Goal: Transaction & Acquisition: Purchase product/service

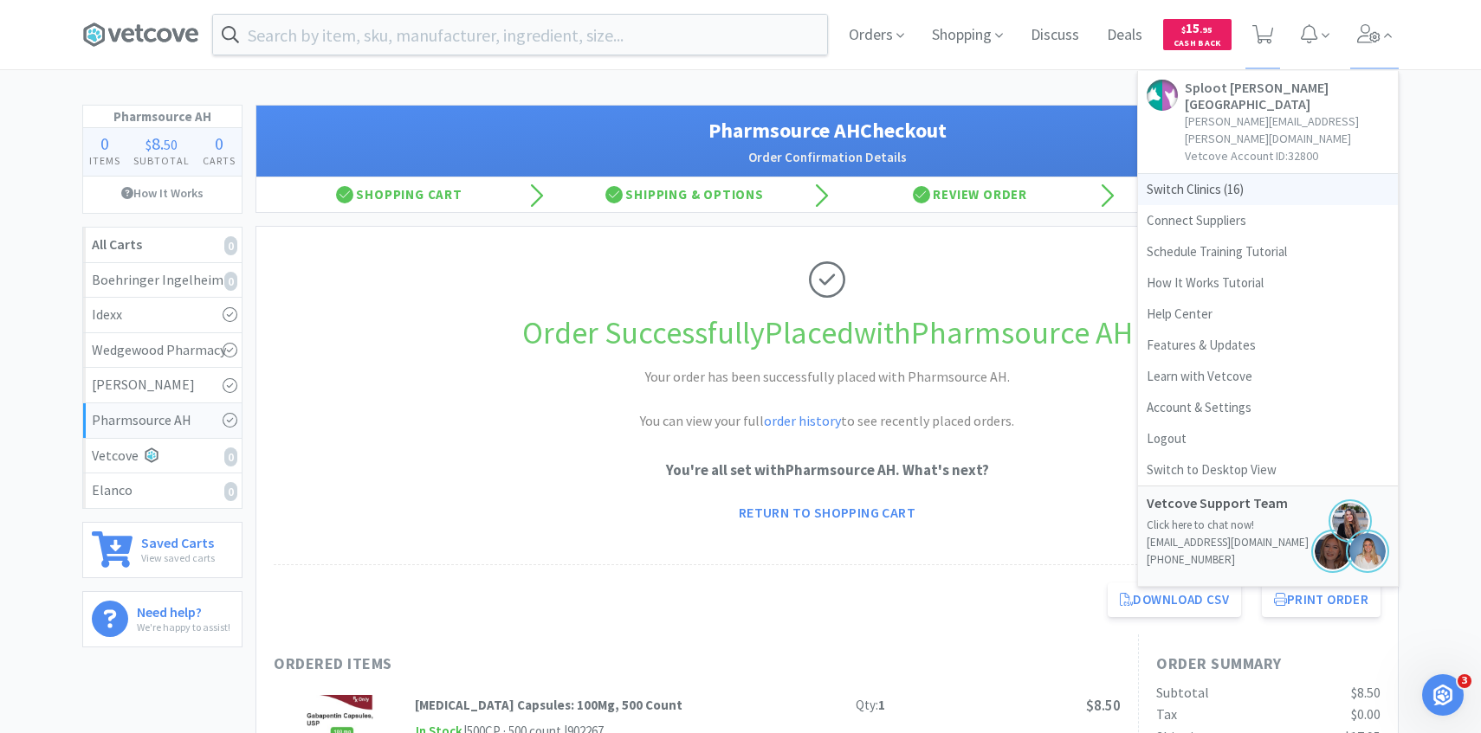
click at [1290, 174] on span "Switch Clinics ( 16 )" at bounding box center [1268, 189] width 260 height 31
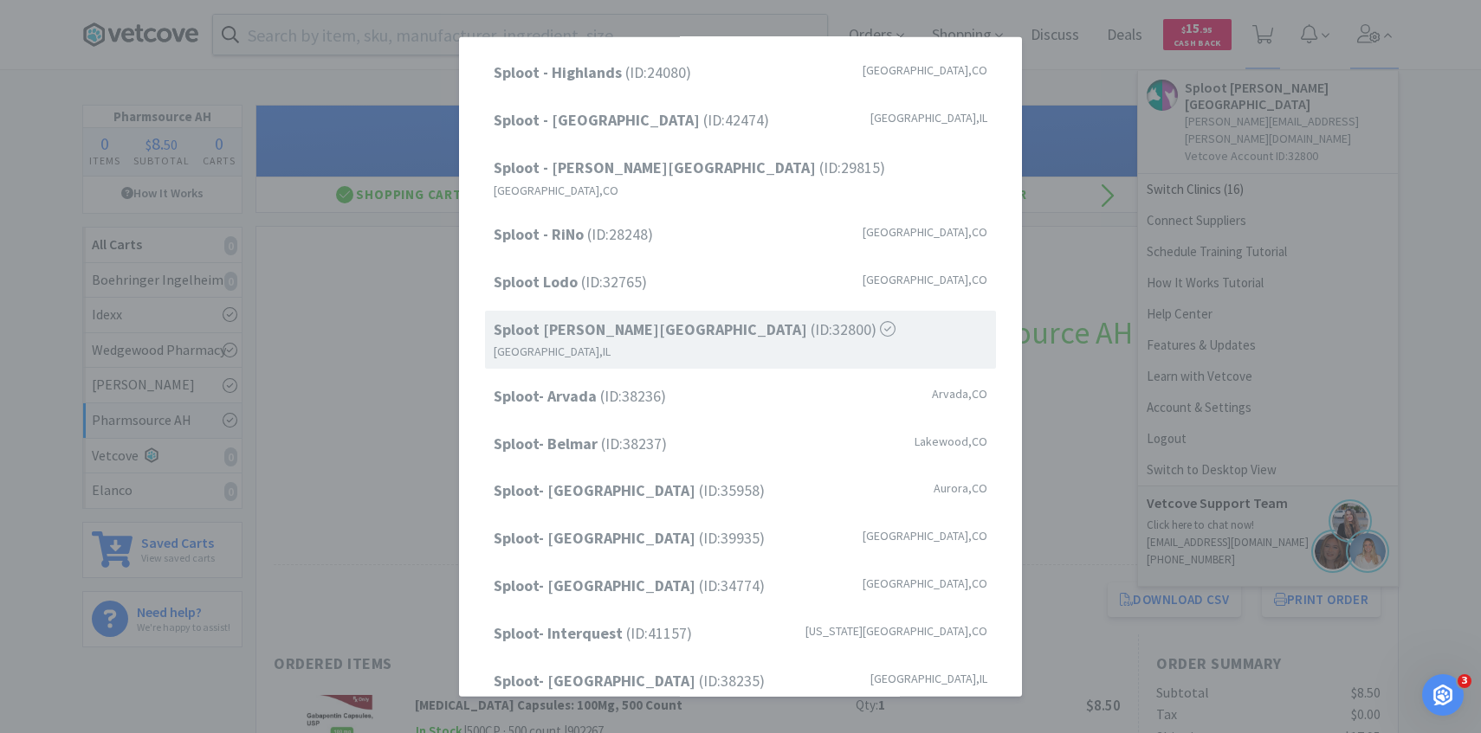
scroll to position [22, 0]
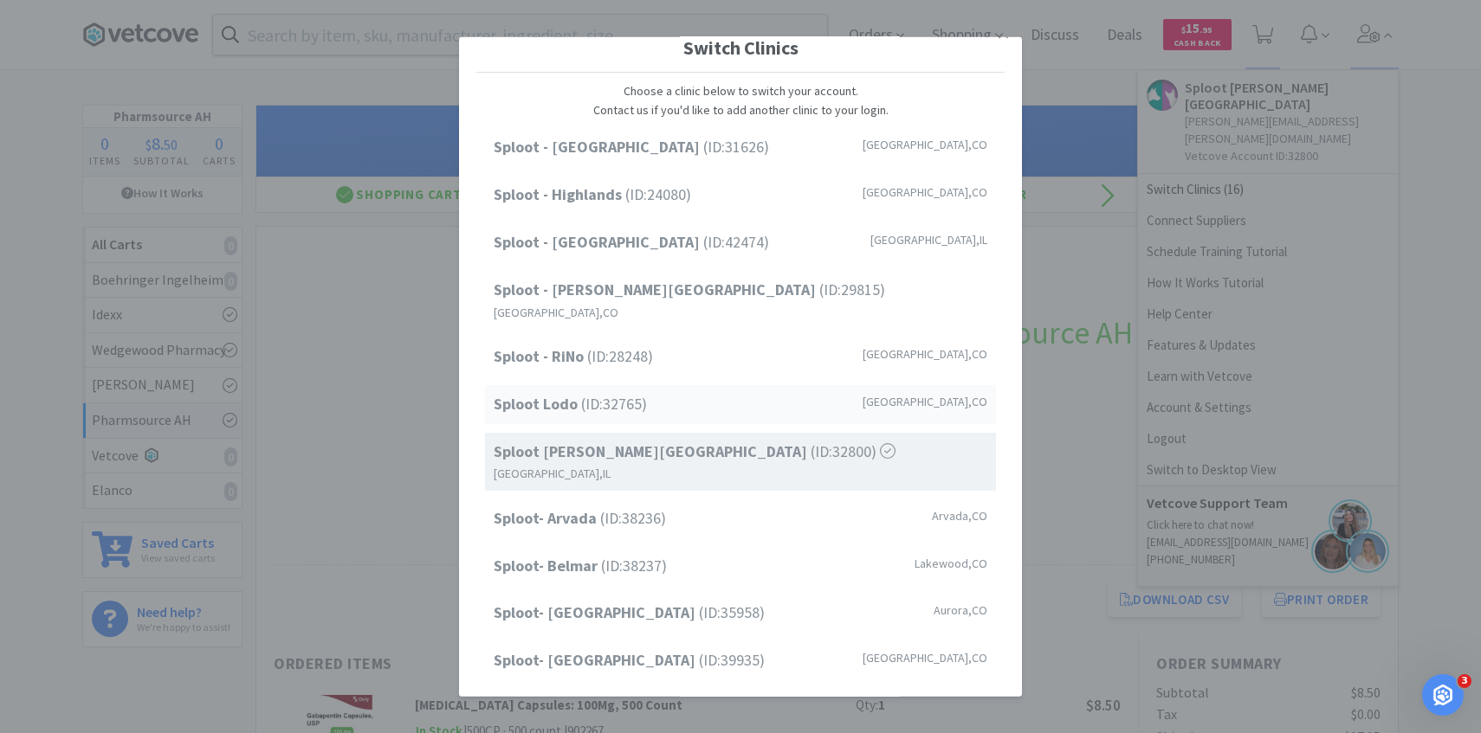
click at [693, 385] on div "Sploot Lodo (ID: 32765 ) Denver , CO" at bounding box center [740, 404] width 511 height 39
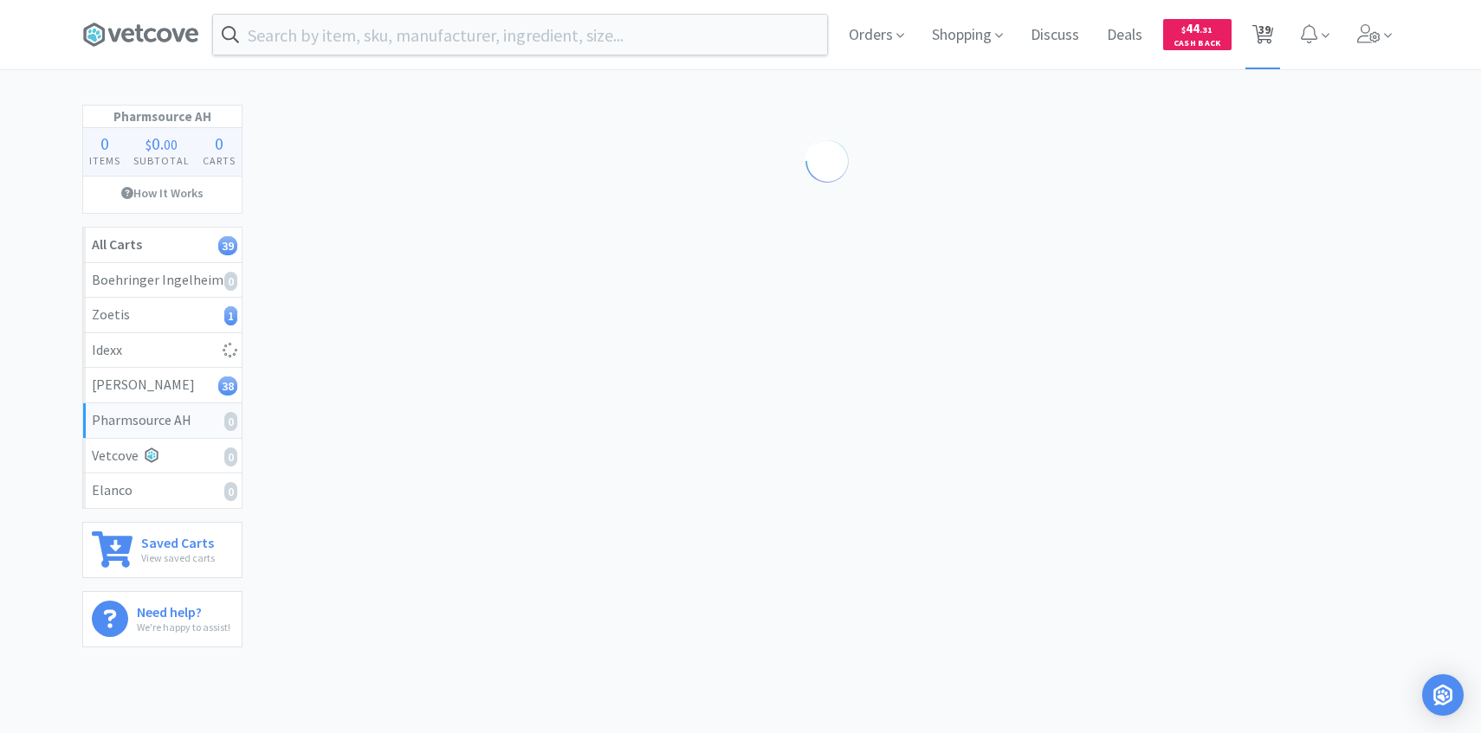
click at [1268, 44] on span "39" at bounding box center [1264, 29] width 12 height 69
select select "2"
select select "3"
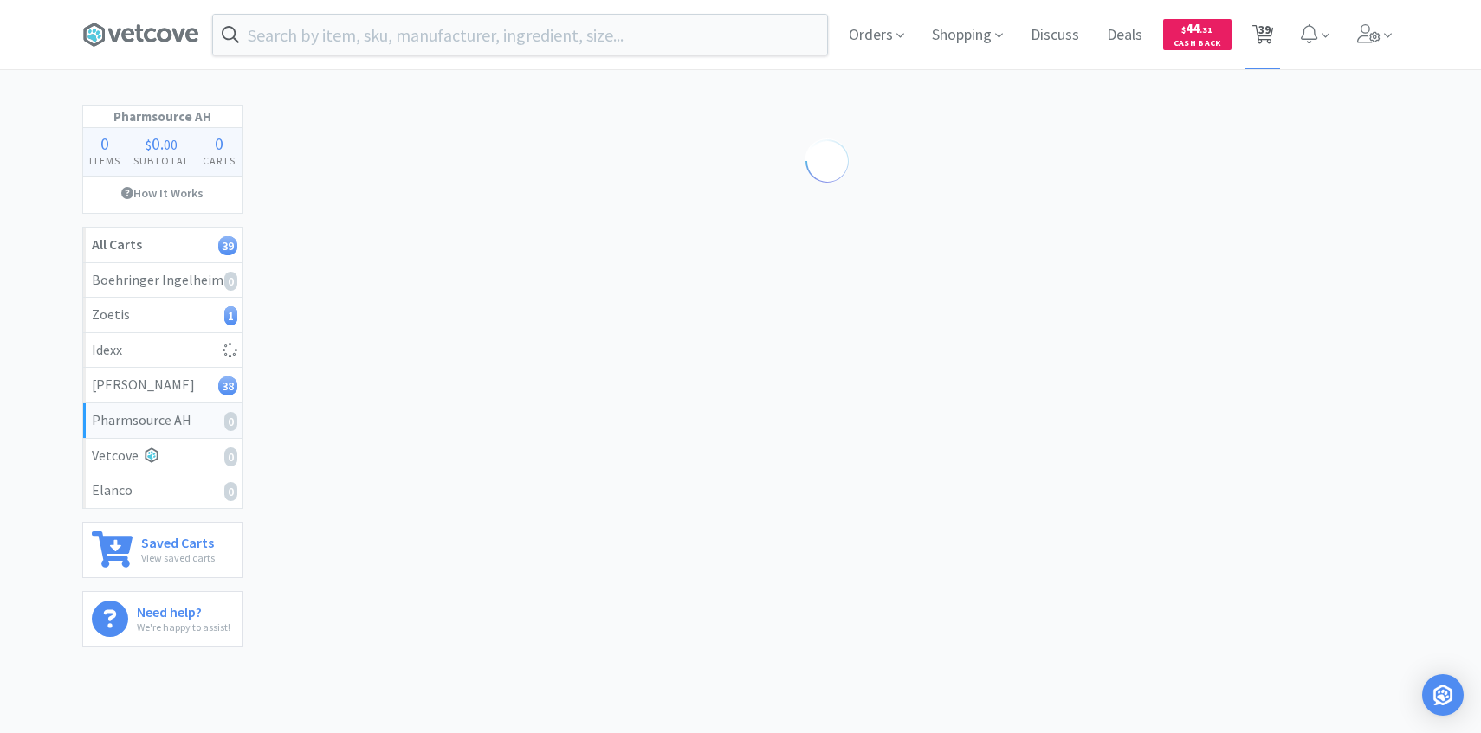
select select "4"
select select "1"
select select "3"
select select "5"
select select "1"
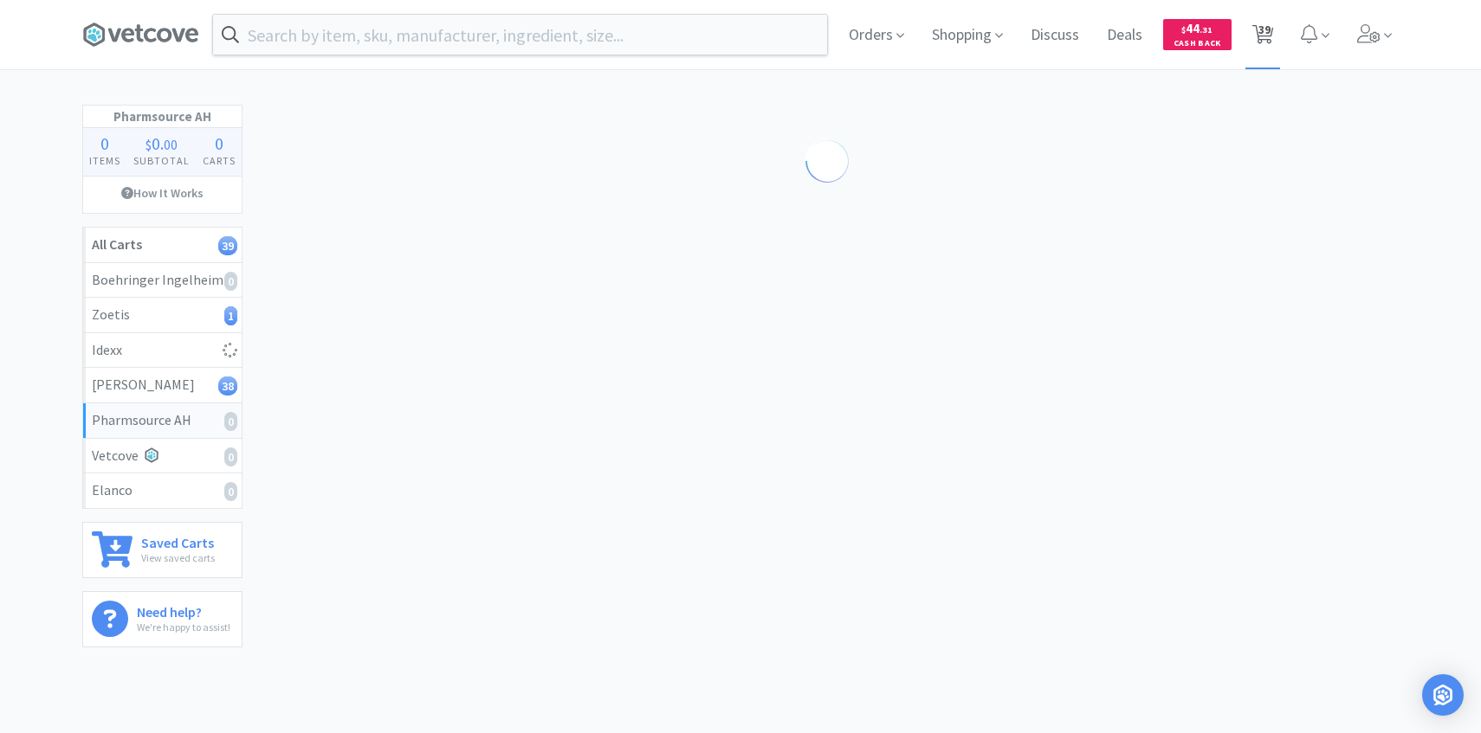
select select "3"
select select "2"
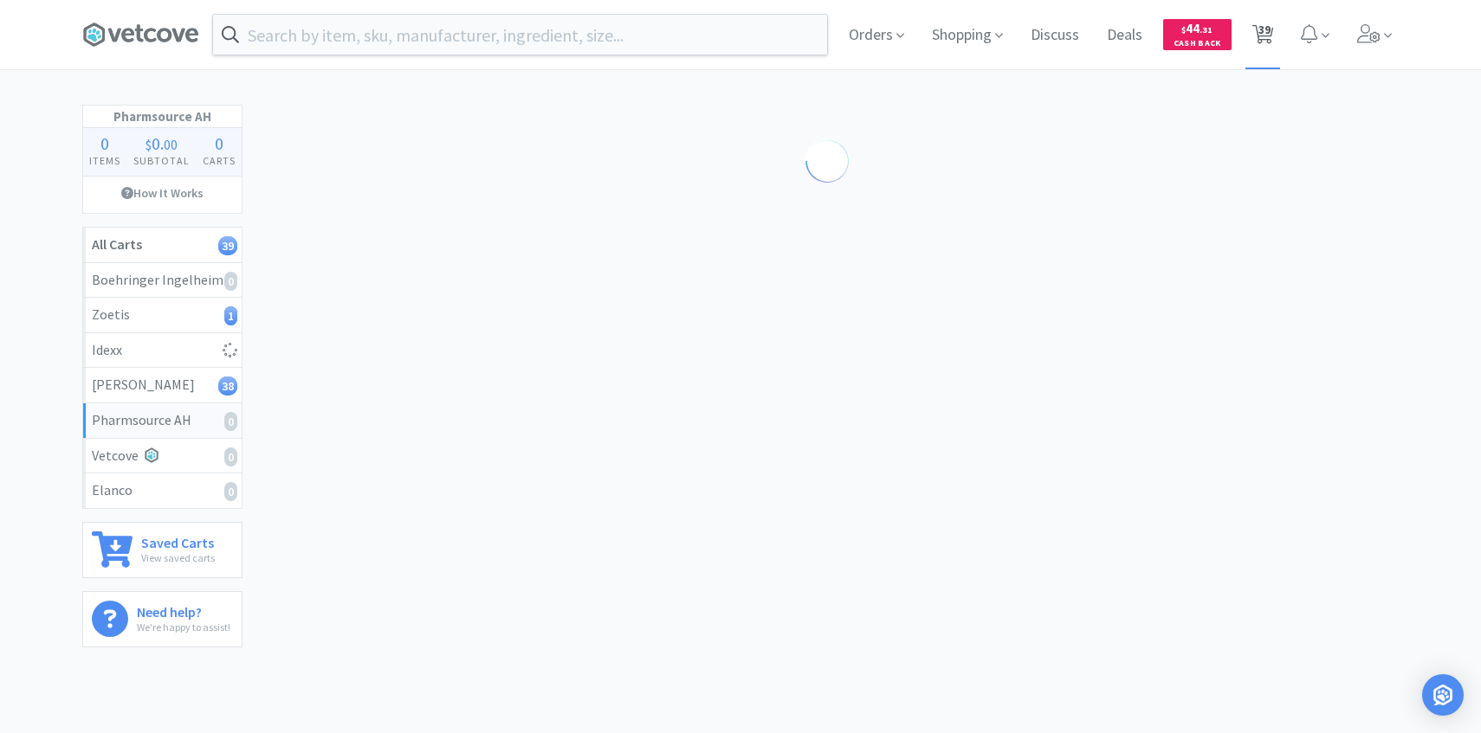
select select "1"
select select "4"
select select "1"
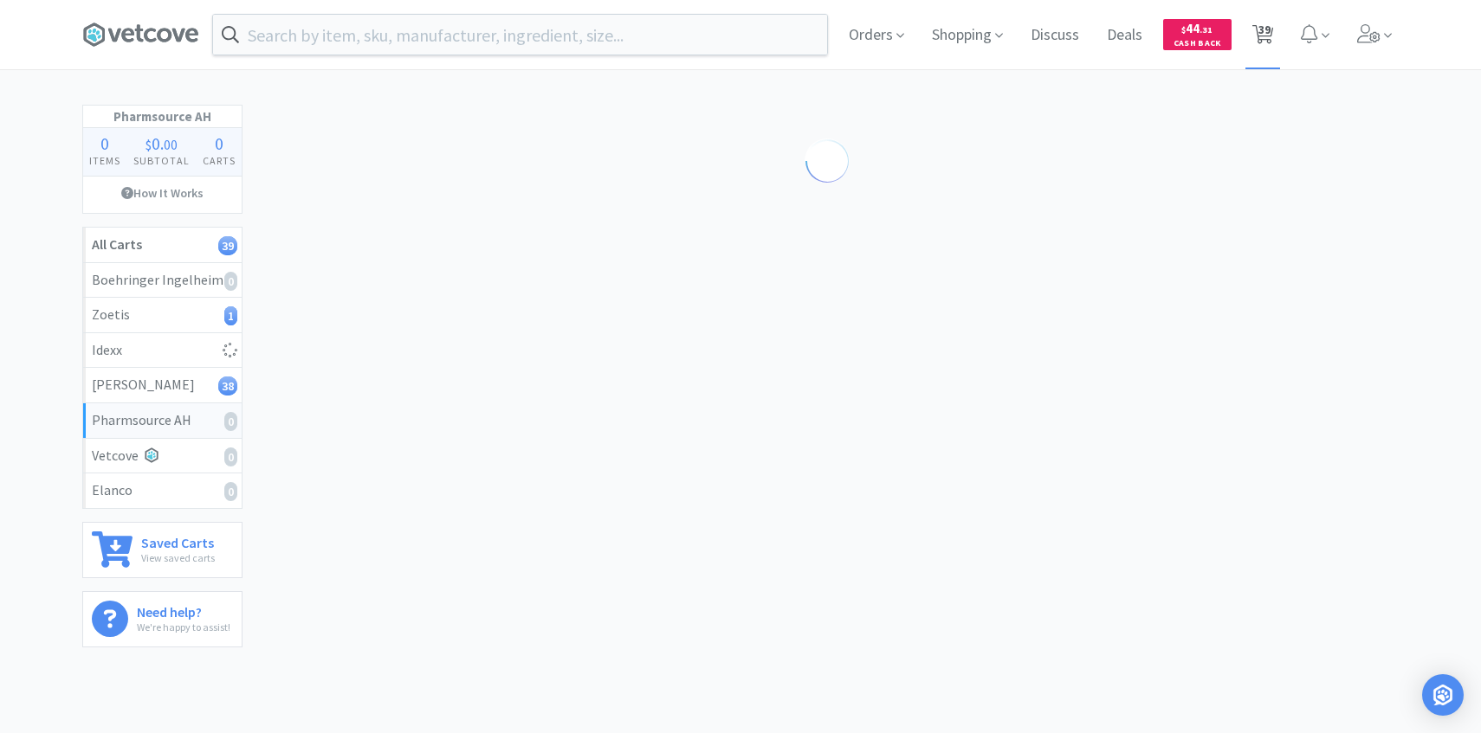
select select "3"
select select "1"
select select "5"
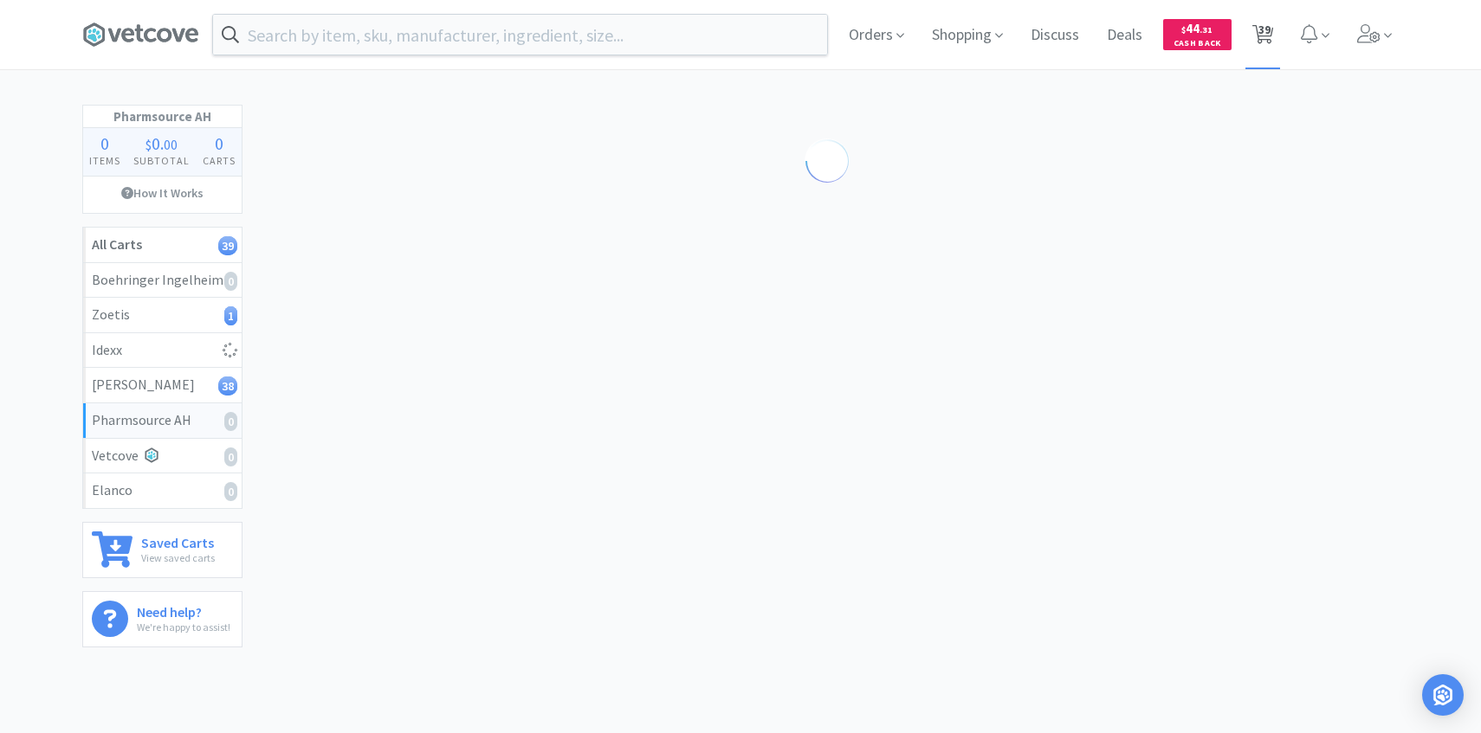
select select "3"
select select "1"
select select "3"
select select "2"
select select "4"
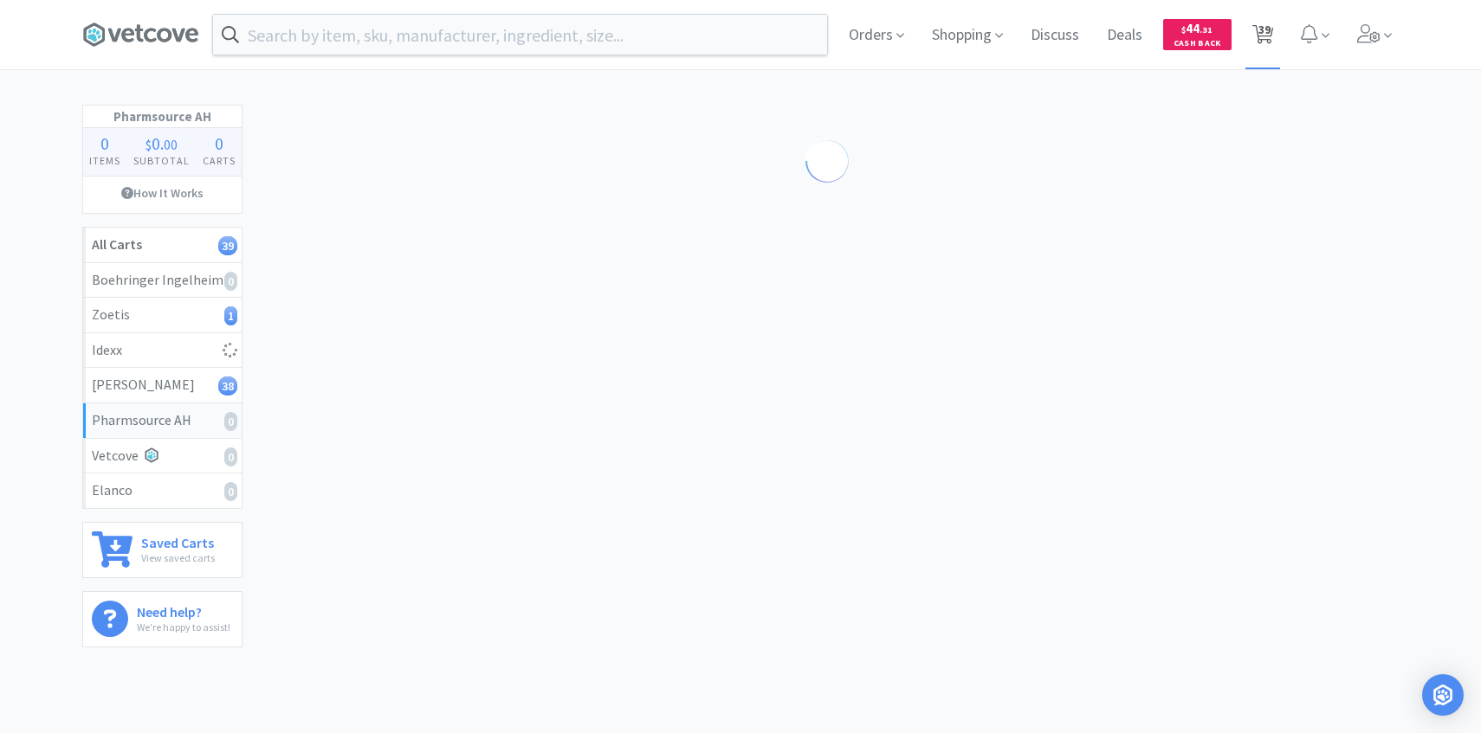
select select "3"
select select "1"
select select "4"
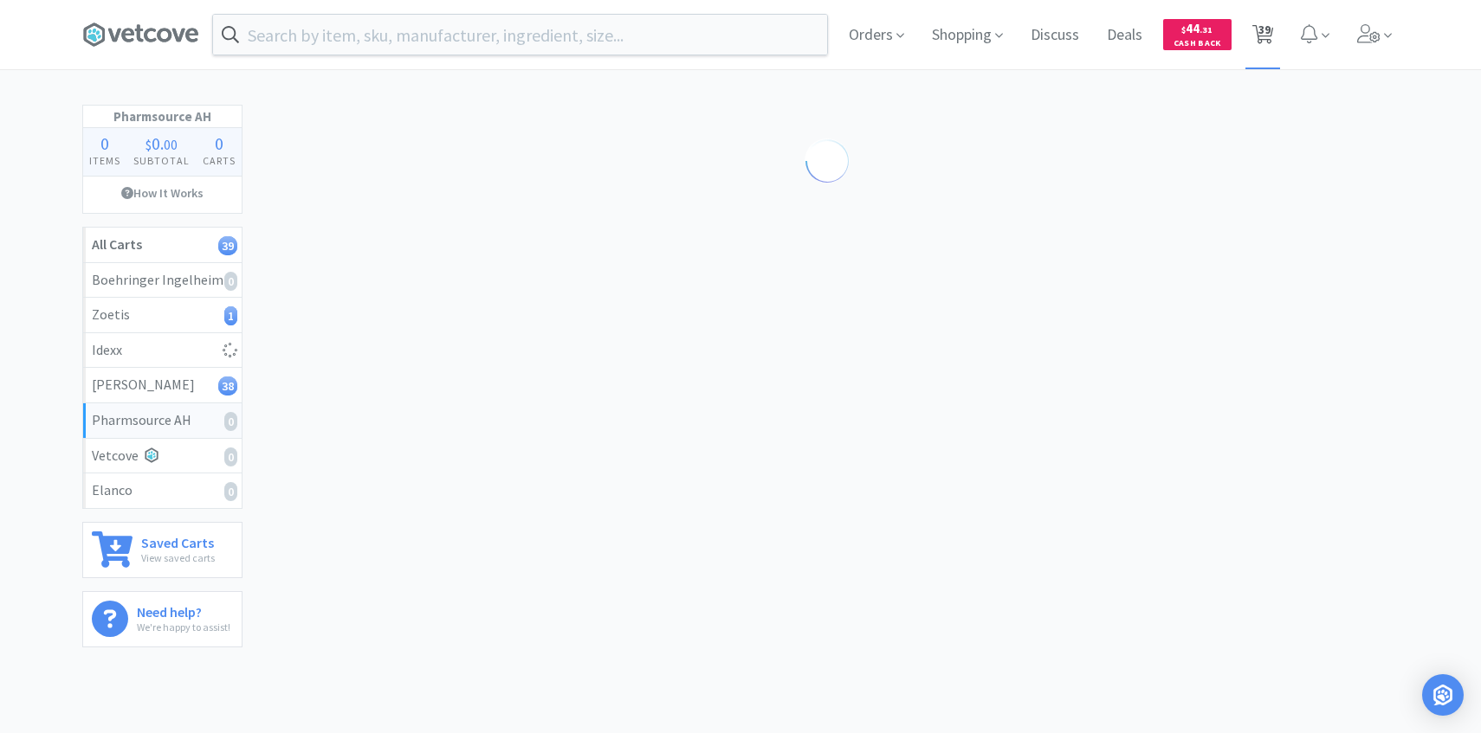
select select "100"
select select "1"
select select "2"
select select "1"
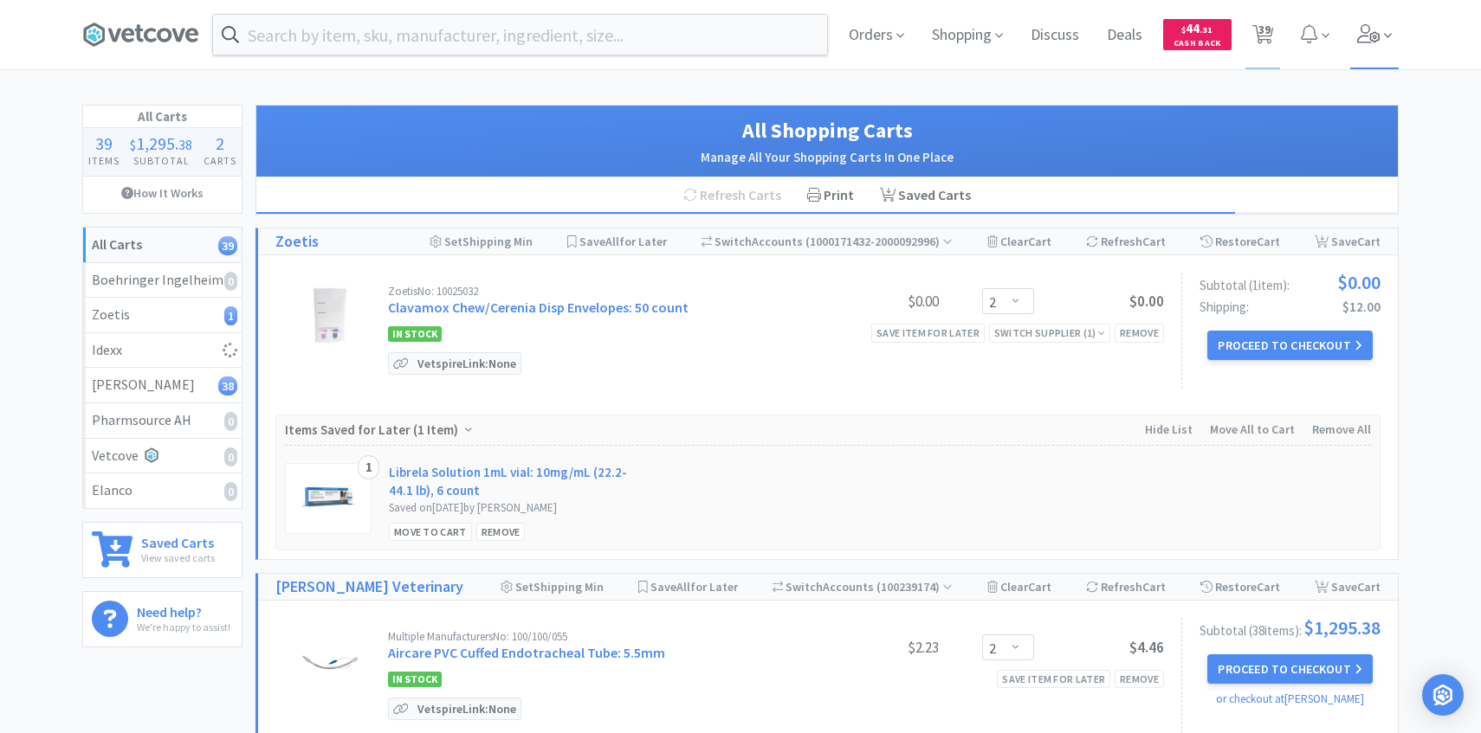
click at [1359, 40] on icon at bounding box center [1369, 33] width 24 height 19
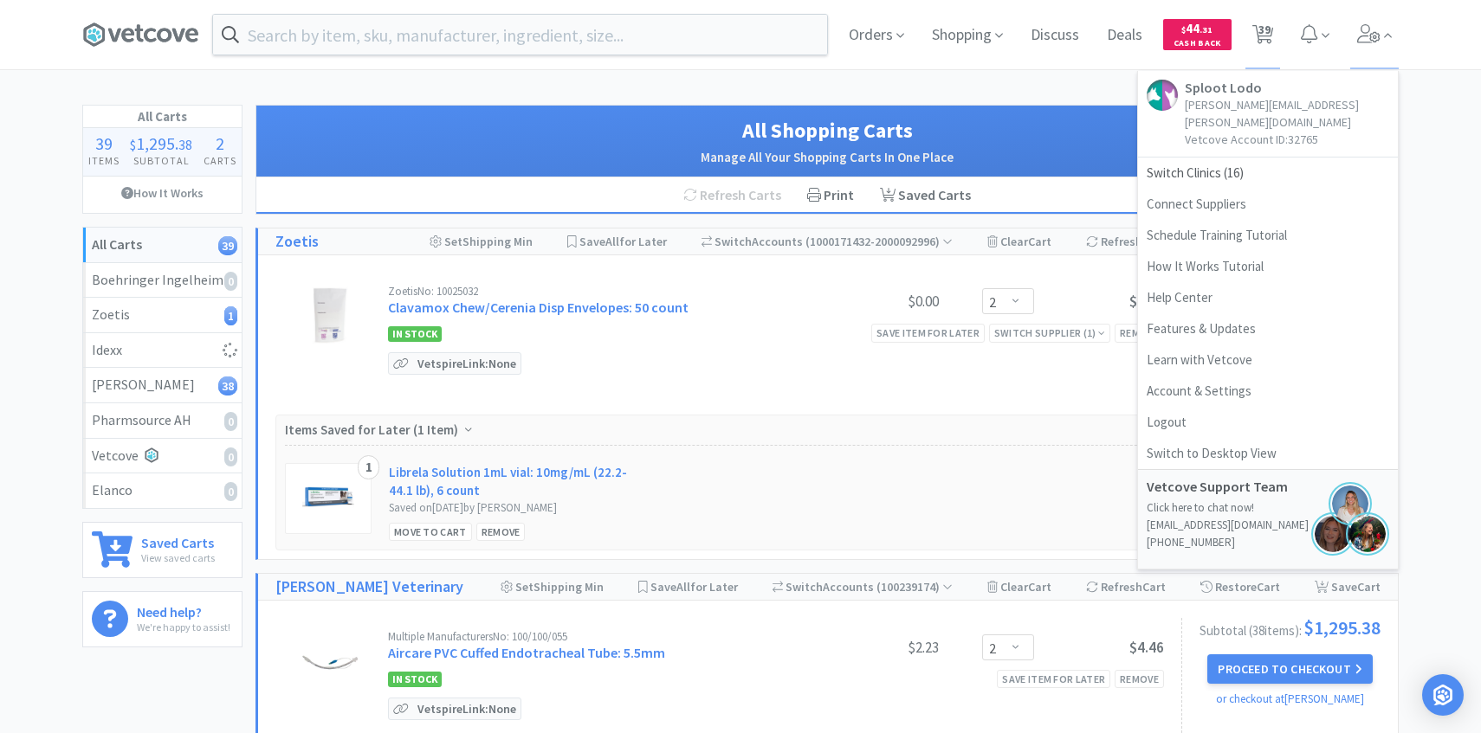
click at [546, 158] on h2 "Manage All Your Shopping Carts In One Place" at bounding box center [827, 157] width 1107 height 21
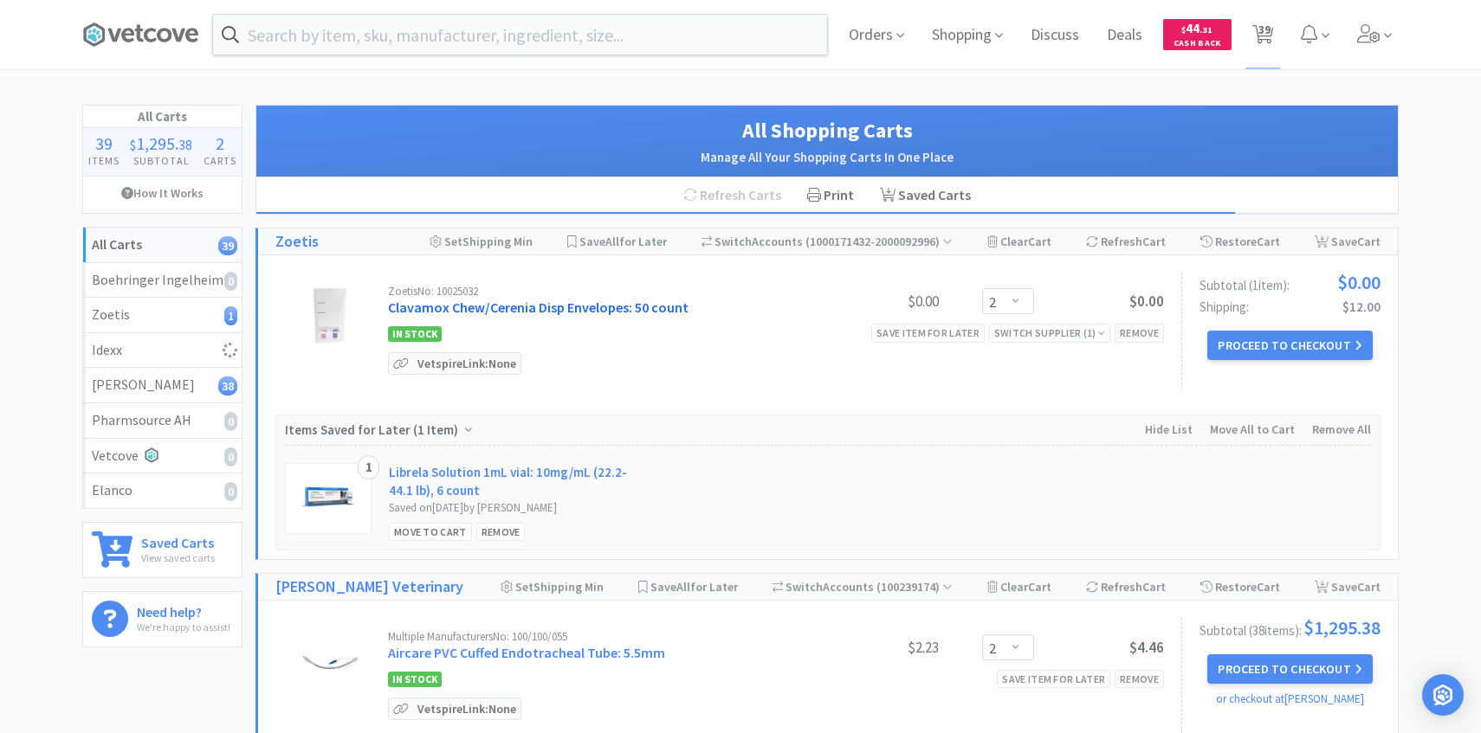
click at [476, 300] on link "Clavamox Chew/Cerenia Disp Envelopes: 50 count" at bounding box center [538, 307] width 300 height 17
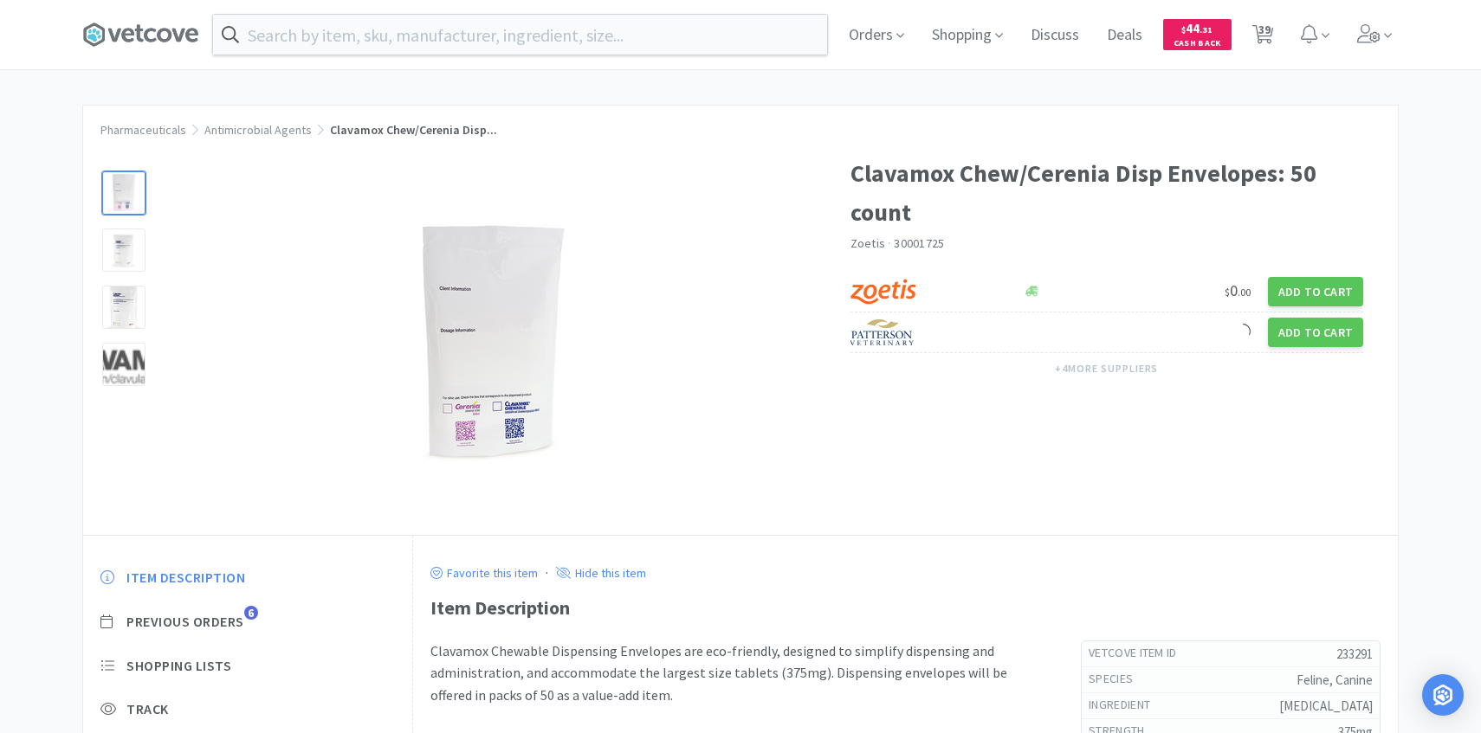
scroll to position [131, 0]
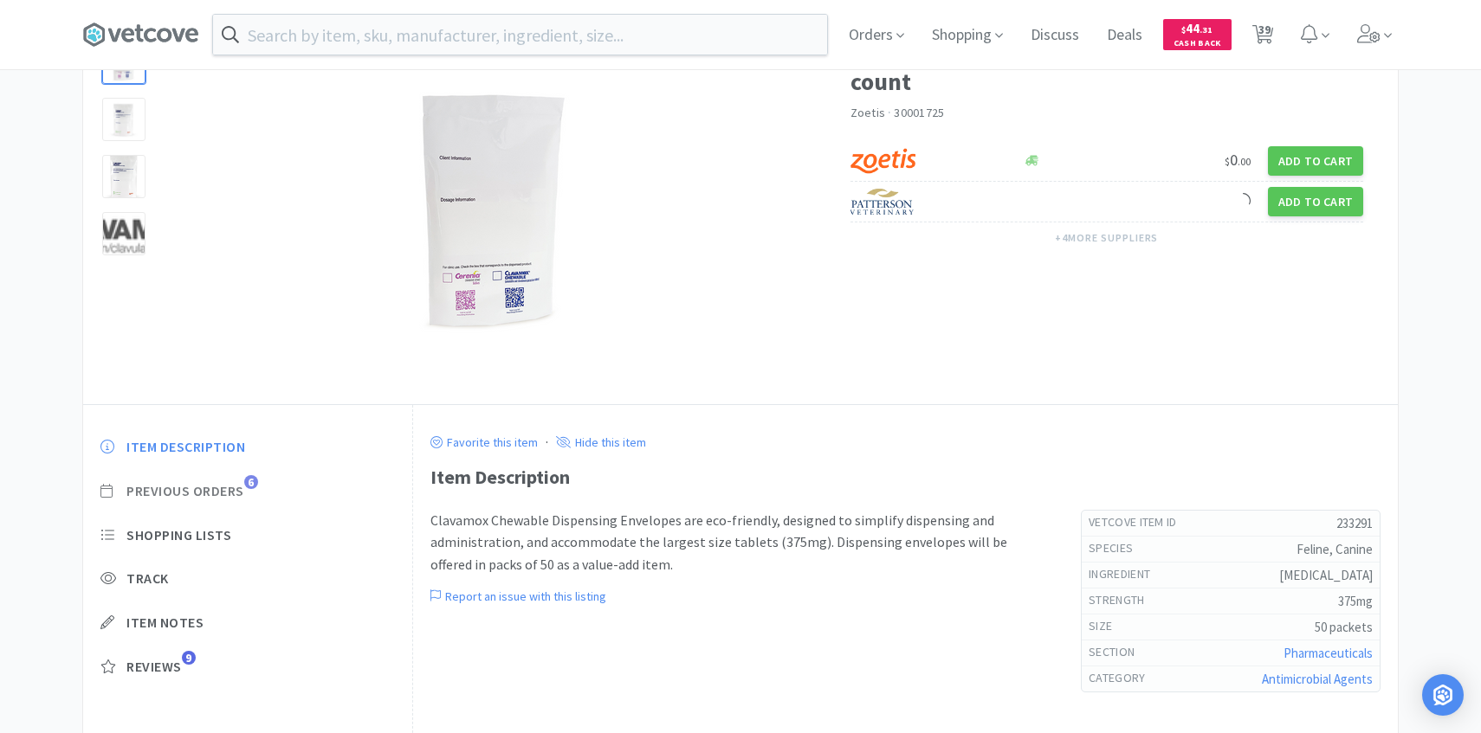
click at [231, 487] on span "Previous Orders" at bounding box center [185, 491] width 118 height 18
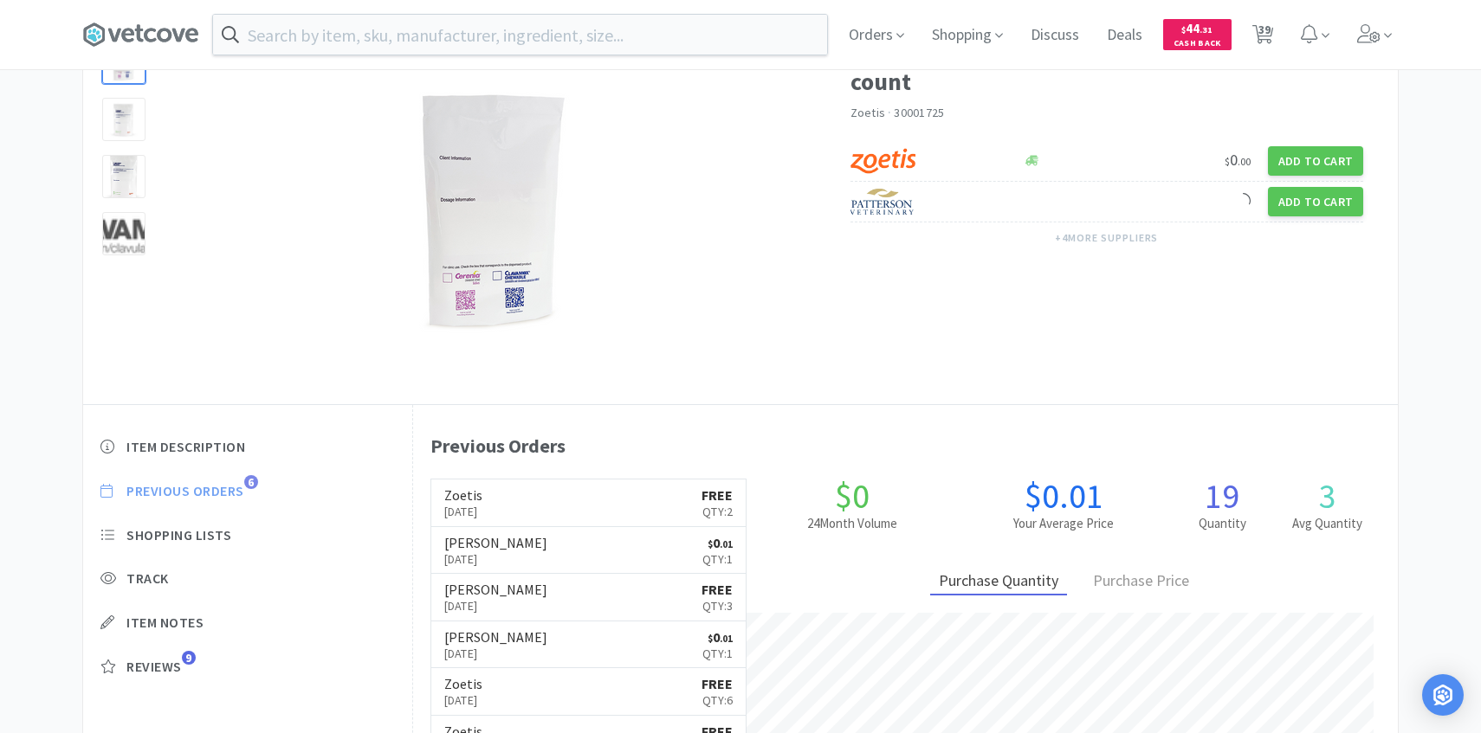
scroll to position [475, 985]
click at [482, 506] on p "Apr 22nd, 2025" at bounding box center [463, 511] width 38 height 19
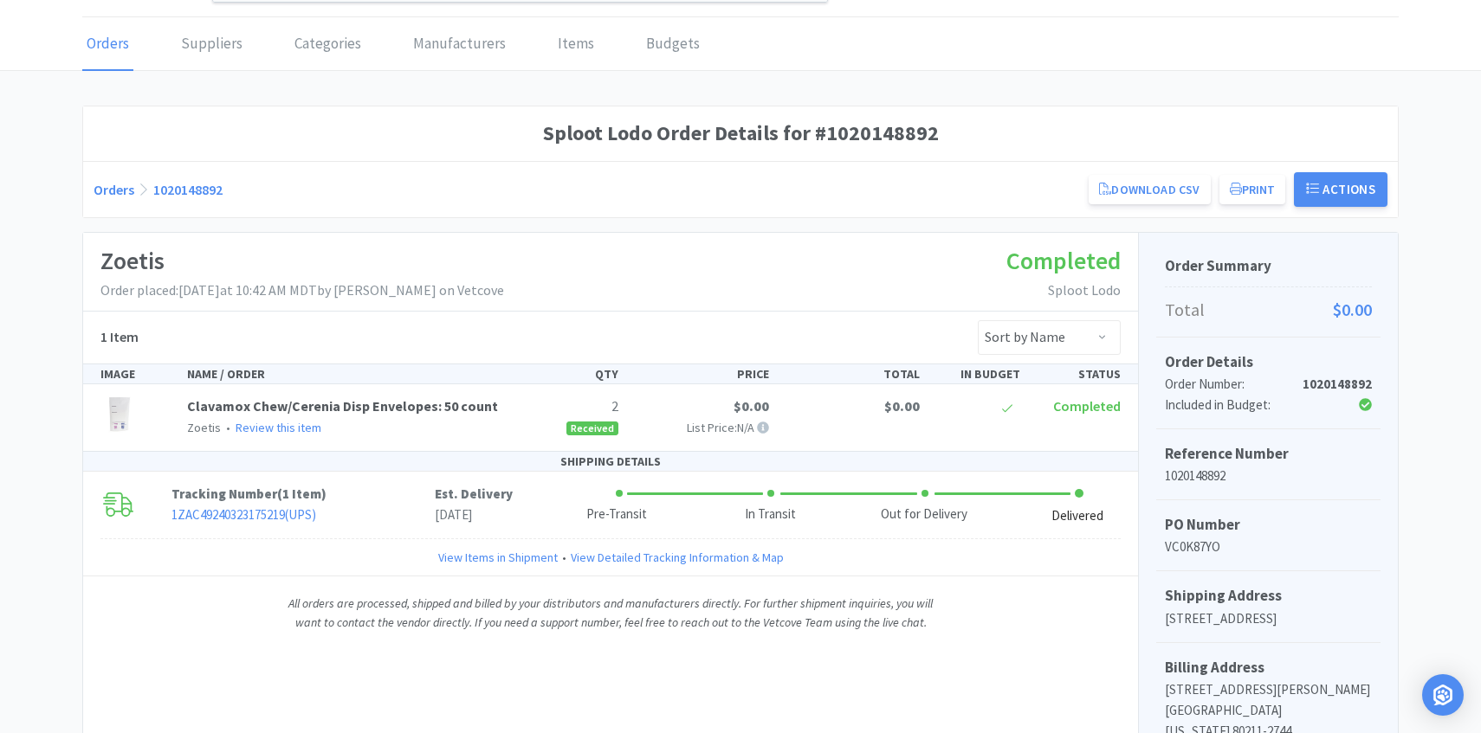
scroll to position [56, 0]
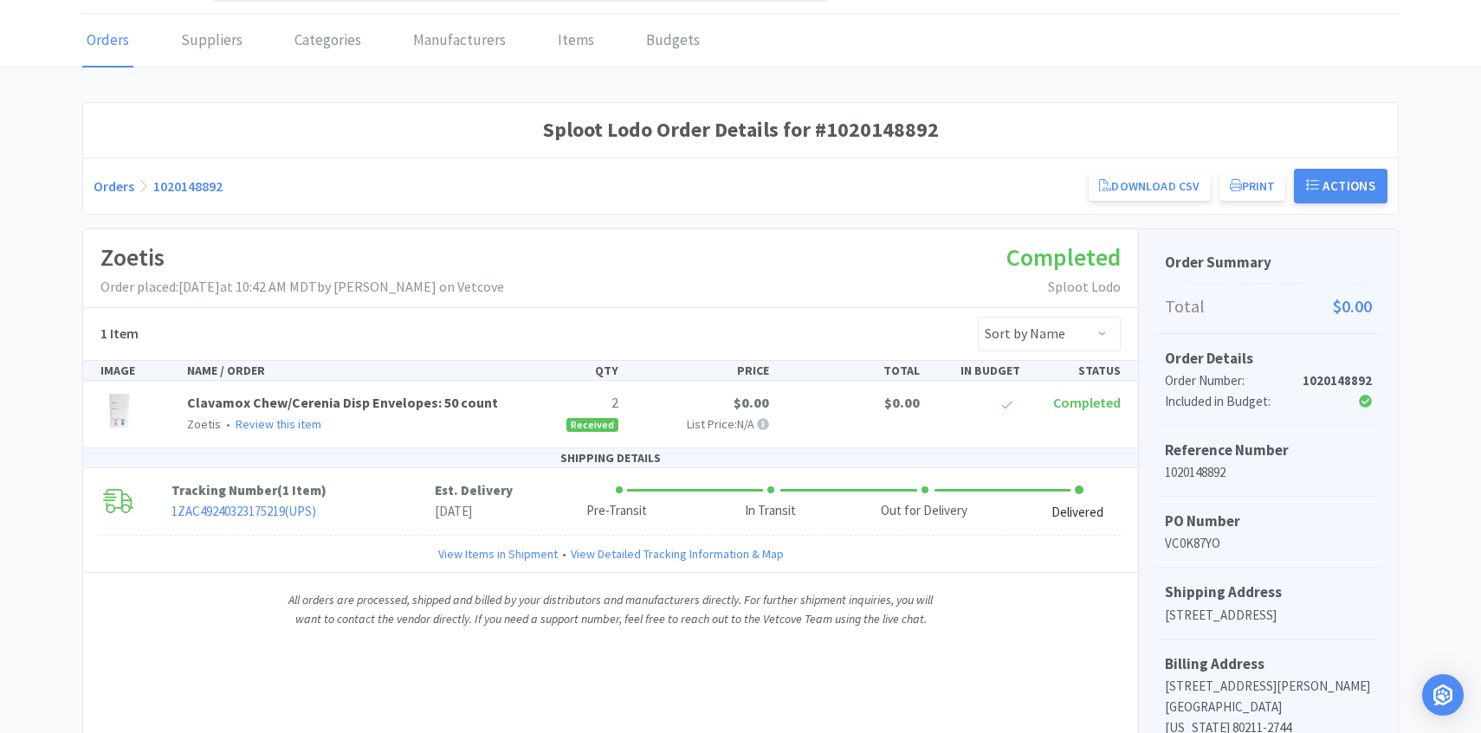
scroll to position [131, 0]
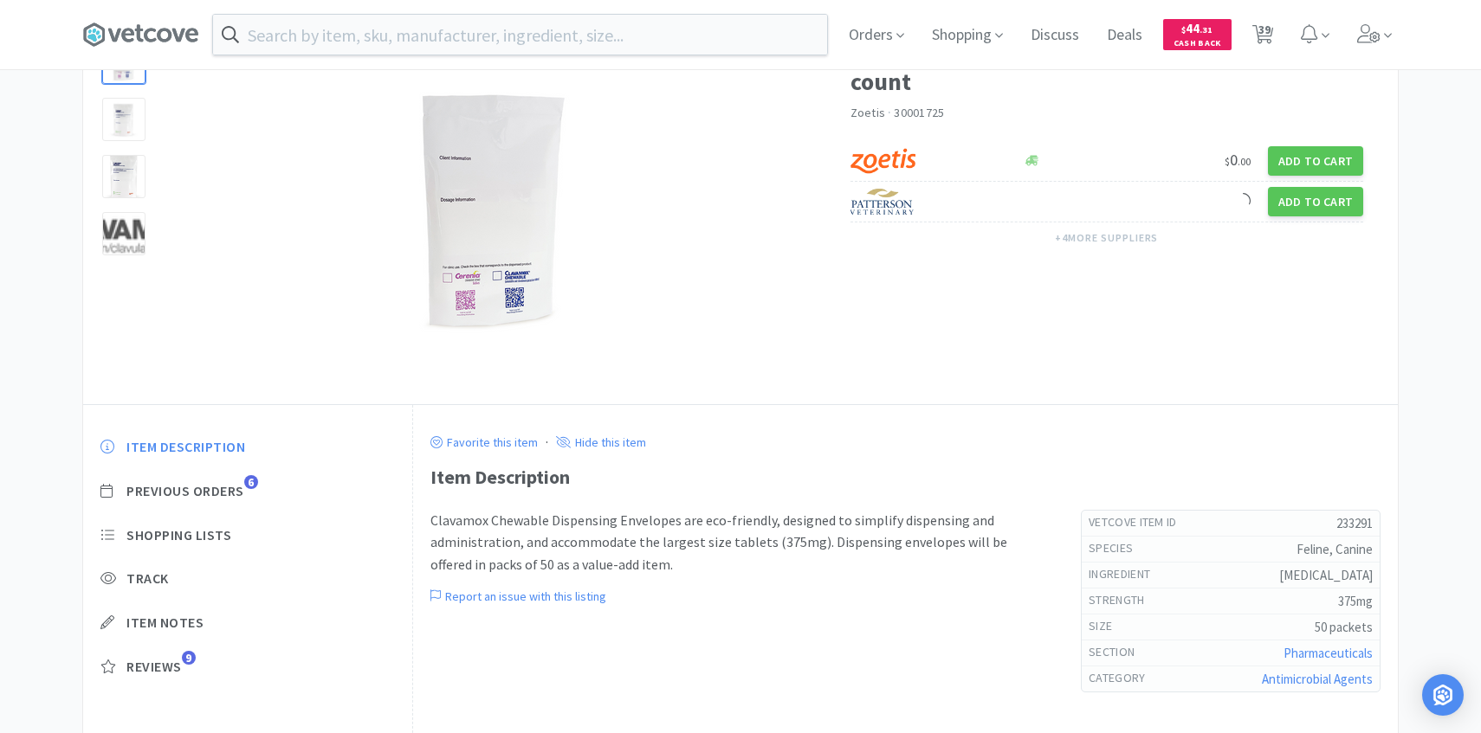
select select "2"
select select "3"
select select "4"
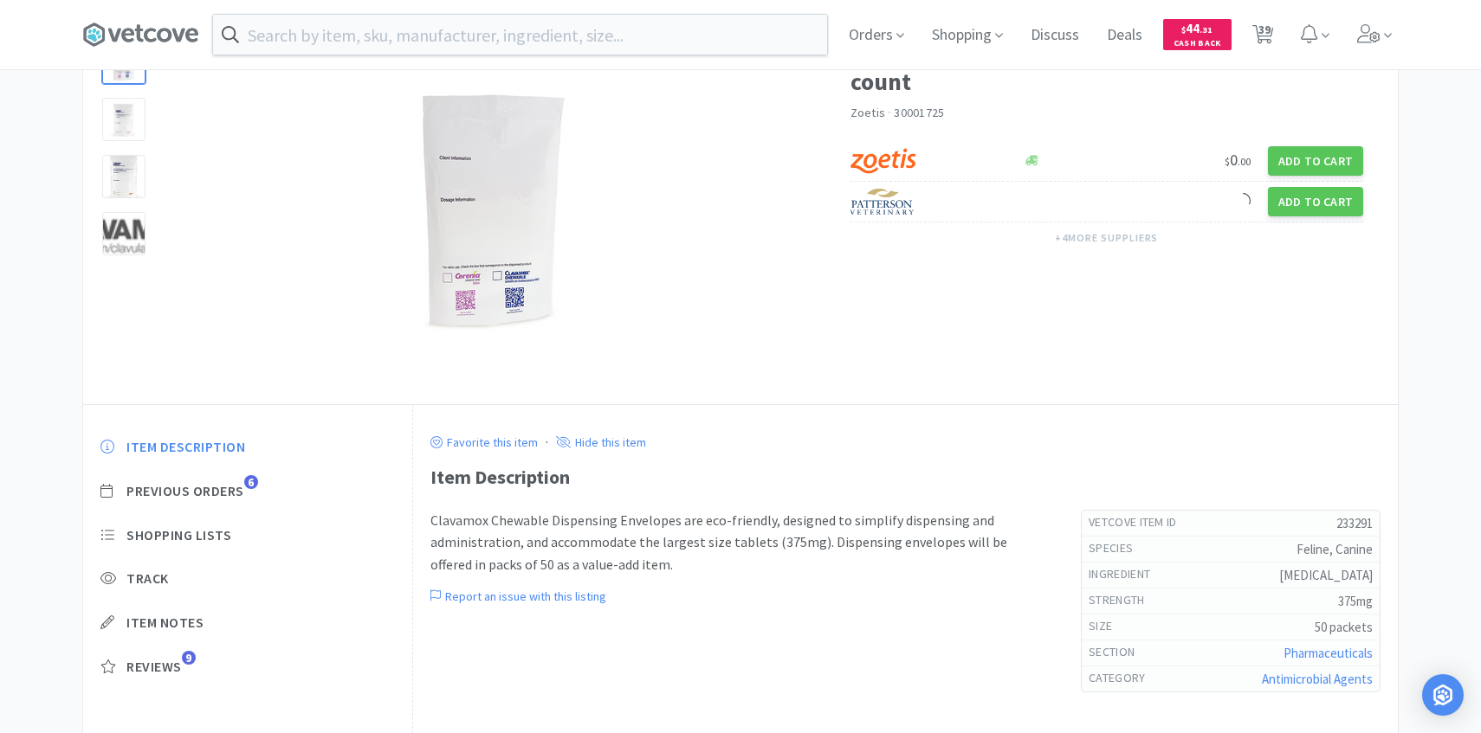
select select "1"
select select "3"
select select "5"
select select "1"
select select "3"
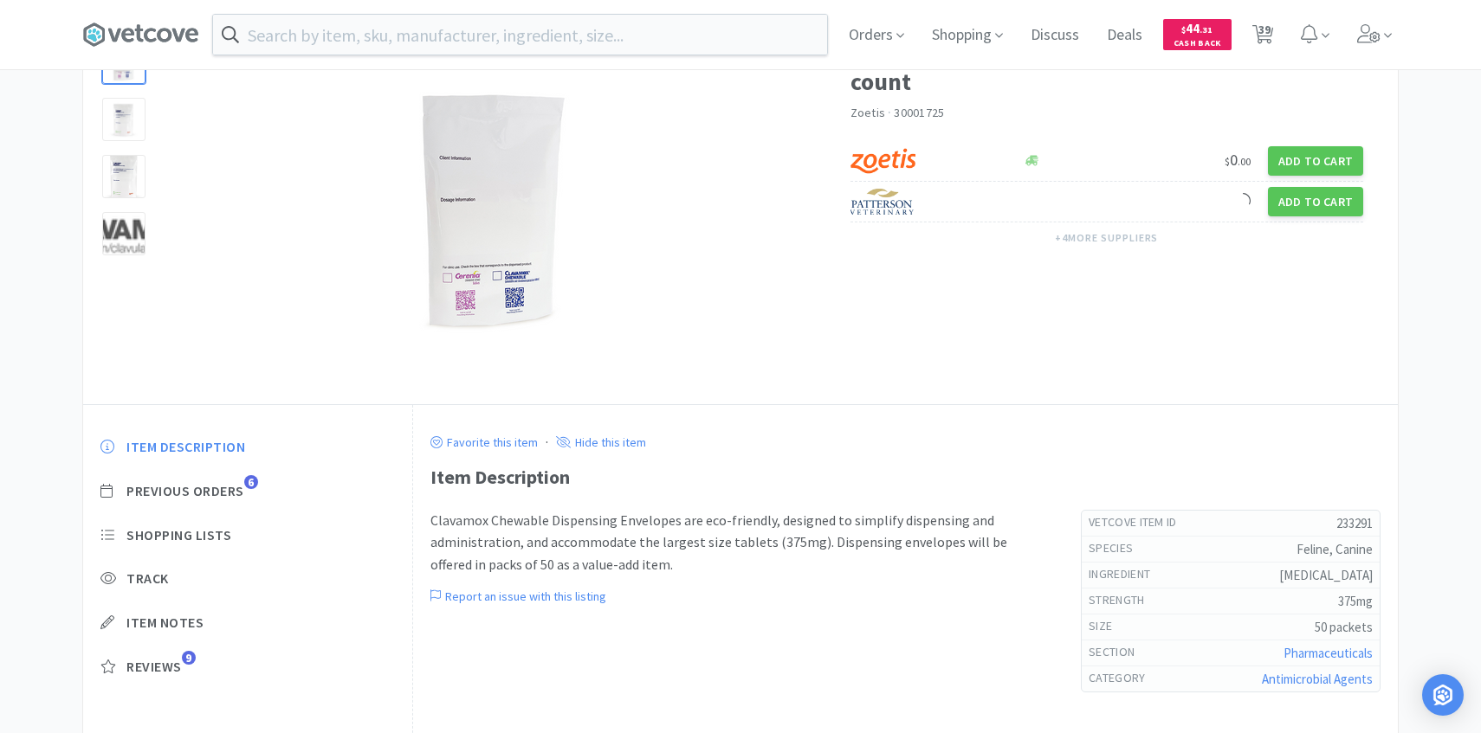
select select "3"
select select "2"
select select "1"
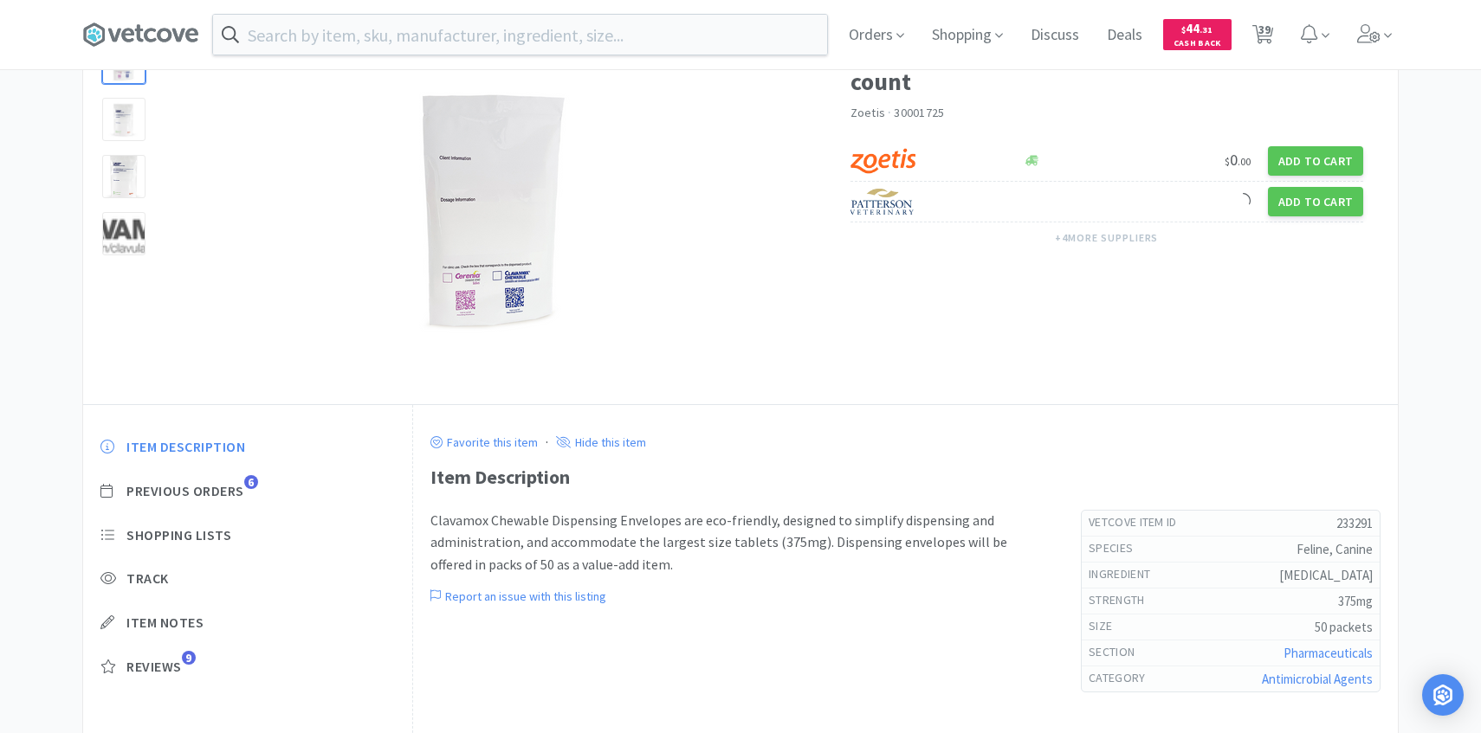
select select "1"
select select "4"
select select "1"
select select "3"
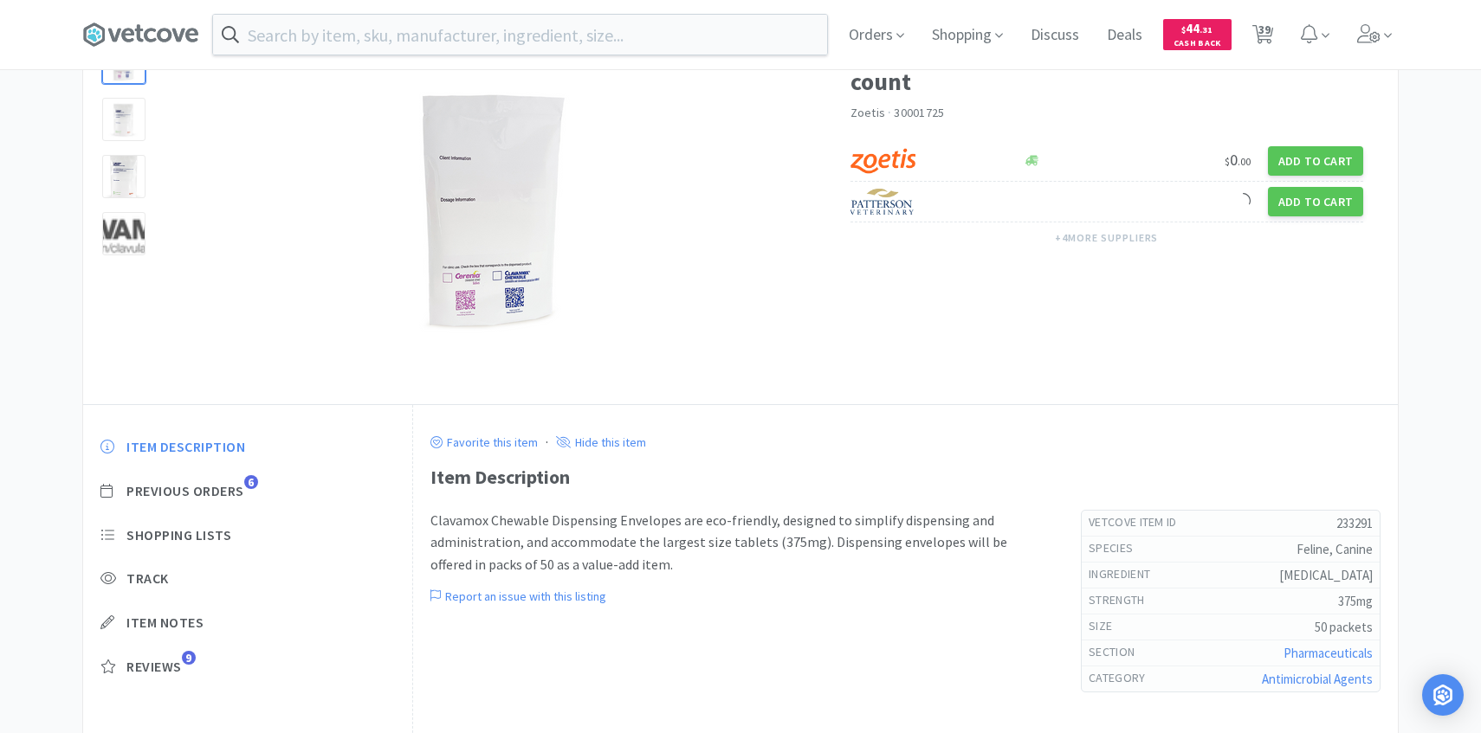
select select "1"
select select "5"
select select "3"
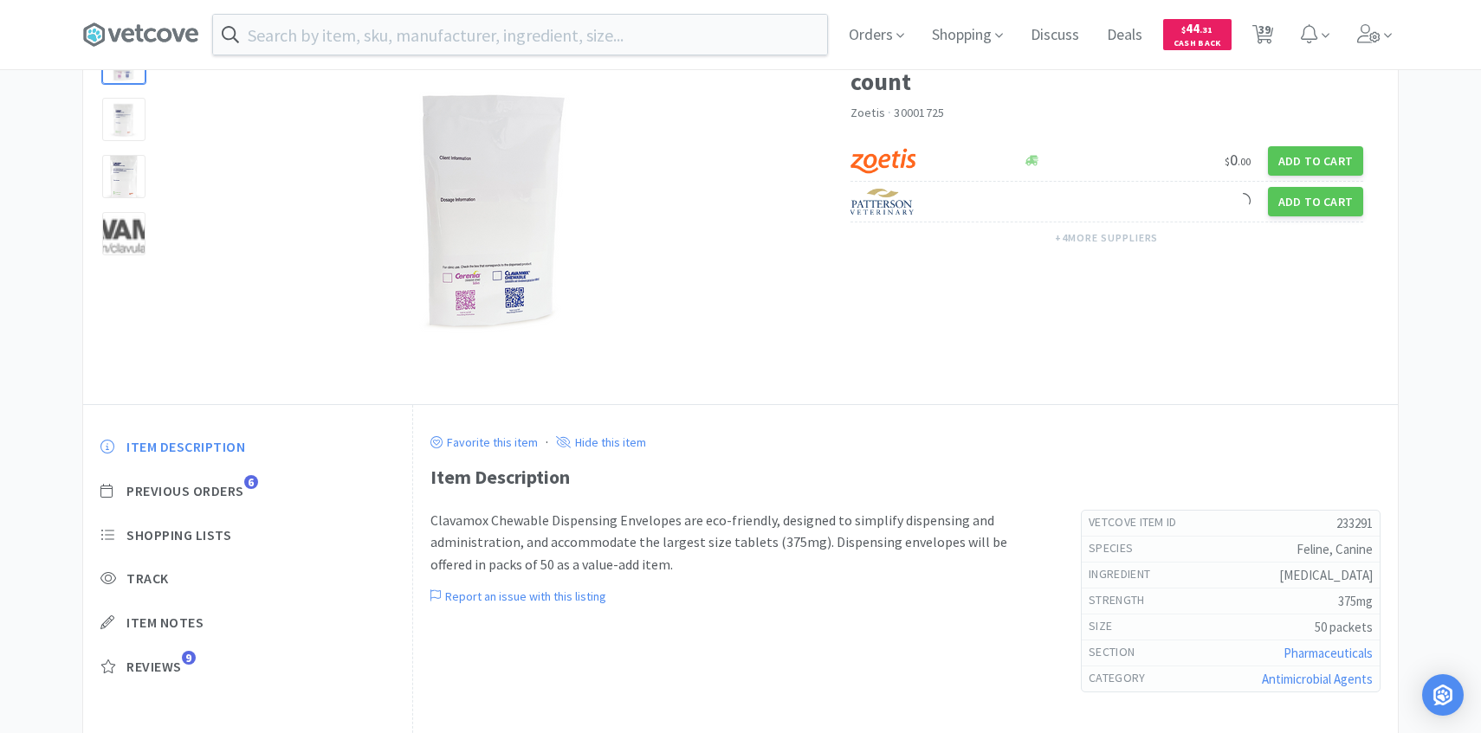
select select "1"
select select "3"
select select "2"
select select "4"
select select "3"
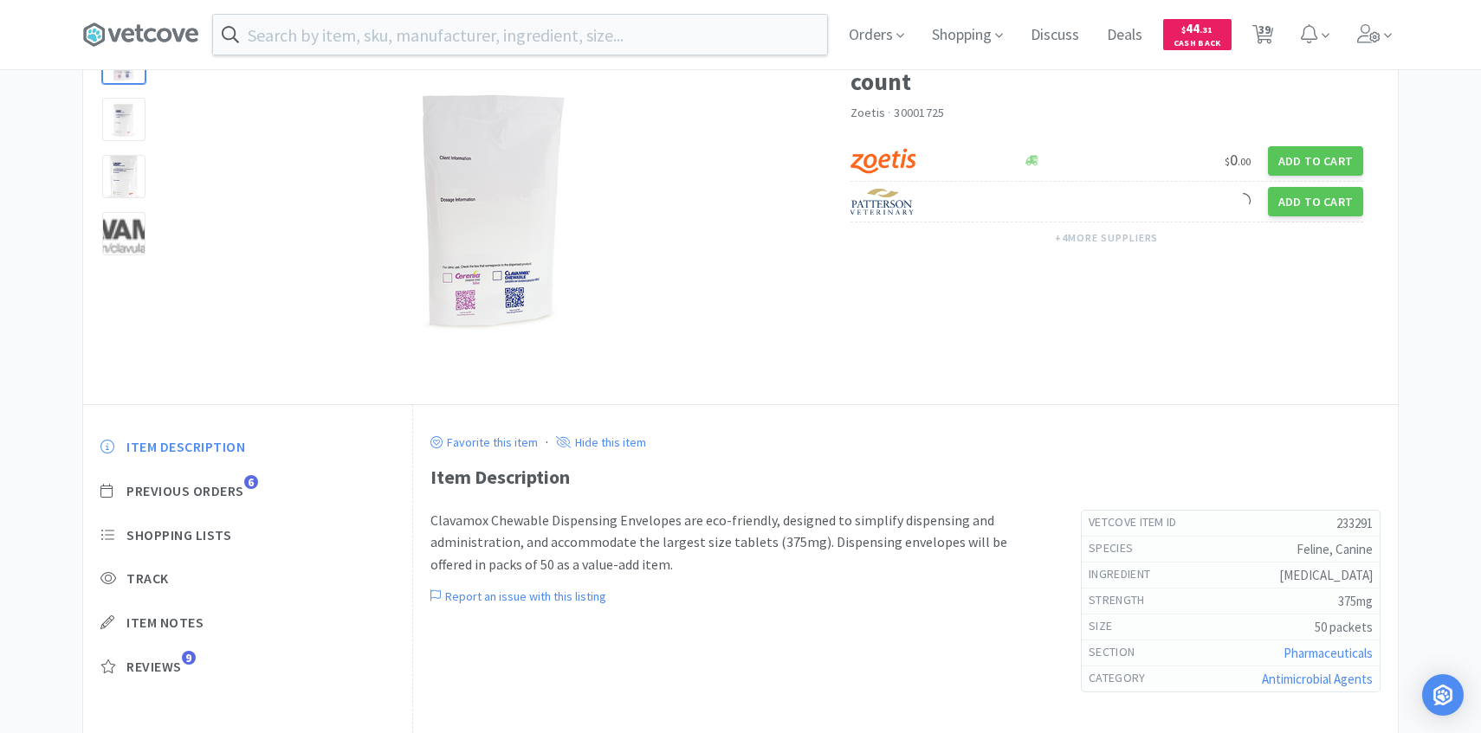
select select "1"
select select "4"
select select "100"
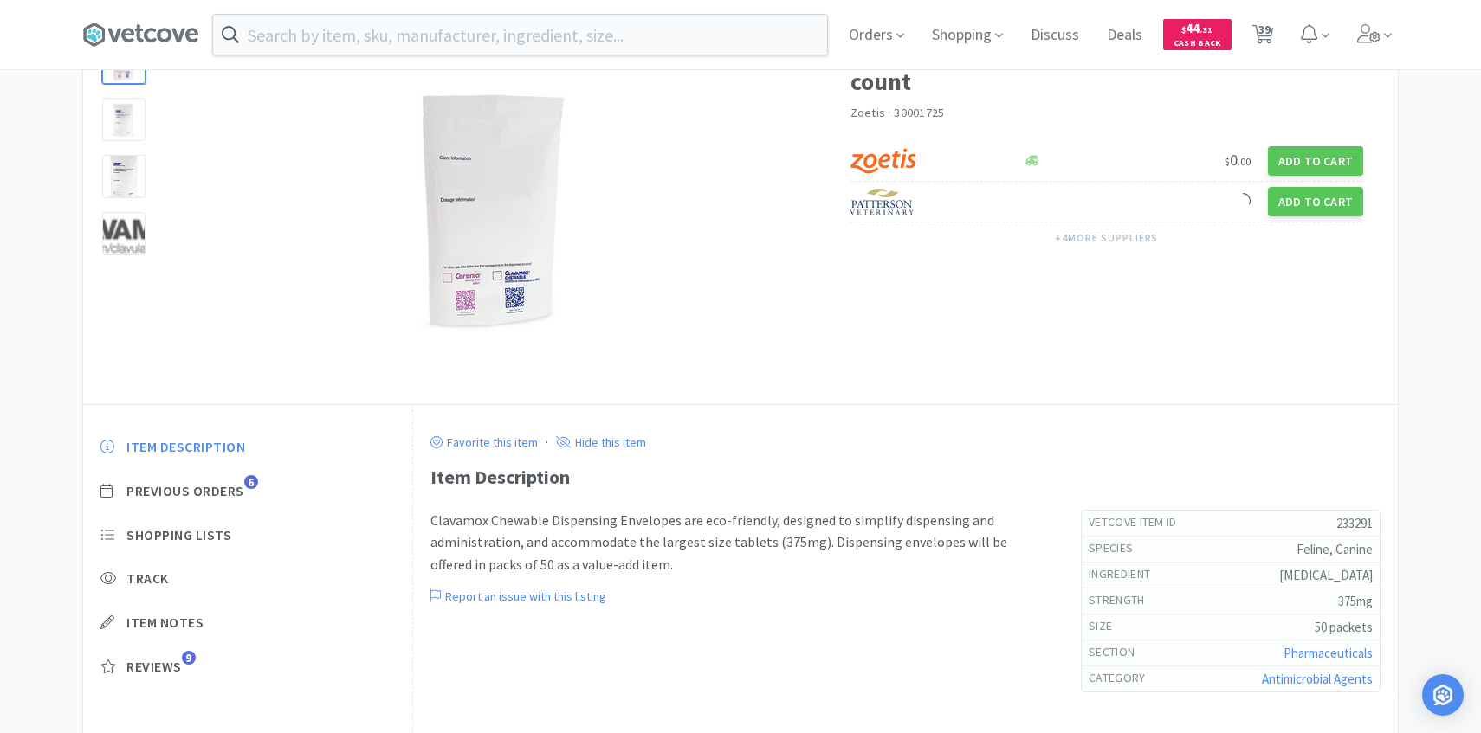
select select "1"
select select "2"
select select "1"
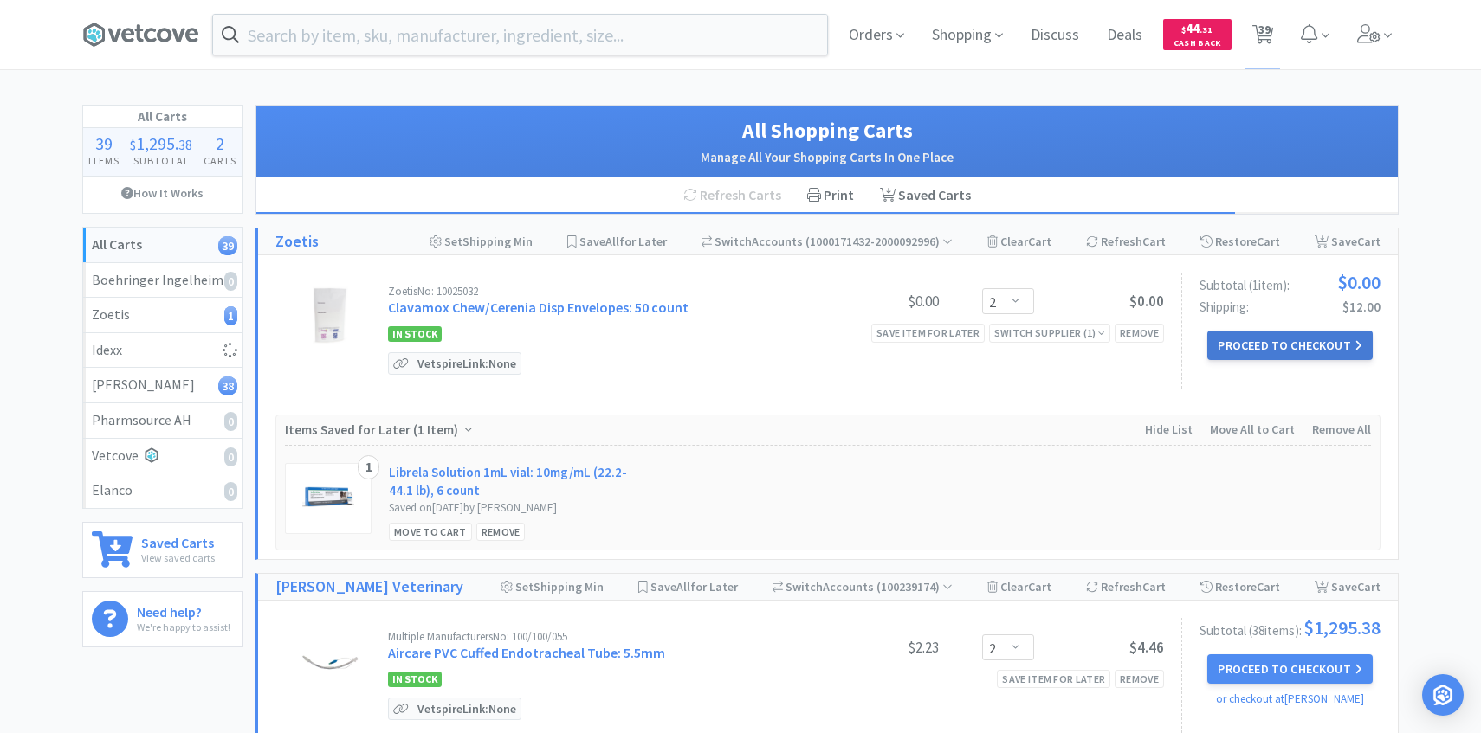
click at [1237, 341] on button "Proceed to Checkout" at bounding box center [1289, 345] width 165 height 29
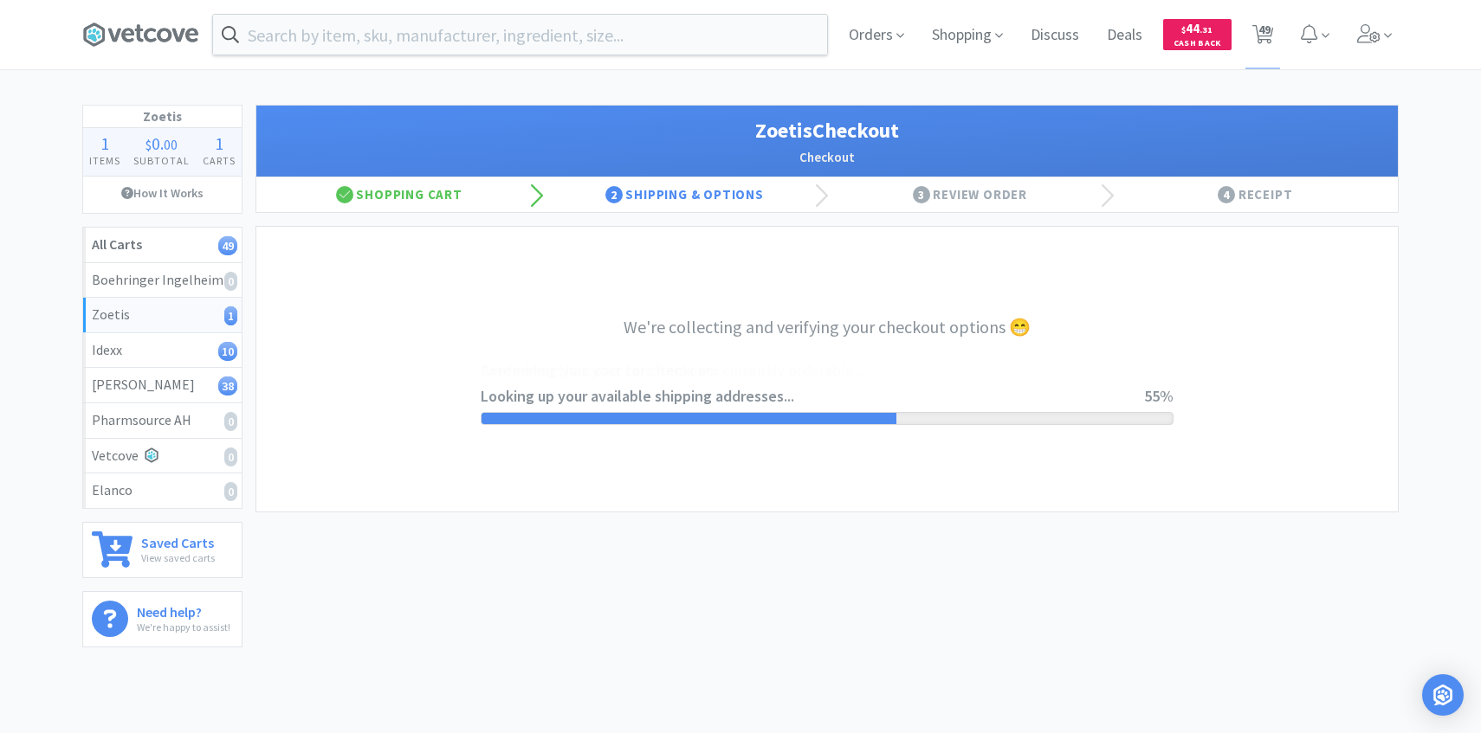
select select "invoice"
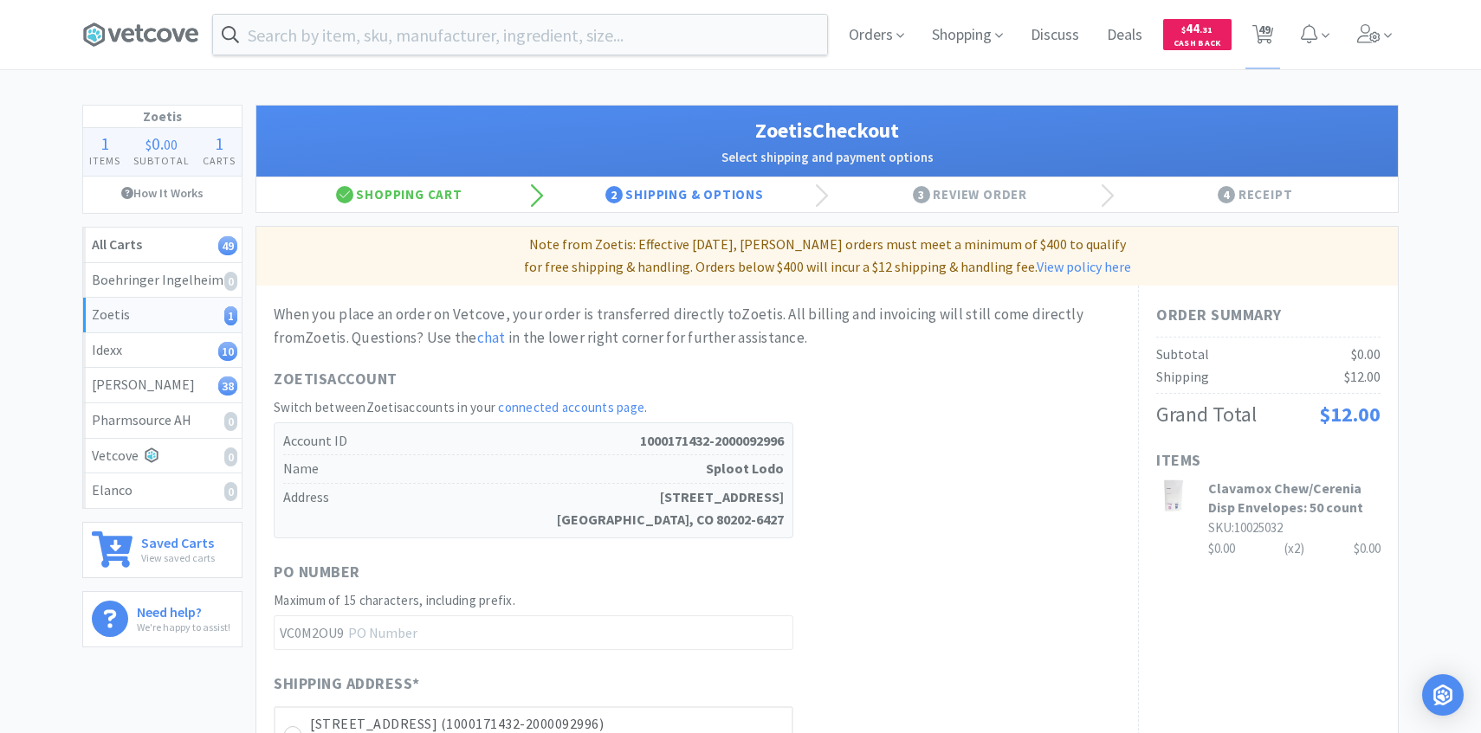
scroll to position [478, 0]
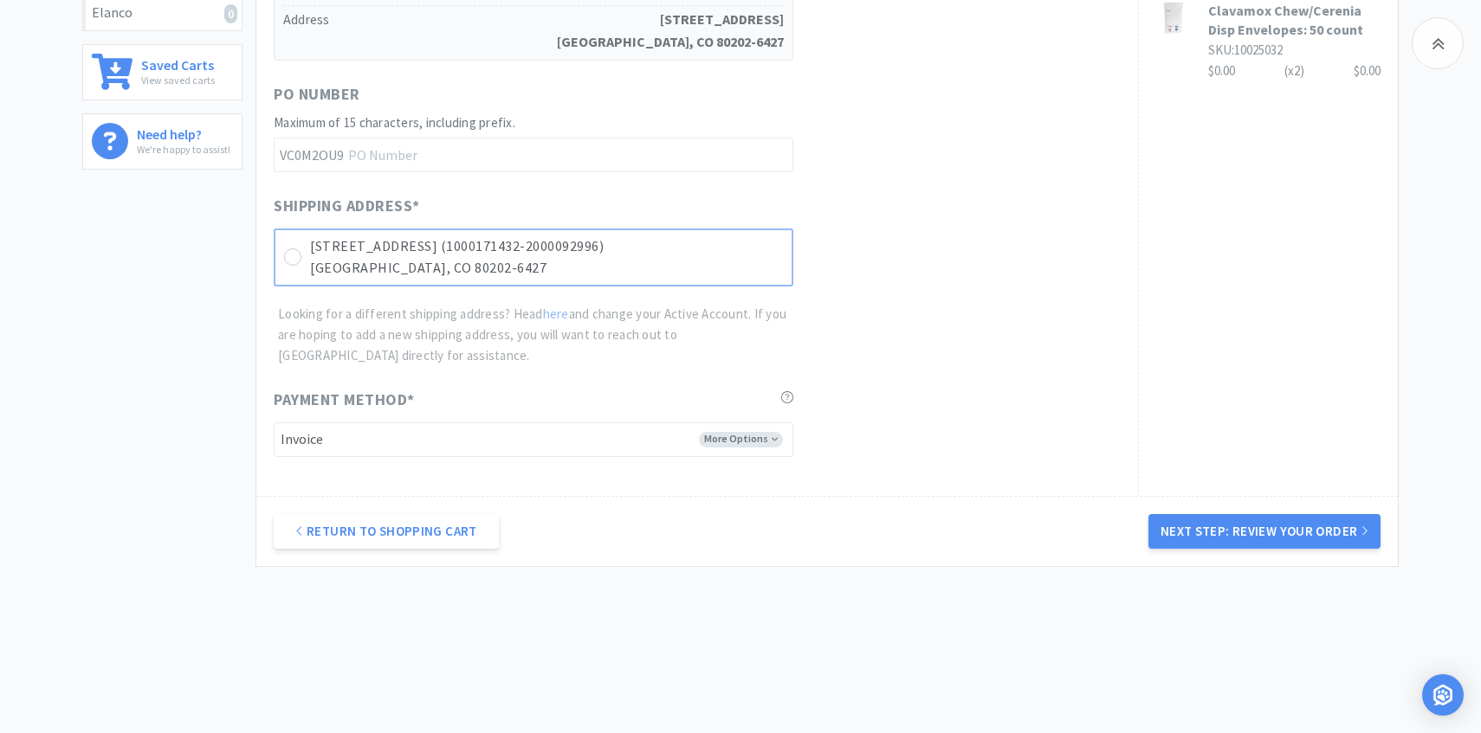
click at [713, 284] on div "1441 Little Raven St (1000171432-2000092996) Denver, CO 80202-6427" at bounding box center [534, 258] width 520 height 58
click at [1207, 520] on button "Next Step: Review Your Order" at bounding box center [1264, 531] width 232 height 35
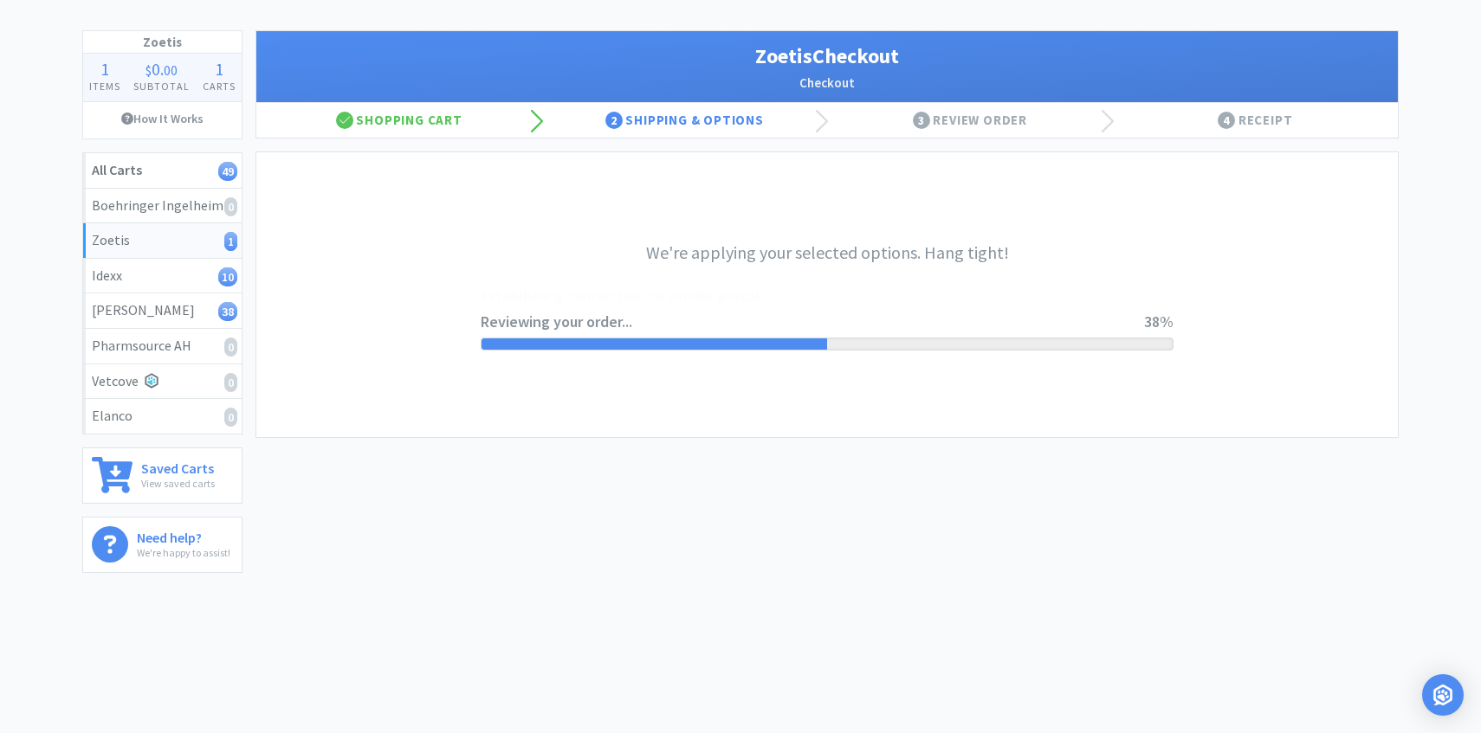
scroll to position [0, 0]
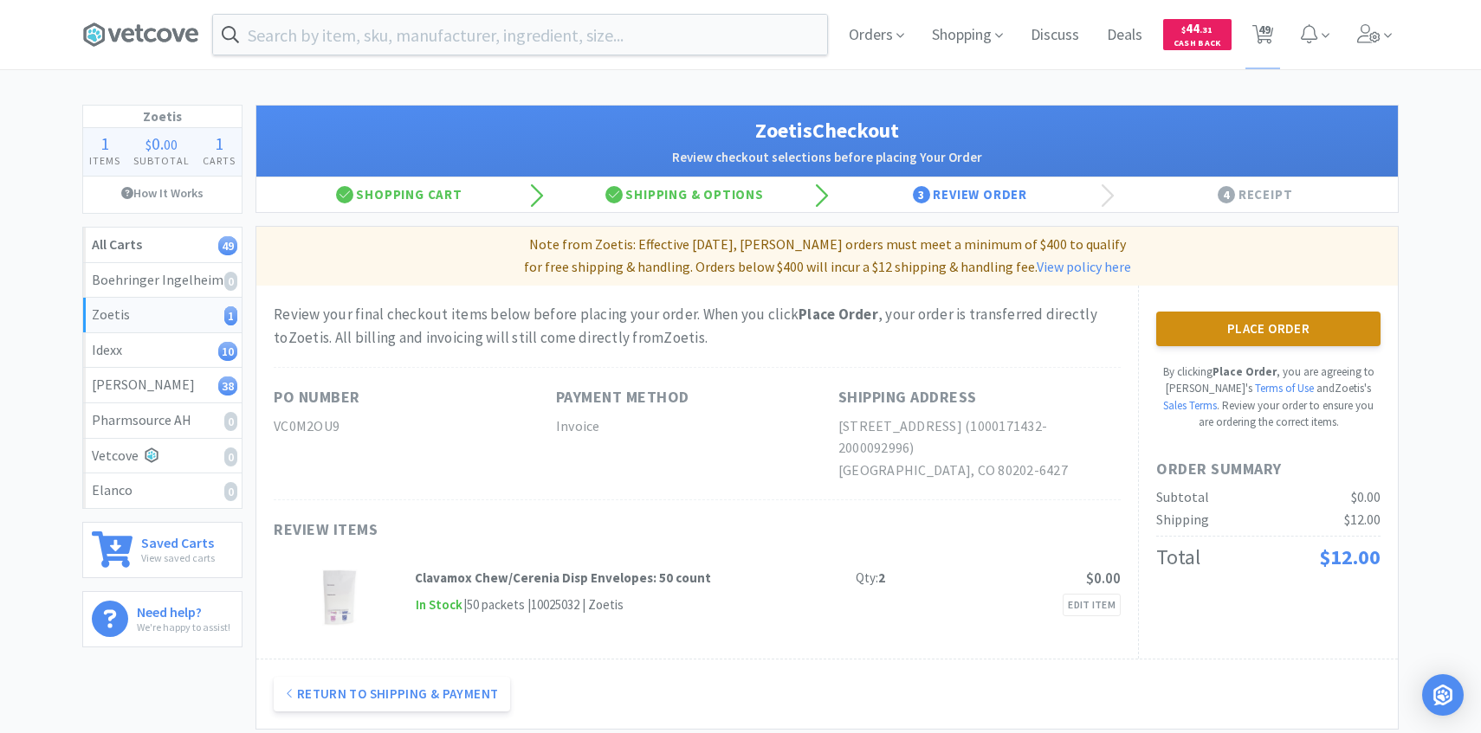
click at [1208, 323] on button "Place Order" at bounding box center [1268, 329] width 224 height 35
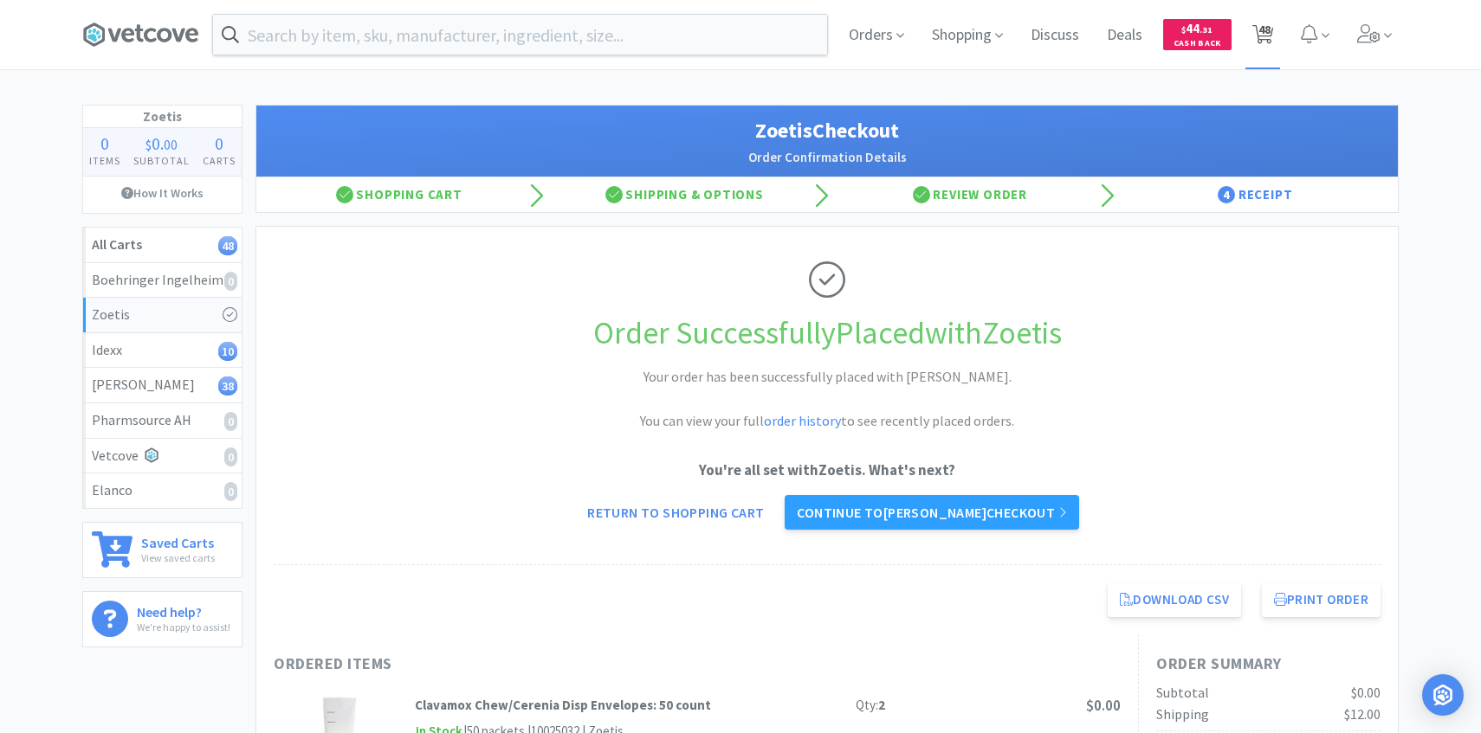
click at [1248, 16] on span "48" at bounding box center [1263, 34] width 36 height 69
select select "1"
select select "2"
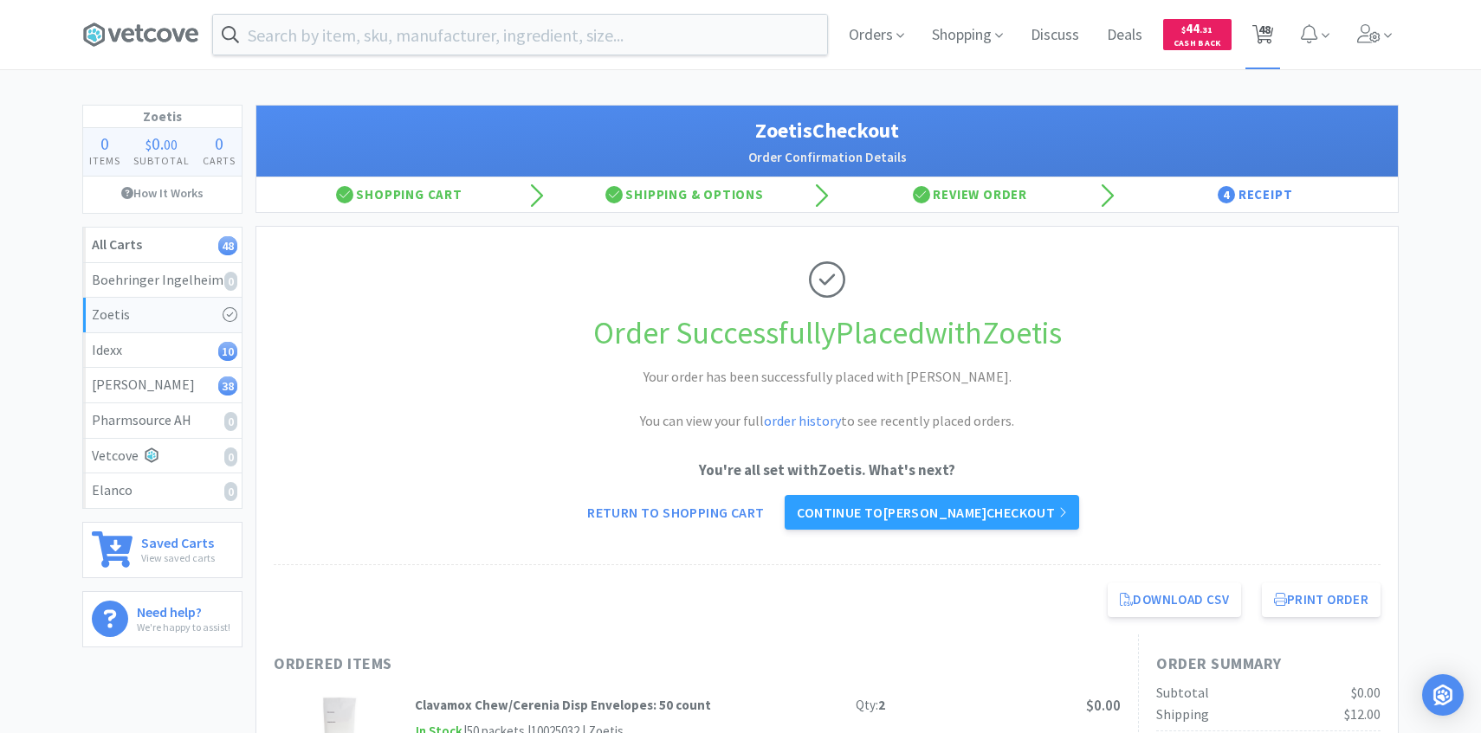
select select "1"
select select "2"
select select "1"
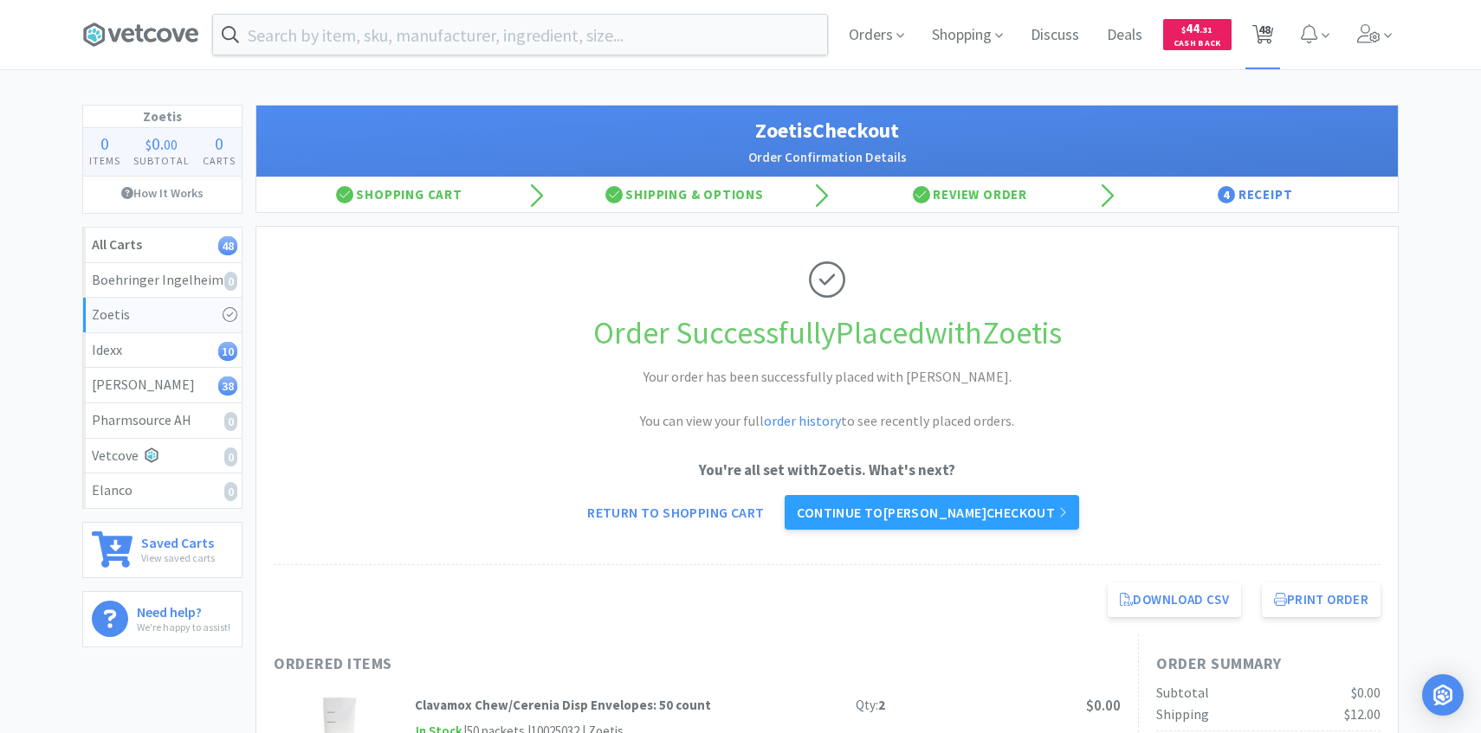
select select "2"
select select "3"
select select "4"
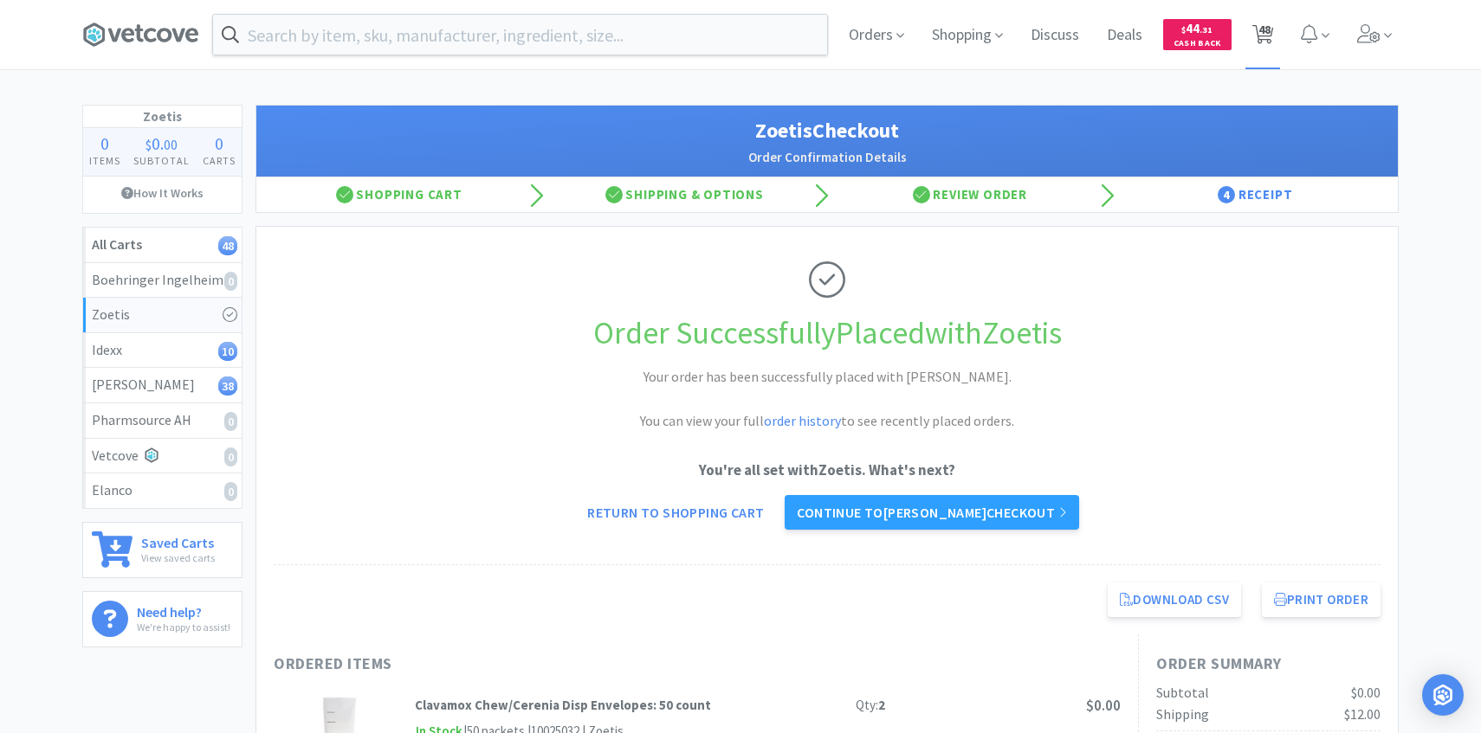
select select "1"
select select "3"
select select "5"
select select "1"
select select "3"
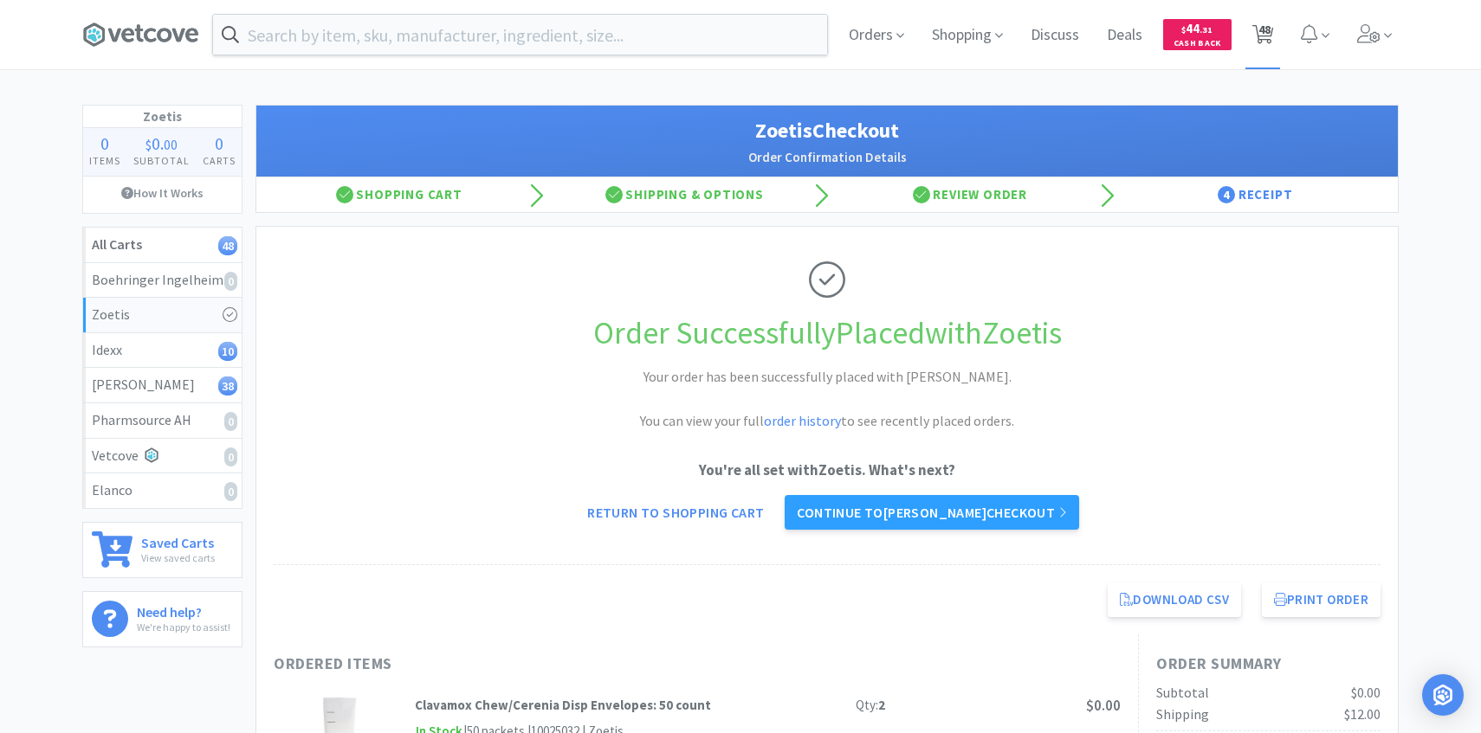
select select "3"
select select "2"
select select "1"
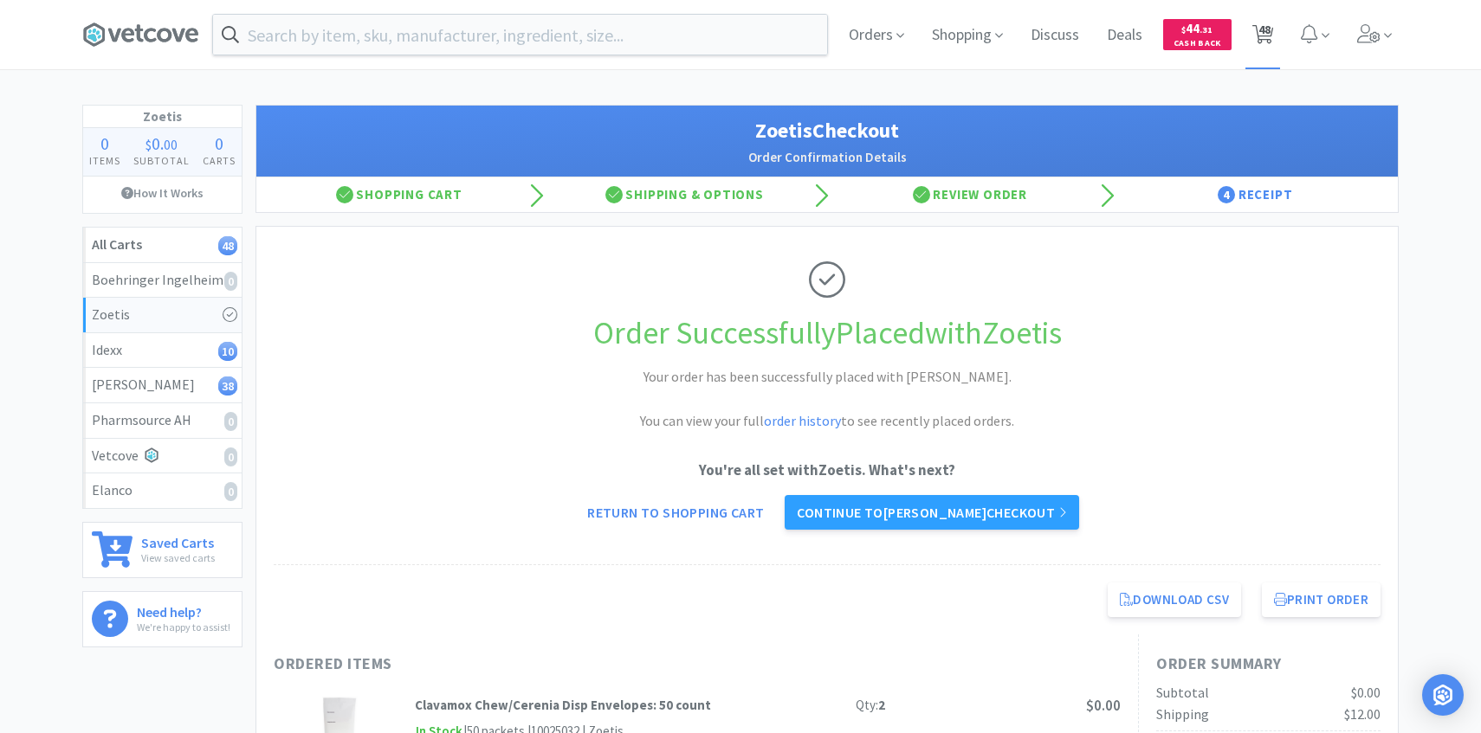
select select "1"
select select "4"
select select "1"
select select "3"
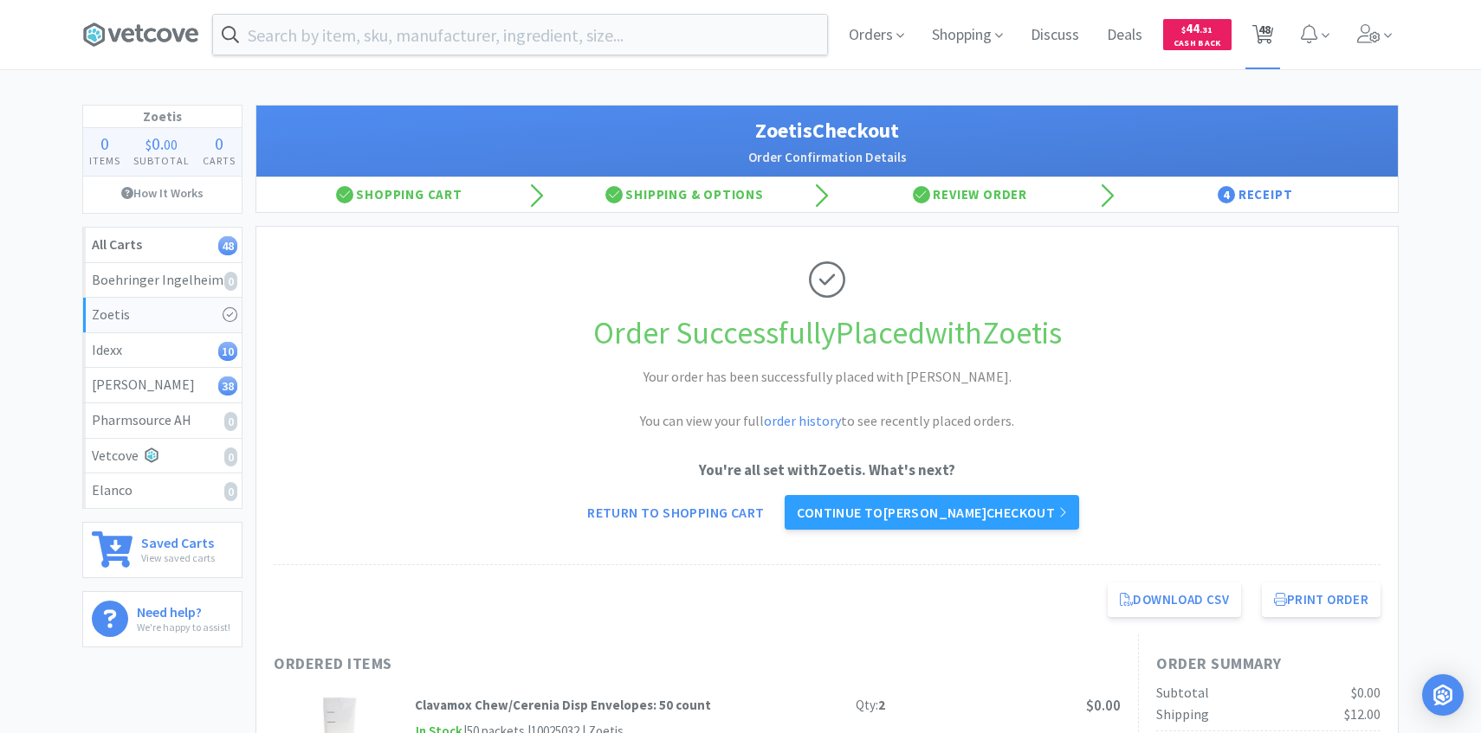
select select "1"
select select "5"
select select "3"
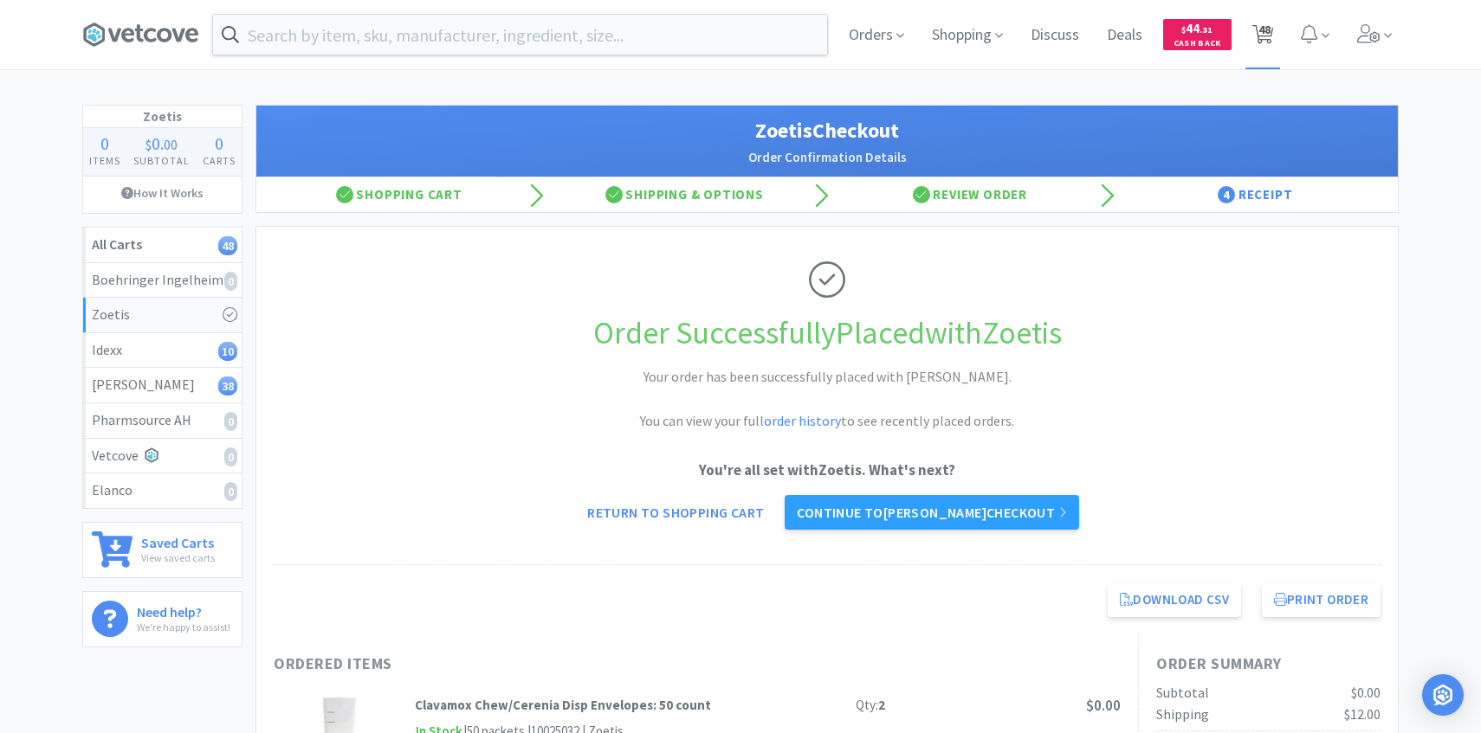
select select "1"
select select "3"
select select "2"
select select "4"
select select "3"
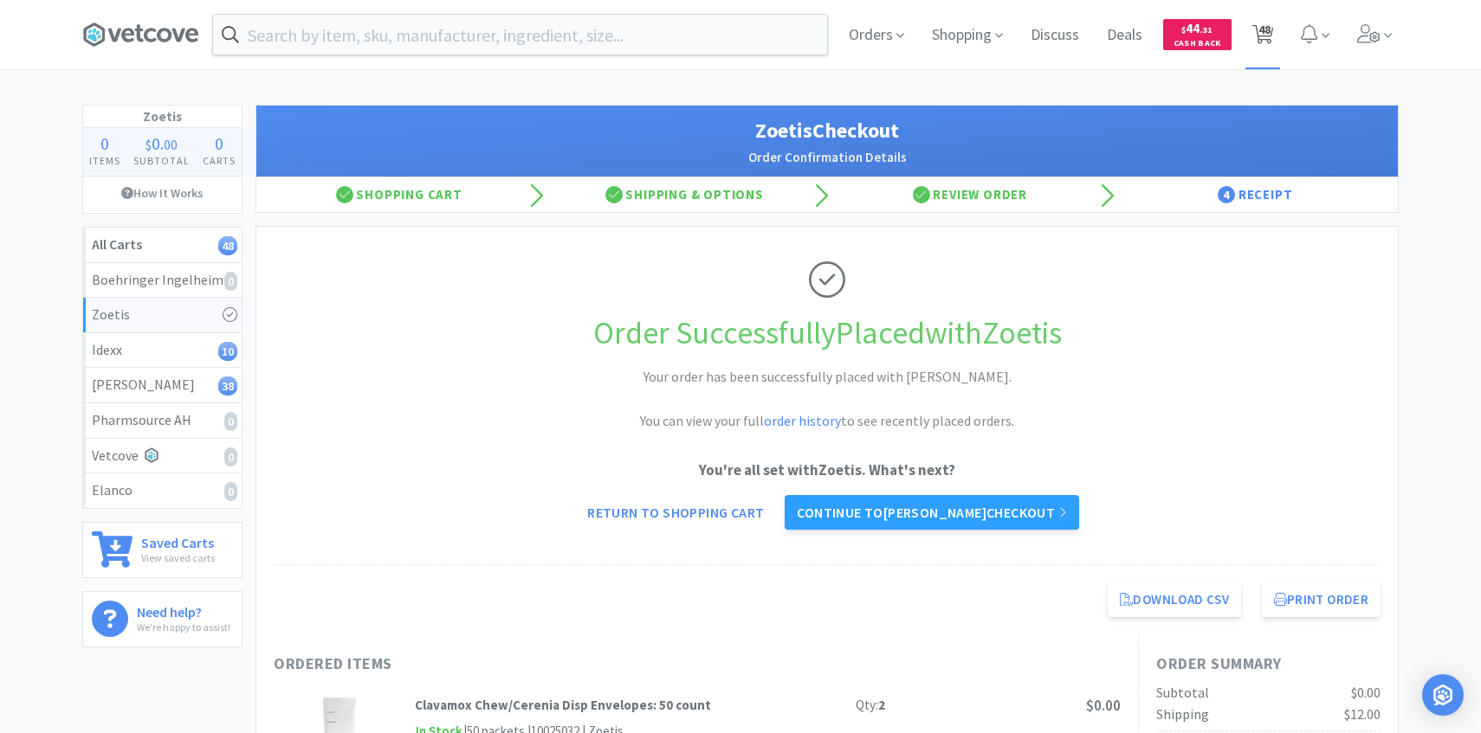
select select "1"
select select "4"
select select "100"
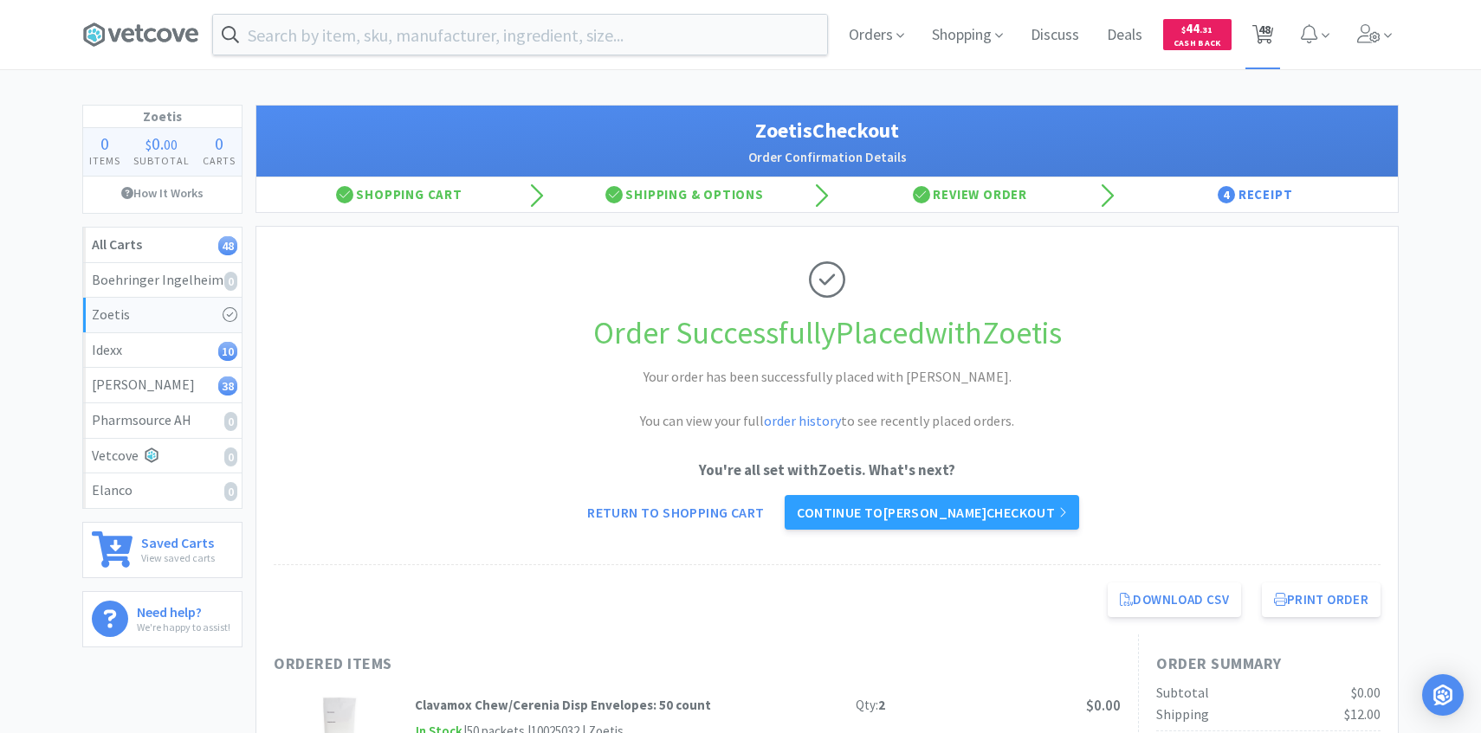
select select "1"
select select "2"
select select "1"
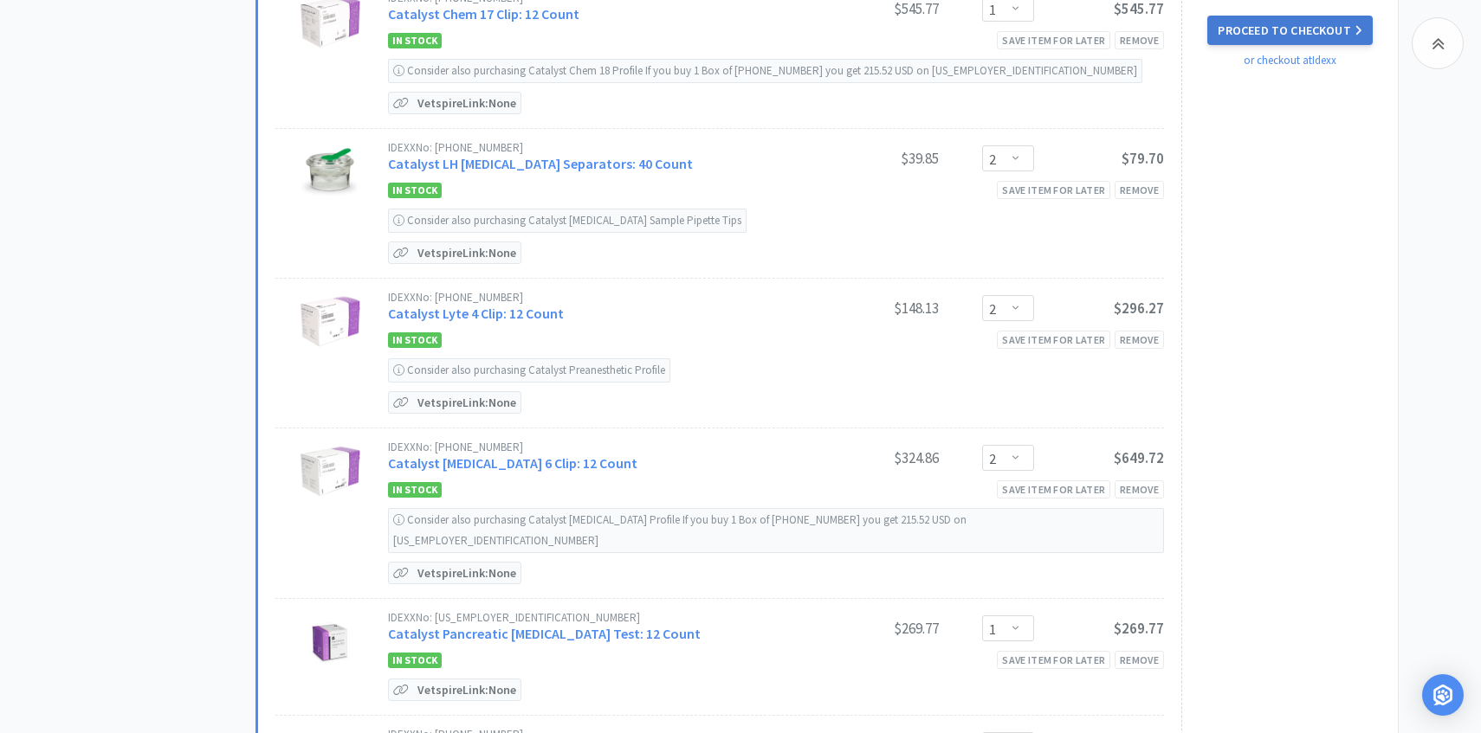
click at [1286, 45] on button "Proceed to Checkout" at bounding box center [1289, 30] width 165 height 29
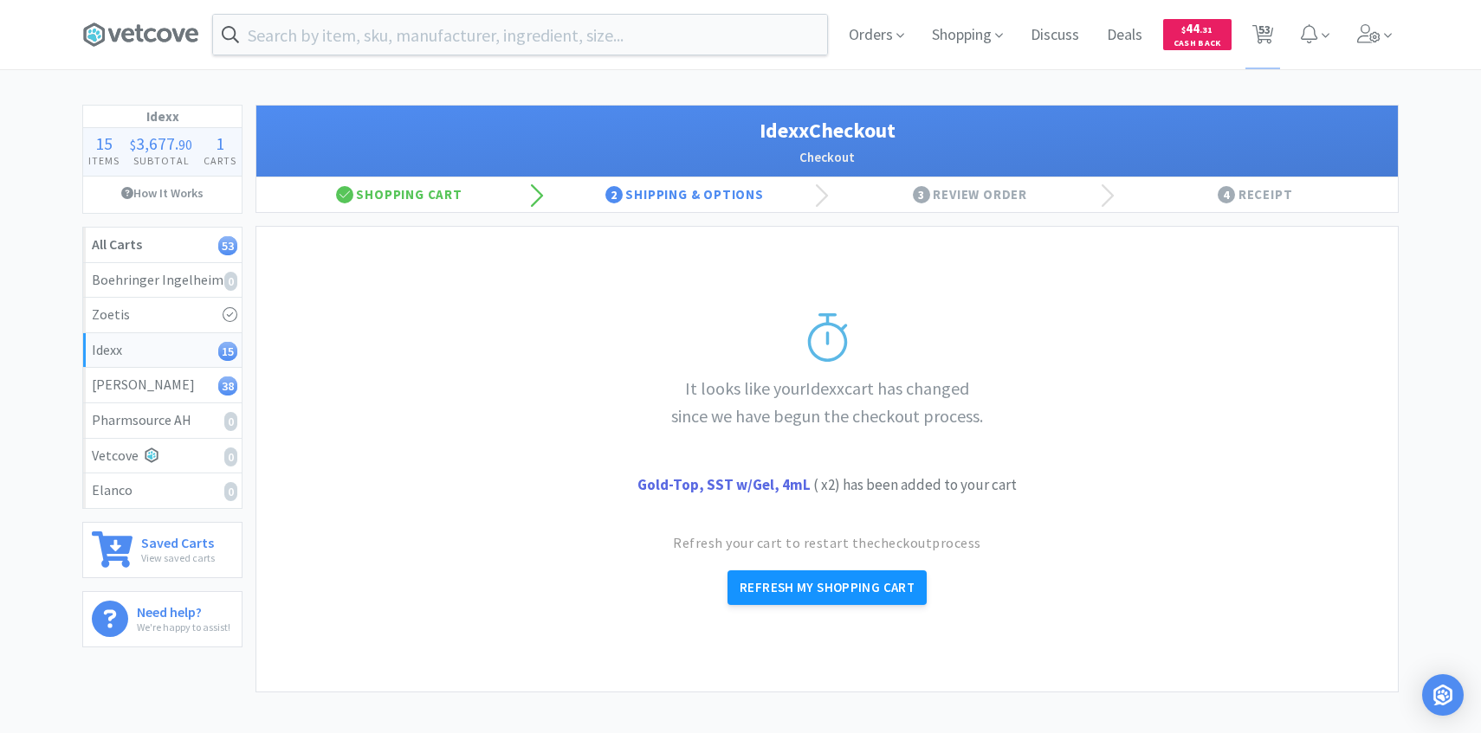
click at [843, 594] on button "Refresh My Shopping Cart" at bounding box center [826, 588] width 199 height 35
select select "25"
select select "1"
select select "2"
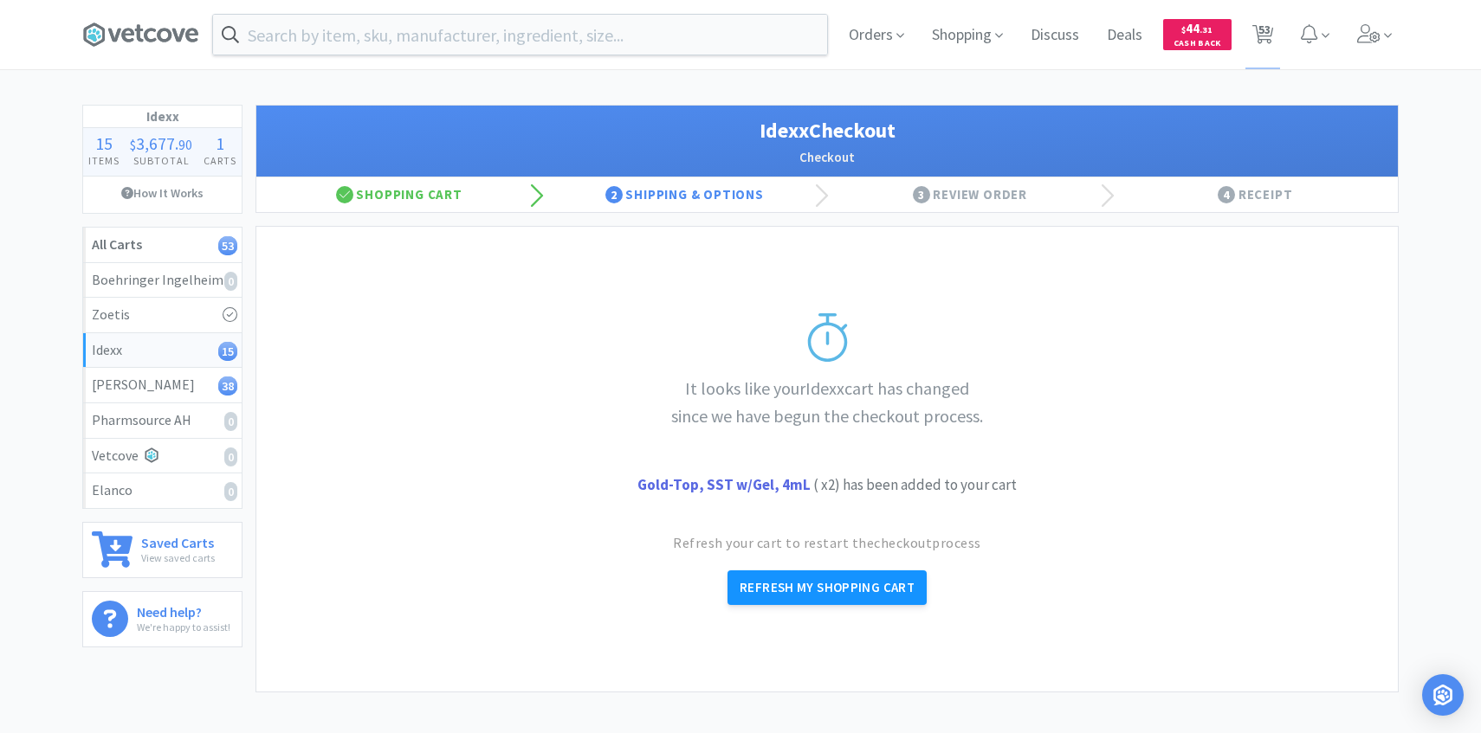
select select "2"
select select "1"
select select "50"
select select "2"
select select "150"
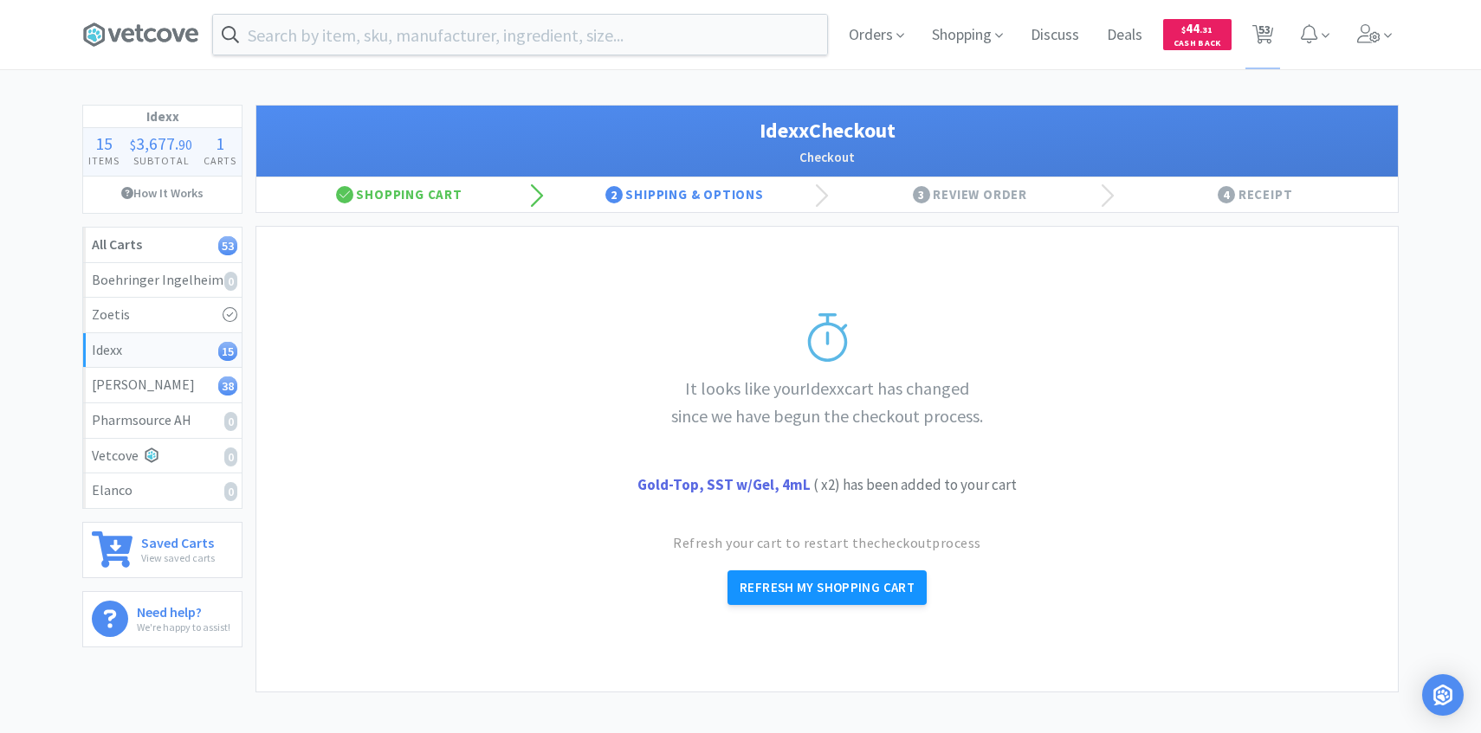
select select "2"
select select "50"
select select "1"
select select "2"
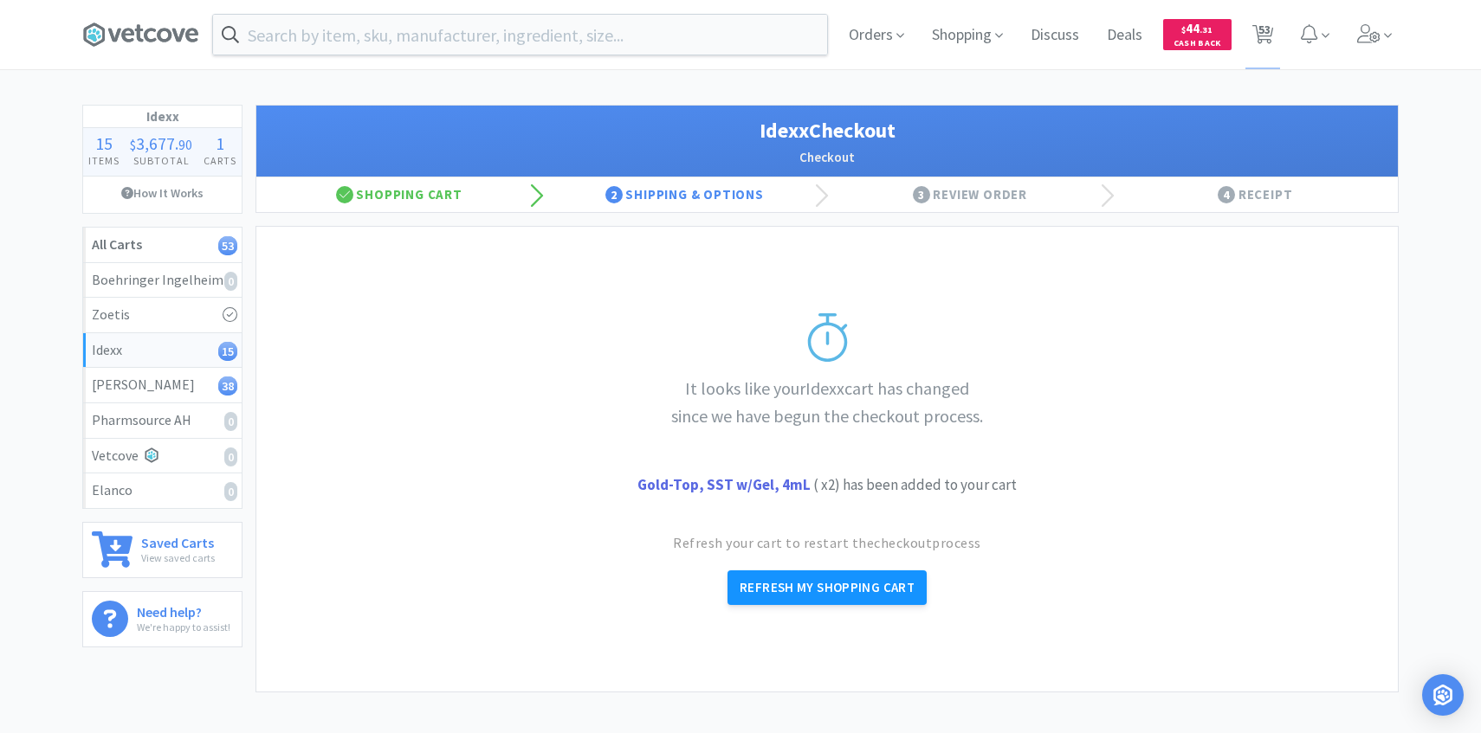
select select "10"
select select "1"
select select "2"
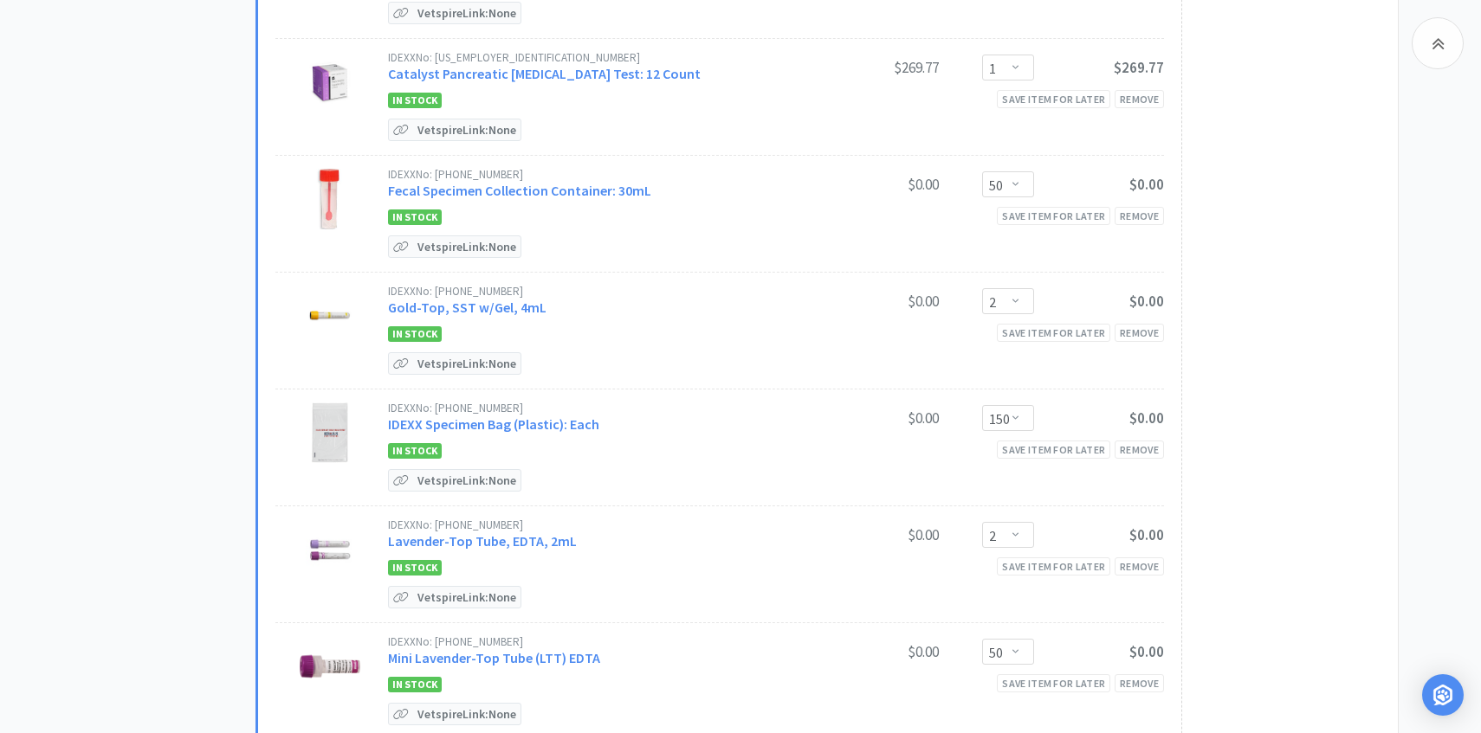
scroll to position [1008, 0]
click at [520, 298] on link "Gold-Top, SST w/Gel, 4mL" at bounding box center [467, 306] width 158 height 17
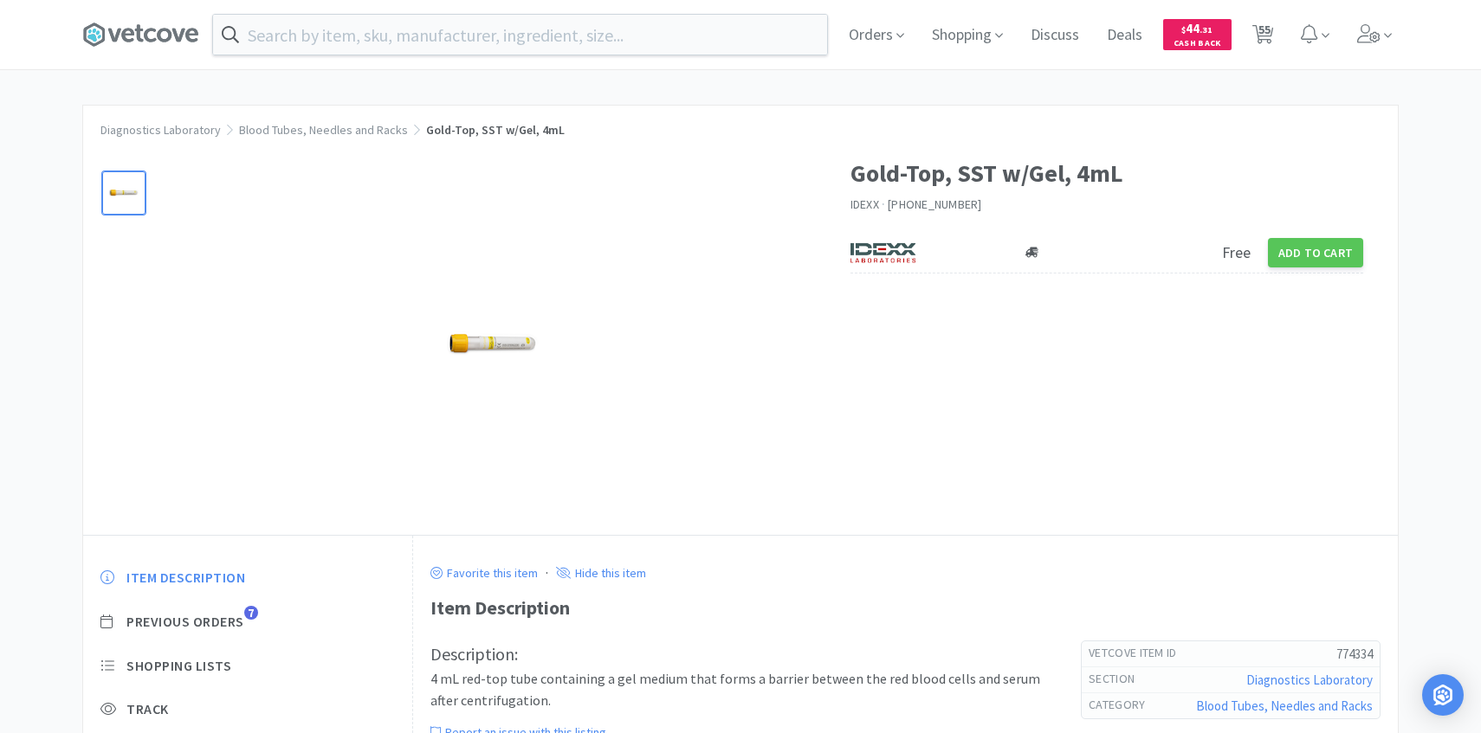
click at [842, 257] on div at bounding box center [466, 336] width 767 height 398
click at [880, 257] on img at bounding box center [882, 253] width 65 height 26
select select "1"
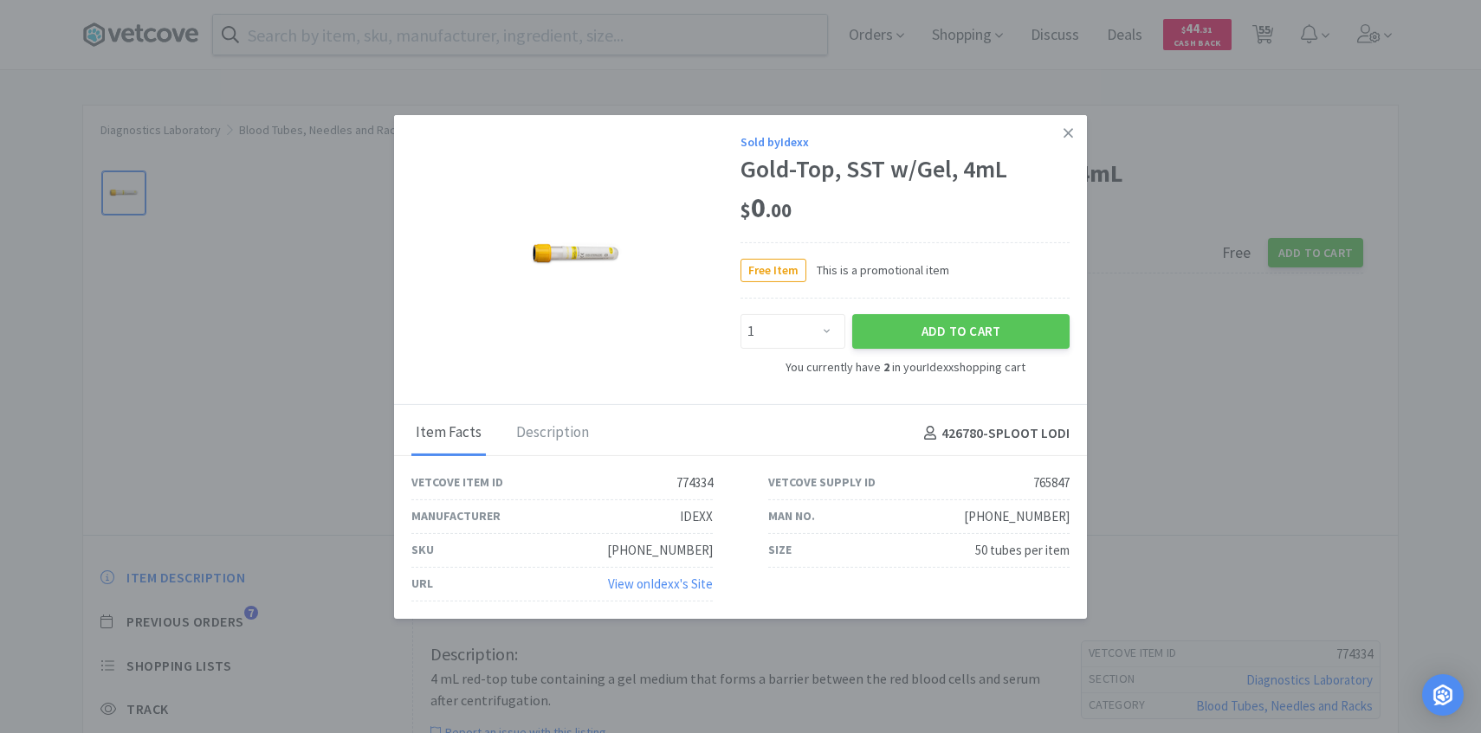
select select "25"
select select "1"
select select "2"
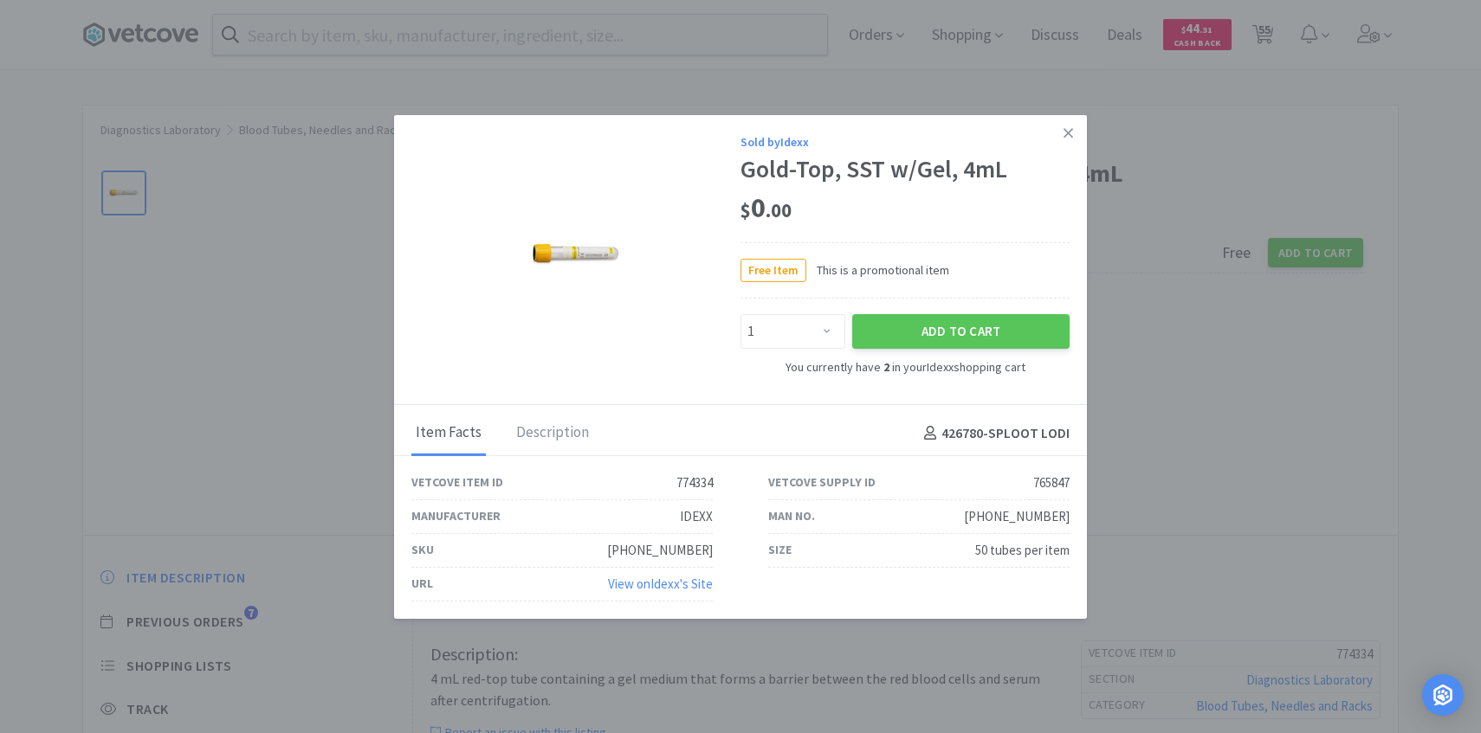
select select "1"
select select "50"
select select "2"
select select "150"
select select "2"
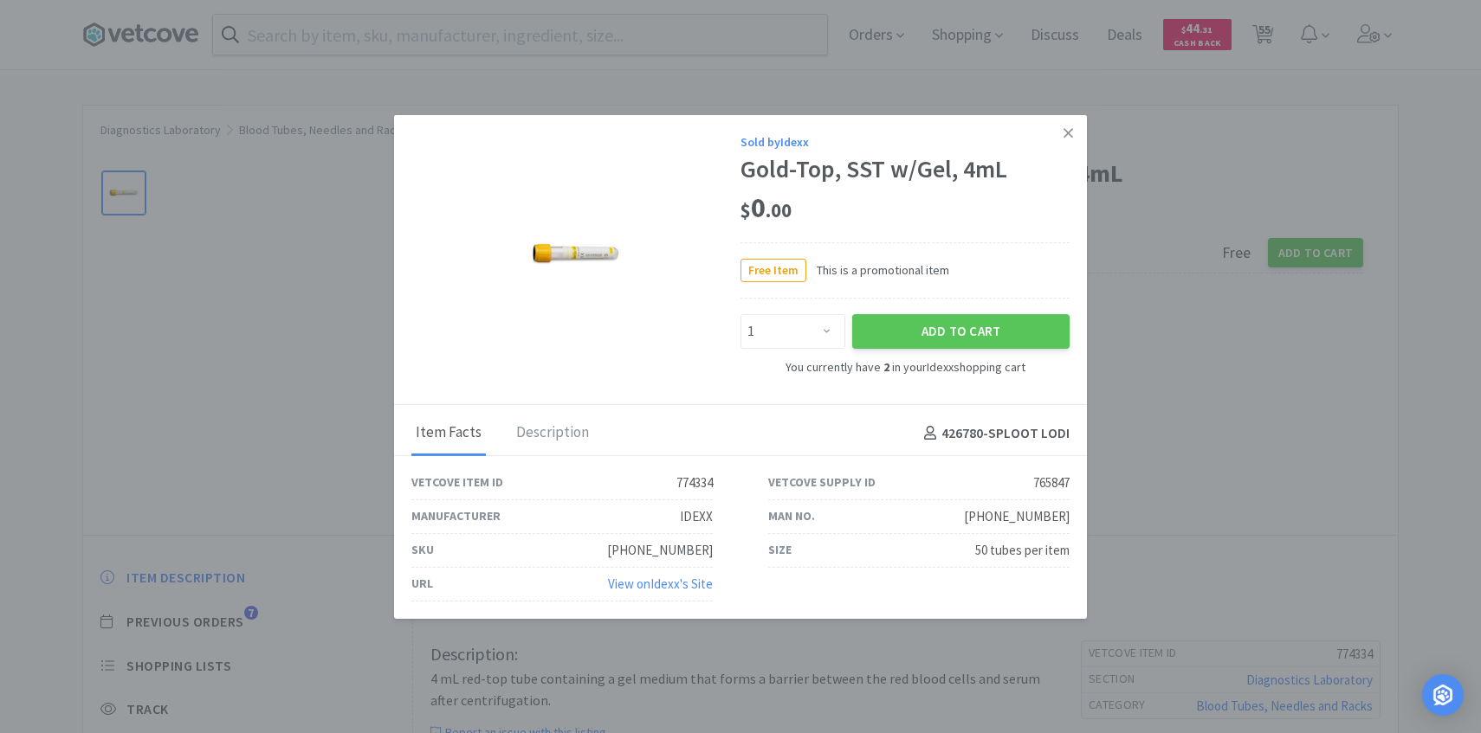
select select "50"
select select "1"
select select "2"
select select "10"
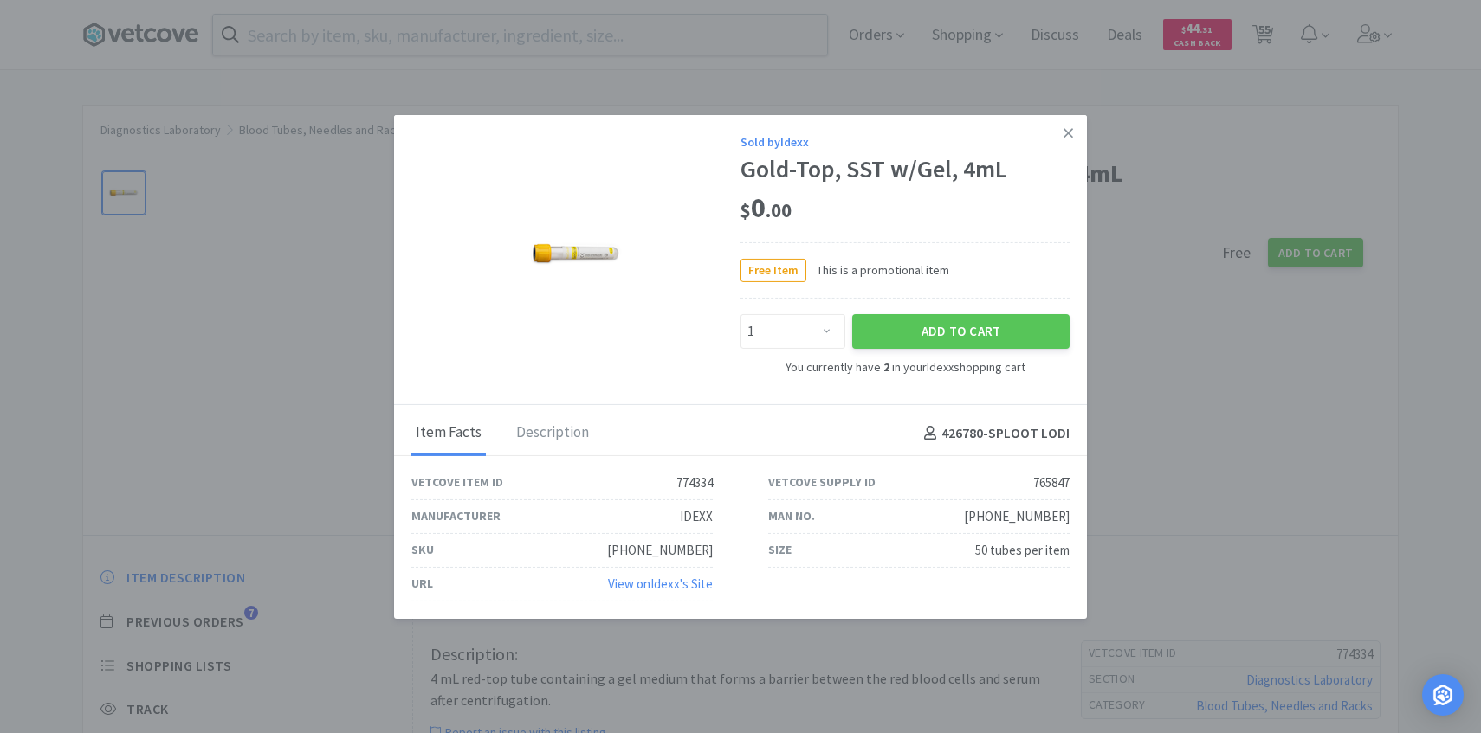
select select "1"
select select "2"
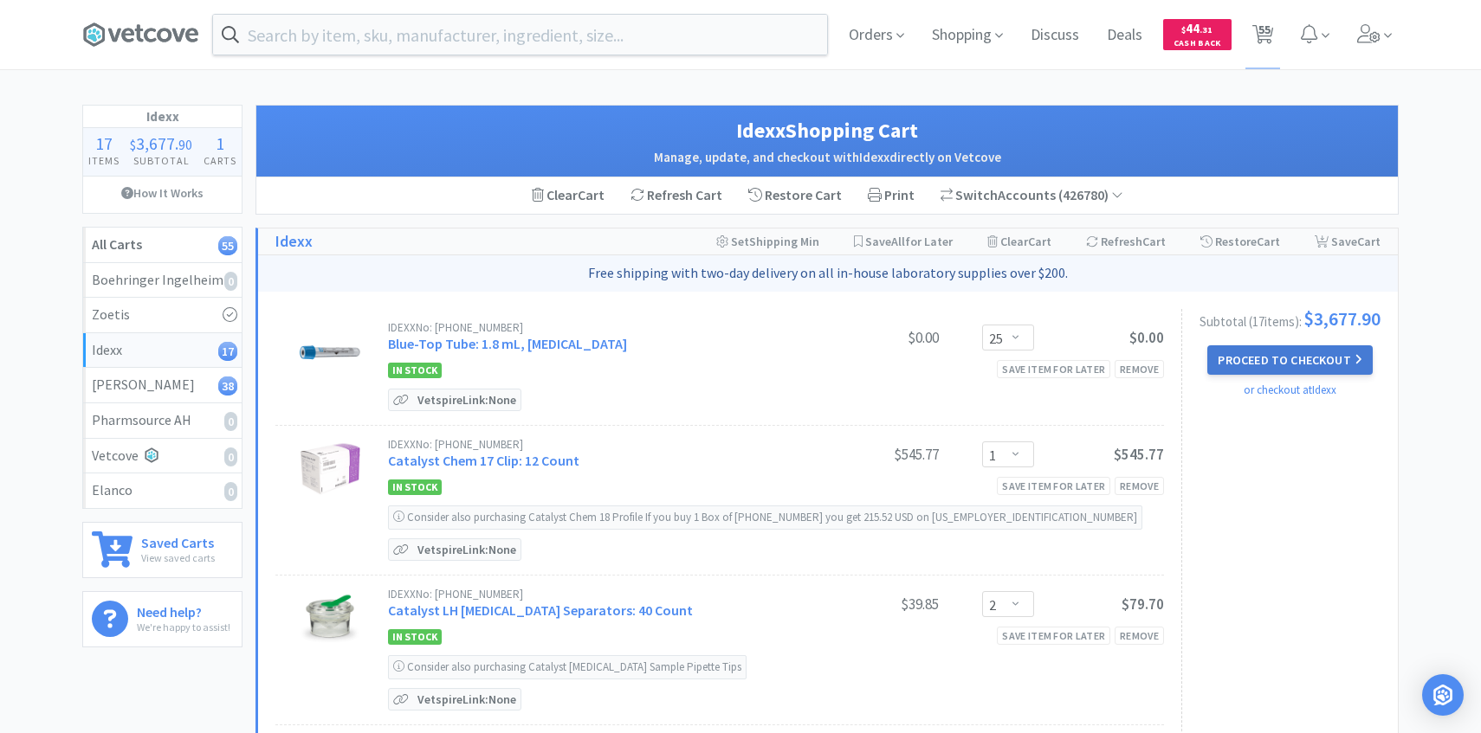
click at [1336, 366] on button "Proceed to Checkout" at bounding box center [1289, 359] width 165 height 29
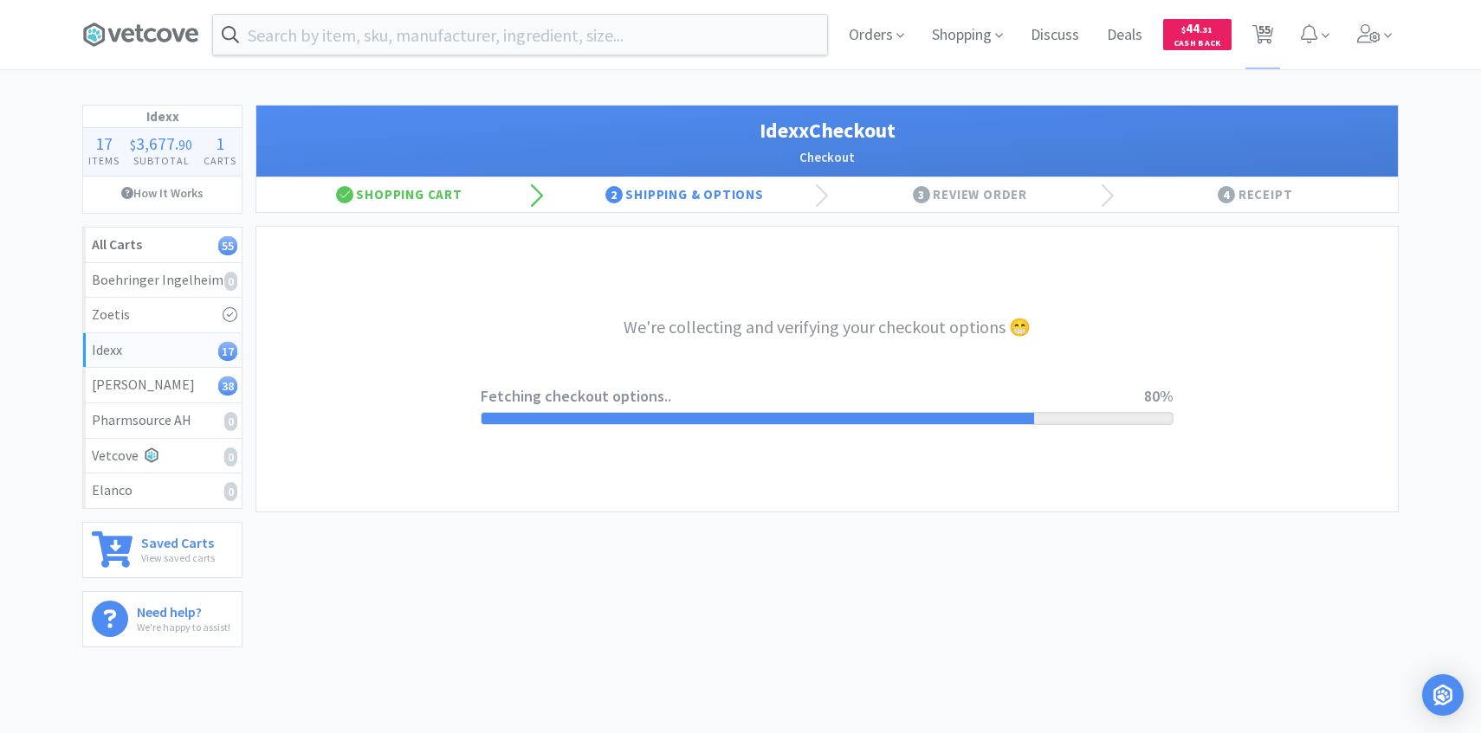
select select "904"
select select "003"
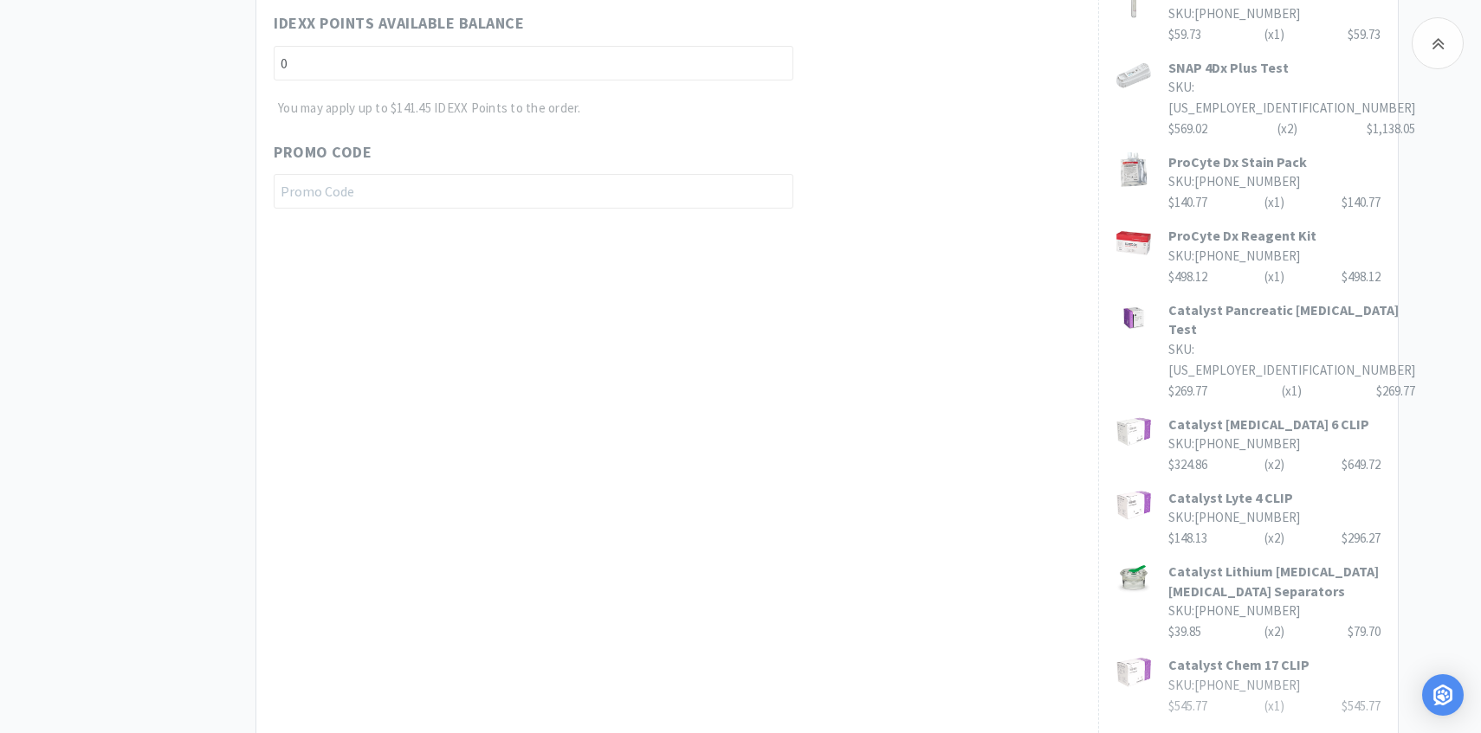
scroll to position [1017, 0]
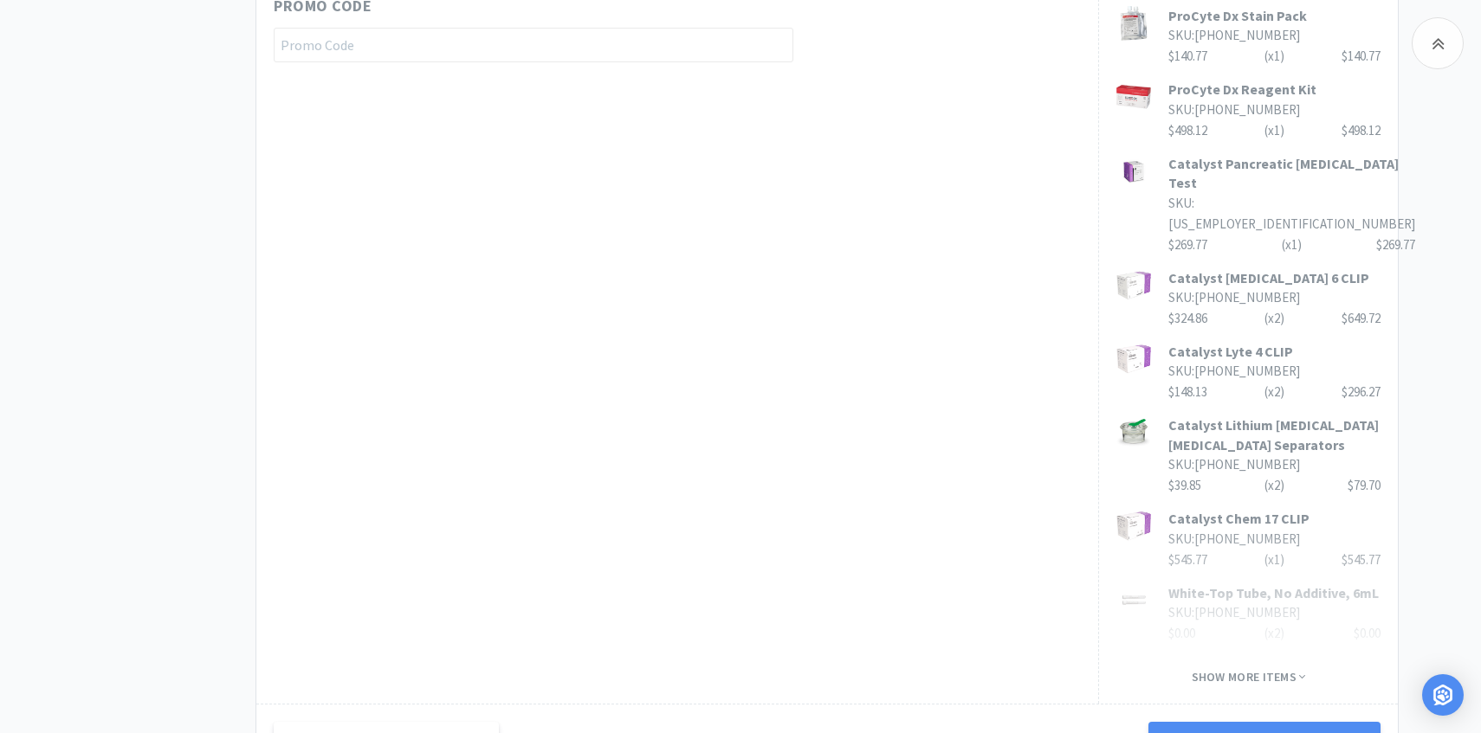
click at [1197, 704] on div "Return to Shopping Cart Next Step: Review Your Order" at bounding box center [826, 739] width 1141 height 70
click at [1192, 722] on button "Next Step: Review Your Order" at bounding box center [1264, 739] width 232 height 35
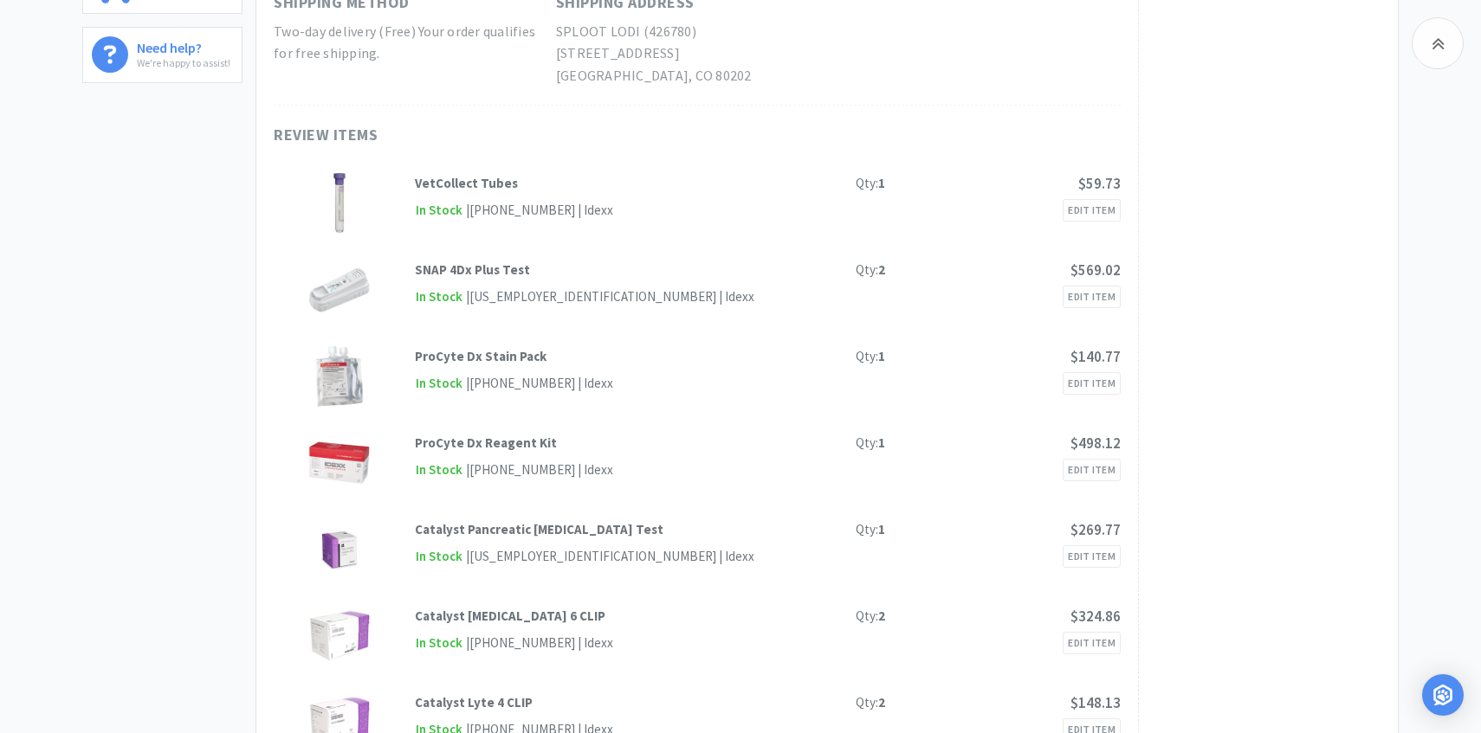
scroll to position [0, 0]
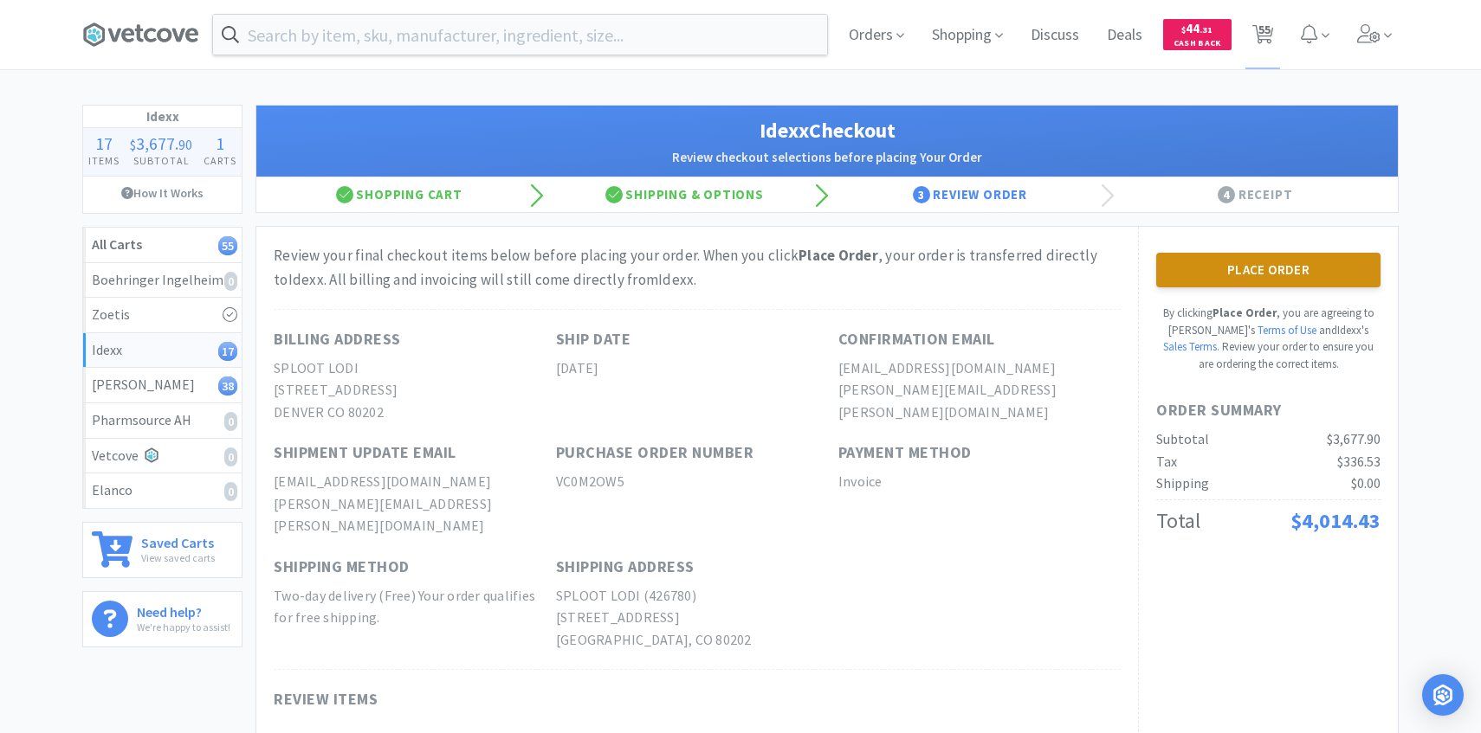
click at [1322, 272] on button "Place Order" at bounding box center [1268, 270] width 224 height 35
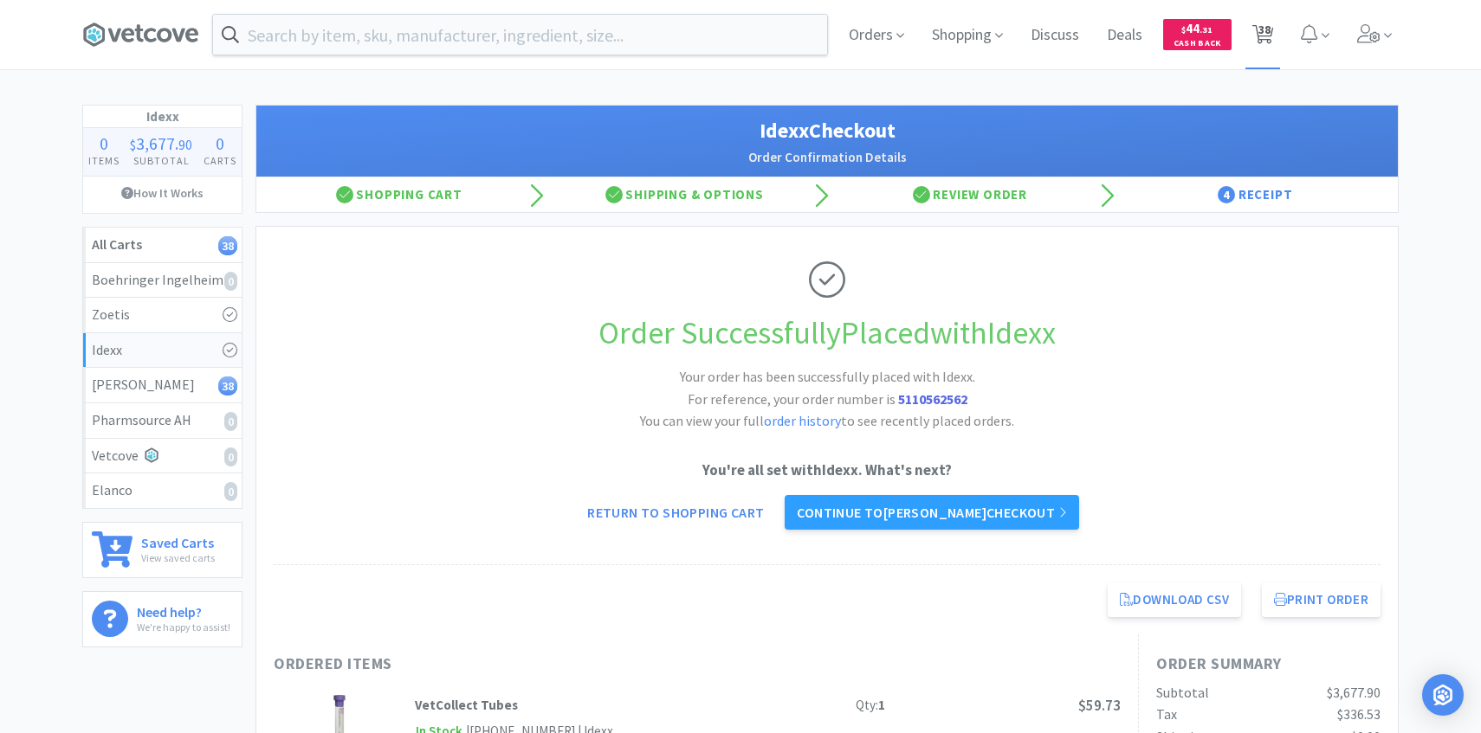
click at [1268, 40] on span "38" at bounding box center [1264, 29] width 12 height 69
select select "2"
select select "3"
select select "4"
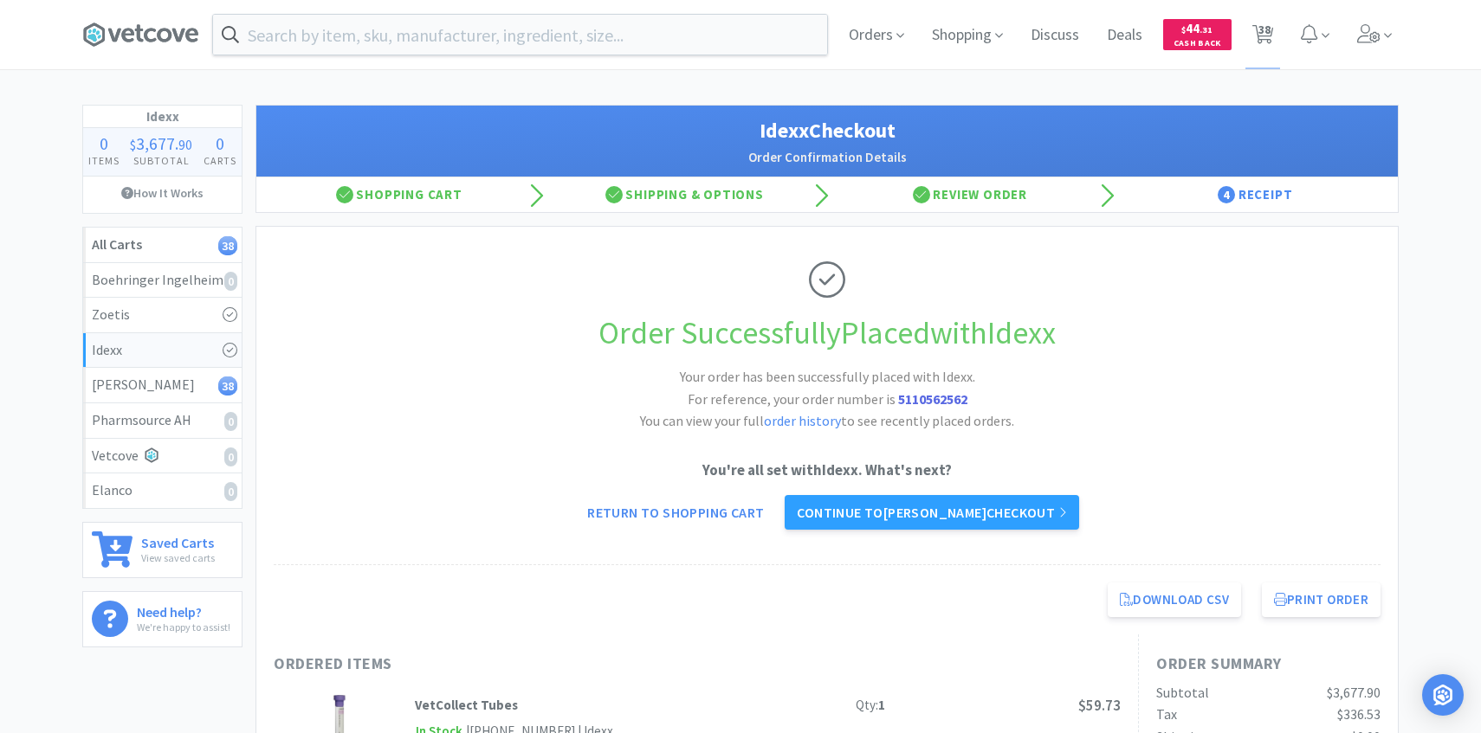
select select "1"
select select "3"
select select "5"
select select "1"
select select "3"
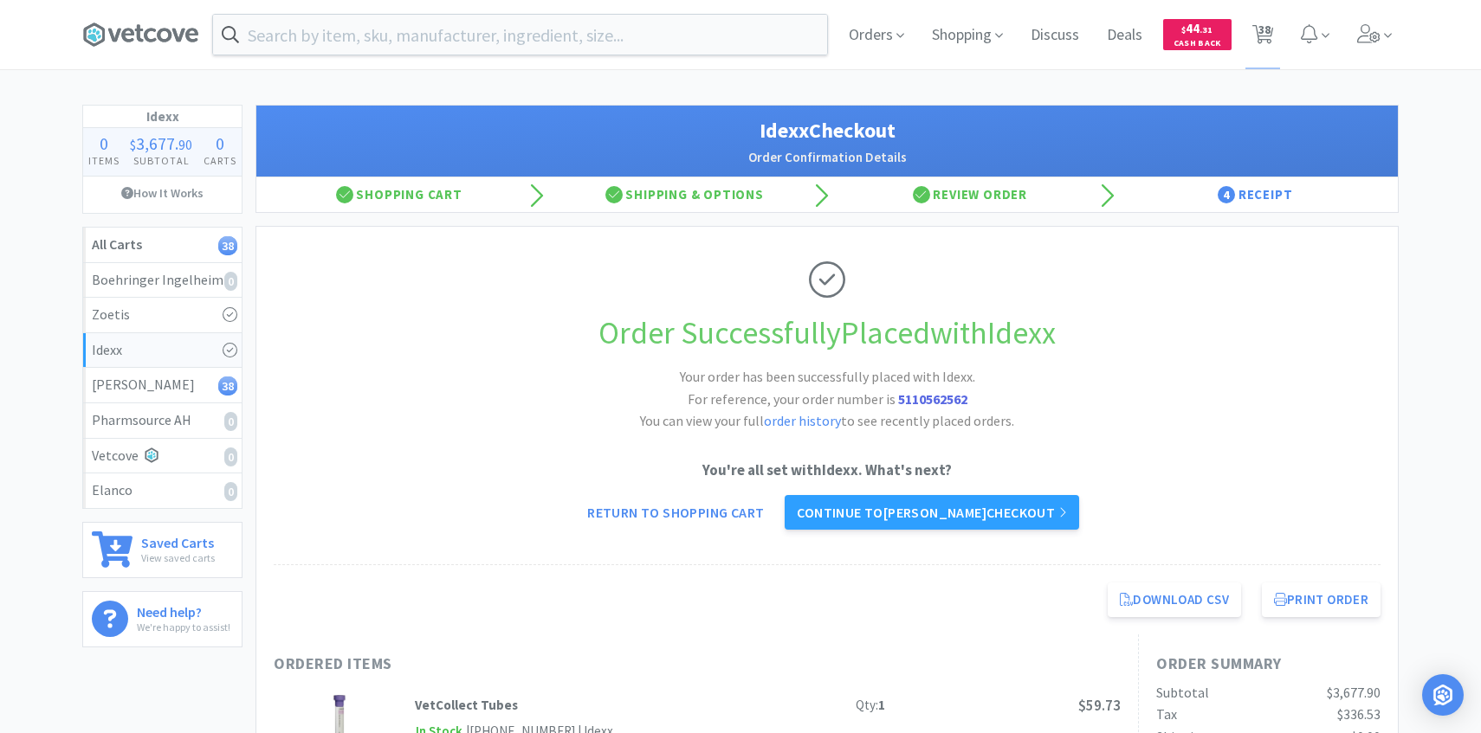
select select "3"
select select "2"
select select "1"
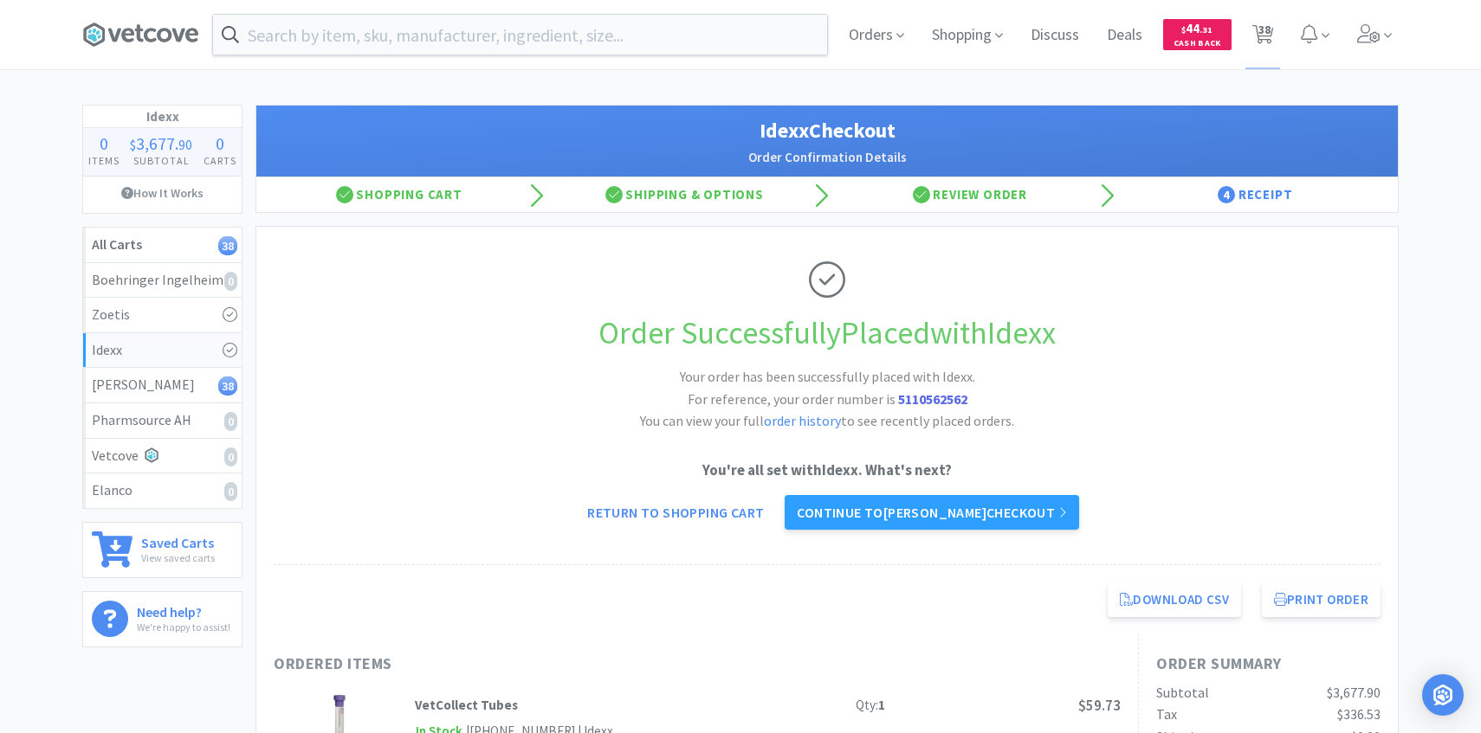
select select "1"
select select "4"
select select "1"
select select "3"
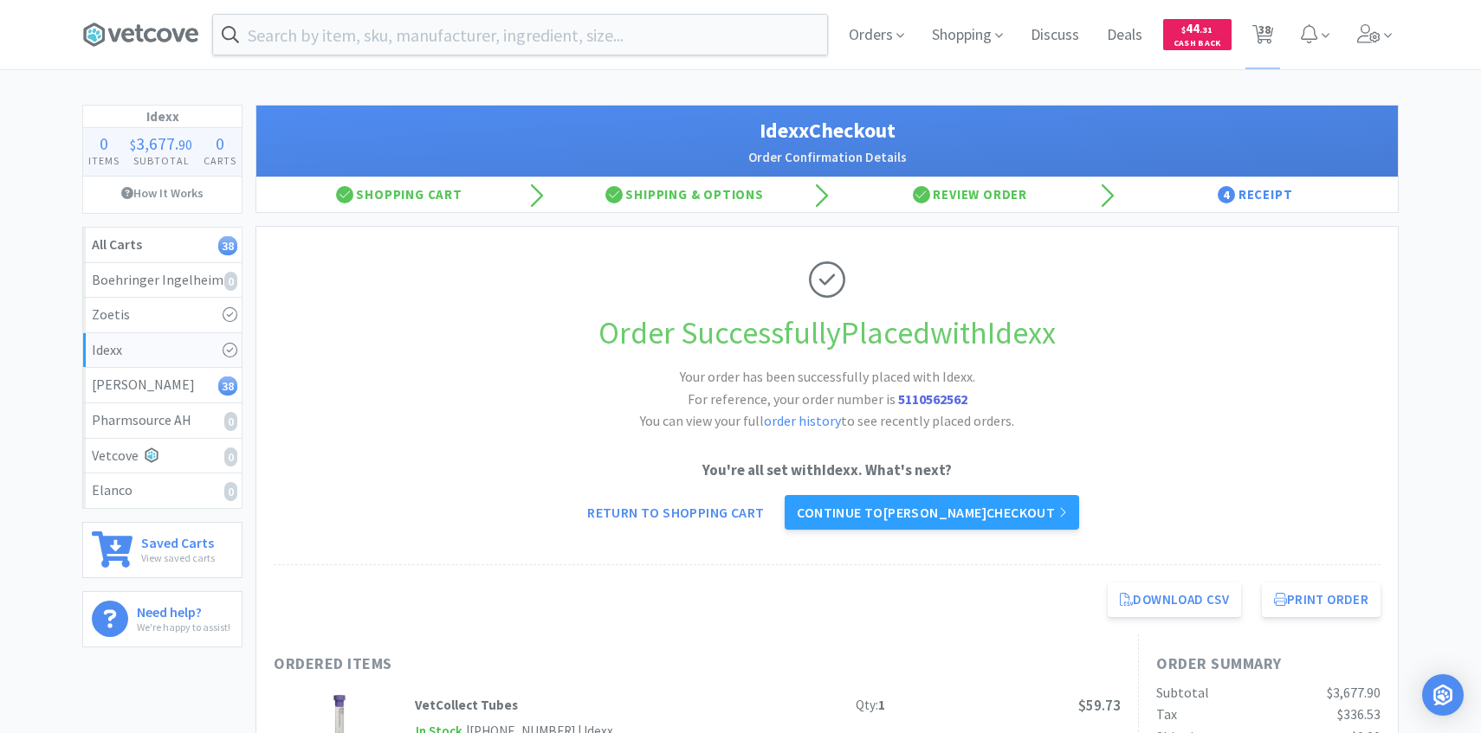
select select "1"
select select "5"
select select "3"
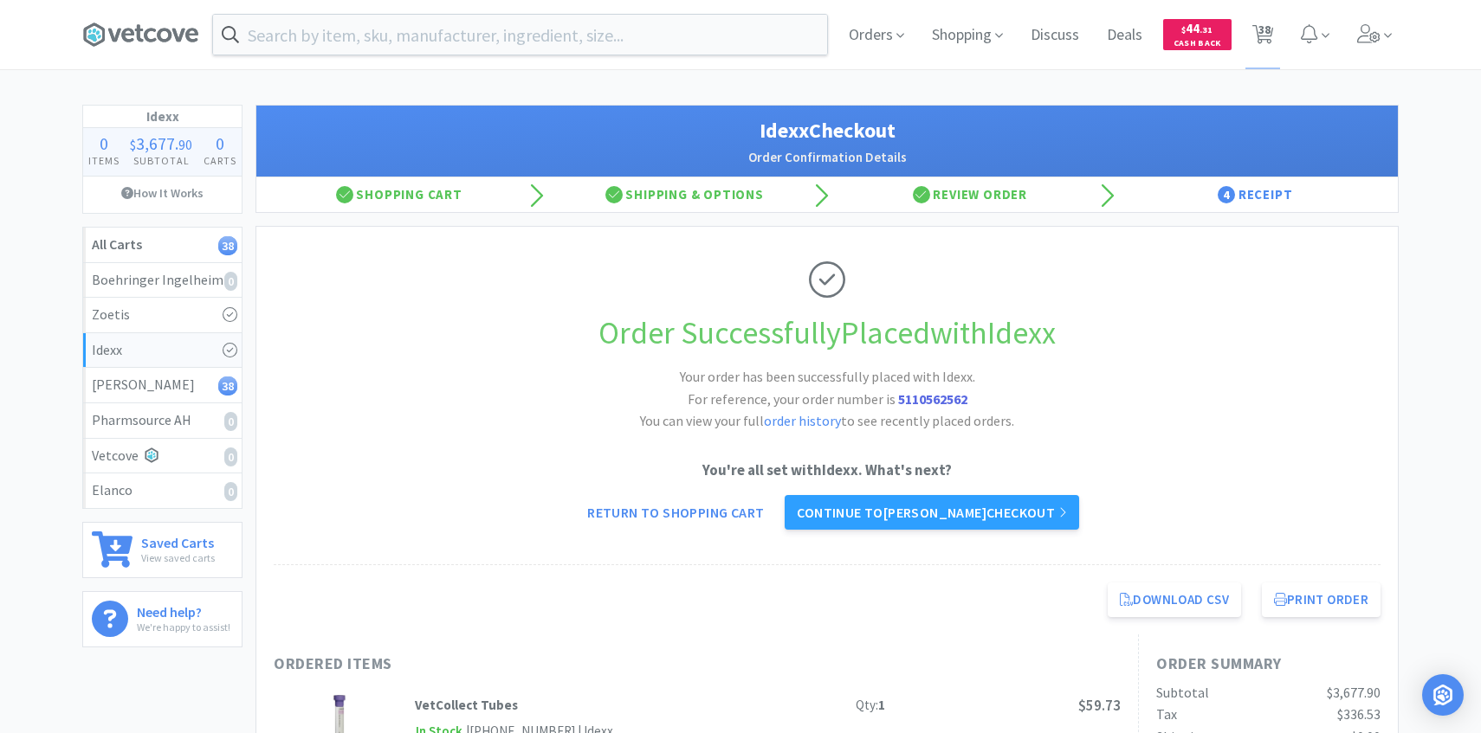
select select "1"
select select "3"
select select "2"
select select "4"
select select "3"
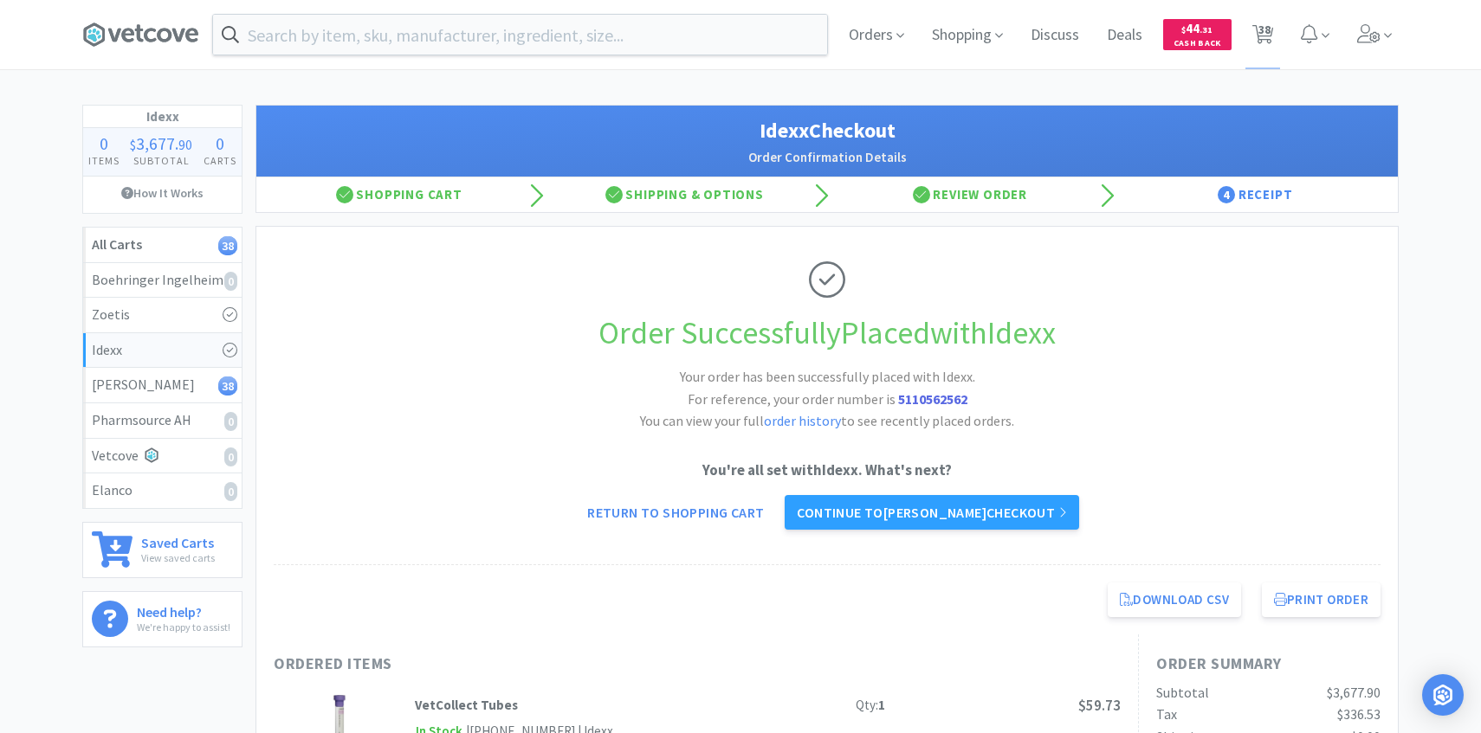
select select "1"
select select "4"
select select "100"
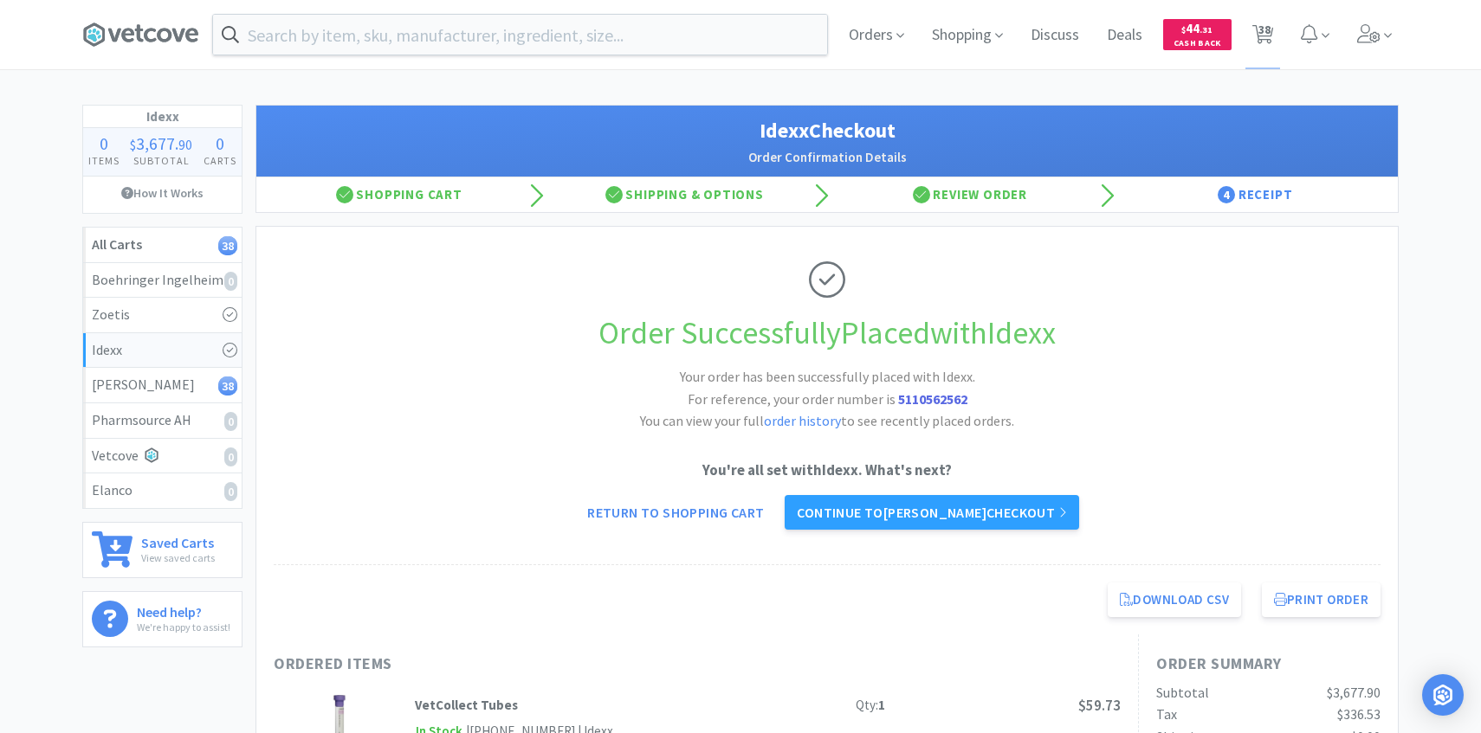
select select "1"
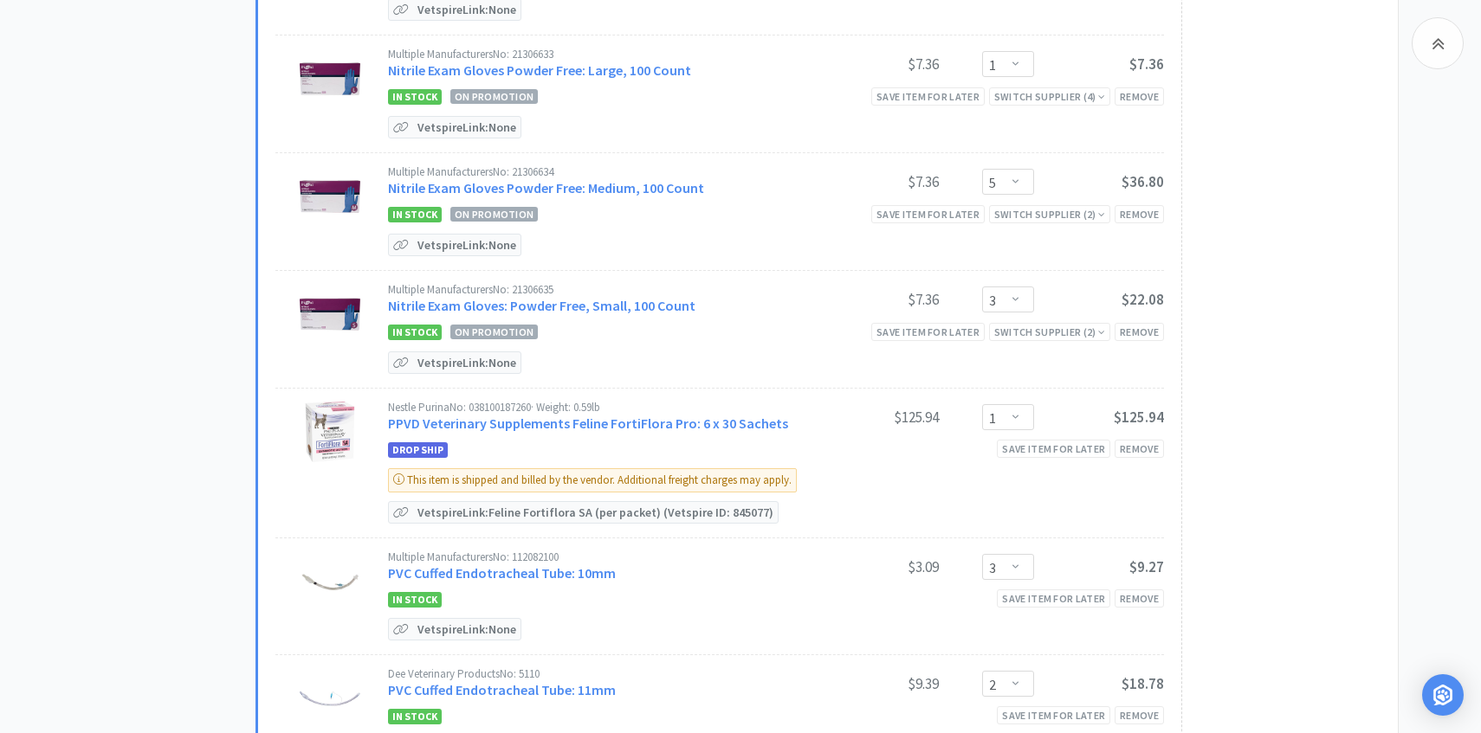
scroll to position [3177, 0]
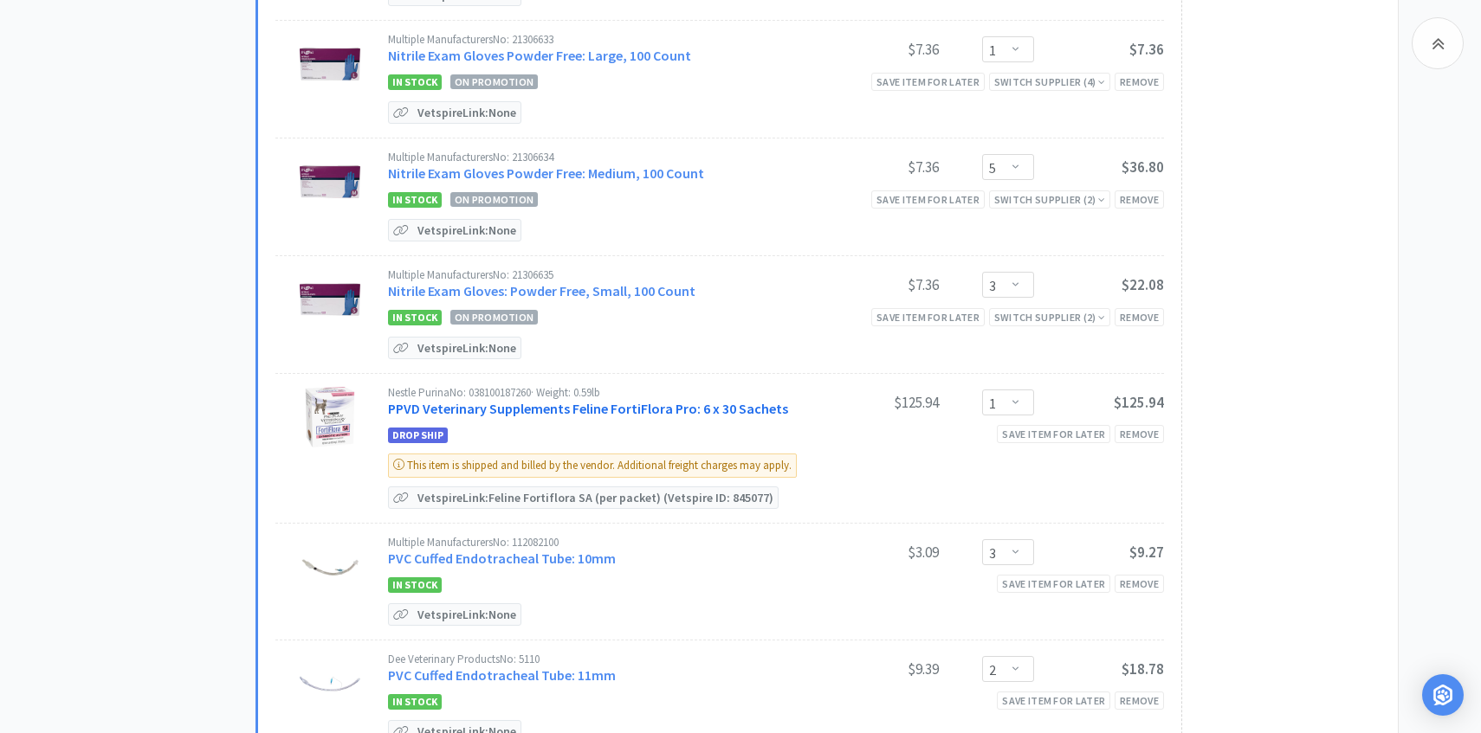
click at [637, 400] on link "PPVD Veterinary Supplements Feline FortiFlora Pro: 6 x 30 Sachets" at bounding box center [588, 408] width 400 height 17
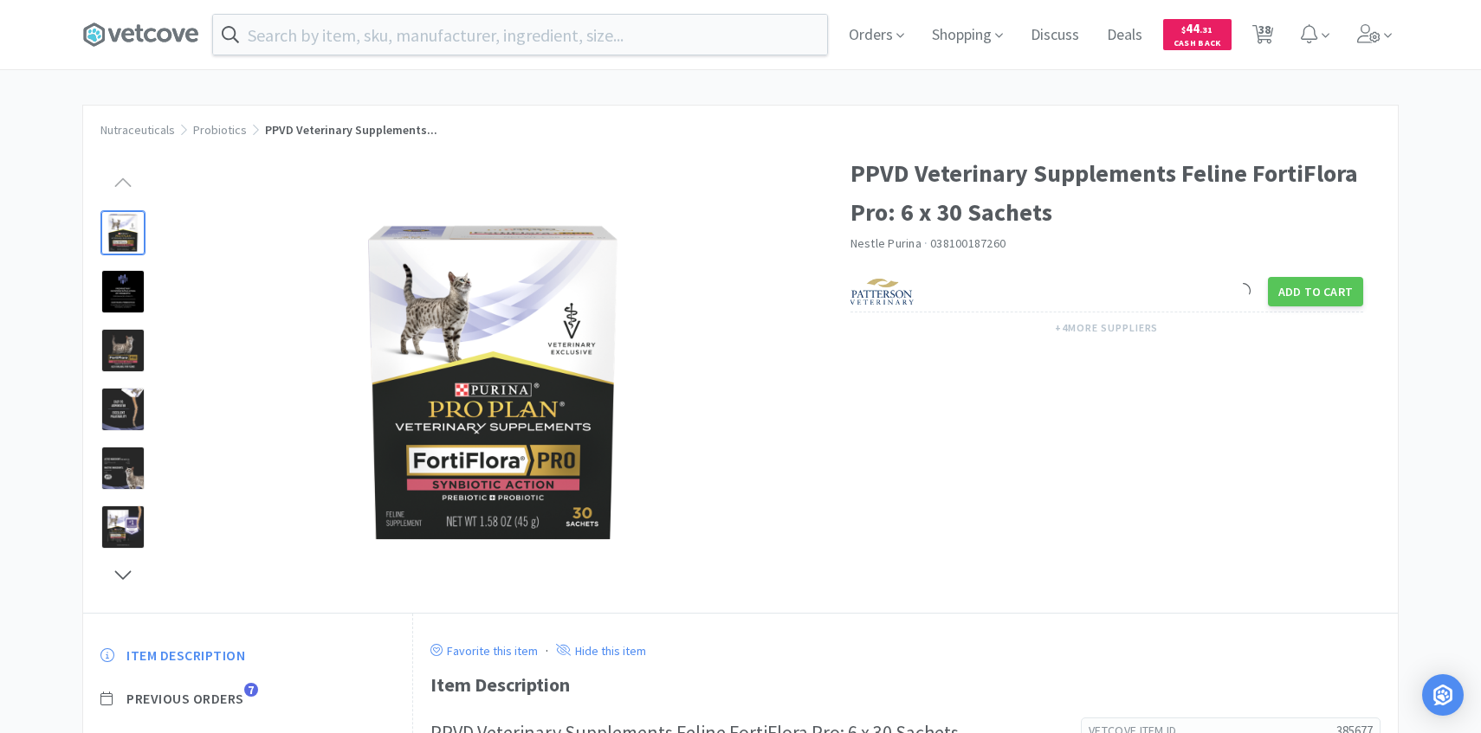
scroll to position [131, 0]
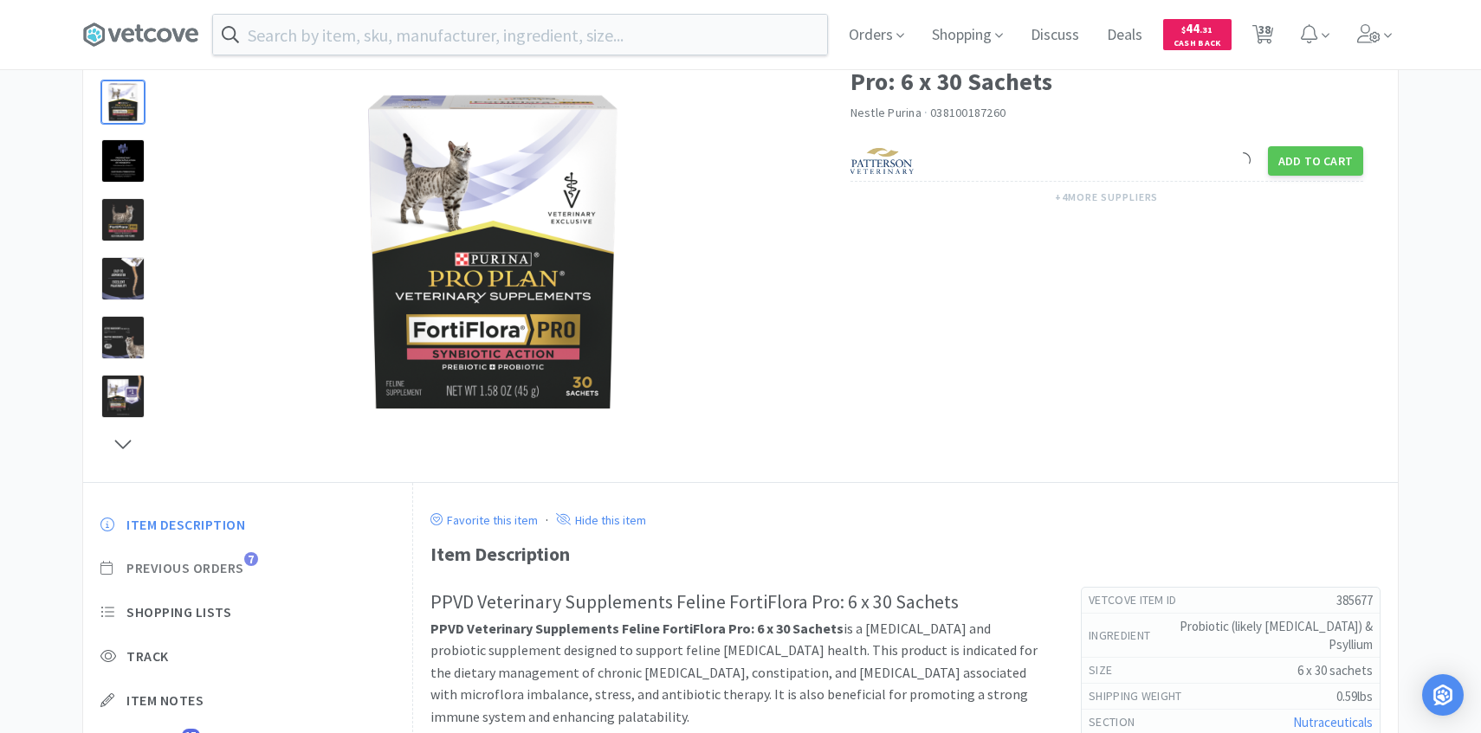
click at [227, 568] on span "Previous Orders" at bounding box center [185, 568] width 118 height 18
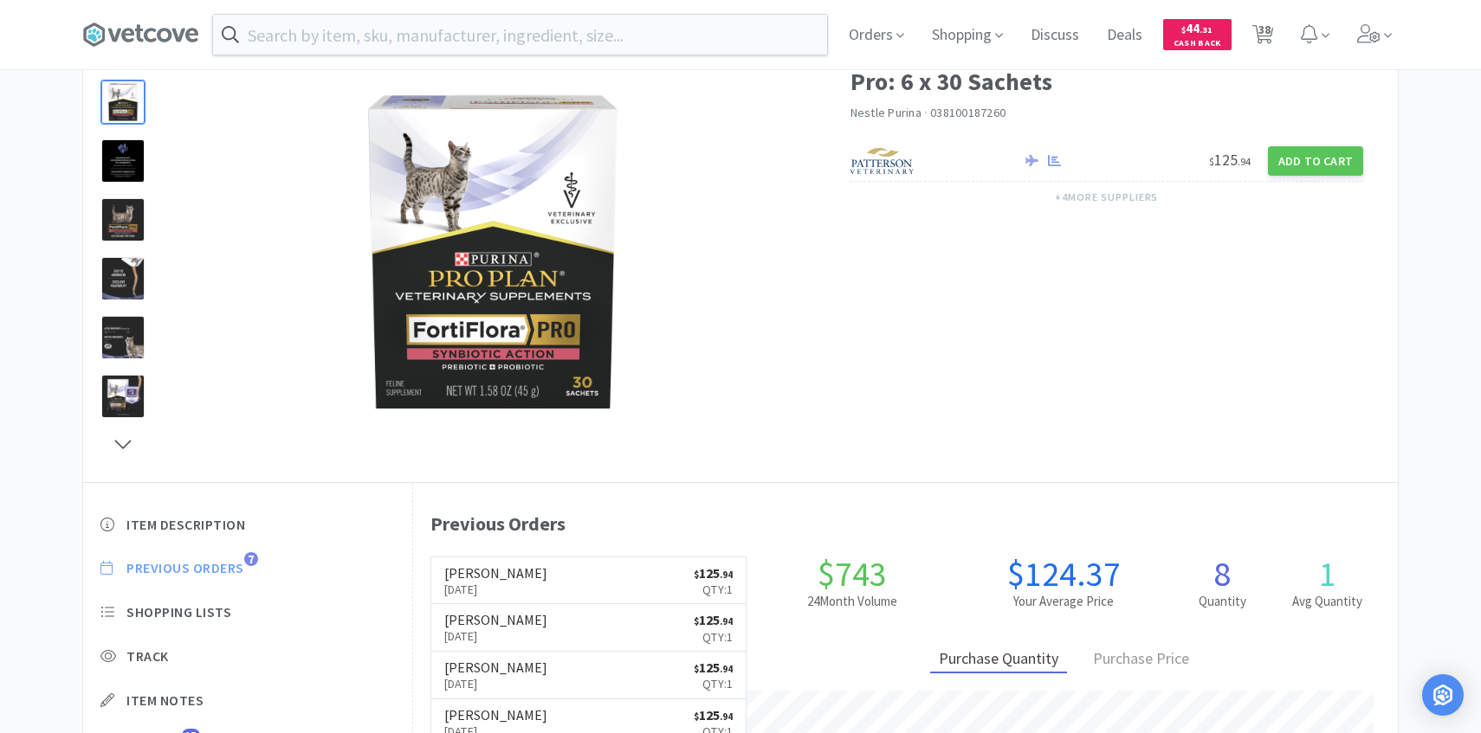
scroll to position [475, 985]
click at [476, 578] on h6 "[PERSON_NAME]" at bounding box center [495, 573] width 103 height 14
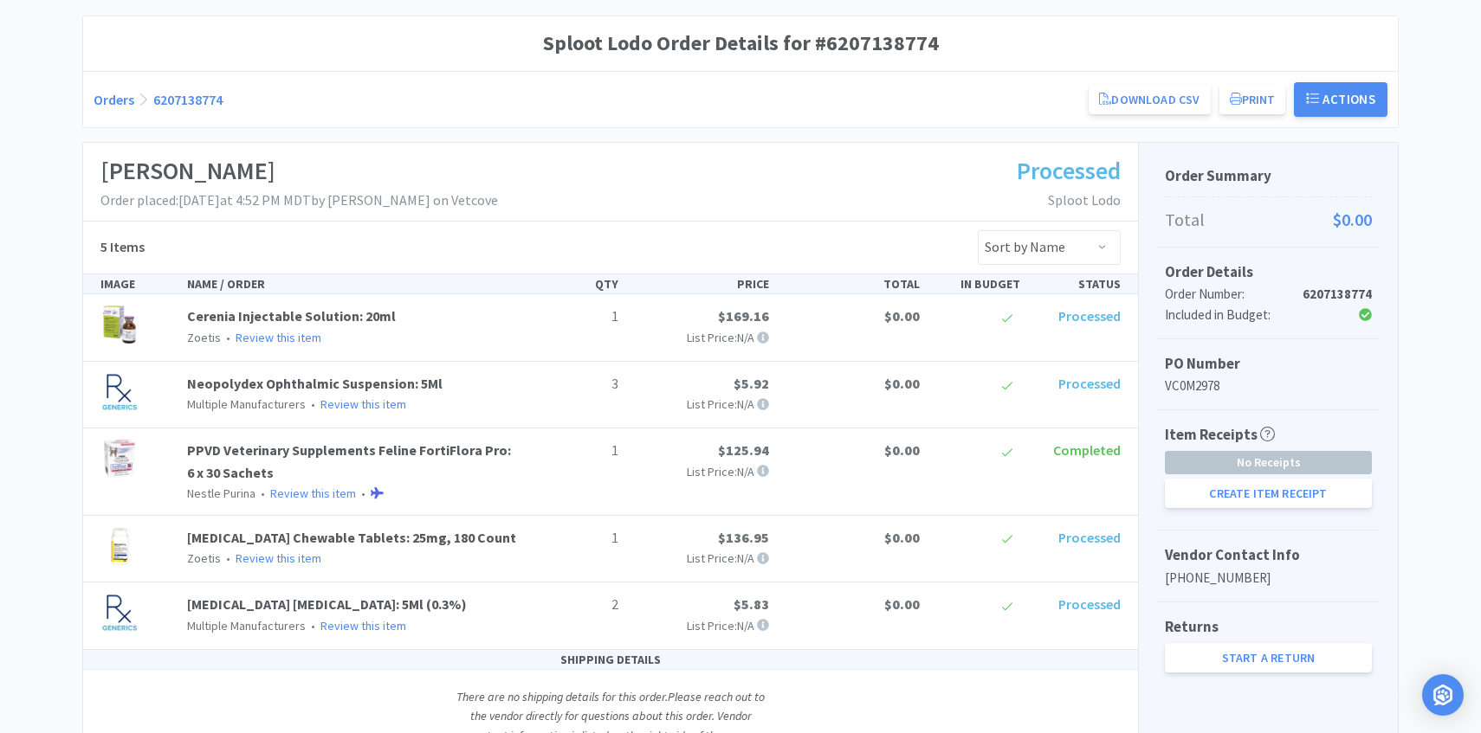
scroll to position [152, 0]
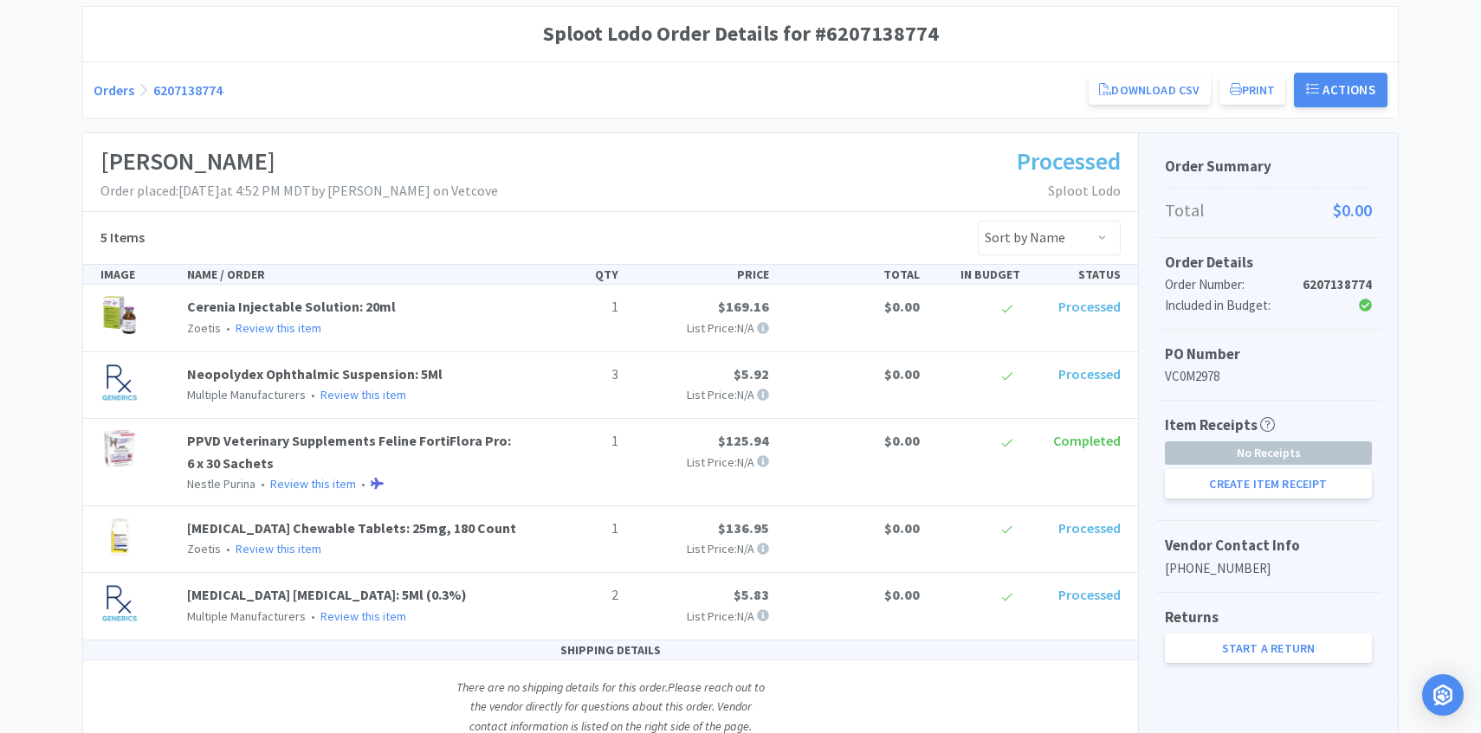
scroll to position [131, 0]
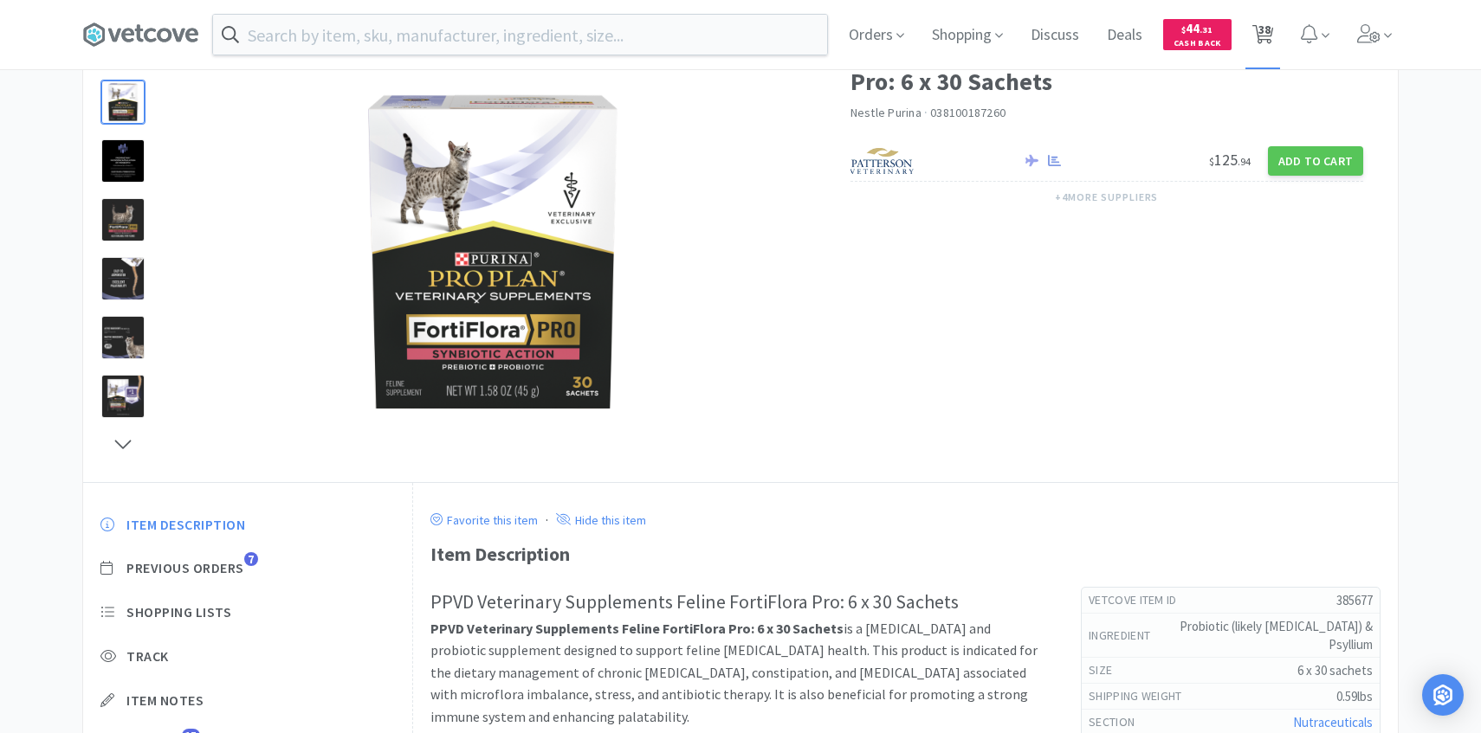
click at [1262, 41] on span "38" at bounding box center [1264, 29] width 12 height 69
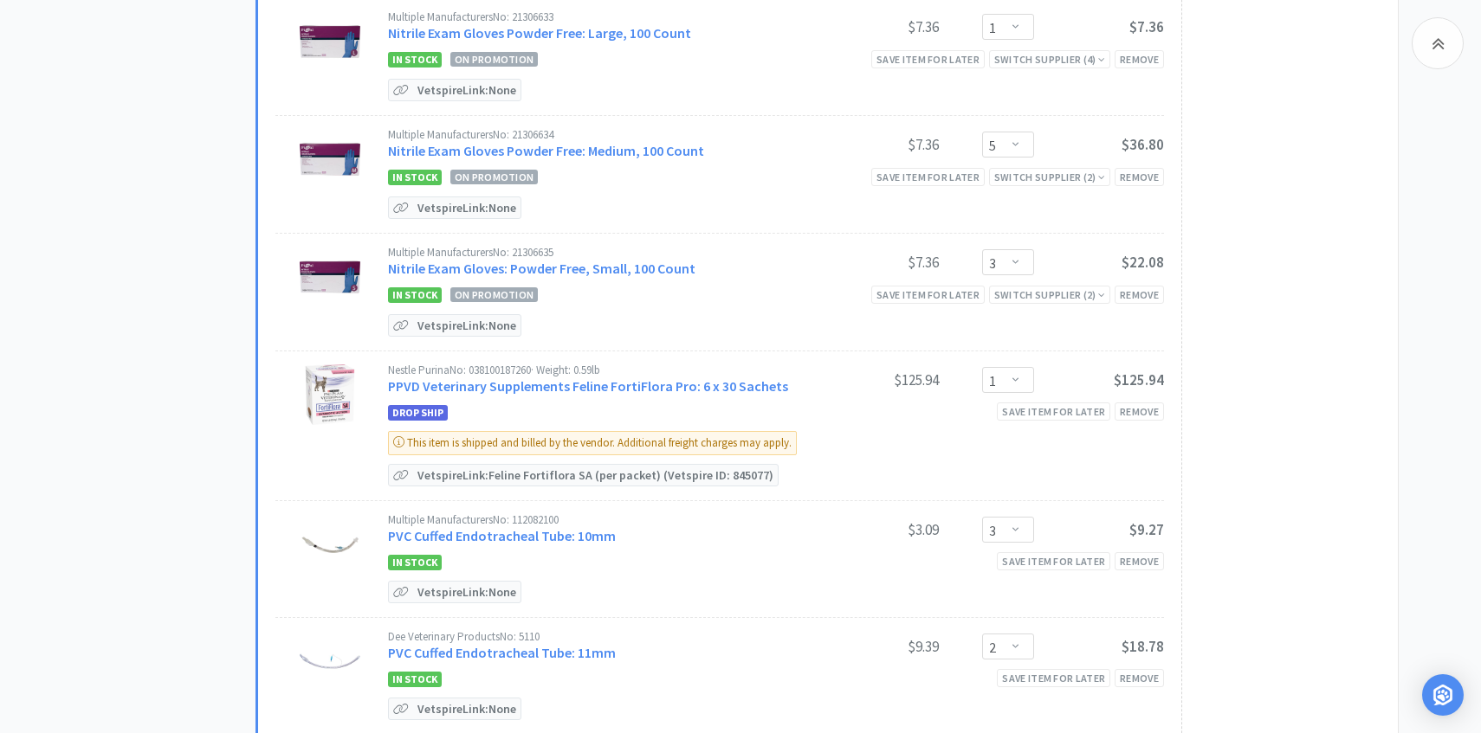
scroll to position [3200, 0]
click at [1134, 409] on div "Remove" at bounding box center [1138, 411] width 49 height 18
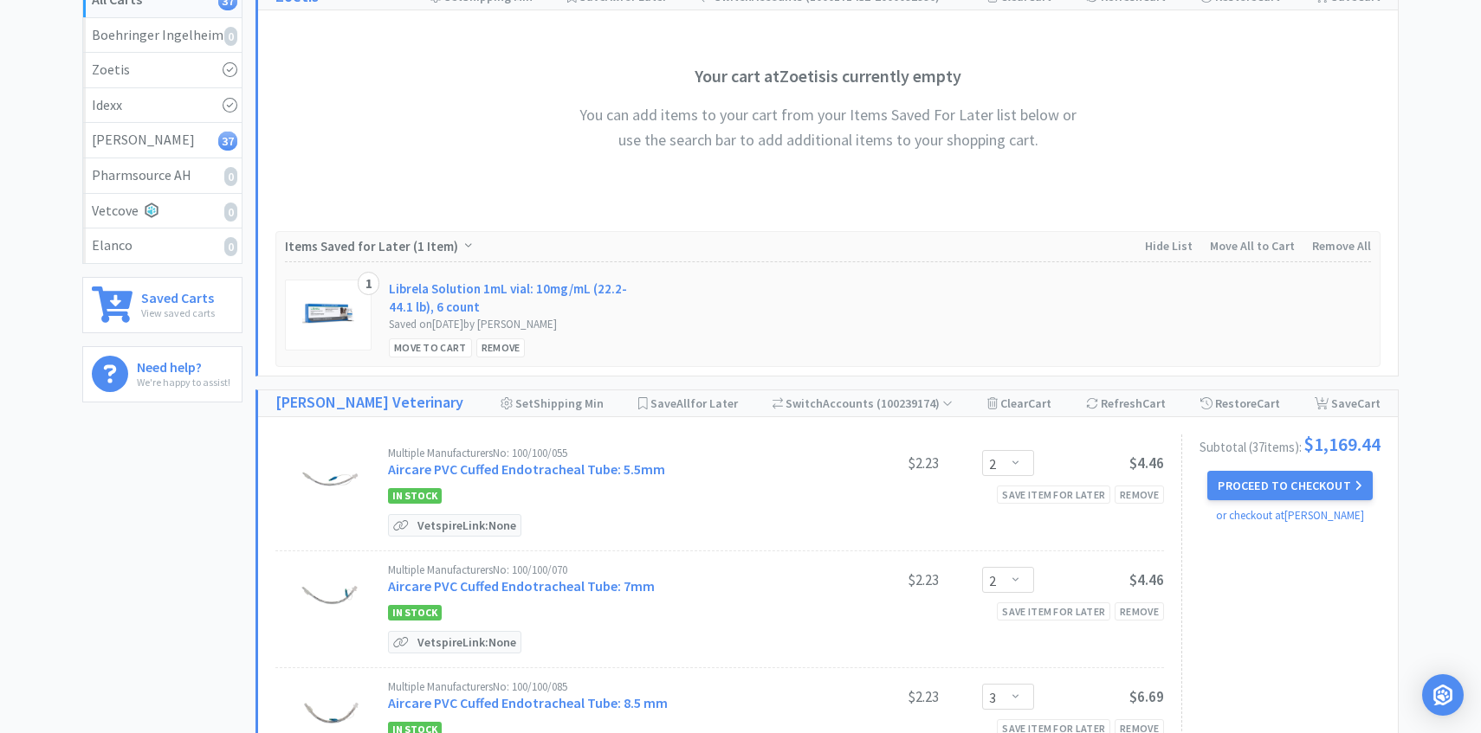
scroll to position [0, 0]
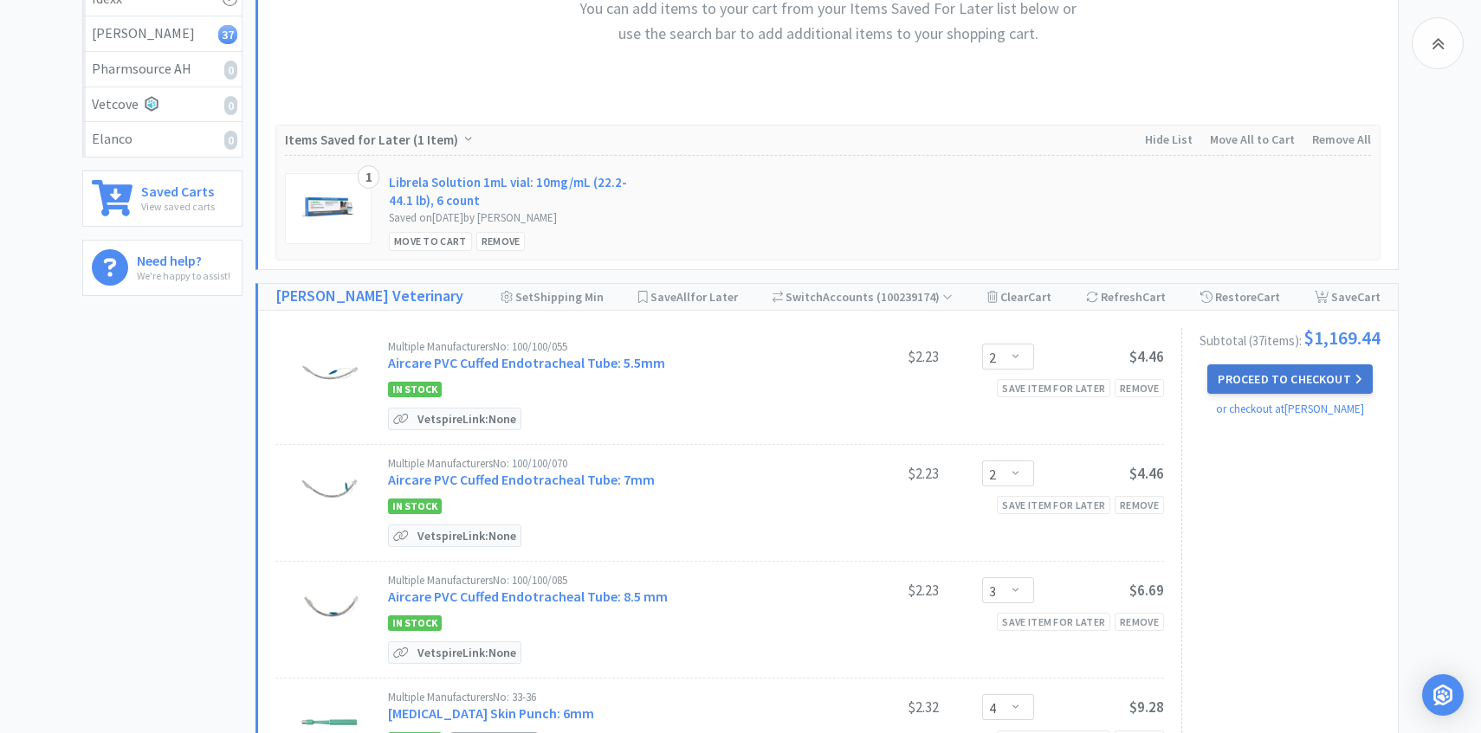
click at [1256, 388] on button "Proceed to Checkout" at bounding box center [1289, 379] width 165 height 29
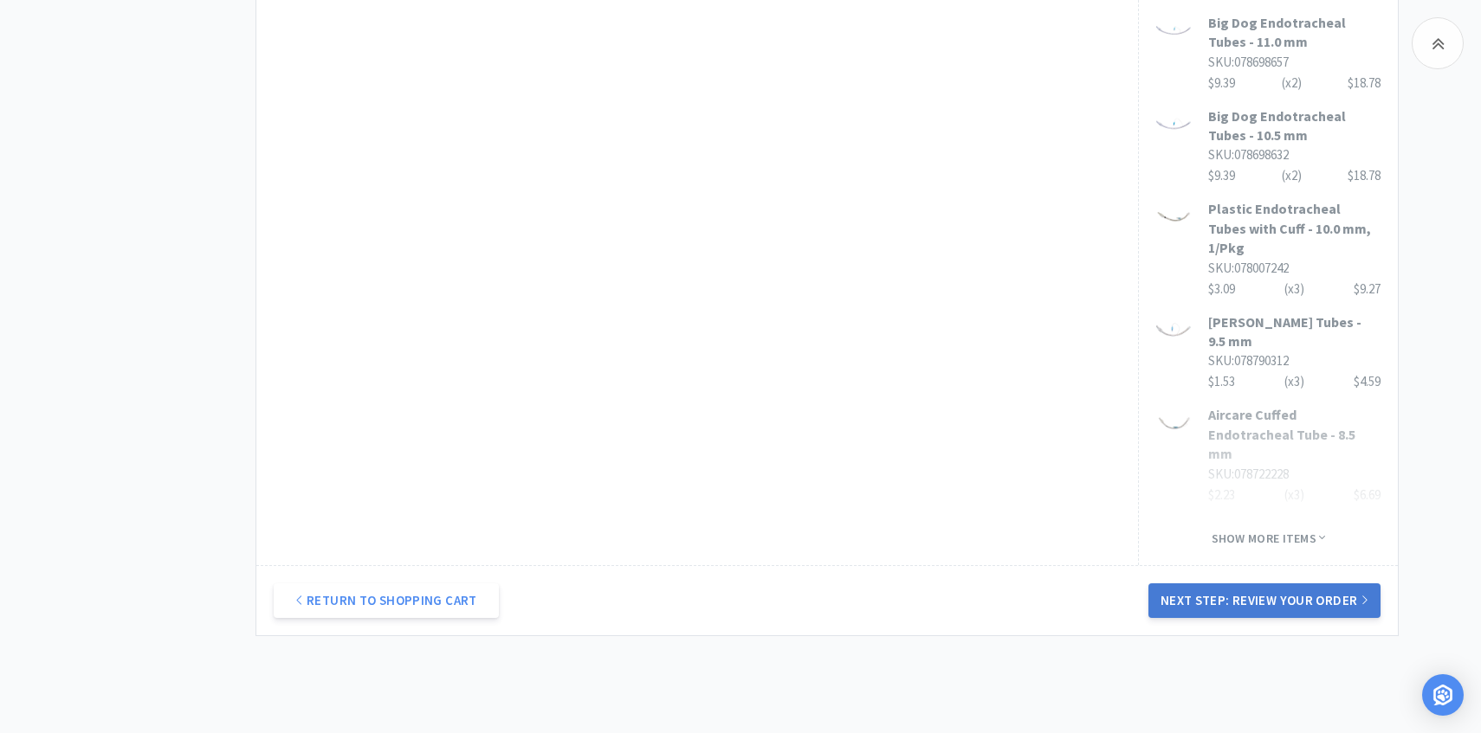
click at [1229, 584] on button "Next Step: Review Your Order" at bounding box center [1264, 601] width 232 height 35
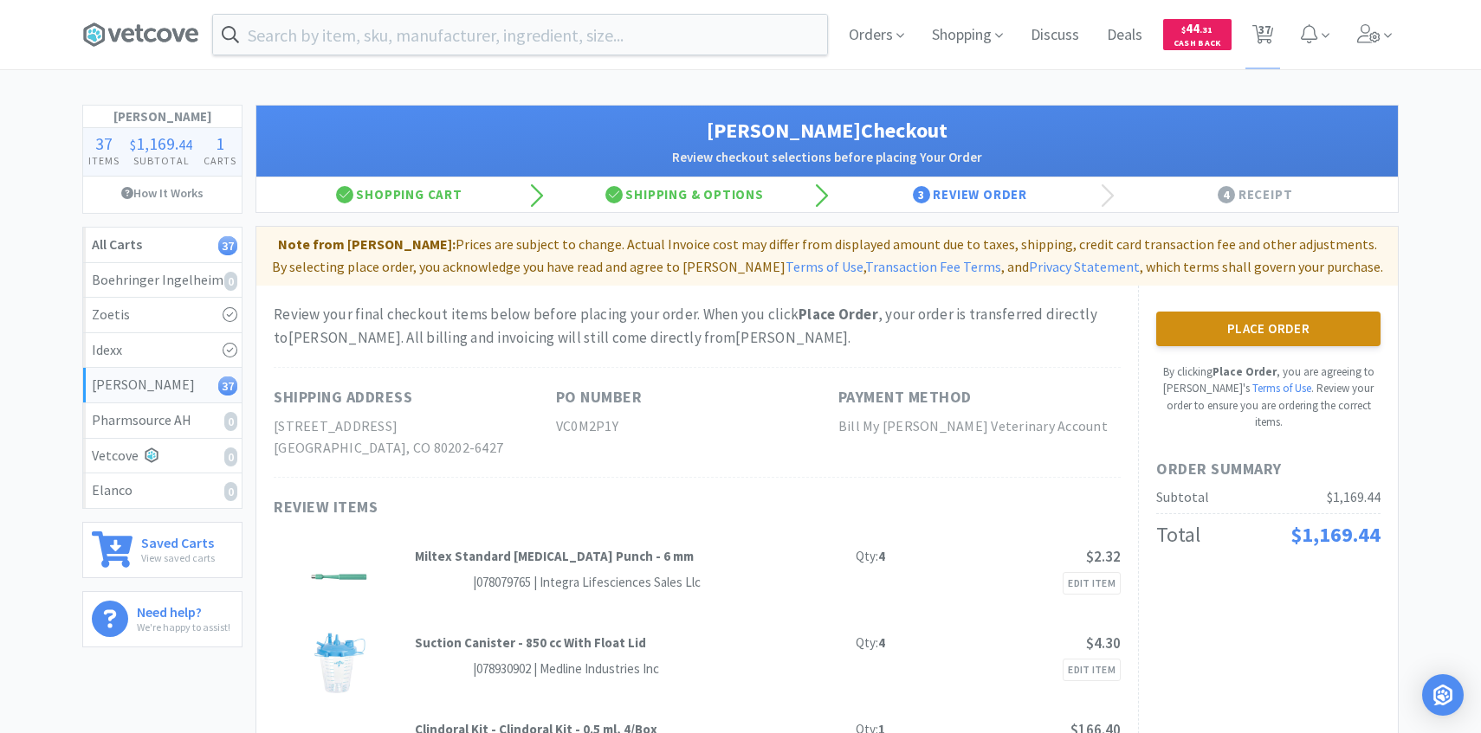
click at [1282, 333] on button "Place Order" at bounding box center [1268, 329] width 224 height 35
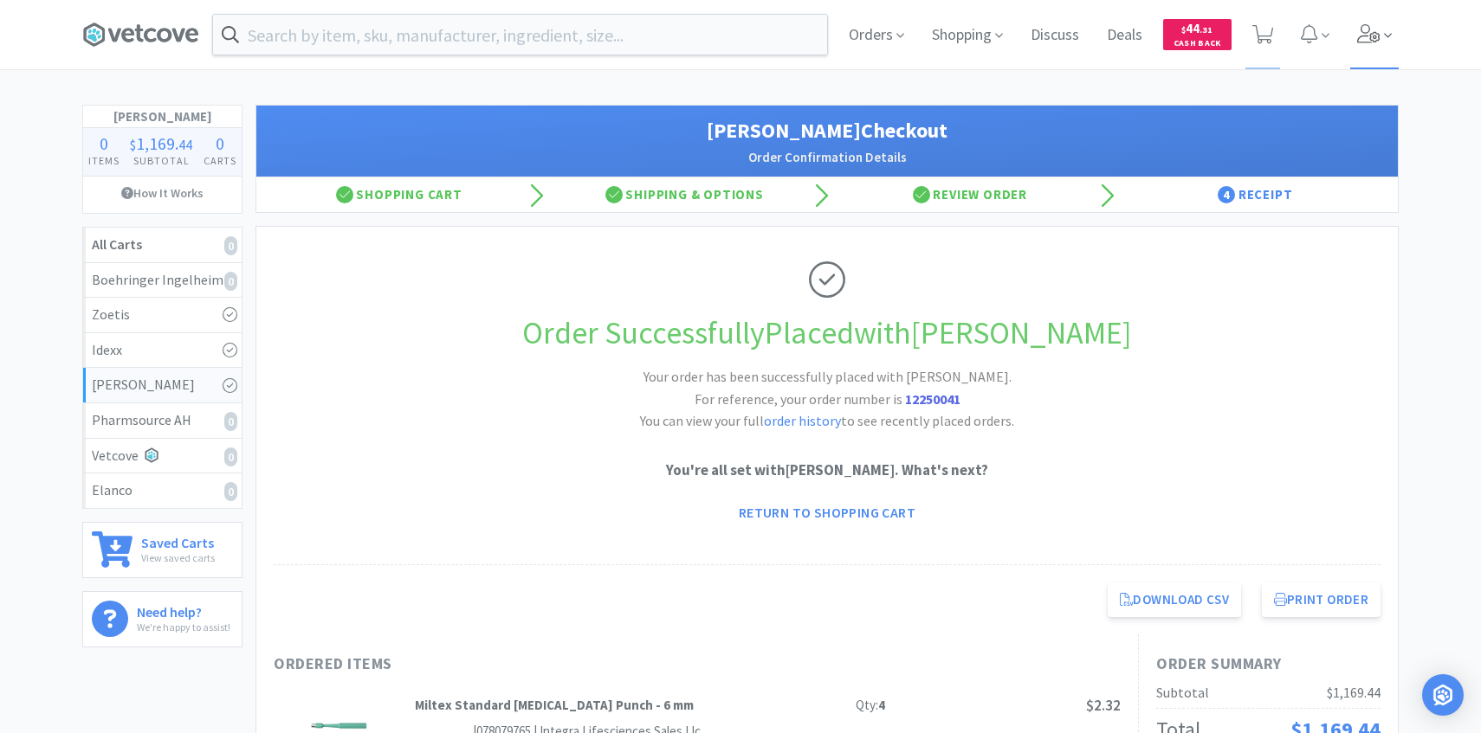
click at [1366, 33] on icon at bounding box center [1368, 33] width 23 height 19
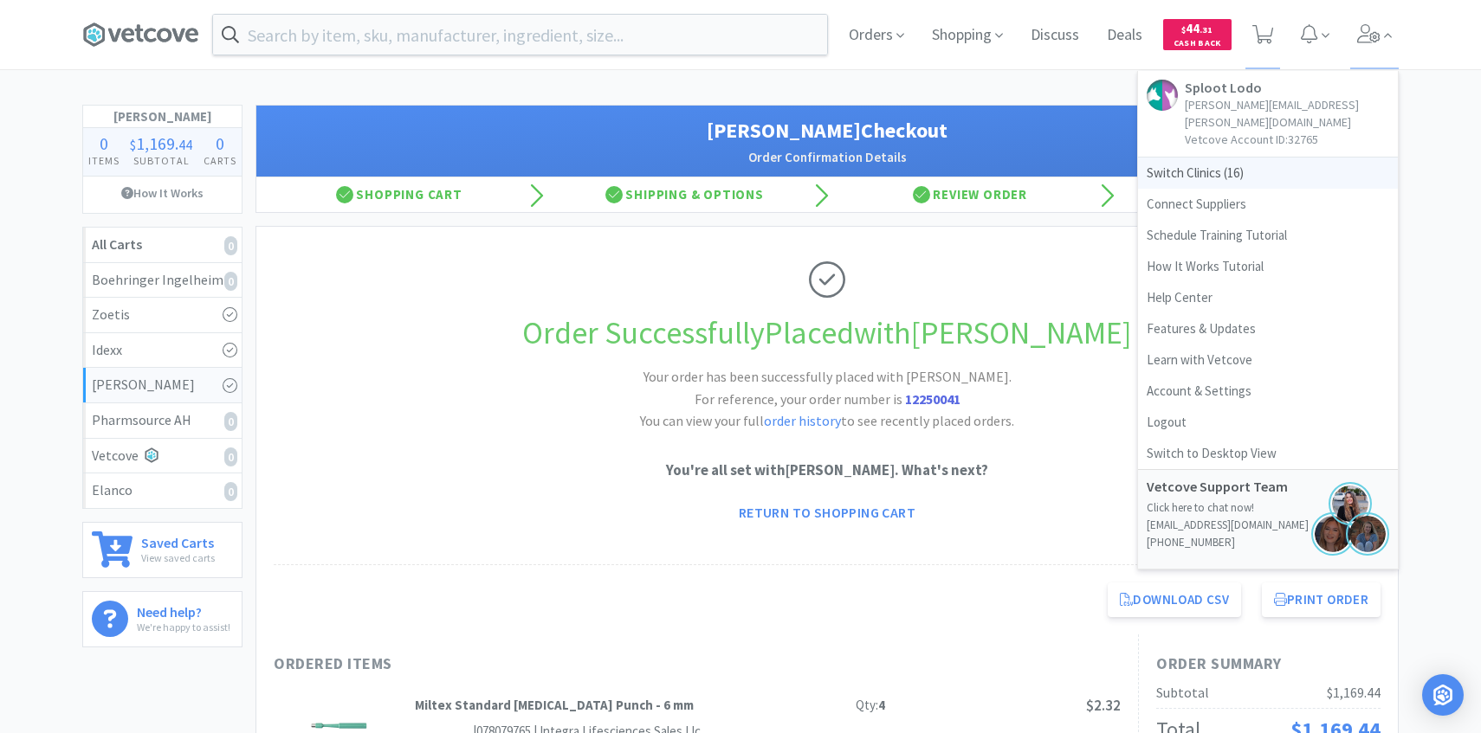
click at [1274, 158] on span "Switch Clinics ( 16 )" at bounding box center [1268, 173] width 260 height 31
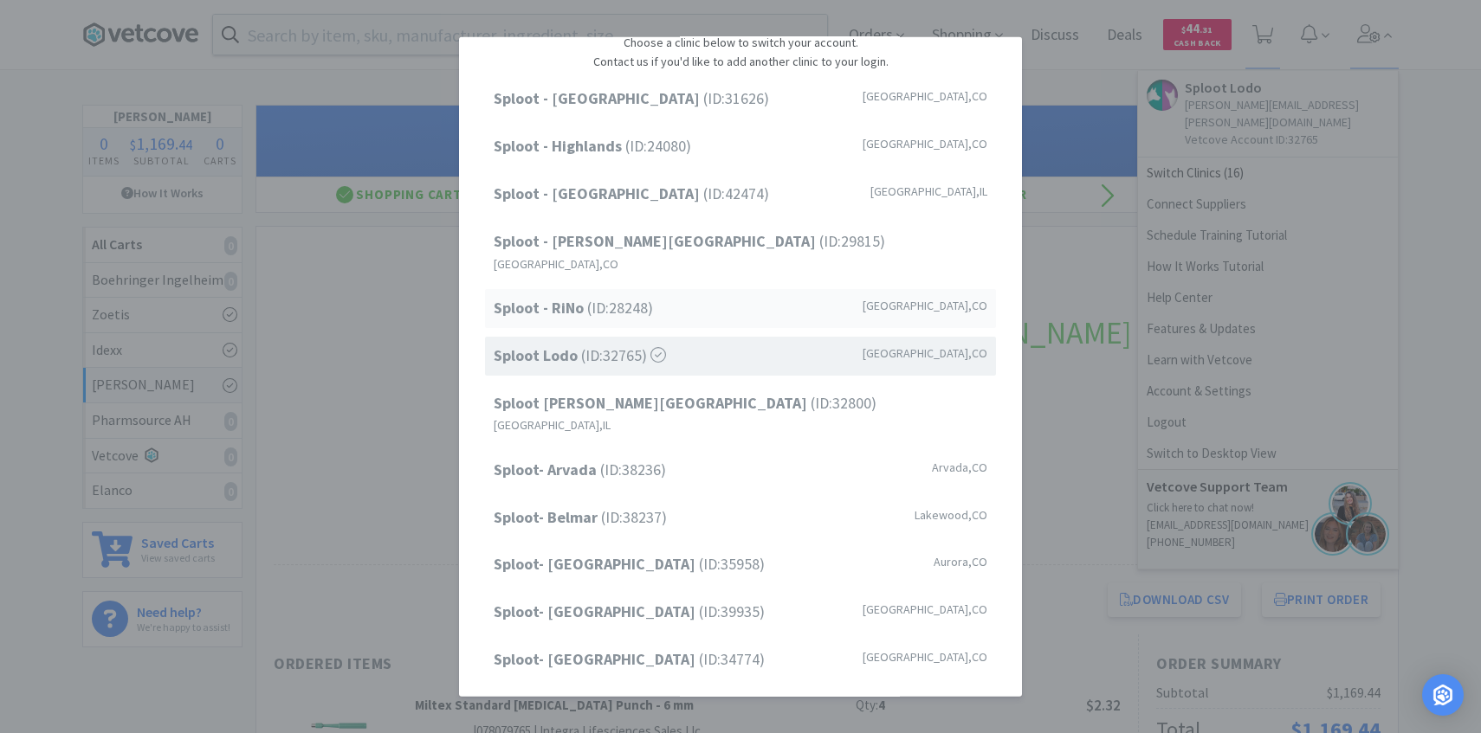
scroll to position [87, 0]
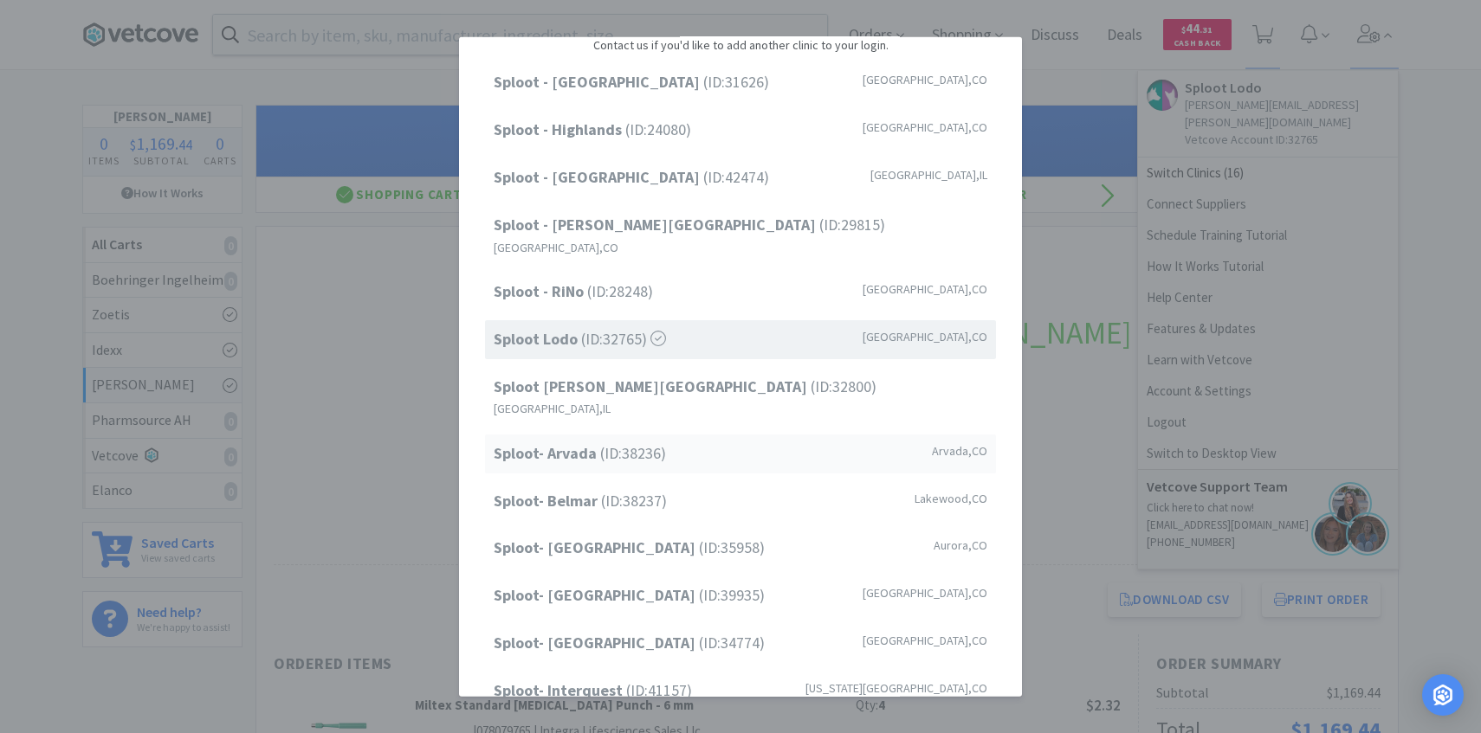
click at [625, 442] on span "Sploot- Arvada (ID: 38236 )" at bounding box center [580, 454] width 172 height 25
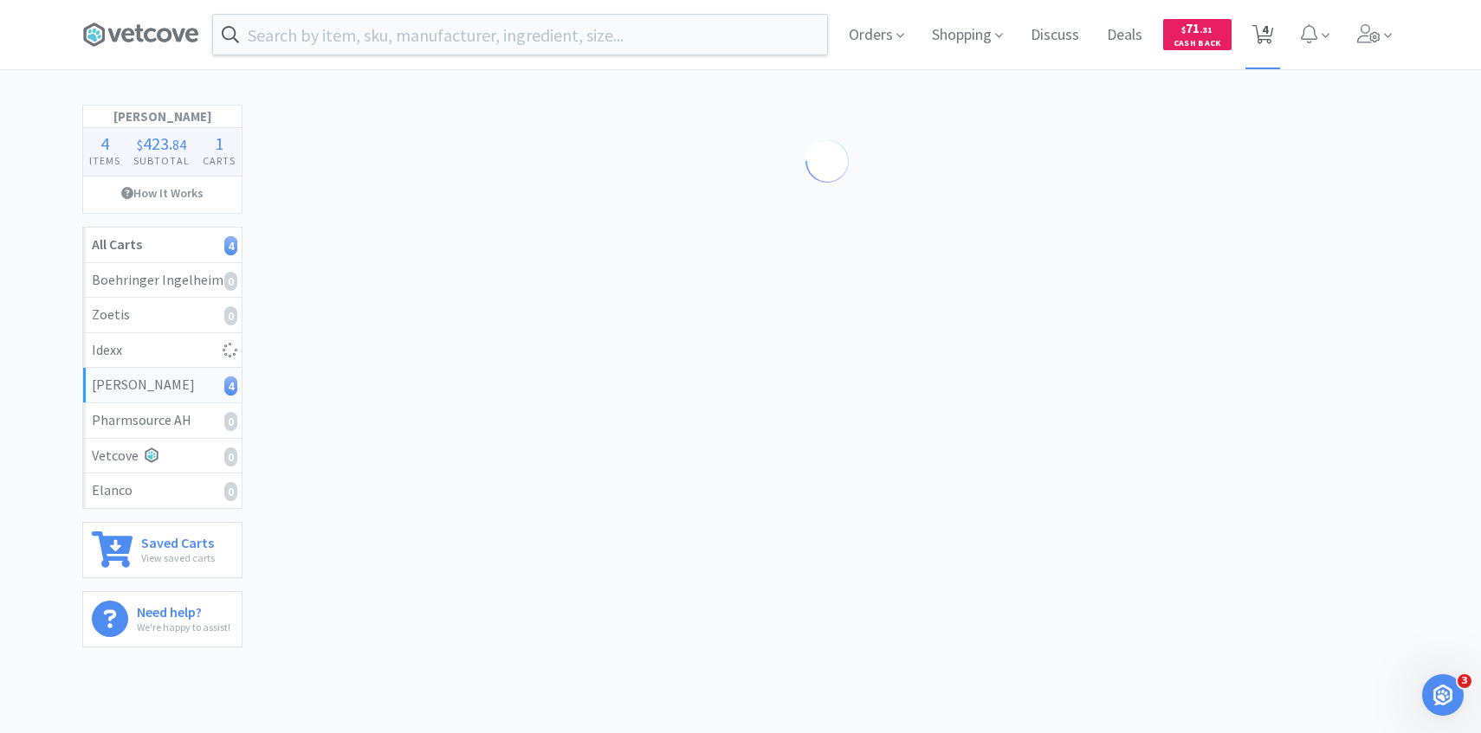
click at [1263, 45] on span "4" at bounding box center [1265, 29] width 6 height 69
select select "3"
select select "1"
select select "3"
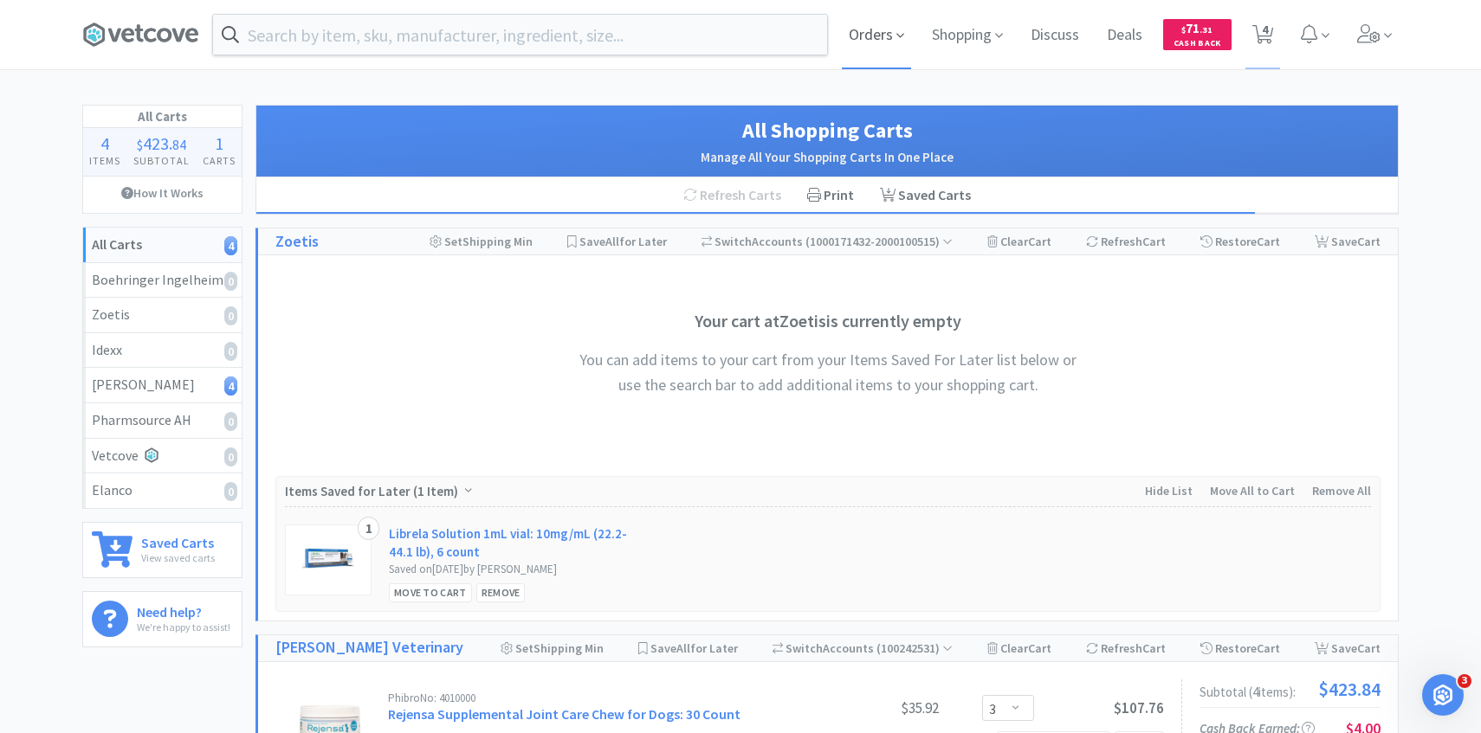
click at [888, 53] on span "Orders" at bounding box center [876, 34] width 69 height 69
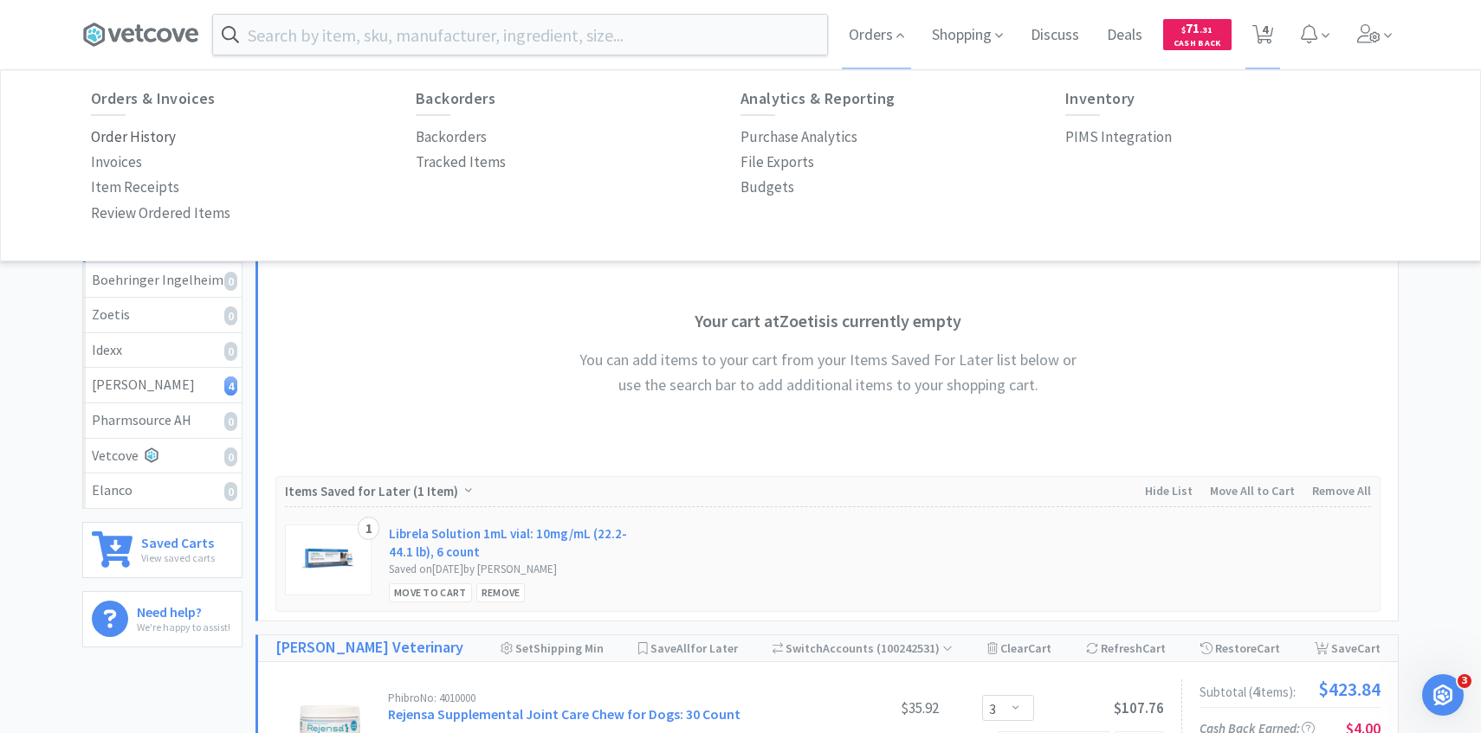
click at [160, 132] on p "Order History" at bounding box center [133, 137] width 85 height 23
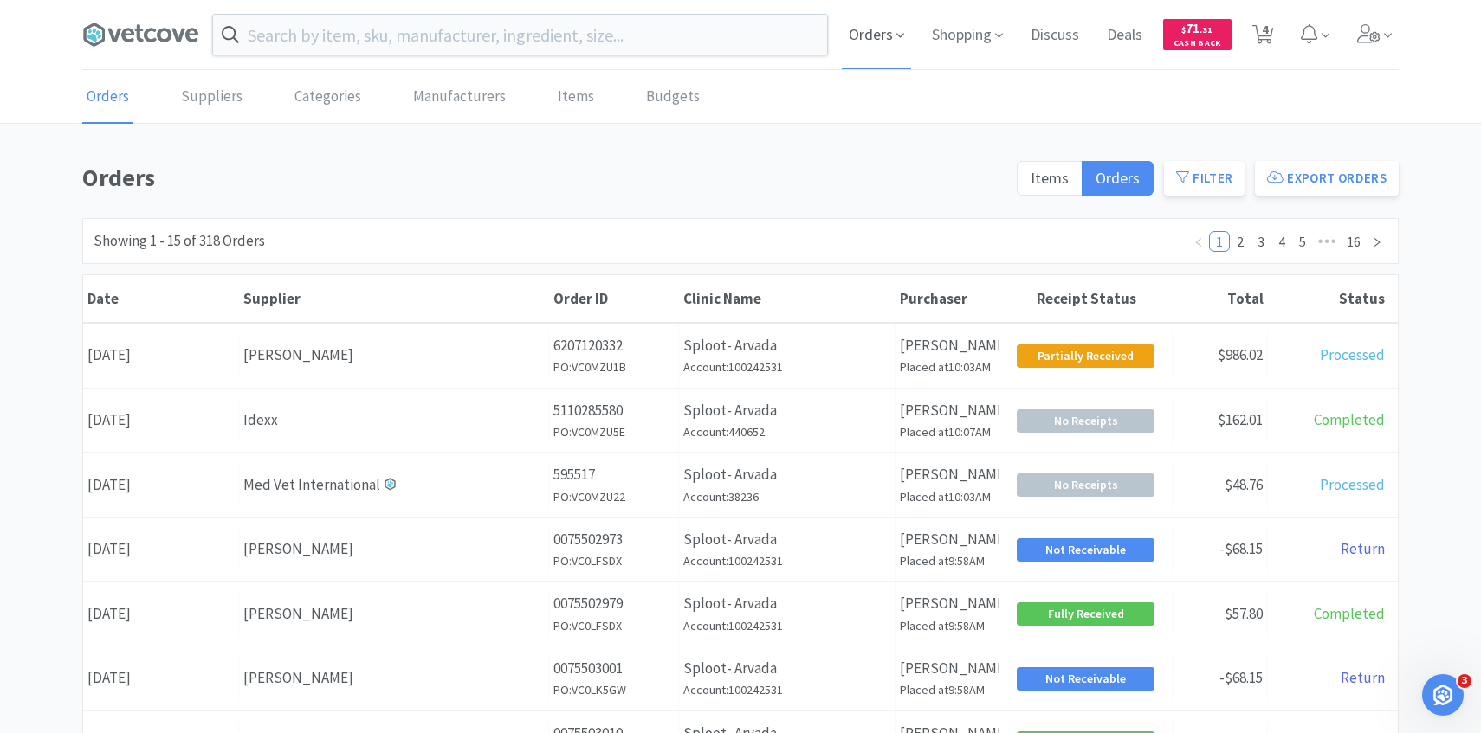
click at [852, 52] on span "Orders" at bounding box center [876, 34] width 69 height 69
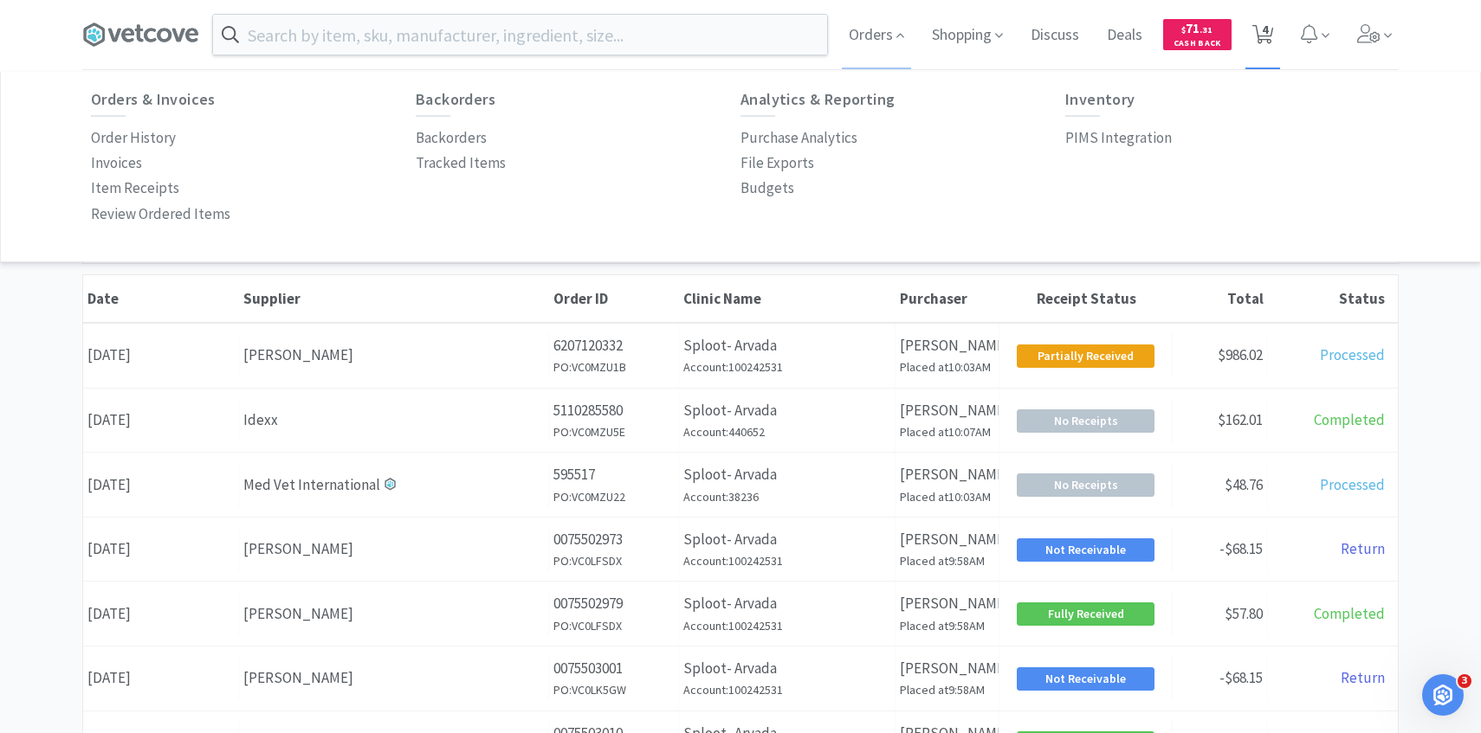
click at [1252, 33] on icon at bounding box center [1263, 34] width 22 height 19
select select "3"
select select "1"
select select "3"
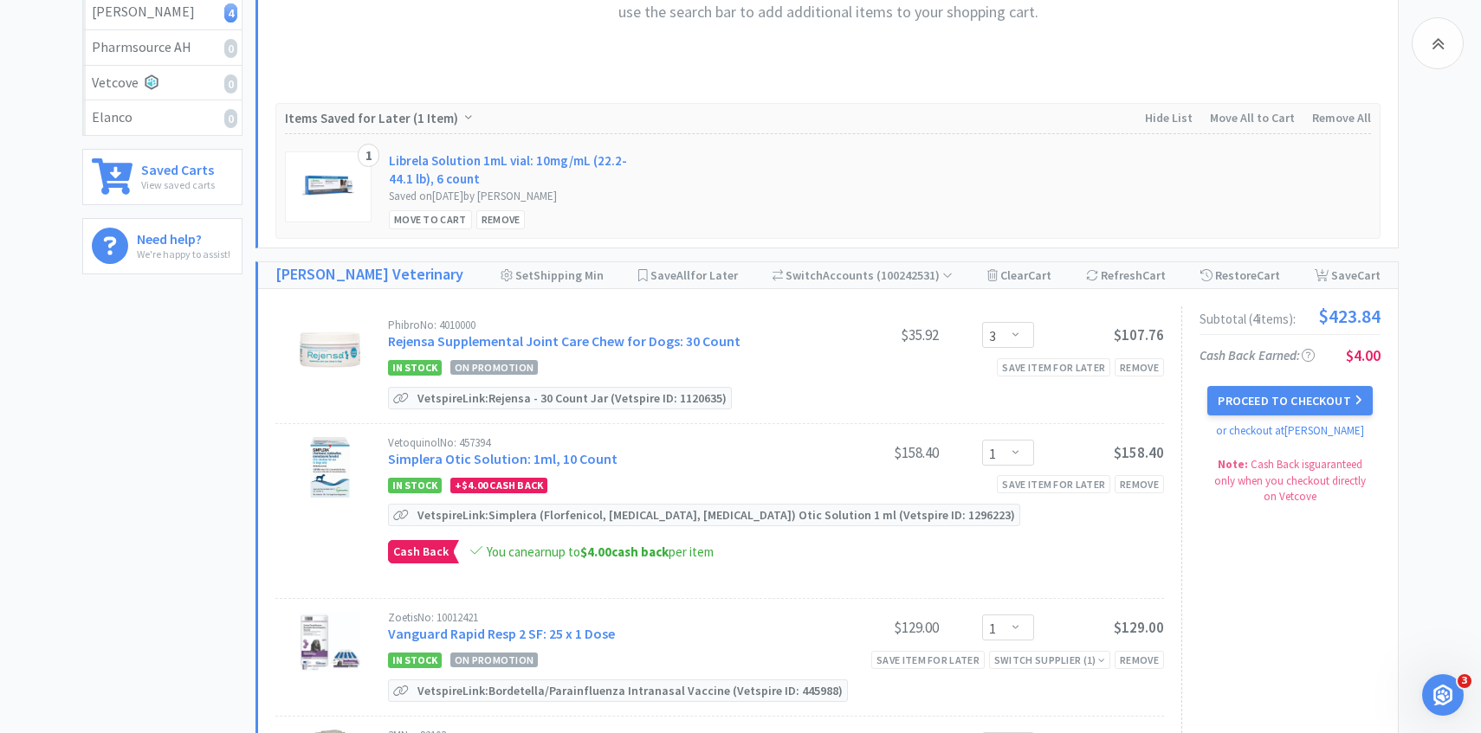
scroll to position [404, 0]
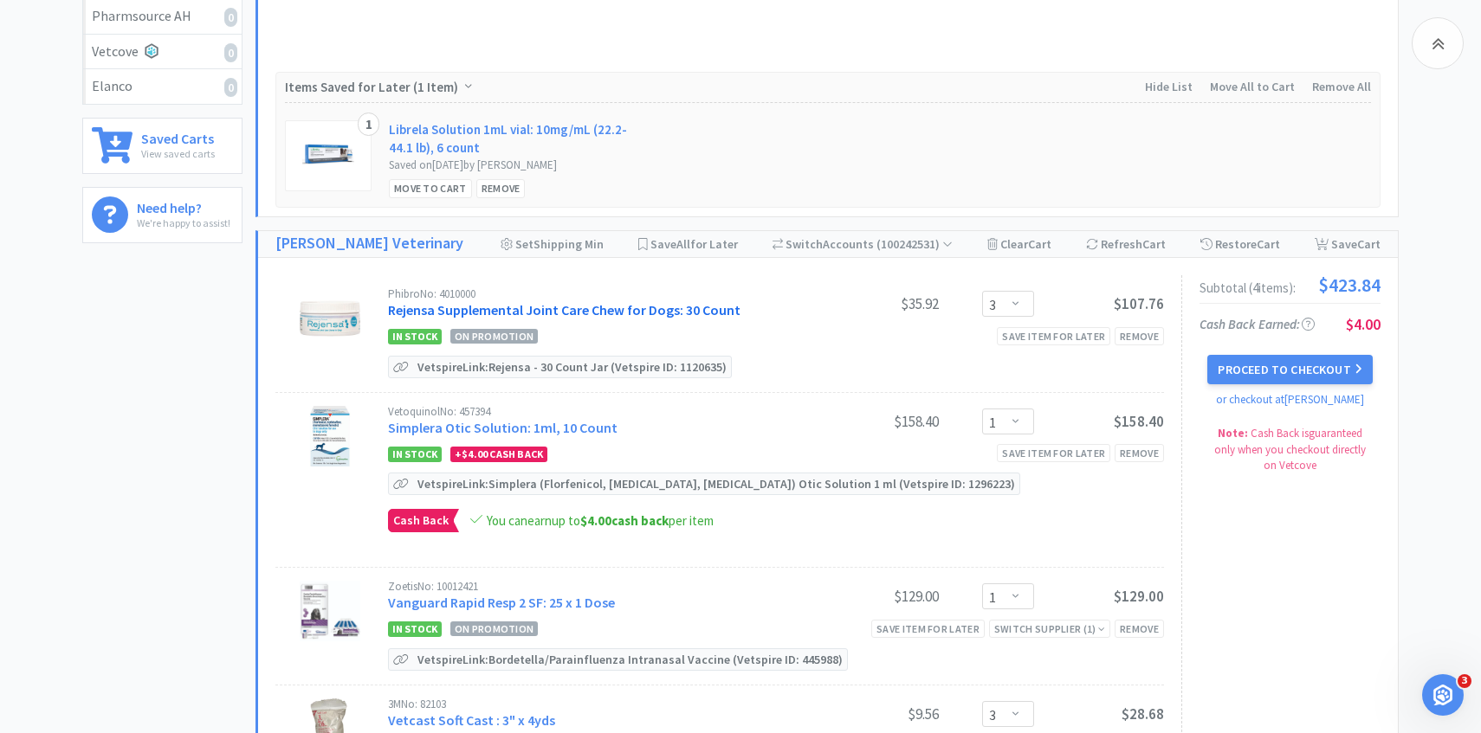
click at [565, 302] on link "Rejensa Supplemental Joint Care Chew for Dogs: 30 Count" at bounding box center [564, 309] width 352 height 17
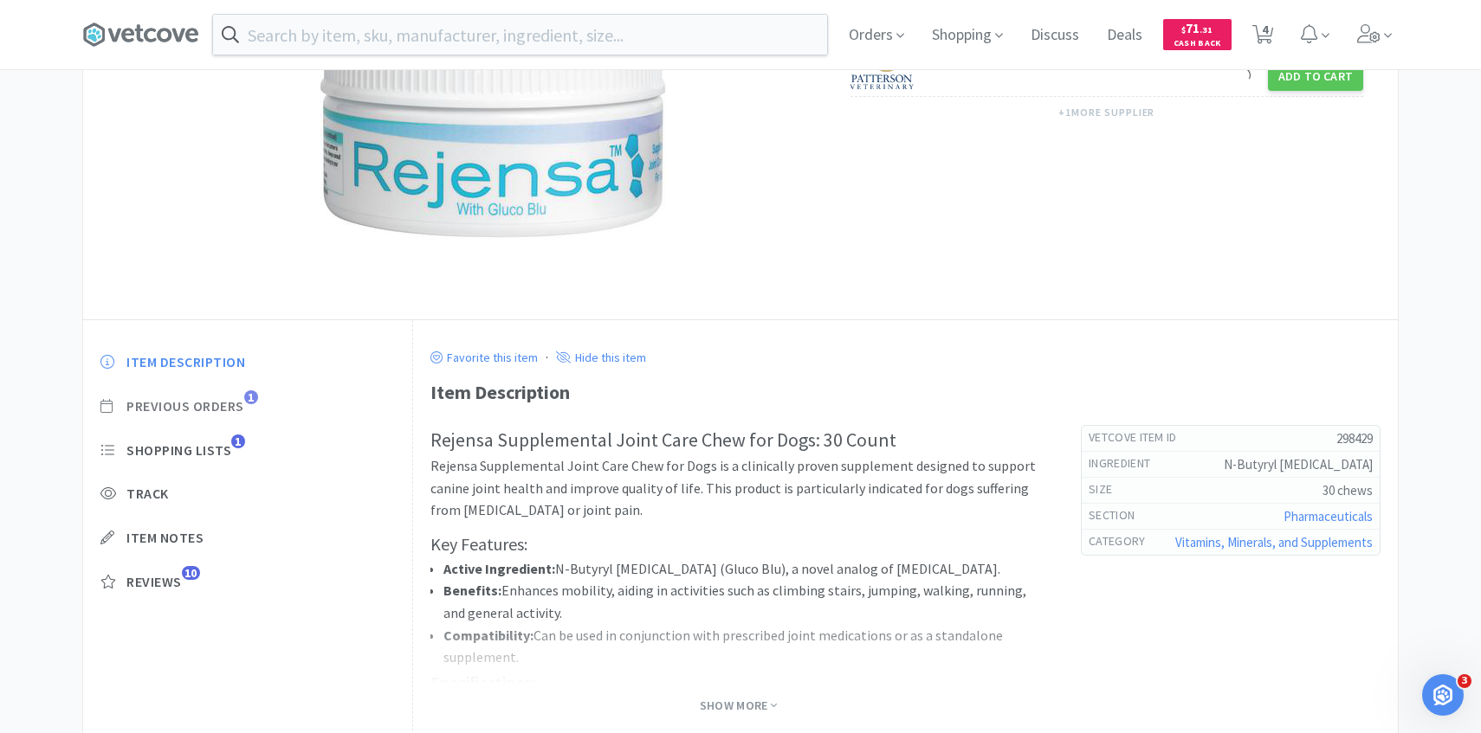
click at [246, 403] on span "Previous Orders 1" at bounding box center [247, 406] width 294 height 18
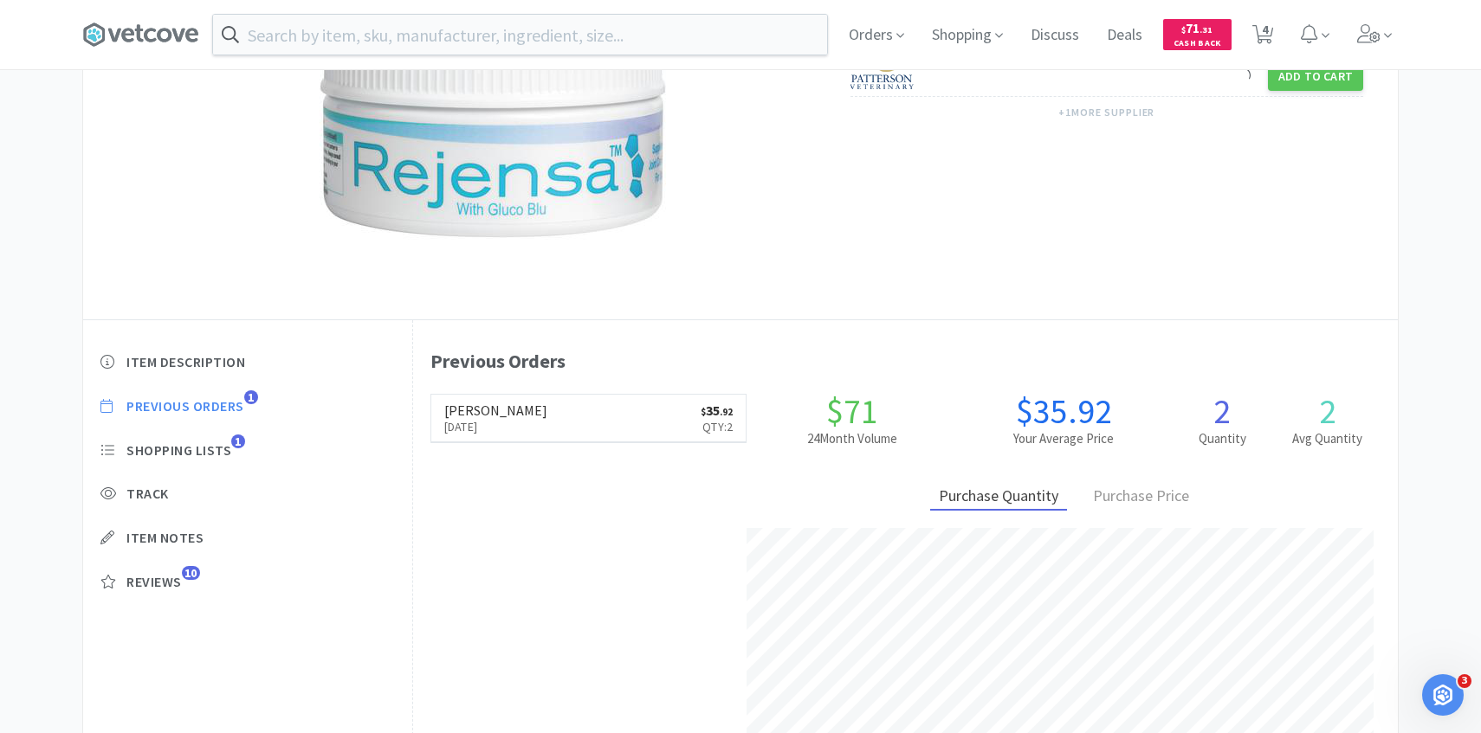
scroll to position [475, 985]
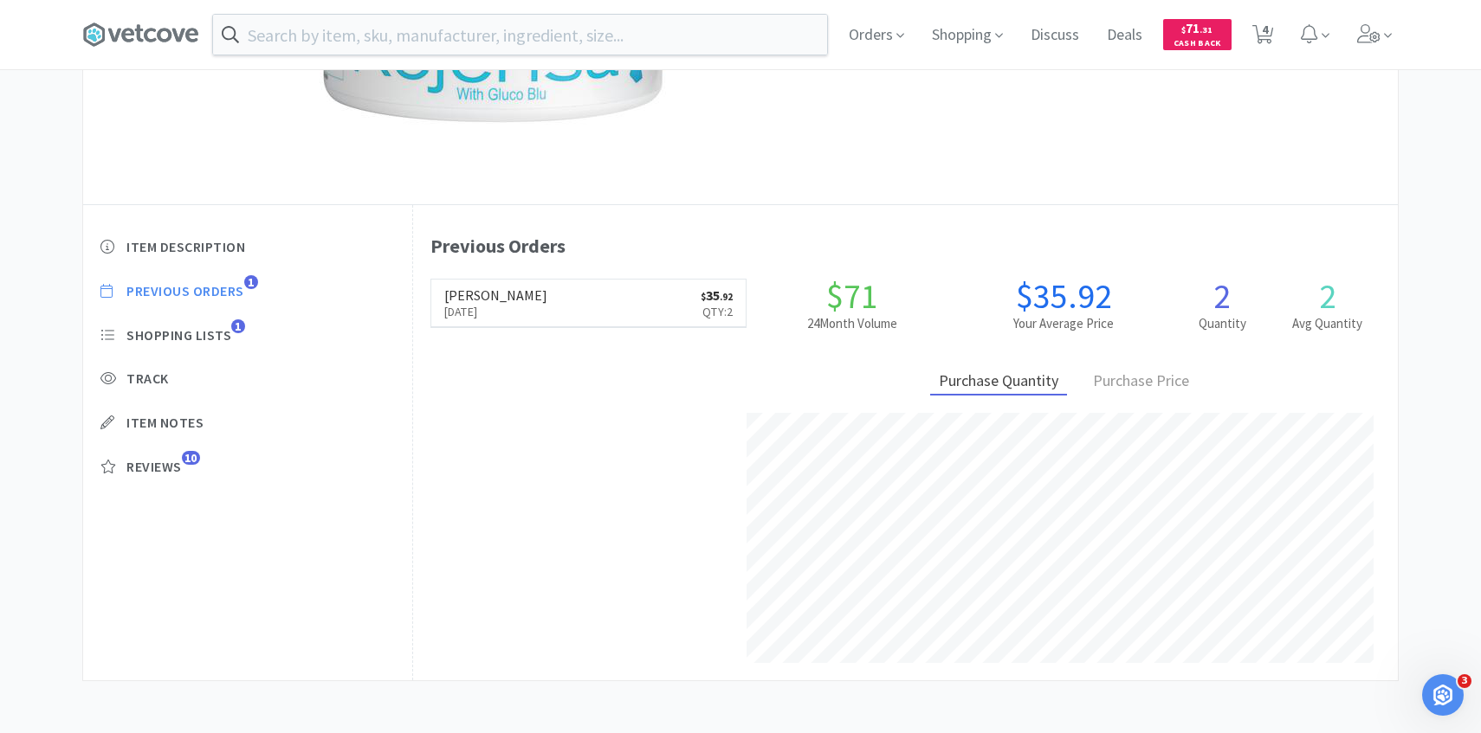
select select "3"
select select "1"
select select "3"
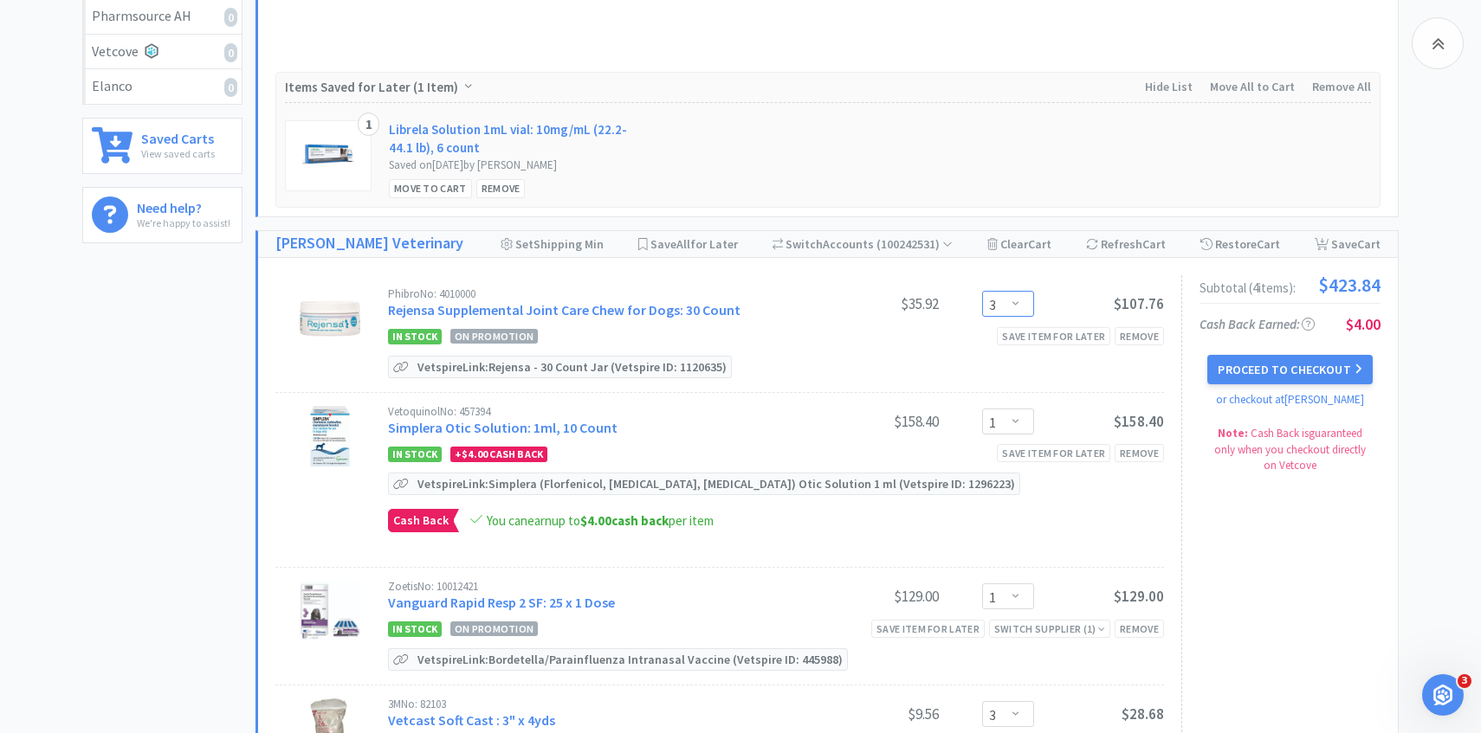
click at [1003, 297] on select "Enter Quantity 1 2 3 4 5 6 7 8 9 10 11 12 13 14 15 16 17 18 19 20 Enter Quantity" at bounding box center [1008, 304] width 52 height 26
click at [982, 291] on select "Enter Quantity 1 2 3 4 5 6 7 8 9 10 11 12 13 14 15 16 17 18 19 20 Enter Quantity" at bounding box center [1008, 304] width 52 height 26
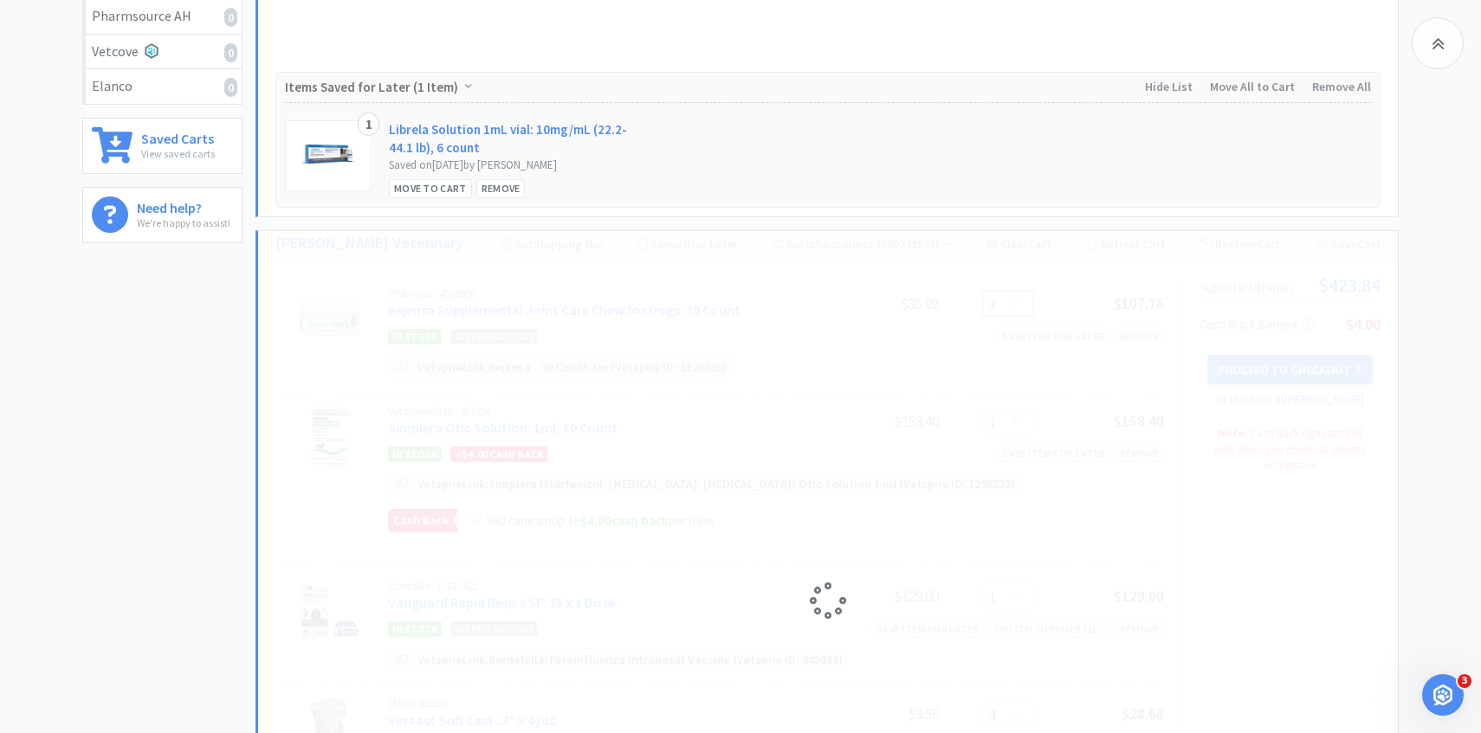
select select "2"
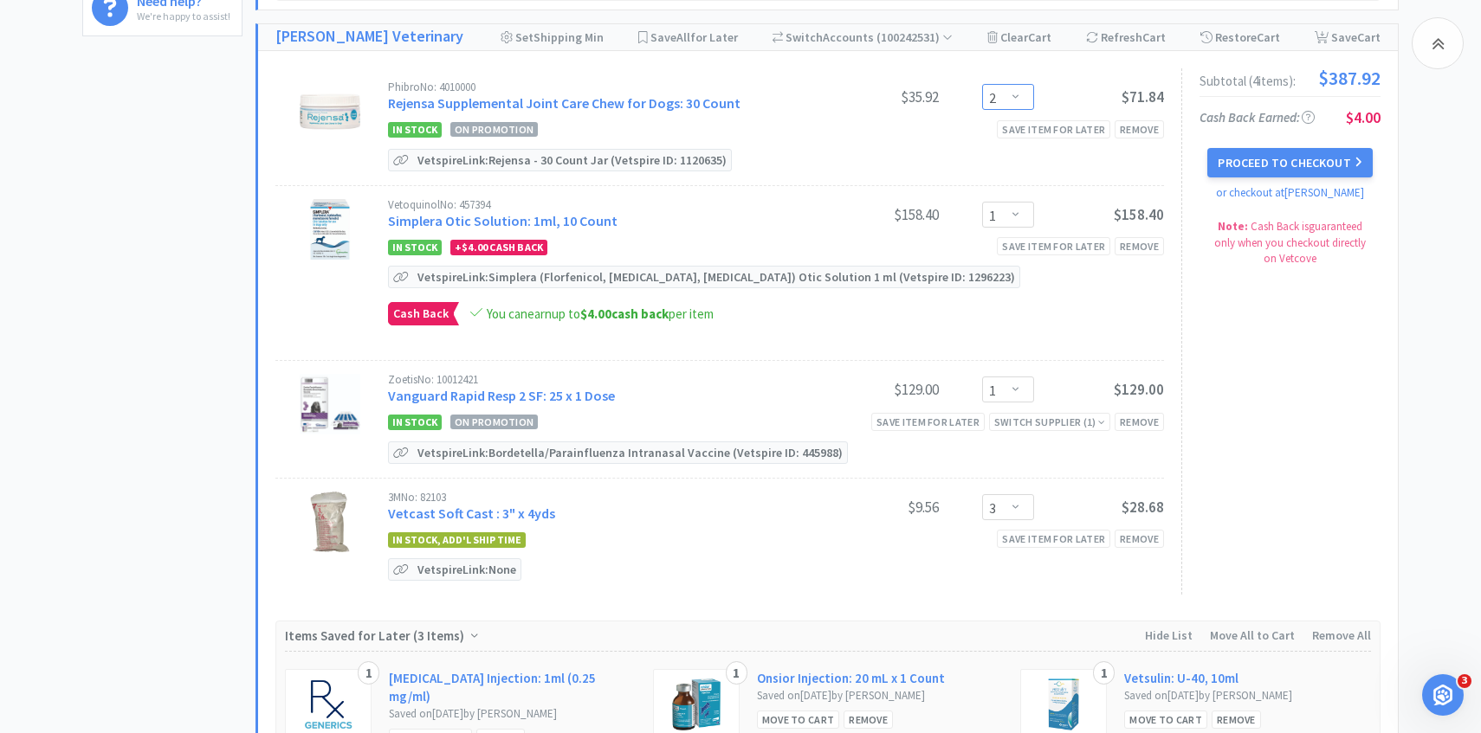
scroll to position [674, 0]
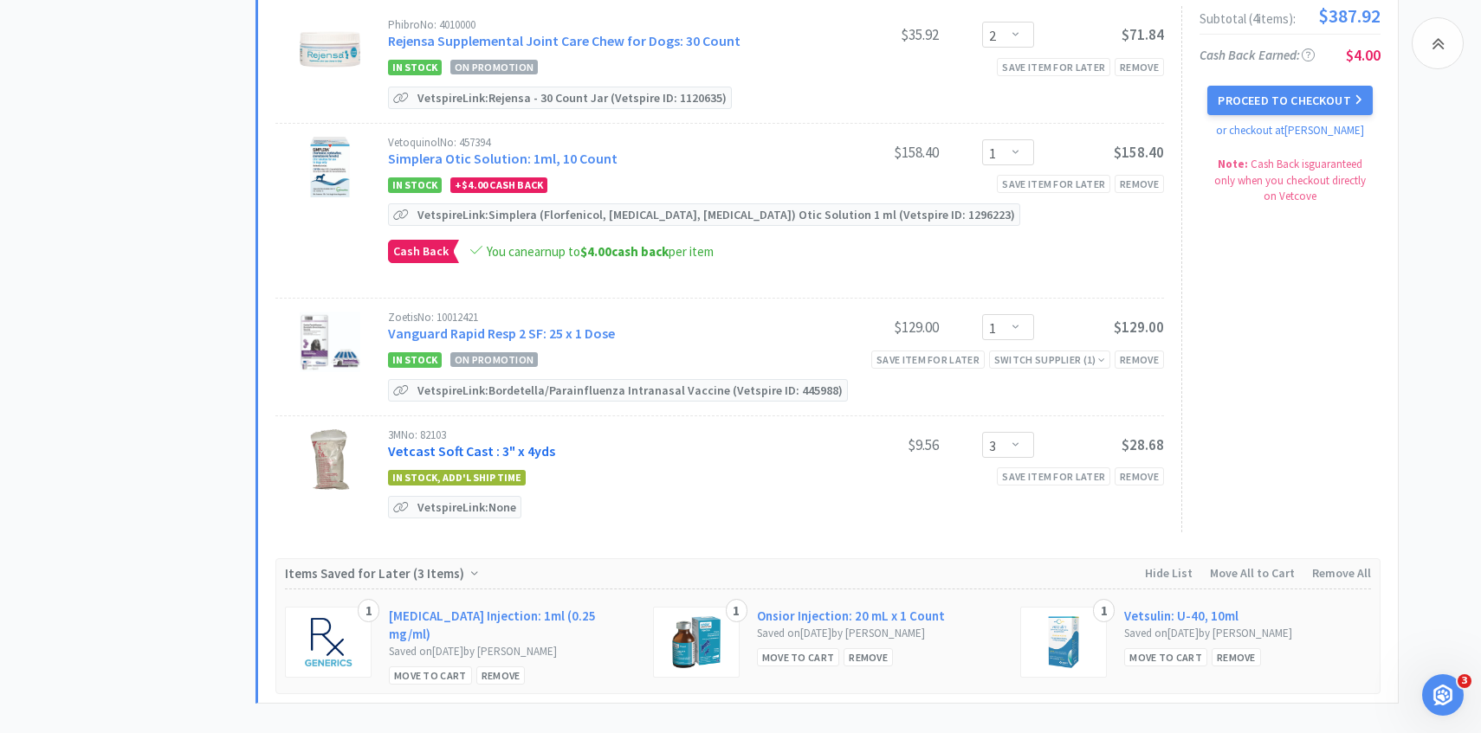
click at [489, 449] on link "Vetcast Soft Cast : 3" x 4yds" at bounding box center [471, 450] width 167 height 17
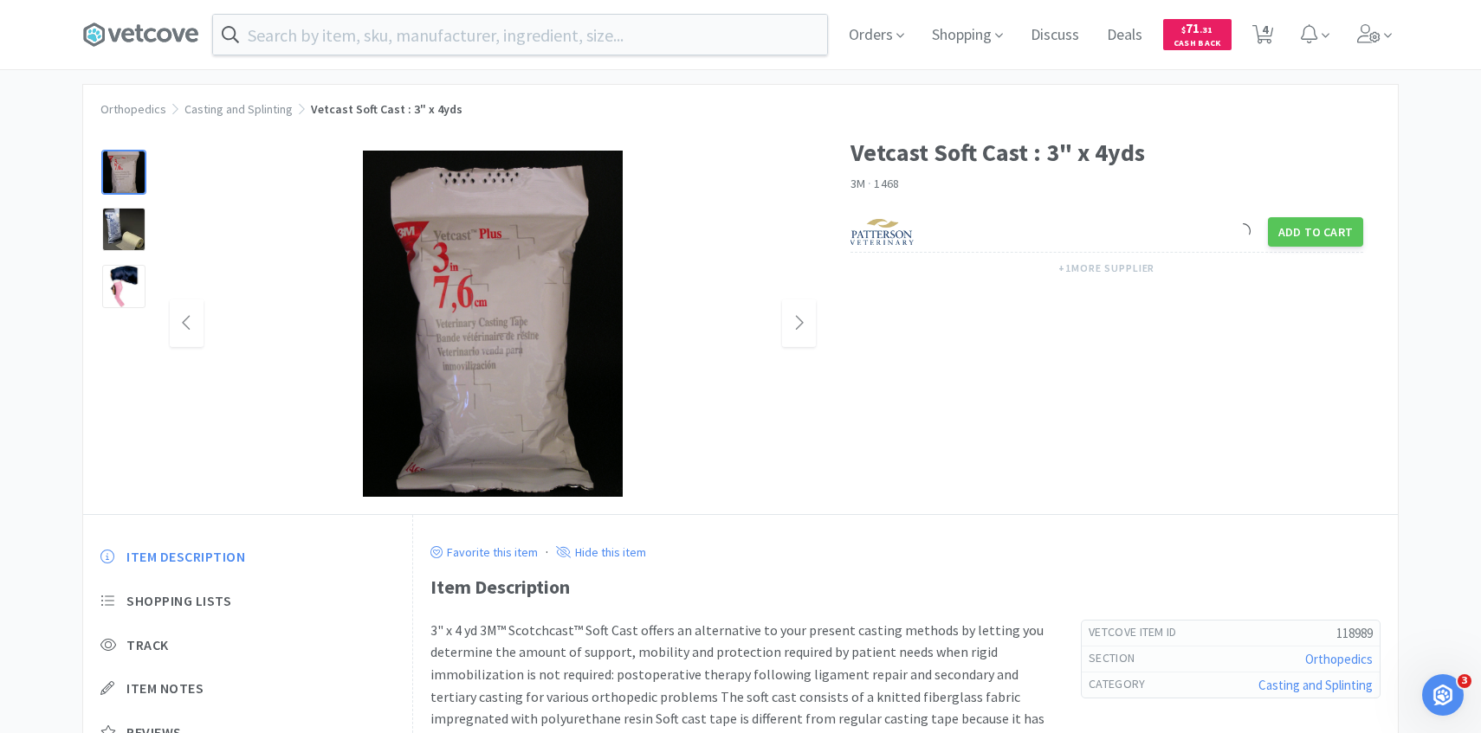
scroll to position [22, 0]
click at [1258, 29] on icon at bounding box center [1263, 34] width 22 height 19
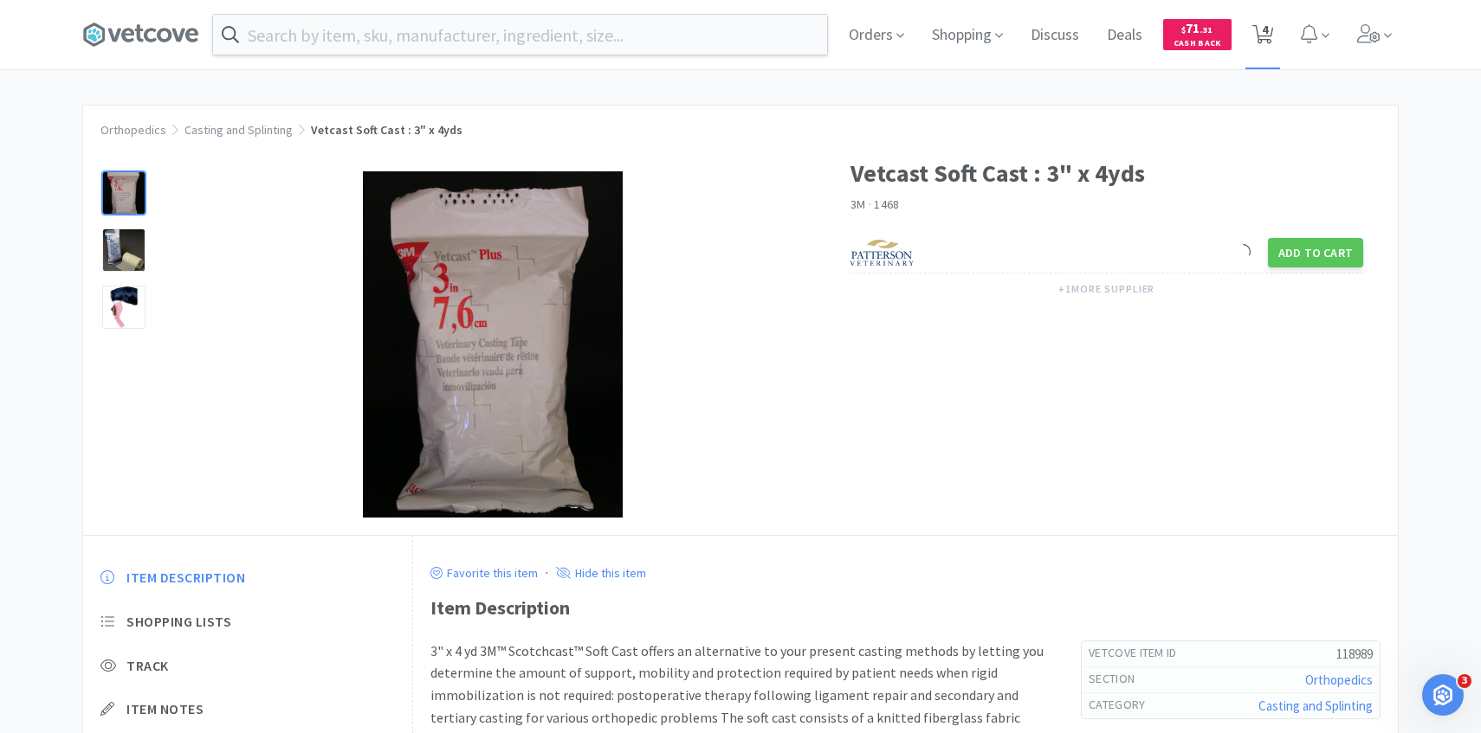
select select "2"
select select "1"
select select "3"
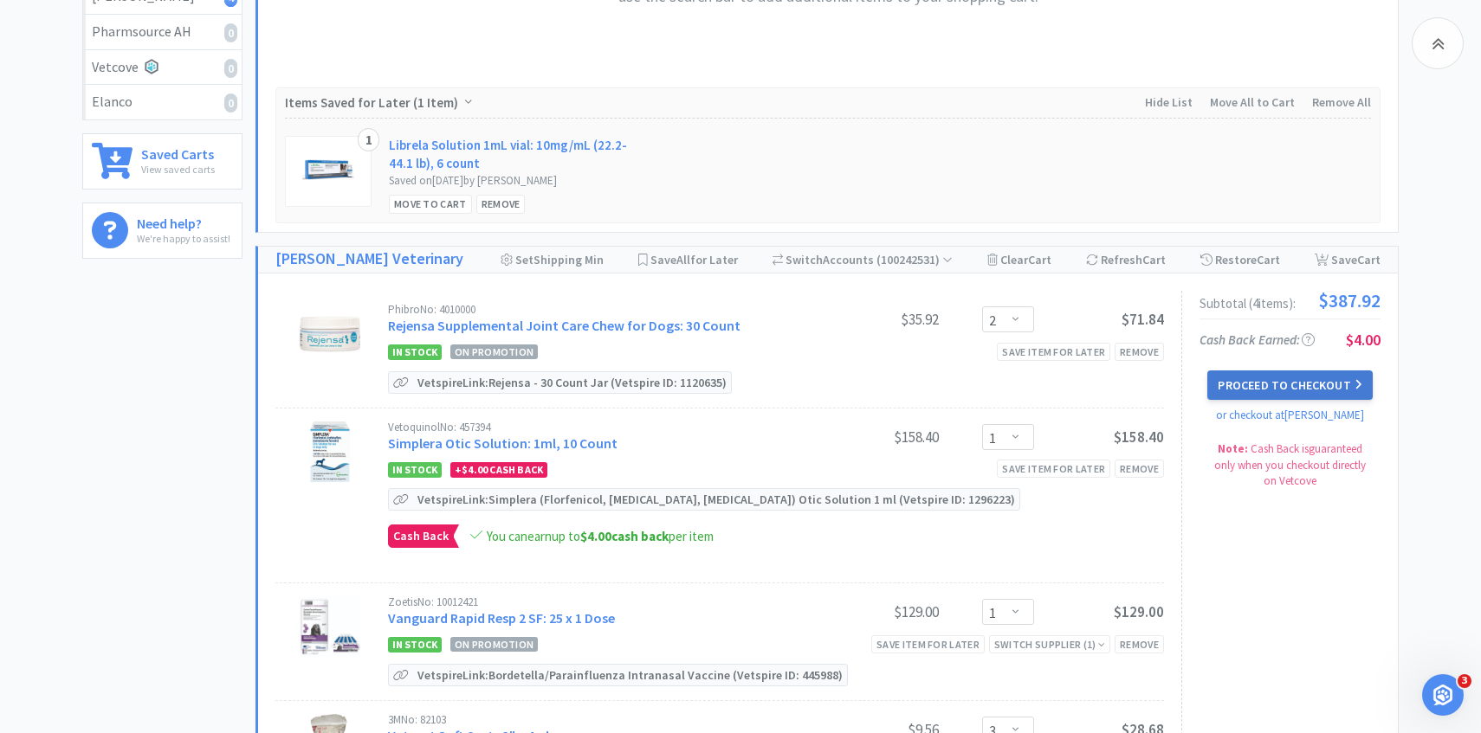
click at [1274, 378] on button "Proceed to Checkout" at bounding box center [1289, 385] width 165 height 29
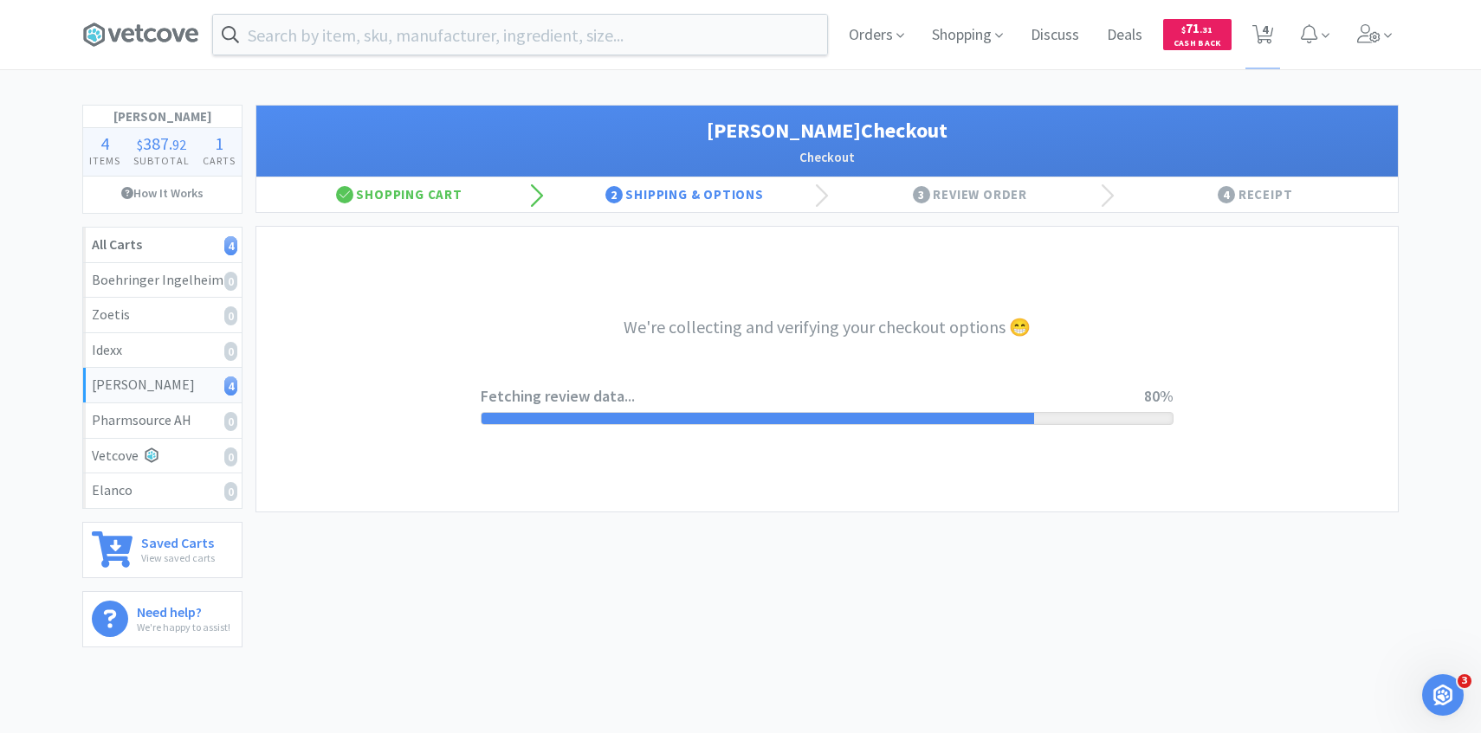
select select "1"
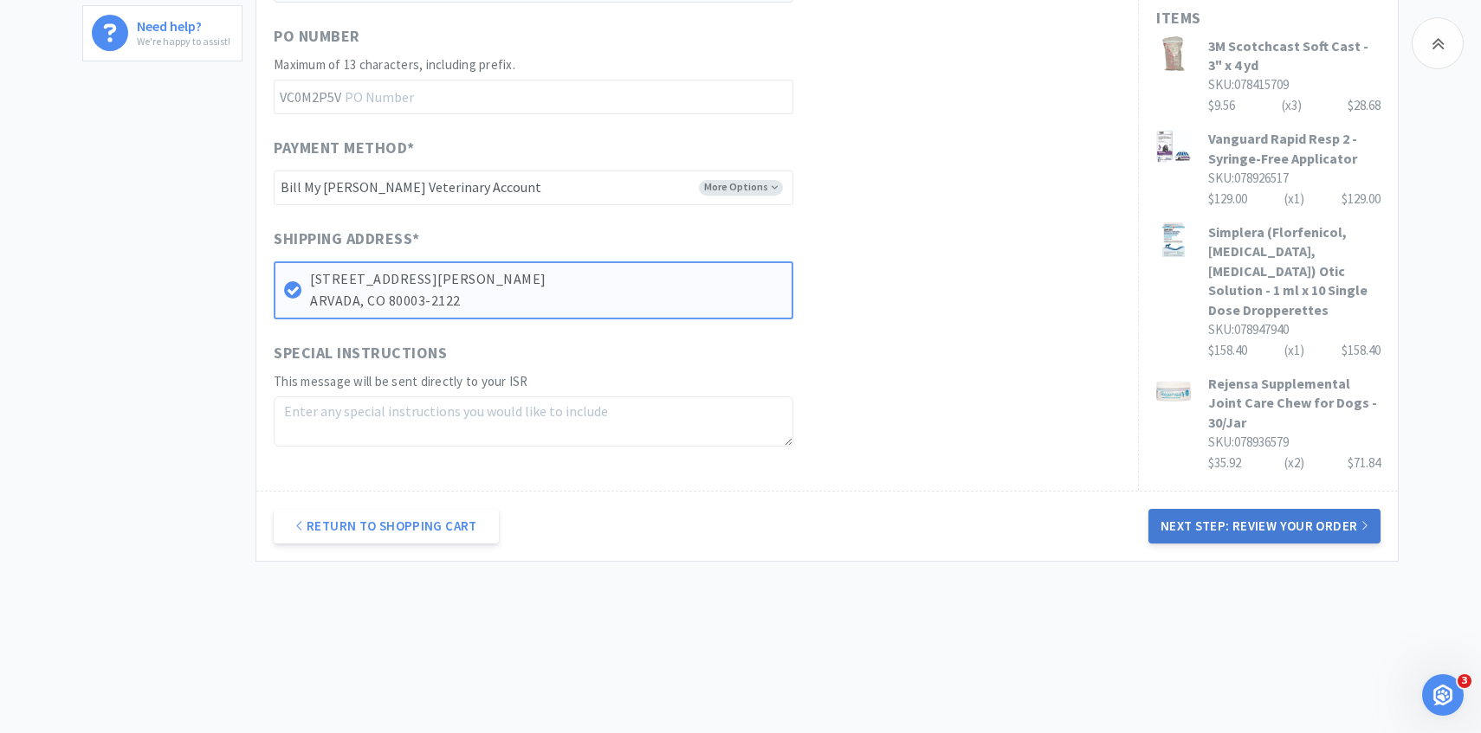
click at [1203, 522] on button "Next Step: Review Your Order" at bounding box center [1264, 526] width 232 height 35
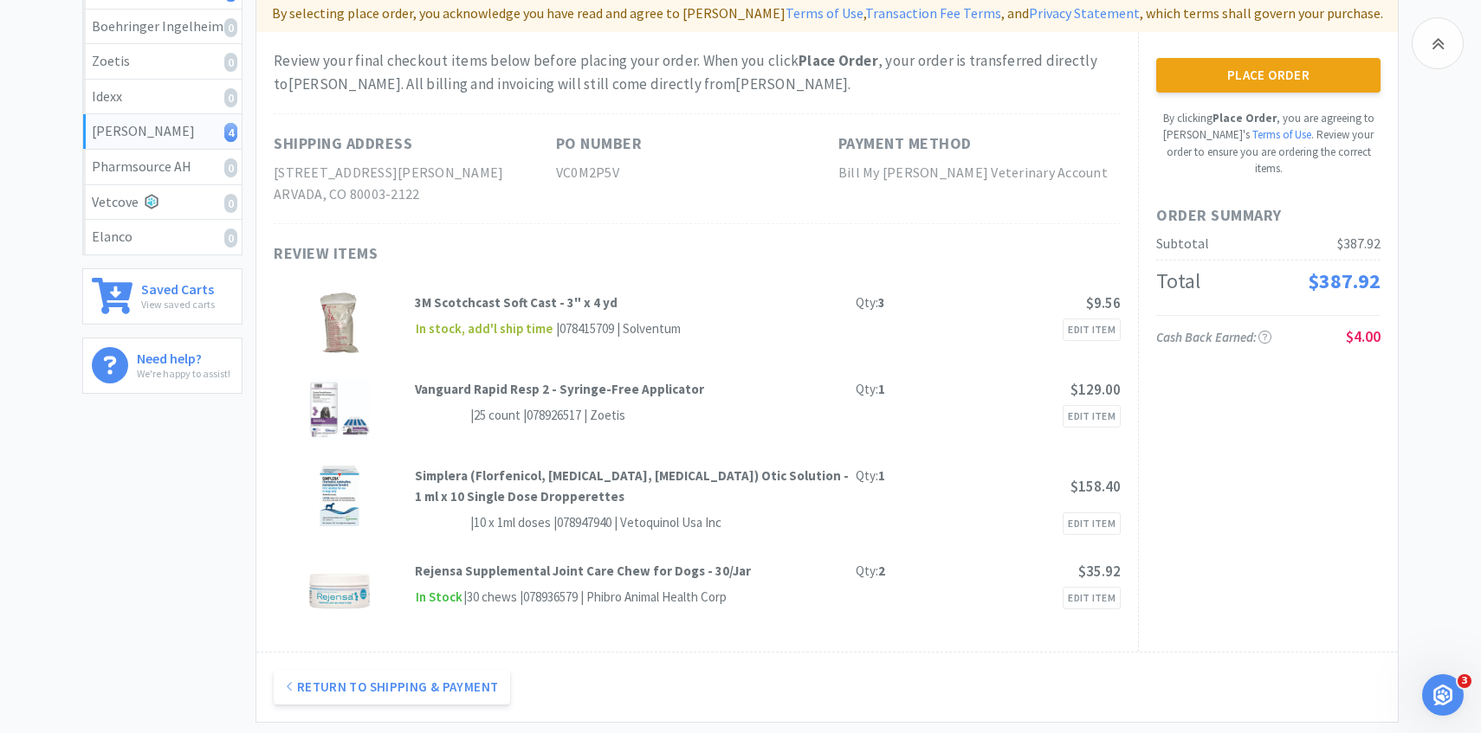
scroll to position [151, 0]
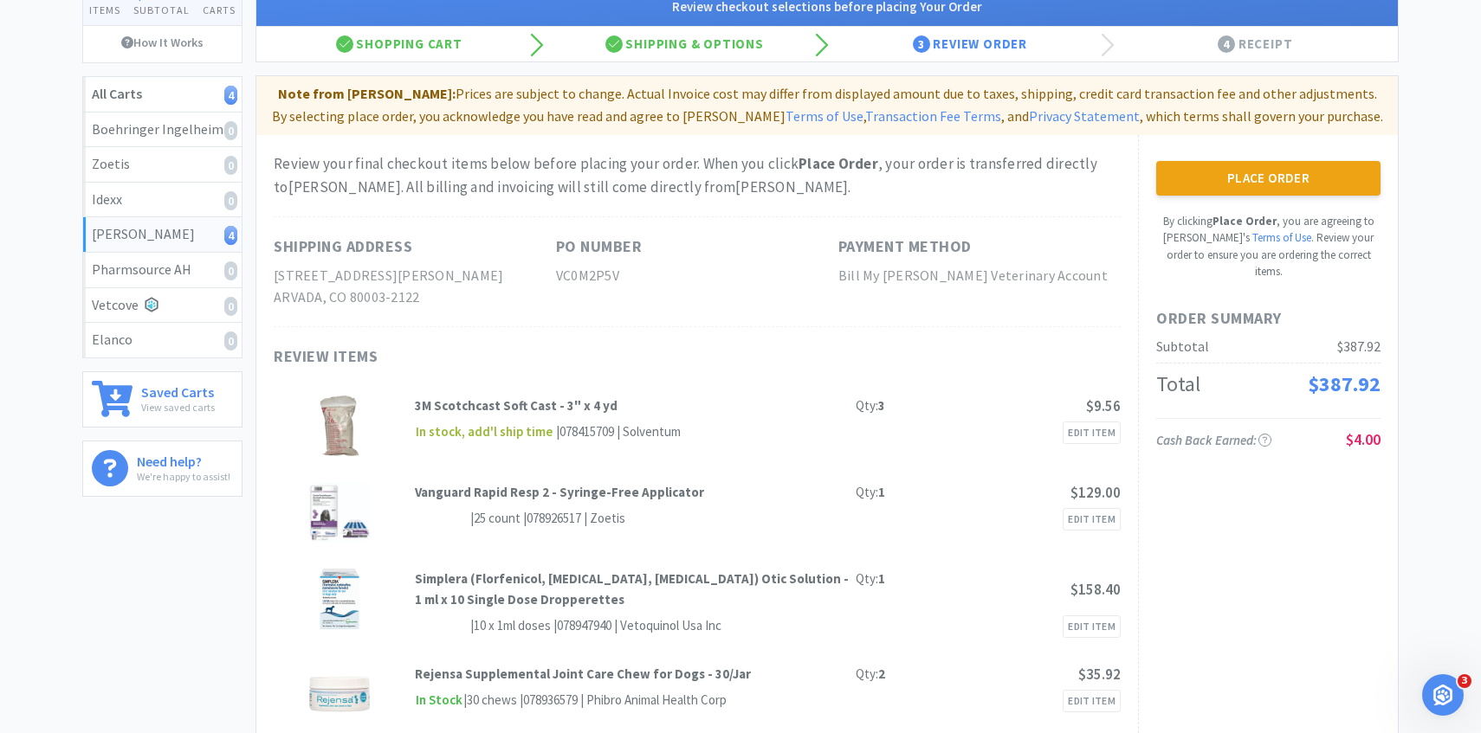
click at [1243, 197] on div "Place Order By clicking Place Order , you are agreeing to Vetcove's Terms of Us…" at bounding box center [1268, 220] width 224 height 119
click at [1243, 187] on button "Place Order" at bounding box center [1268, 178] width 224 height 35
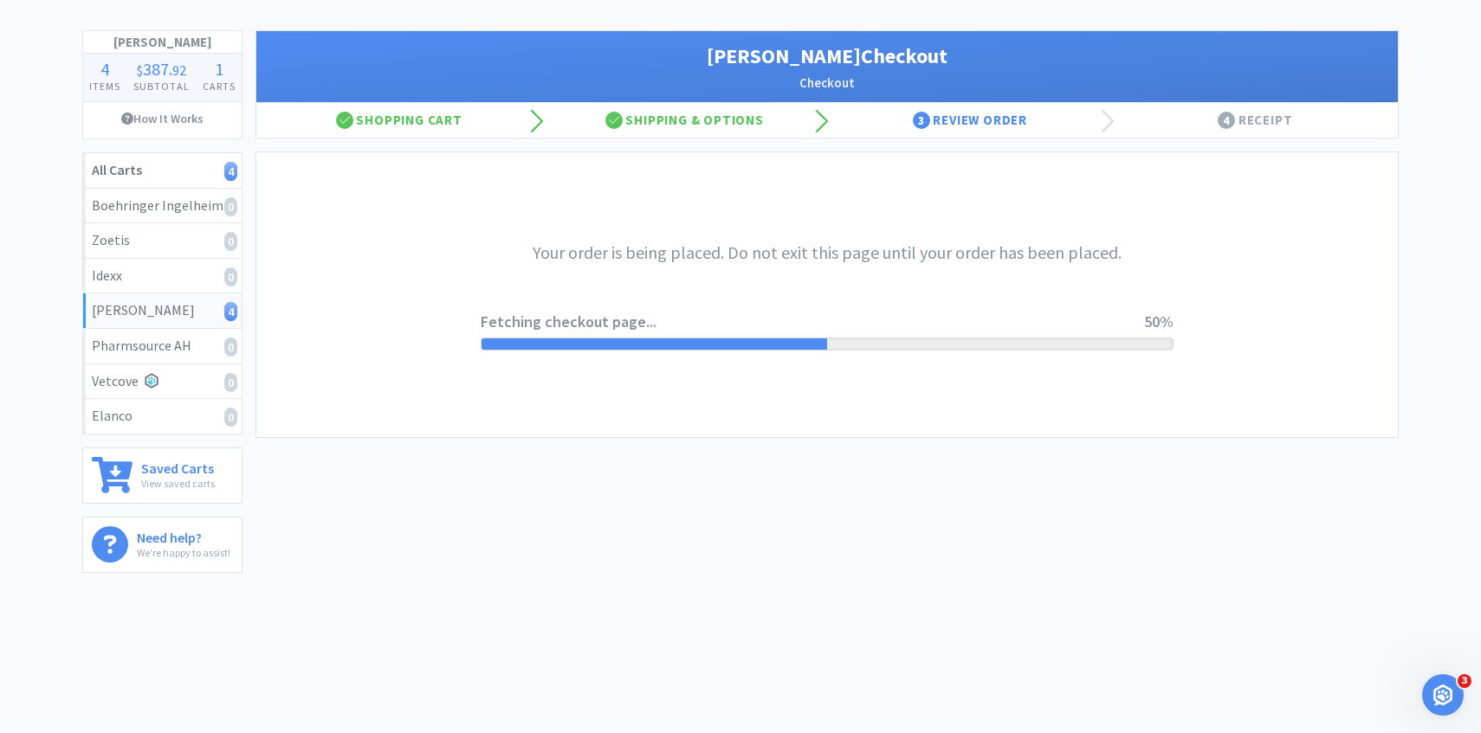
scroll to position [0, 0]
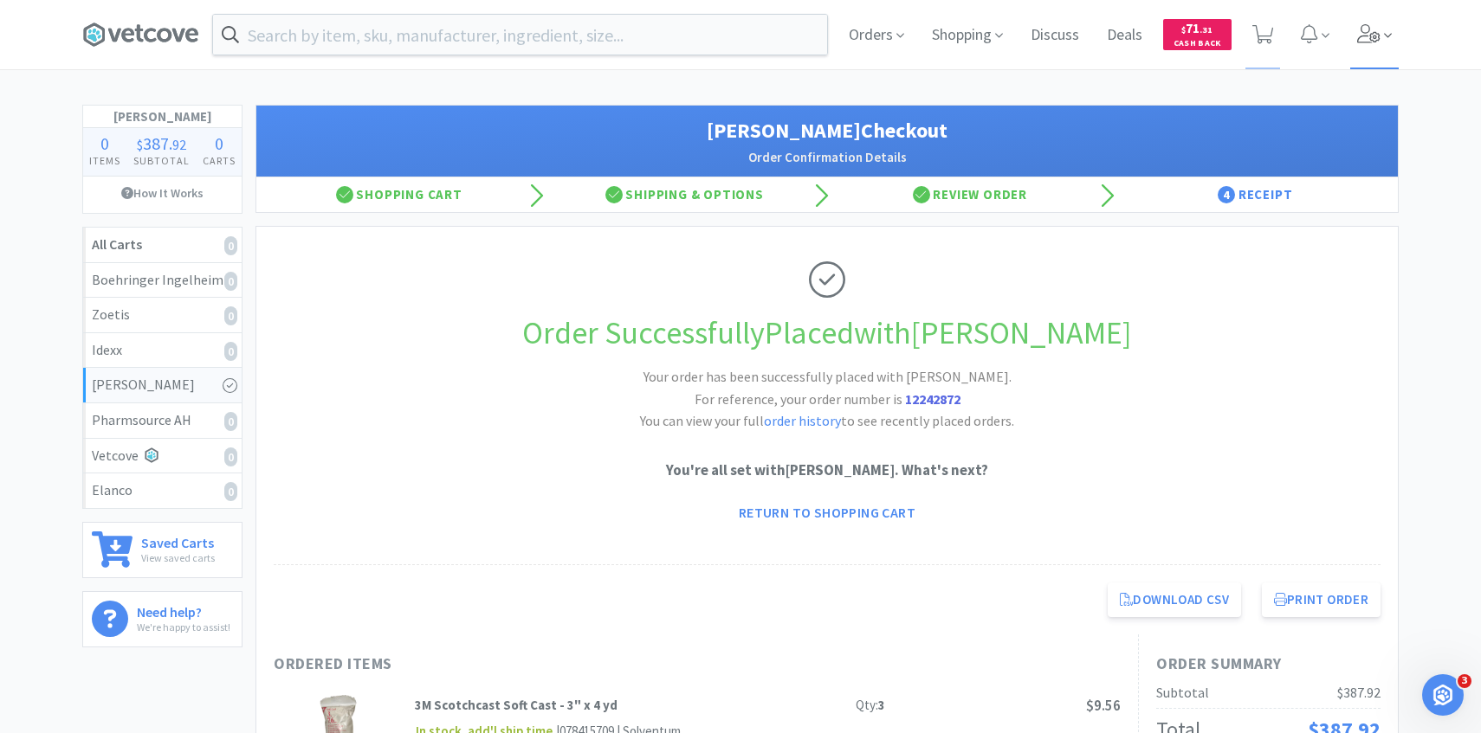
click at [1375, 43] on span at bounding box center [1374, 34] width 49 height 69
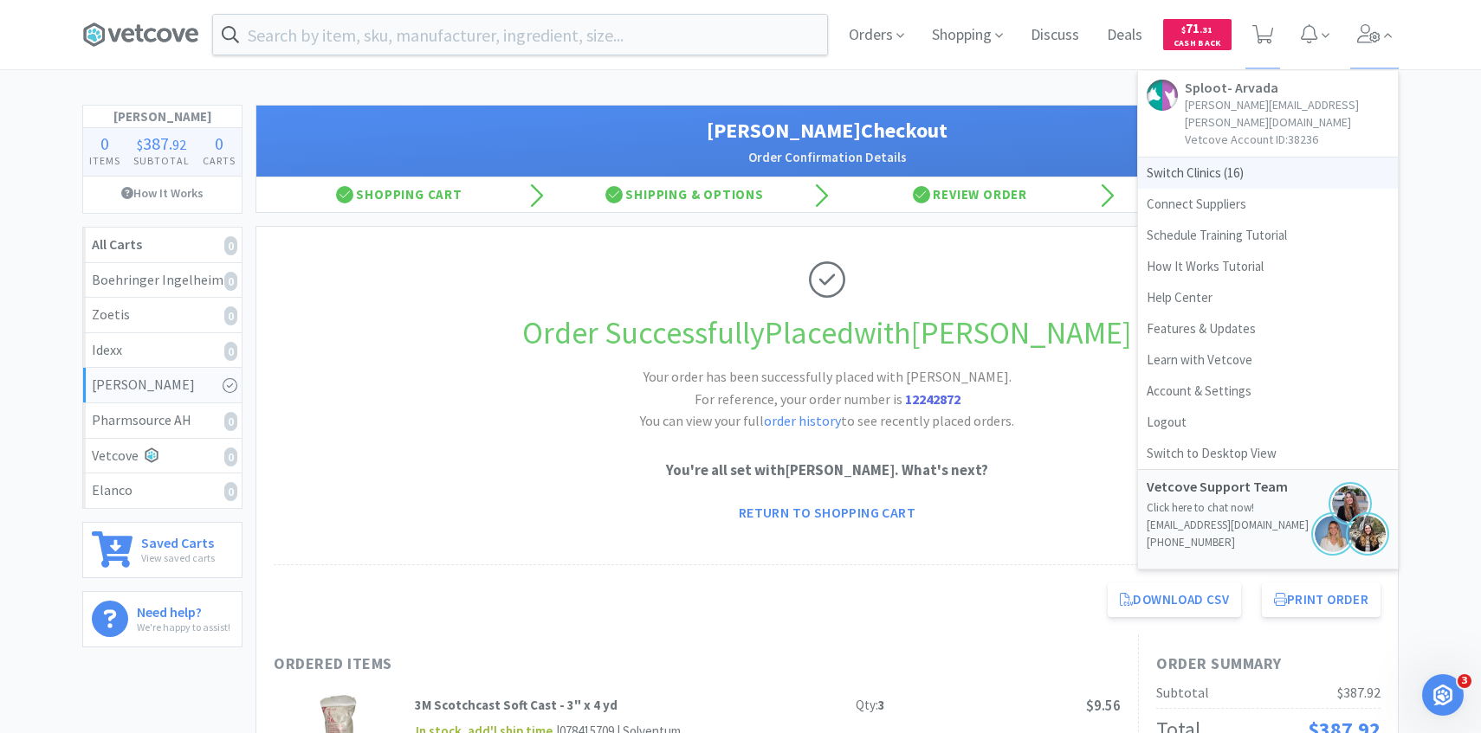
click at [1269, 158] on span "Switch Clinics ( 16 )" at bounding box center [1268, 173] width 260 height 31
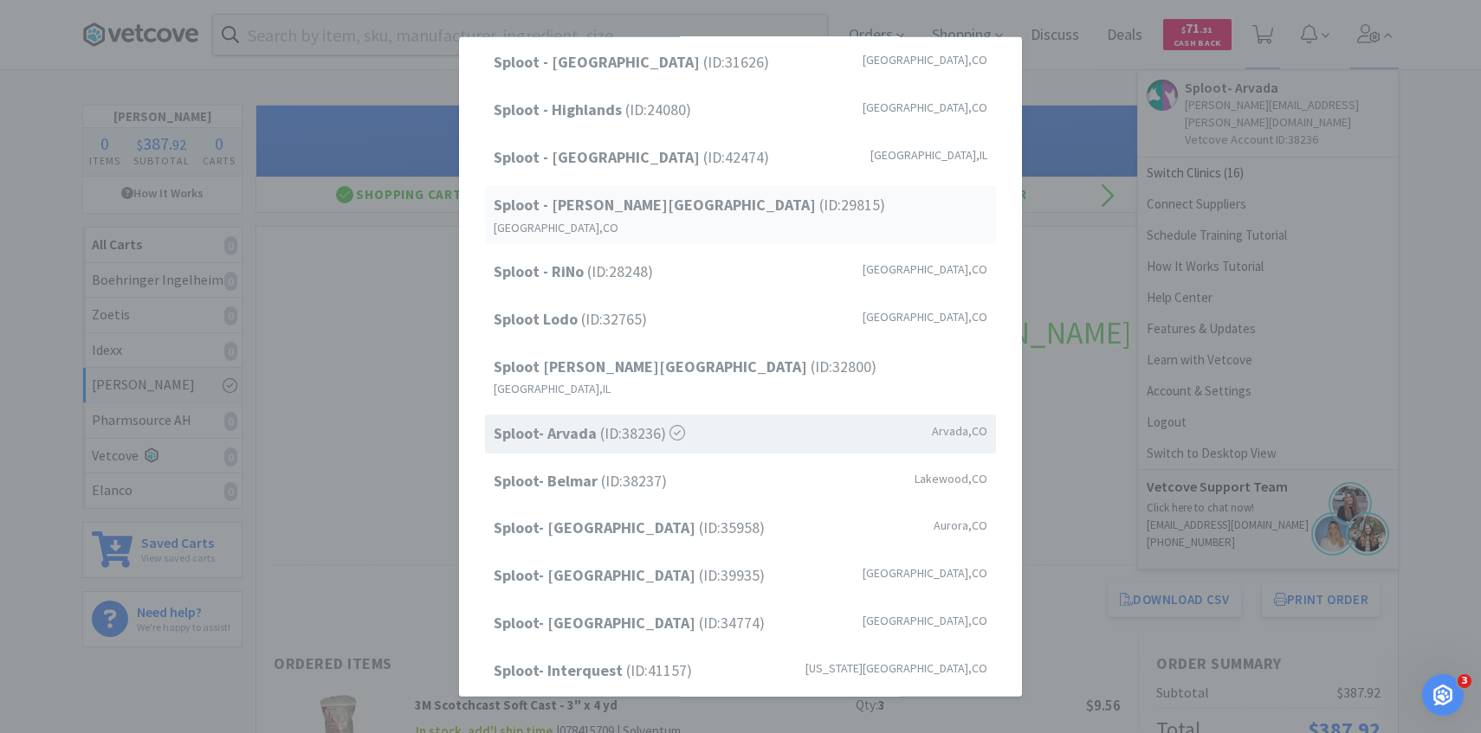
scroll to position [221, 0]
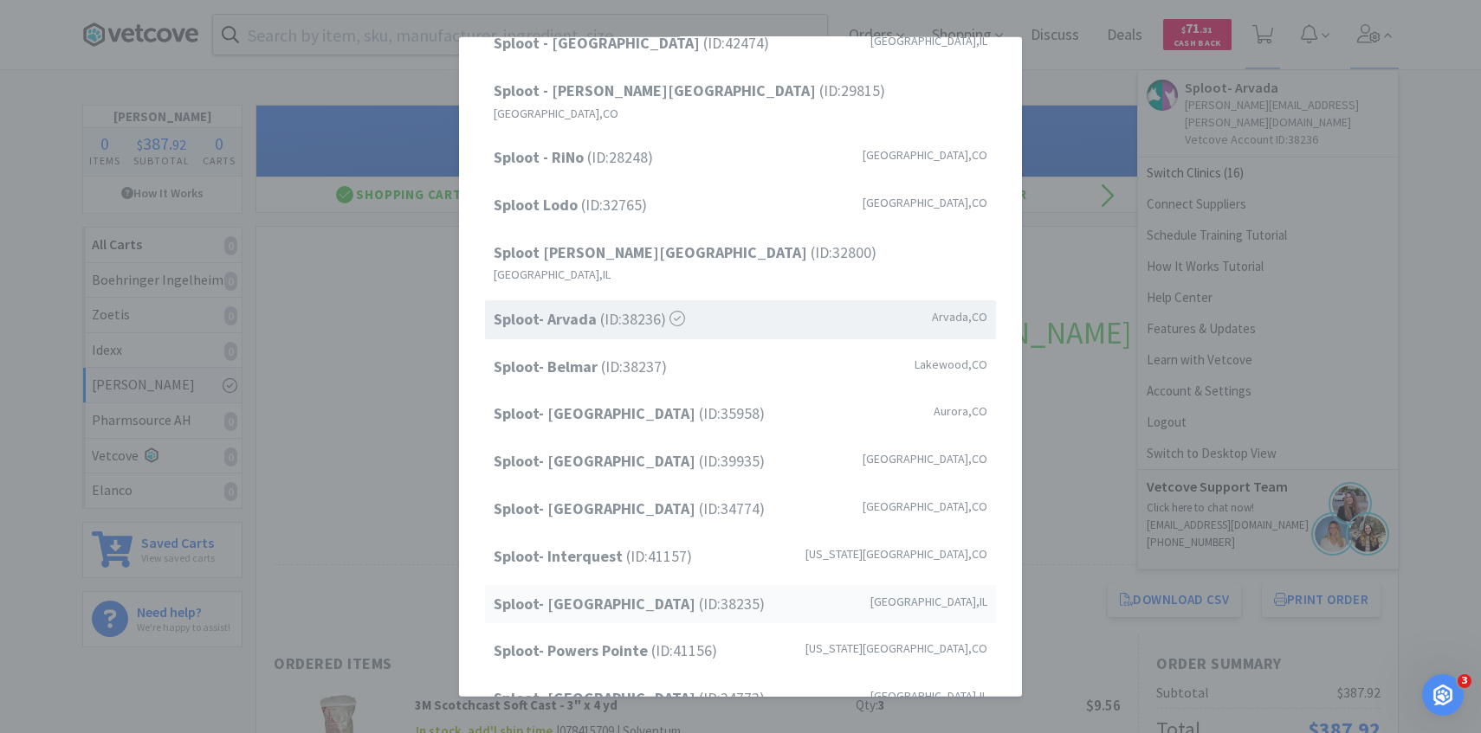
click at [671, 591] on span "Sploot- Lincoln Park (ID: 38235 )" at bounding box center [629, 603] width 271 height 25
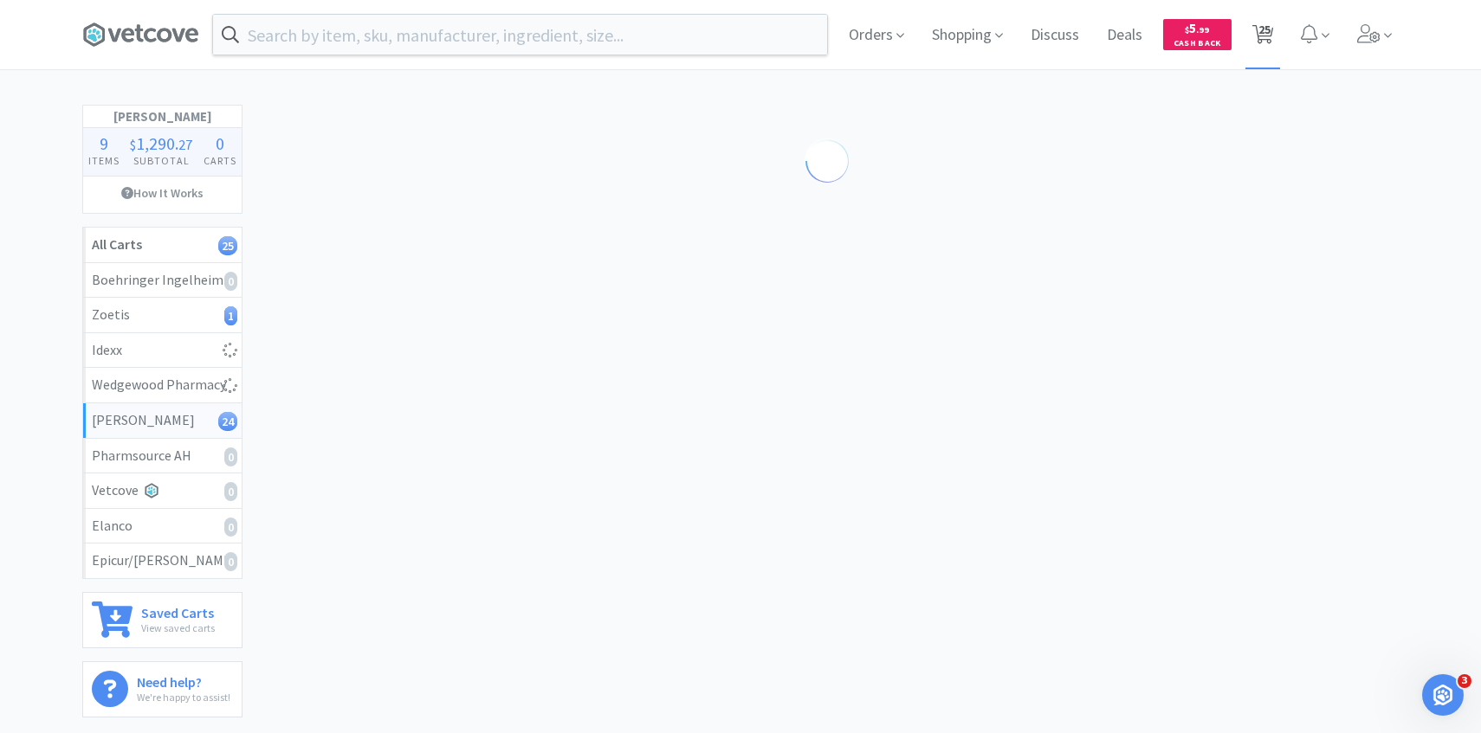
click at [1269, 43] on span "25" at bounding box center [1264, 29] width 12 height 69
select select "1"
select select "6"
select select "1"
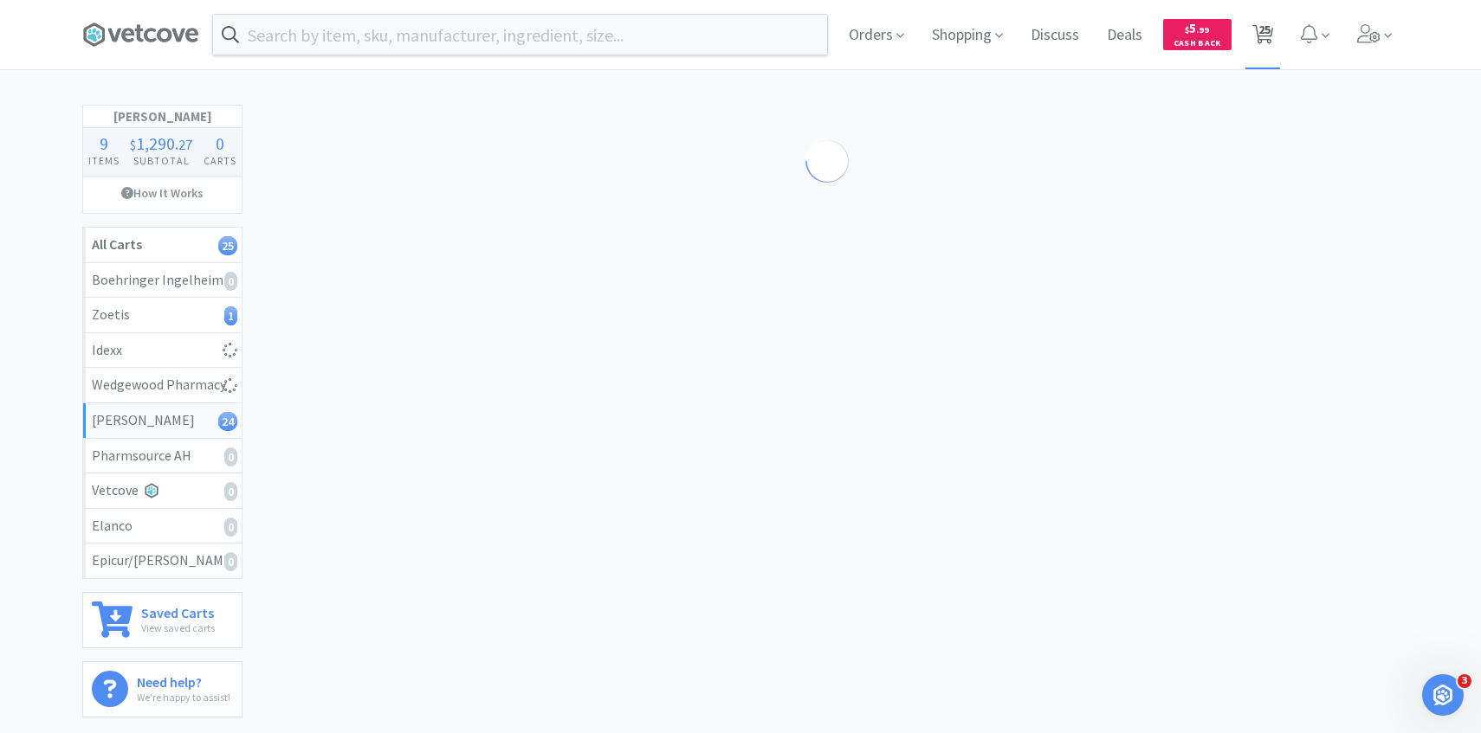
select select "4"
select select "1"
select select "3"
select select "1"
select select "3"
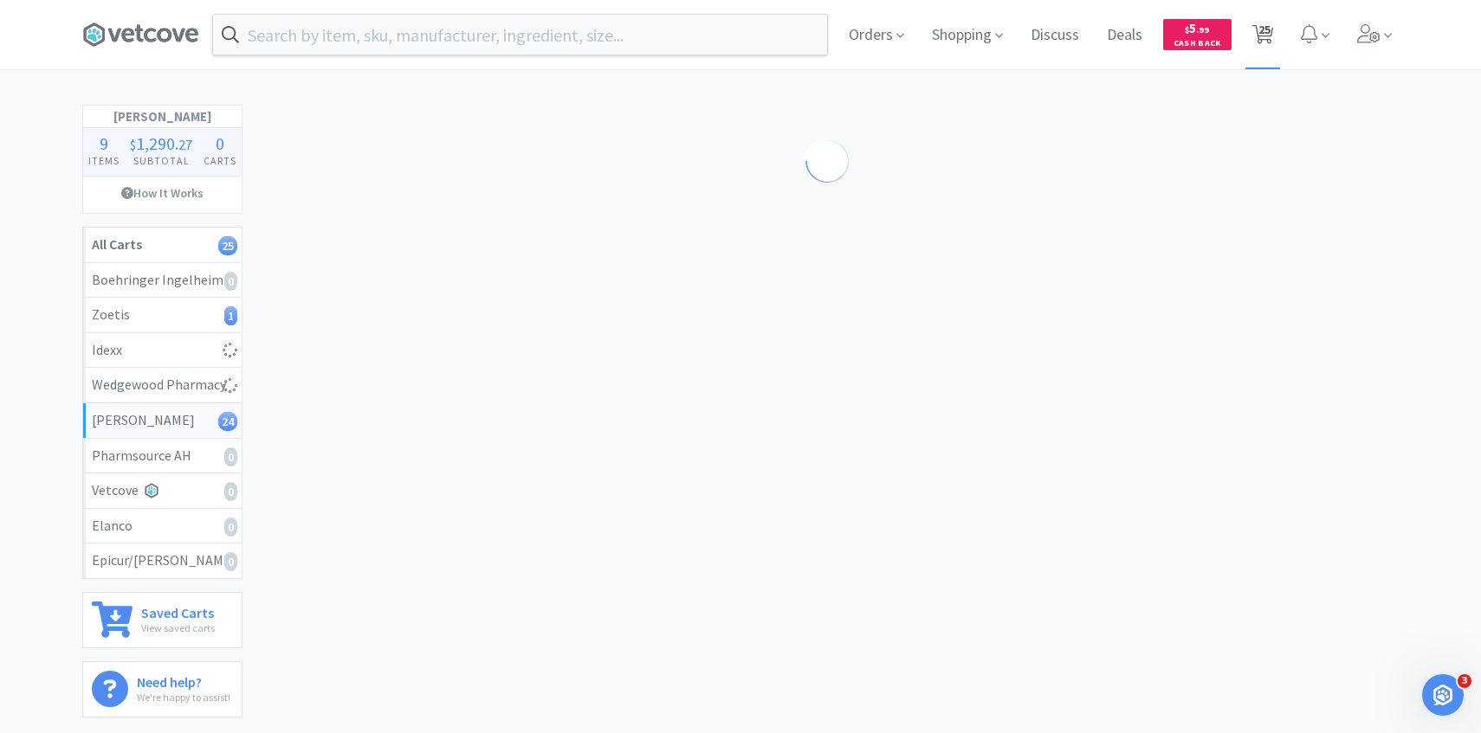
select select "4"
select select "6"
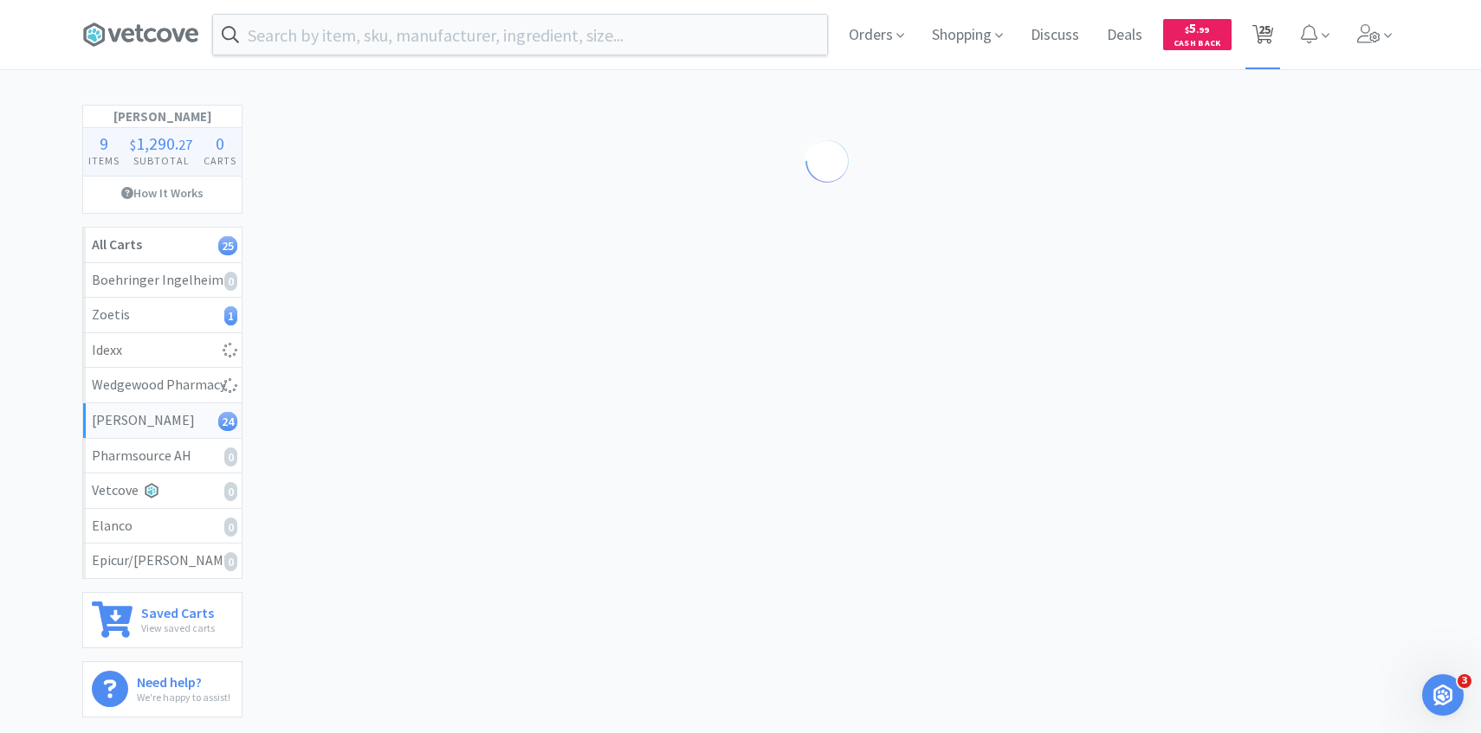
select select "4"
select select "1"
select select "2"
select select "1"
select select "2"
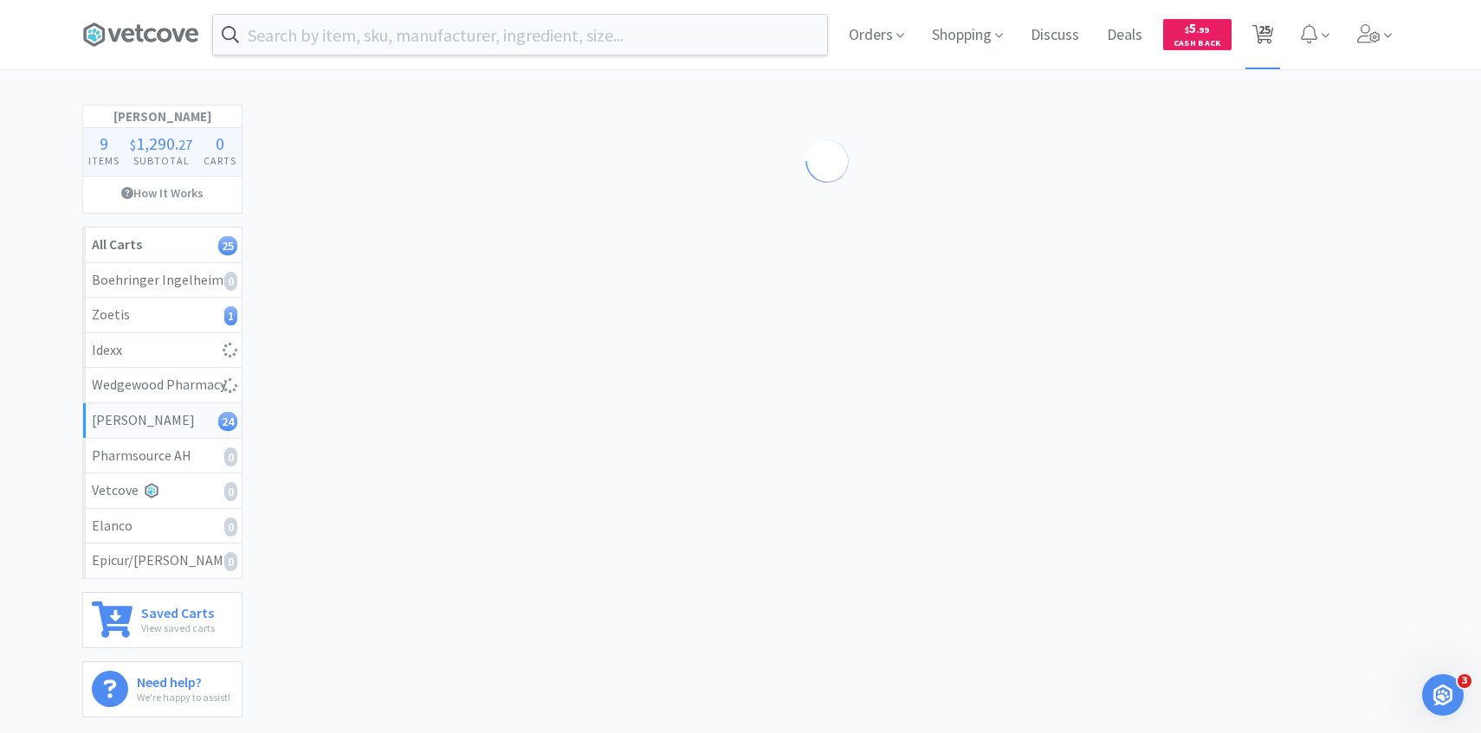
select select "2"
select select "100"
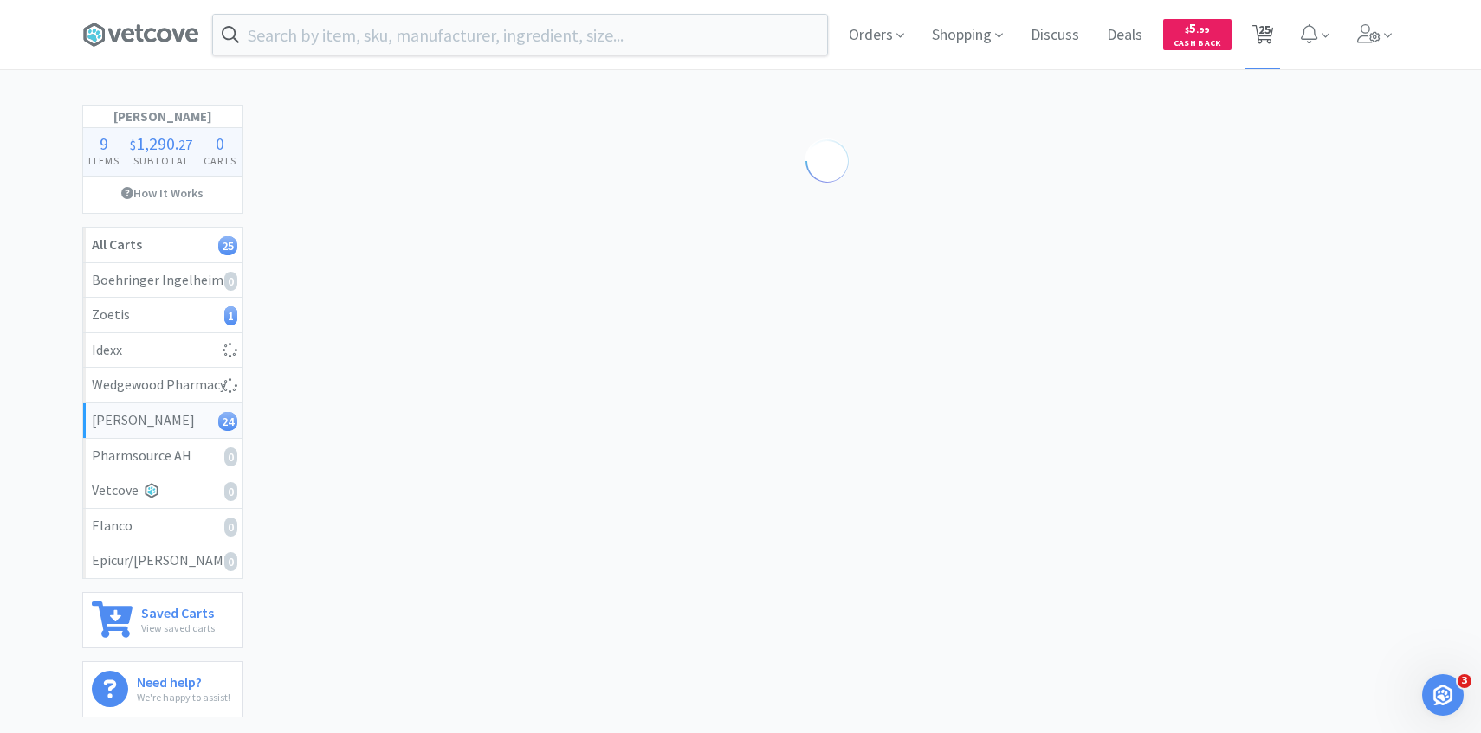
select select "1"
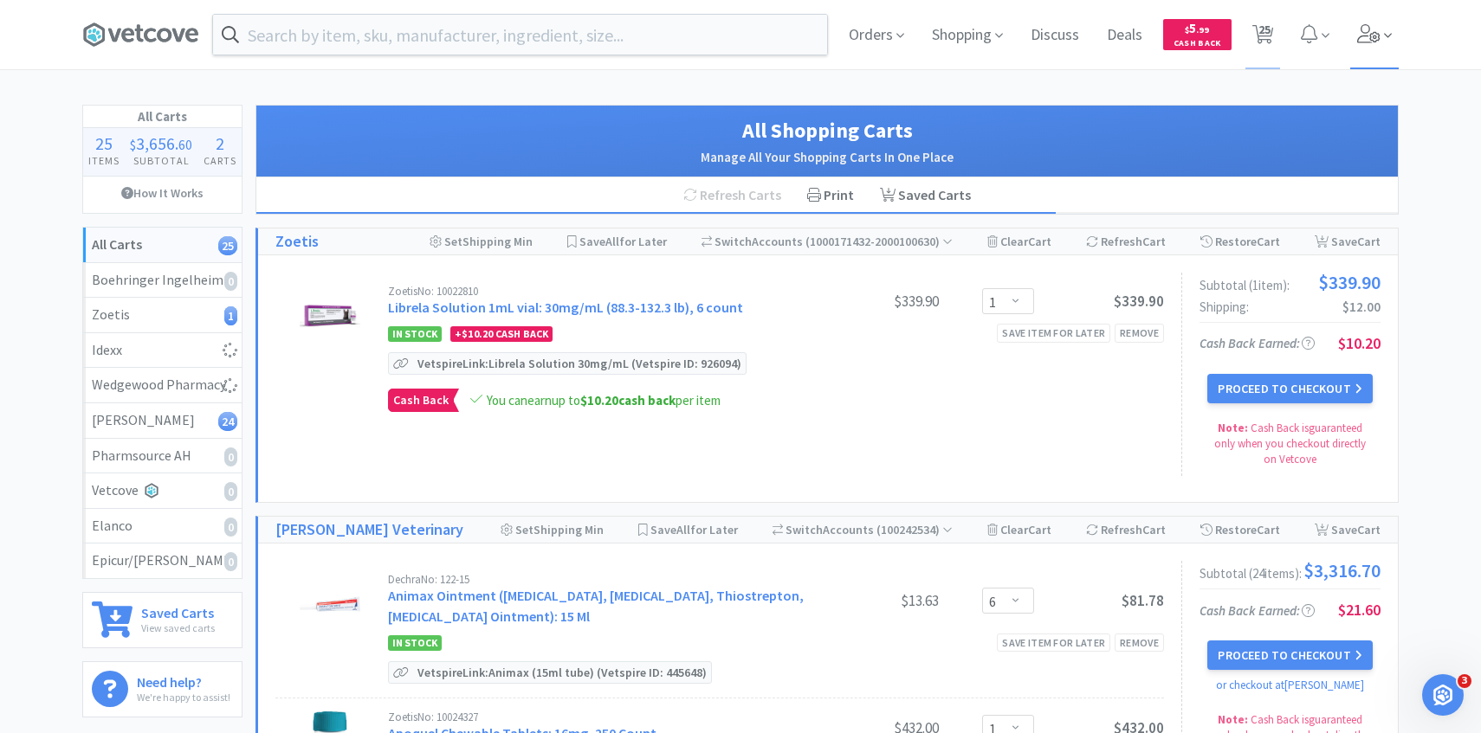
click at [1372, 55] on span at bounding box center [1374, 34] width 49 height 69
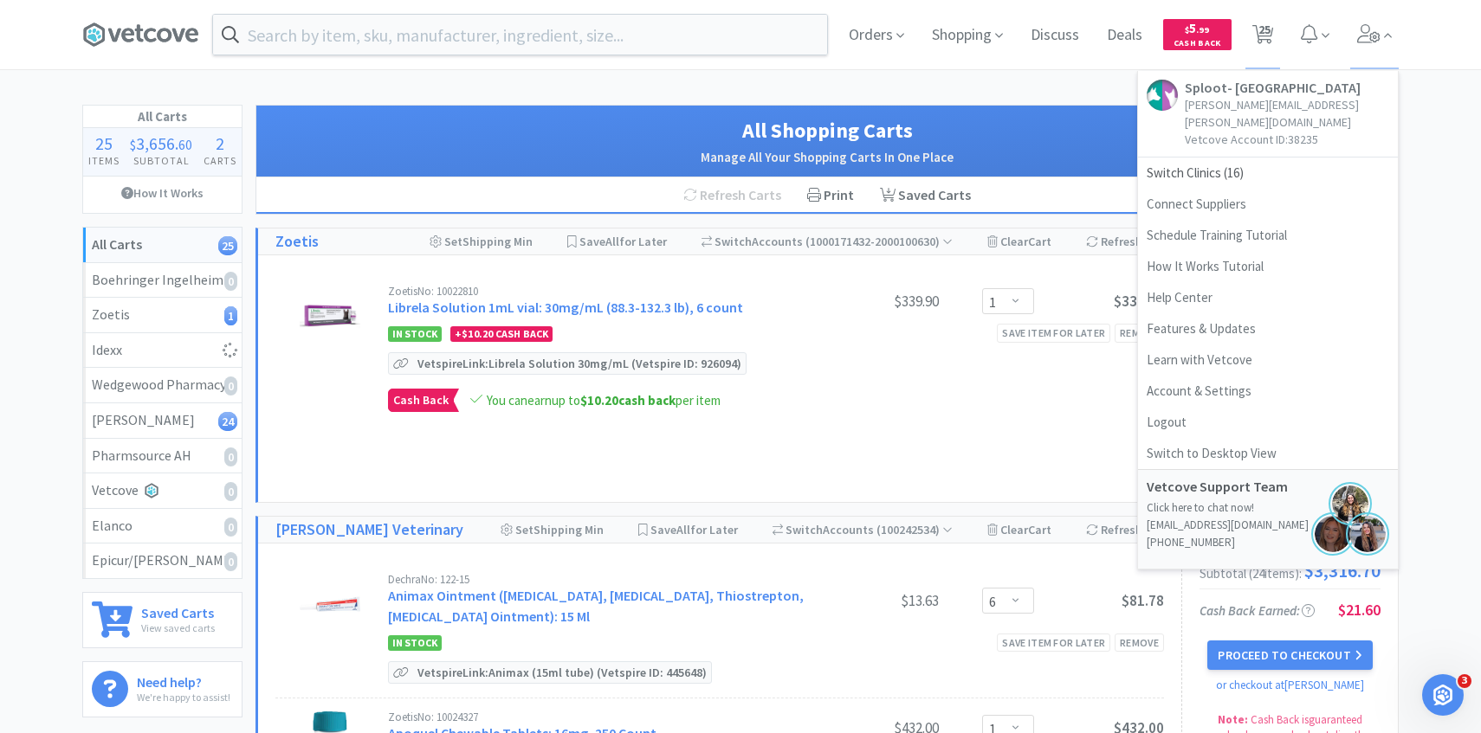
select select "1"
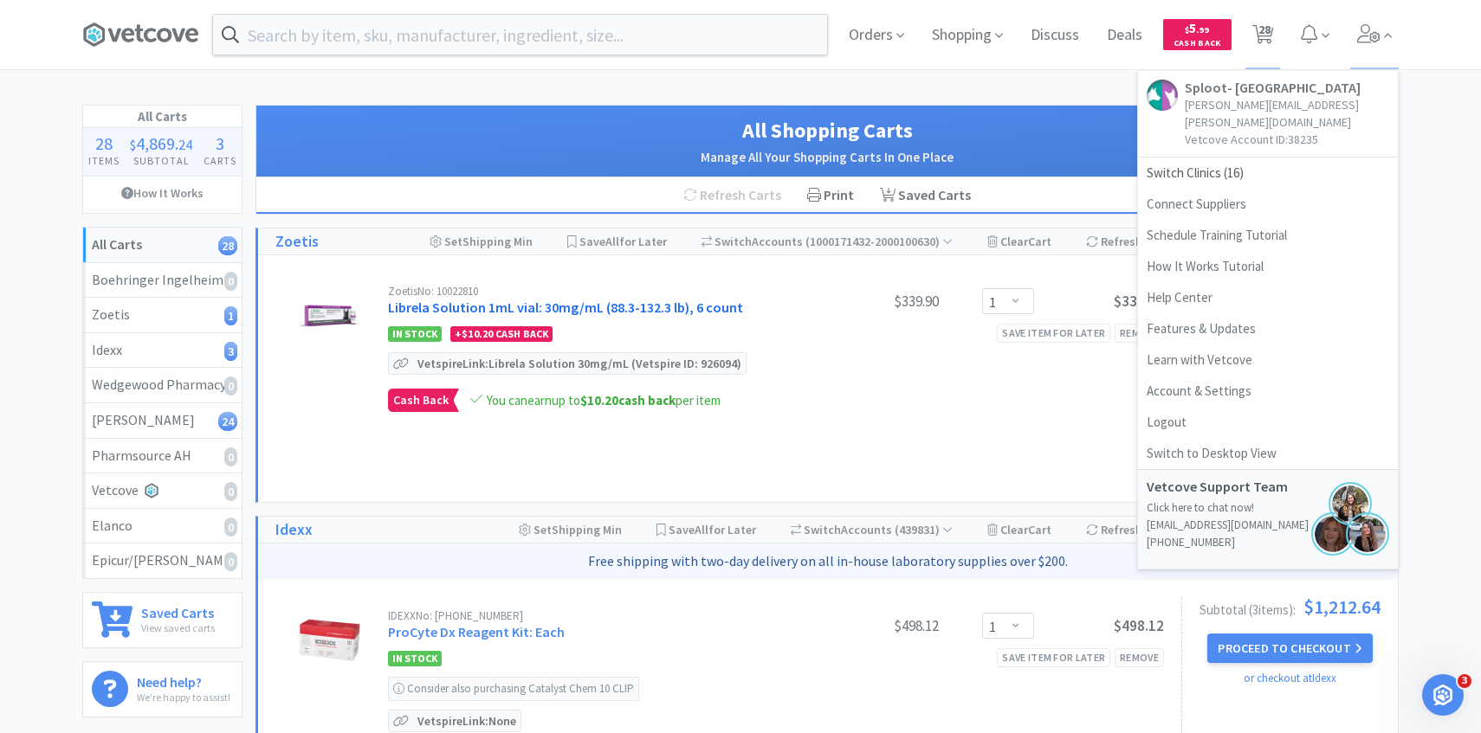
click at [689, 312] on link "Librela Solution 1mL vial: 30mg/mL (88.3-132.3 lb), 6 count" at bounding box center [565, 307] width 355 height 17
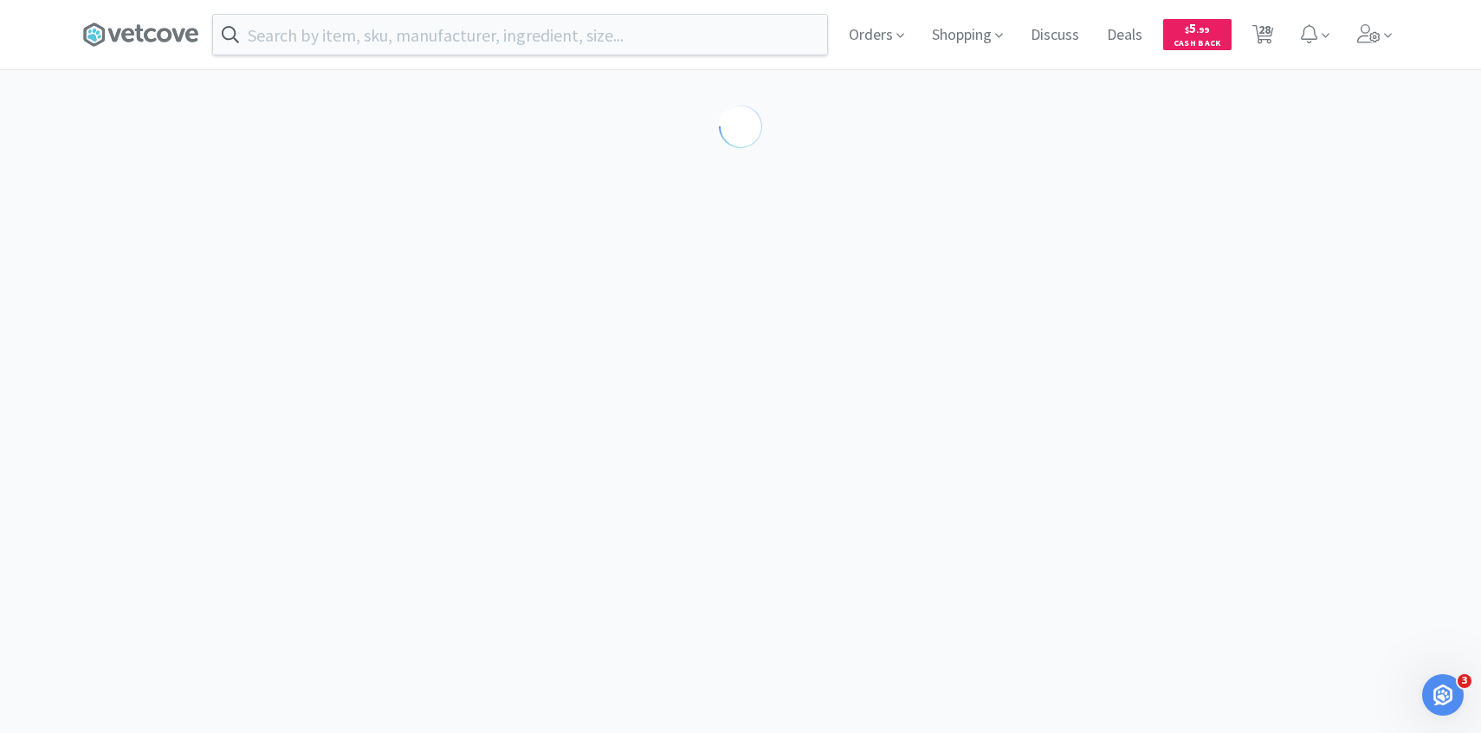
select select "605231"
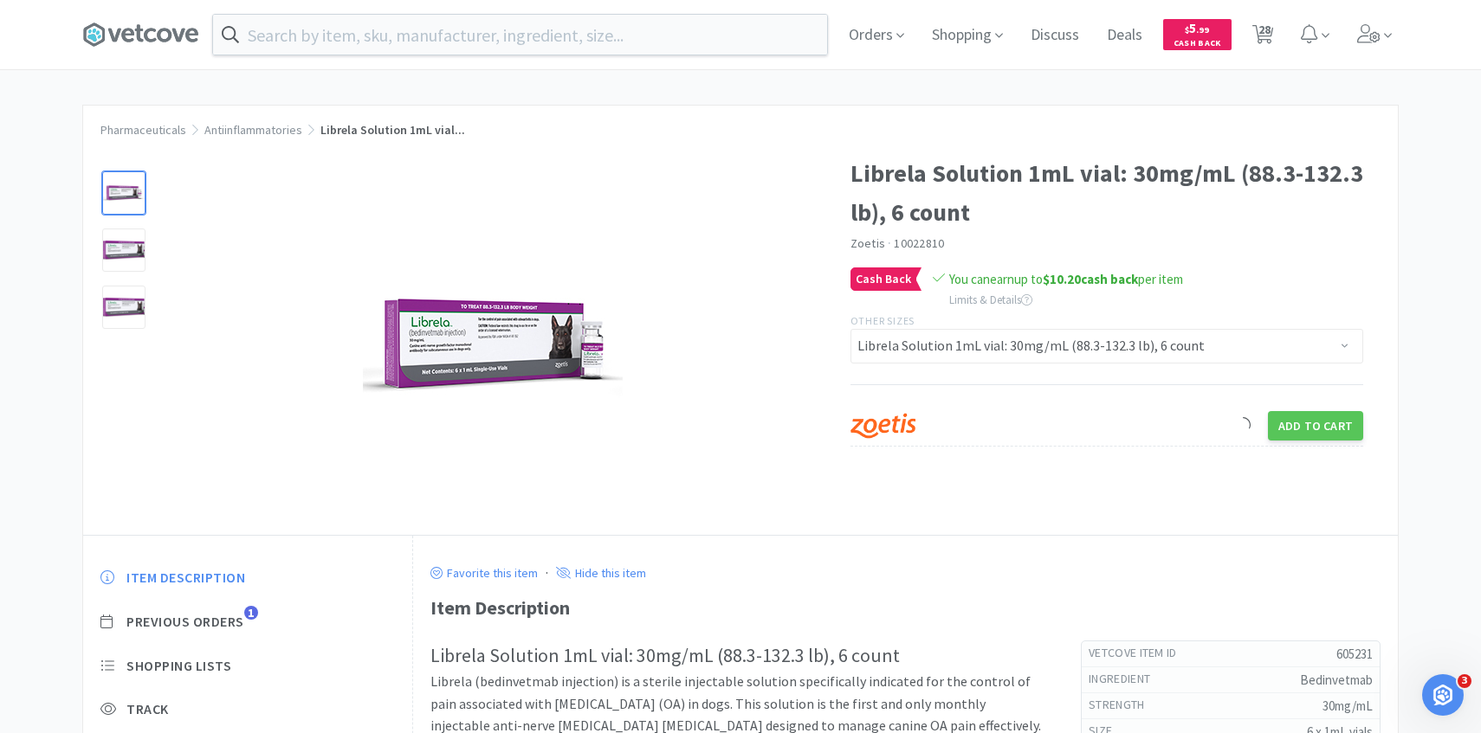
scroll to position [159, 0]
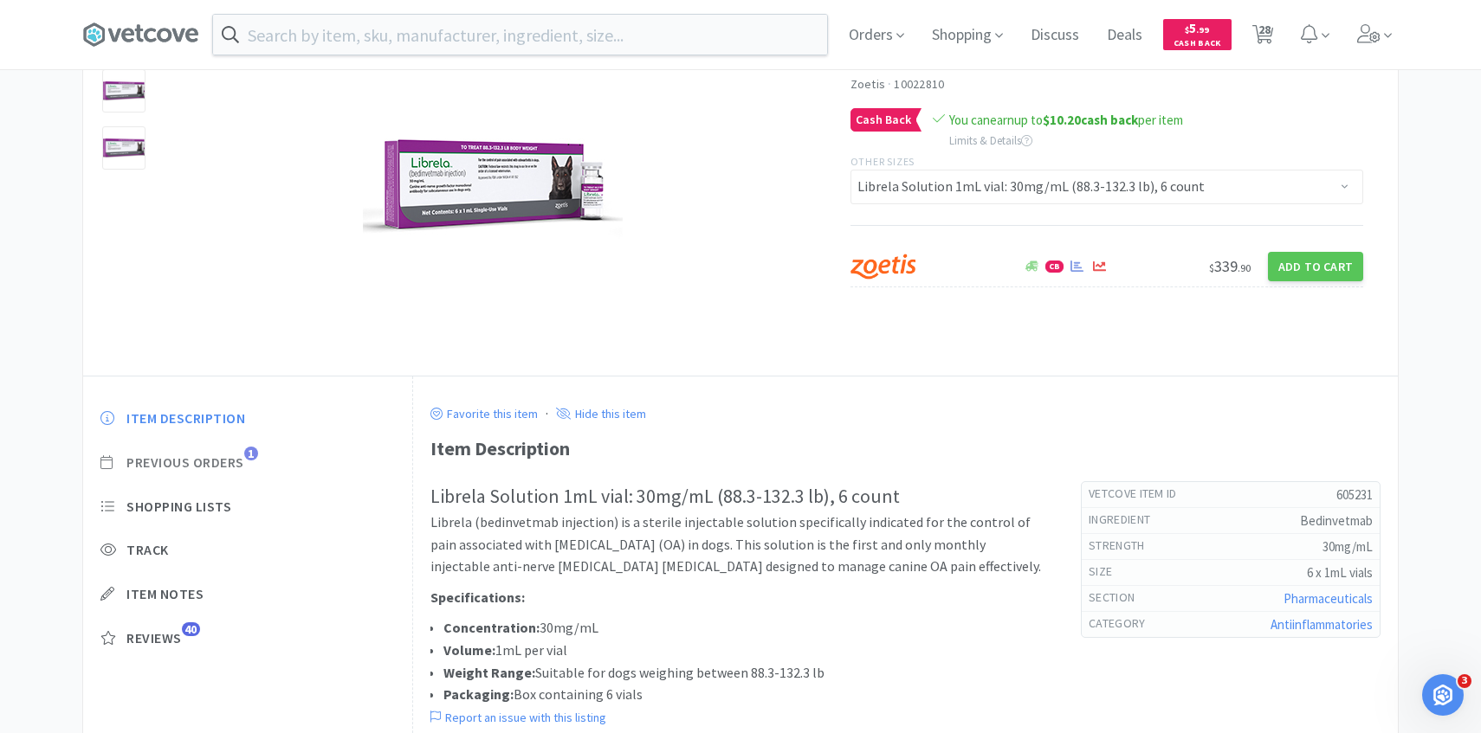
click at [232, 464] on span "Previous Orders" at bounding box center [185, 463] width 118 height 18
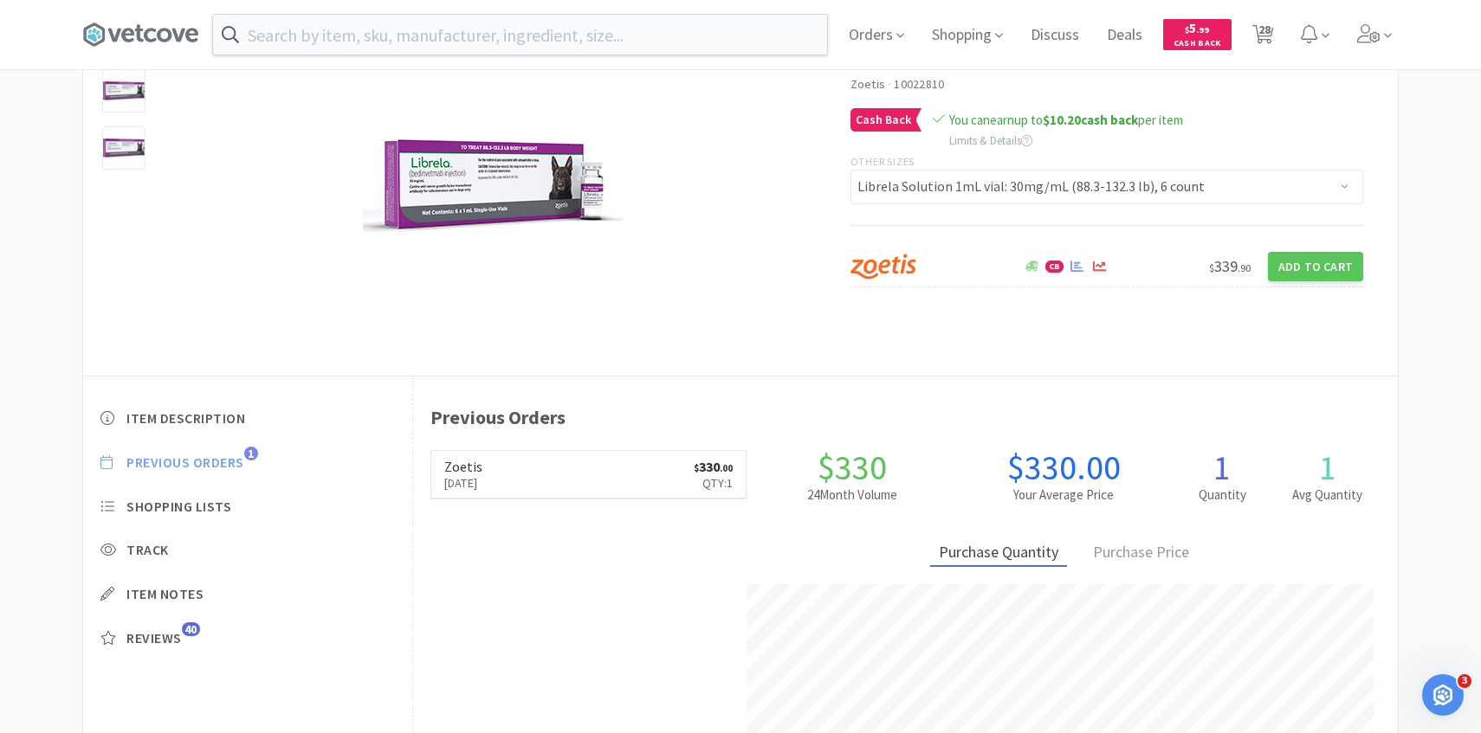
scroll to position [475, 985]
select select "1"
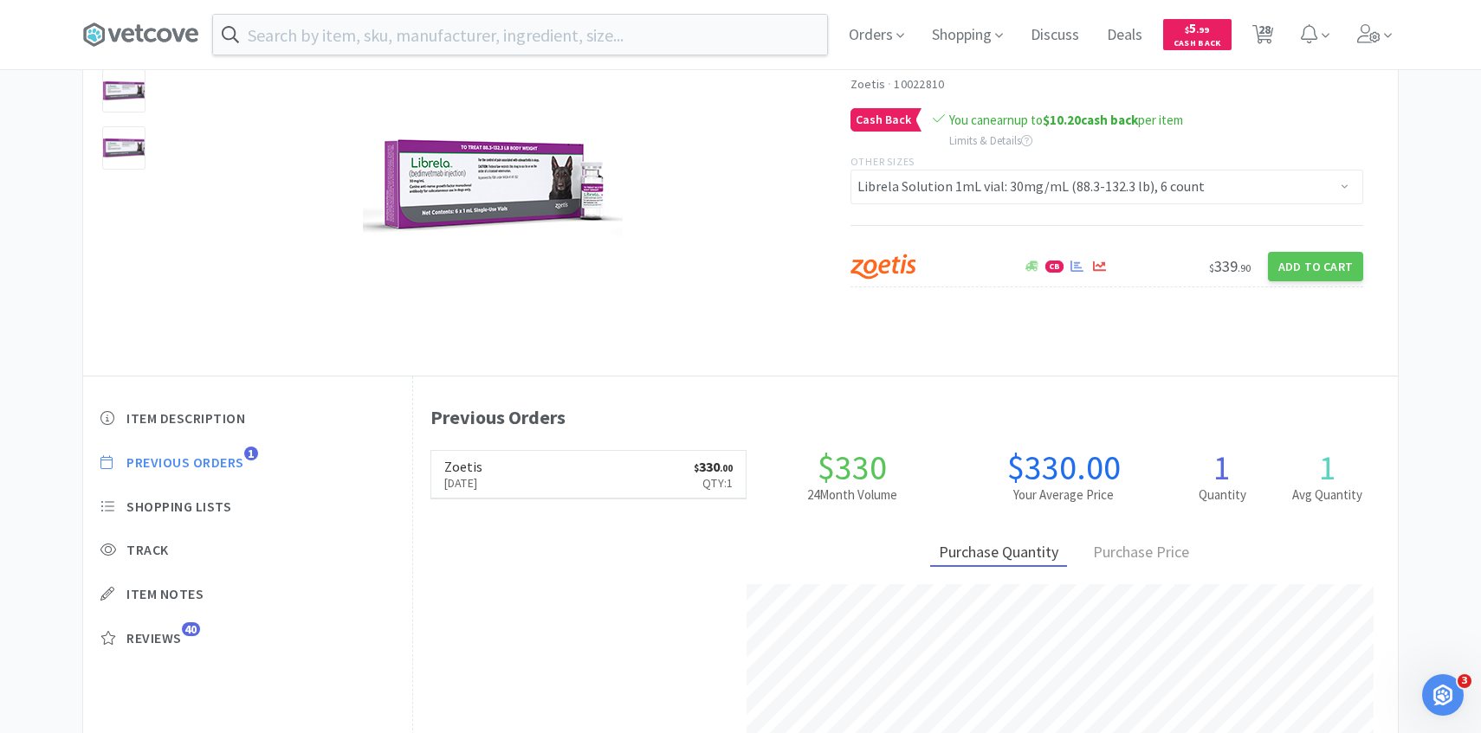
select select "6"
select select "1"
select select "4"
select select "1"
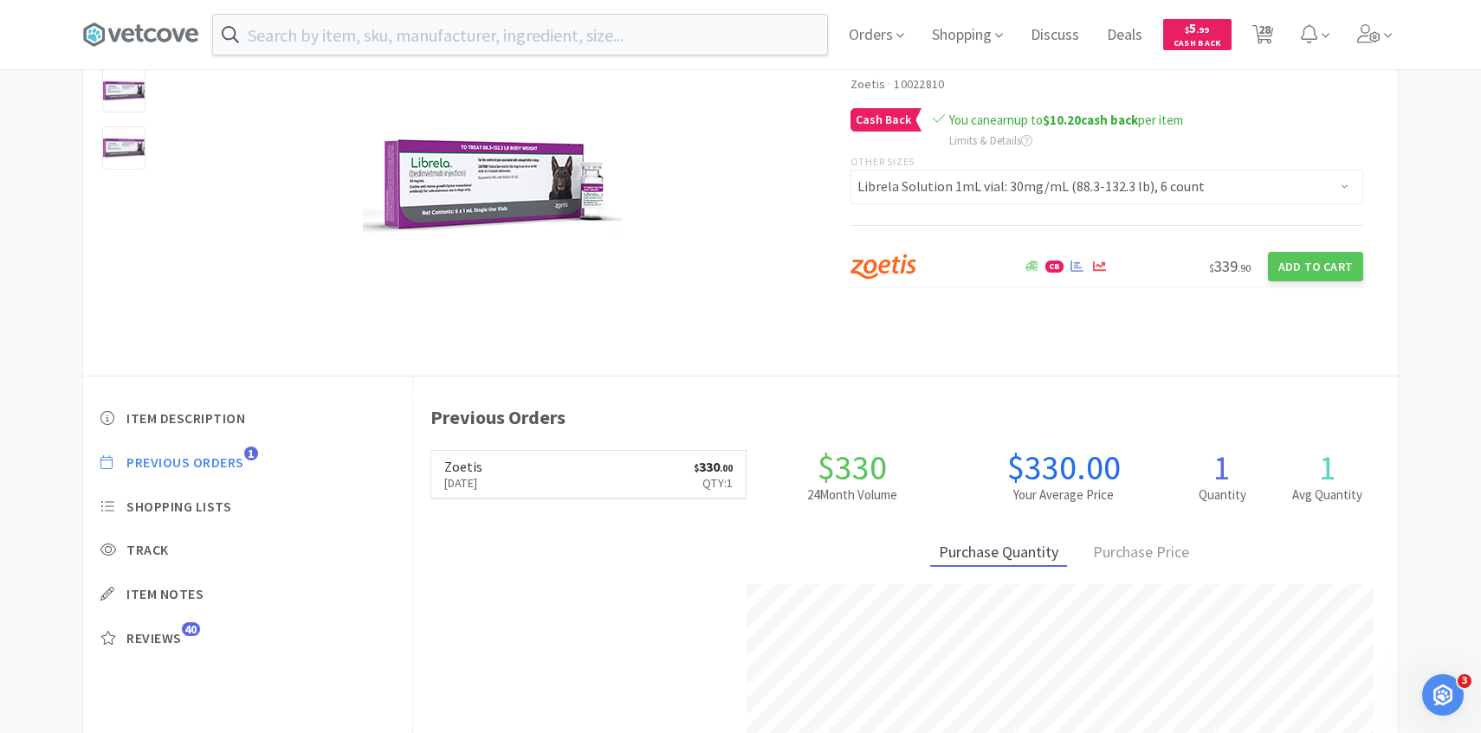
select select "3"
select select "1"
select select "3"
select select "4"
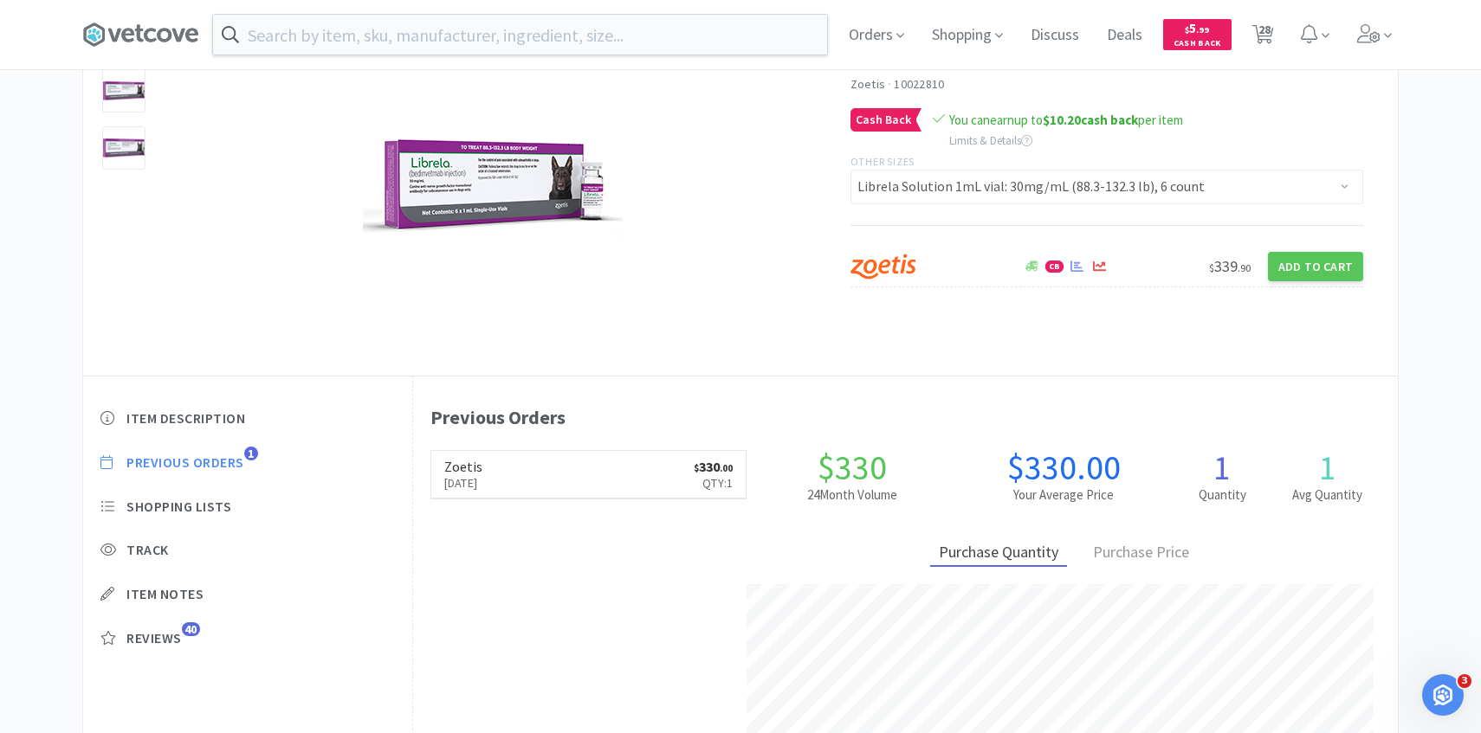
select select "4"
select select "6"
select select "4"
select select "1"
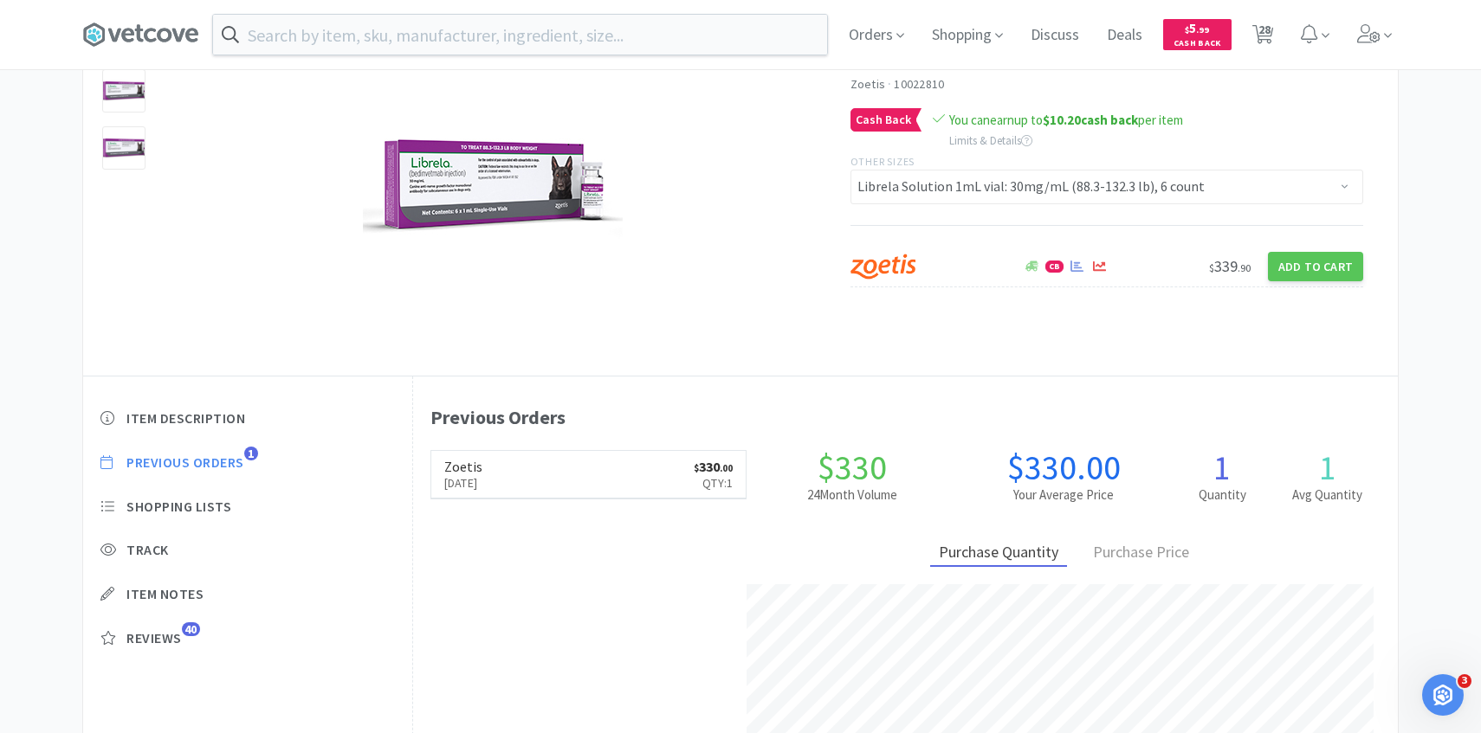
select select "2"
select select "1"
select select "2"
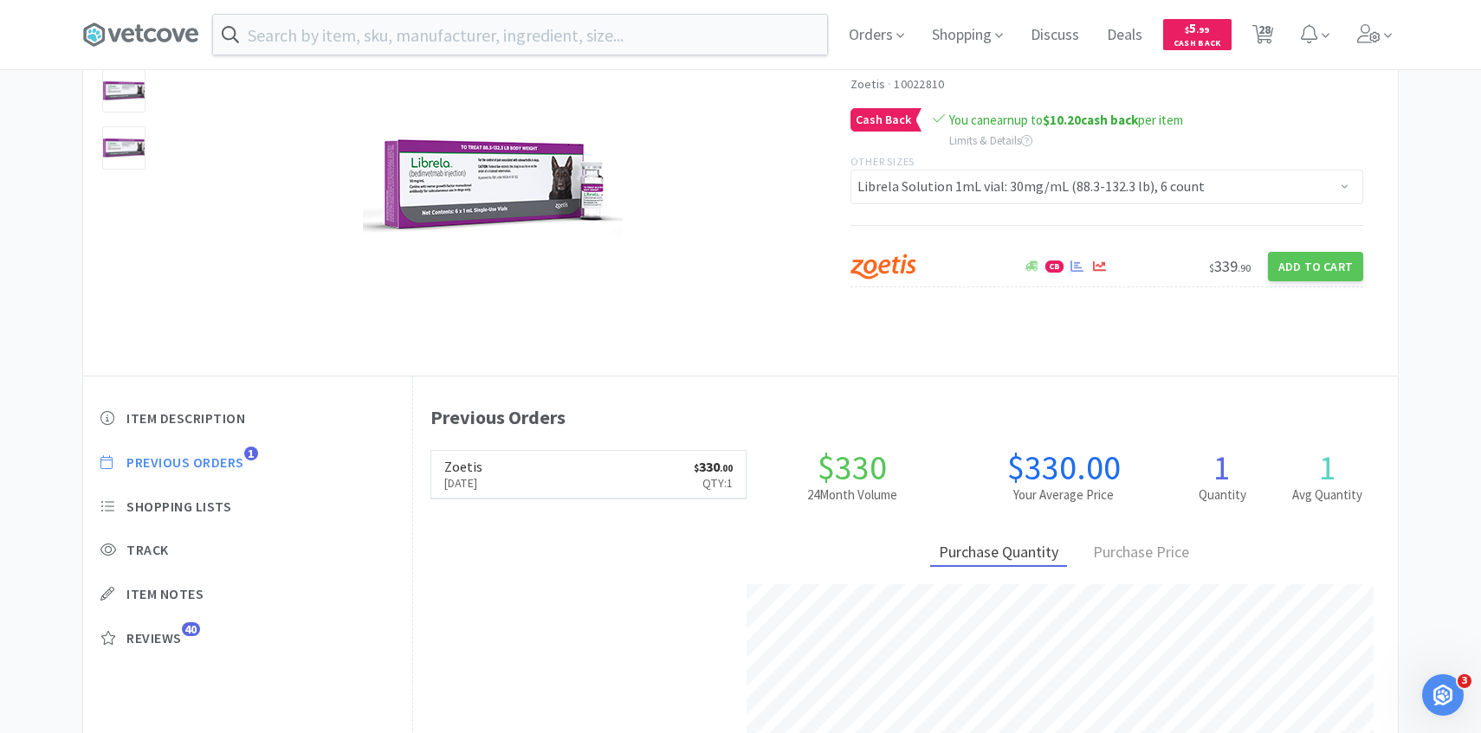
select select "2"
select select "100"
select select "1"
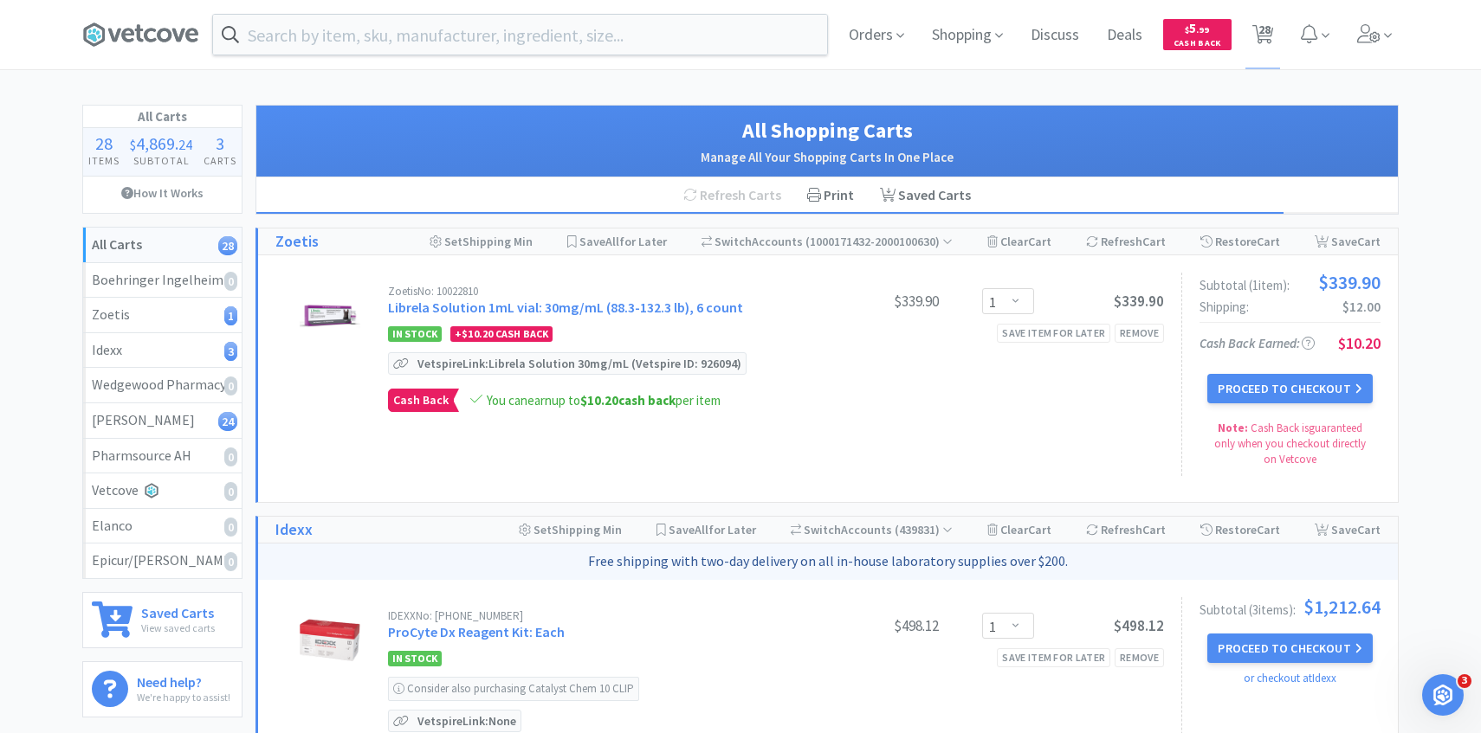
scroll to position [25, 0]
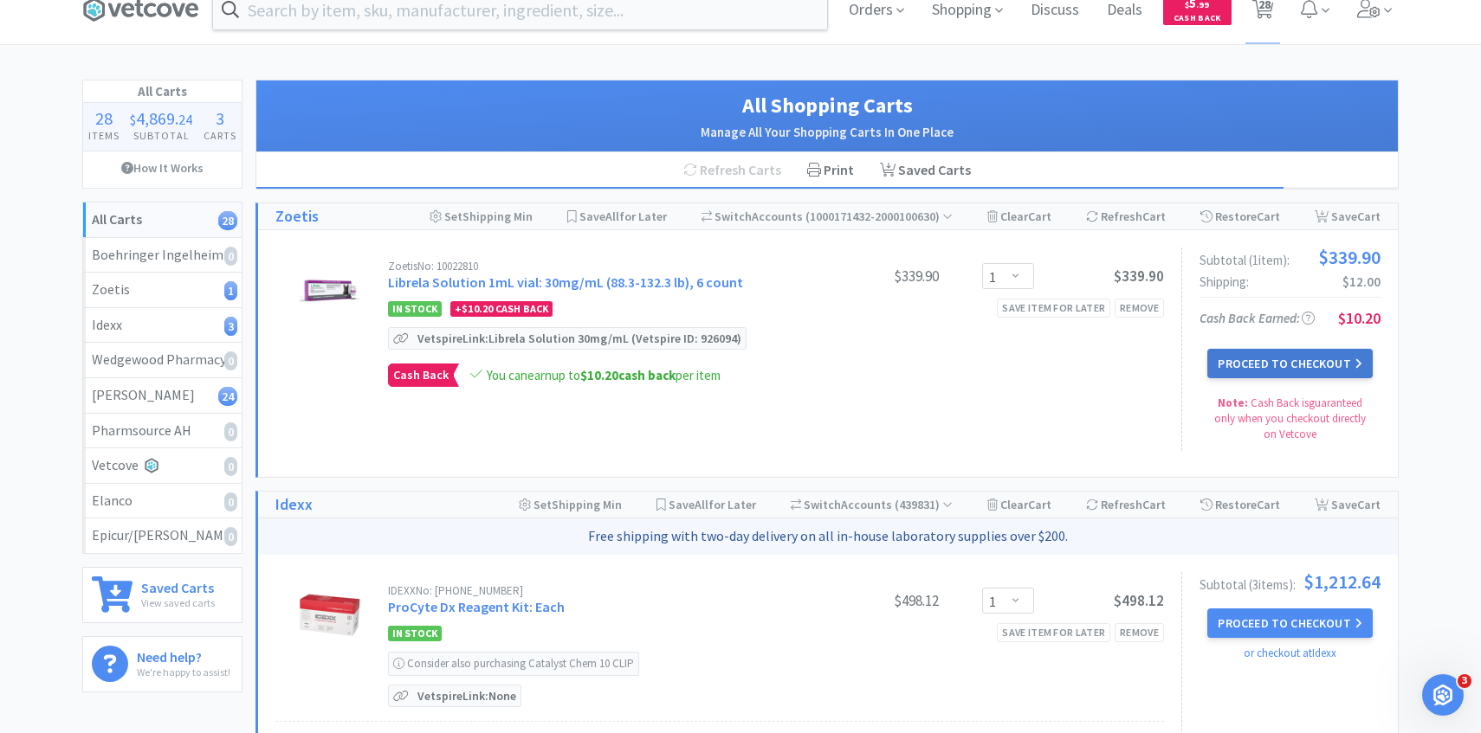
click at [1345, 365] on button "Proceed to Checkout" at bounding box center [1289, 363] width 165 height 29
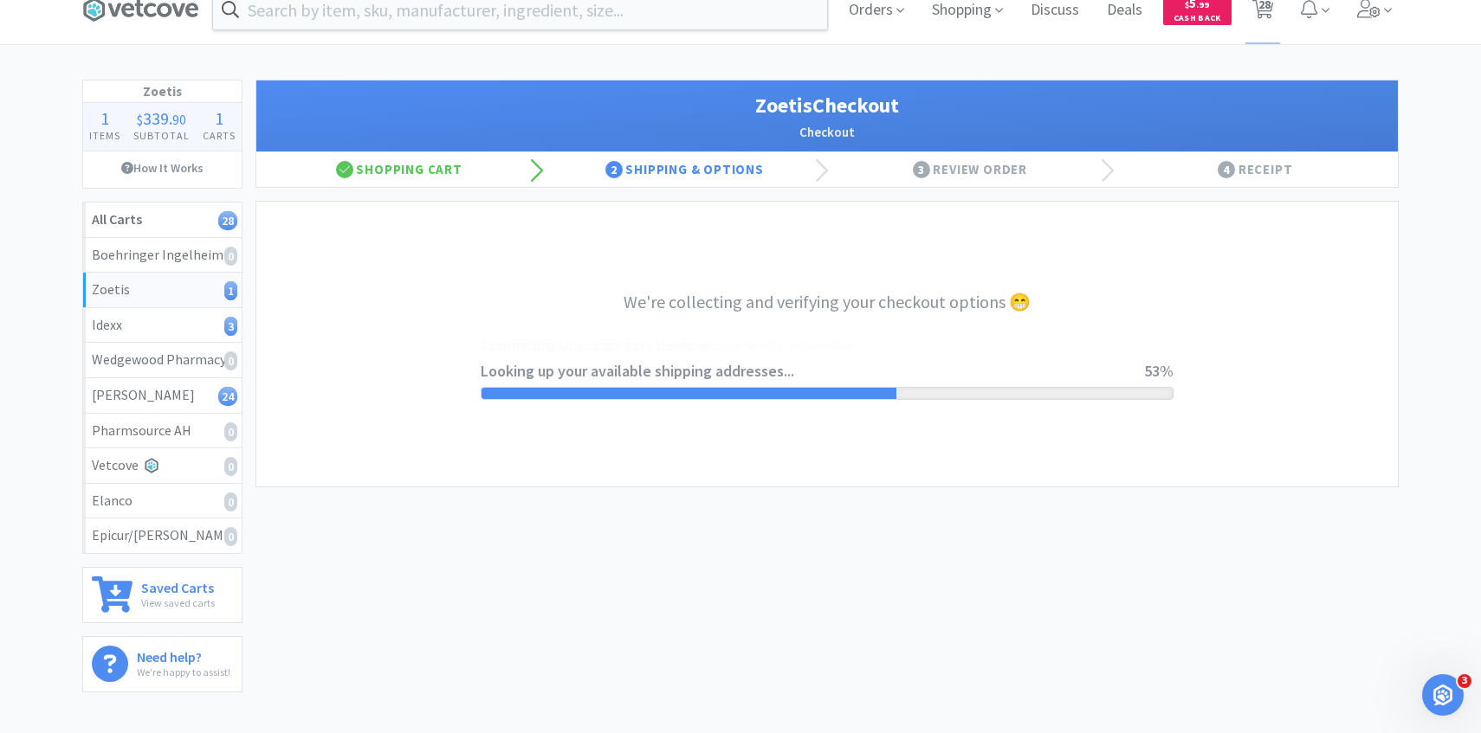
select select "invoice"
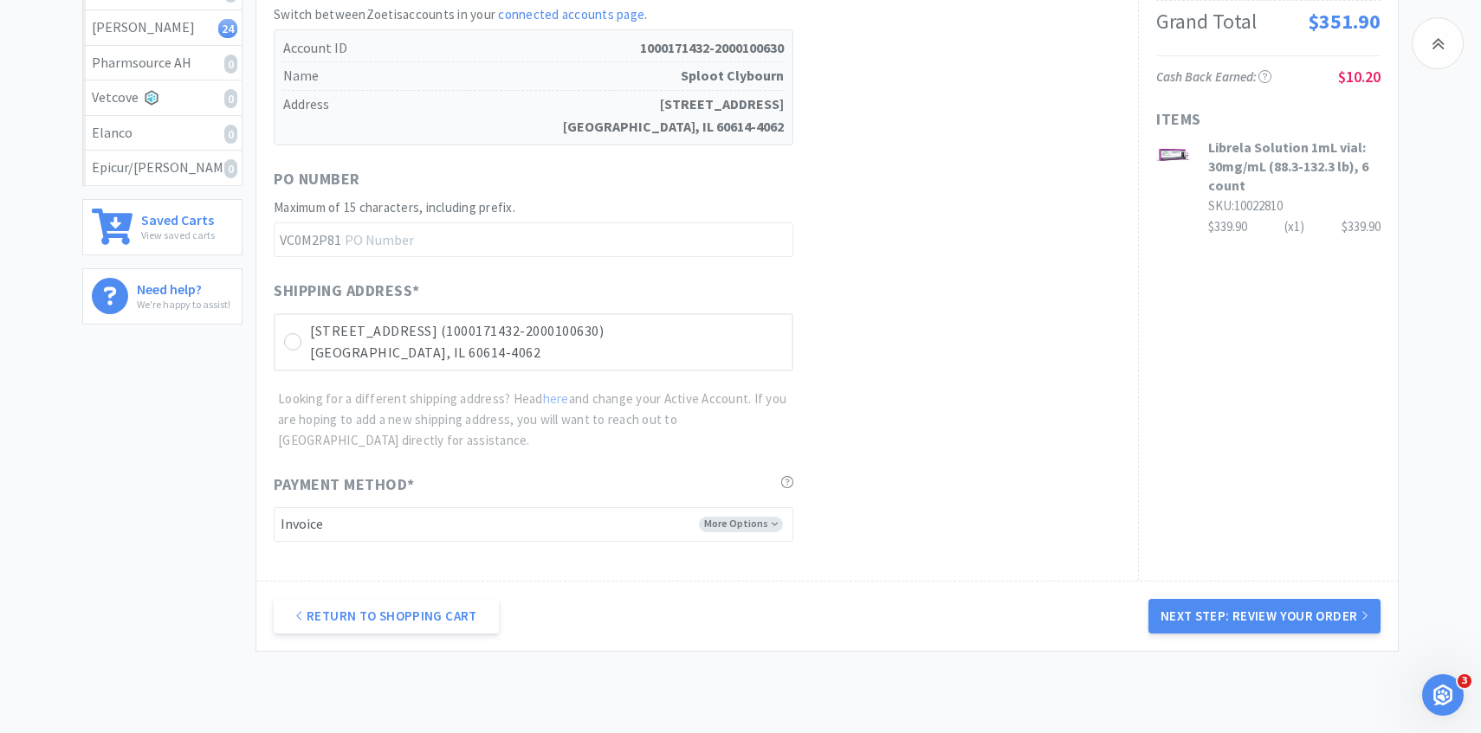
scroll to position [488, 0]
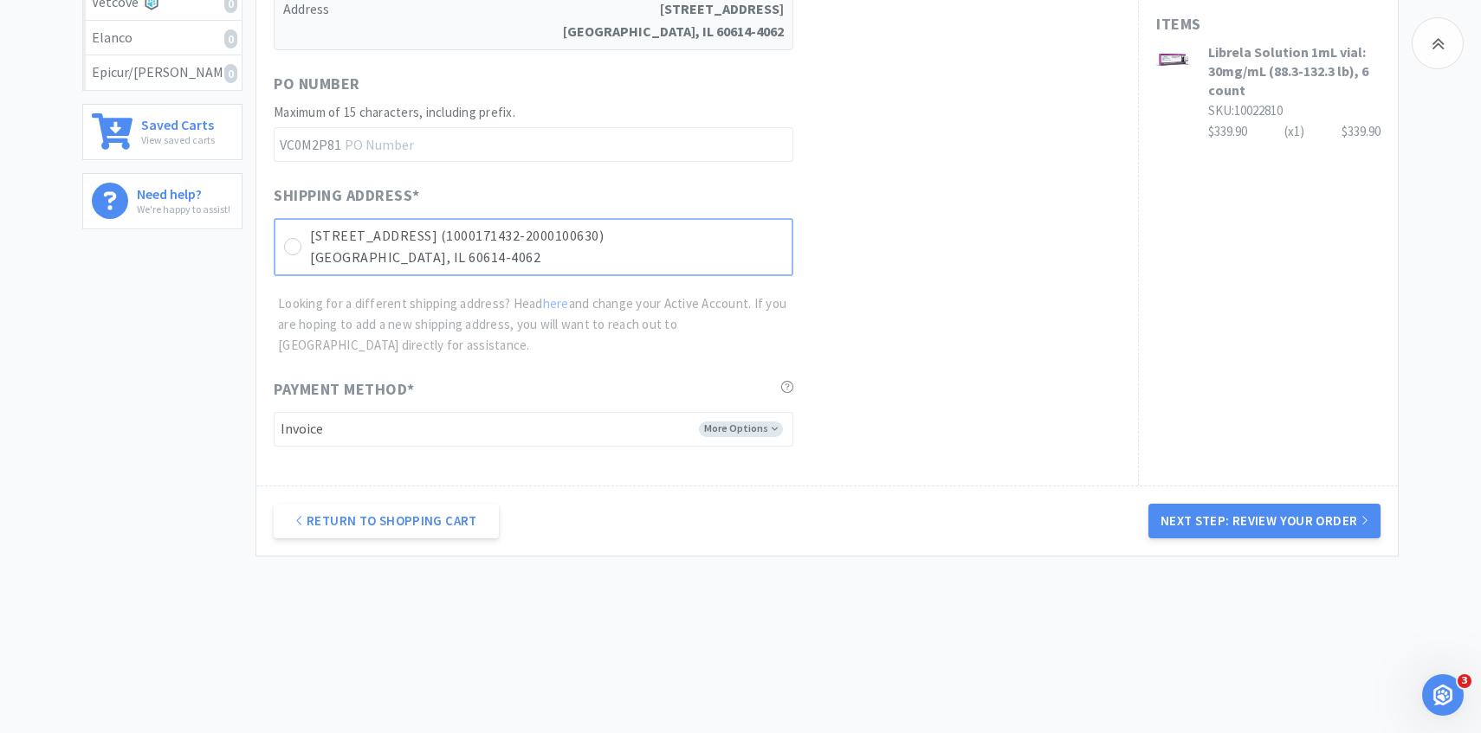
click at [716, 239] on p "2070 N Clybourn Ave Ste C (1000171432-2000100630)" at bounding box center [546, 236] width 473 height 23
click at [1267, 518] on button "Next Step: Review Your Order" at bounding box center [1264, 521] width 232 height 35
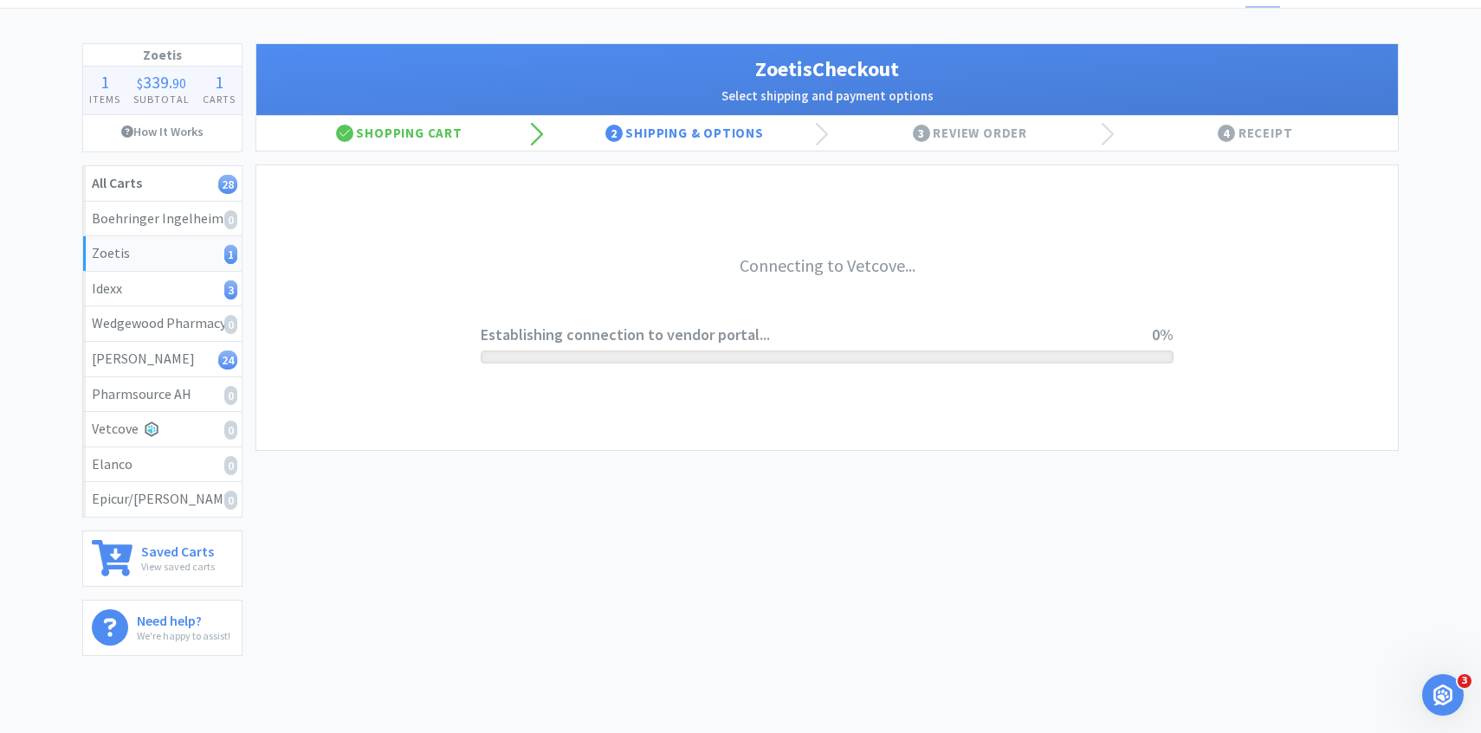
scroll to position [0, 0]
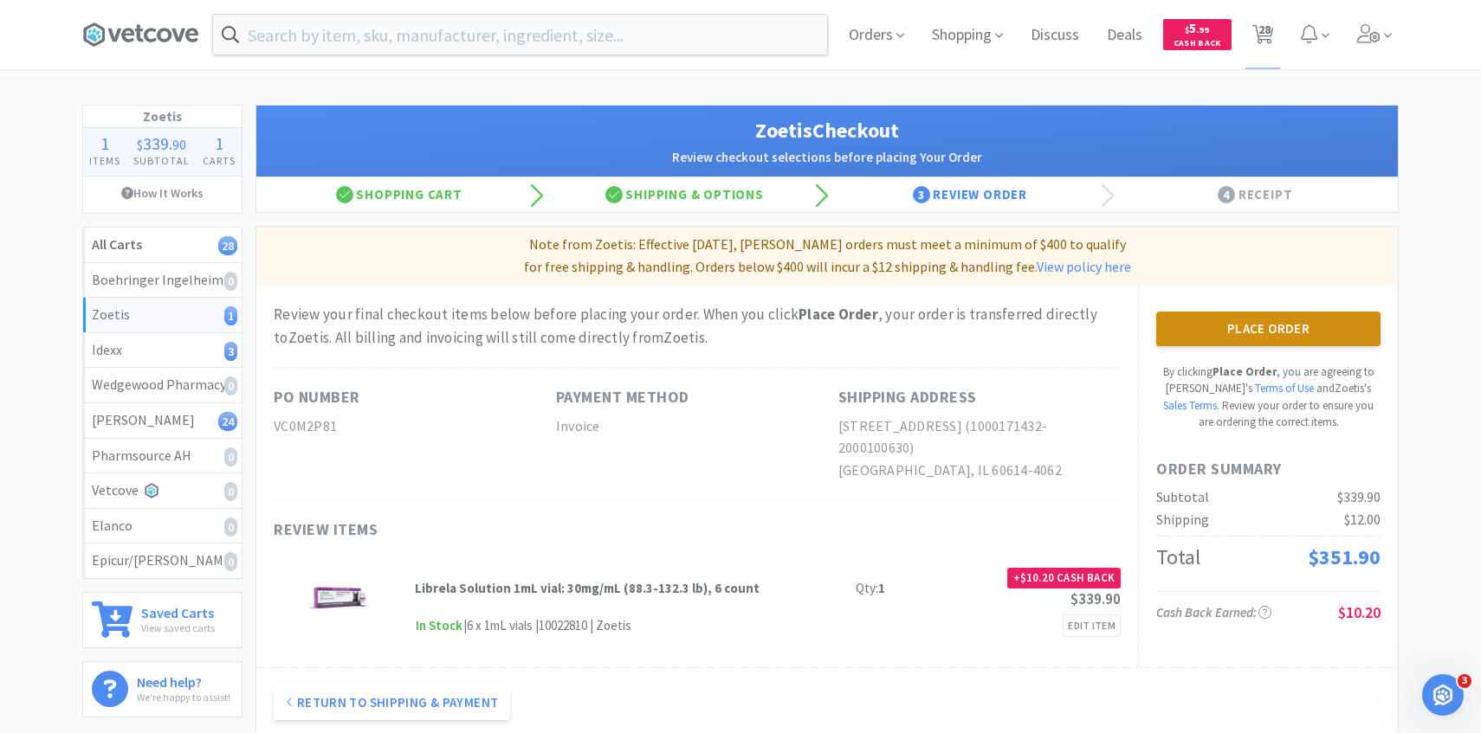
click at [1190, 320] on button "Place Order" at bounding box center [1268, 329] width 224 height 35
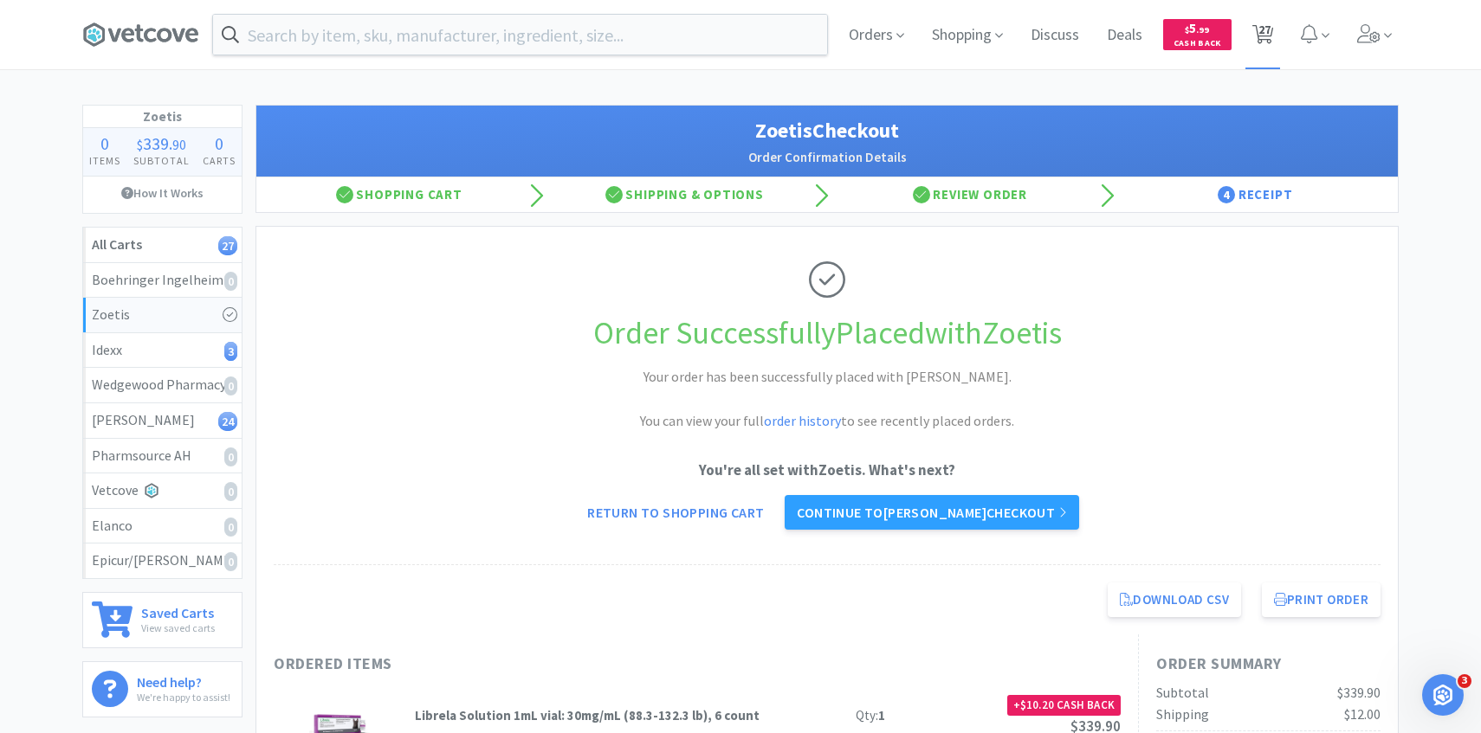
click at [1262, 32] on span "27" at bounding box center [1264, 29] width 12 height 69
select select "1"
select select "6"
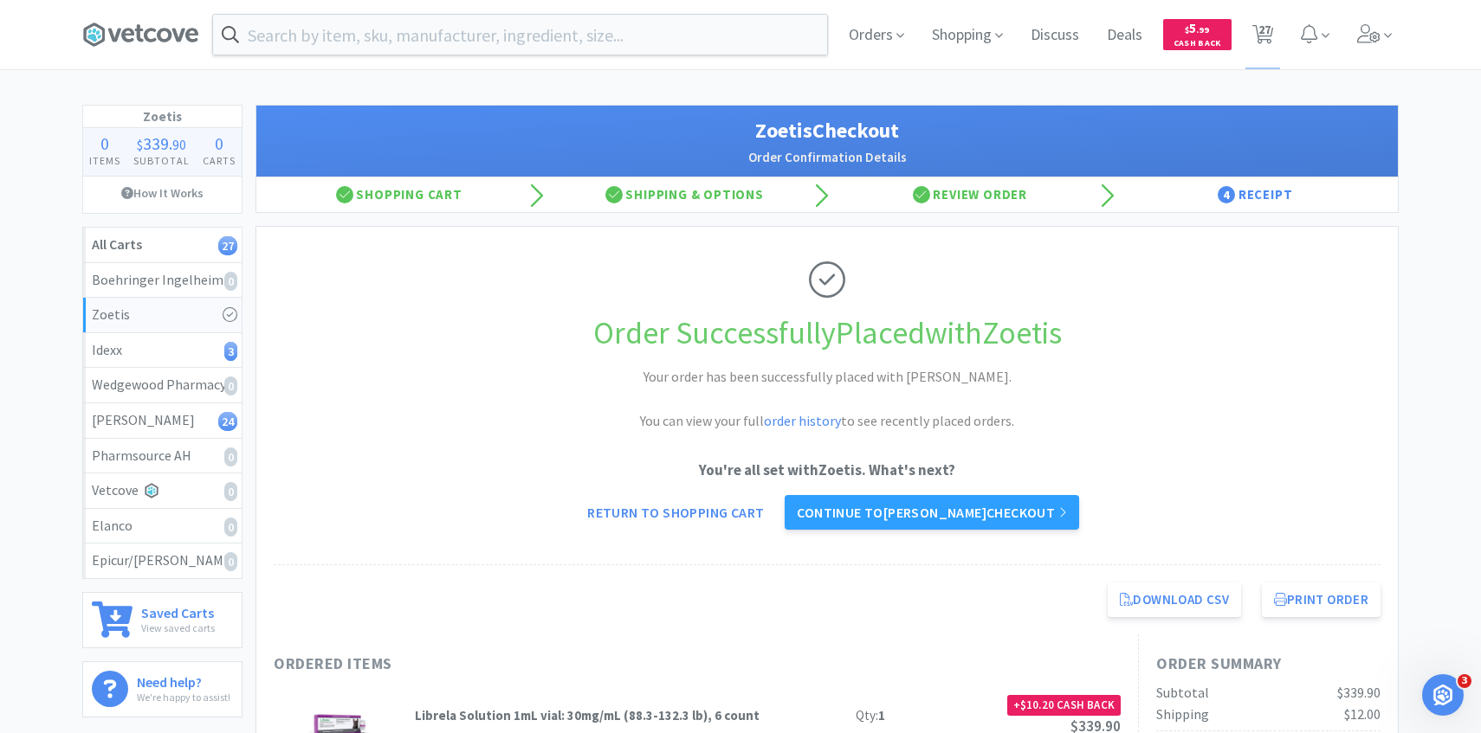
select select "1"
select select "4"
select select "1"
select select "3"
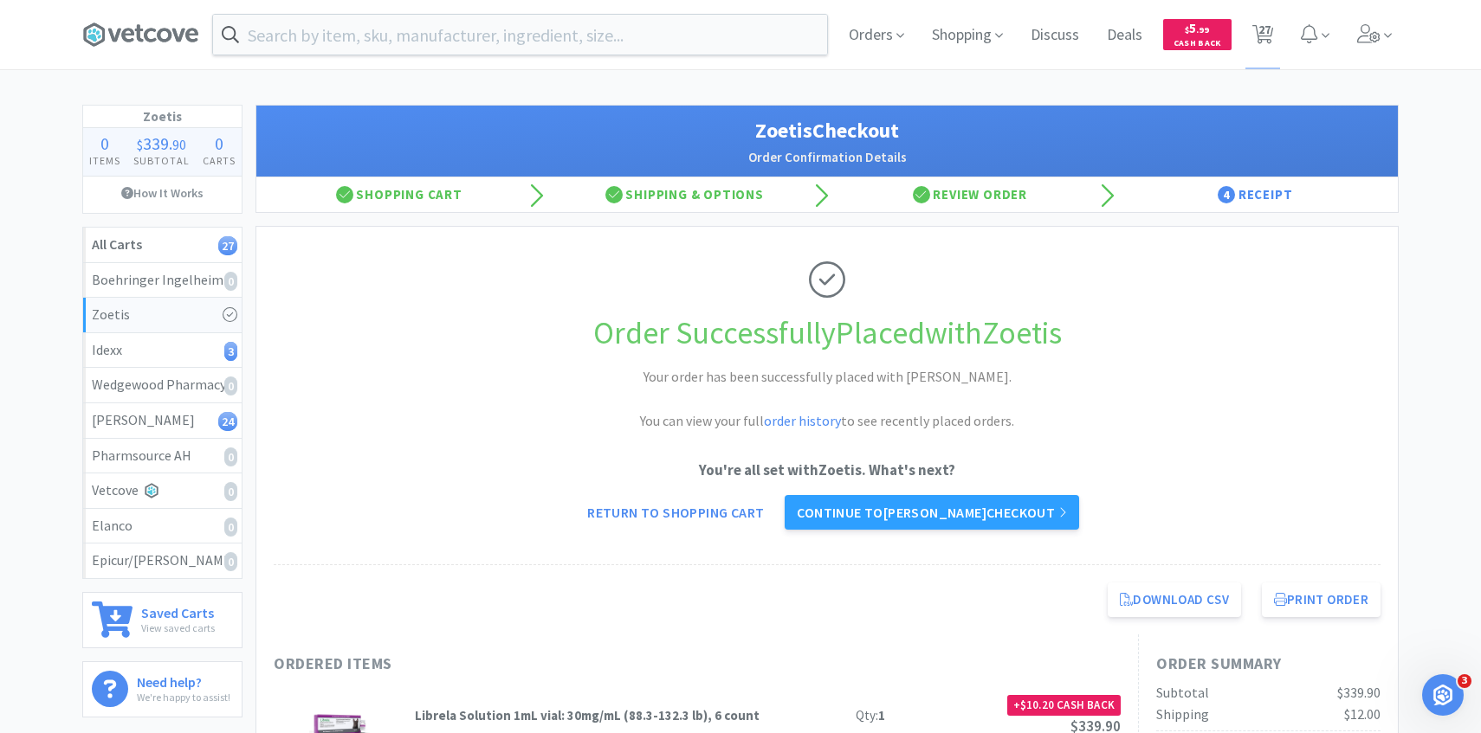
select select "1"
select select "3"
select select "4"
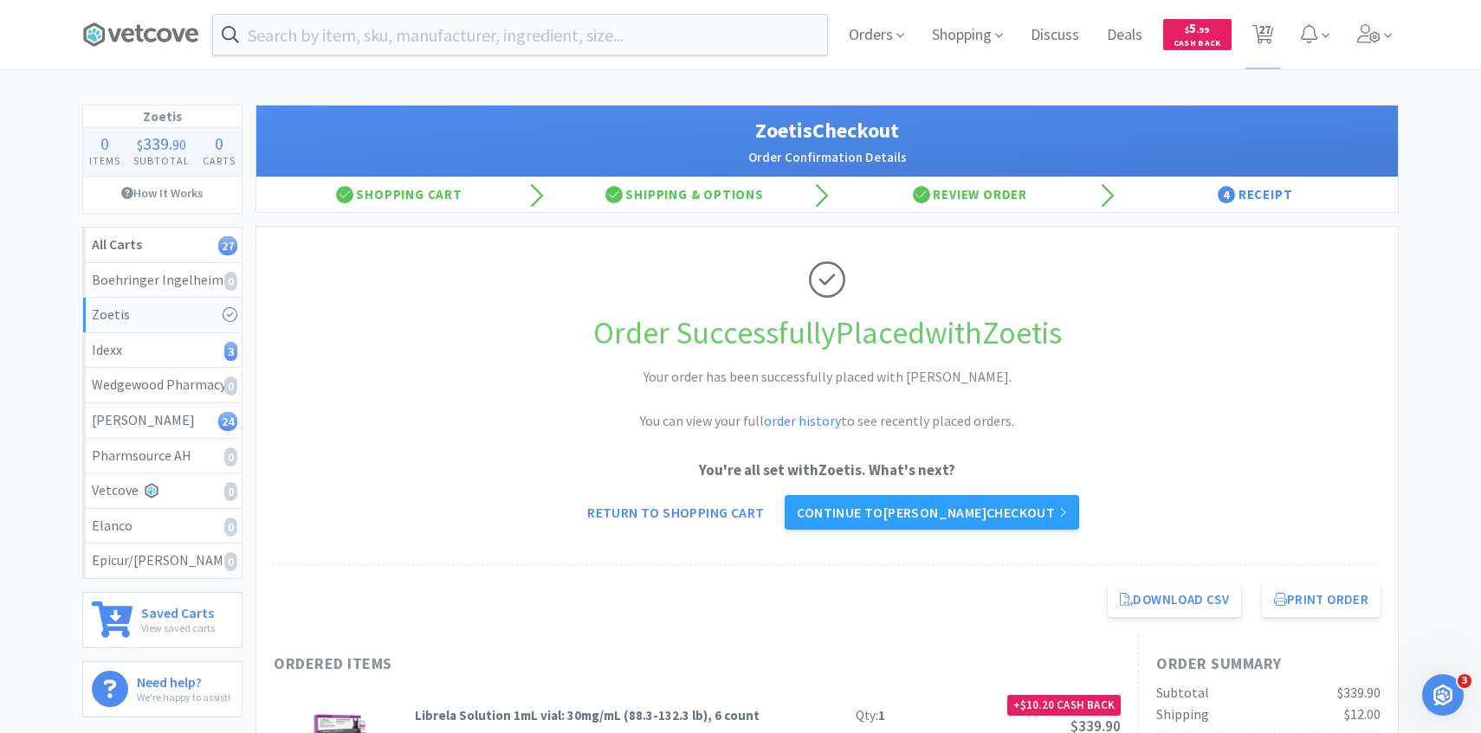
select select "4"
select select "6"
select select "4"
select select "1"
select select "2"
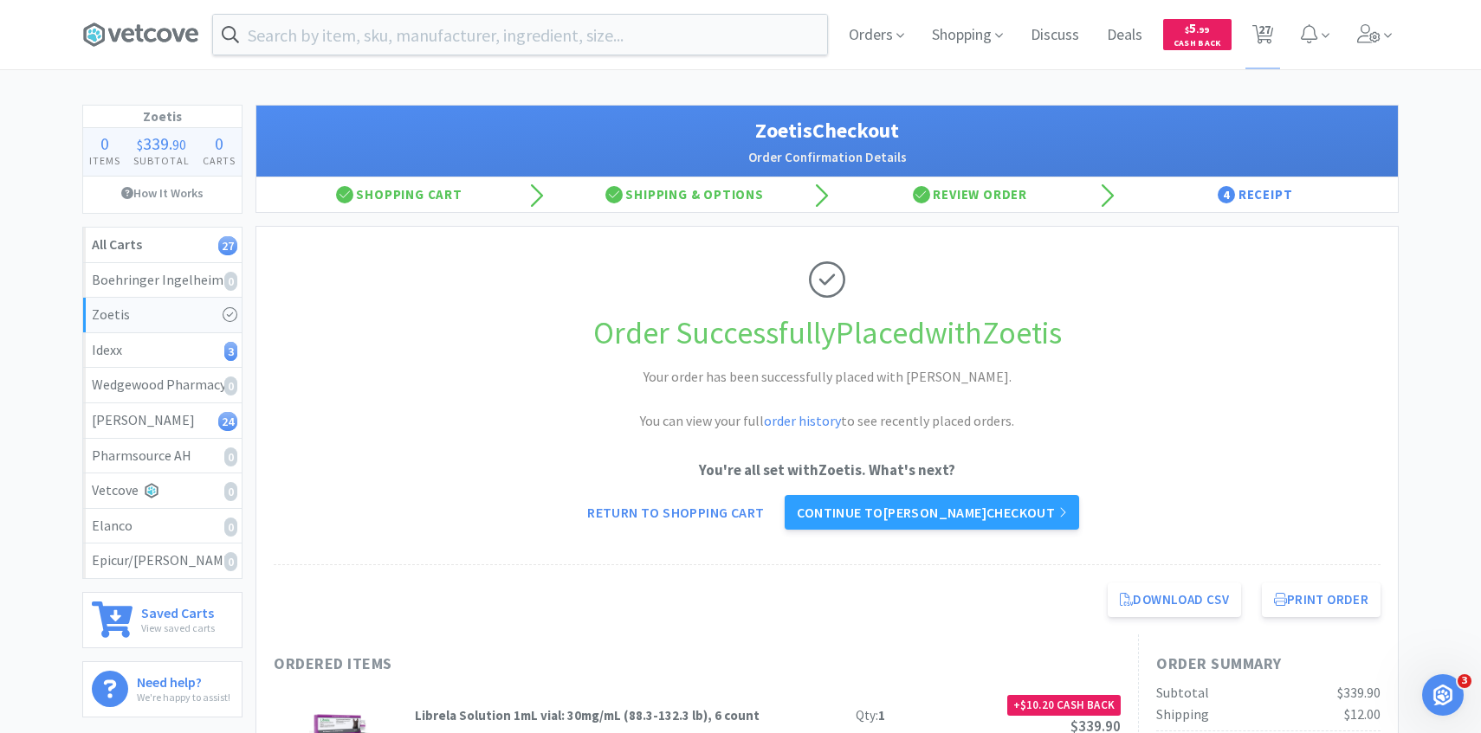
select select "1"
select select "2"
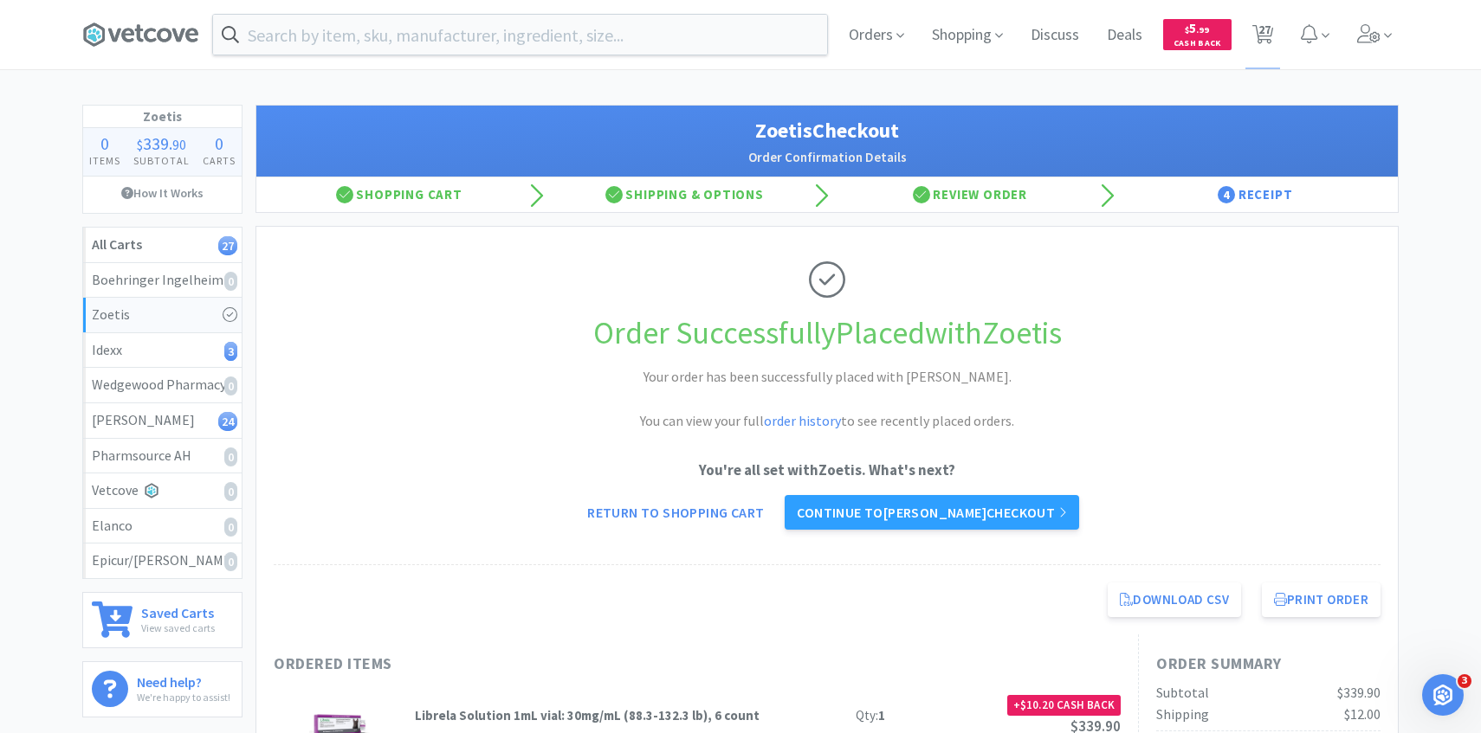
select select "100"
select select "1"
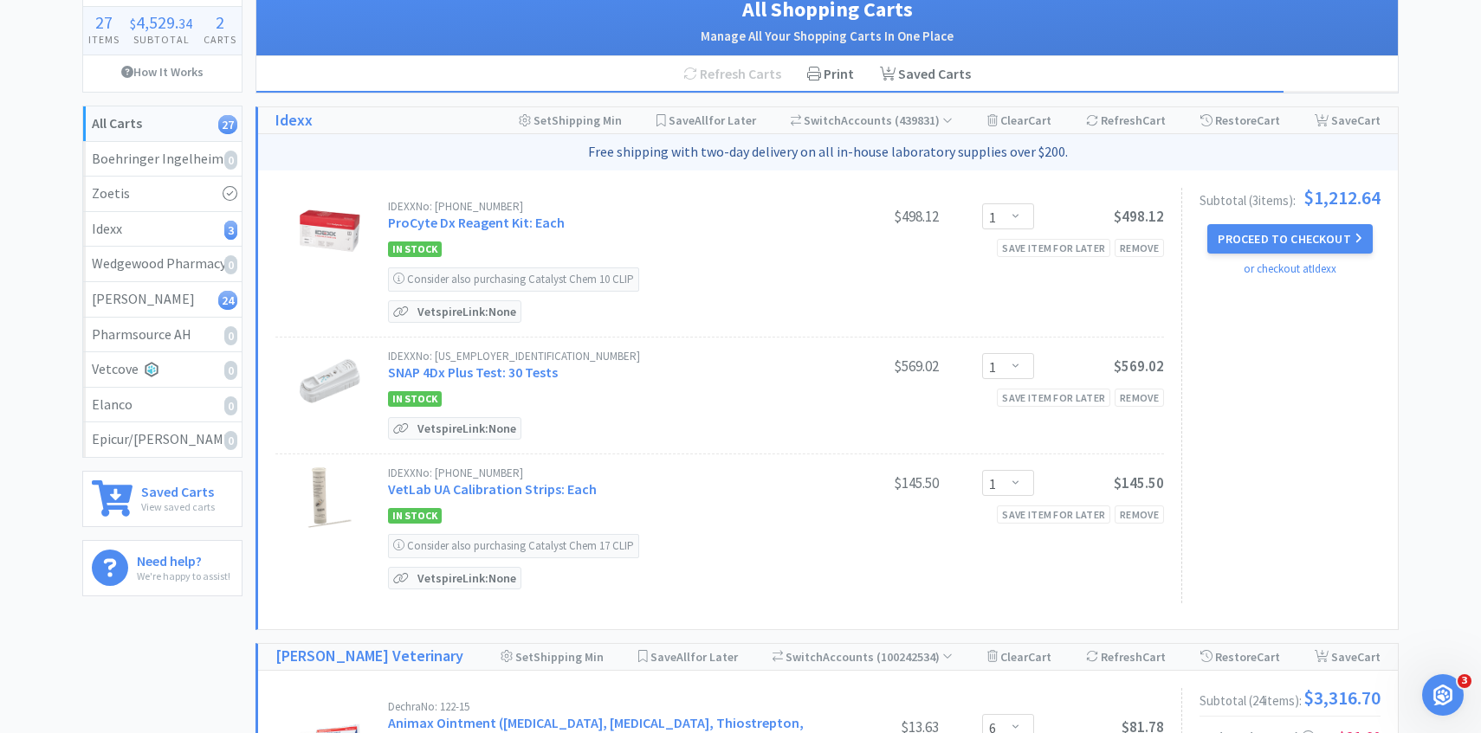
scroll to position [122, 0]
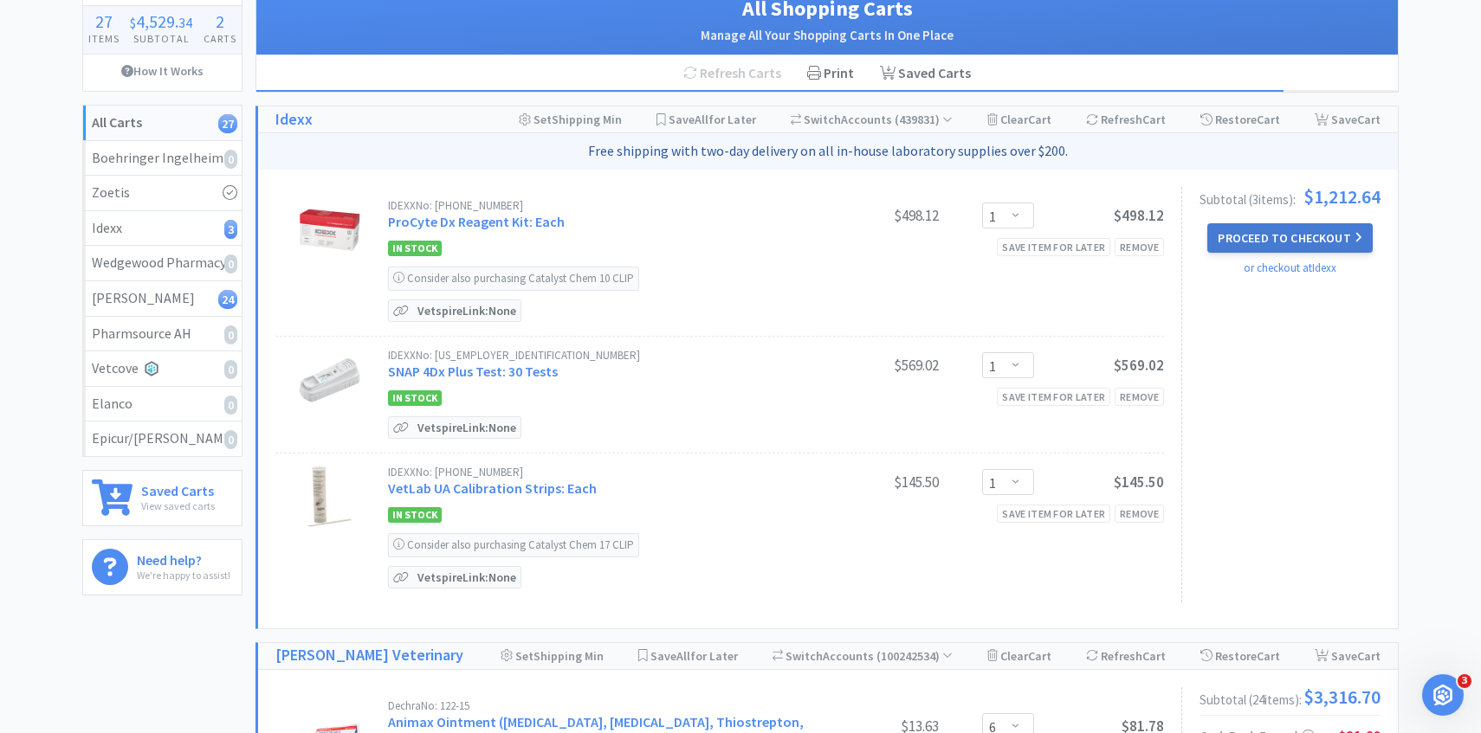
click at [1250, 240] on button "Proceed to Checkout" at bounding box center [1289, 237] width 165 height 29
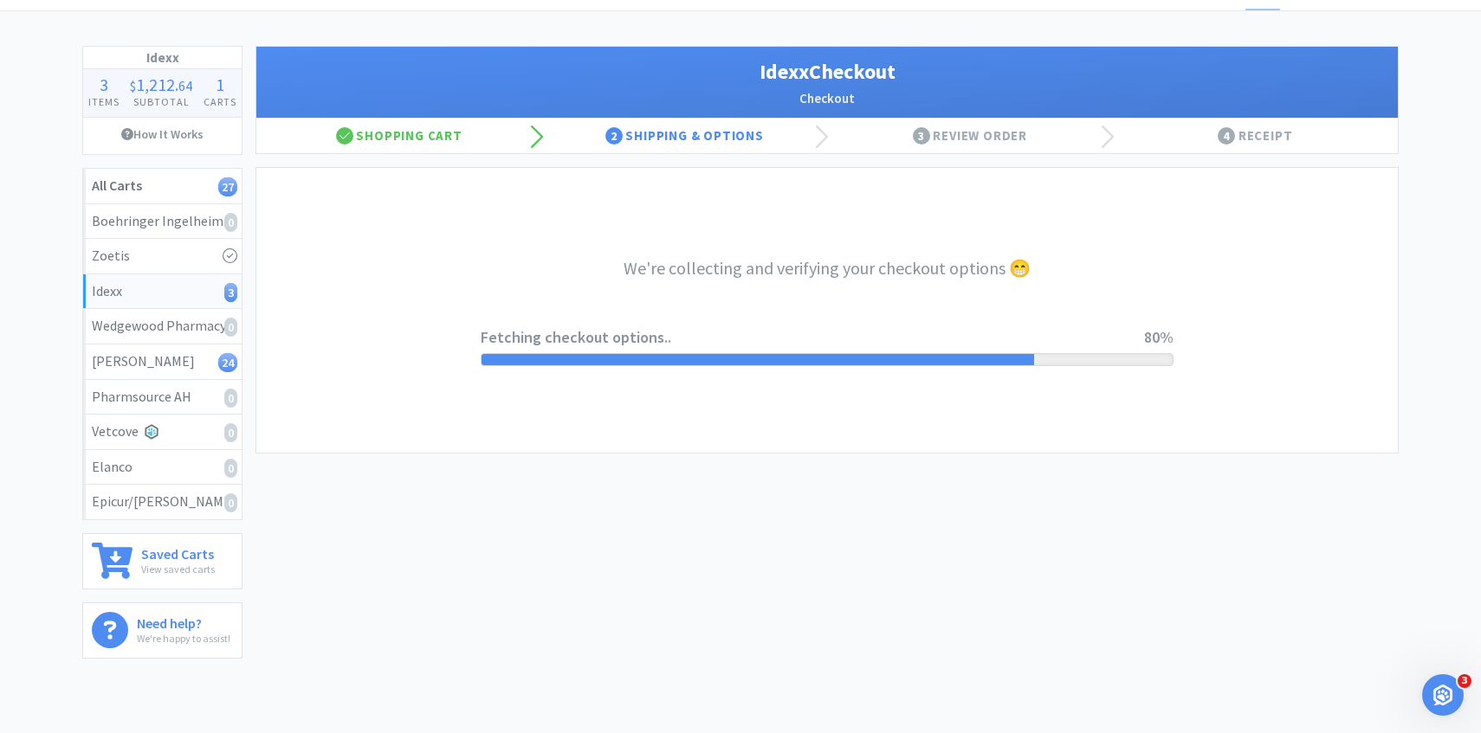
scroll to position [25, 0]
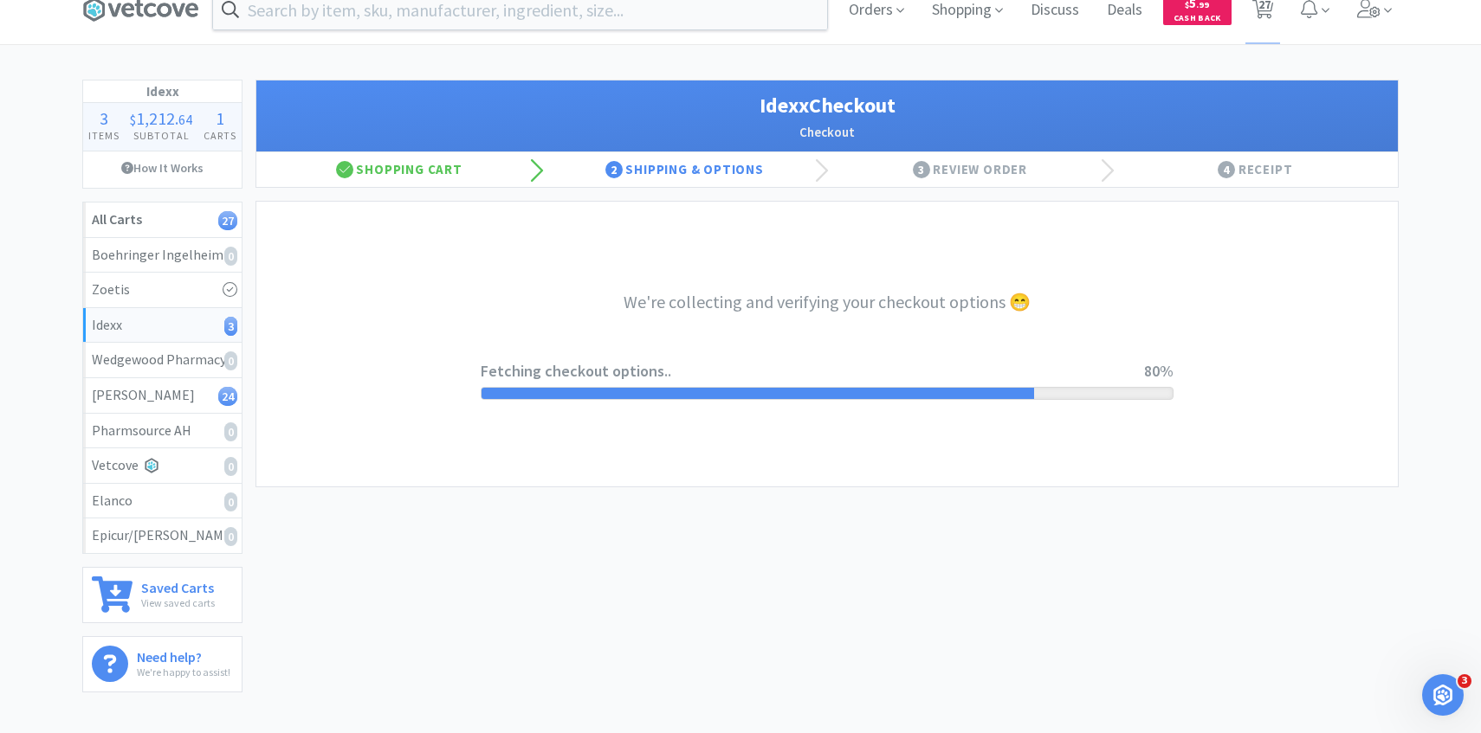
select select "904"
select select "003"
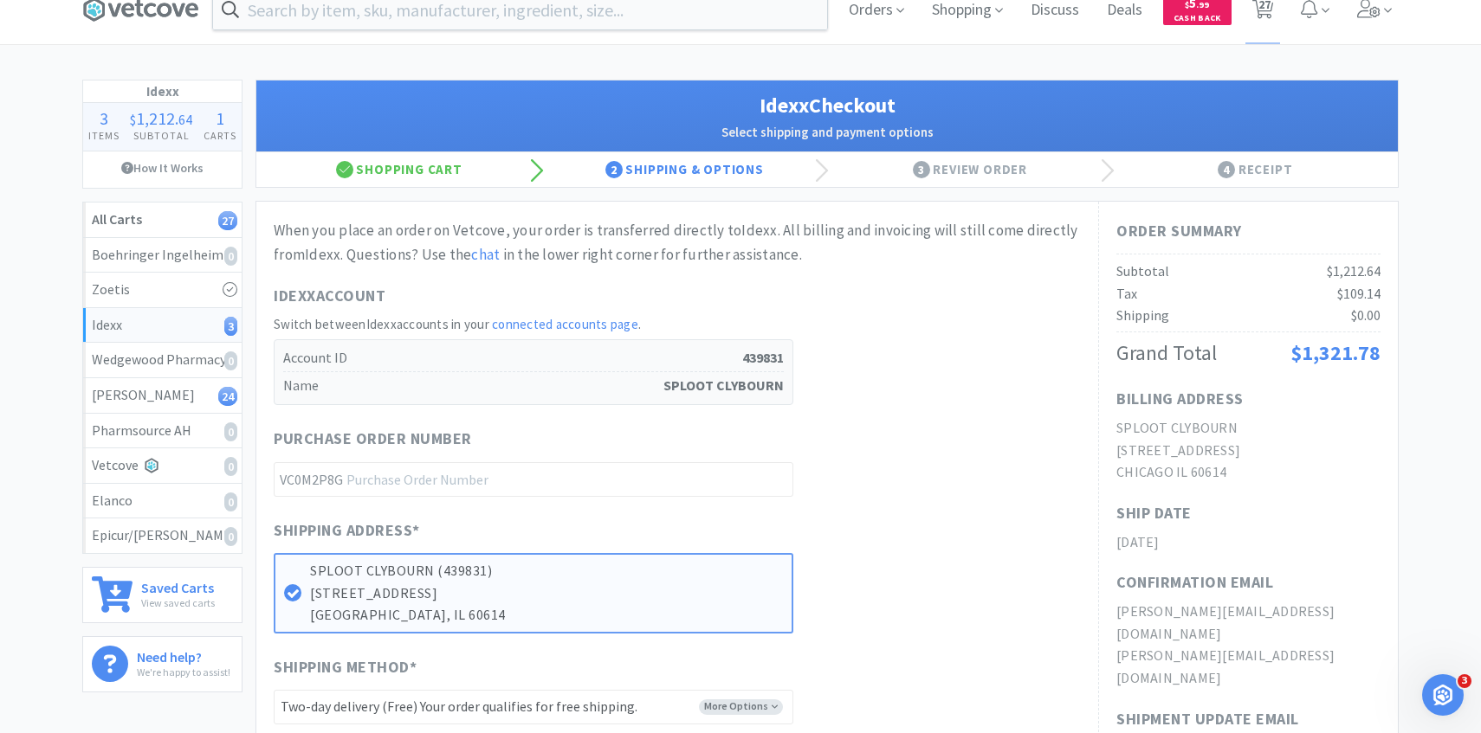
scroll to position [0, 0]
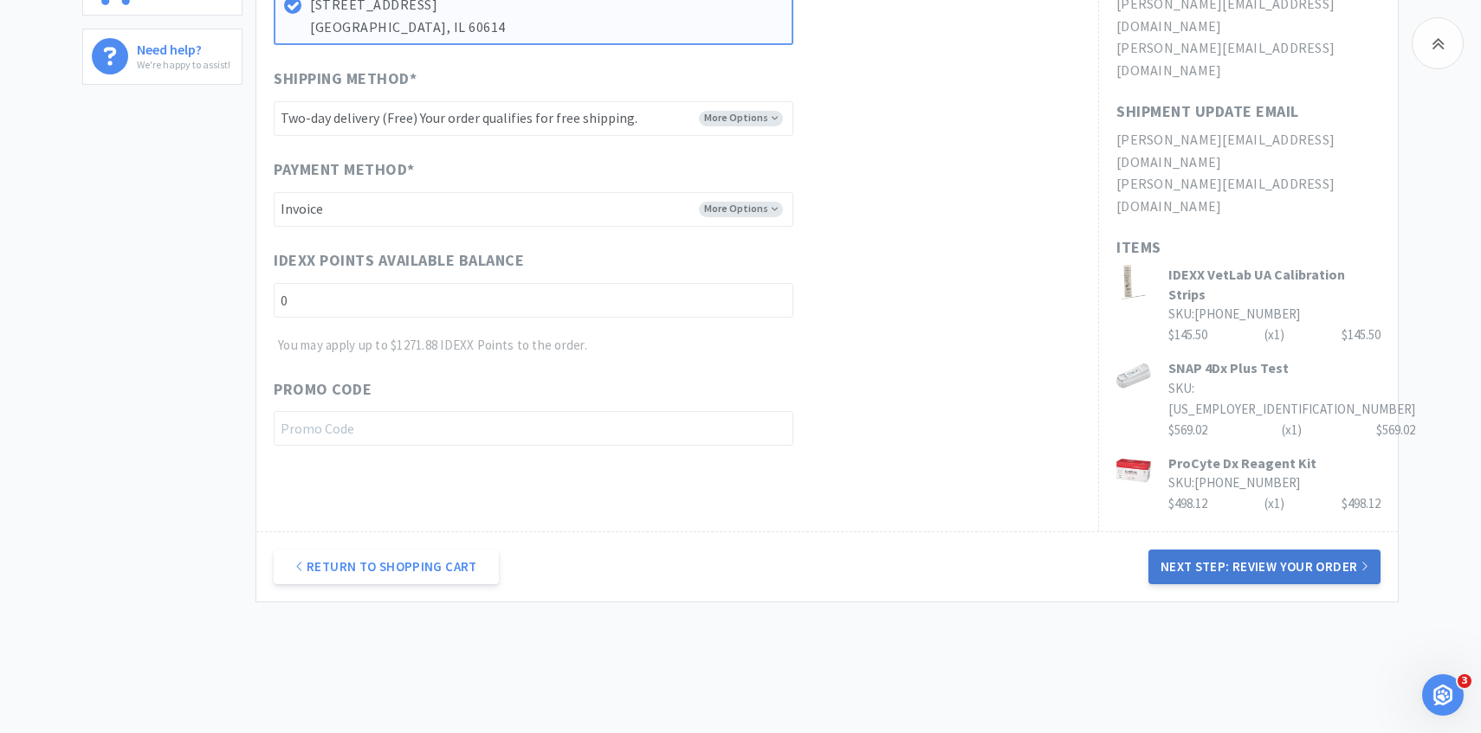
click at [1240, 550] on button "Next Step: Review Your Order" at bounding box center [1264, 567] width 232 height 35
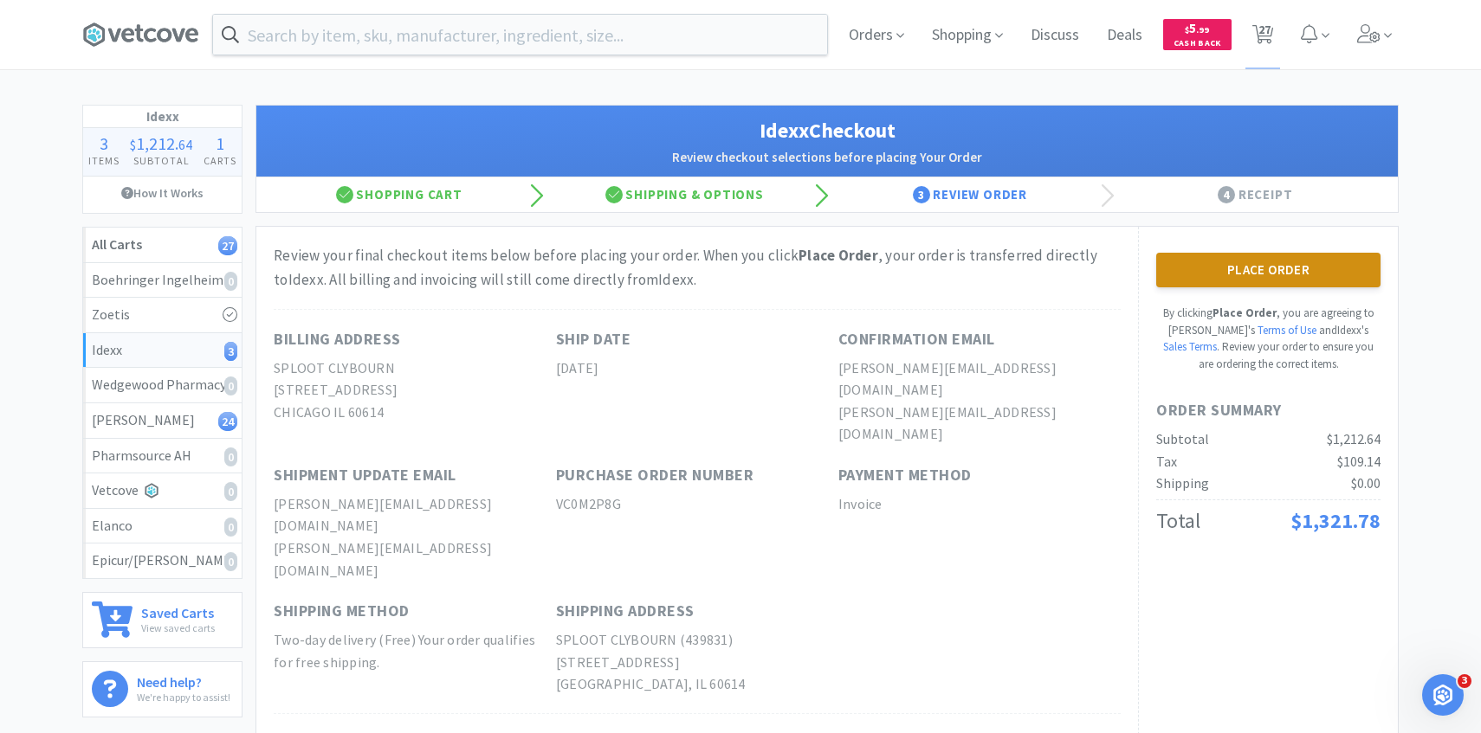
click at [1223, 254] on div "Place Order By clicking Place Order , you are agreeing to Vetcove's Terms of Us…" at bounding box center [1268, 636] width 260 height 819
click at [1216, 246] on div "Place Order By clicking Place Order , you are agreeing to Vetcove's Terms of Us…" at bounding box center [1268, 636] width 260 height 819
click at [1215, 262] on button "Place Order" at bounding box center [1268, 270] width 224 height 35
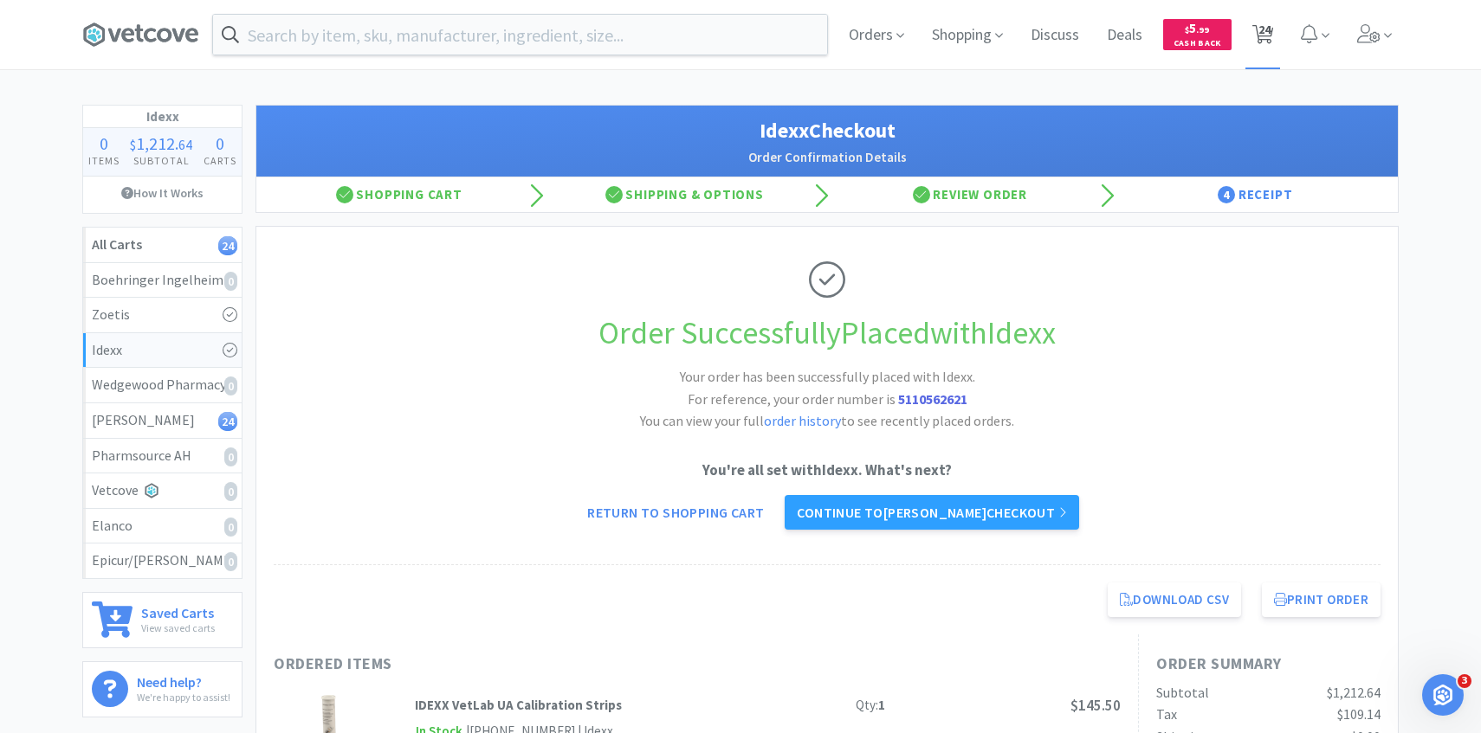
click at [1266, 46] on span "24" at bounding box center [1264, 29] width 12 height 69
select select "6"
select select "1"
select select "4"
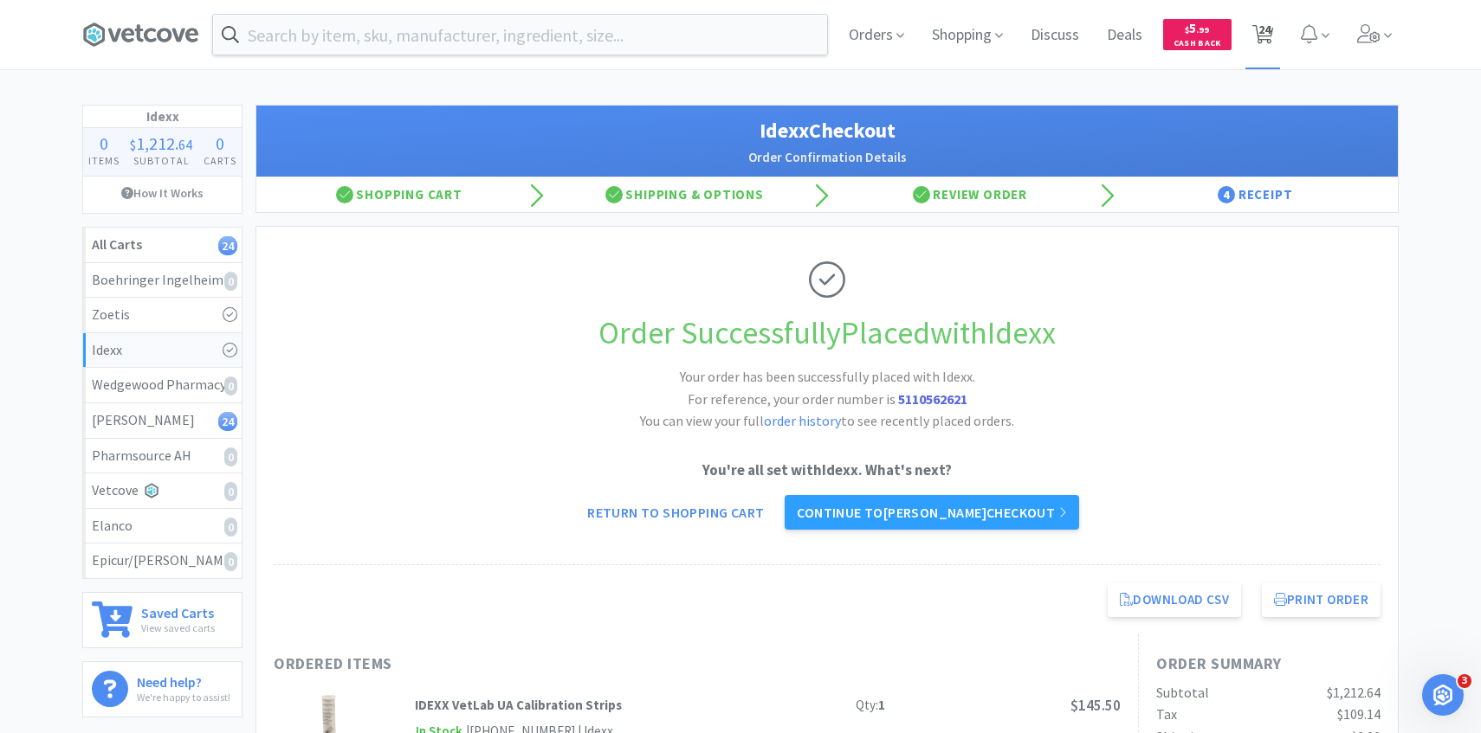
select select "1"
select select "3"
select select "1"
select select "3"
select select "4"
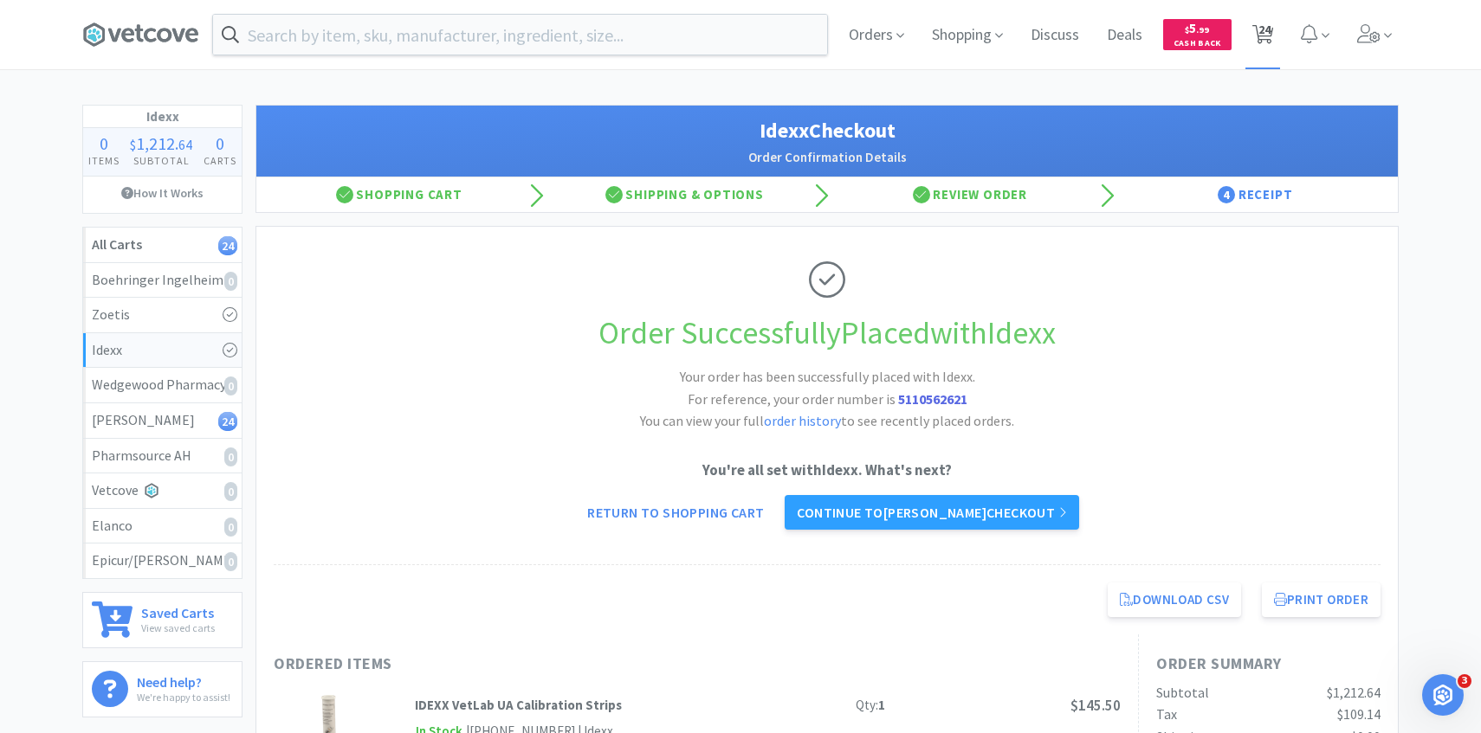
select select "4"
select select "6"
select select "4"
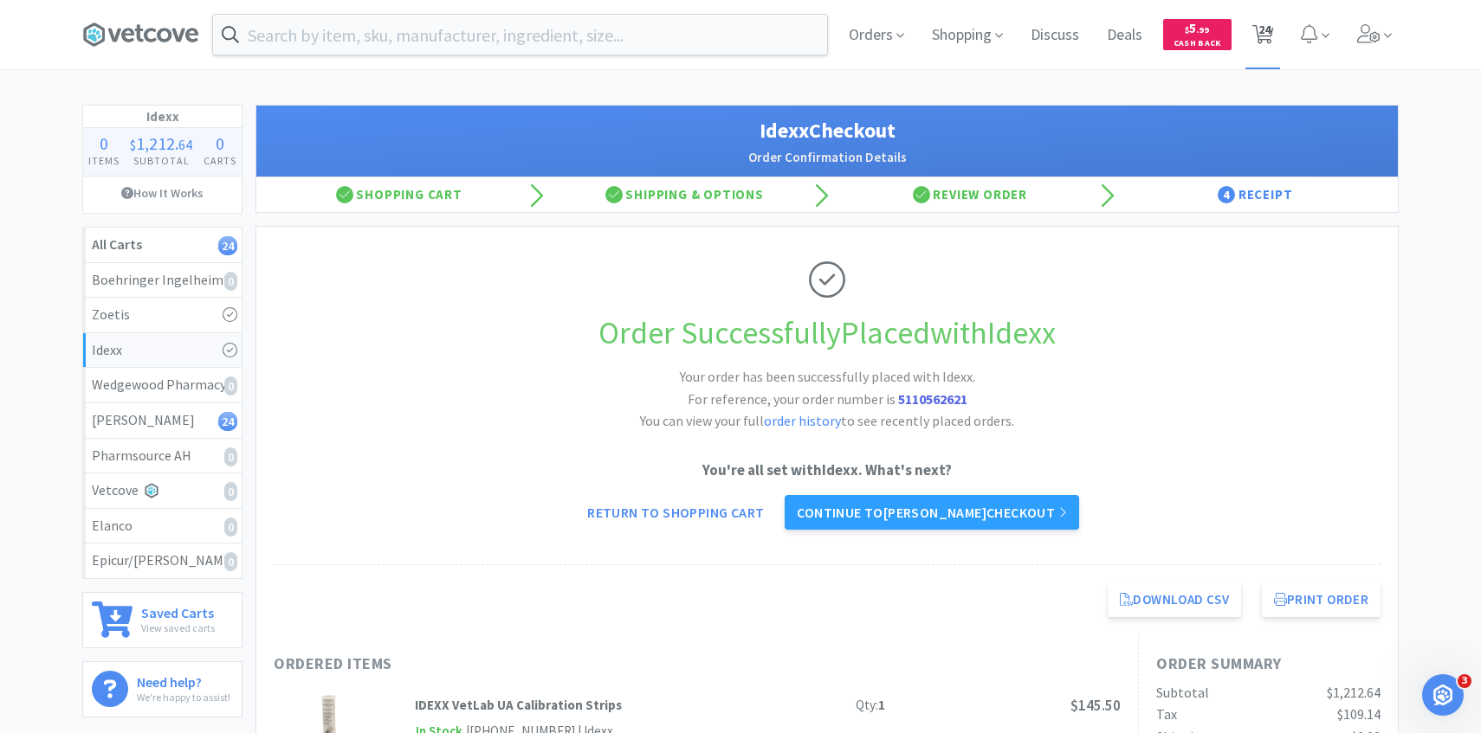
select select "1"
select select "2"
select select "1"
select select "2"
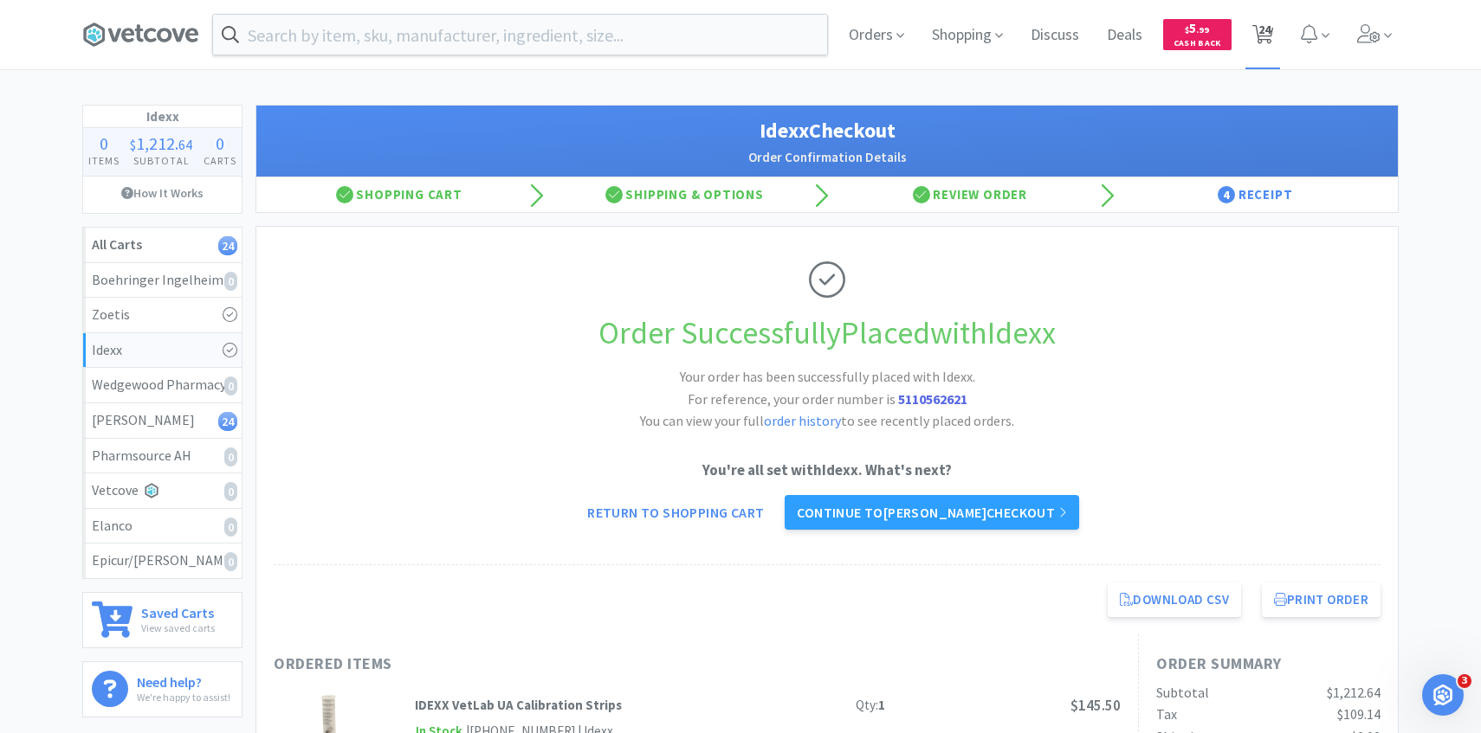
select select "2"
select select "100"
select select "1"
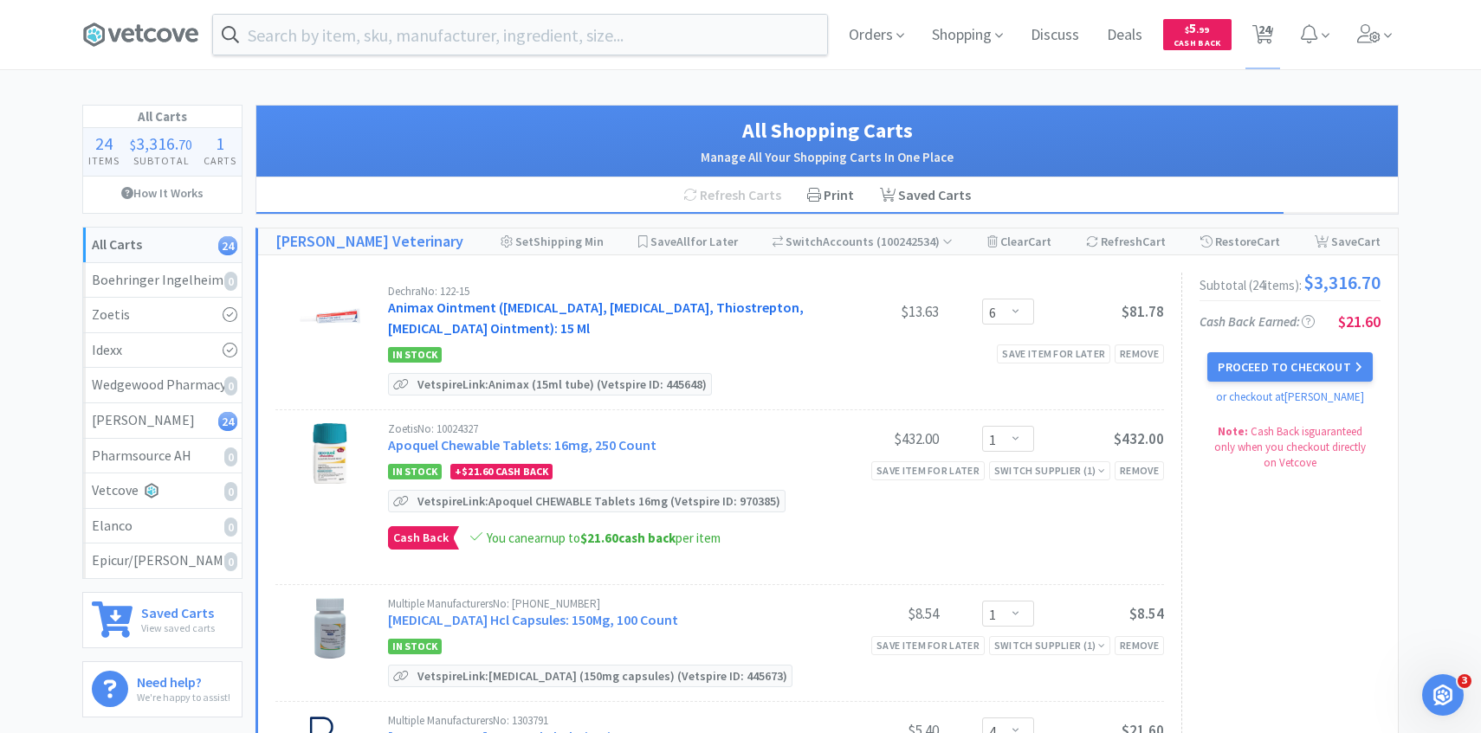
click at [545, 305] on link "Animax Ointment ([MEDICAL_DATA], [MEDICAL_DATA], Thiostrepton, [MEDICAL_DATA] O…" at bounding box center [596, 318] width 416 height 38
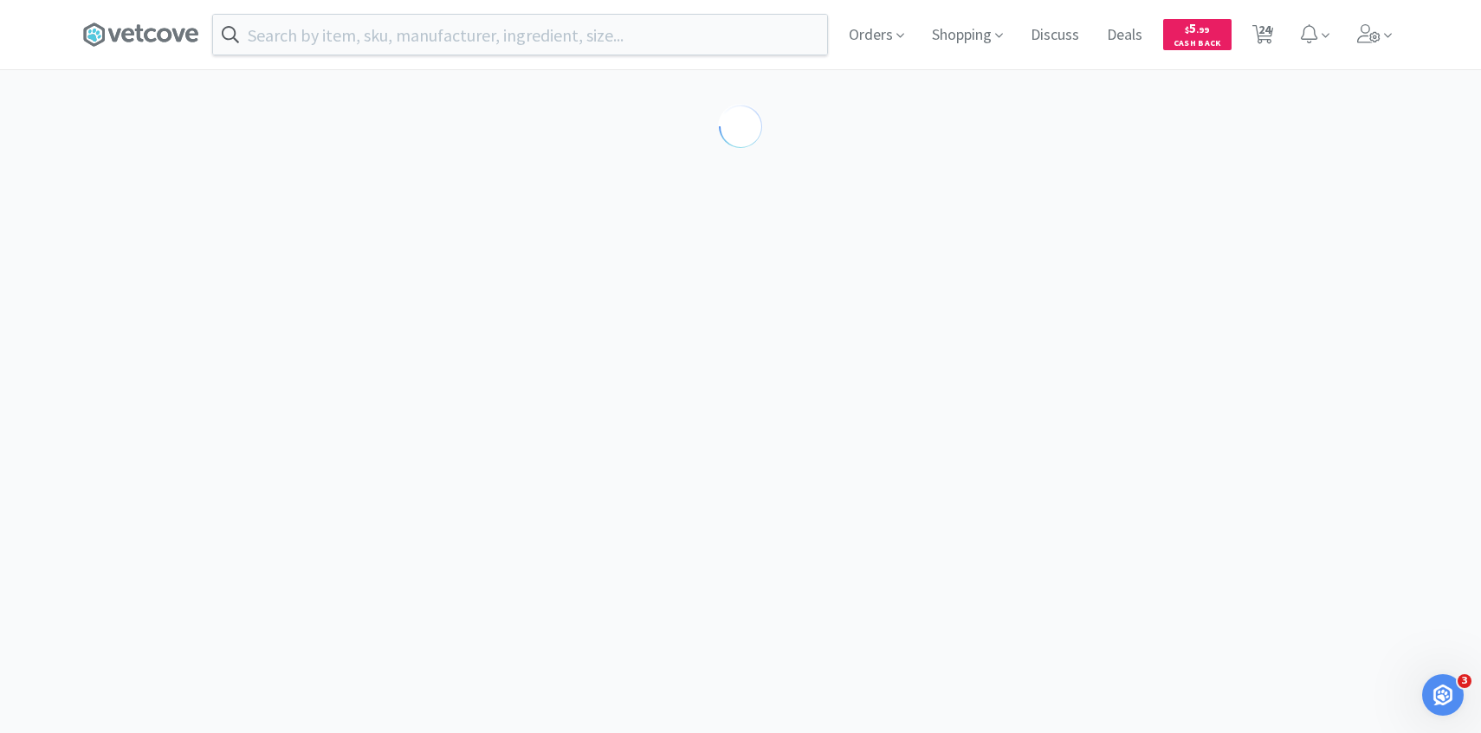
select select "143513"
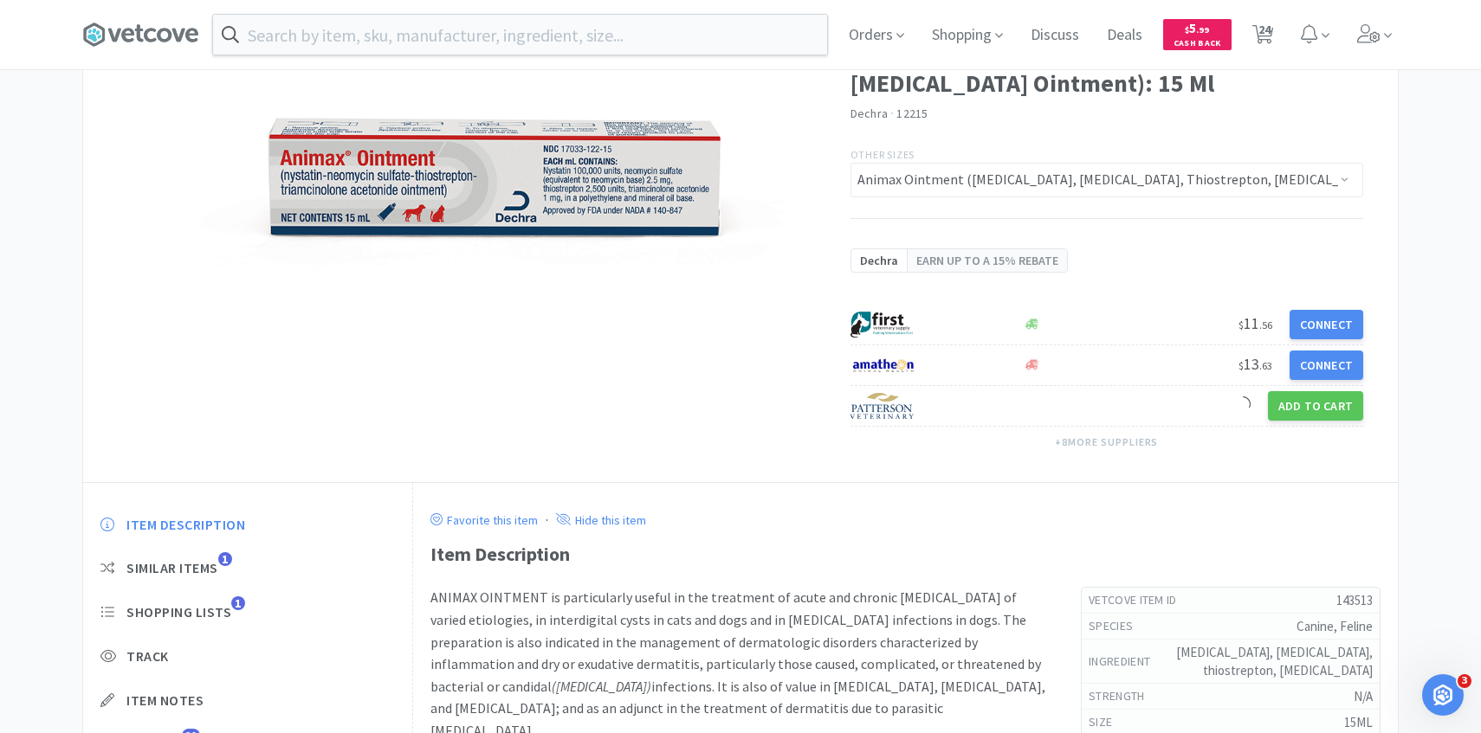
scroll to position [275, 0]
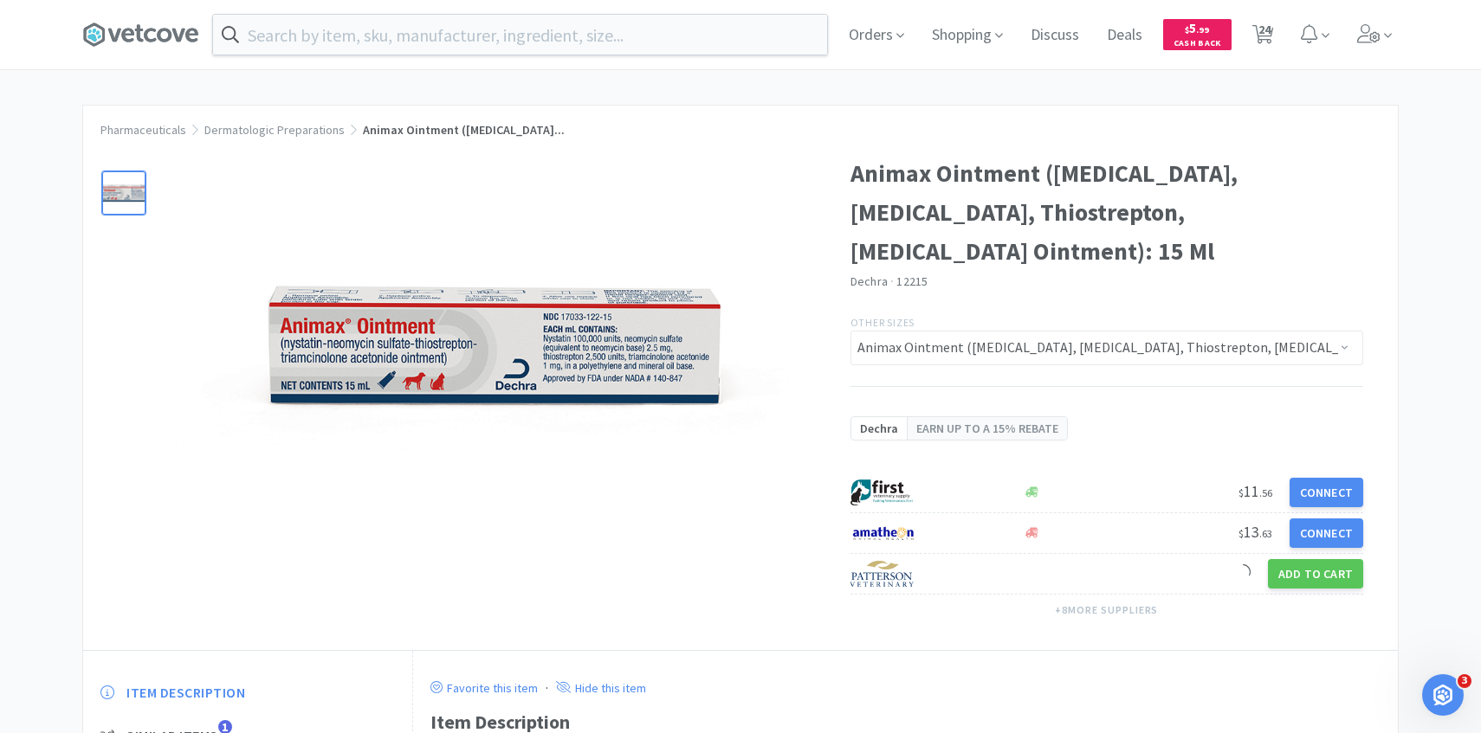
select select "6"
select select "1"
select select "4"
select select "1"
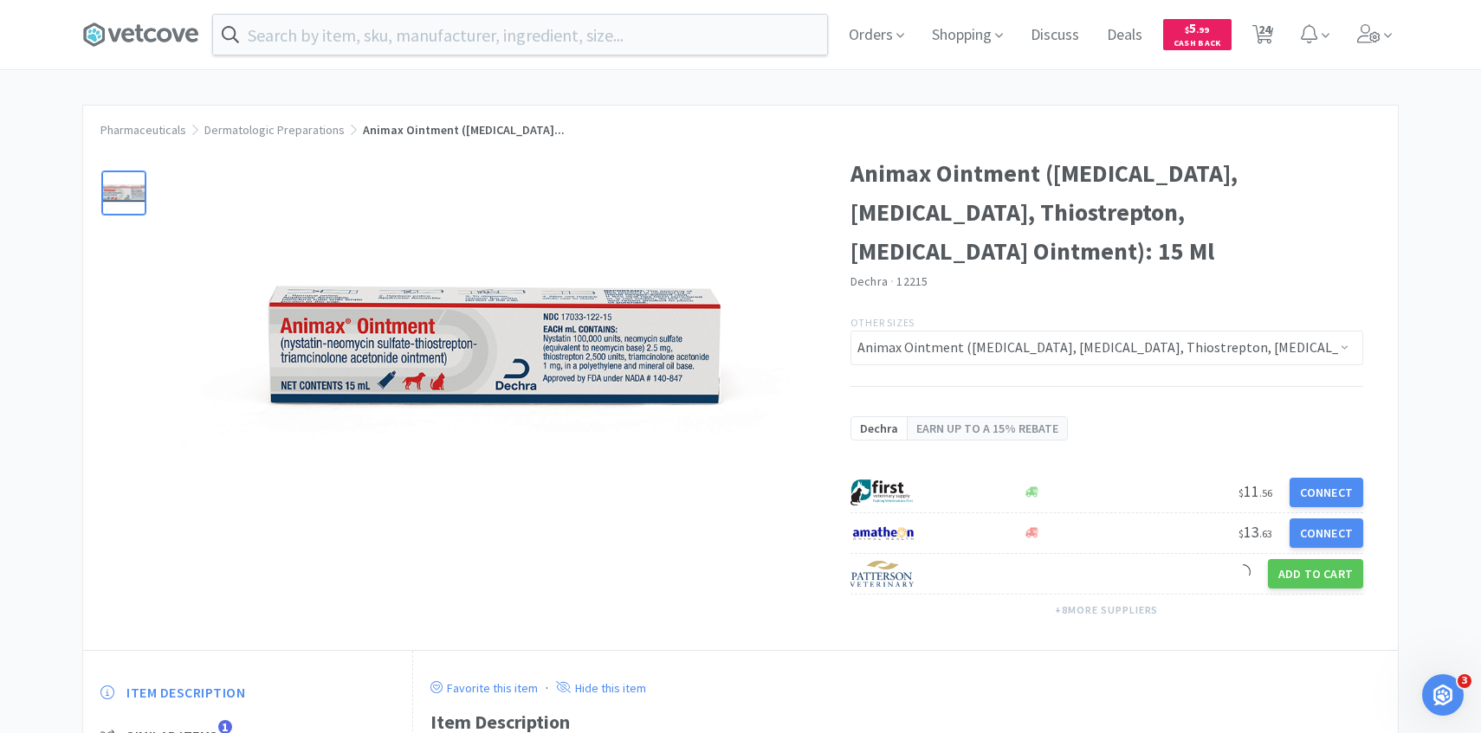
select select "3"
select select "1"
select select "3"
select select "4"
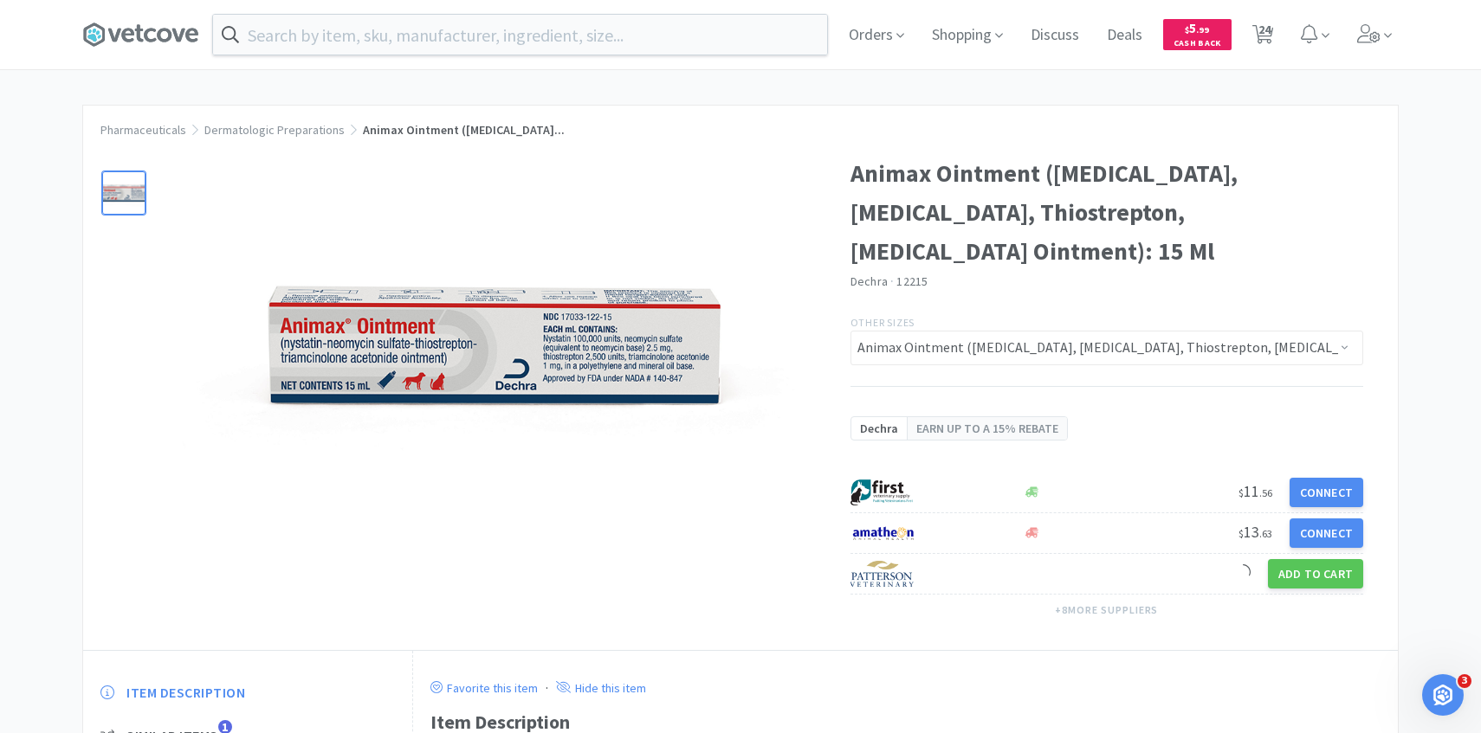
select select "4"
select select "6"
select select "4"
select select "1"
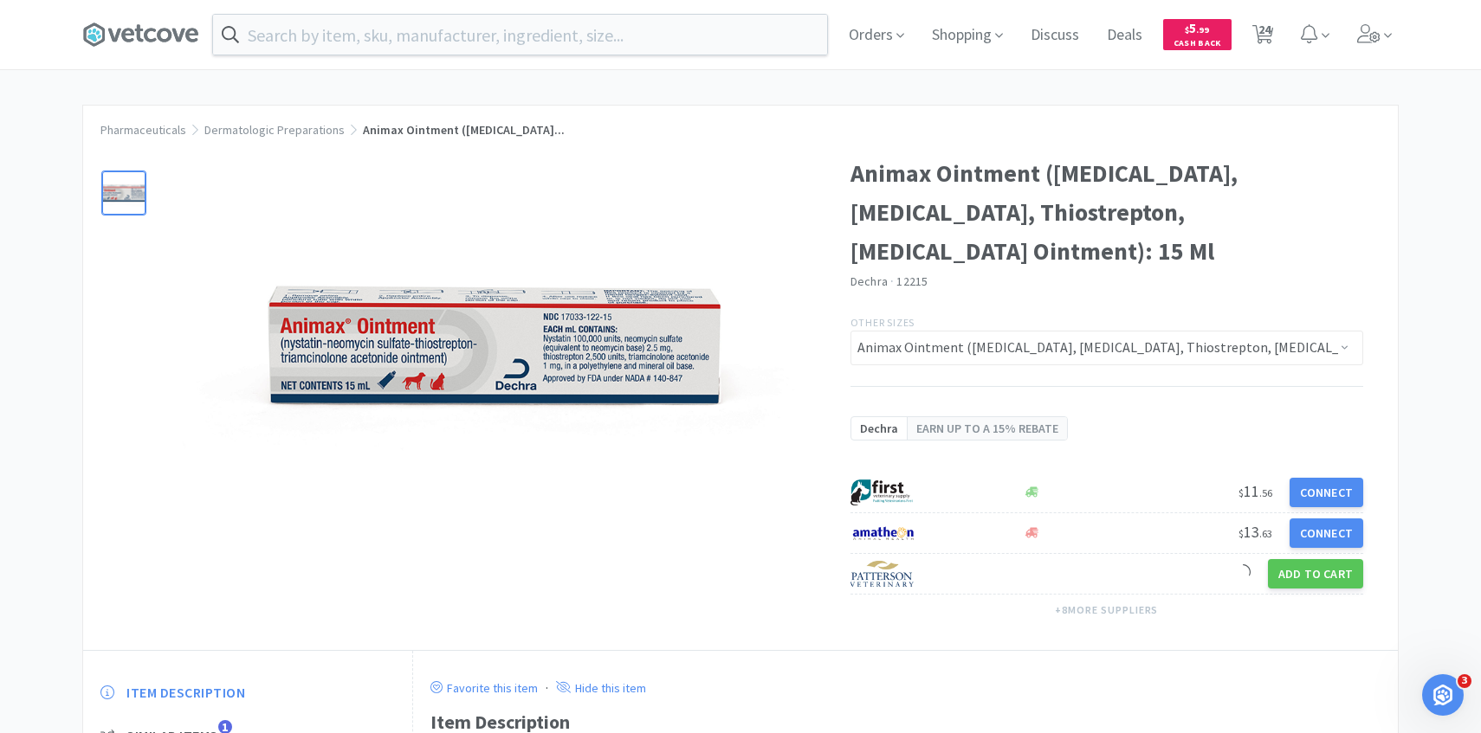
select select "2"
select select "1"
select select "2"
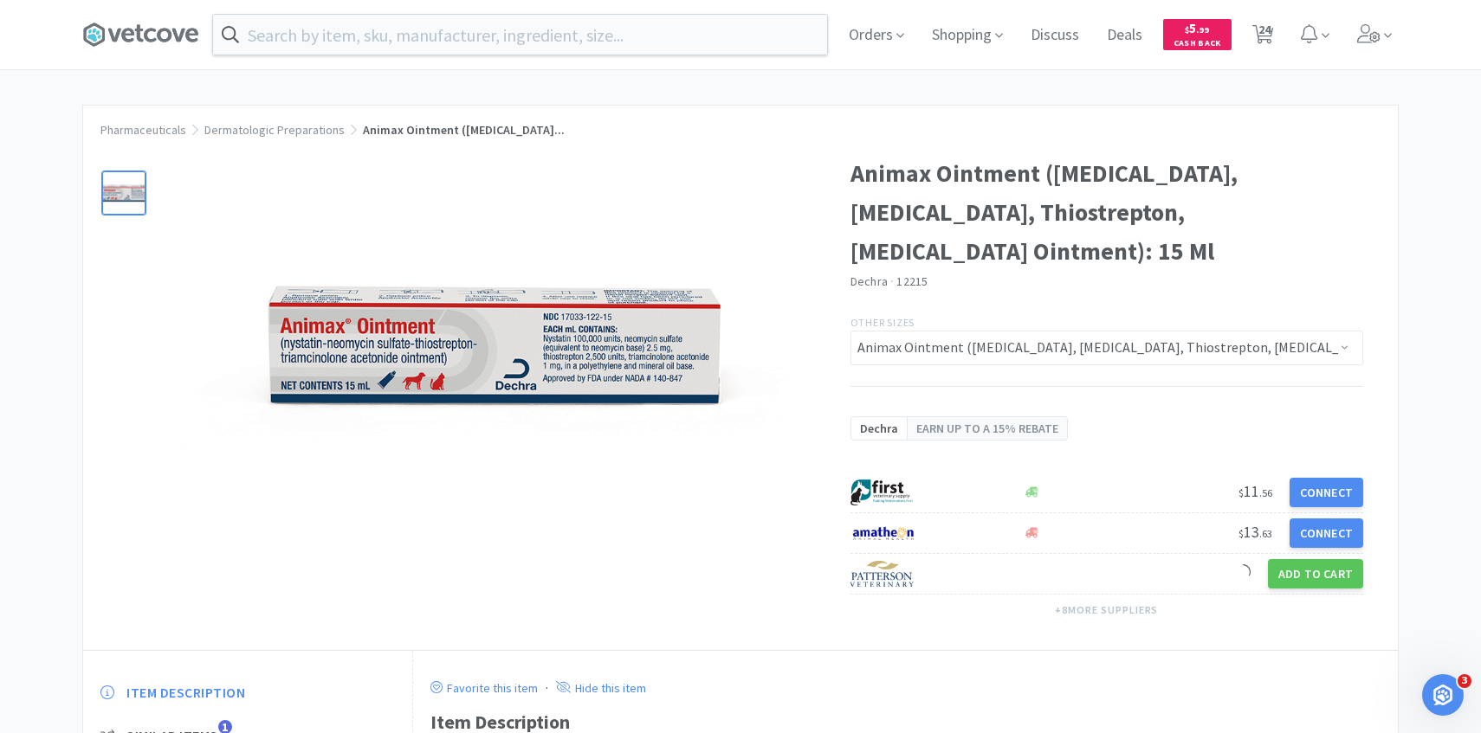
select select "2"
select select "100"
select select "1"
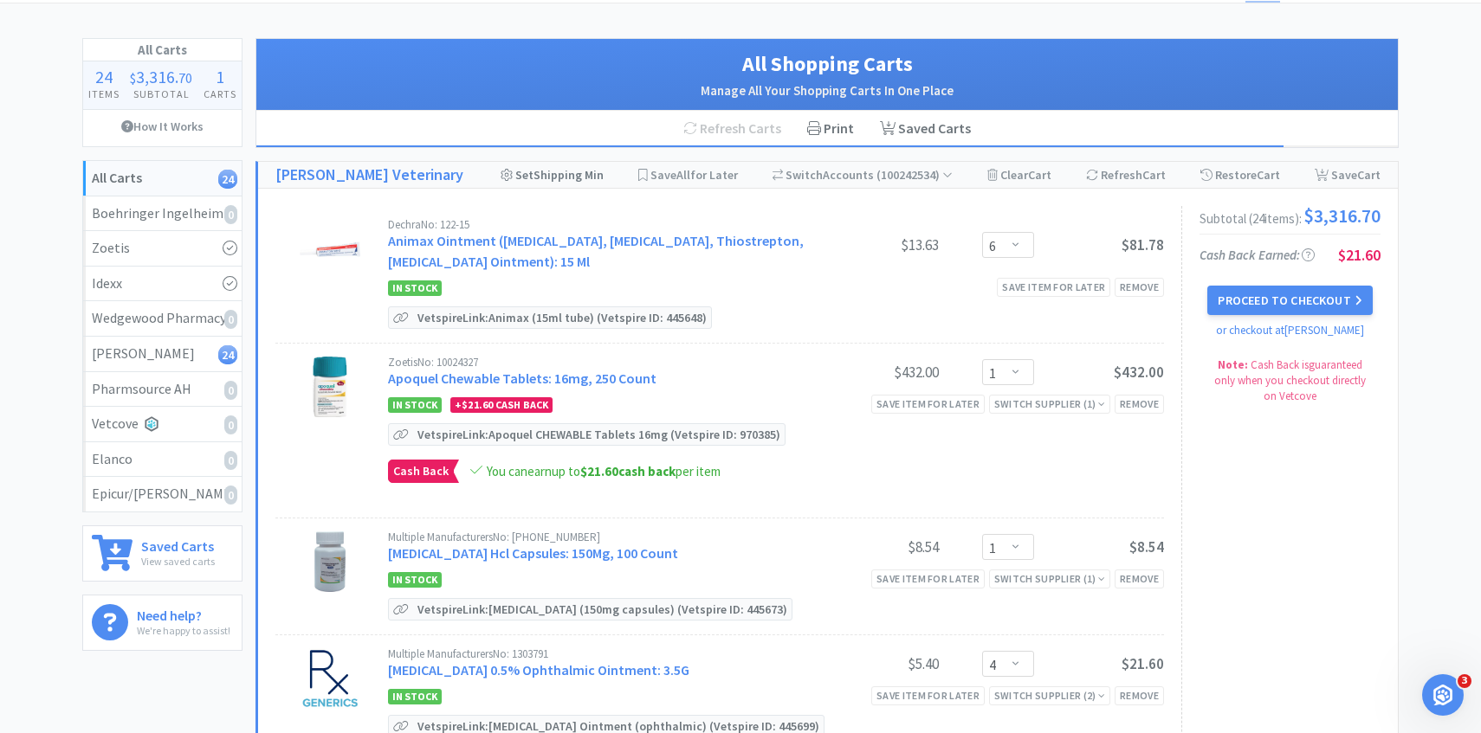
scroll to position [68, 0]
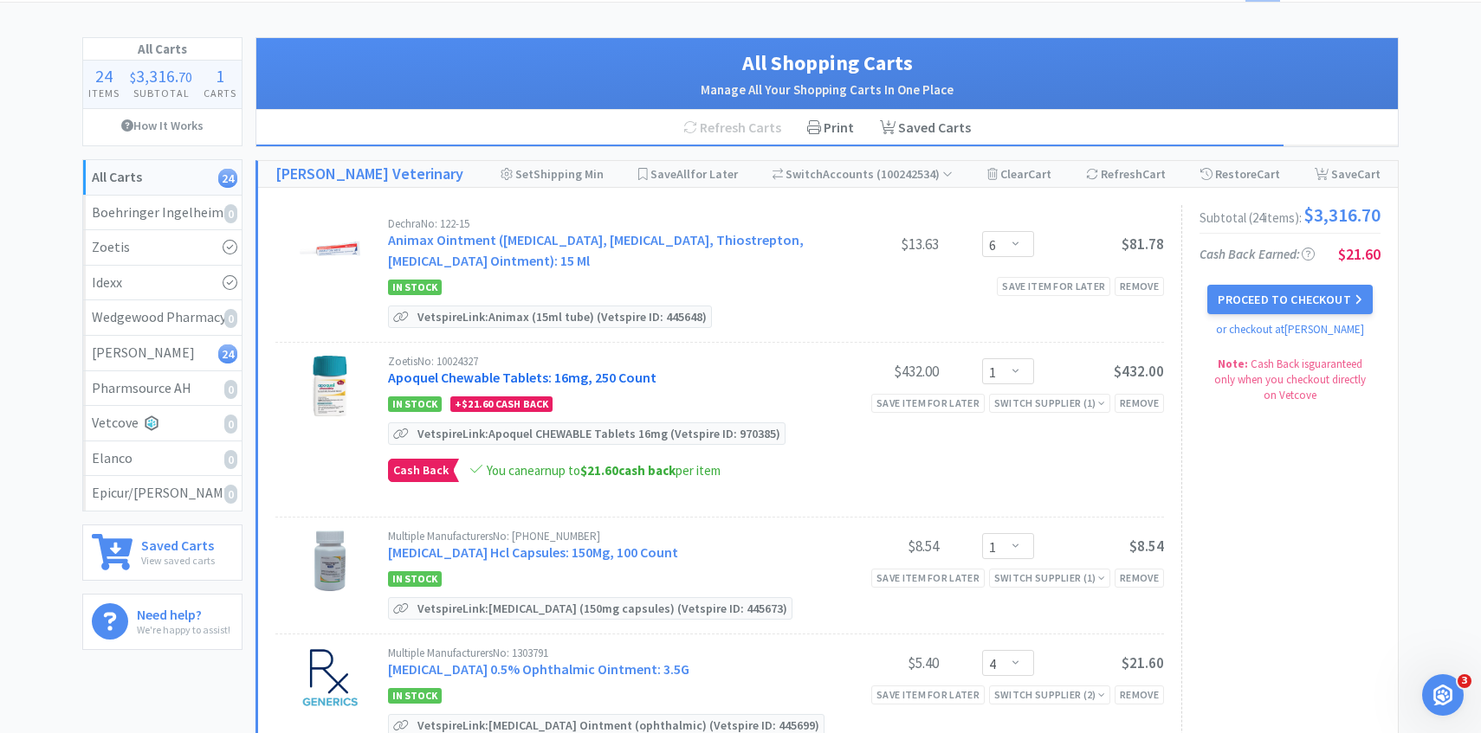
click at [583, 383] on link "Apoquel Chewable Tablets: 16mg, 250 Count" at bounding box center [522, 377] width 268 height 17
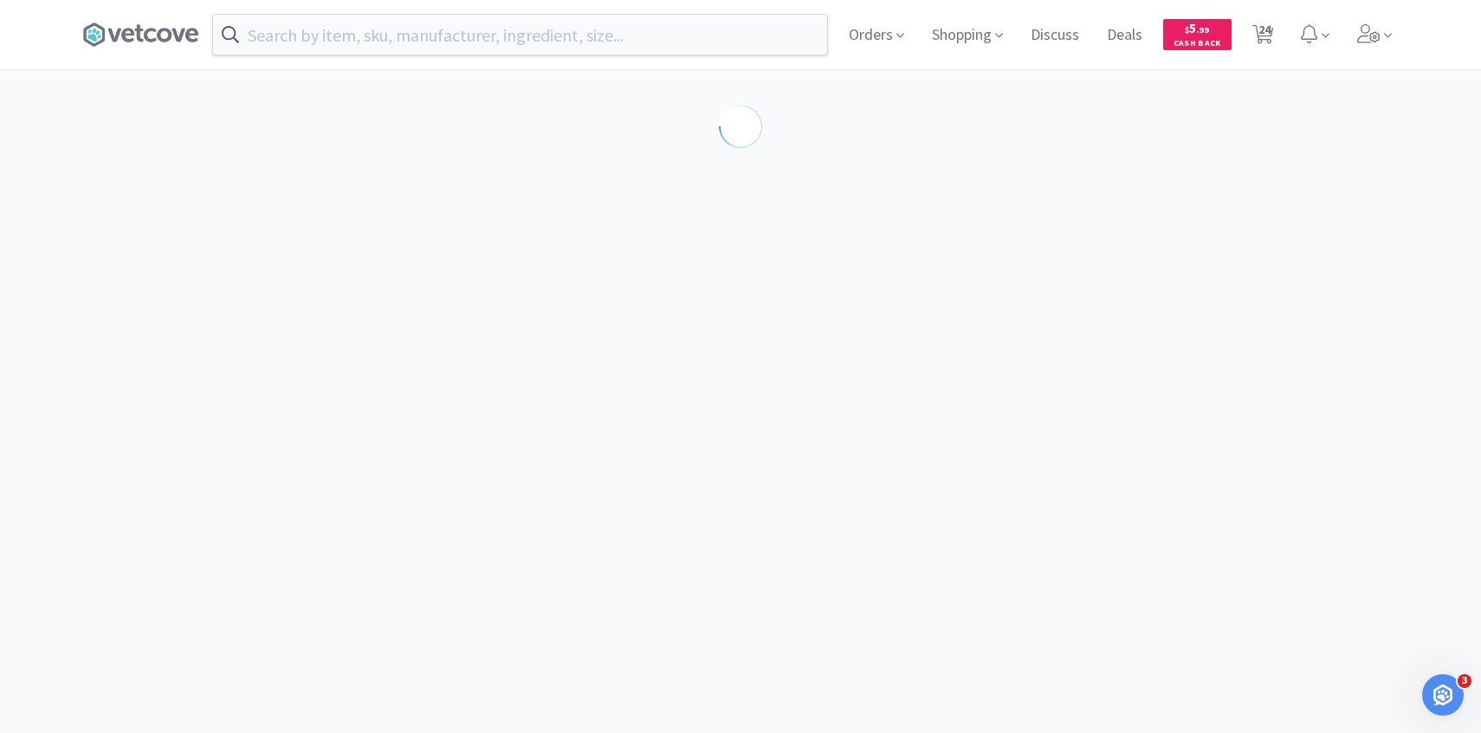
select select "610233"
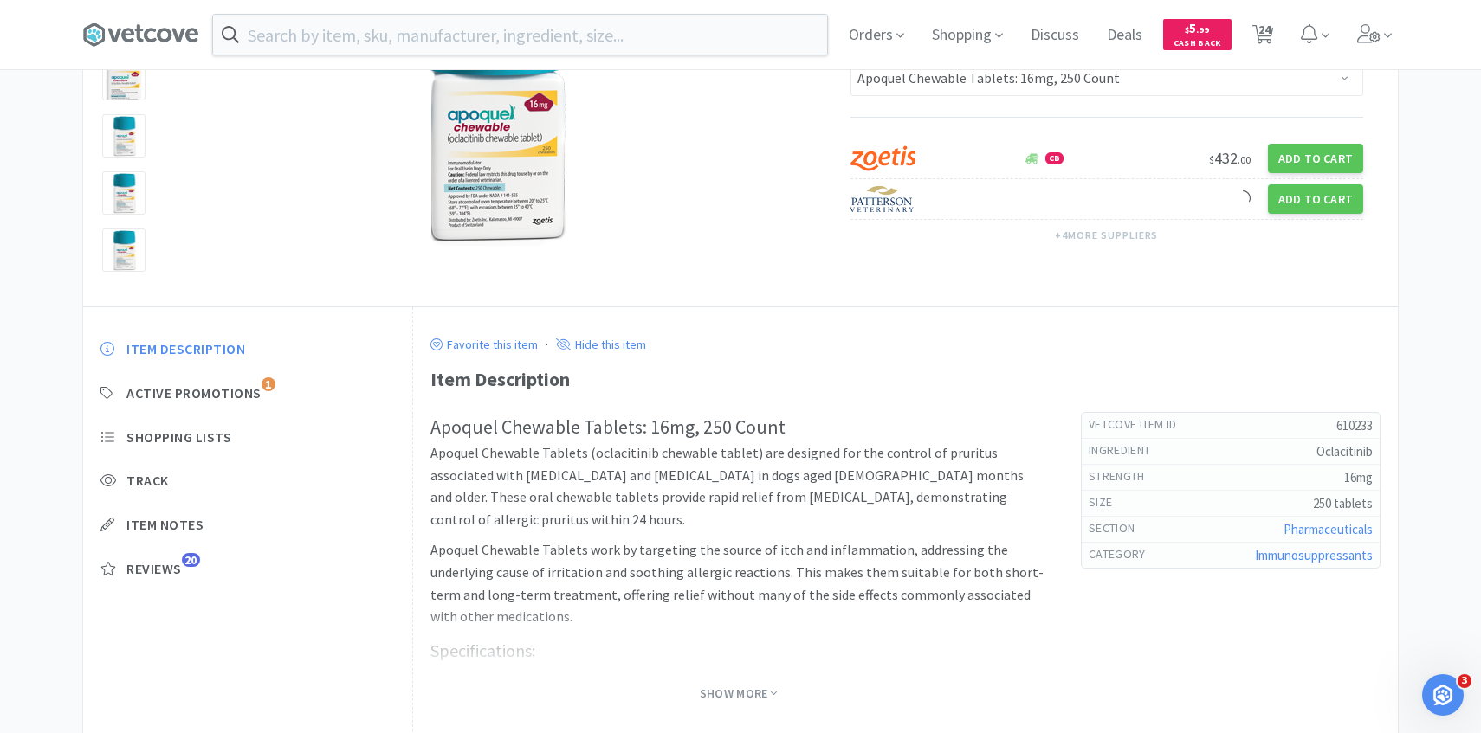
scroll to position [241, 0]
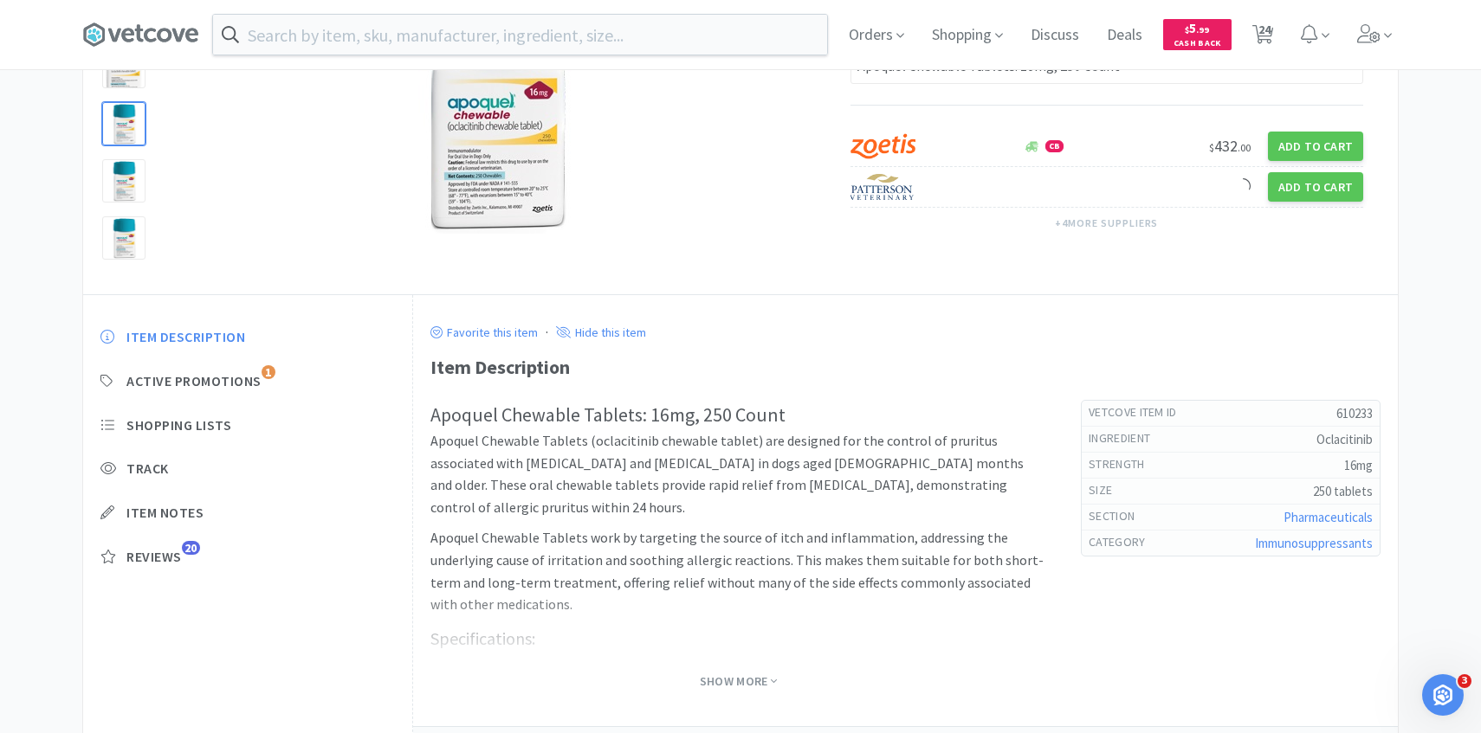
scroll to position [68, 0]
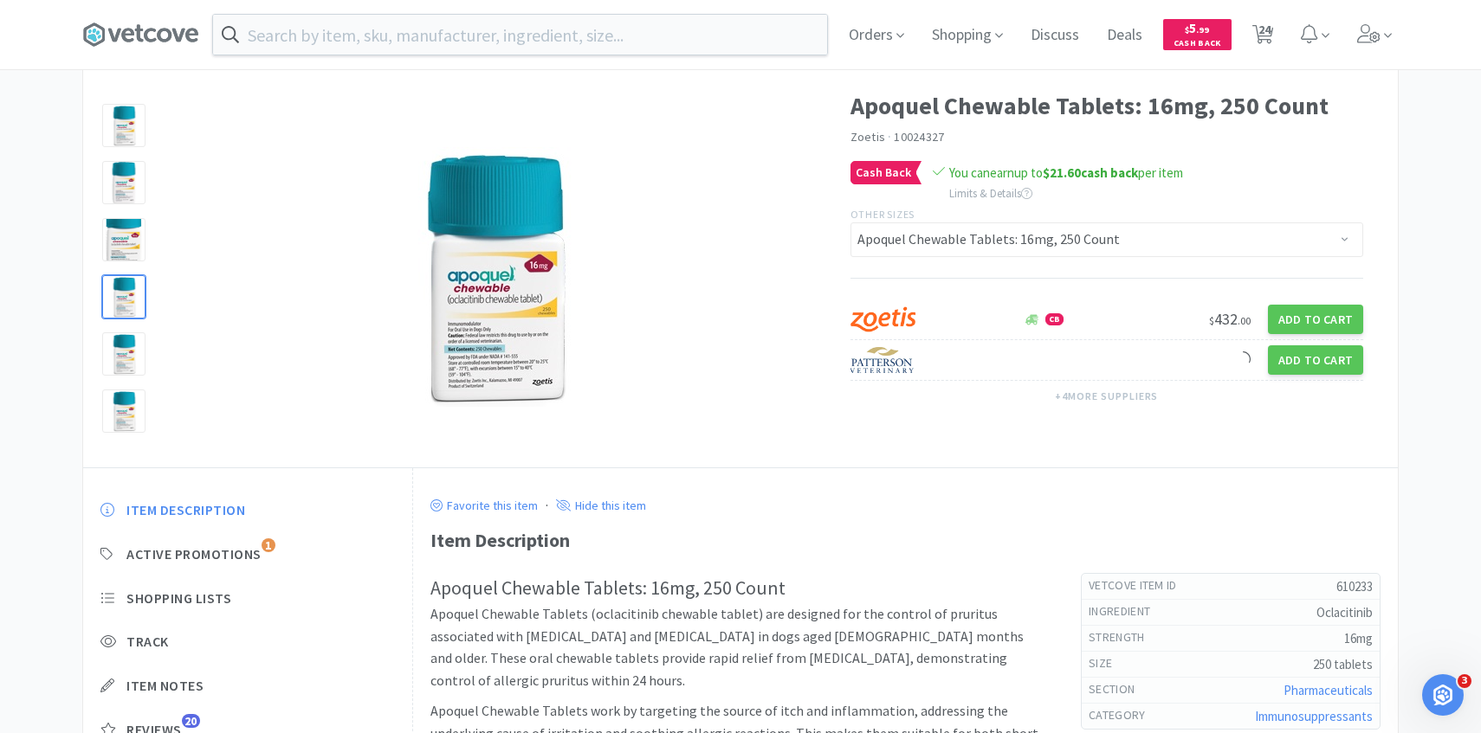
select select "6"
select select "1"
select select "4"
select select "1"
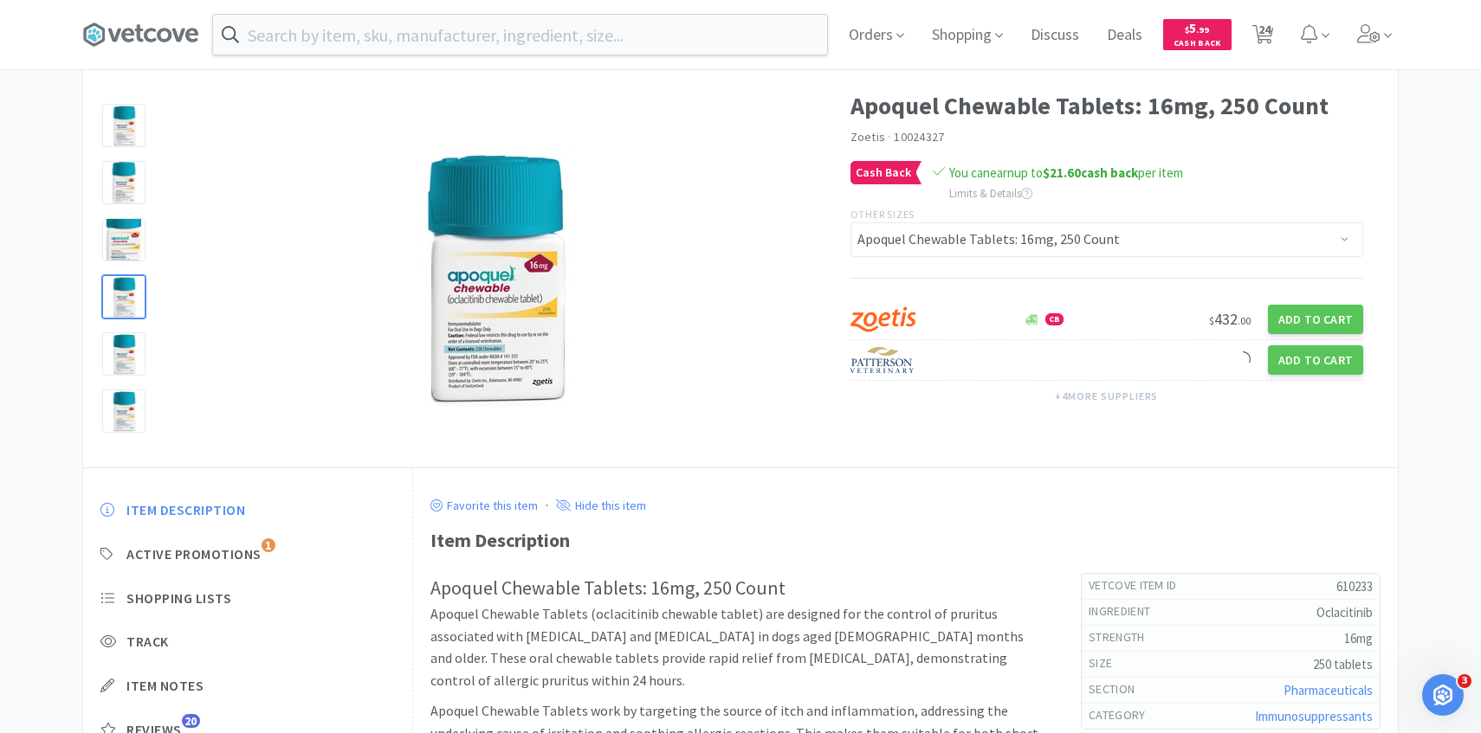
select select "3"
select select "1"
select select "3"
select select "4"
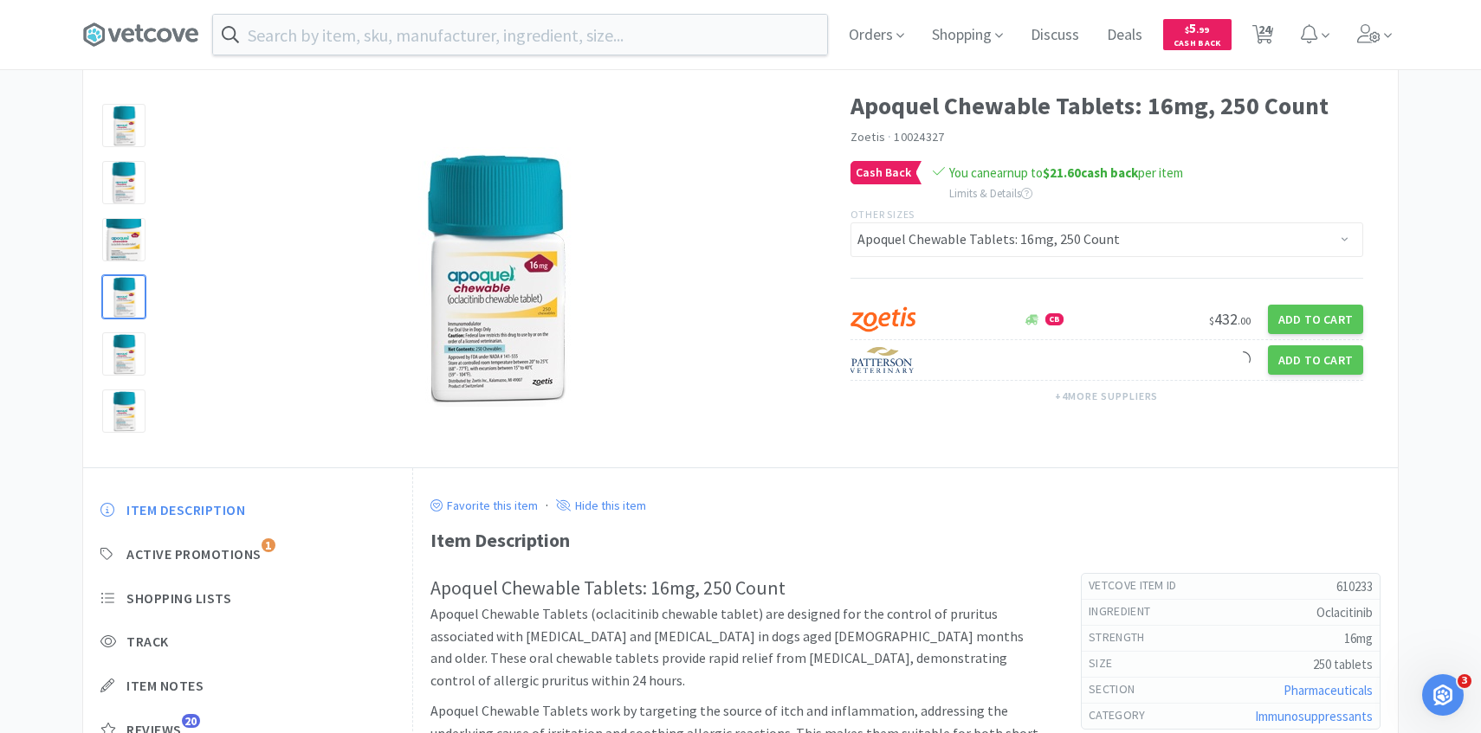
select select "4"
select select "6"
select select "4"
select select "1"
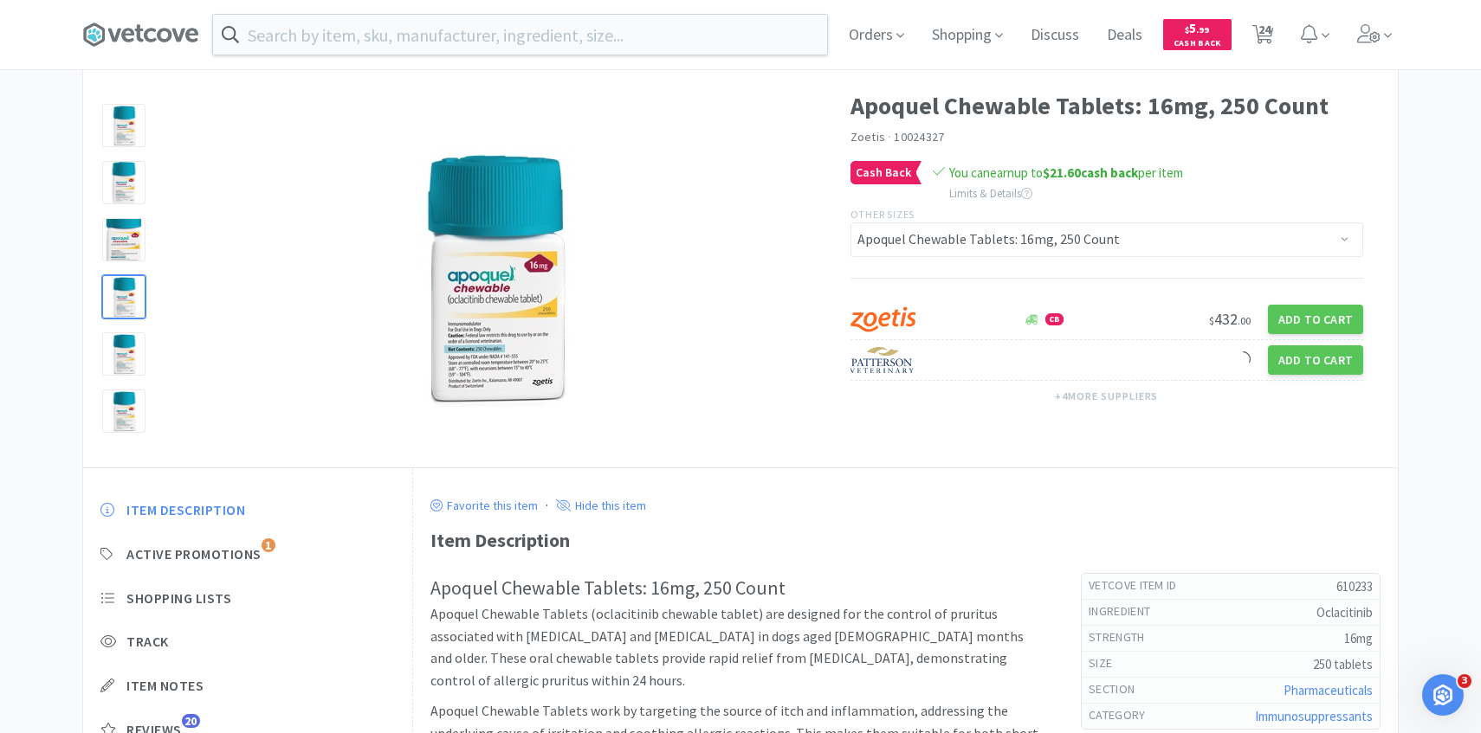
select select "2"
select select "1"
select select "2"
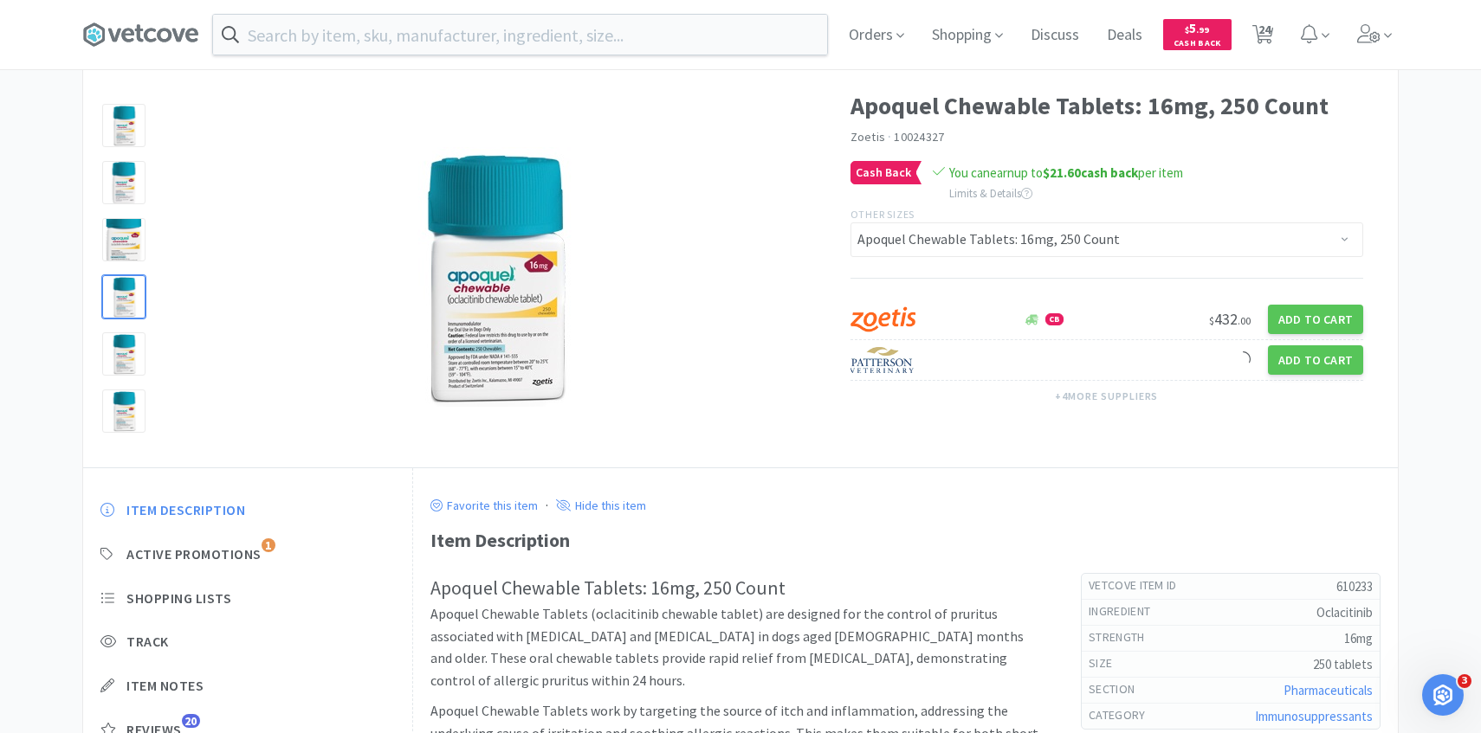
select select "2"
select select "100"
select select "1"
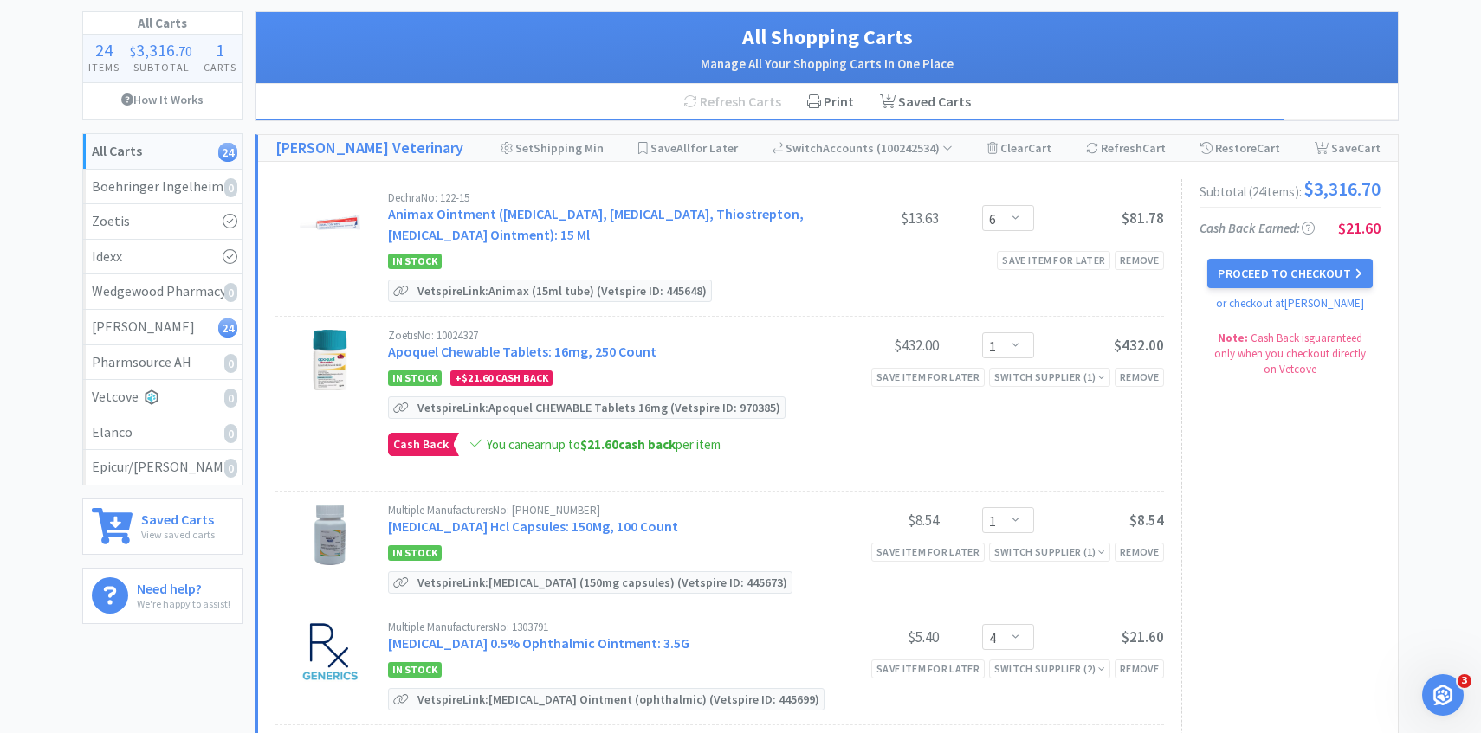
scroll to position [94, 0]
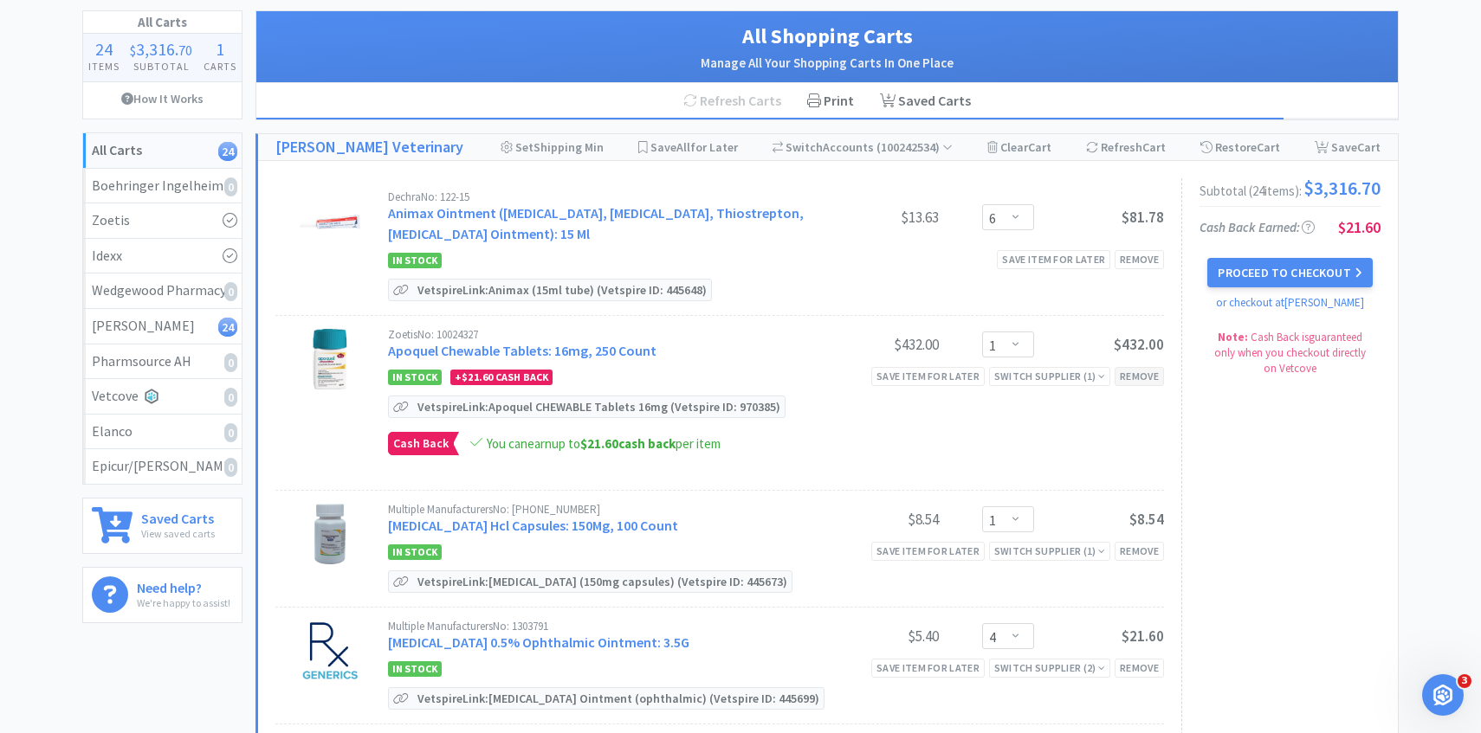
click at [1148, 383] on div "Remove" at bounding box center [1138, 376] width 49 height 18
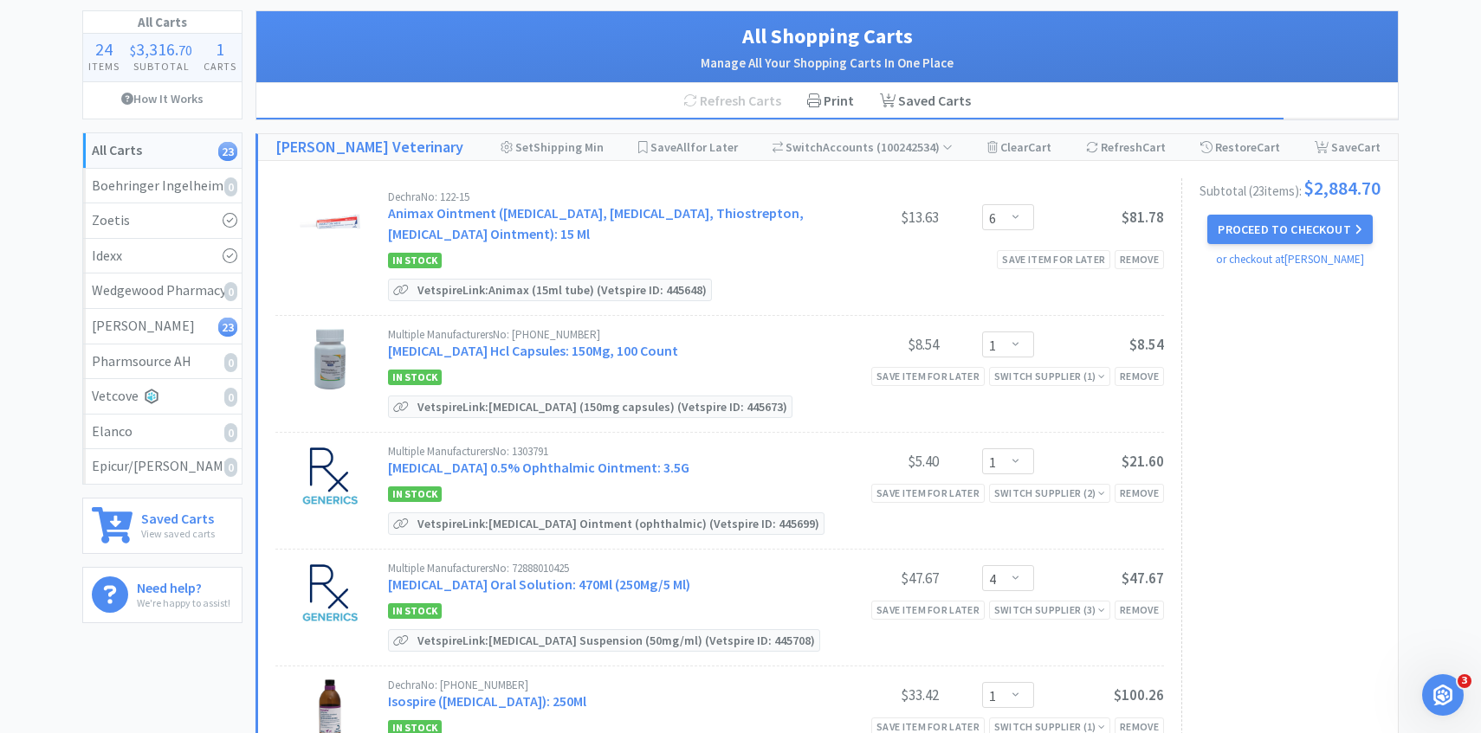
select select "4"
select select "1"
select select "3"
select select "1"
select select "3"
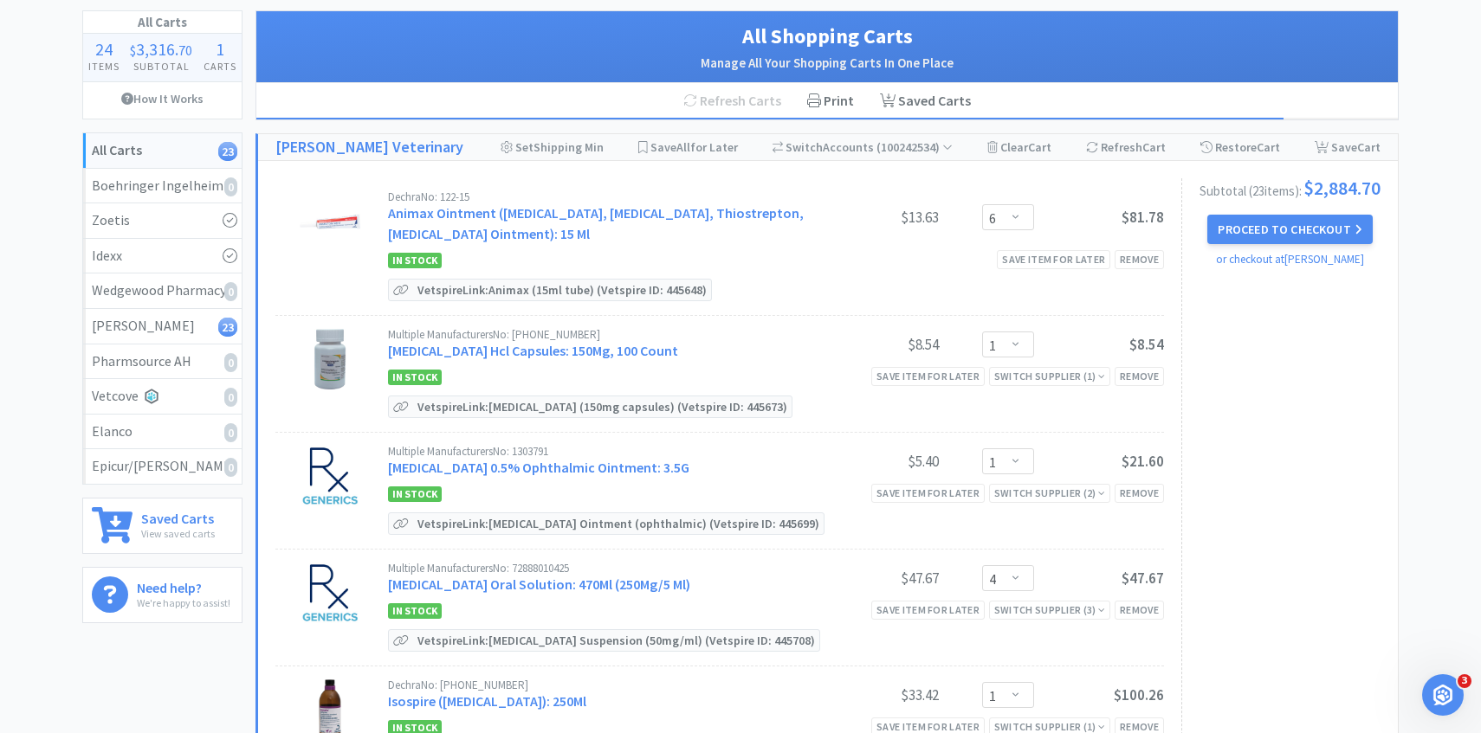
select select "4"
select select "6"
select select "4"
select select "1"
select select "2"
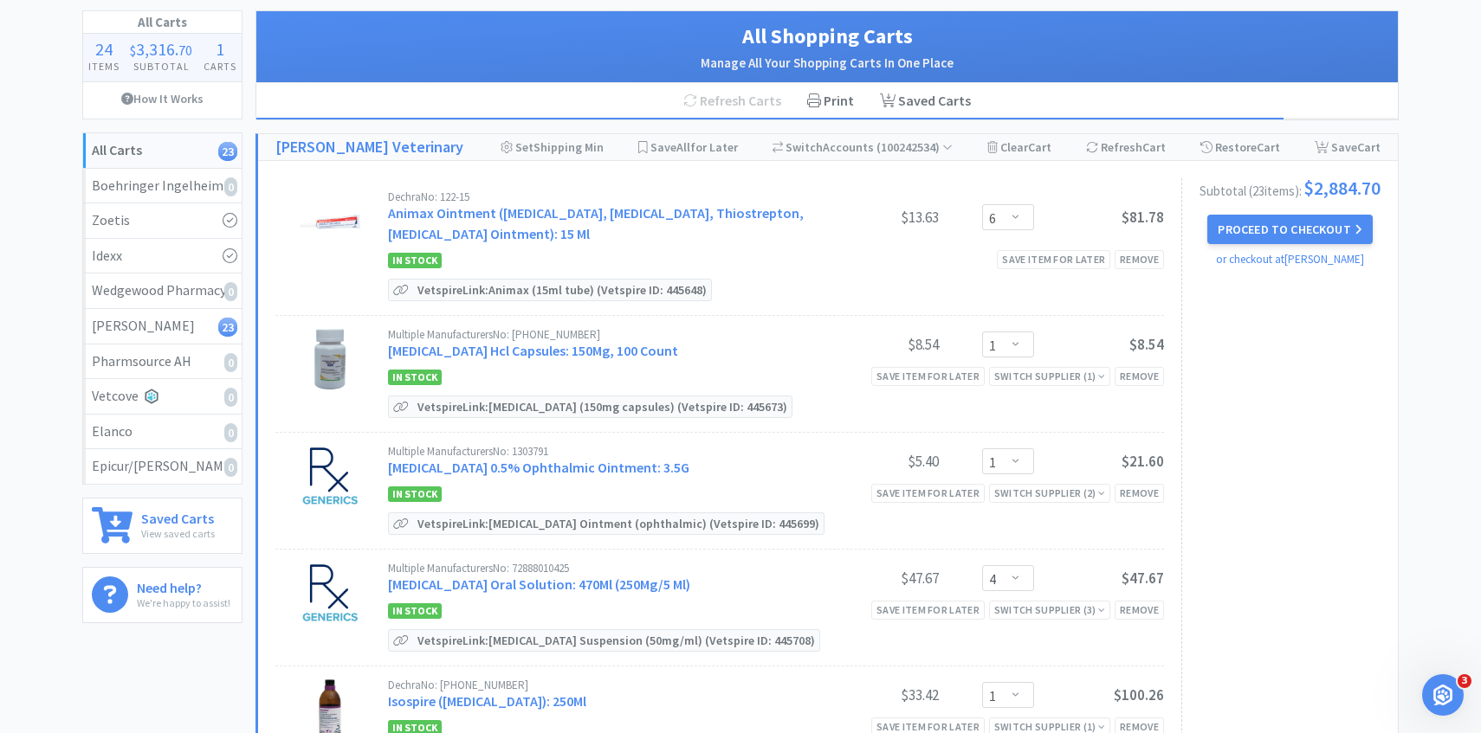
select select "1"
select select "2"
select select "100"
select select "1"
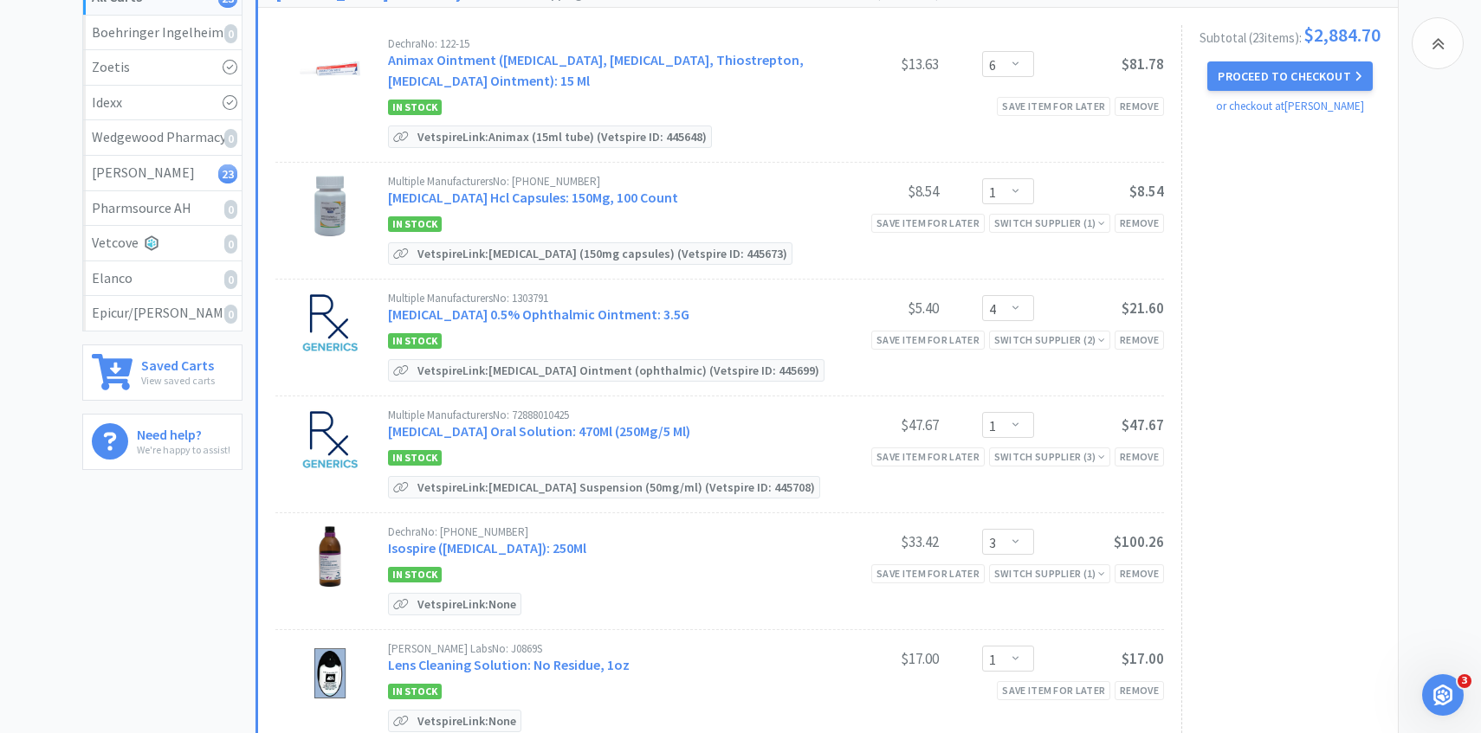
scroll to position [255, 0]
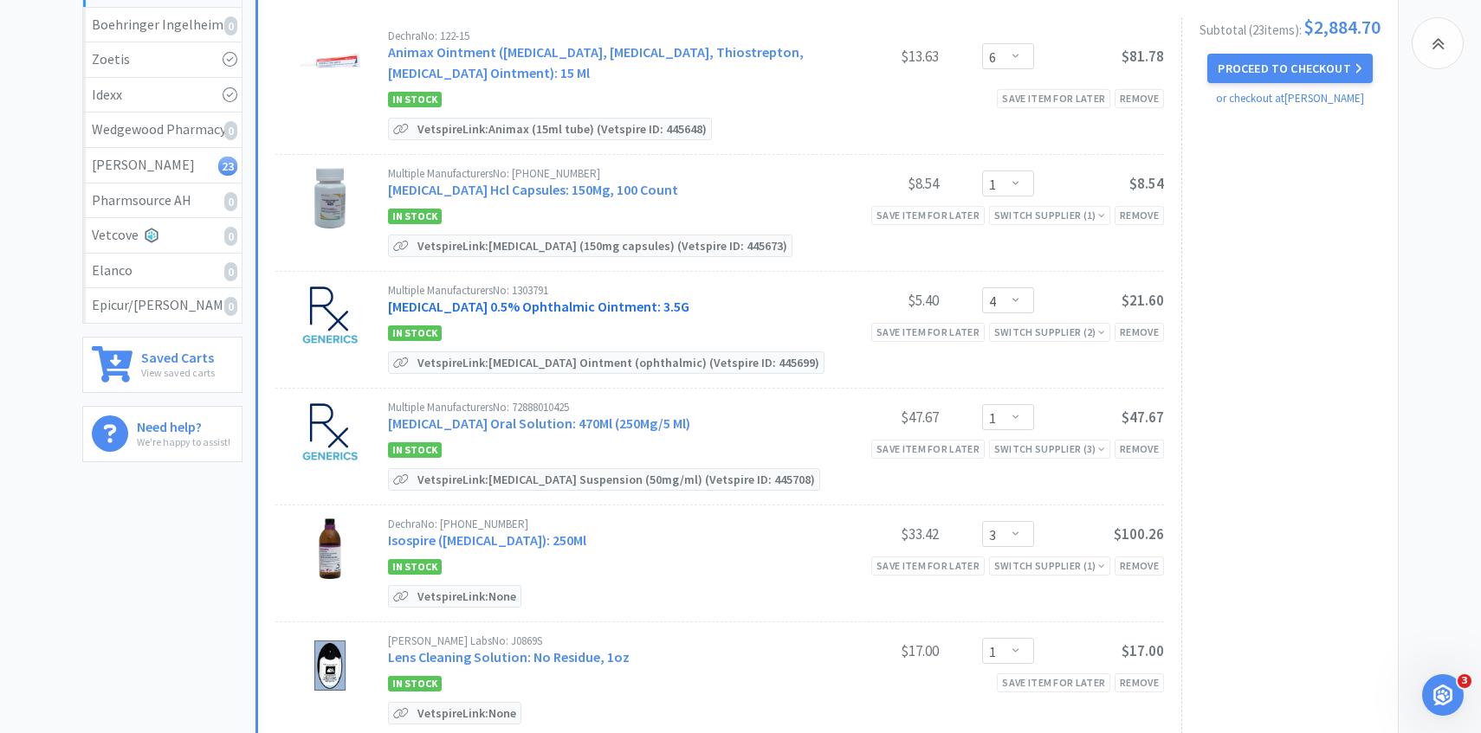
click at [500, 307] on link "Erythromycin 0.5% Ophthalmic Ointment: 3.5G" at bounding box center [538, 306] width 301 height 17
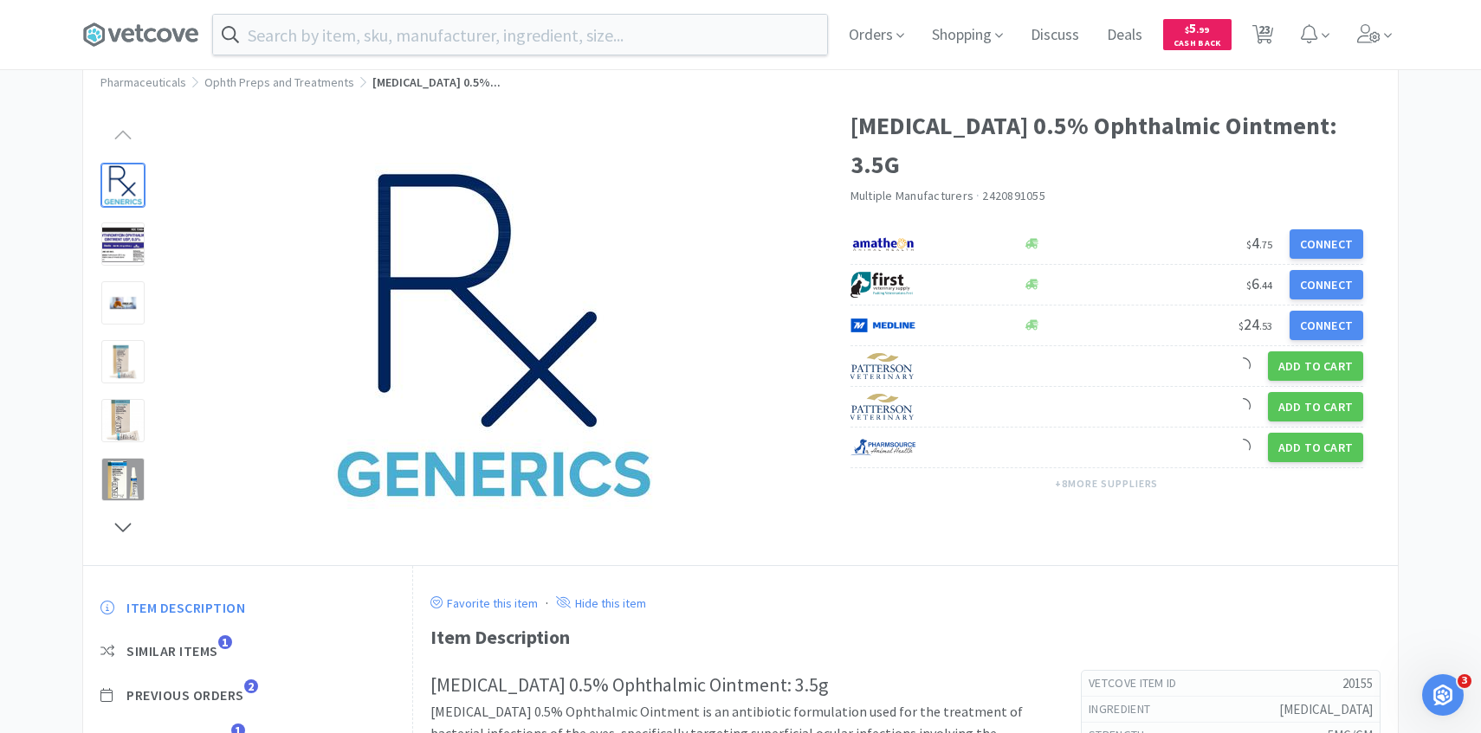
scroll to position [88, 0]
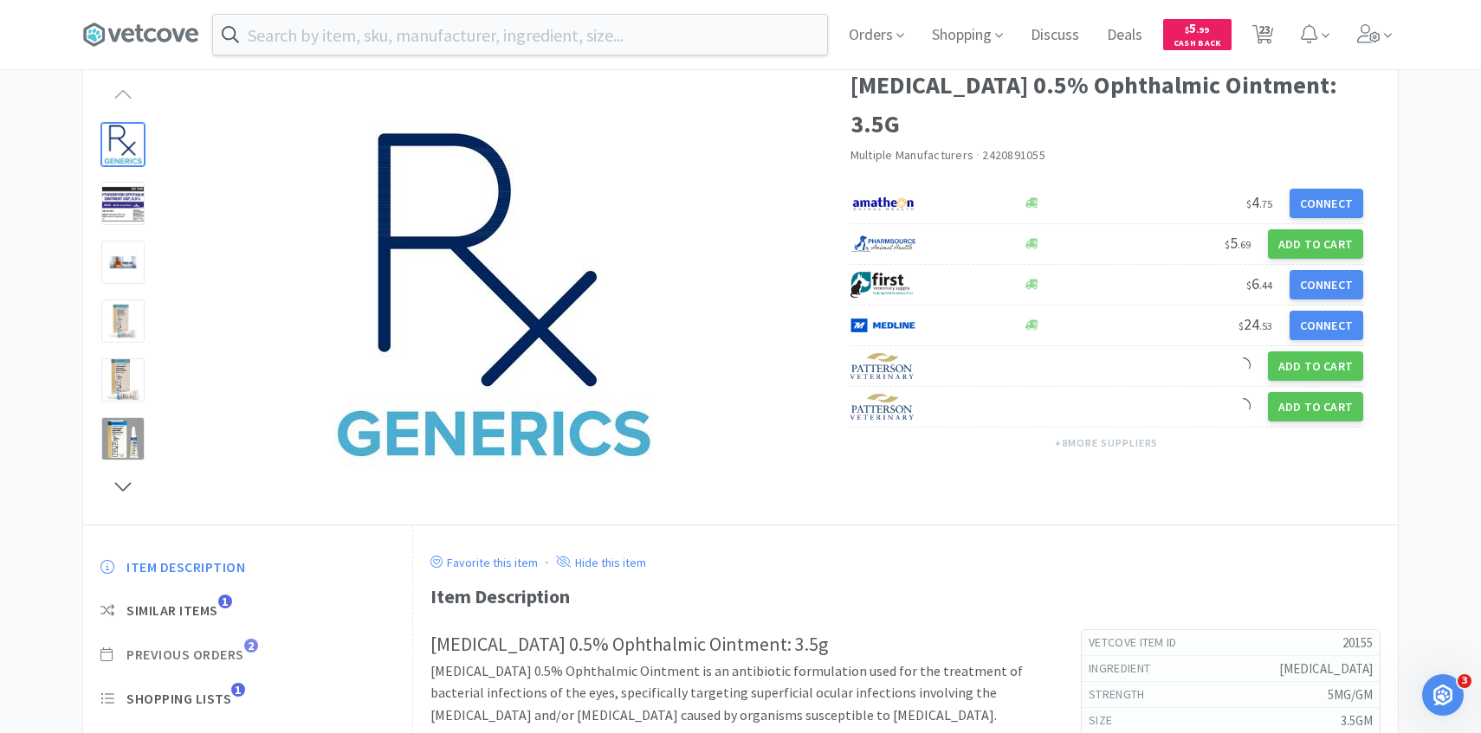
click at [229, 660] on span "Previous Orders" at bounding box center [185, 655] width 118 height 18
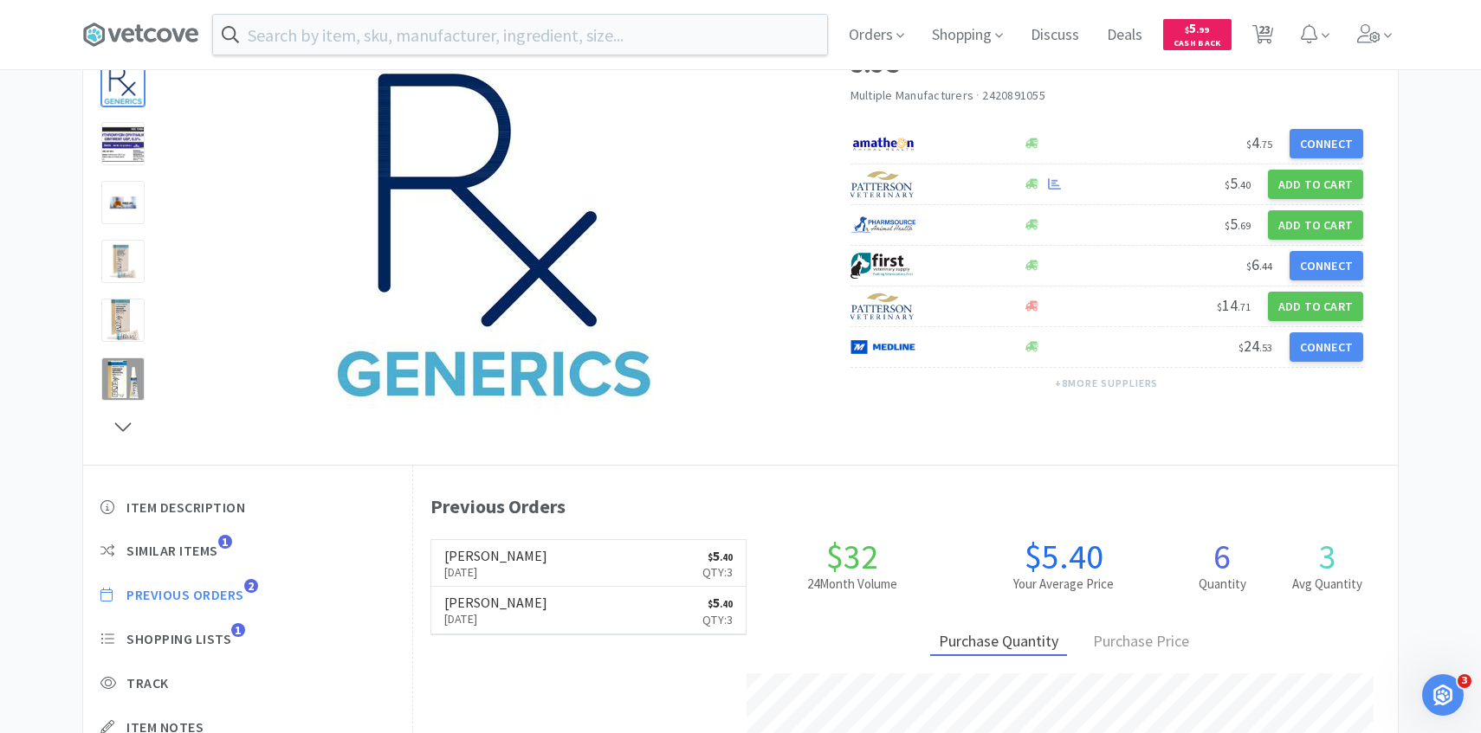
scroll to position [475, 985]
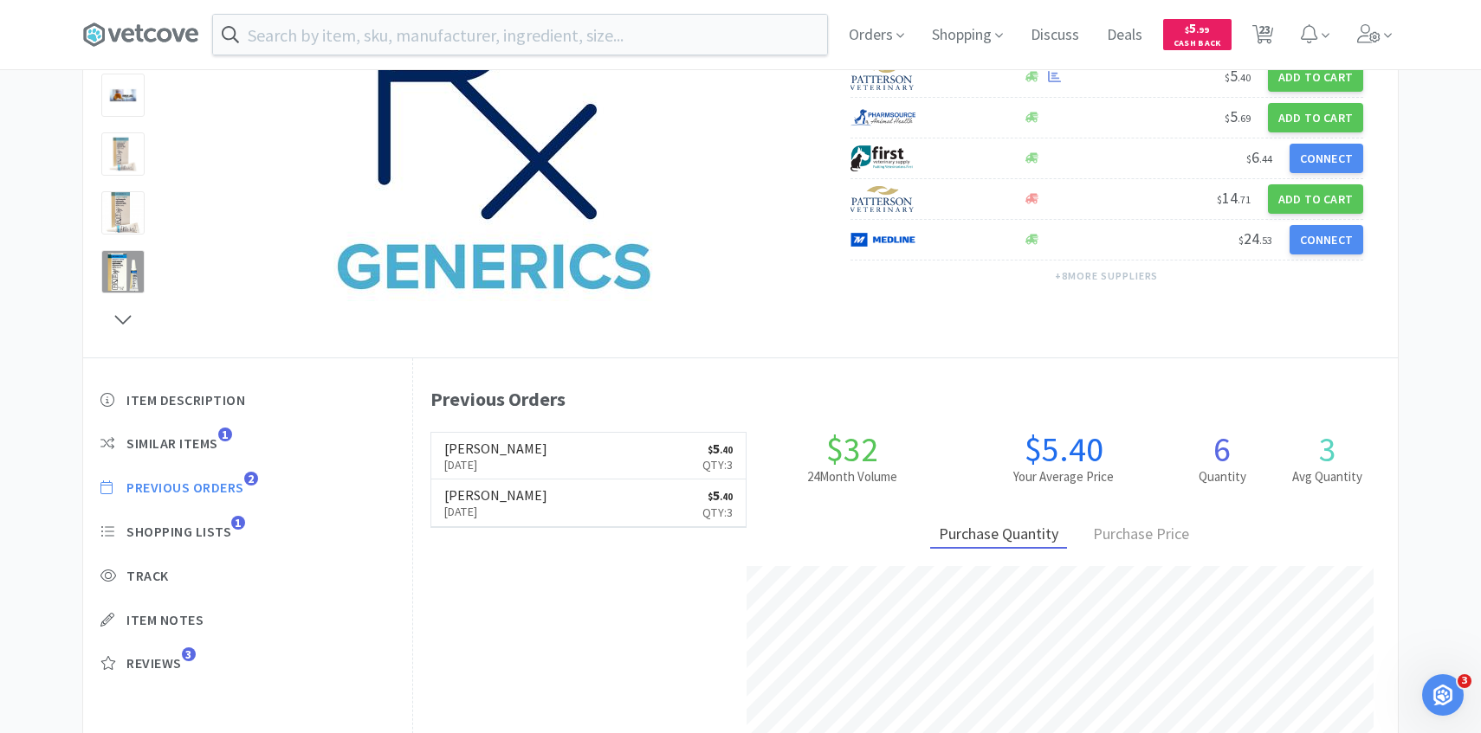
select select "6"
select select "1"
select select "4"
select select "1"
select select "3"
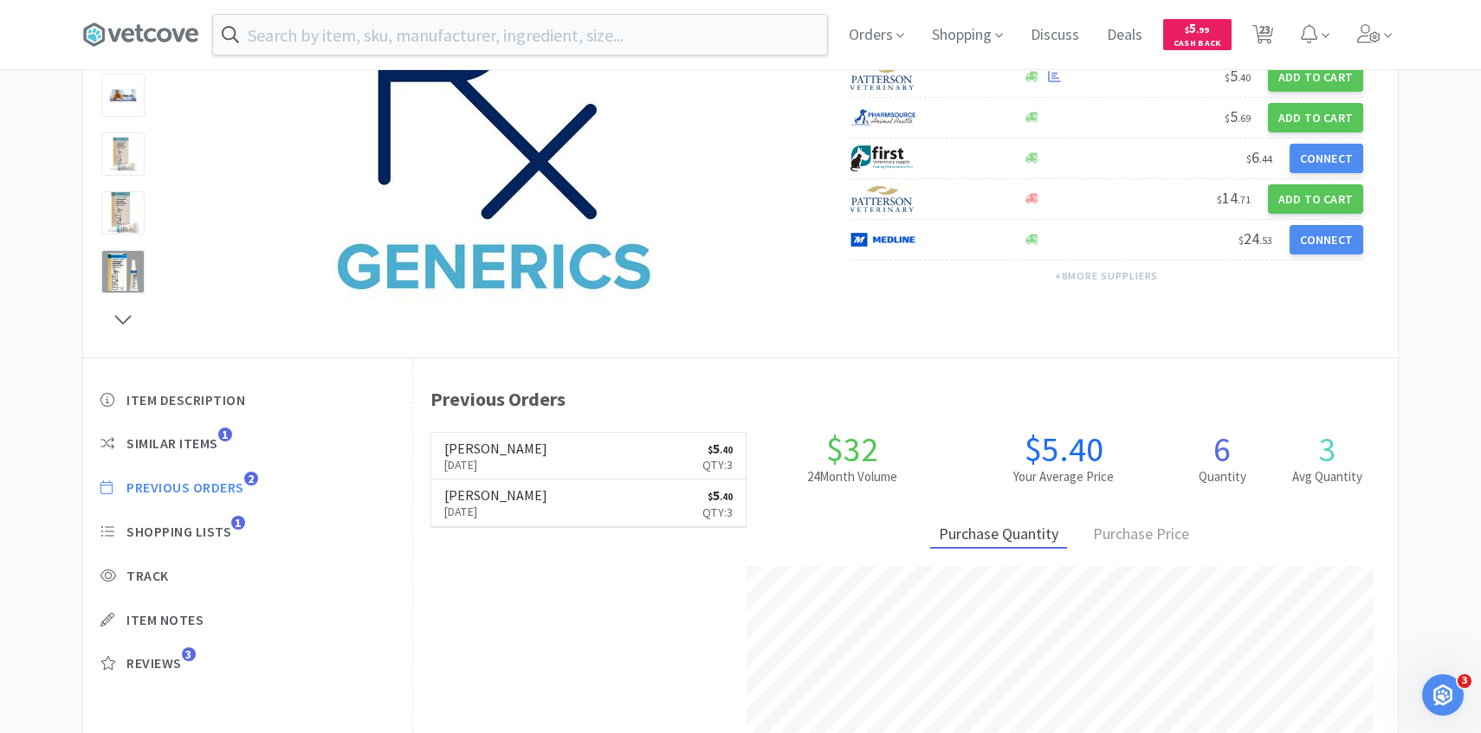
select select "1"
select select "3"
select select "4"
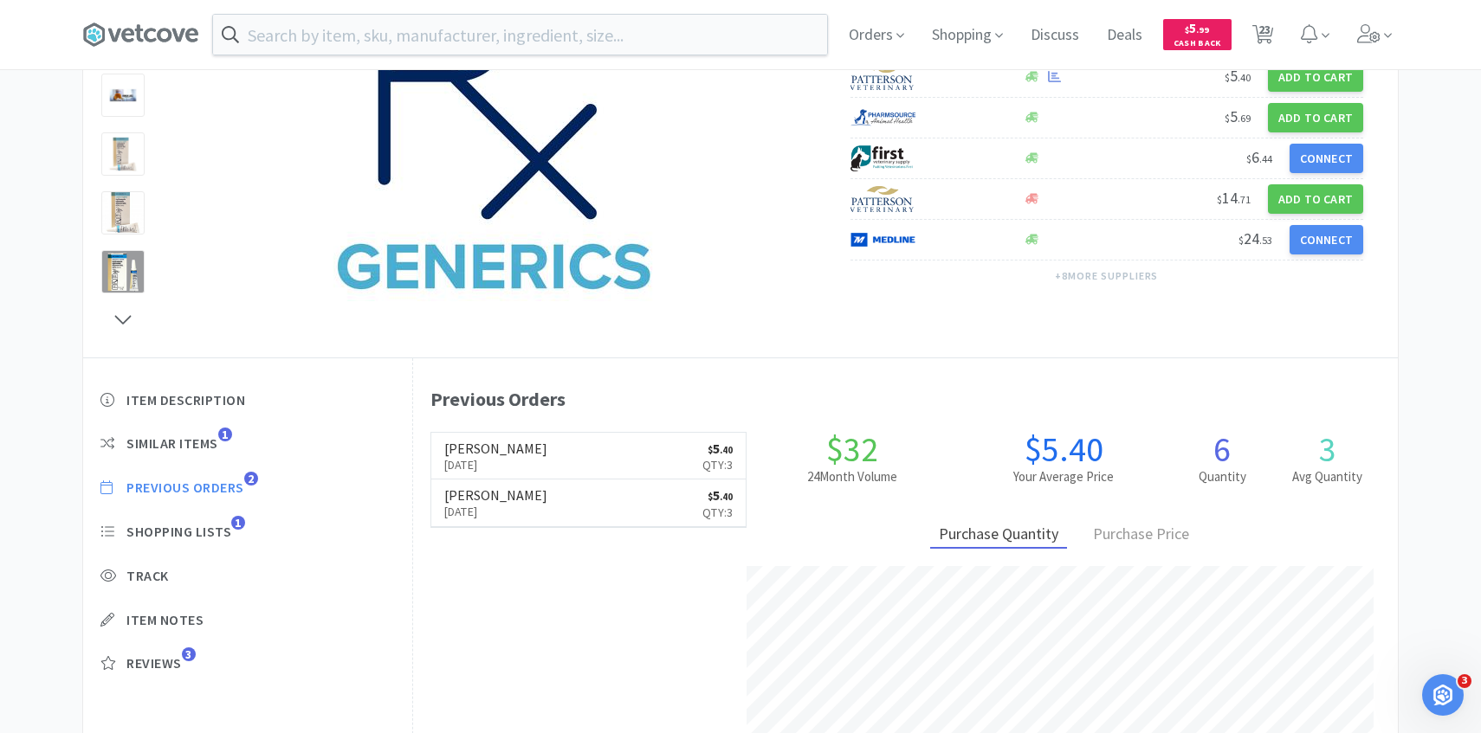
select select "4"
select select "6"
select select "4"
select select "1"
select select "2"
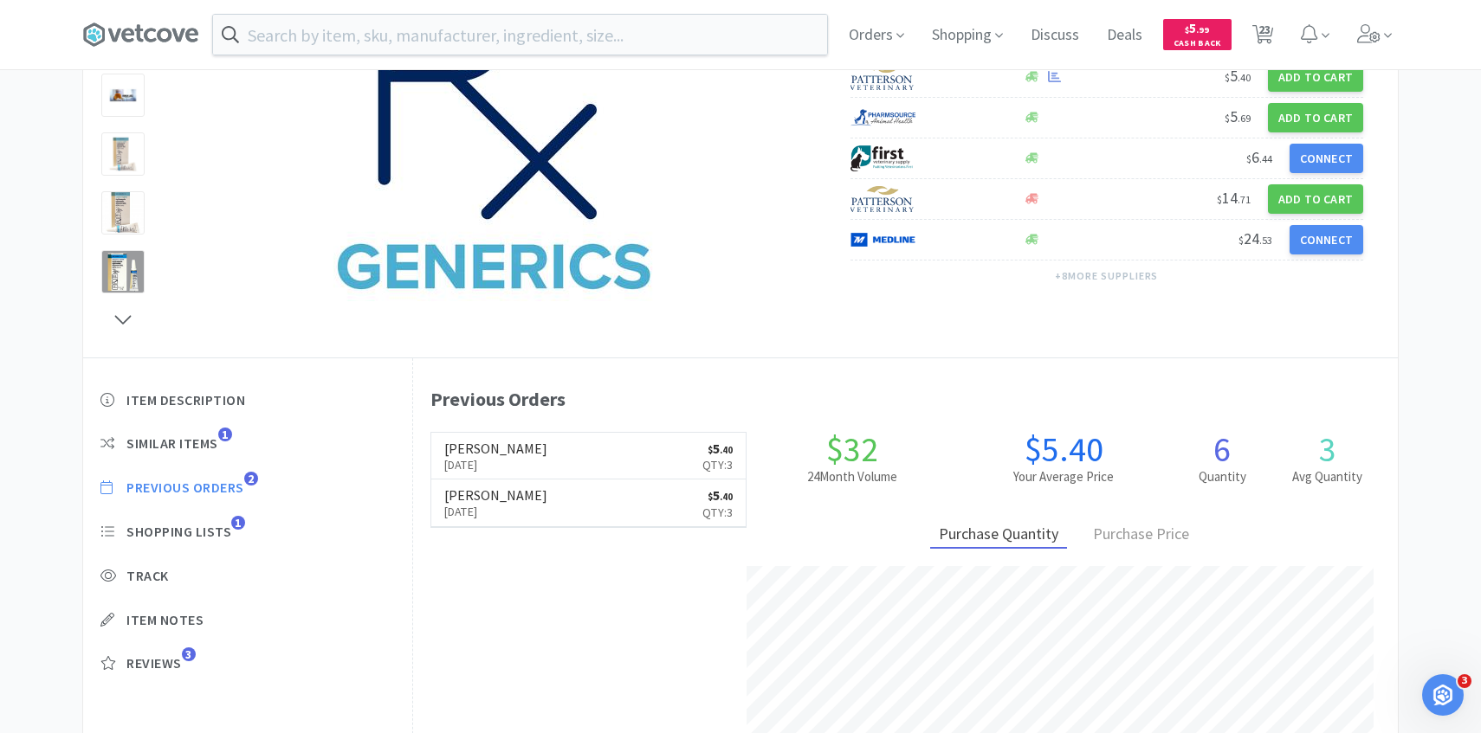
select select "1"
select select "2"
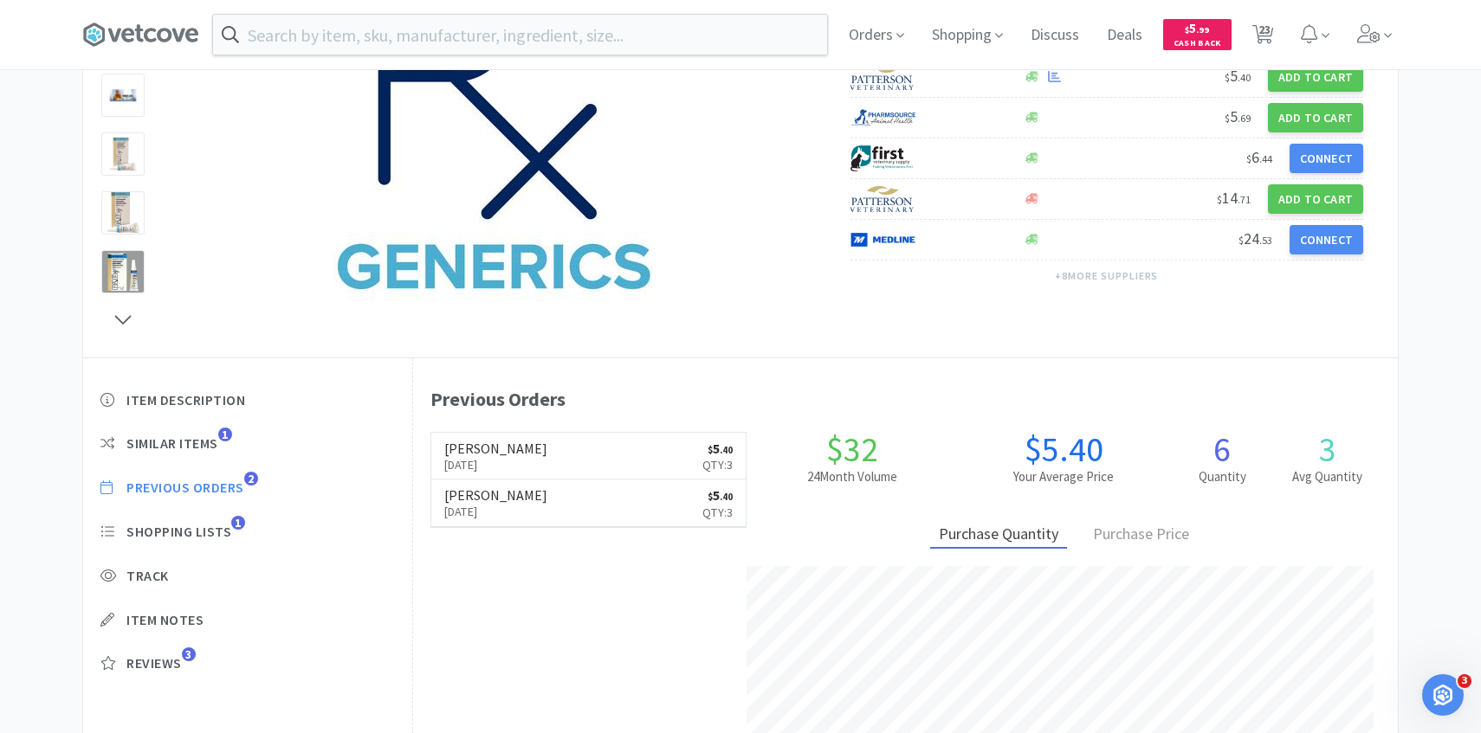
select select "100"
select select "1"
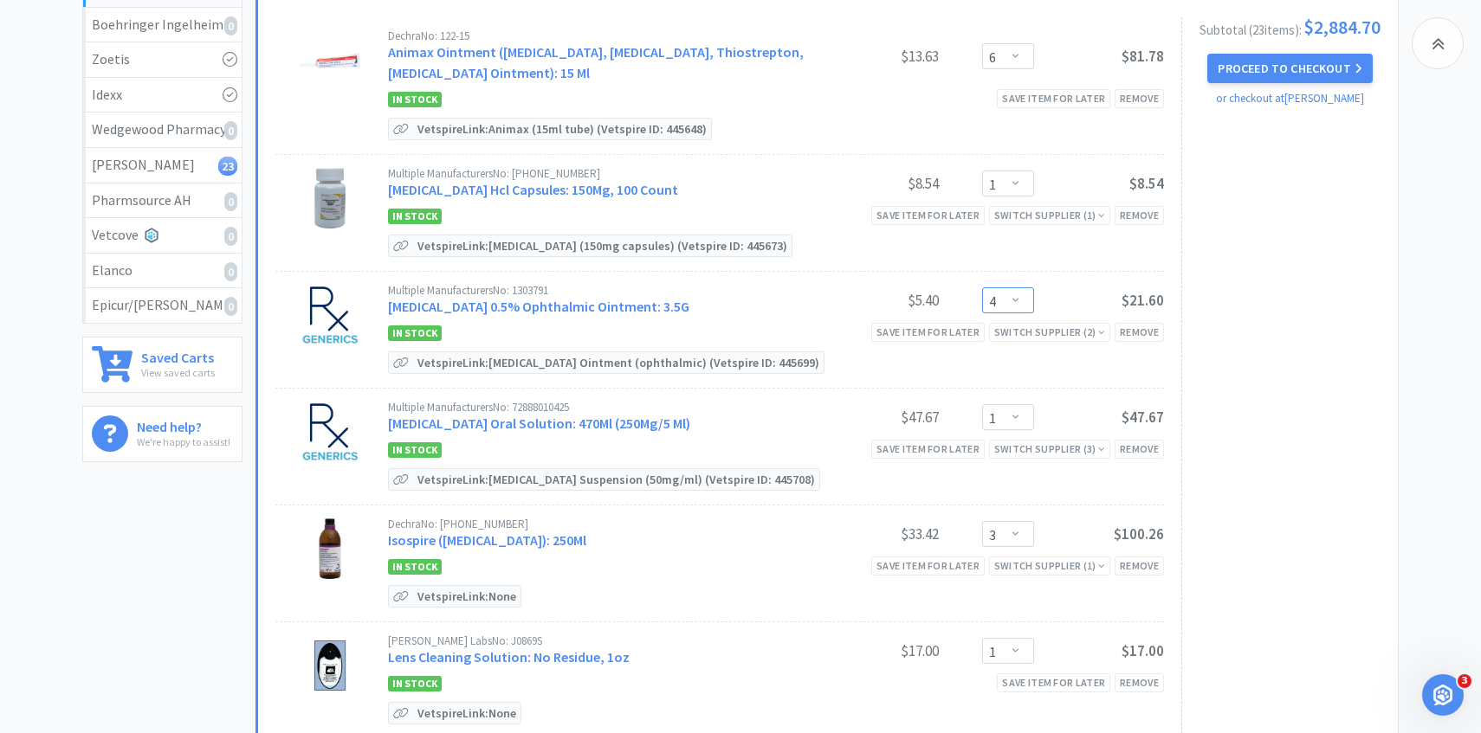
click at [1025, 294] on select "Enter Quantity 1 2 3 4 5 6 7 8 9 10 11 12 13 14 15 16 17 18 19 20 Enter Quantity" at bounding box center [1008, 300] width 52 height 26
click at [982, 287] on select "Enter Quantity 1 2 3 4 5 6 7 8 9 10 11 12 13 14 15 16 17 18 19 20 Enter Quantity" at bounding box center [1008, 300] width 52 height 26
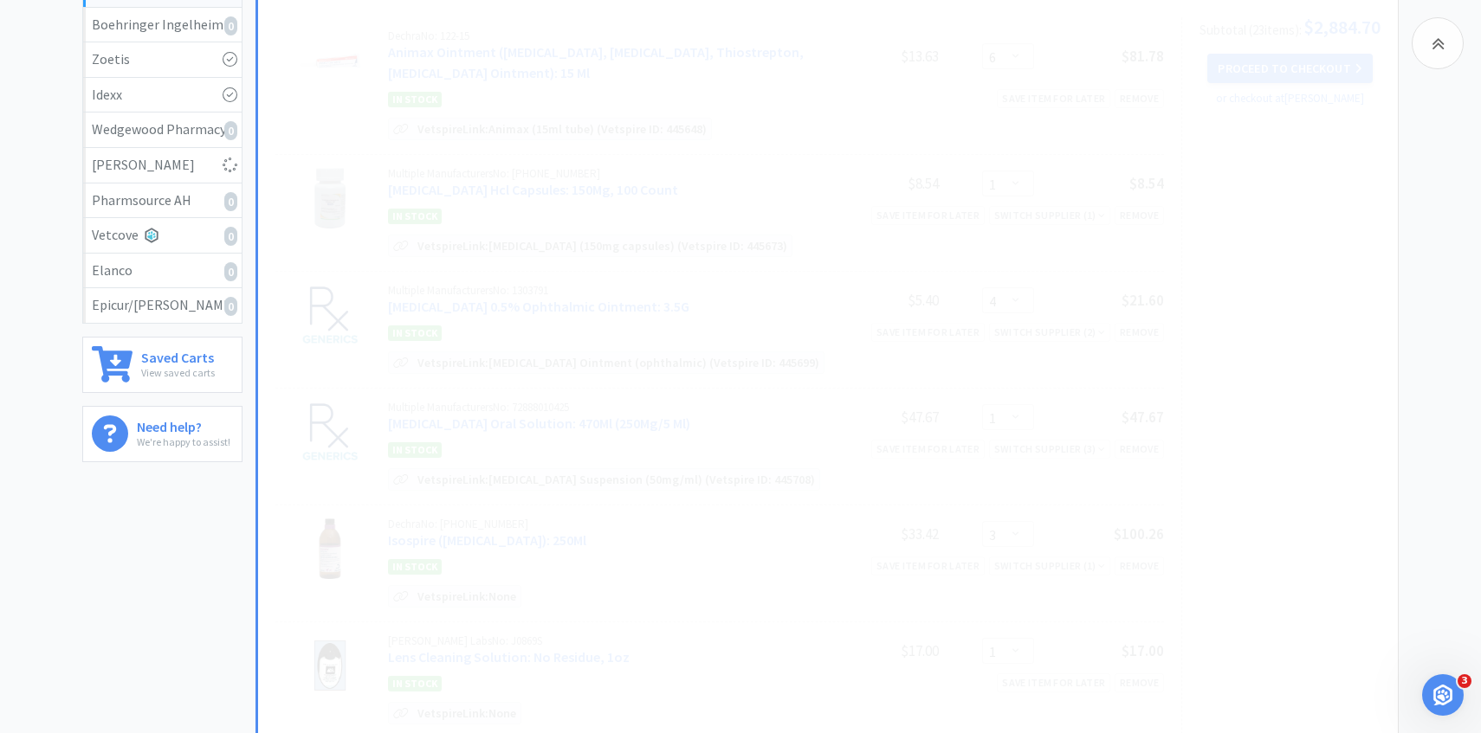
select select "5"
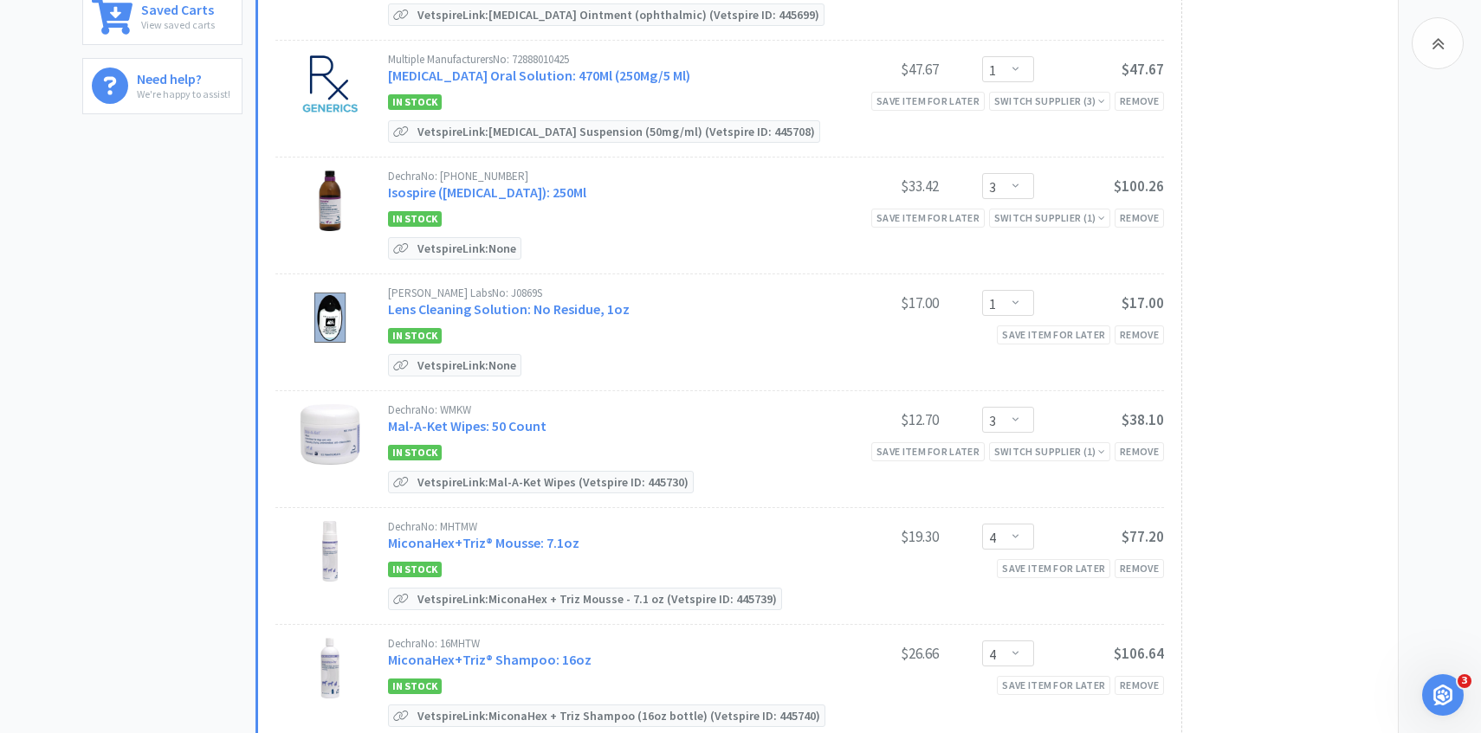
scroll to position [614, 0]
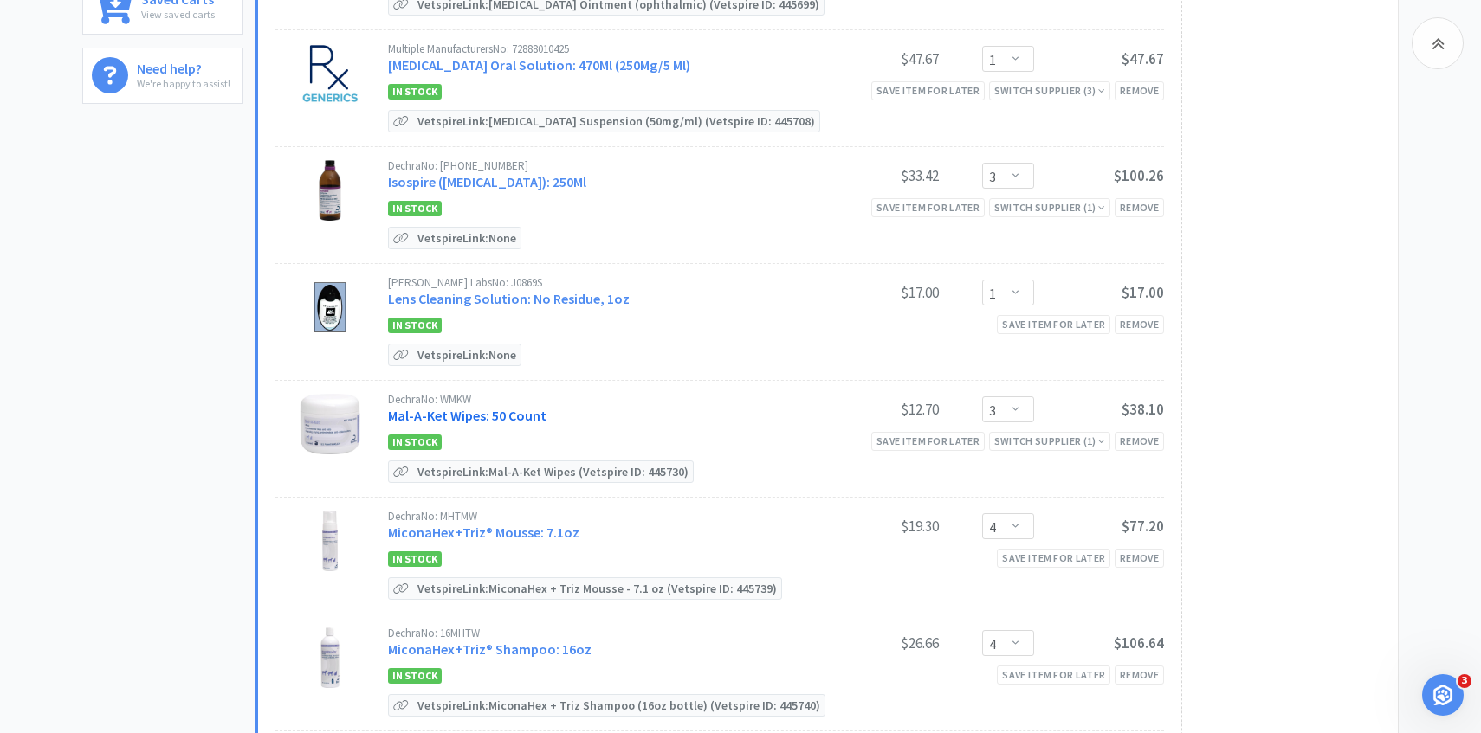
click at [513, 414] on link "Mal-A-Ket Wipes: 50 Count" at bounding box center [467, 415] width 158 height 17
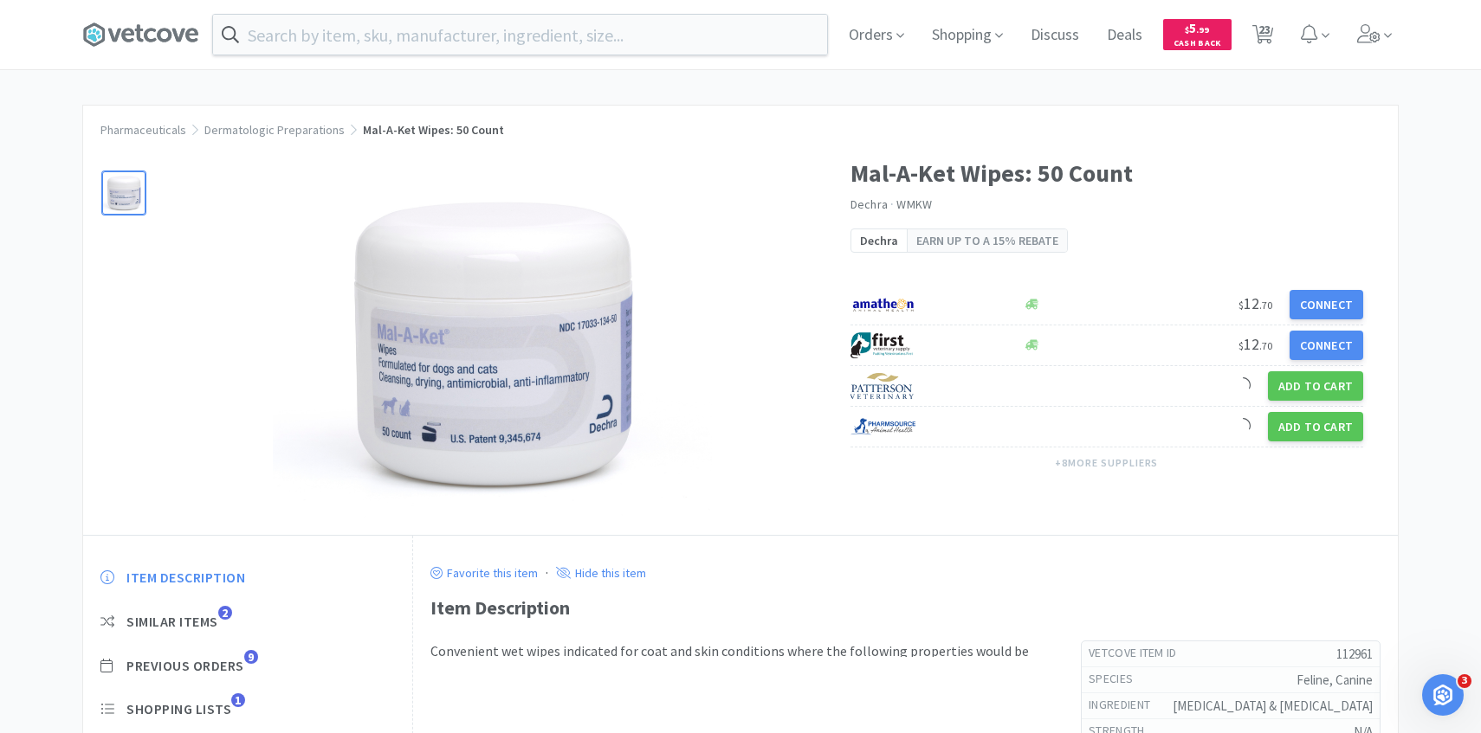
scroll to position [132, 0]
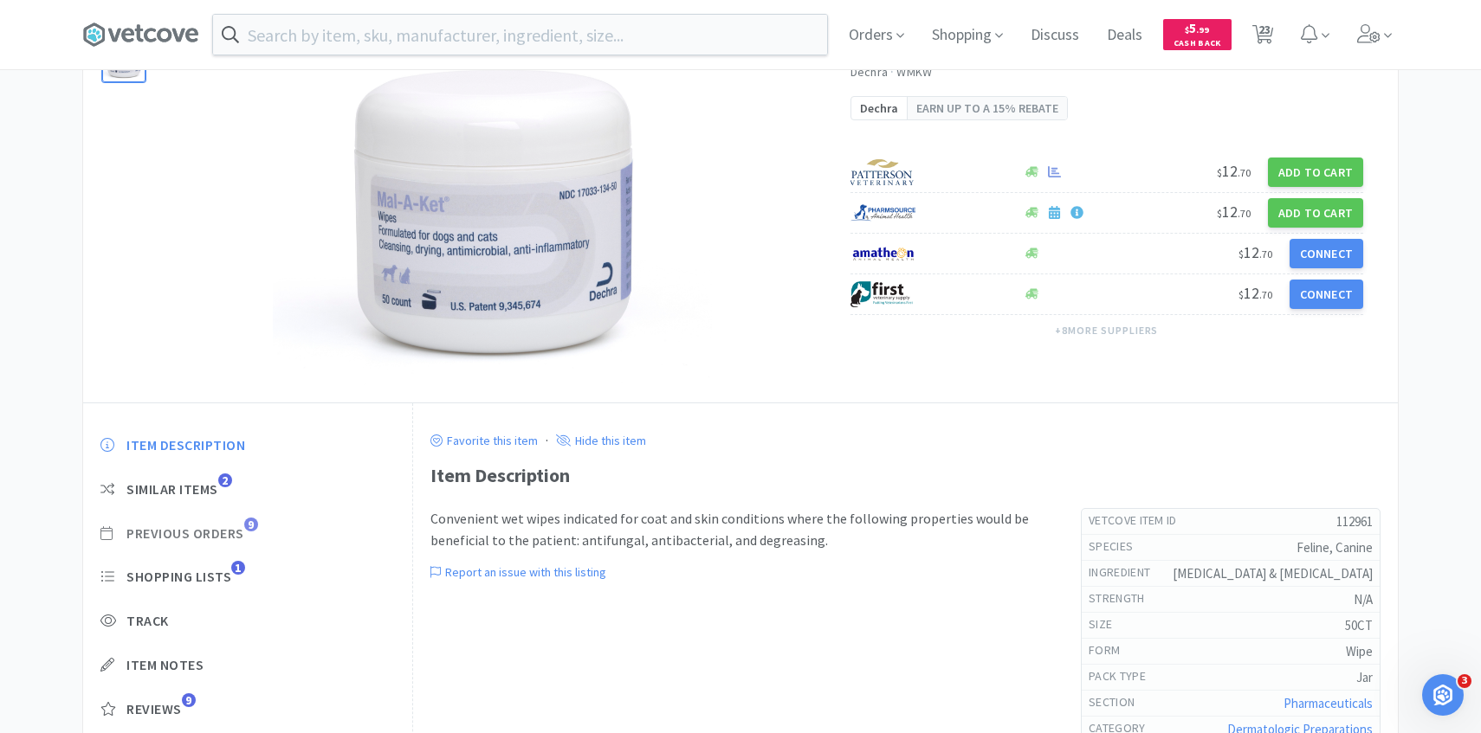
click at [237, 525] on span "Previous Orders" at bounding box center [185, 534] width 118 height 18
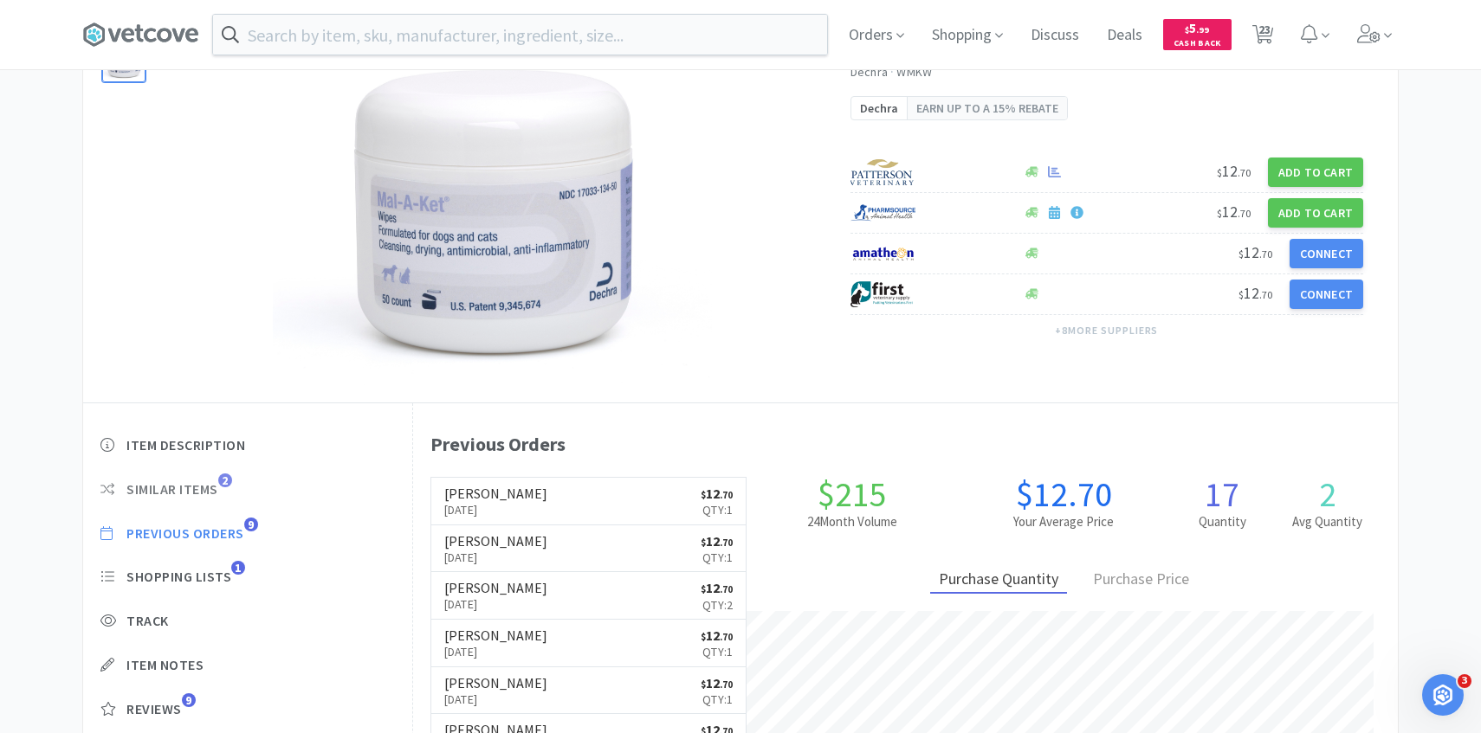
scroll to position [475, 985]
select select "6"
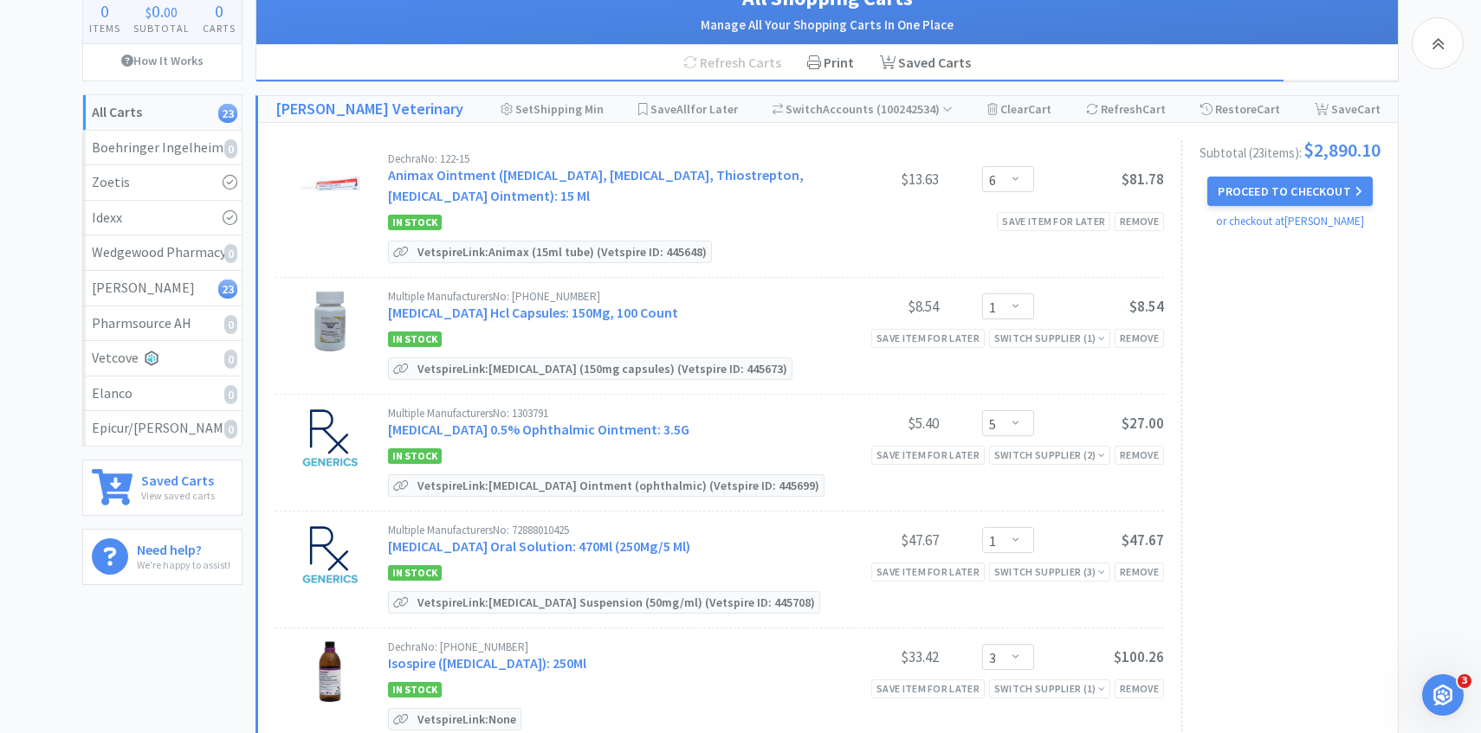
scroll to position [614, 0]
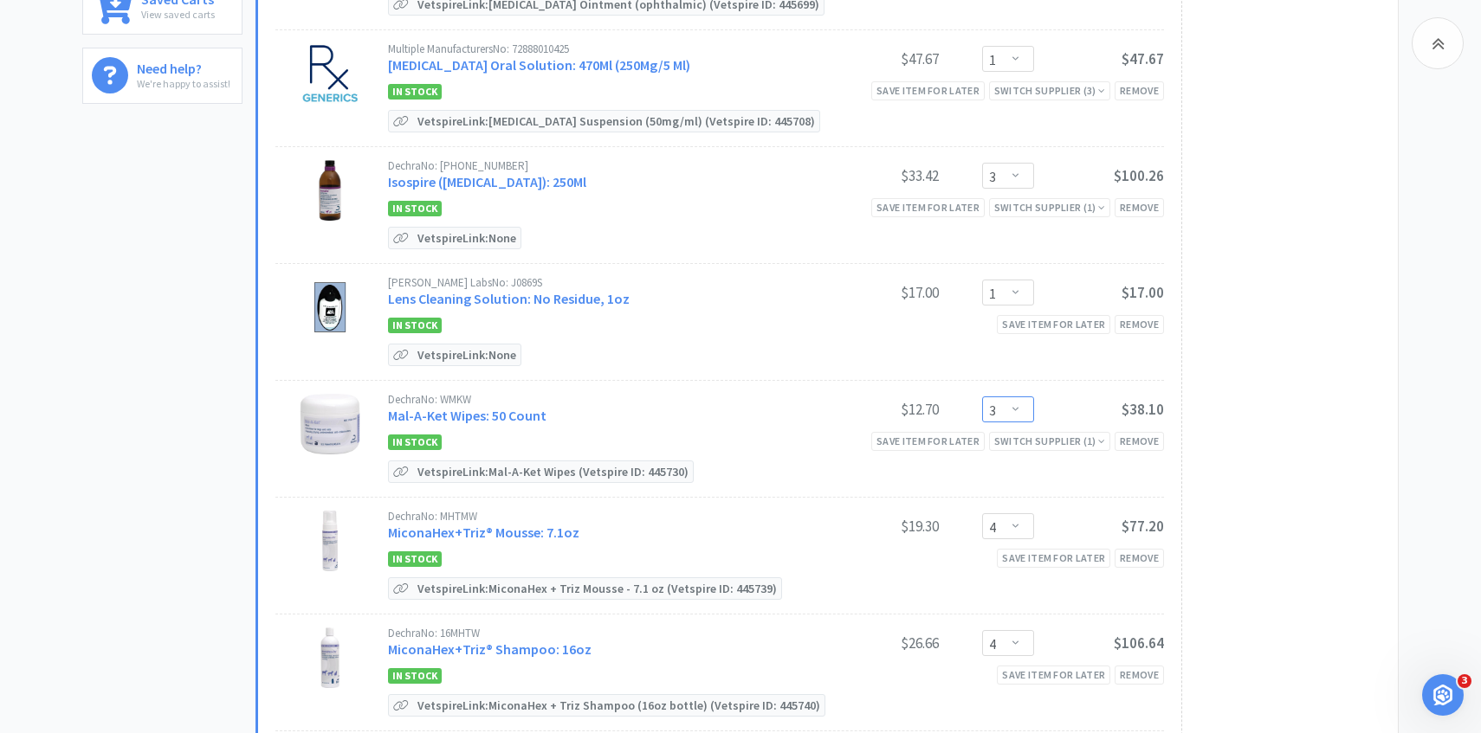
click at [999, 410] on select "Enter Quantity 1 2 3 4 5 6 7 8 9 10 11 12 13 14 15 16 17 18 19 20 Enter Quantity" at bounding box center [1008, 410] width 52 height 26
click at [982, 397] on select "Enter Quantity 1 2 3 4 5 6 7 8 9 10 11 12 13 14 15 16 17 18 19 20 Enter Quantity" at bounding box center [1008, 410] width 52 height 26
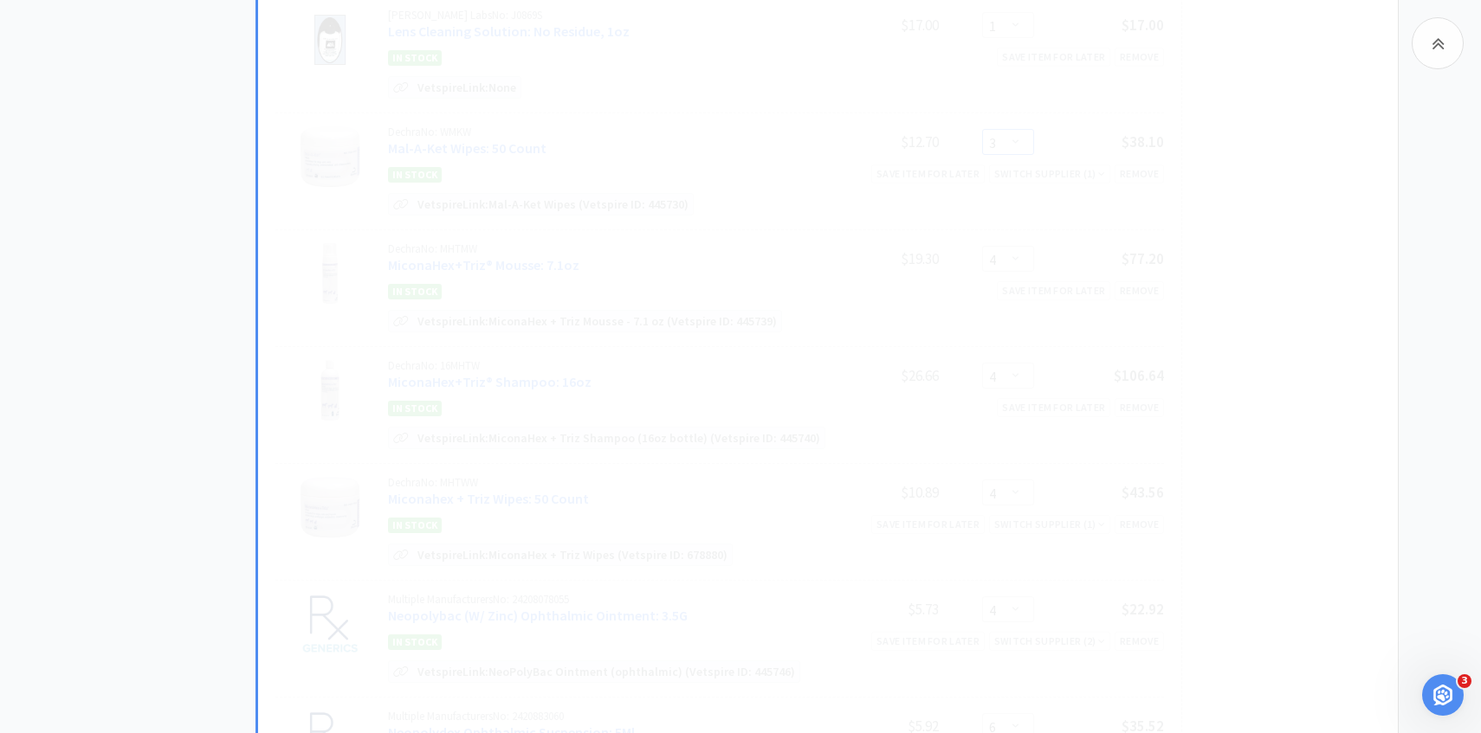
scroll to position [881, 0]
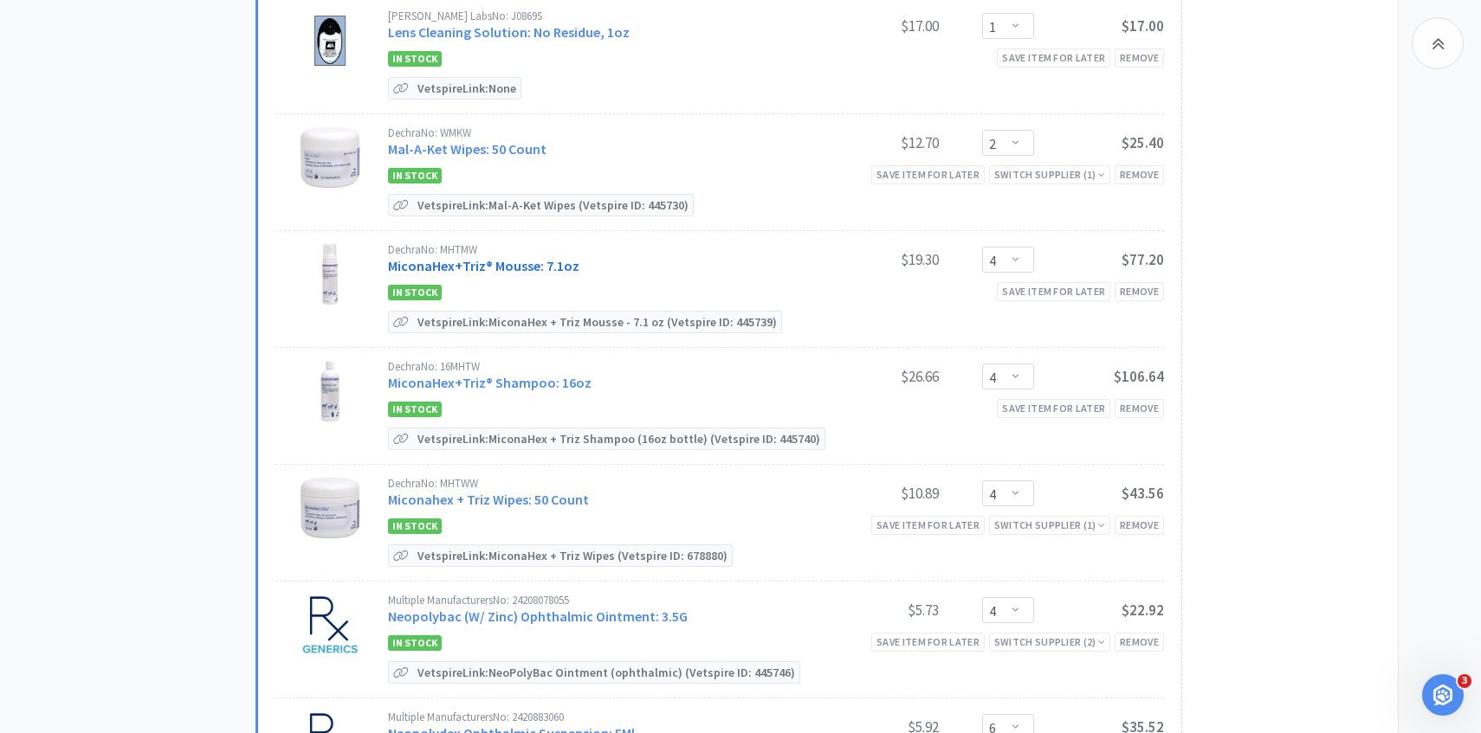
click at [549, 265] on link "MiconaHex+Triz® Mousse: 7.1oz" at bounding box center [483, 265] width 191 height 17
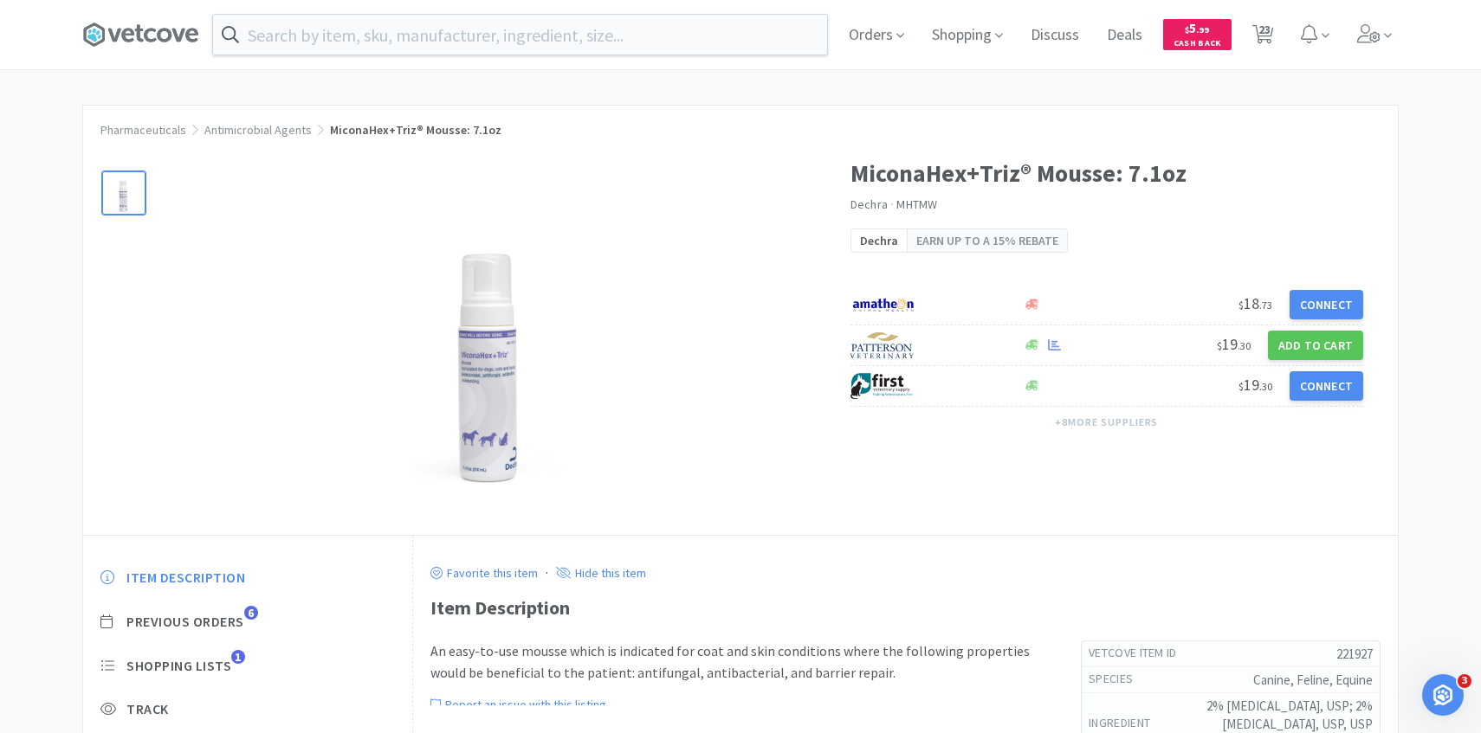
scroll to position [137, 0]
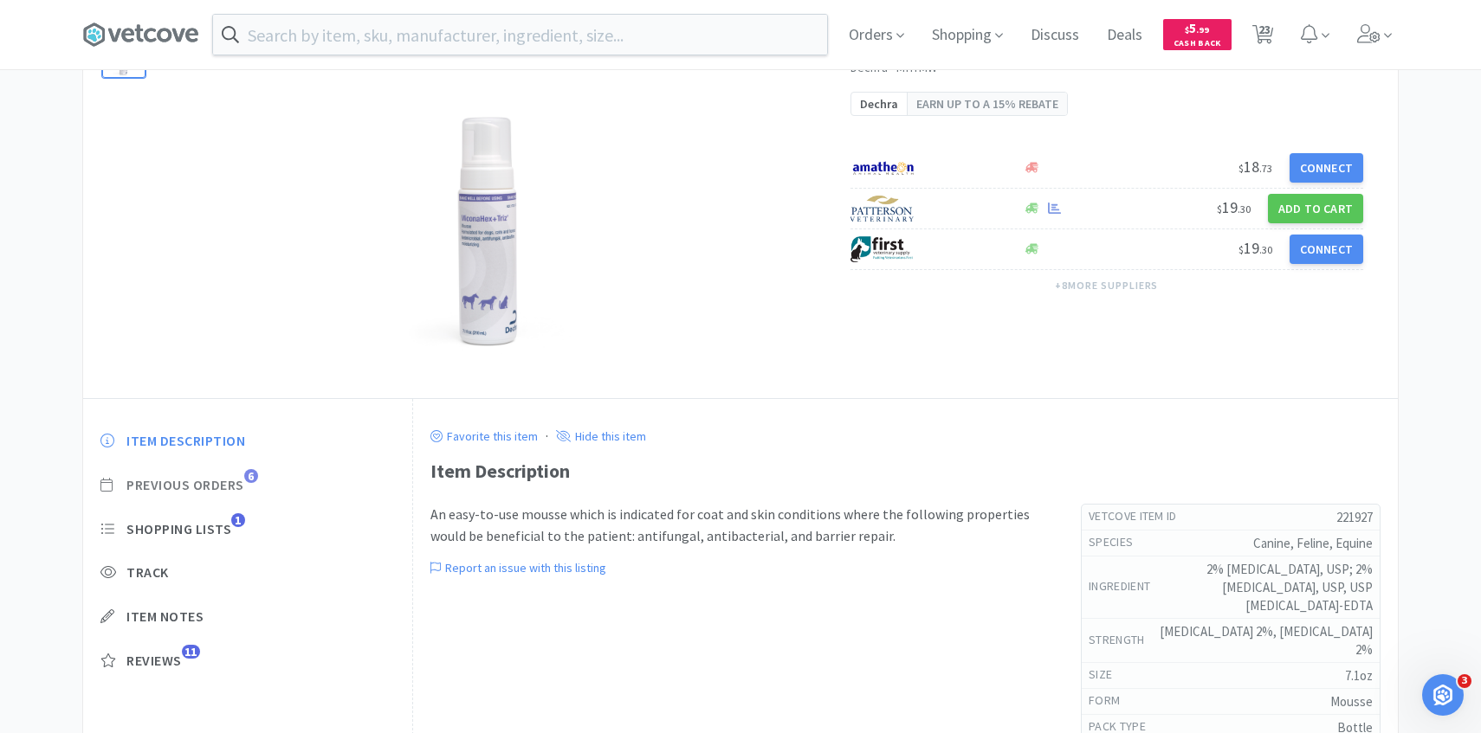
click at [241, 482] on span "Previous Orders" at bounding box center [185, 485] width 118 height 18
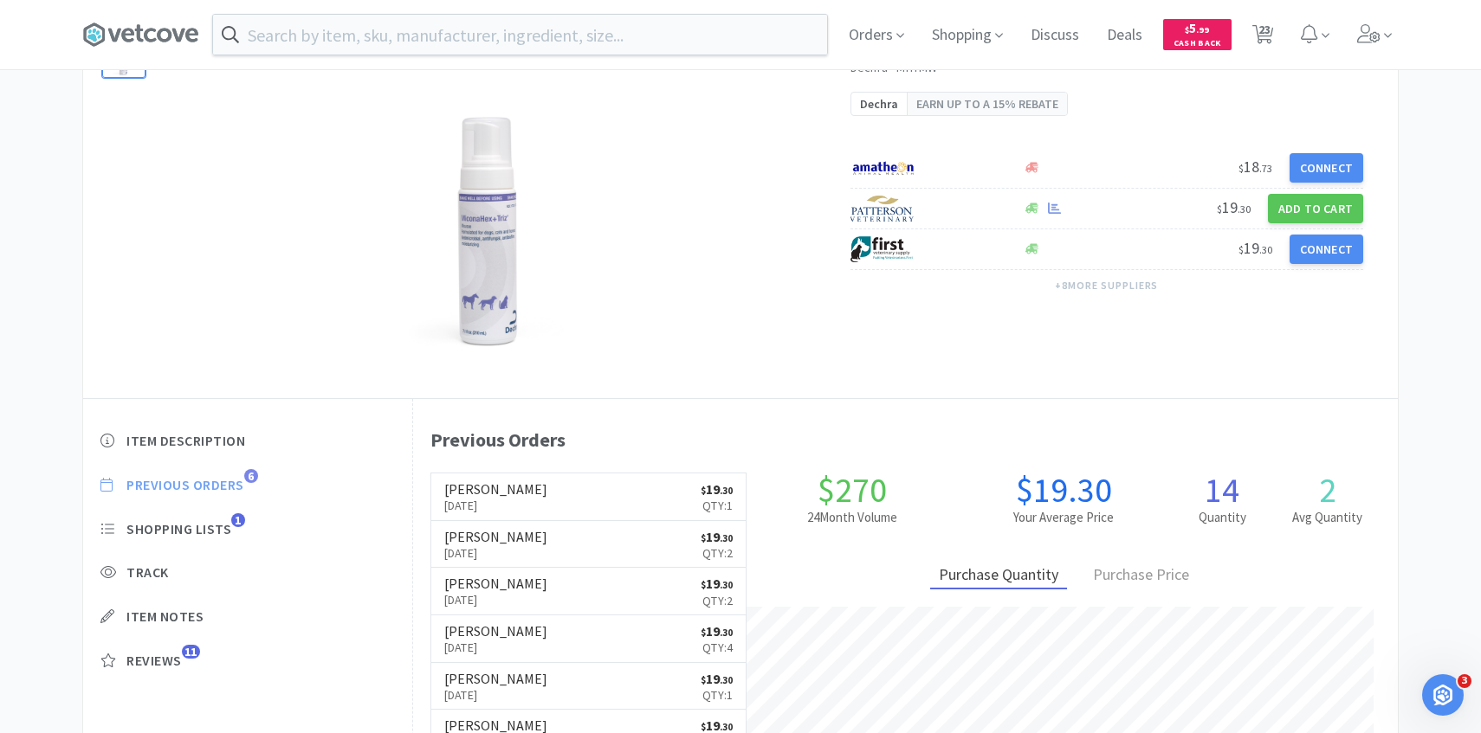
scroll to position [475, 985]
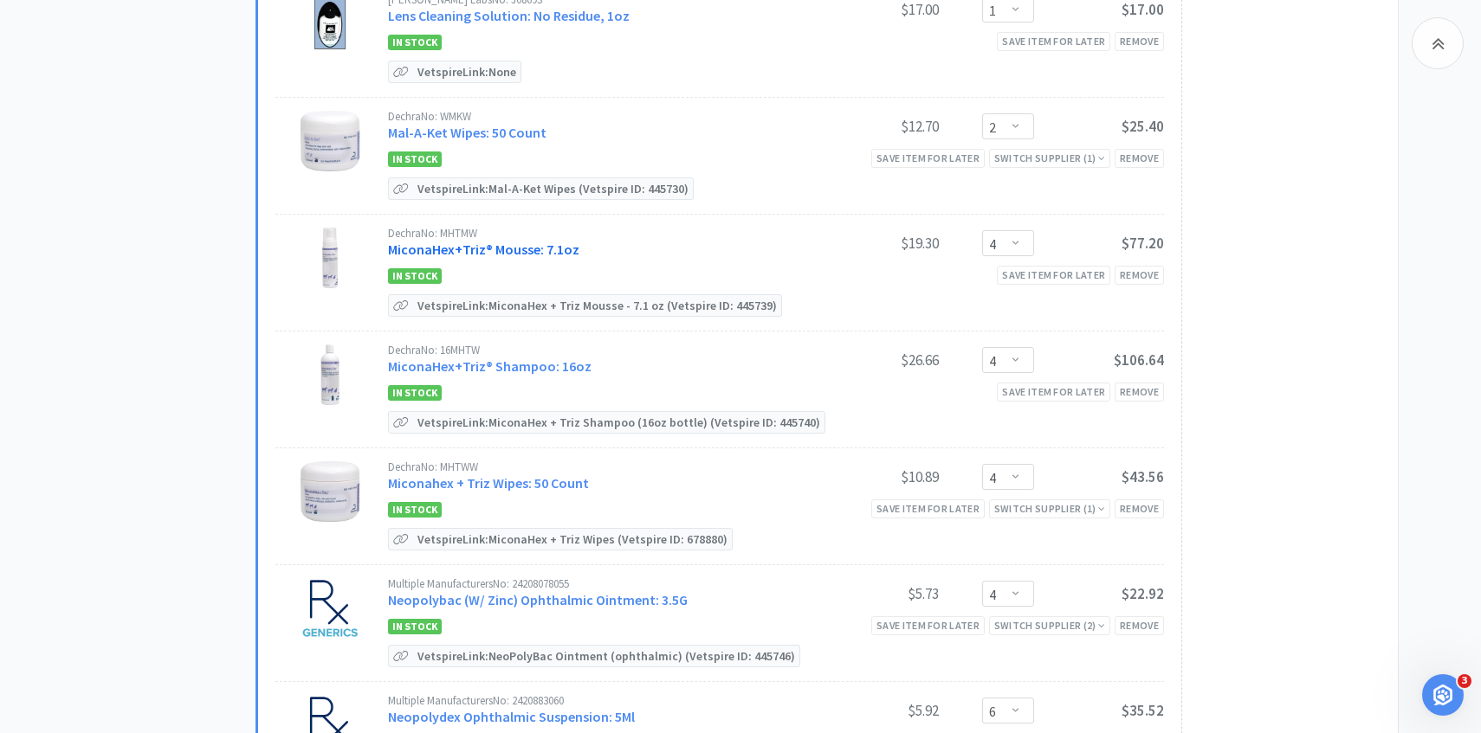
scroll to position [909, 0]
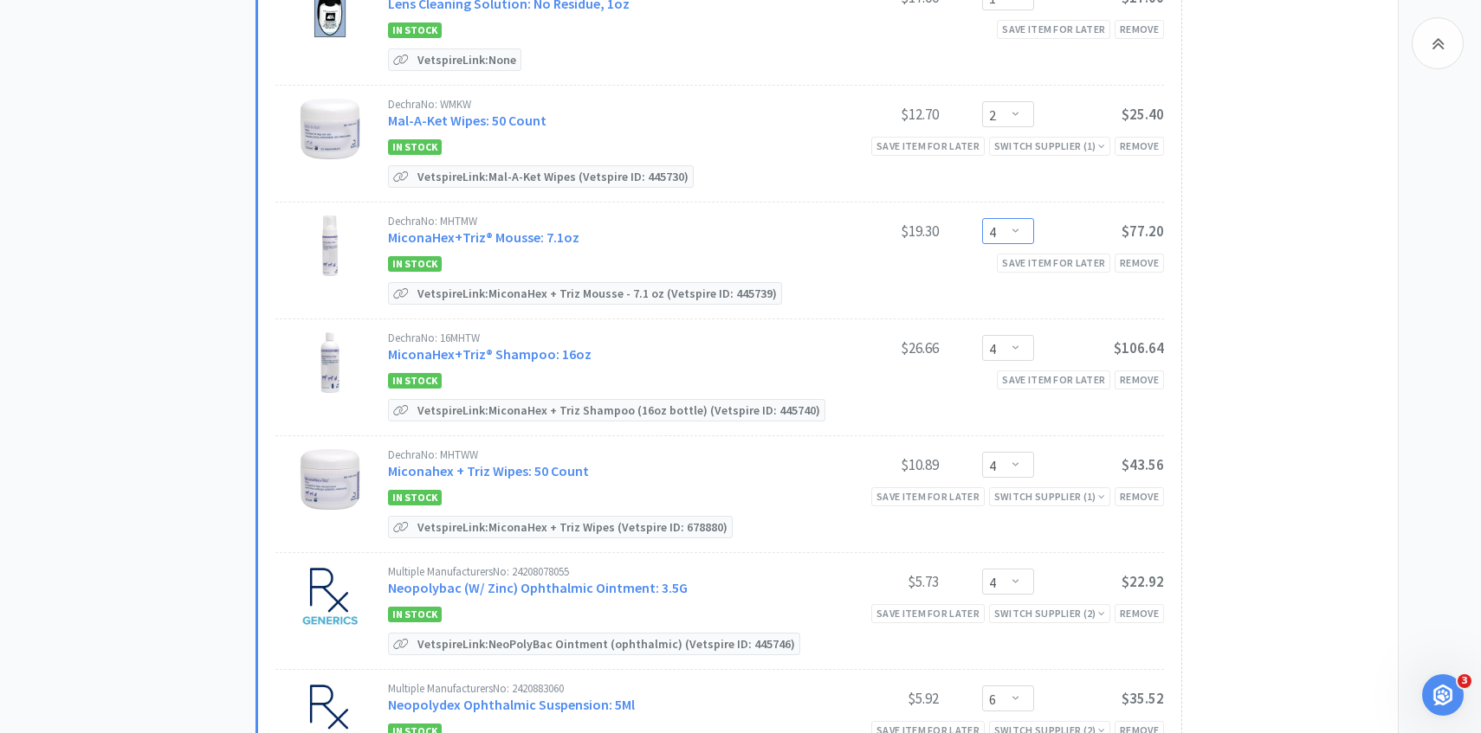
click at [1012, 235] on select "Enter Quantity 1 2 3 4 5 6 7 8 9 10 11 12 13 14 15 16 17 18 19 20 Enter Quantity" at bounding box center [1008, 231] width 52 height 26
click at [982, 218] on select "Enter Quantity 1 2 3 4 5 6 7 8 9 10 11 12 13 14 15 16 17 18 19 20 Enter Quantity" at bounding box center [1008, 231] width 52 height 26
click at [516, 353] on link "MiconaHex+Triz® Shampoo: 16oz" at bounding box center [489, 353] width 203 height 17
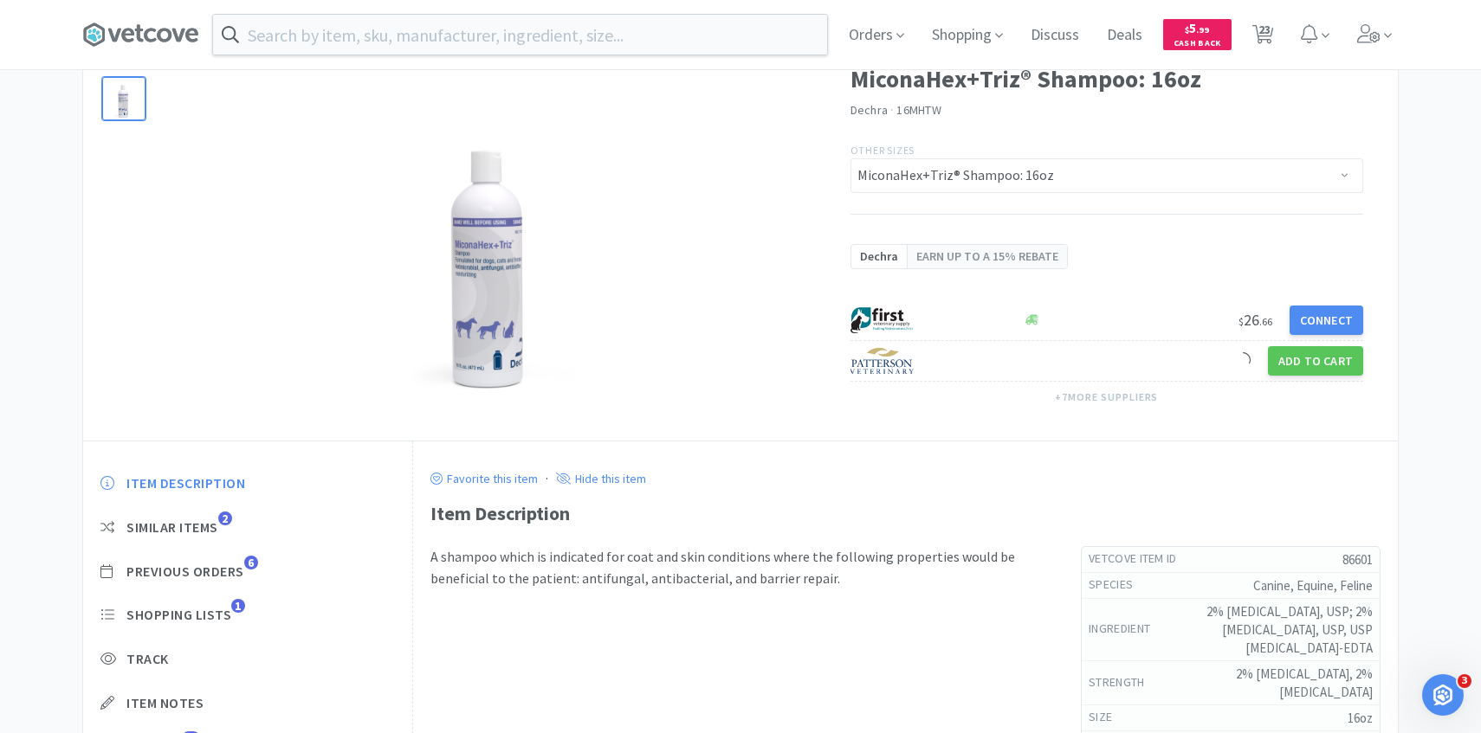
scroll to position [108, 0]
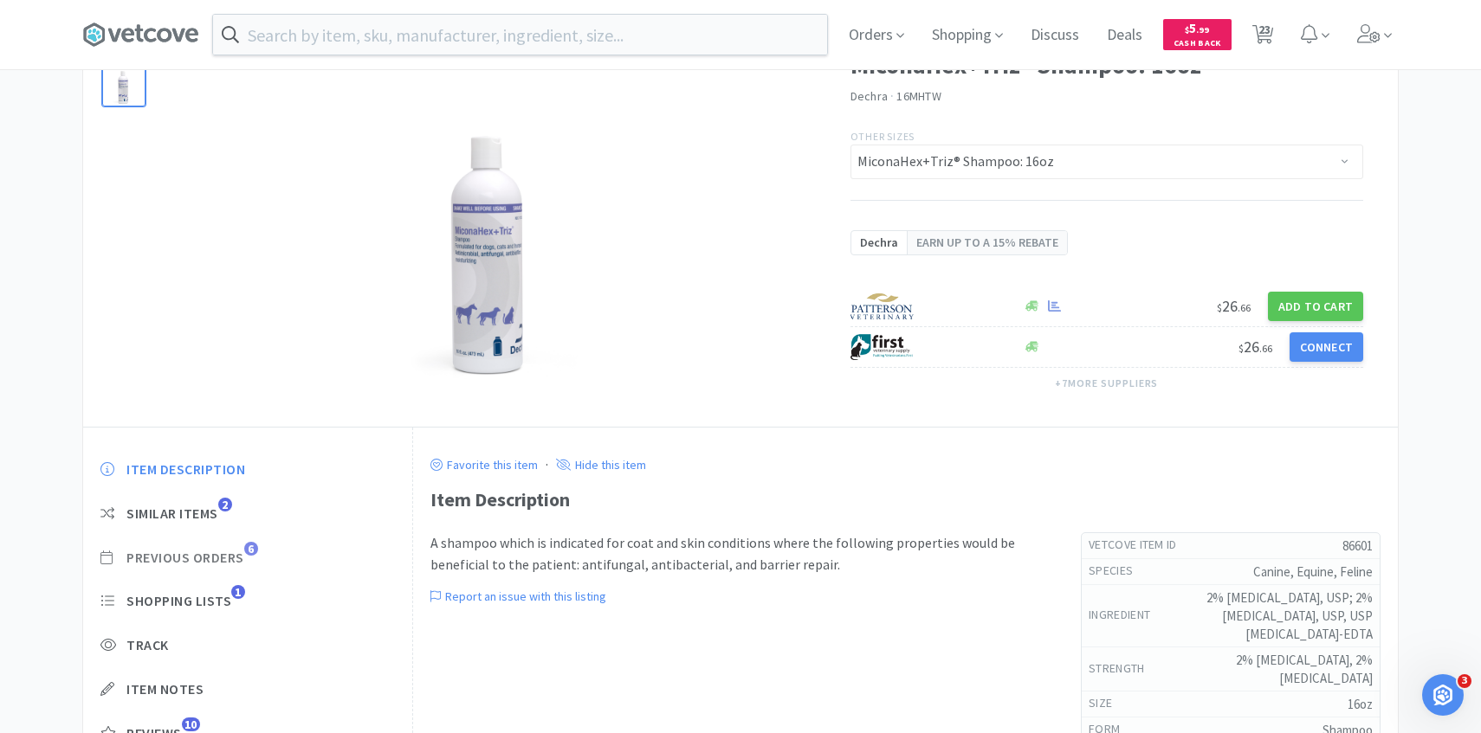
click at [246, 556] on span "Previous Orders 6" at bounding box center [247, 558] width 294 height 18
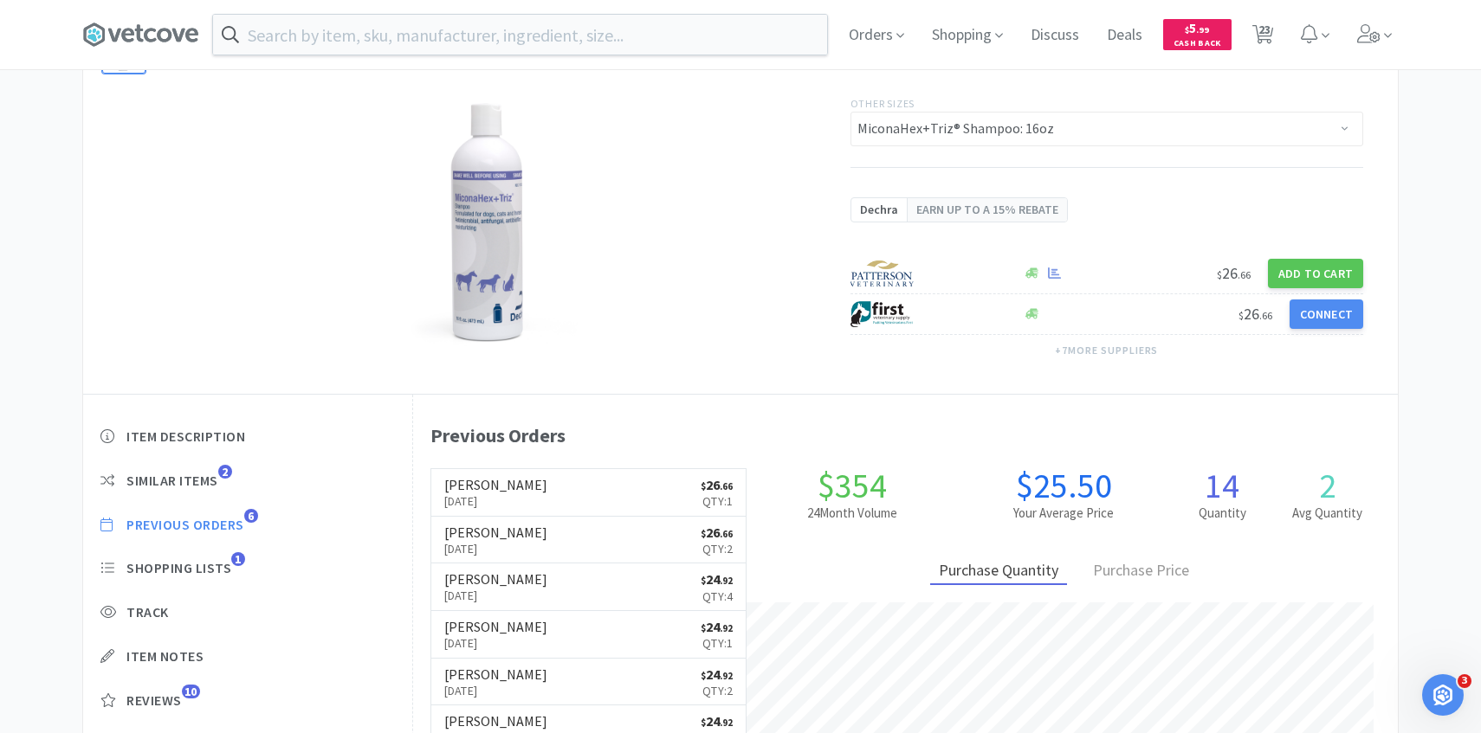
scroll to position [148, 0]
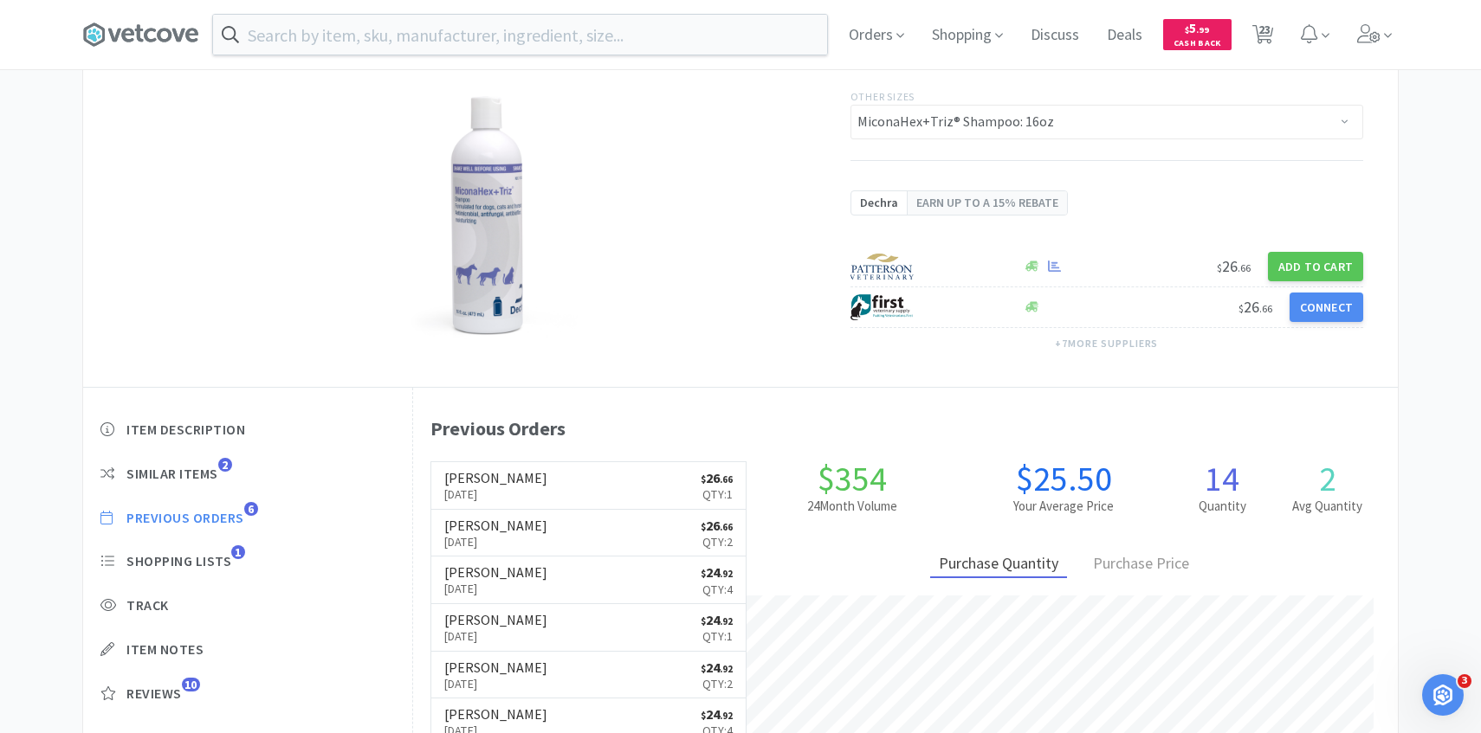
scroll to position [909, 0]
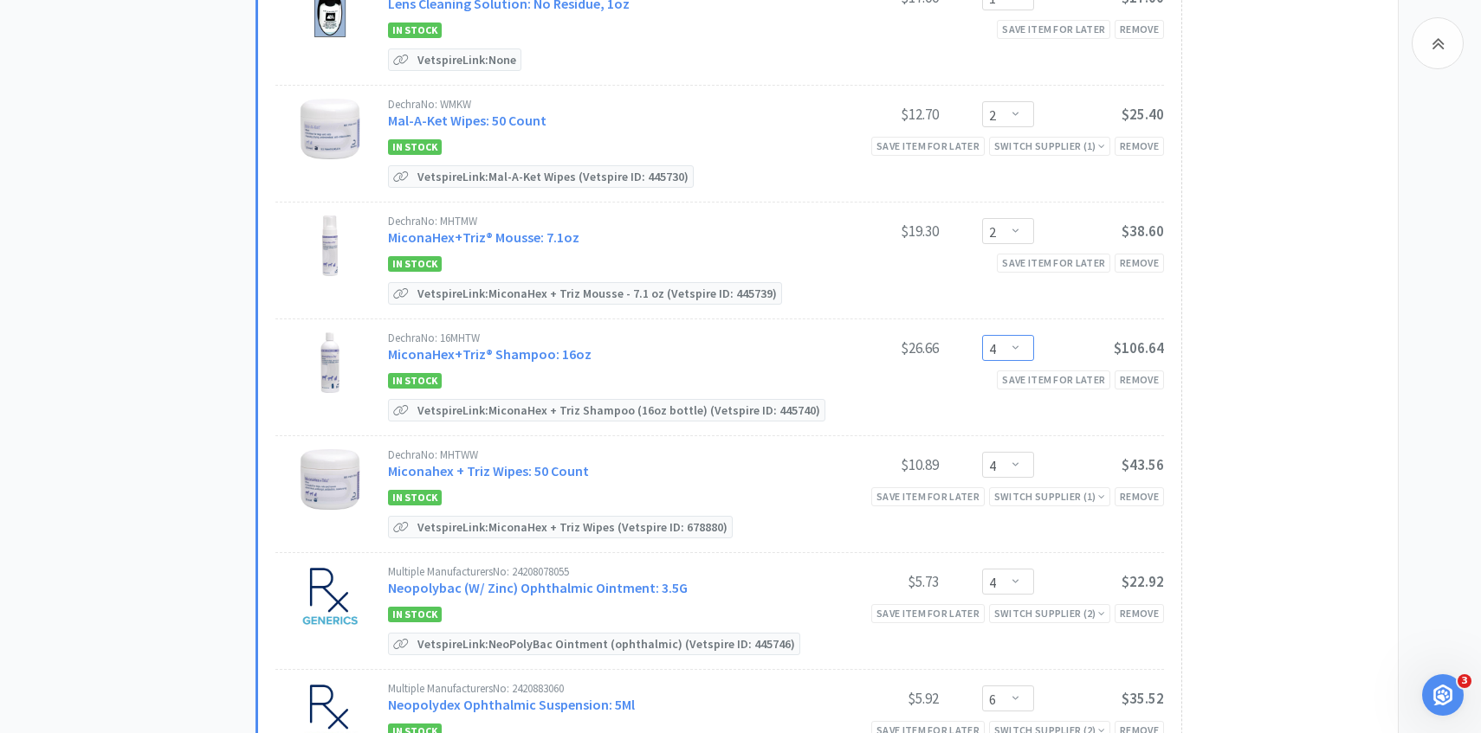
click at [1016, 346] on select "Enter Quantity 1 2 3 4 5 6 7 8 9 10 11 12 13 14 15 16 17 18 19 20 Enter Quantity" at bounding box center [1008, 348] width 52 height 26
click at [982, 335] on select "Enter Quantity 1 2 3 4 5 6 7 8 9 10 11 12 13 14 15 16 17 18 19 20 Enter Quantity" at bounding box center [1008, 348] width 52 height 26
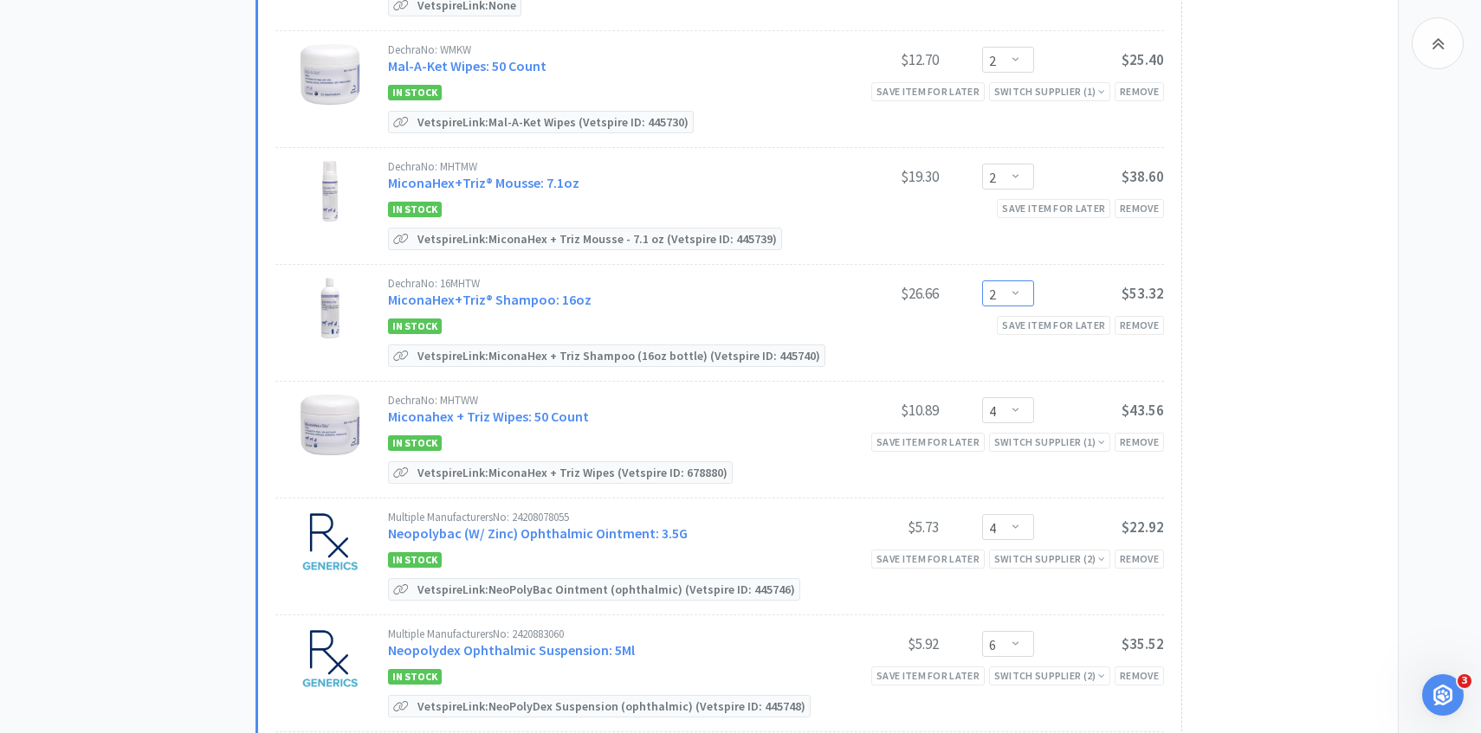
scroll to position [966, 0]
click at [540, 406] on link "Miconahex + Triz Wipes: 50 Count" at bounding box center [488, 413] width 201 height 17
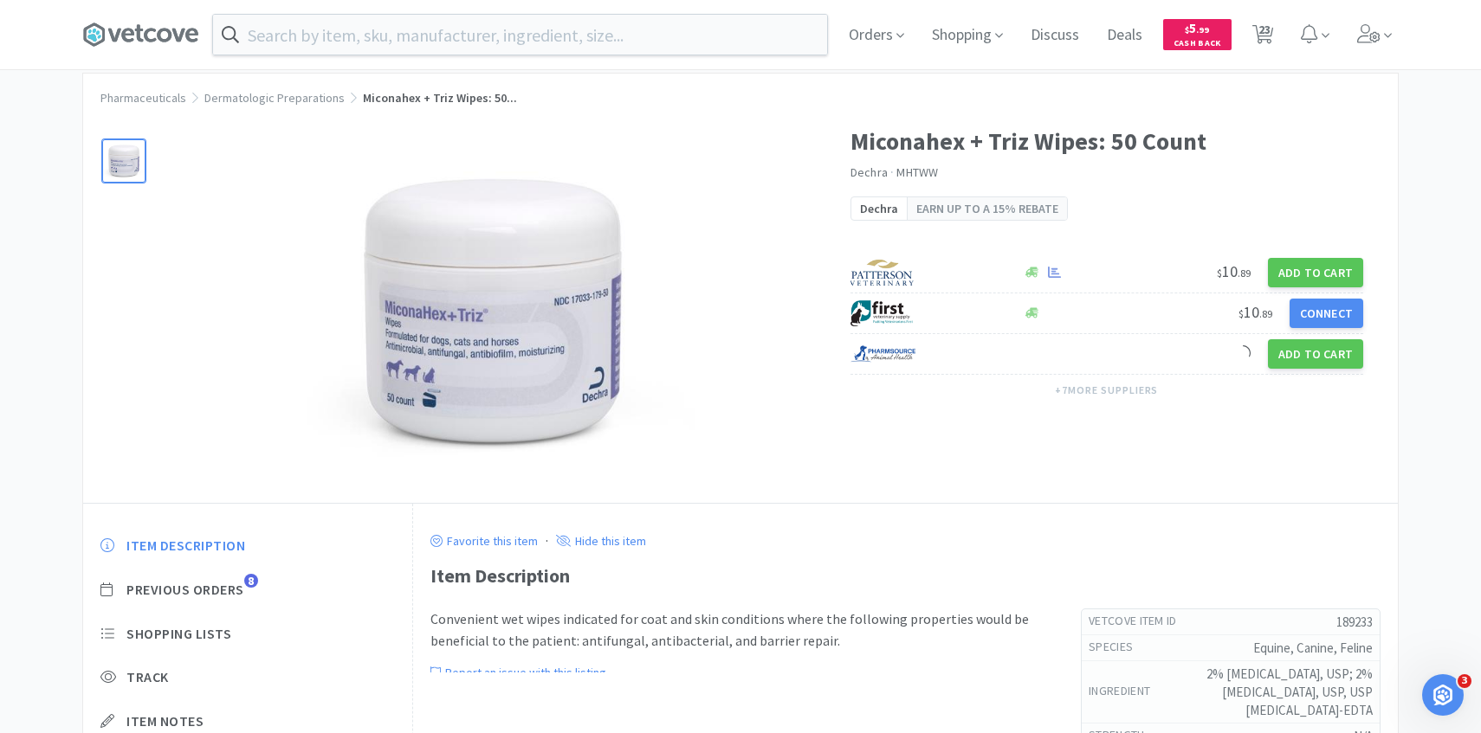
scroll to position [56, 0]
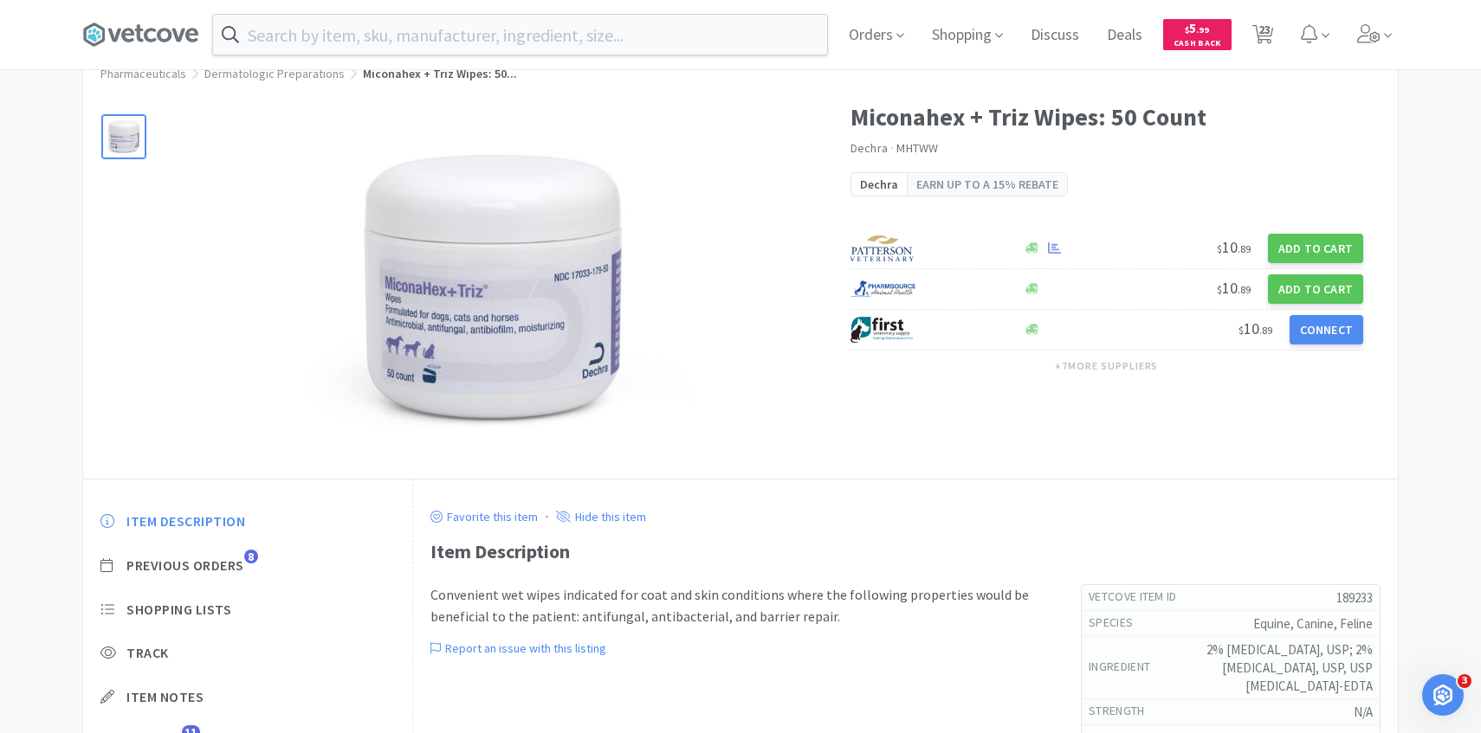
click at [220, 580] on div "Item Description Previous Orders 8 Shopping Lists Track Item Notes Reviews 11" at bounding box center [247, 644] width 329 height 299
click at [221, 571] on span "Previous Orders" at bounding box center [185, 566] width 118 height 18
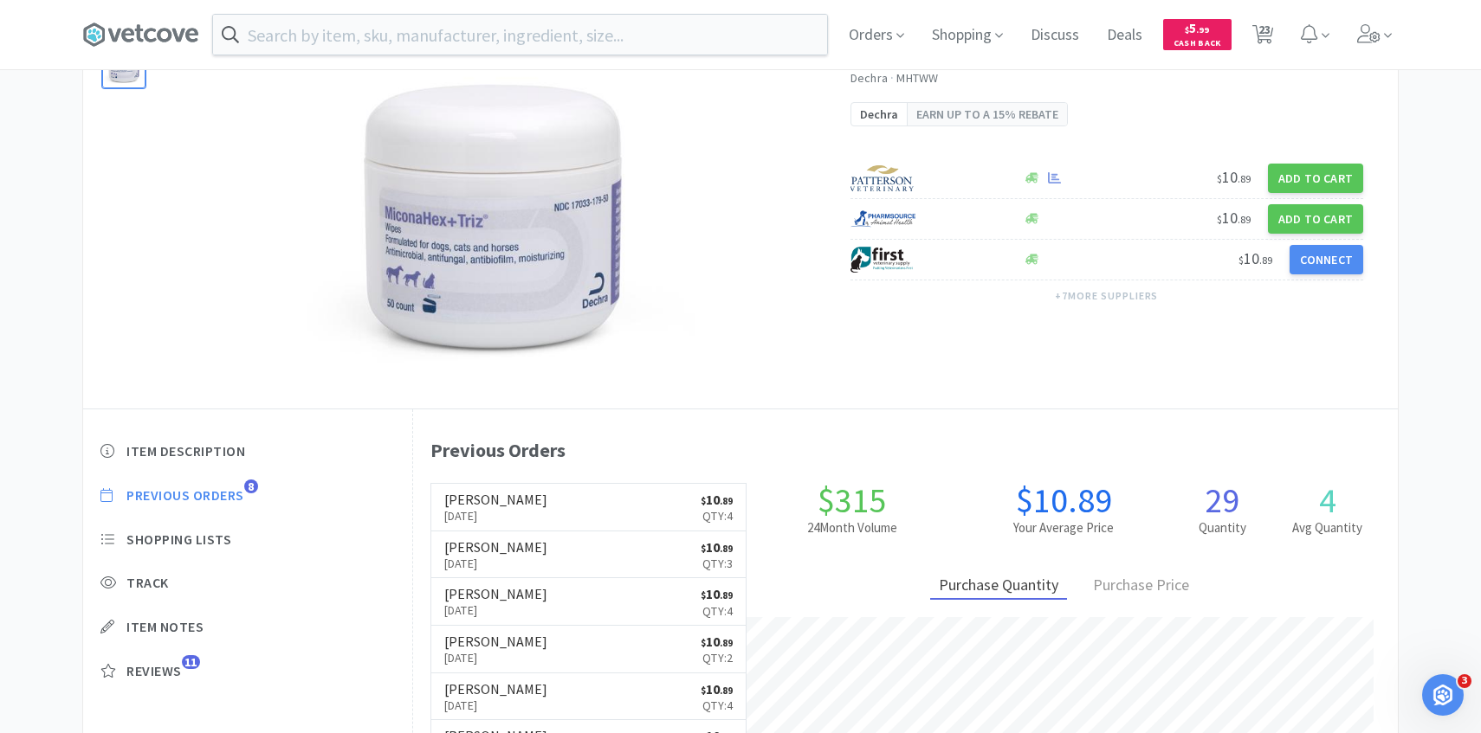
scroll to position [132, 0]
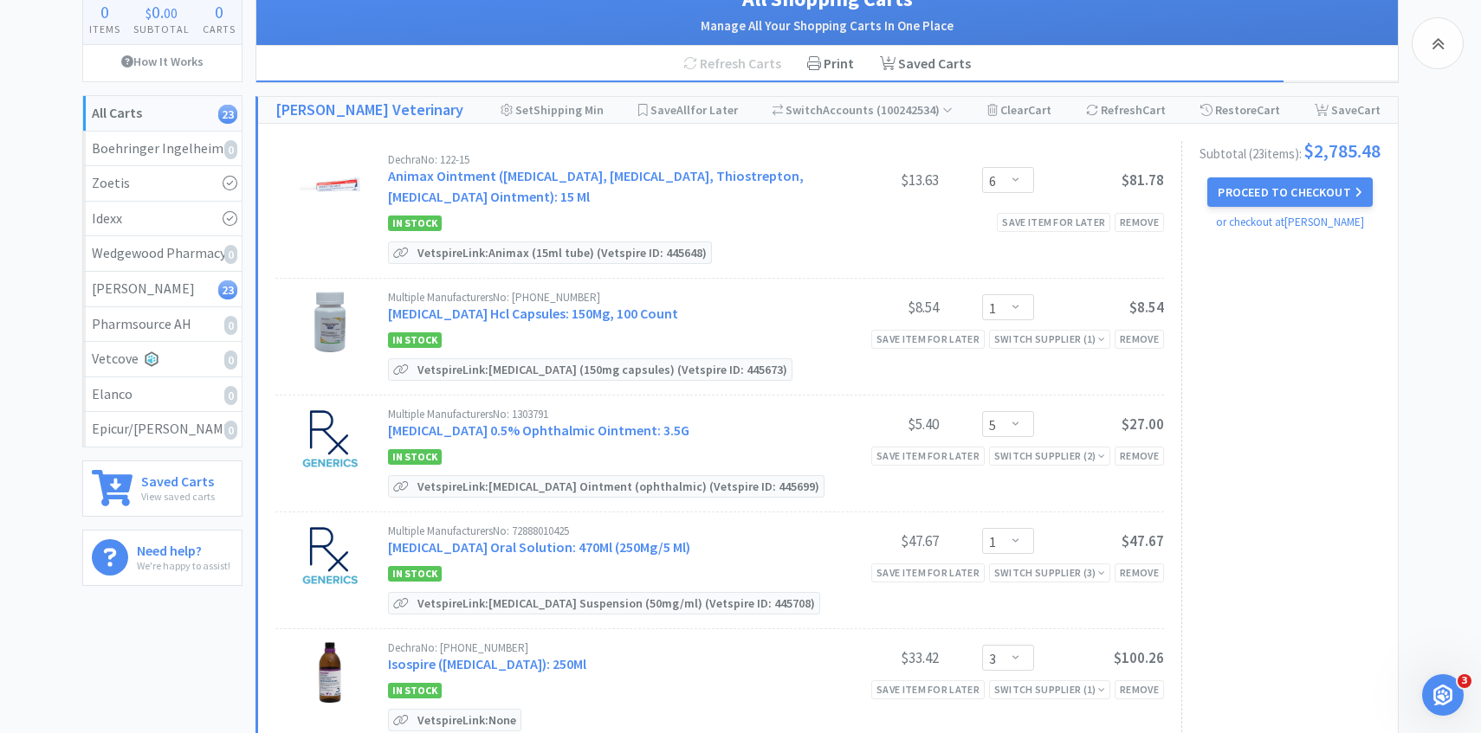
scroll to position [966, 0]
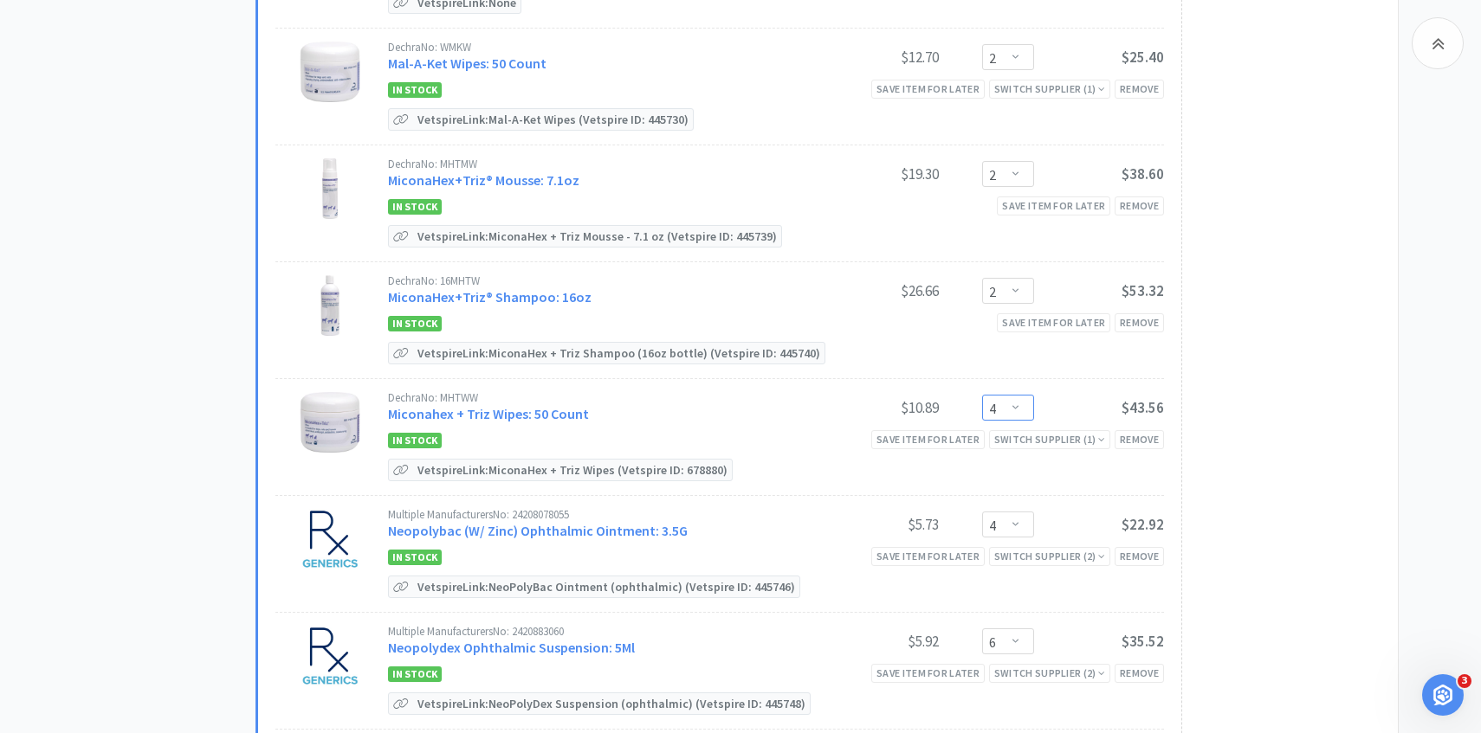
click at [1026, 406] on select "Enter Quantity 1 2 3 4 5 6 7 8 9 10 11 12 13 14 15 16 17 18 19 20 Enter Quantity" at bounding box center [1008, 408] width 52 height 26
click at [982, 395] on select "Enter Quantity 1 2 3 4 5 6 7 8 9 10 11 12 13 14 15 16 17 18 19 20 Enter Quantity" at bounding box center [1008, 408] width 52 height 26
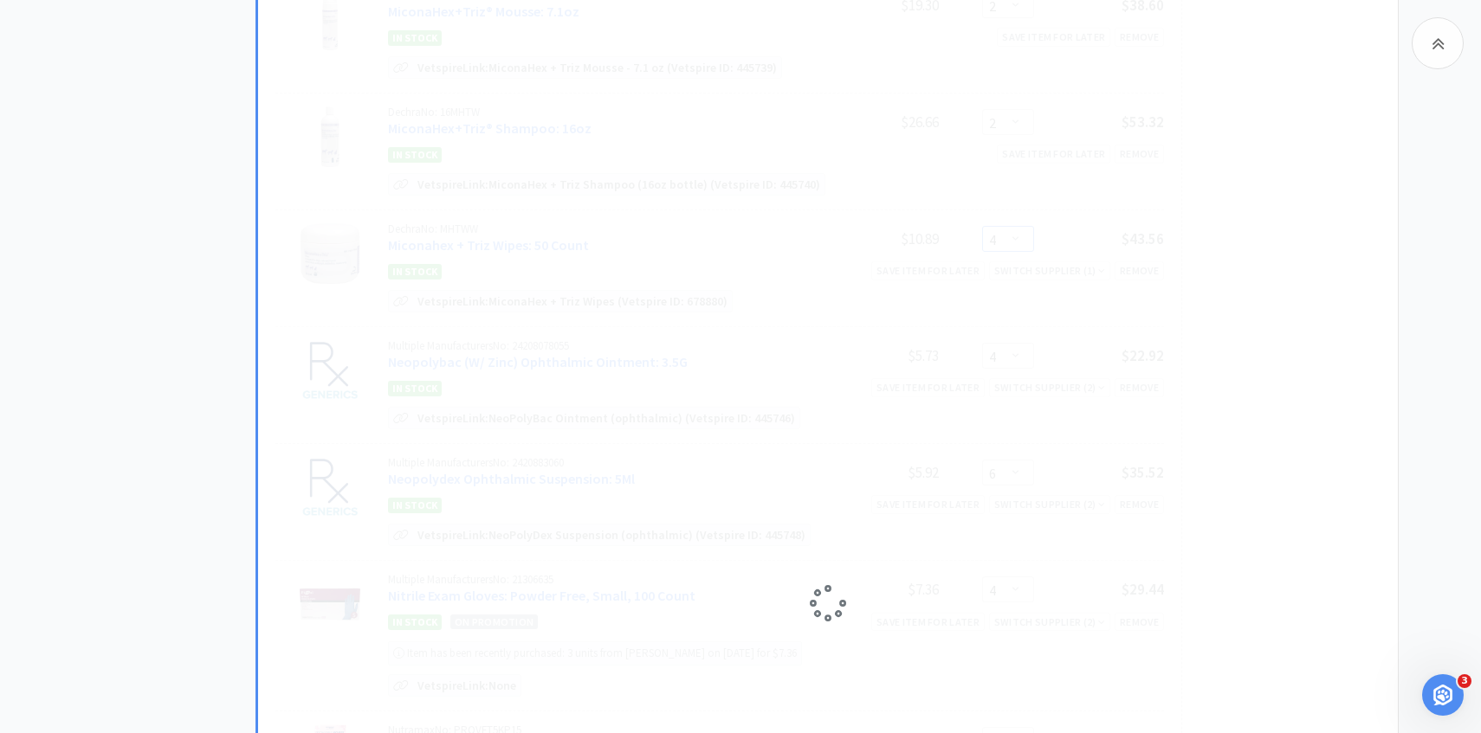
scroll to position [1136, 0]
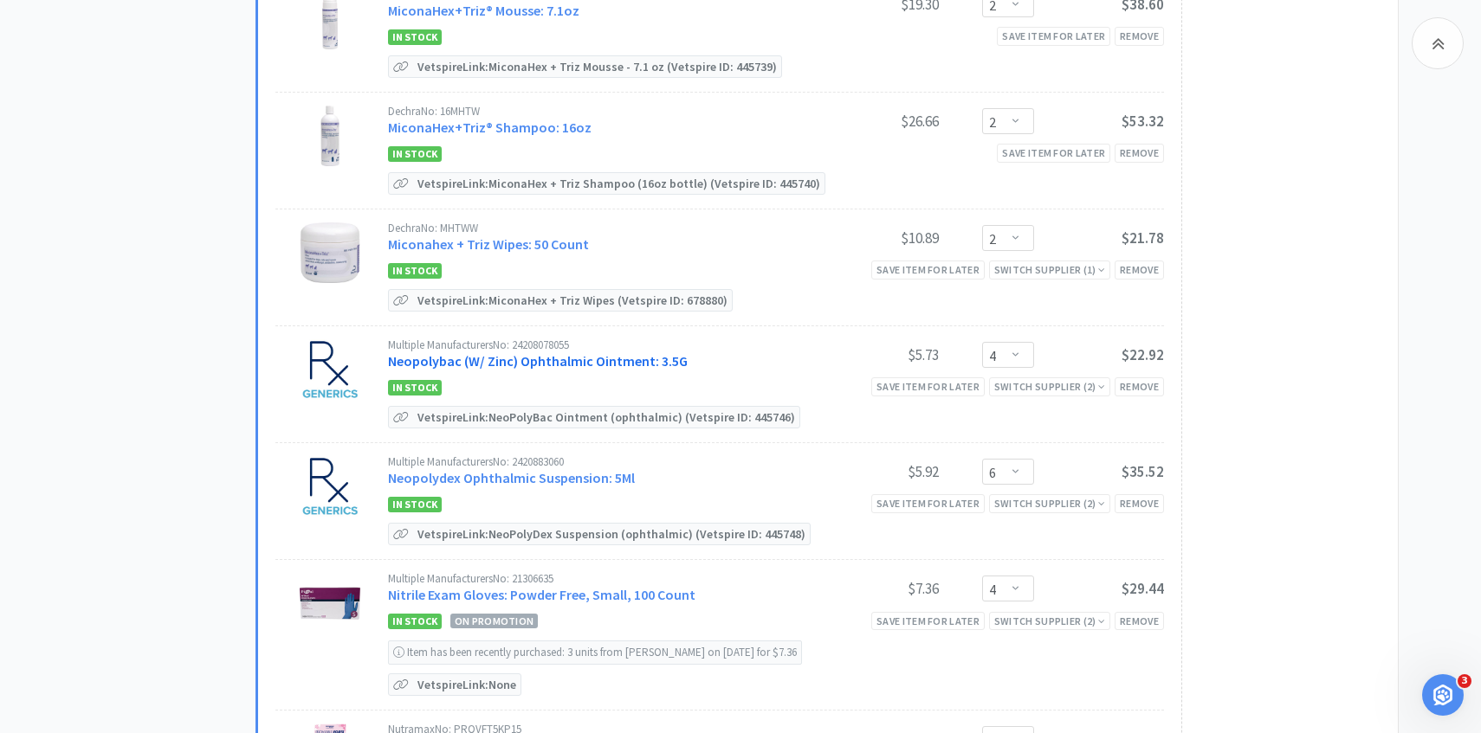
click at [544, 360] on link "Neopolybac (W/ Zinc) Ophthalmic Ointment: 3.5G" at bounding box center [538, 360] width 300 height 17
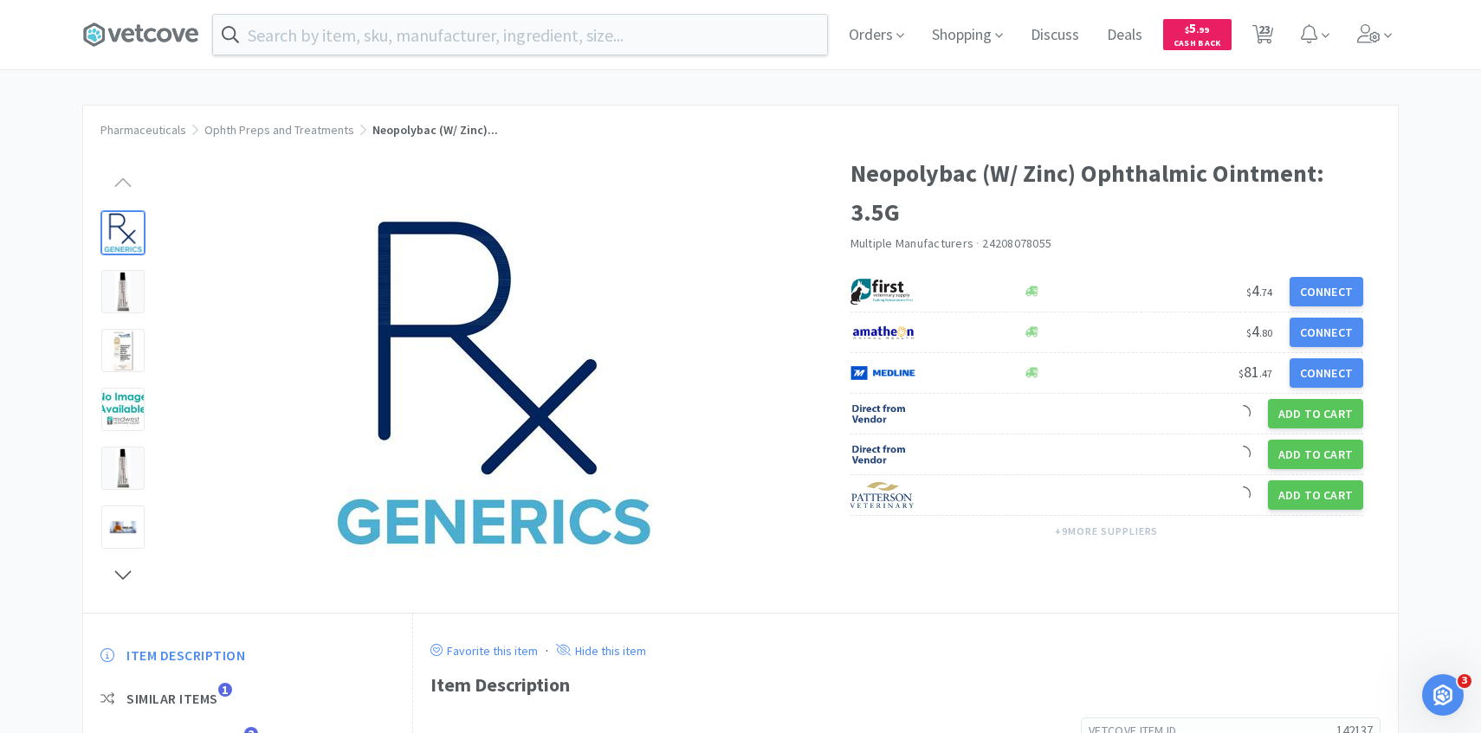
scroll to position [49, 0]
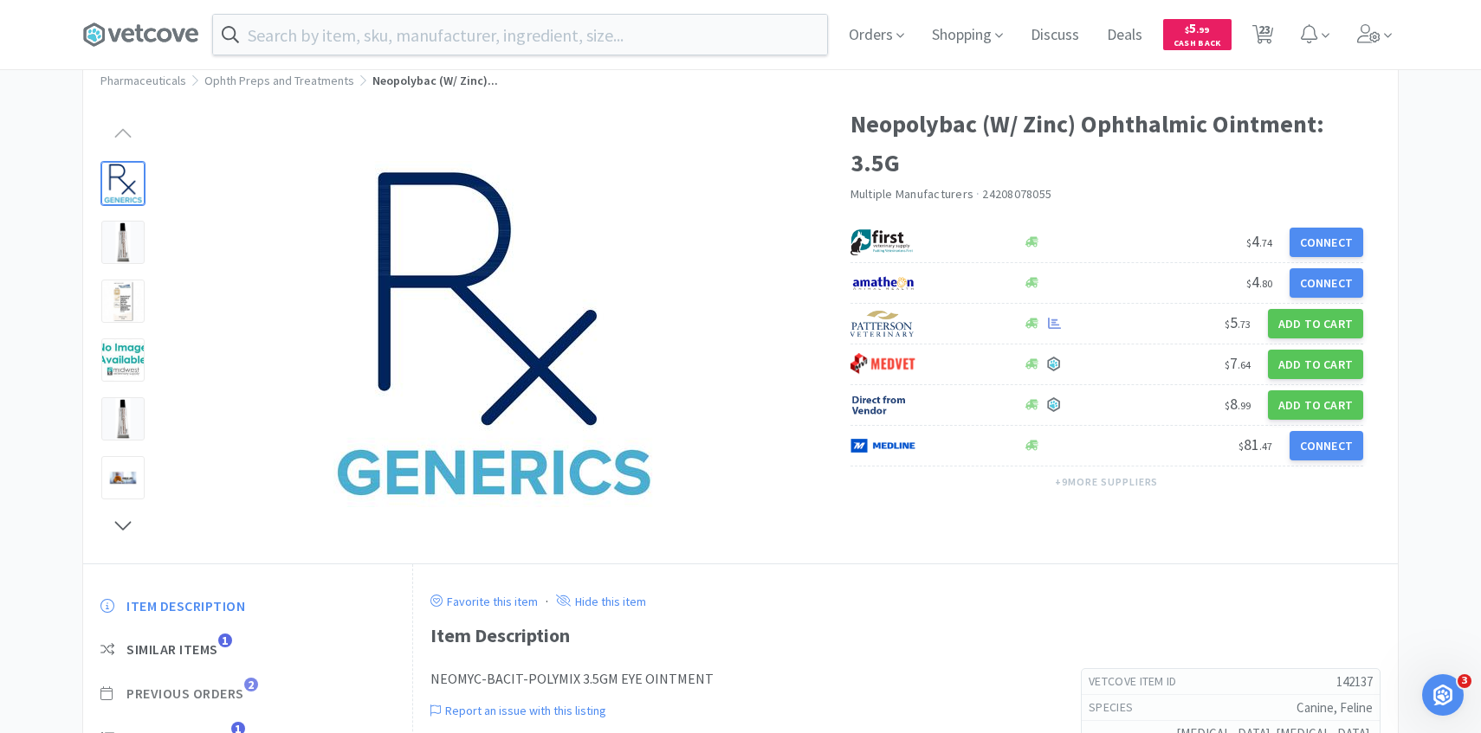
click at [219, 689] on span "Previous Orders" at bounding box center [185, 694] width 118 height 18
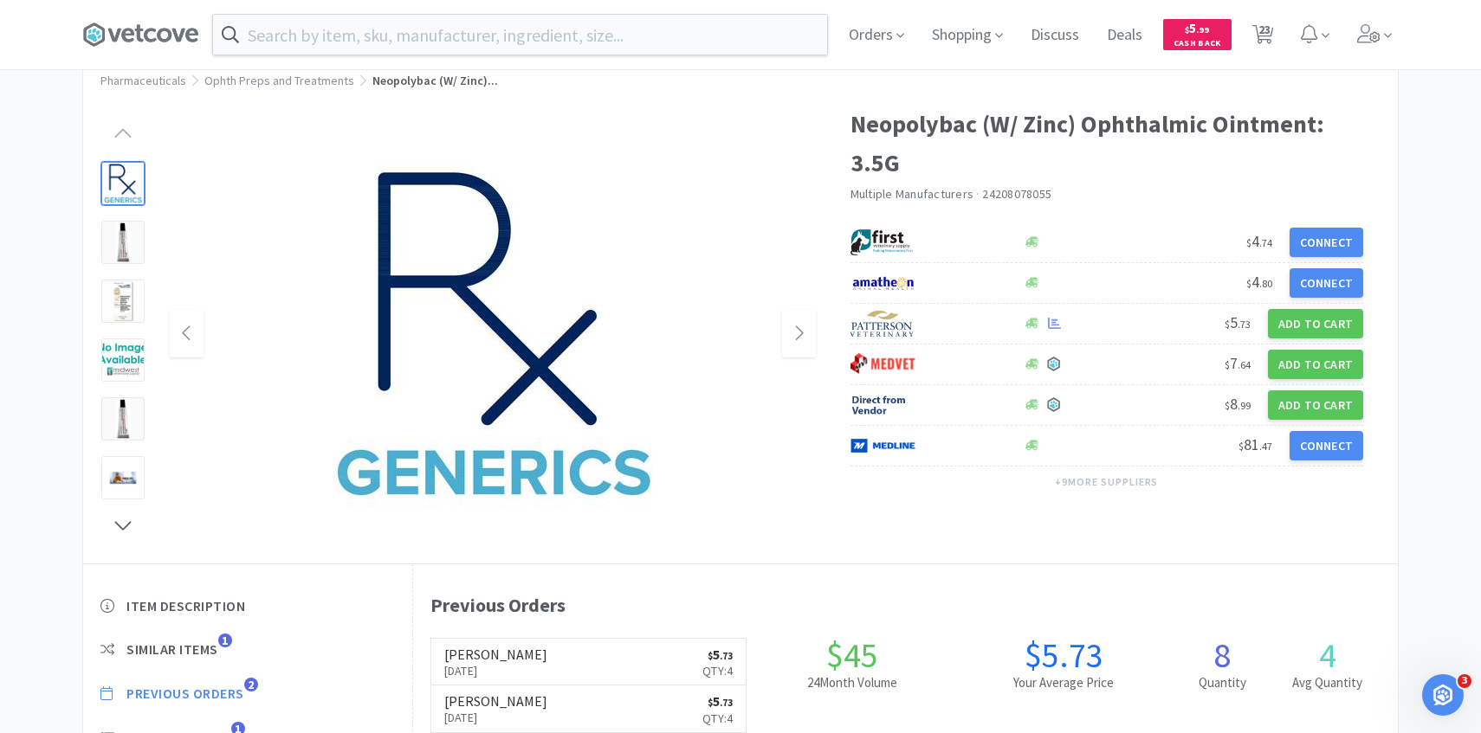
scroll to position [178, 0]
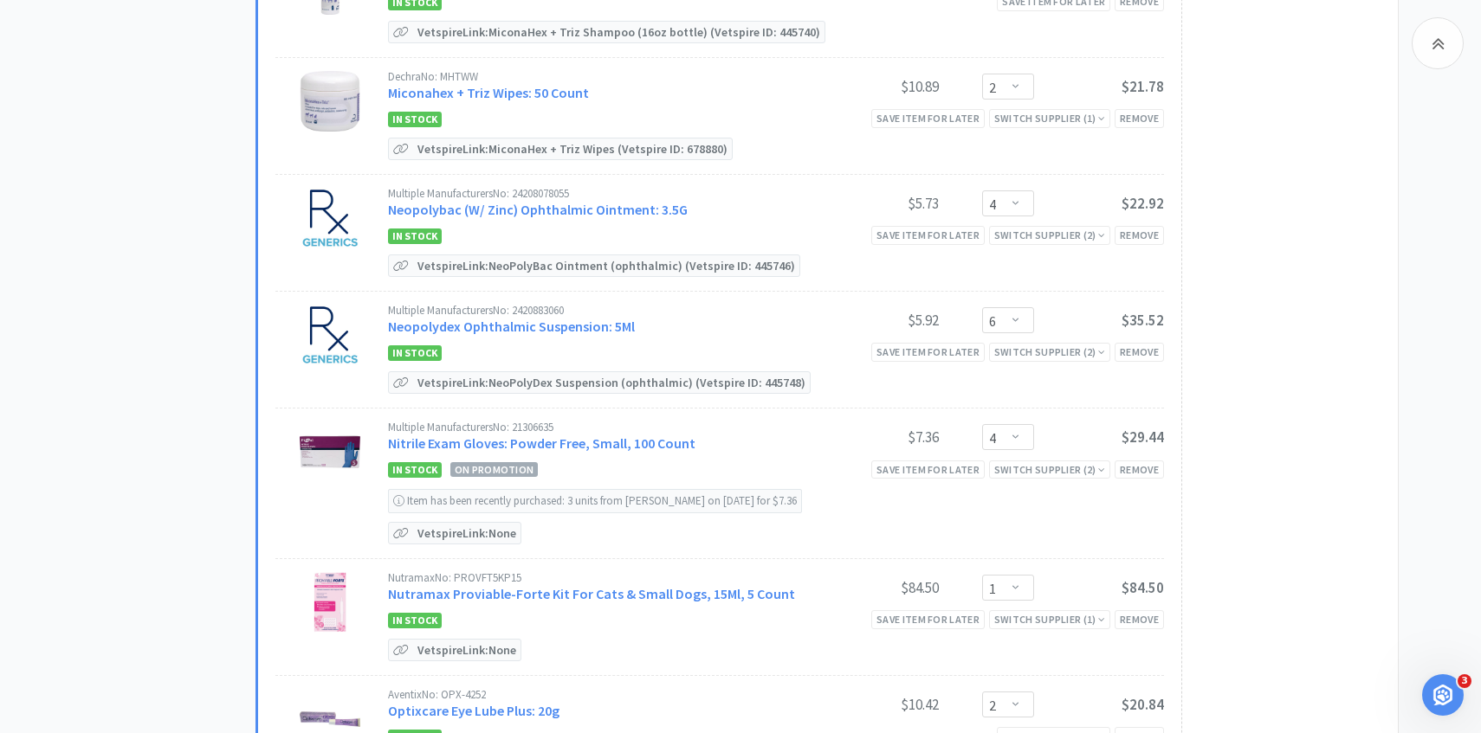
scroll to position [1344, 0]
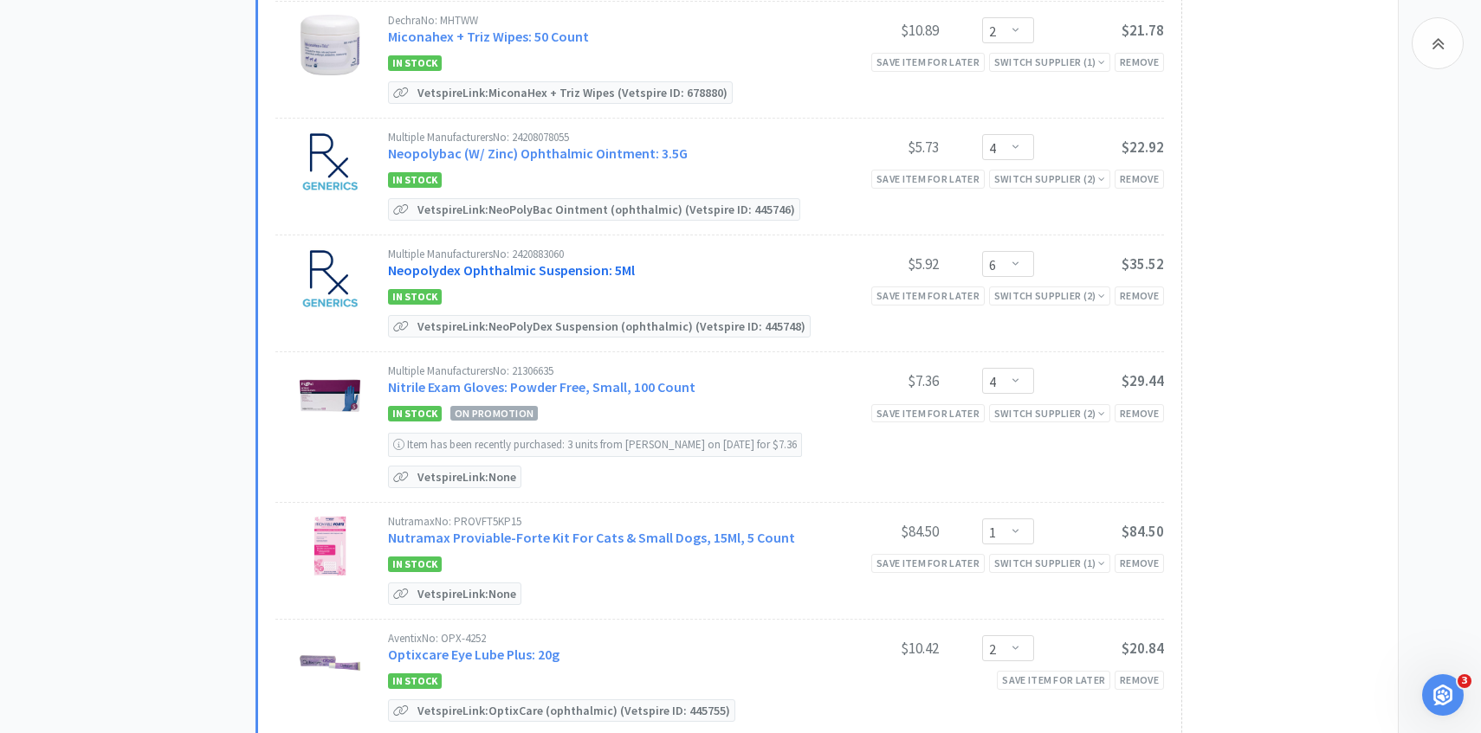
click at [573, 268] on link "Neopolydex Ophthalmic Suspension: 5Ml" at bounding box center [511, 269] width 247 height 17
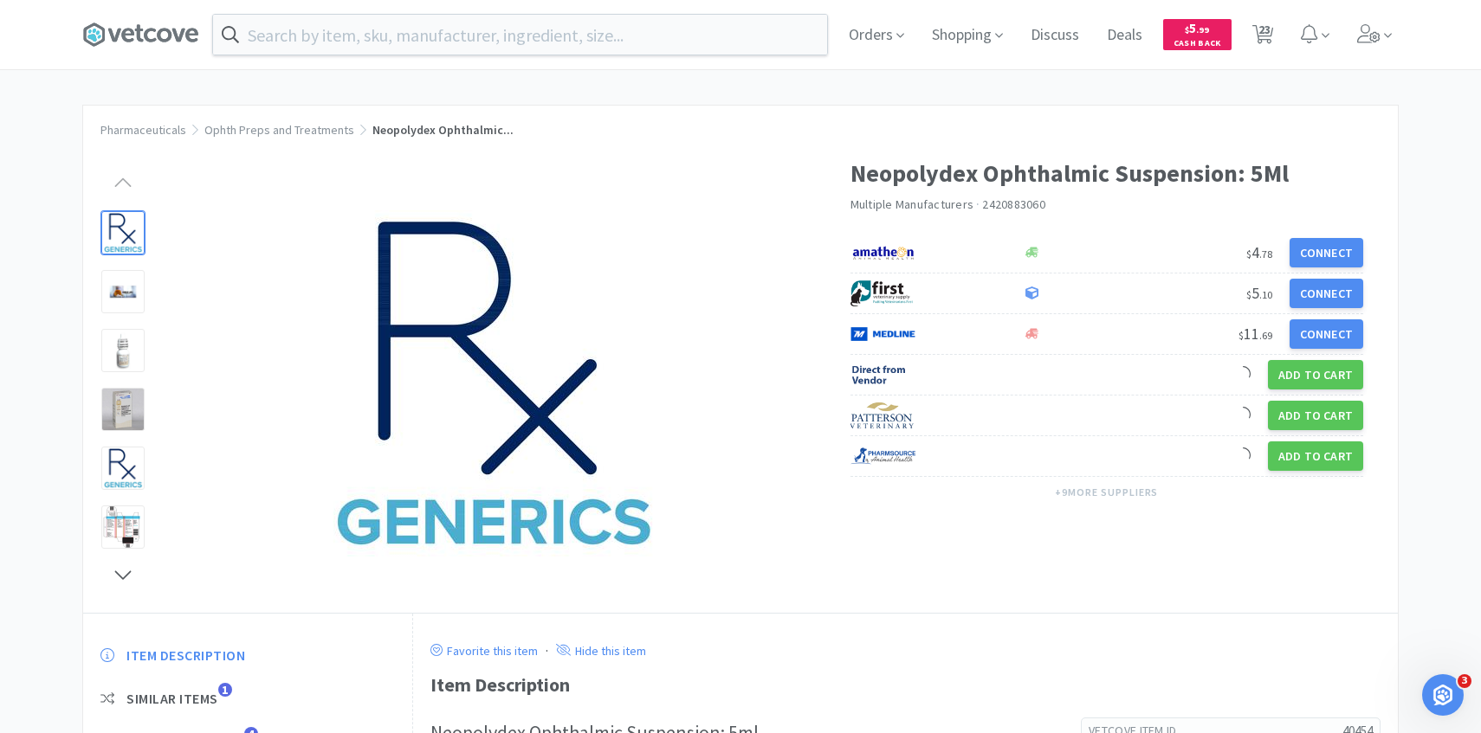
scroll to position [126, 0]
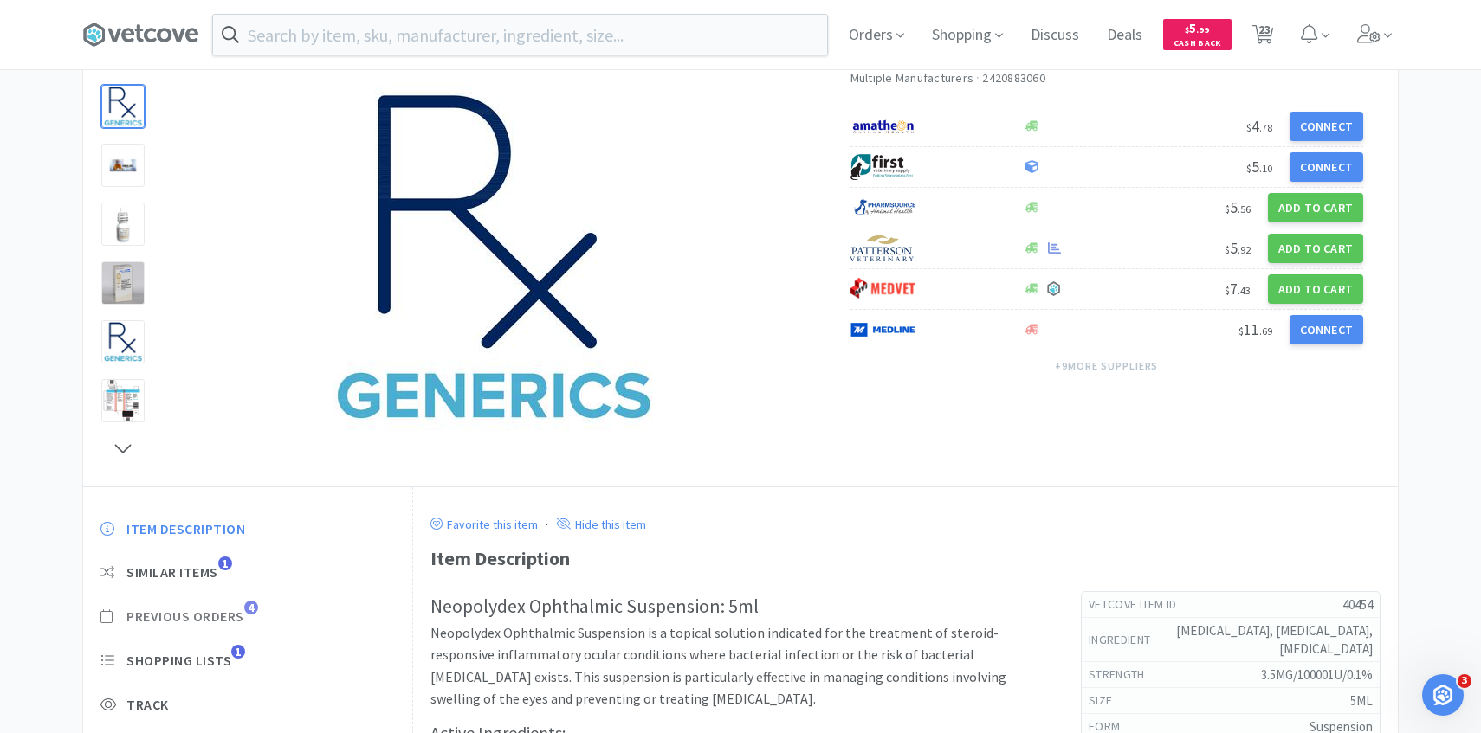
click at [229, 619] on span "Previous Orders" at bounding box center [185, 617] width 118 height 18
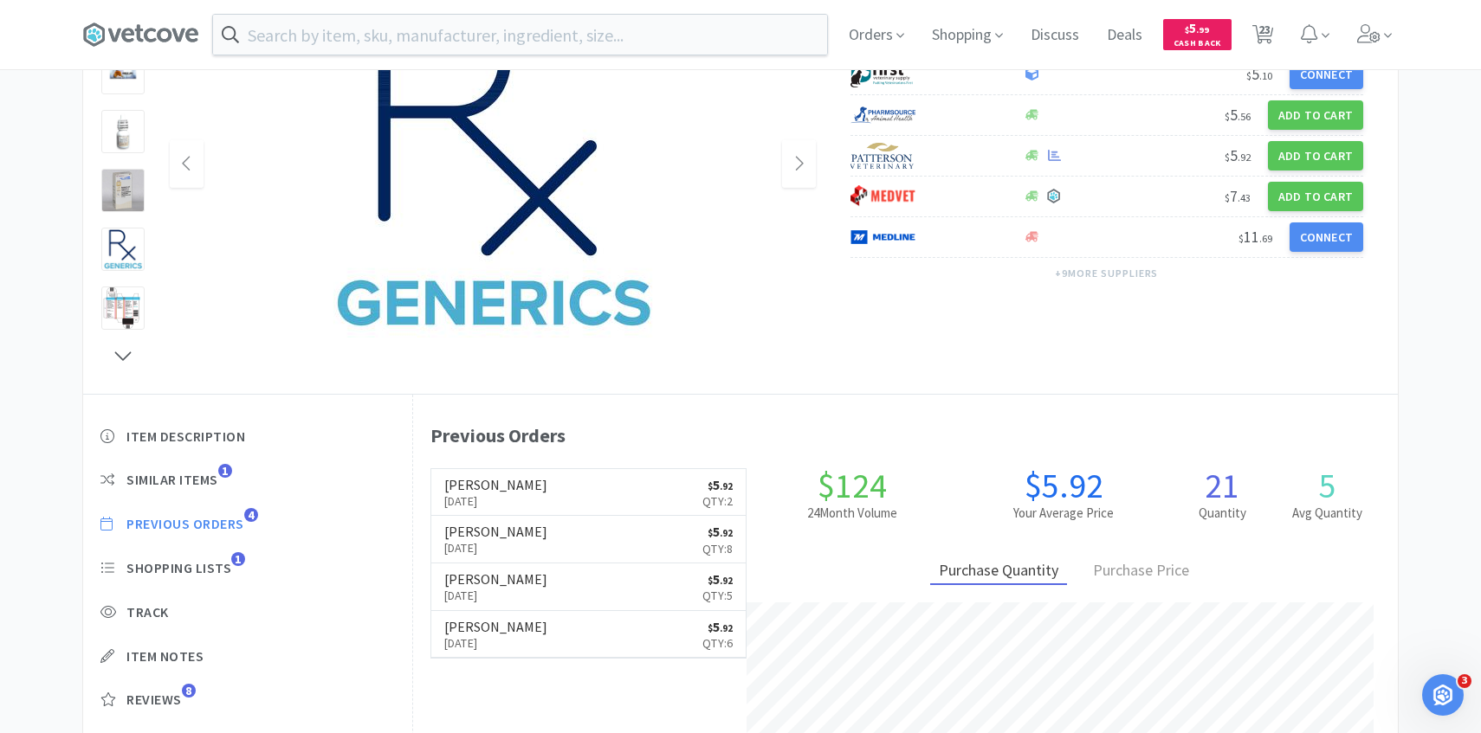
scroll to position [221, 0]
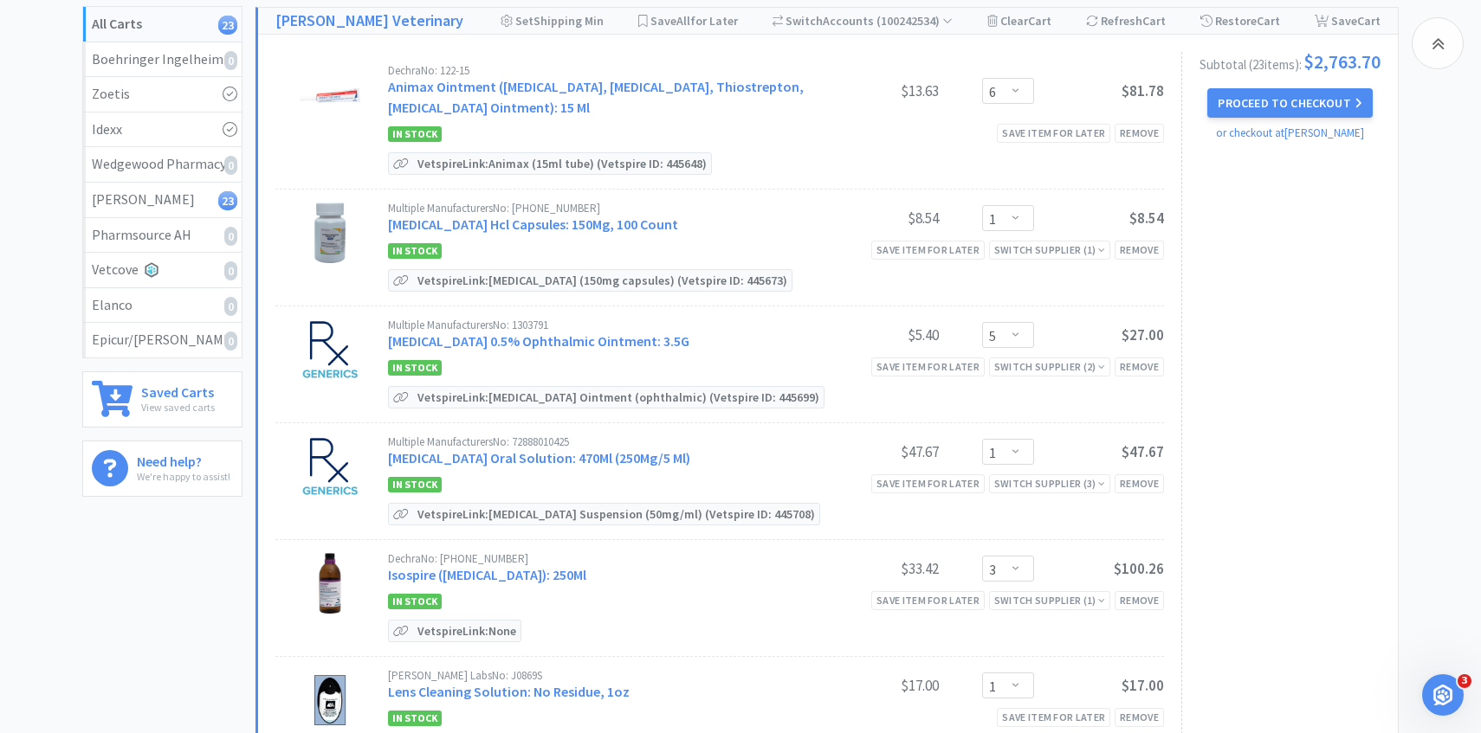
scroll to position [1344, 0]
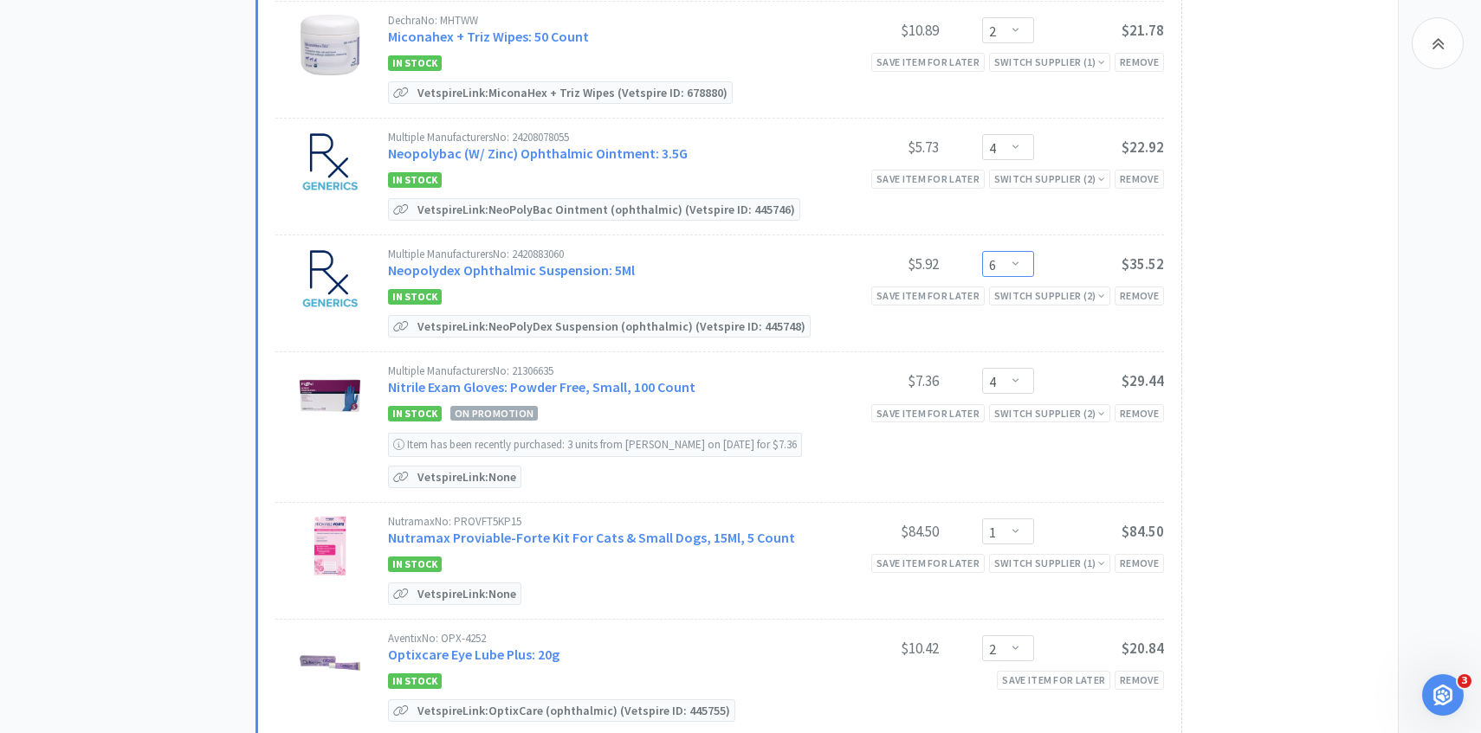
click at [1025, 265] on select "Enter Quantity 1 2 3 4 5 6 7 8 9 10 11 12 13 14 15 16 17 18 19 20 Enter Quantity" at bounding box center [1008, 264] width 52 height 26
click at [982, 251] on select "Enter Quantity 1 2 3 4 5 6 7 8 9 10 11 12 13 14 15 16 17 18 19 20 Enter Quantity" at bounding box center [1008, 264] width 52 height 26
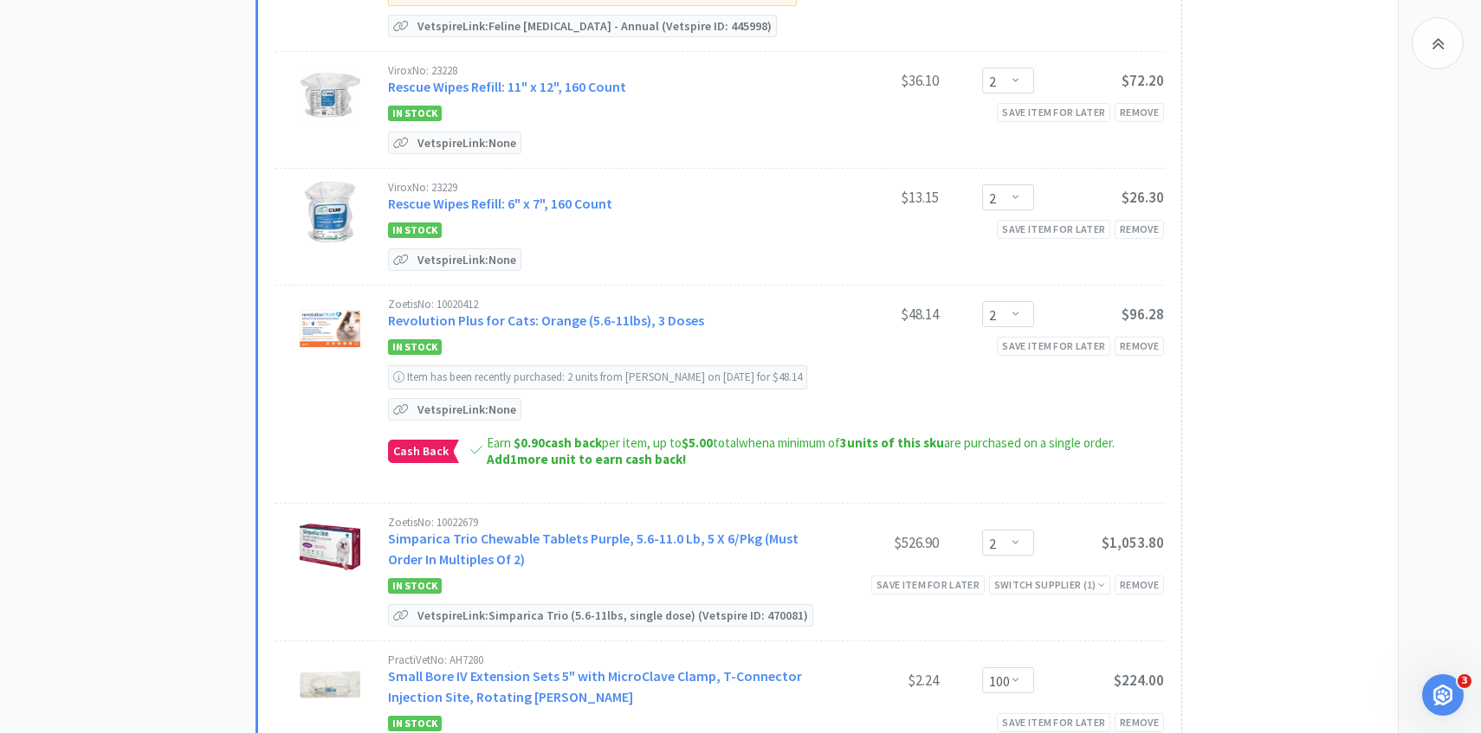
scroll to position [2179, 0]
click at [571, 316] on link "Revolution Plus for Cats: Orange (5.6-11lbs), 3 Doses" at bounding box center [546, 319] width 316 height 17
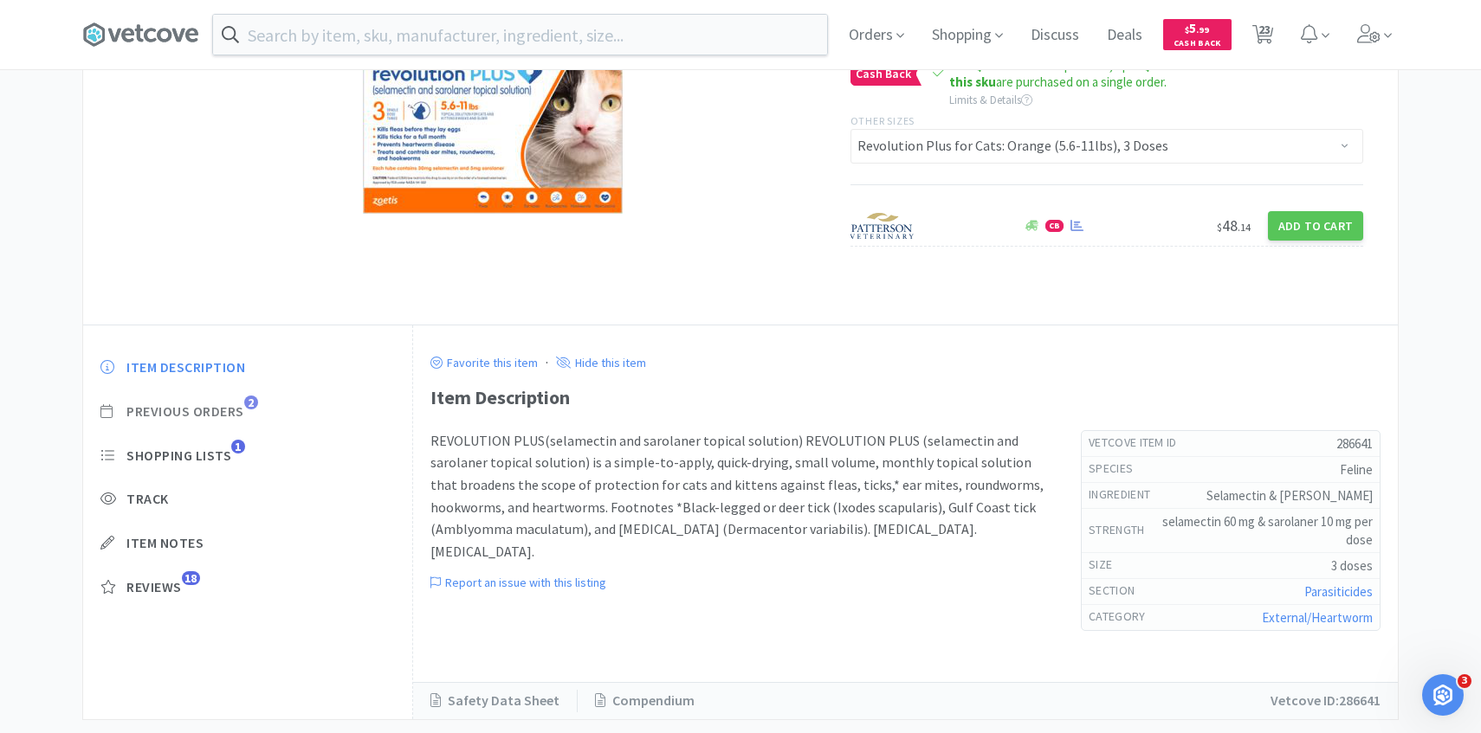
click at [223, 414] on span "Previous Orders" at bounding box center [185, 412] width 118 height 18
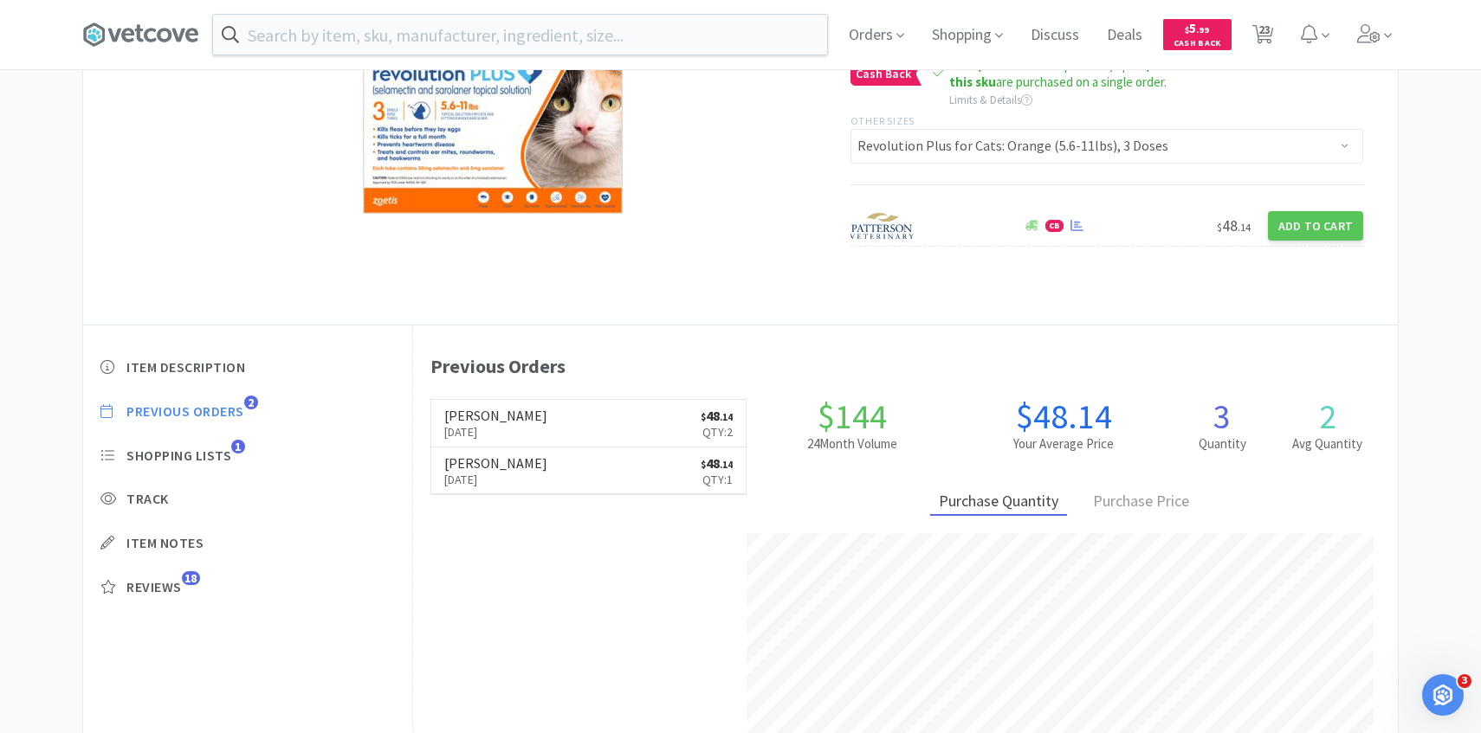
scroll to position [475, 985]
click at [617, 421] on link "Patterson Aug 21st, 2025 $ 48 . 14 Qty: 2" at bounding box center [588, 424] width 315 height 48
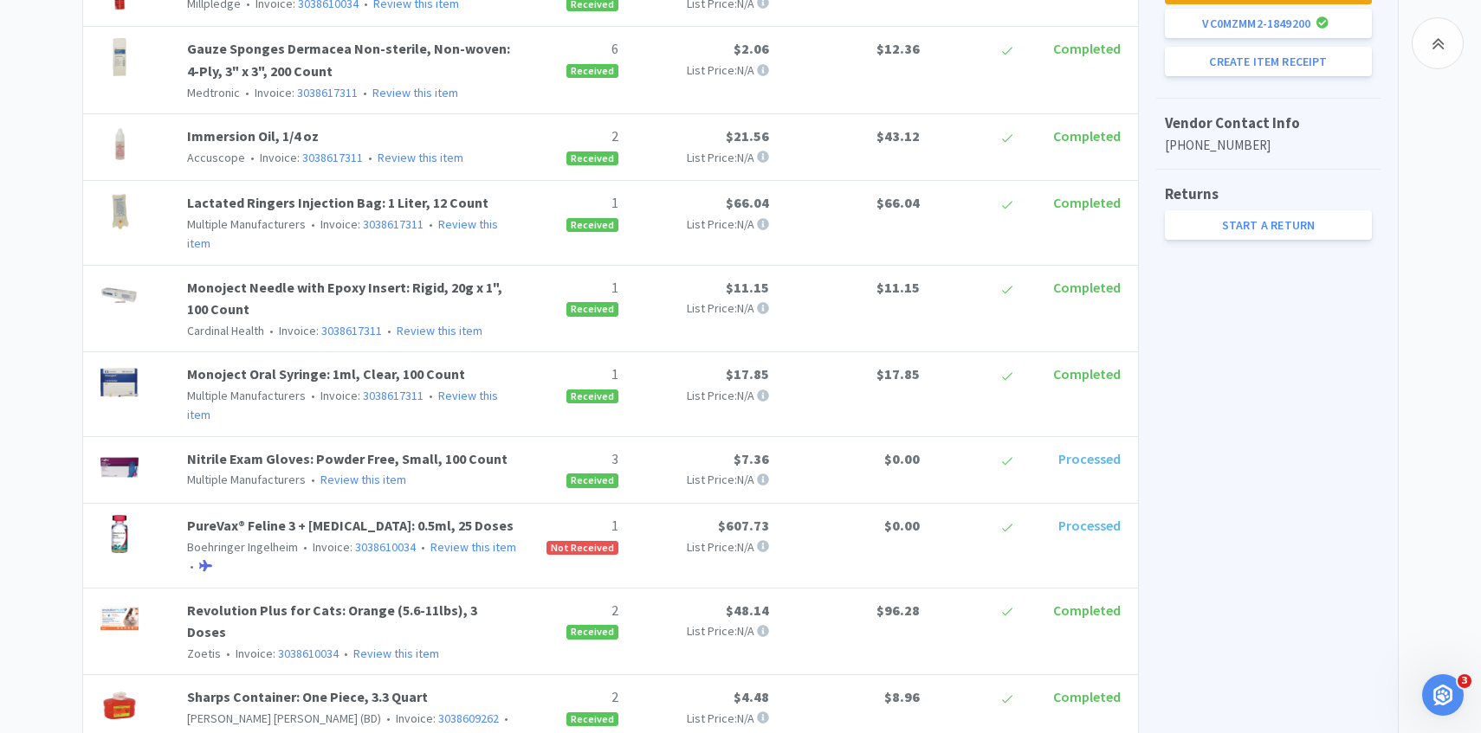
scroll to position [1070, 0]
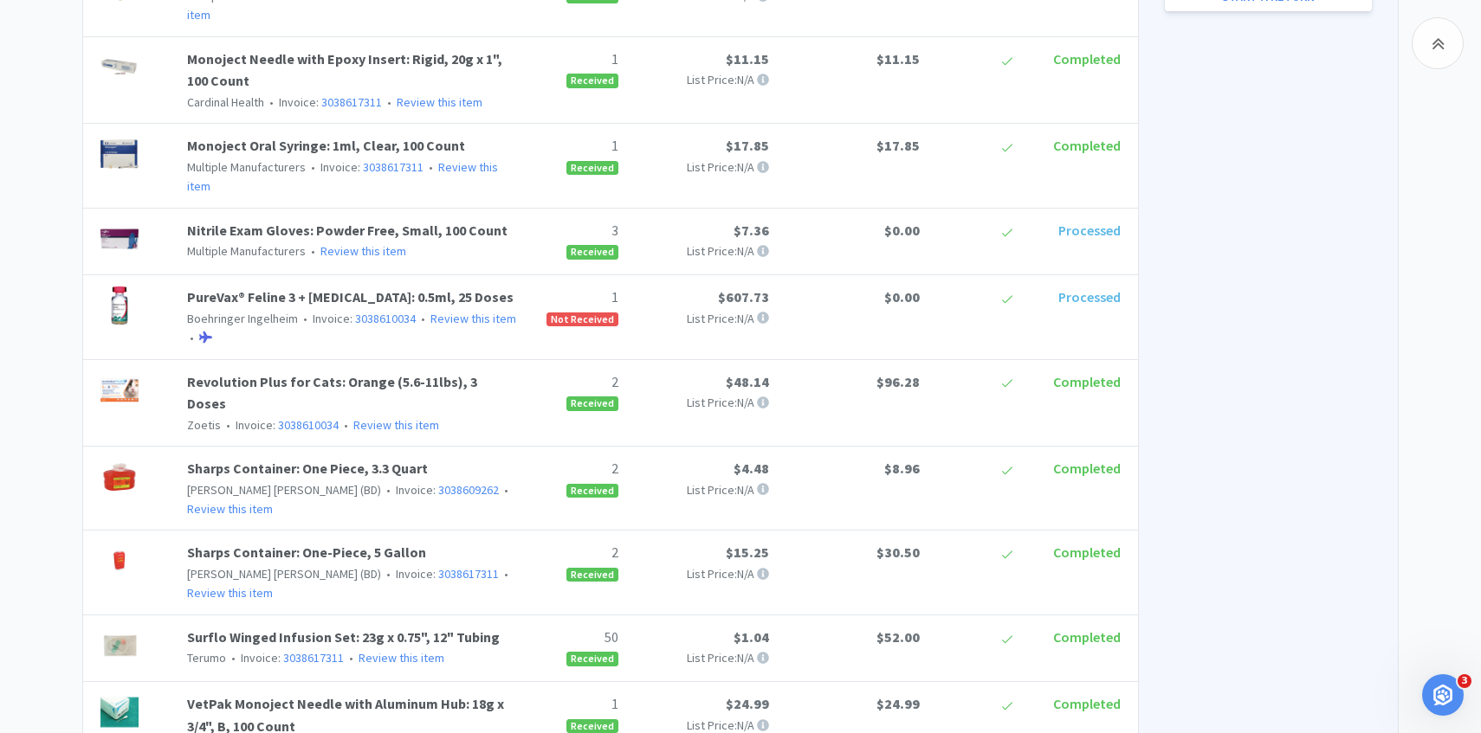
scroll to position [210, 0]
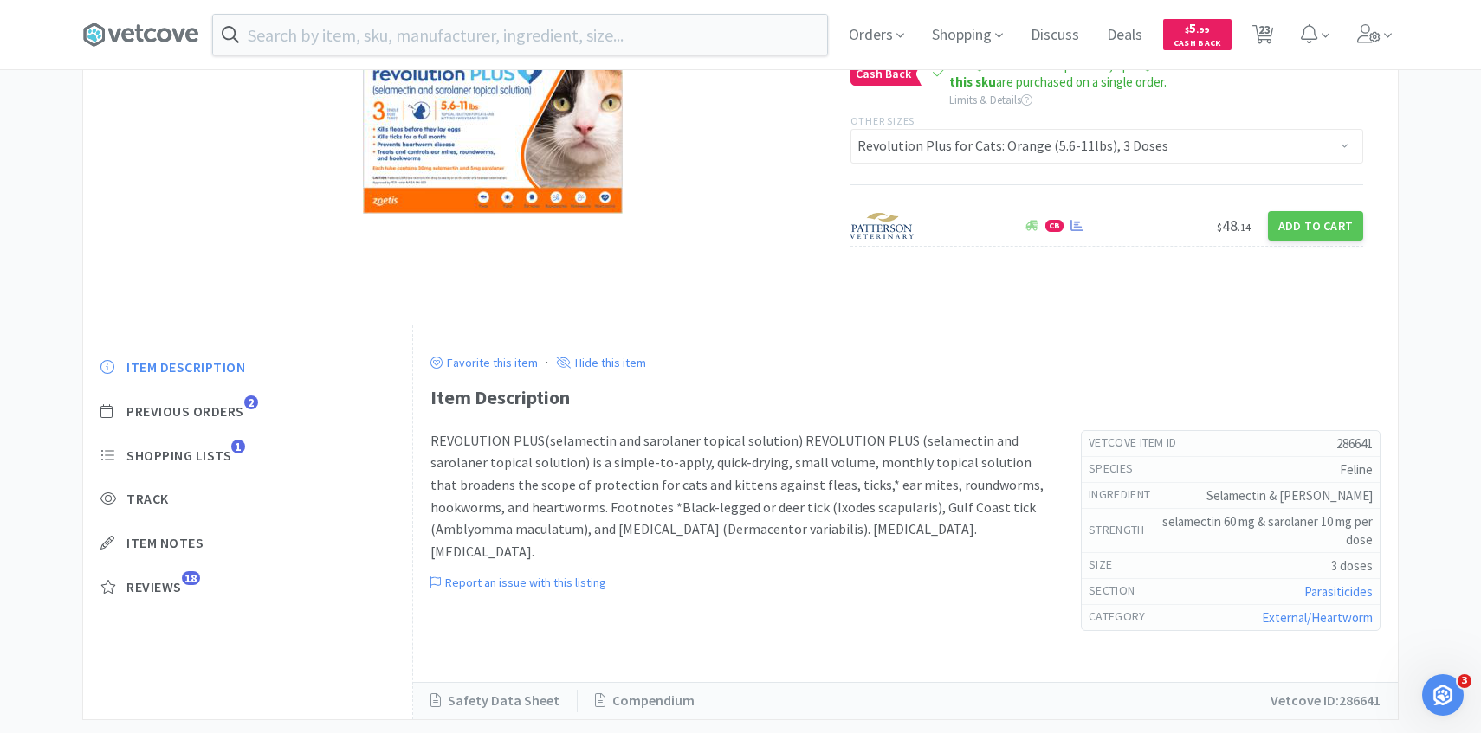
scroll to position [2179, 0]
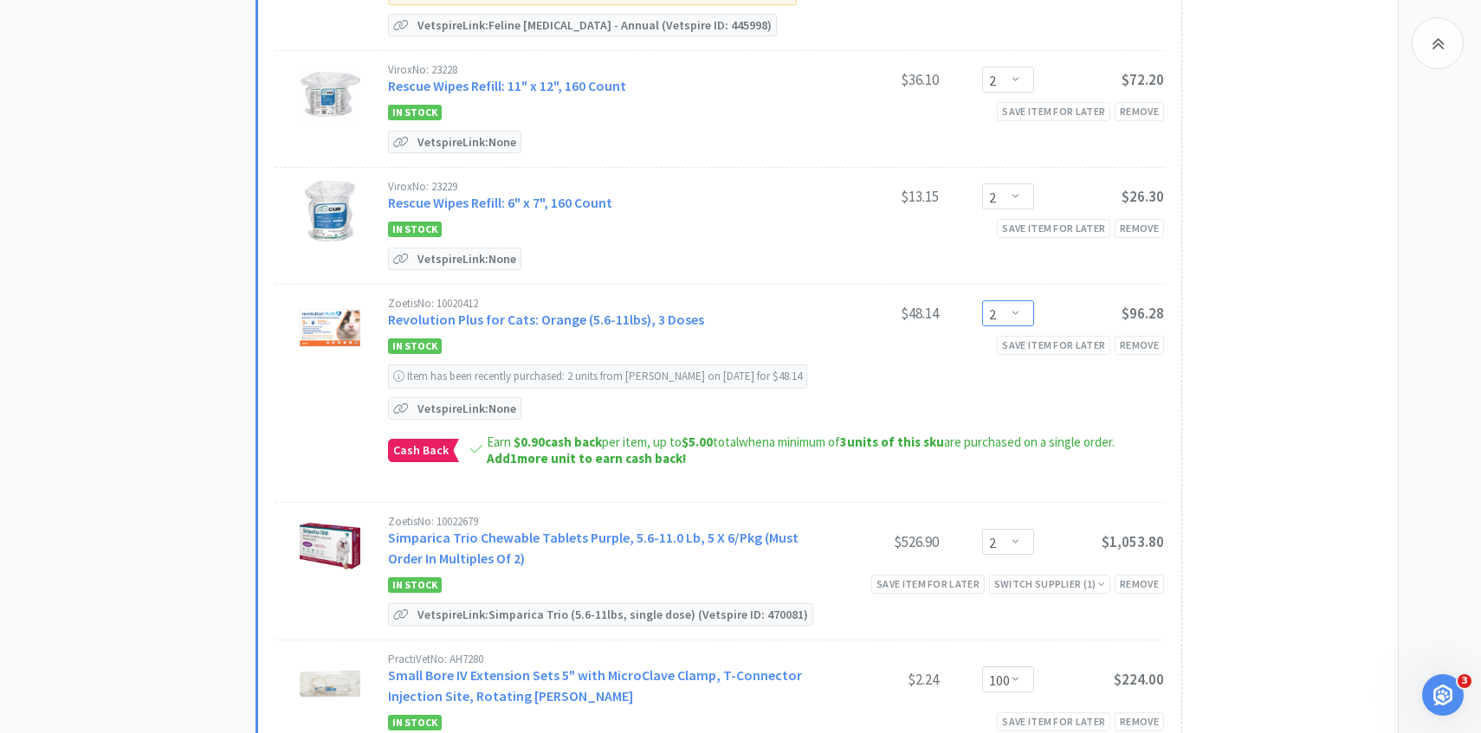
click at [1011, 306] on select "Enter Quantity 1 2 3 4 5 6 7 8 9 10 11 12 13 14 15 16 17 18 19 20 Enter Quantity" at bounding box center [1008, 313] width 52 height 26
click at [982, 300] on select "Enter Quantity 1 2 3 4 5 6 7 8 9 10 11 12 13 14 15 16 17 18 19 20 Enter Quantity" at bounding box center [1008, 313] width 52 height 26
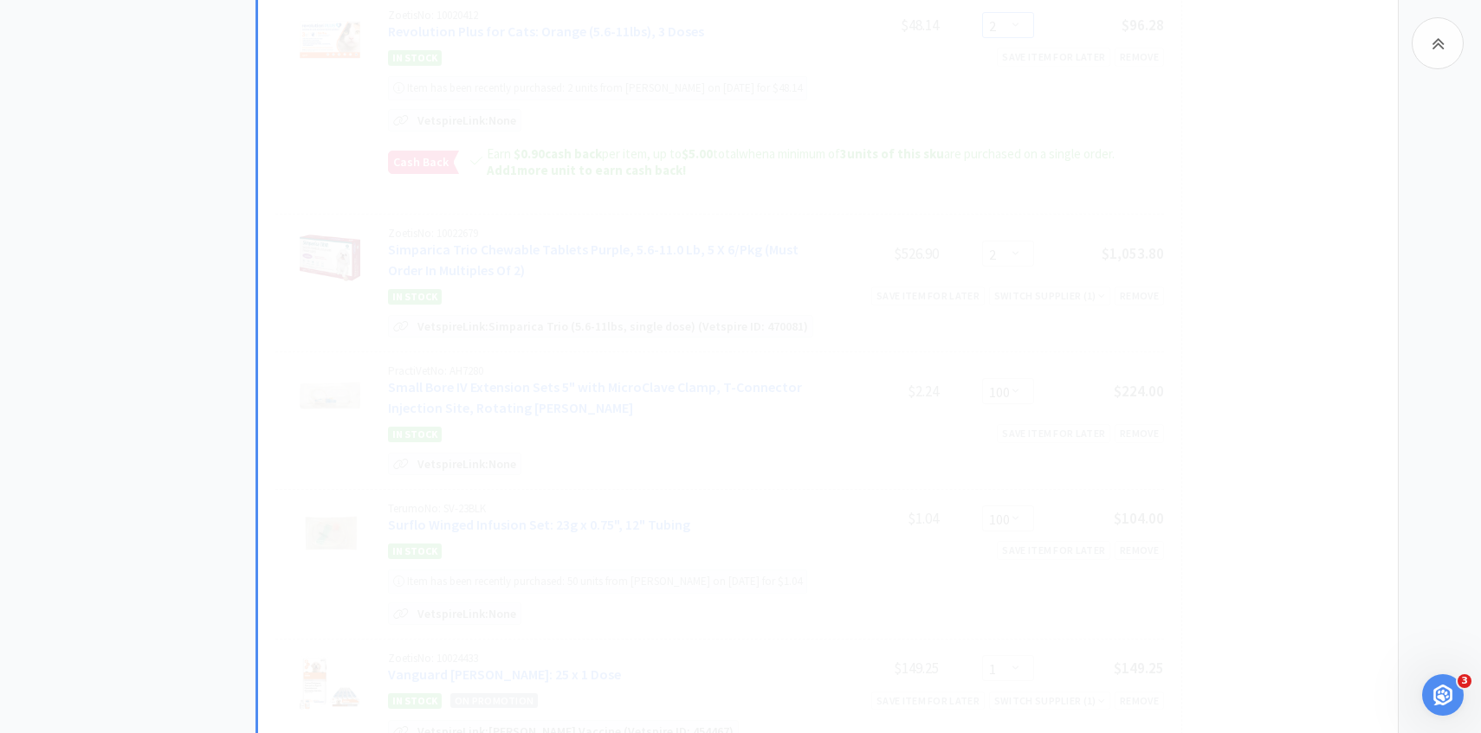
scroll to position [2477, 0]
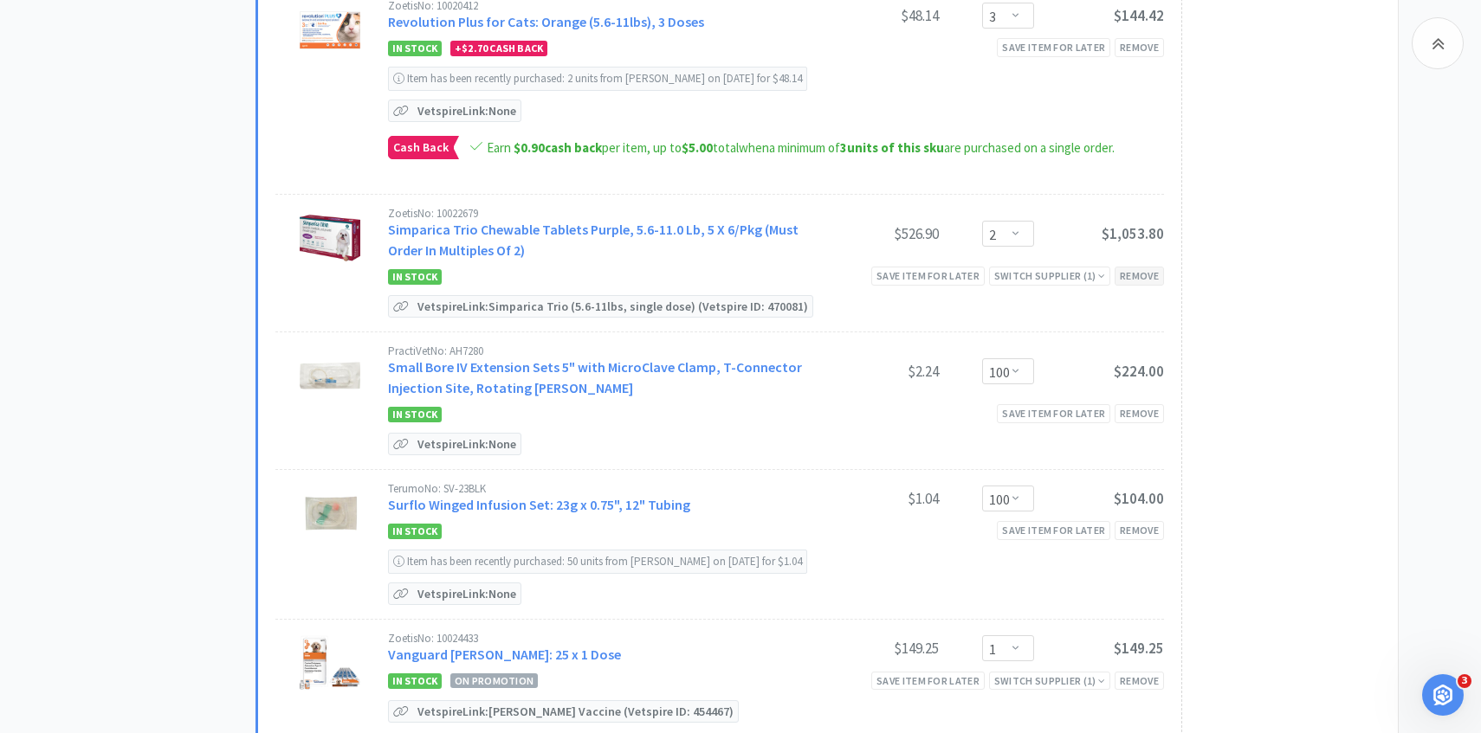
click at [1147, 268] on div "Remove" at bounding box center [1138, 276] width 49 height 18
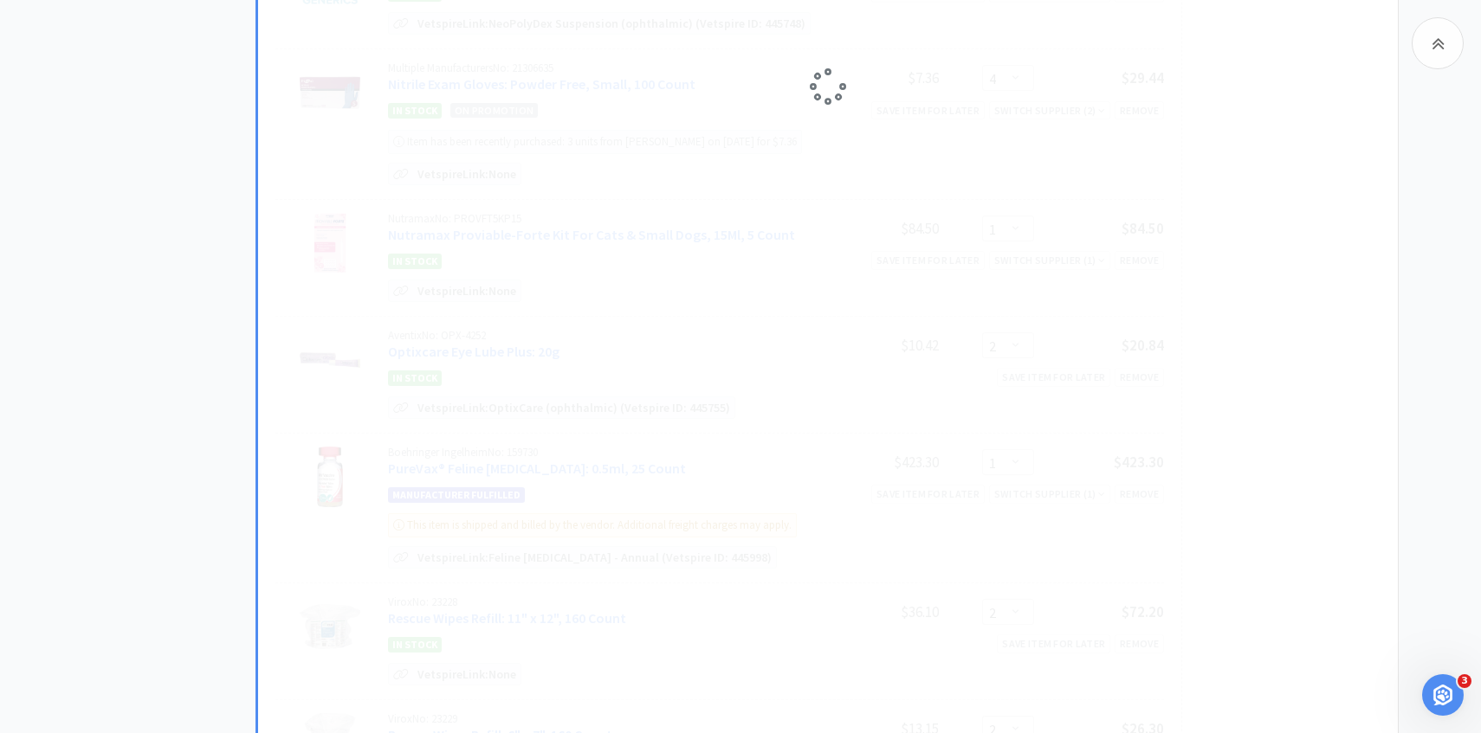
scroll to position [1650, 0]
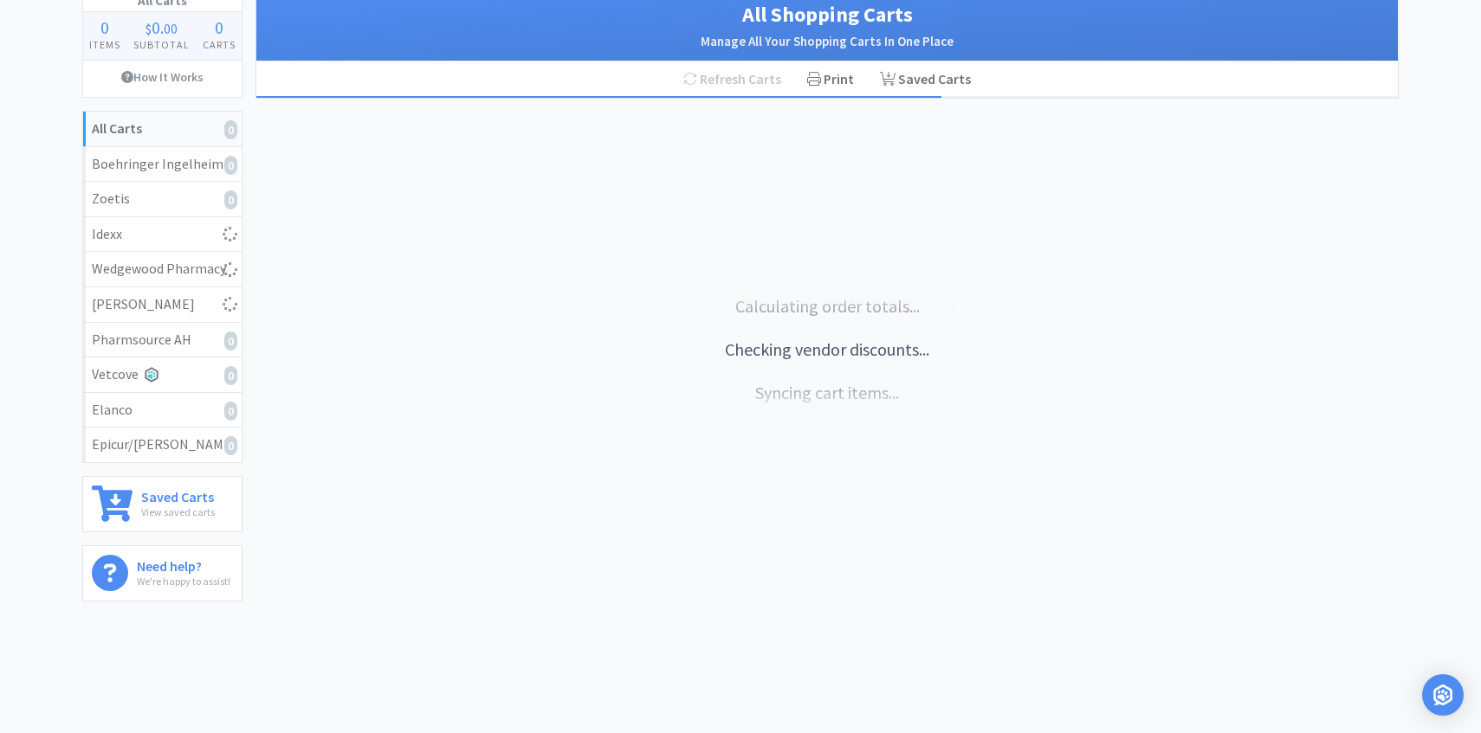
select select "6"
select select "1"
select select "5"
select select "1"
select select "3"
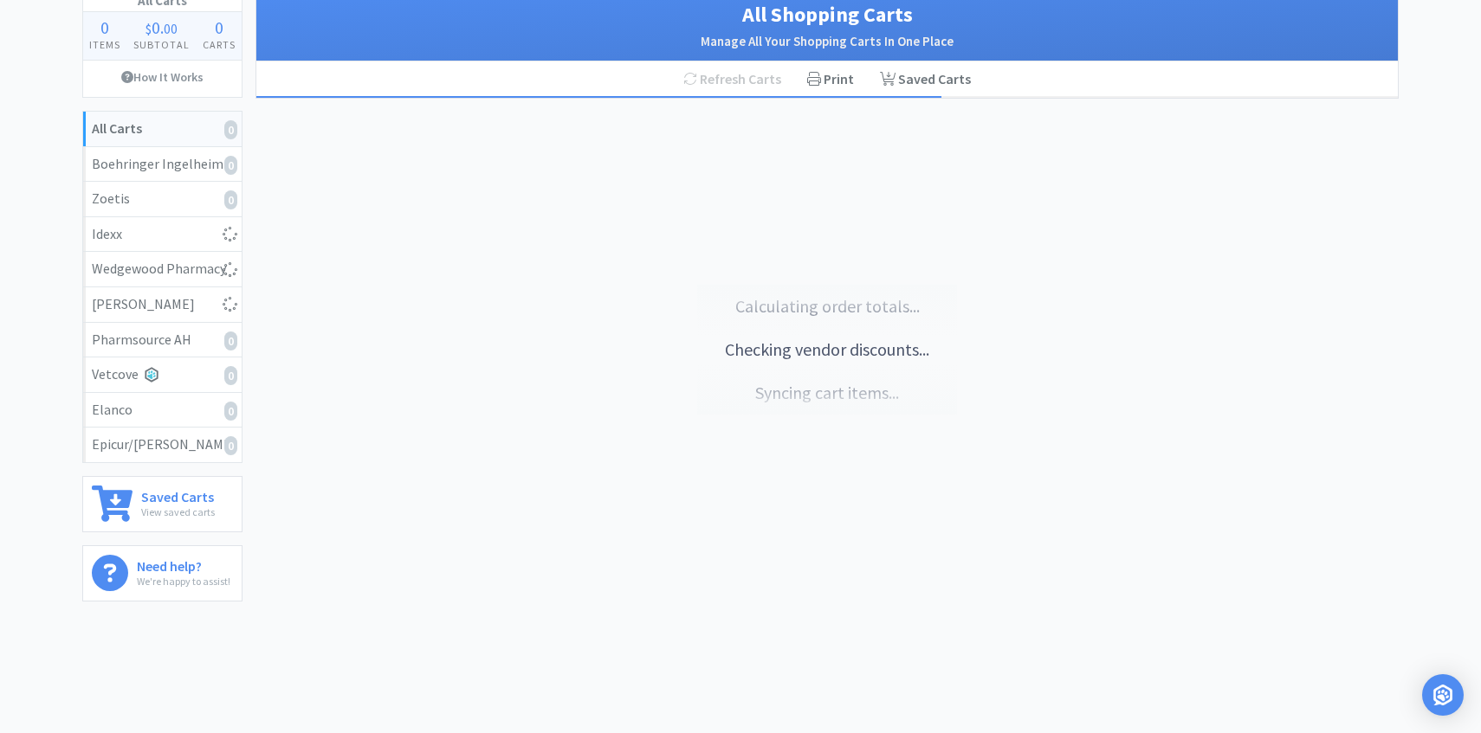
select select "1"
select select "2"
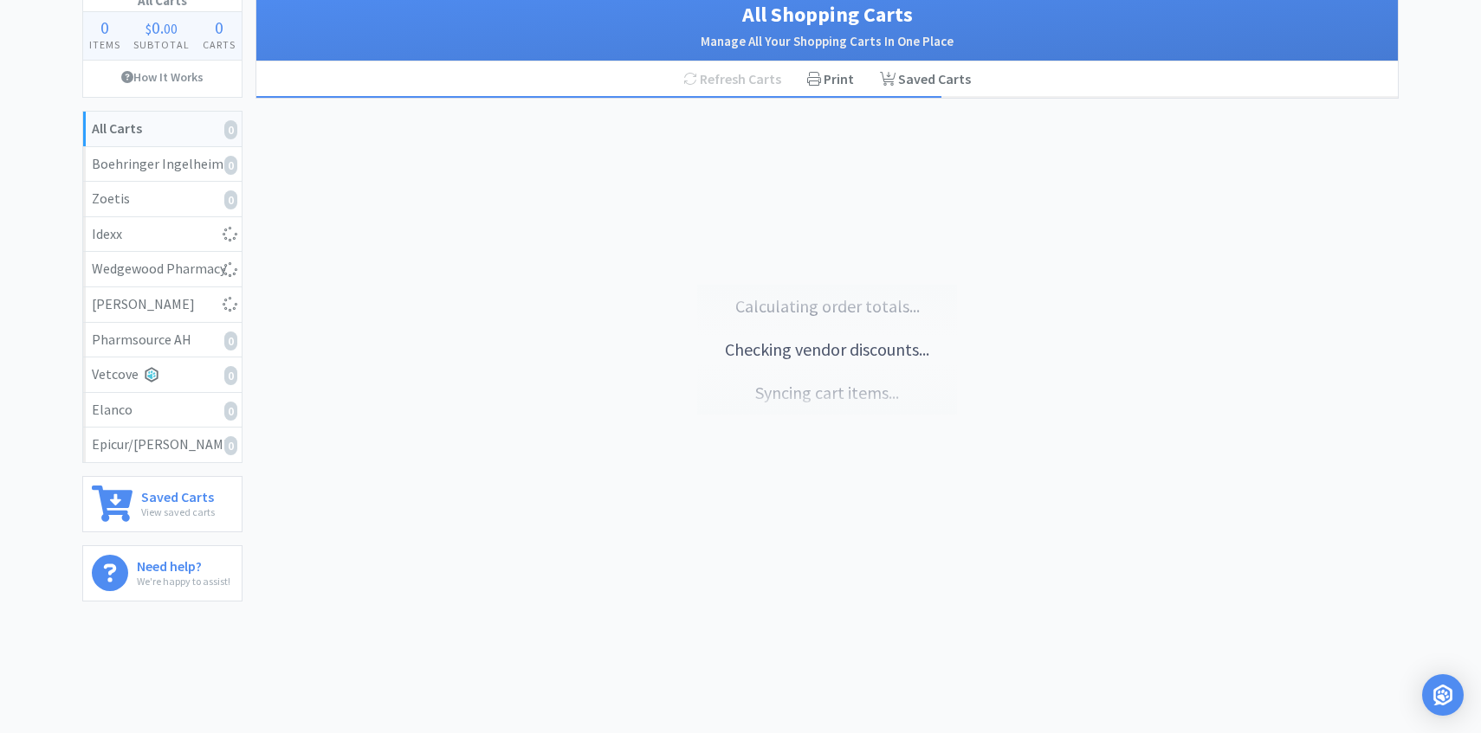
select select "4"
select select "1"
select select "2"
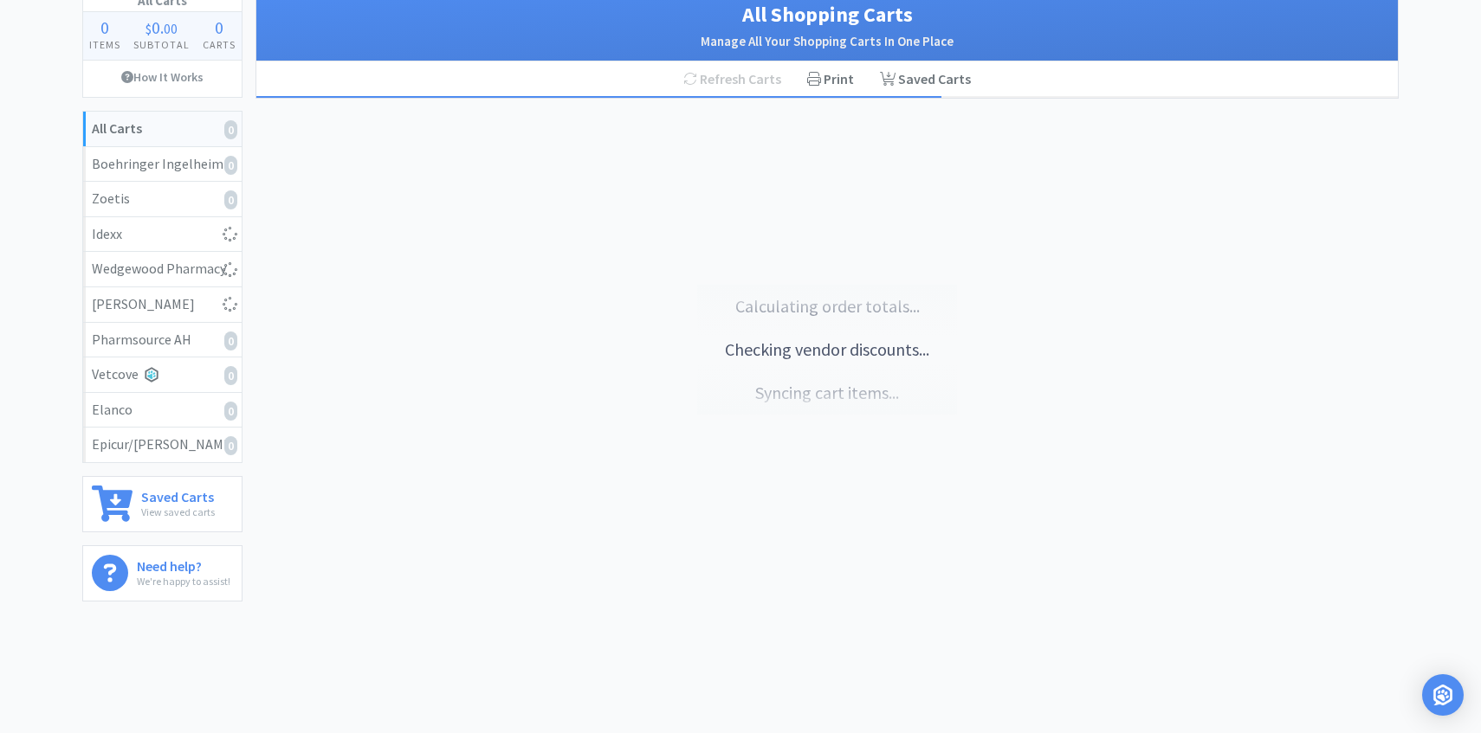
select select "1"
select select "2"
select select "3"
select select "2"
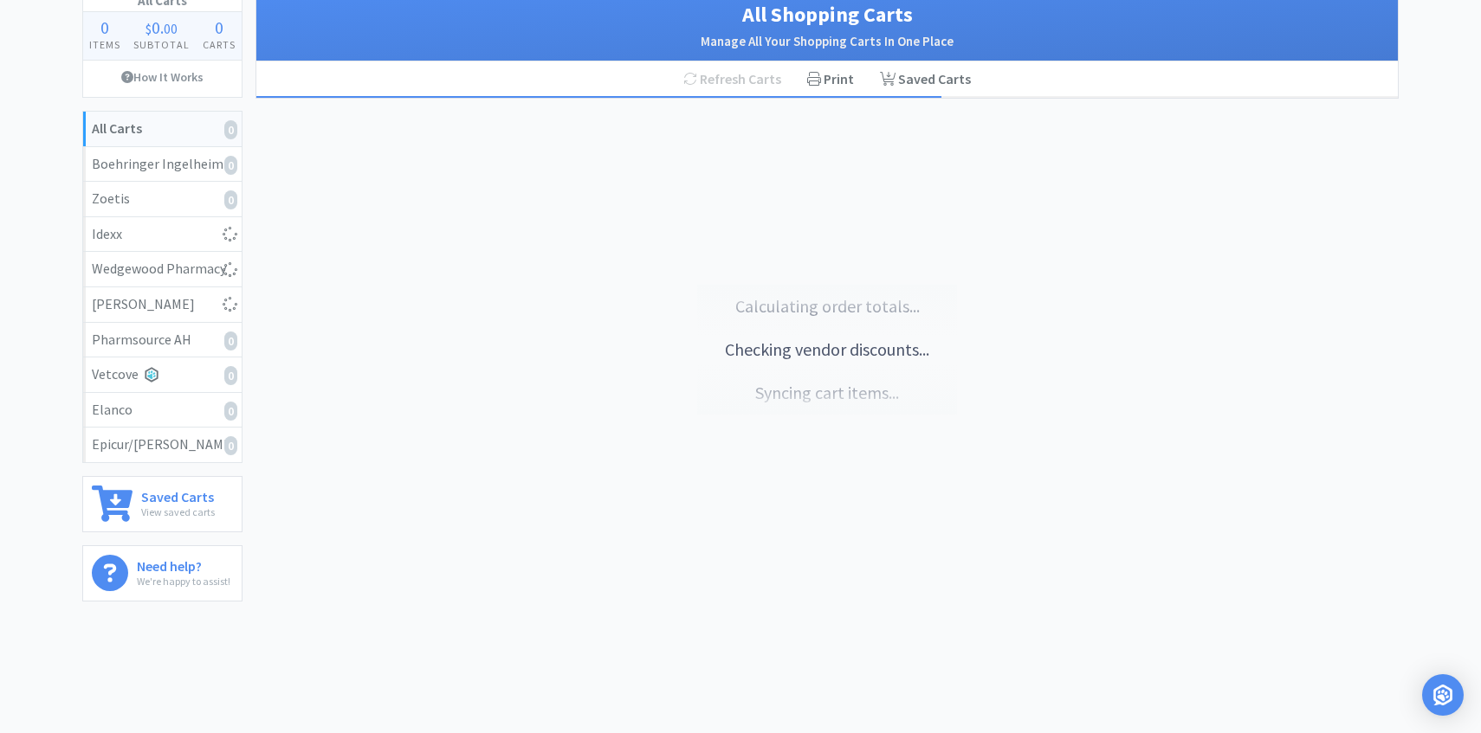
select select "100"
select select "1"
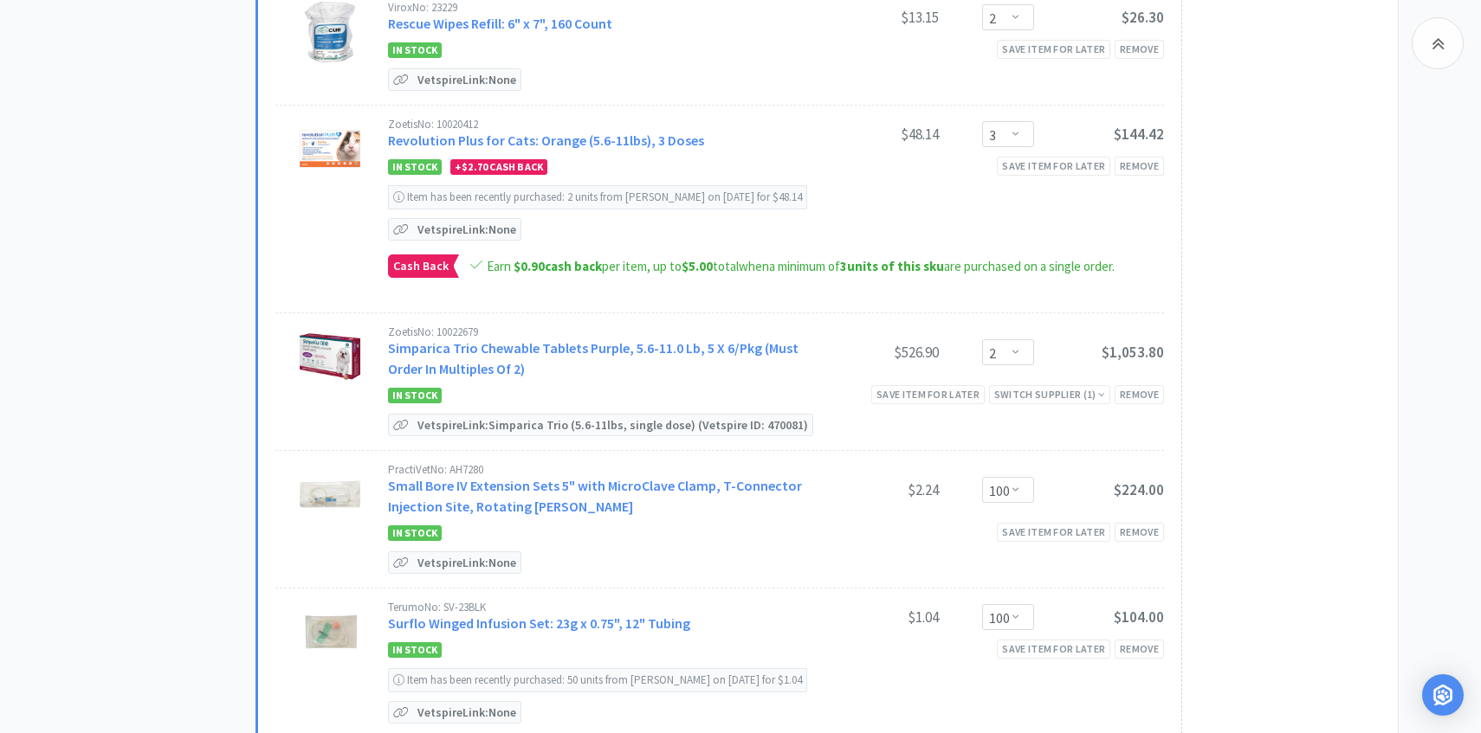
scroll to position [2371, 0]
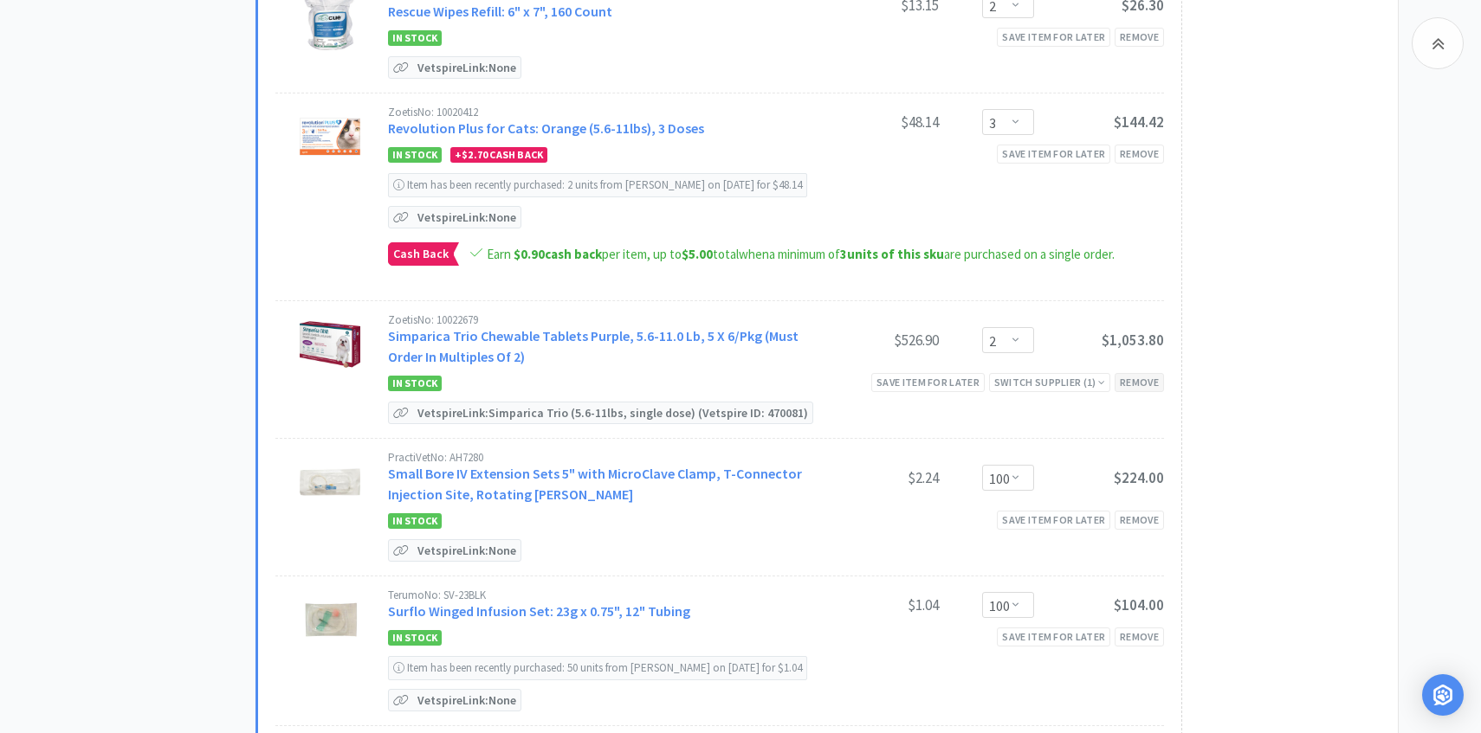
click at [1133, 375] on div "Remove" at bounding box center [1138, 382] width 49 height 18
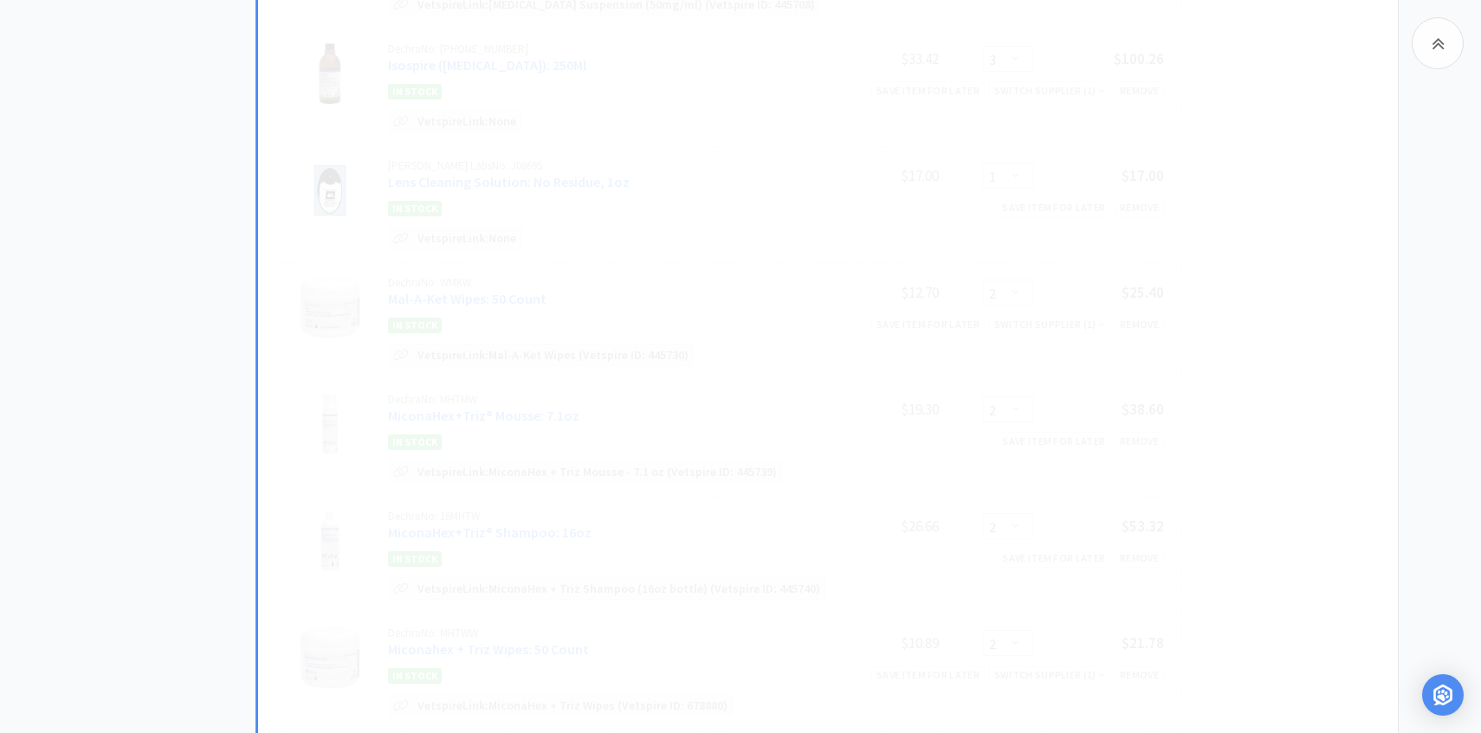
scroll to position [298, 0]
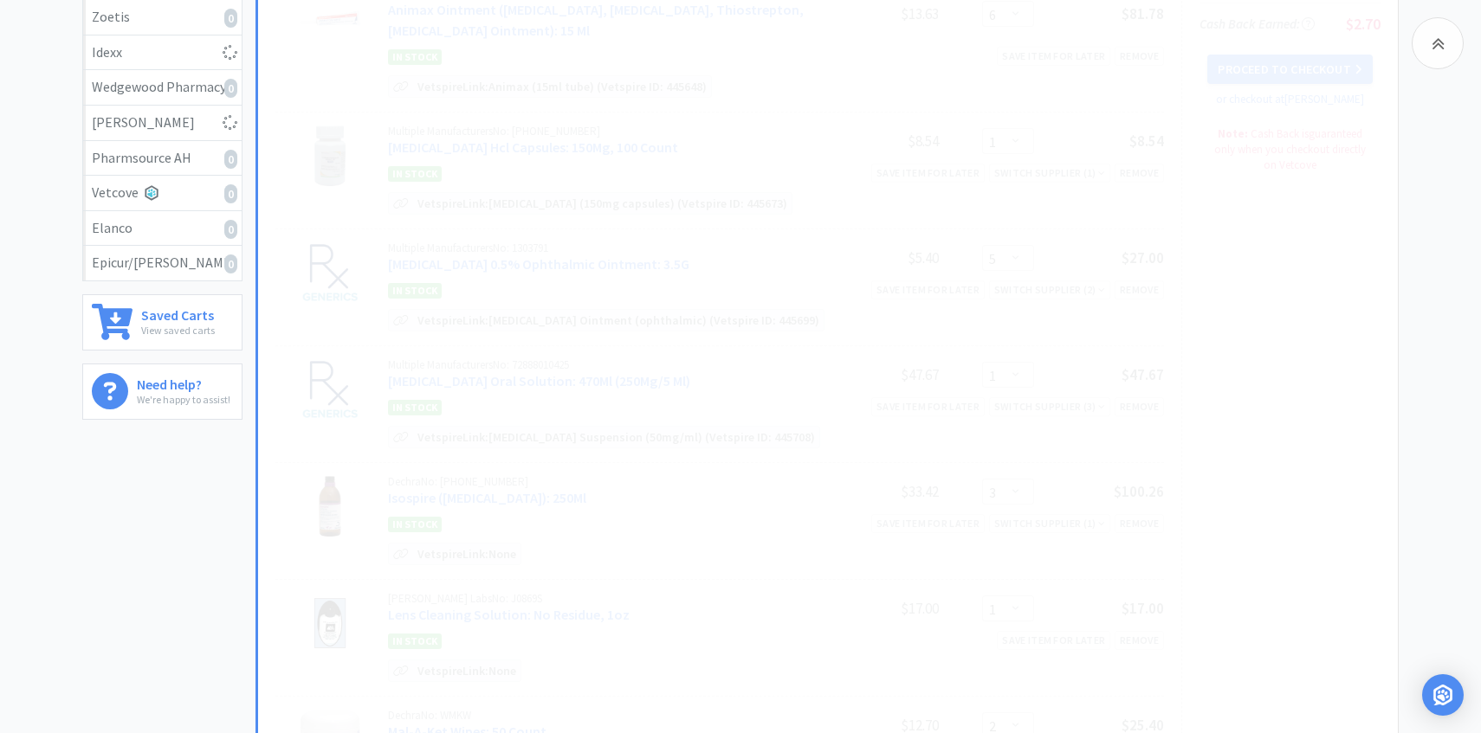
select select "1"
select select "100"
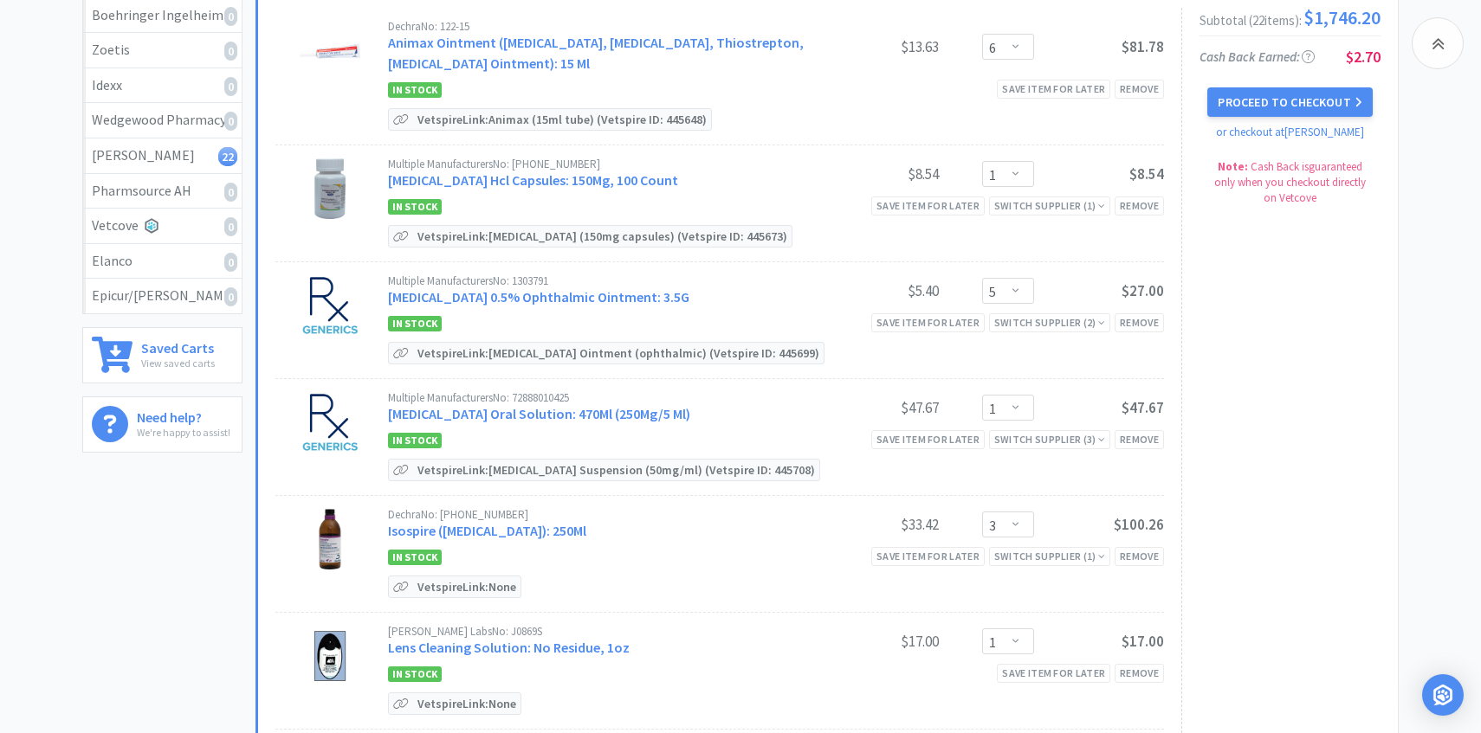
scroll to position [0, 0]
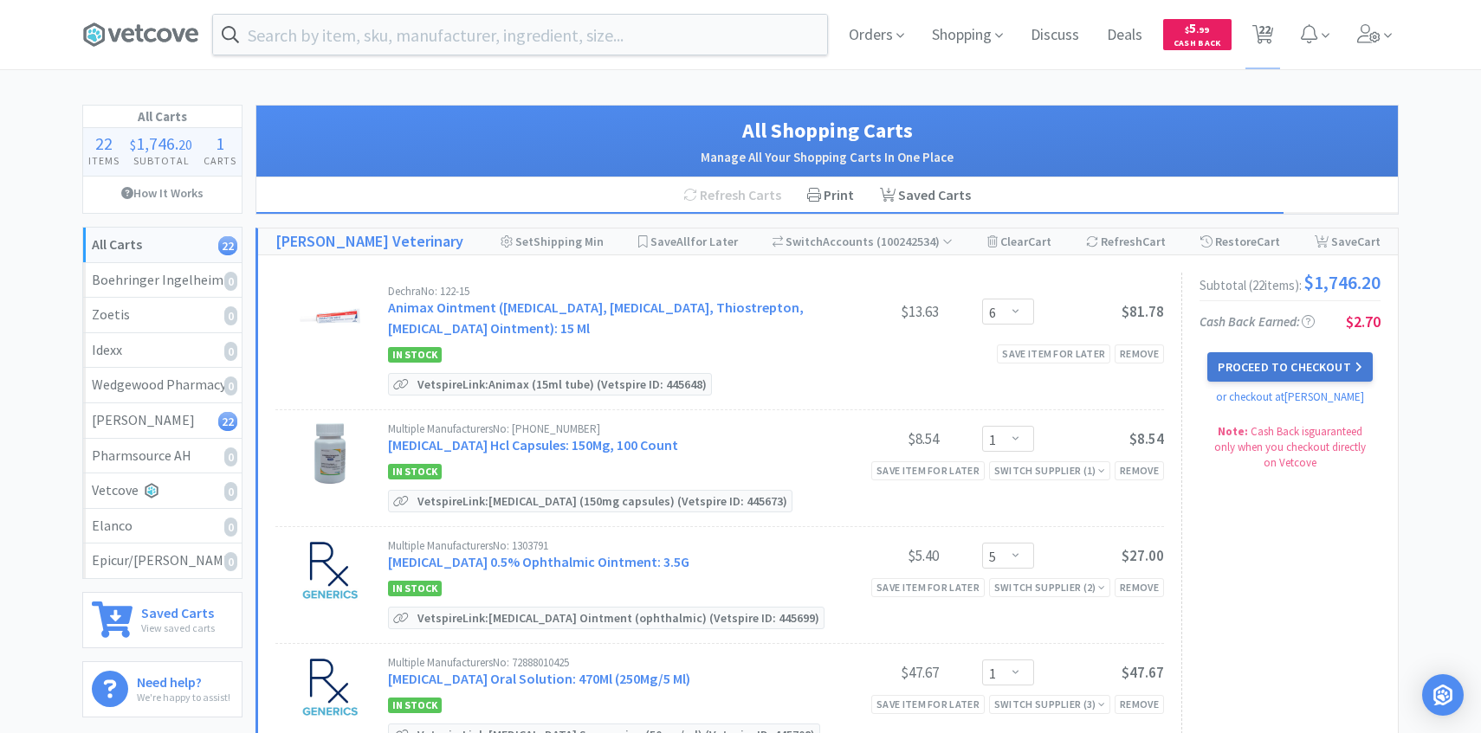
click at [1244, 360] on button "Proceed to Checkout" at bounding box center [1289, 366] width 165 height 29
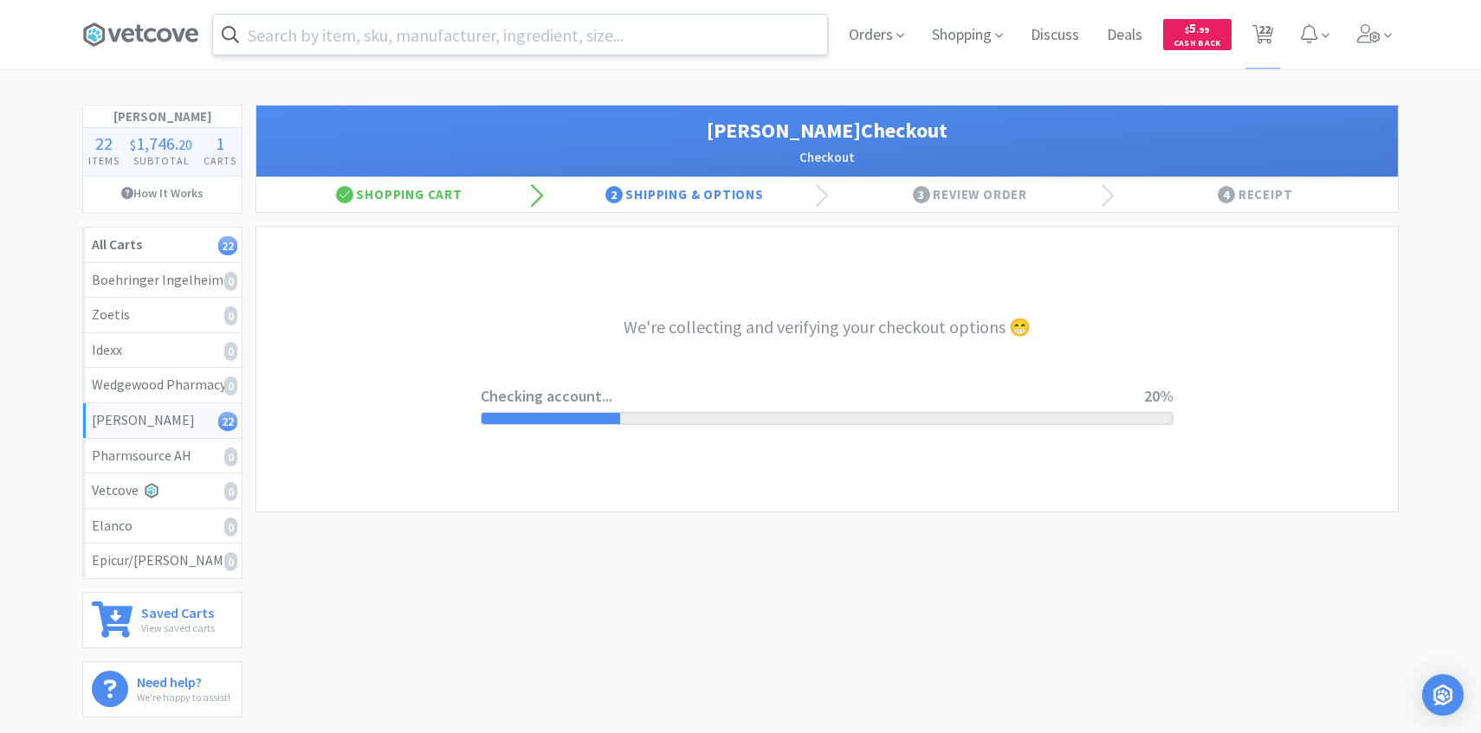
click at [376, 20] on input "text" at bounding box center [520, 35] width 614 height 40
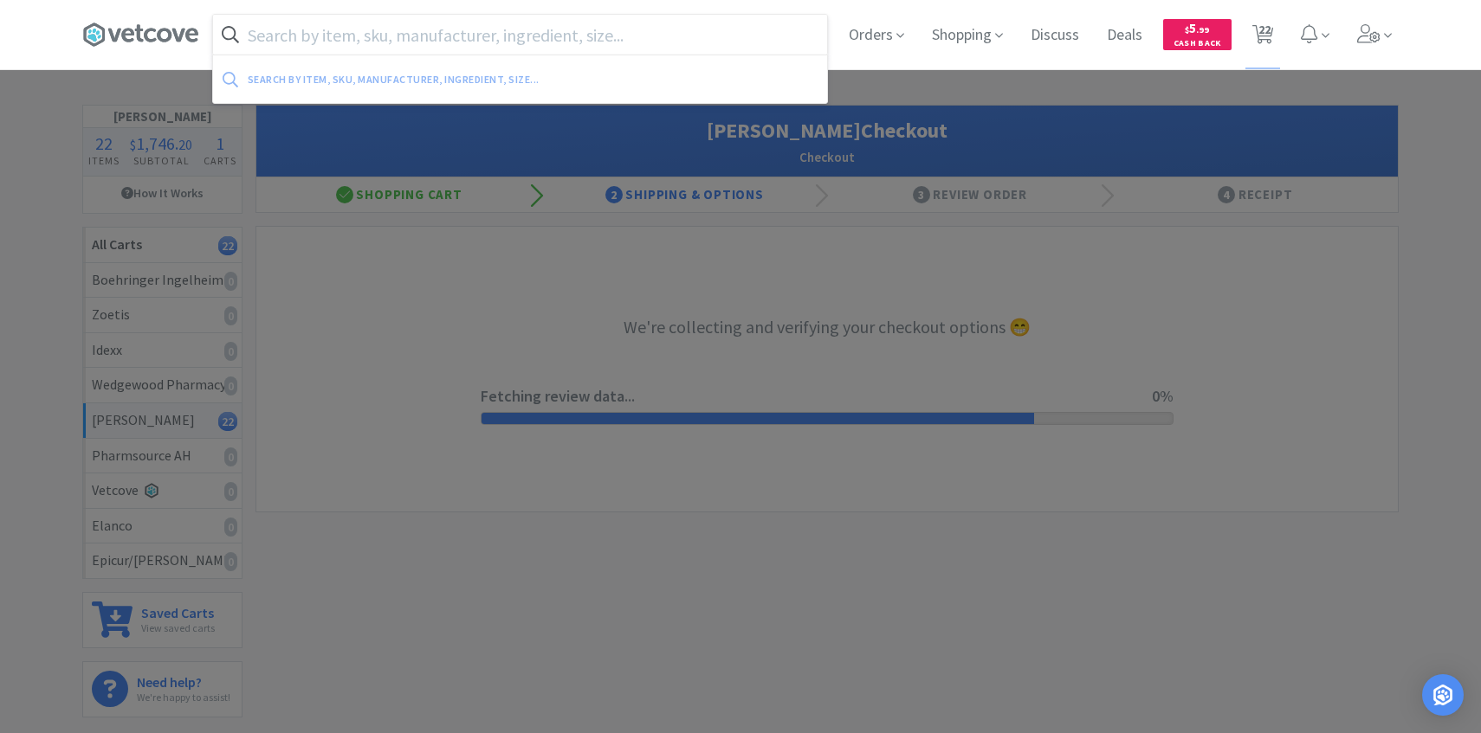
select select "1"
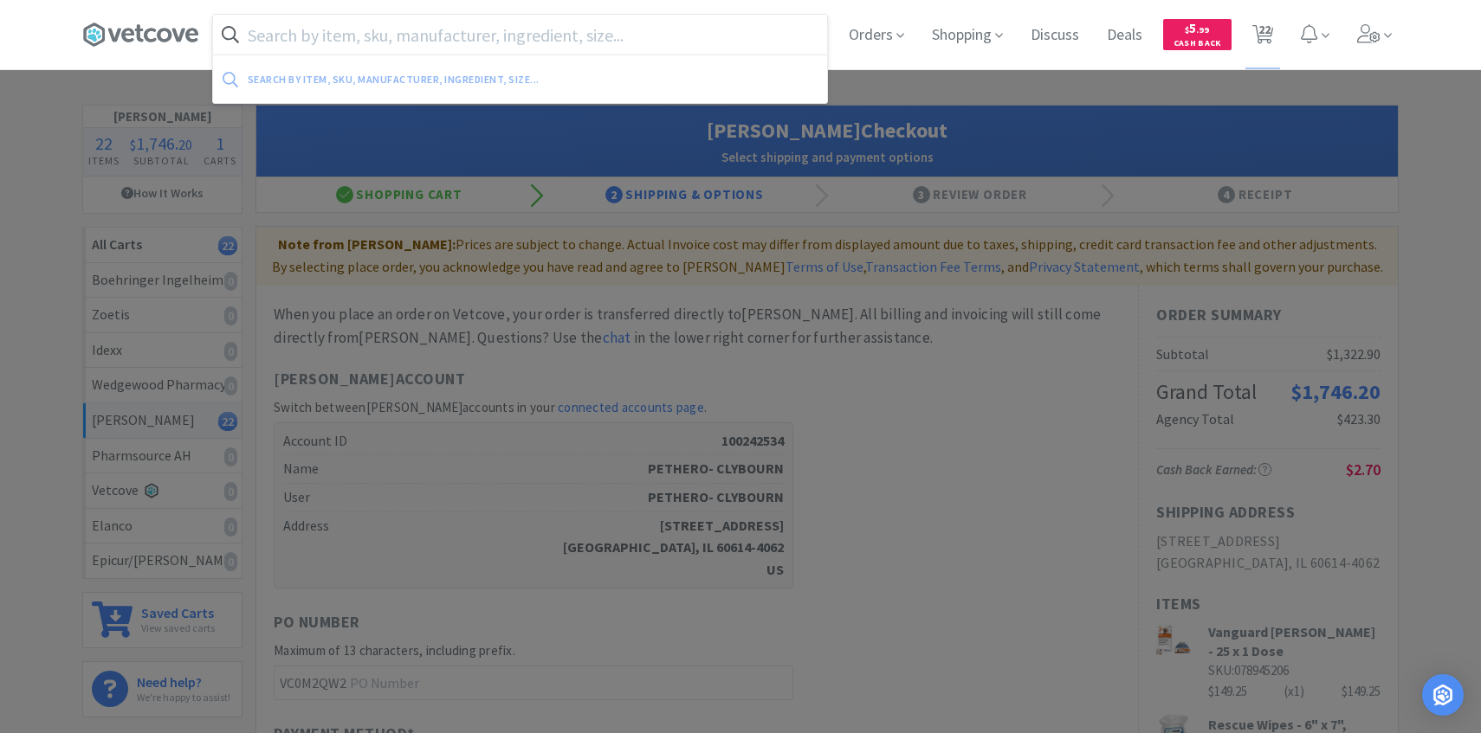
click at [927, 345] on div at bounding box center [740, 366] width 1481 height 733
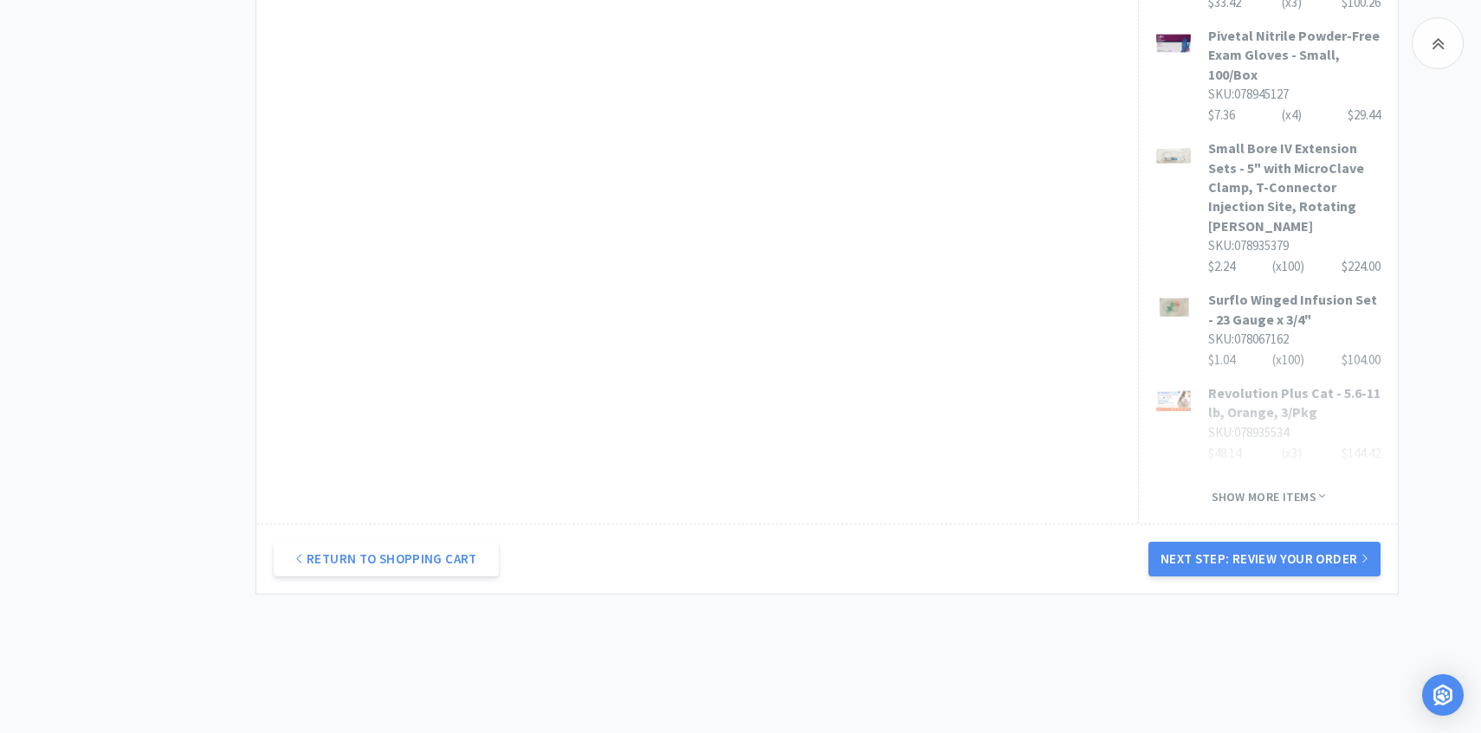
click at [1230, 542] on button "Next Step: Review Your Order" at bounding box center [1264, 559] width 232 height 35
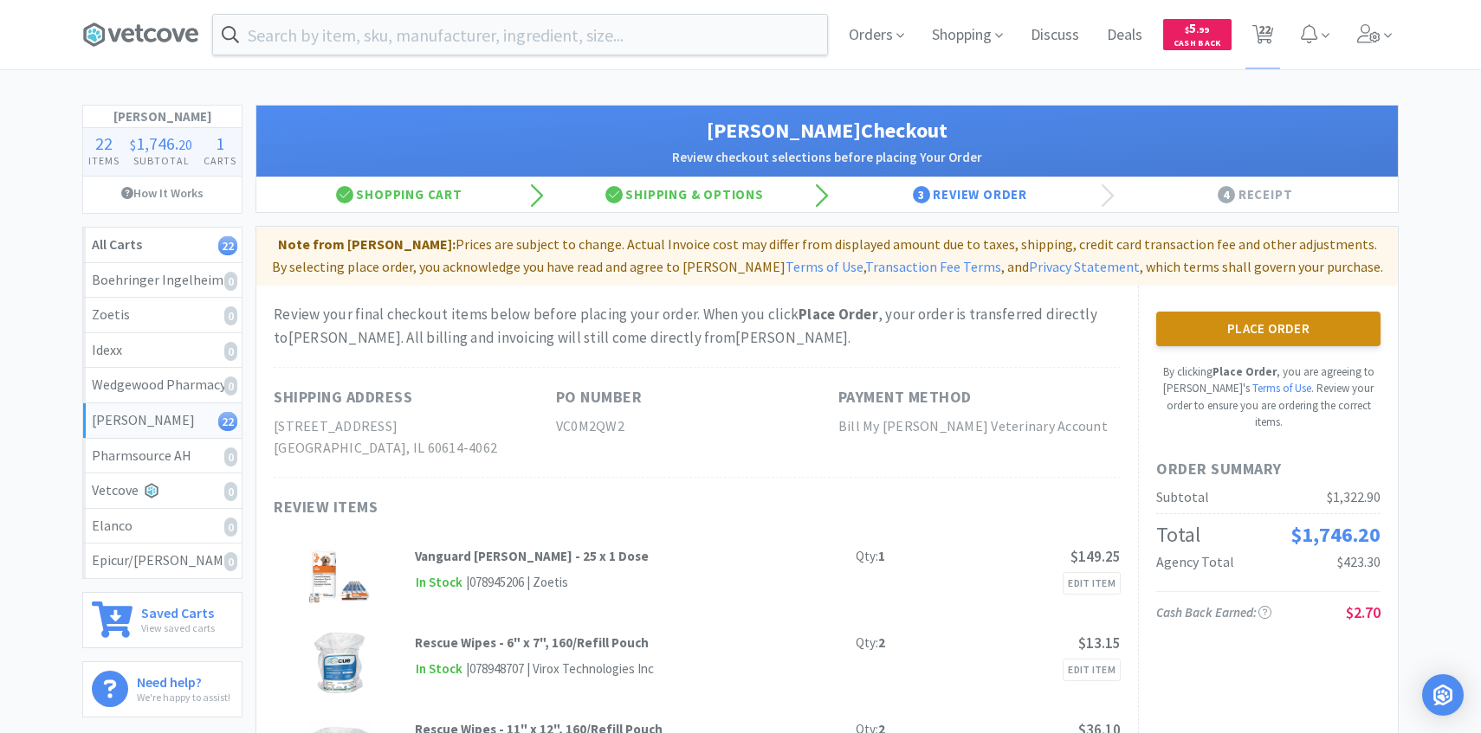
click at [1273, 323] on button "Place Order" at bounding box center [1268, 329] width 224 height 35
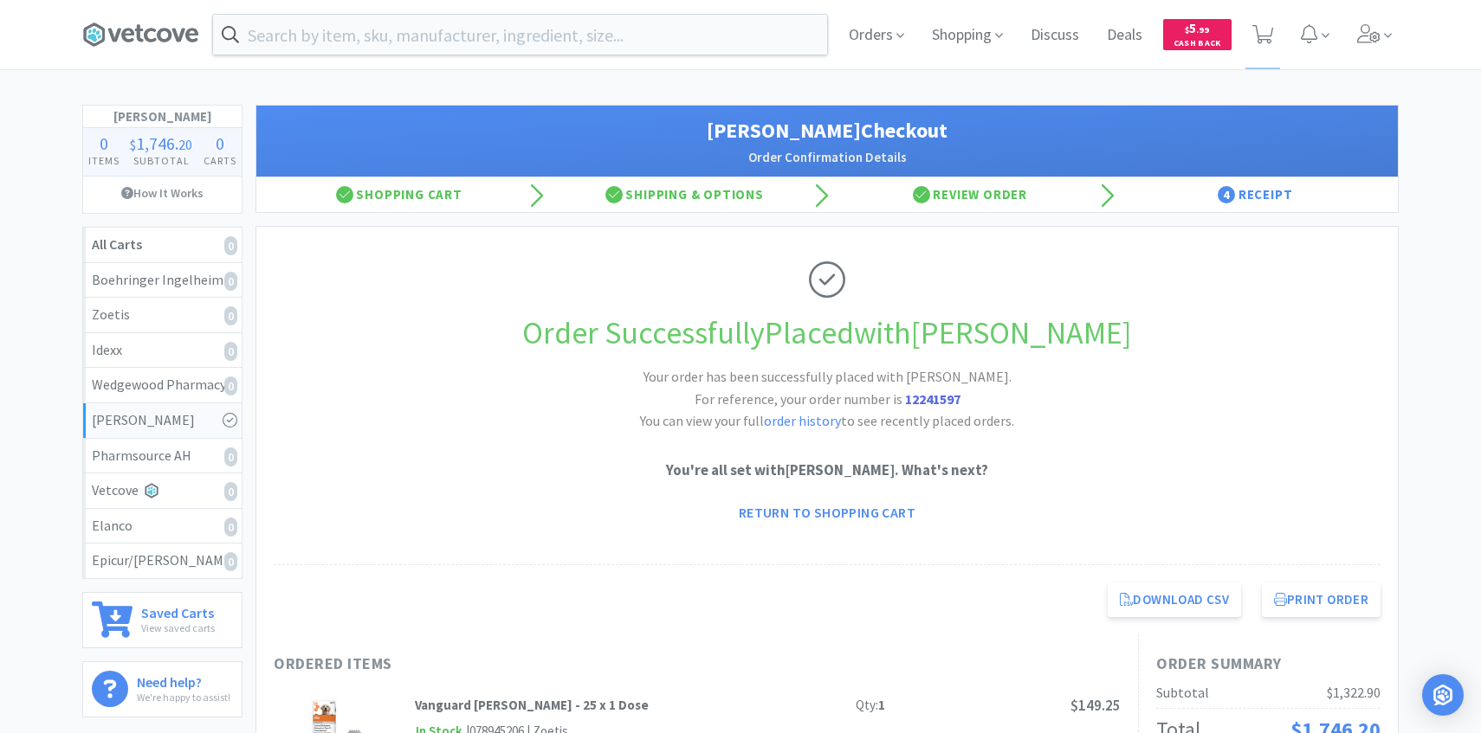
click at [1403, 48] on div "Orders Shopping Discuss Discuss Deals Deals $ 5 . 99 Cash Back" at bounding box center [740, 34] width 1333 height 69
click at [1385, 46] on span at bounding box center [1374, 34] width 49 height 69
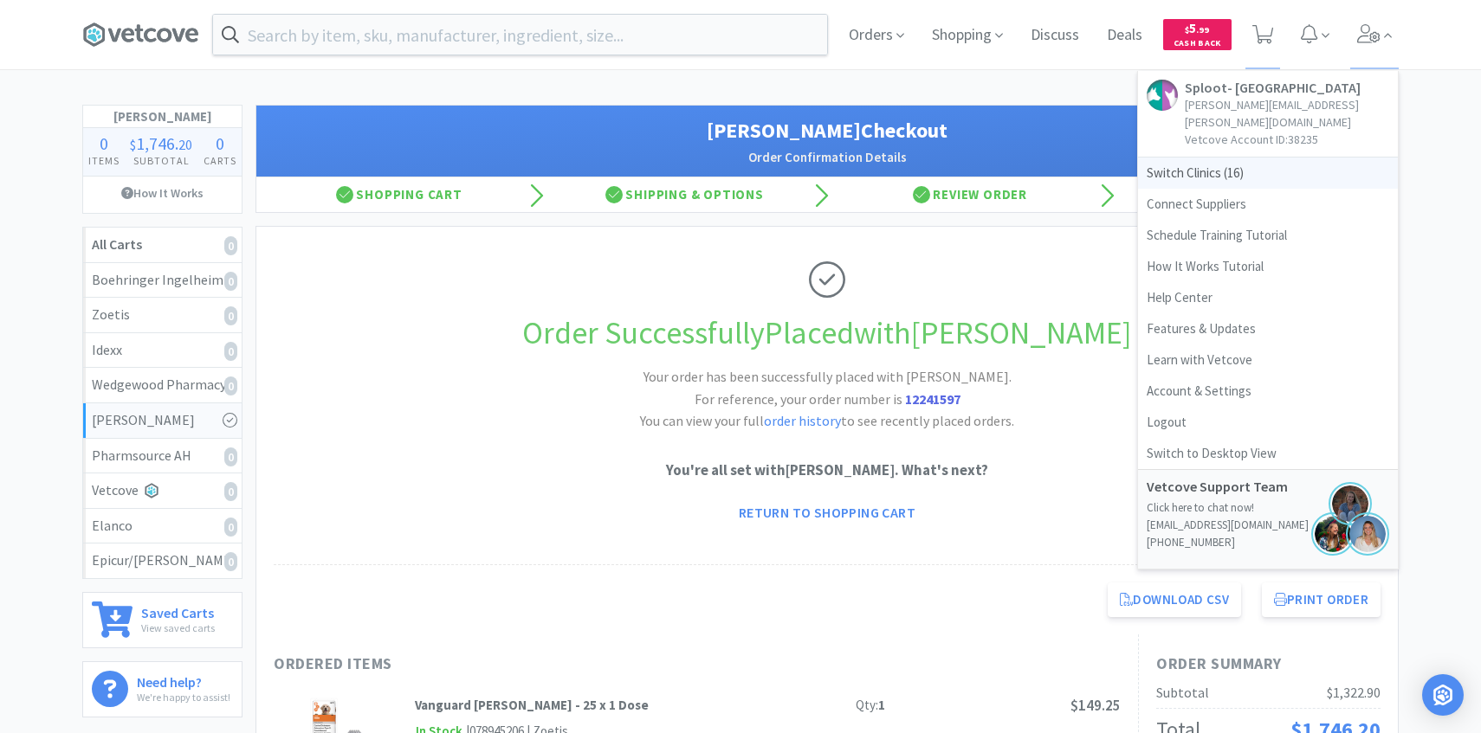
click at [1197, 158] on span "Switch Clinics ( 16 )" at bounding box center [1268, 173] width 260 height 31
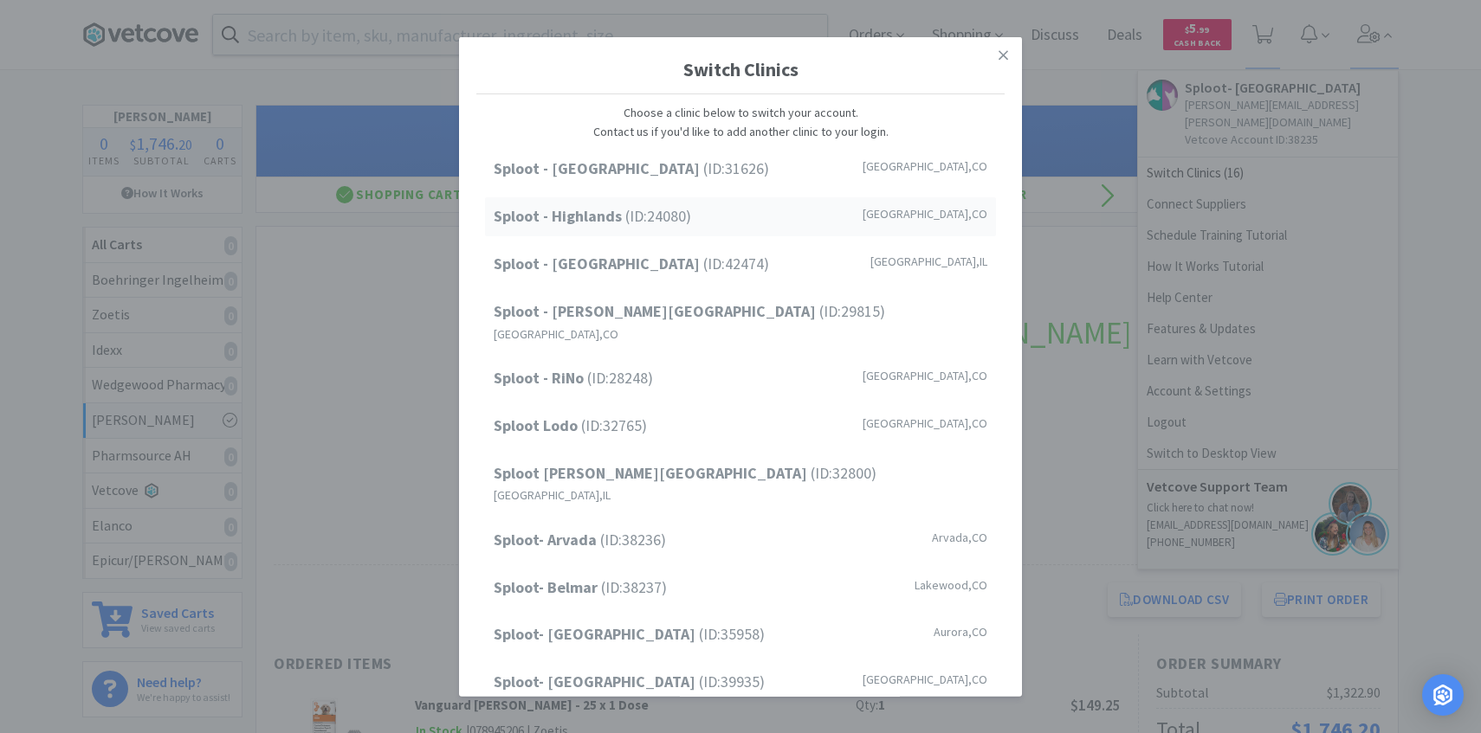
click at [640, 213] on span "Sploot - Highlands (ID: 24080 )" at bounding box center [592, 216] width 197 height 25
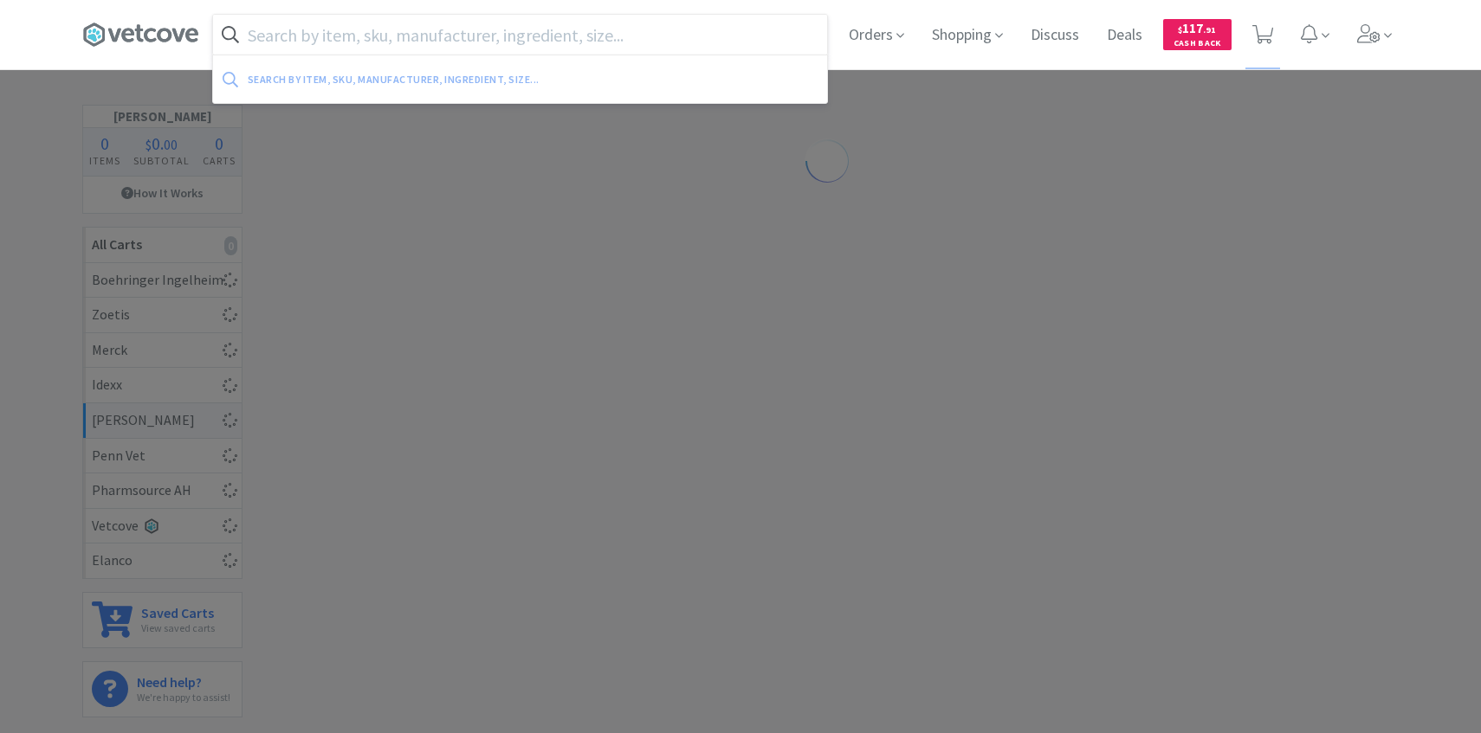
click at [456, 45] on input "text" at bounding box center [520, 35] width 614 height 40
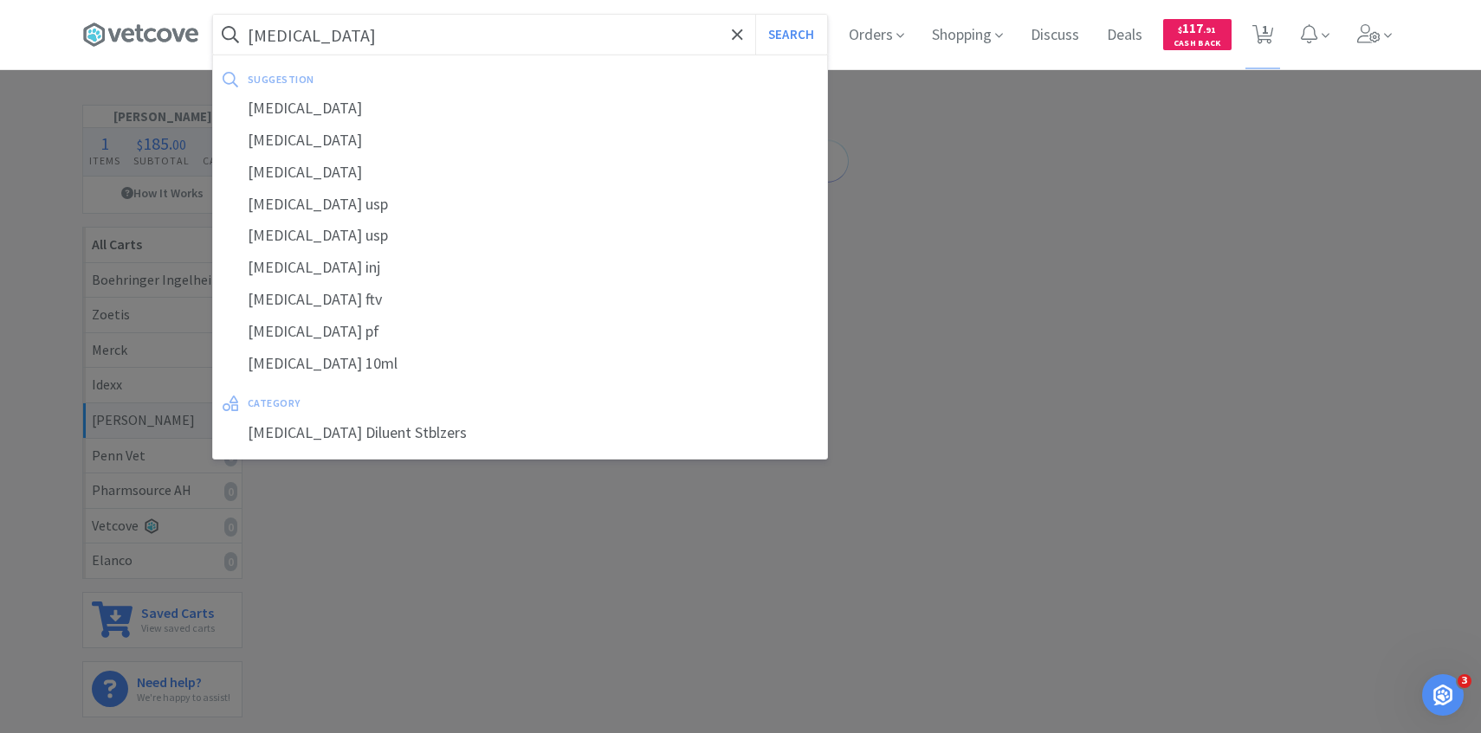
type input "[MEDICAL_DATA]"
click at [755, 15] on button "Search" at bounding box center [791, 35] width 72 height 40
select select "1"
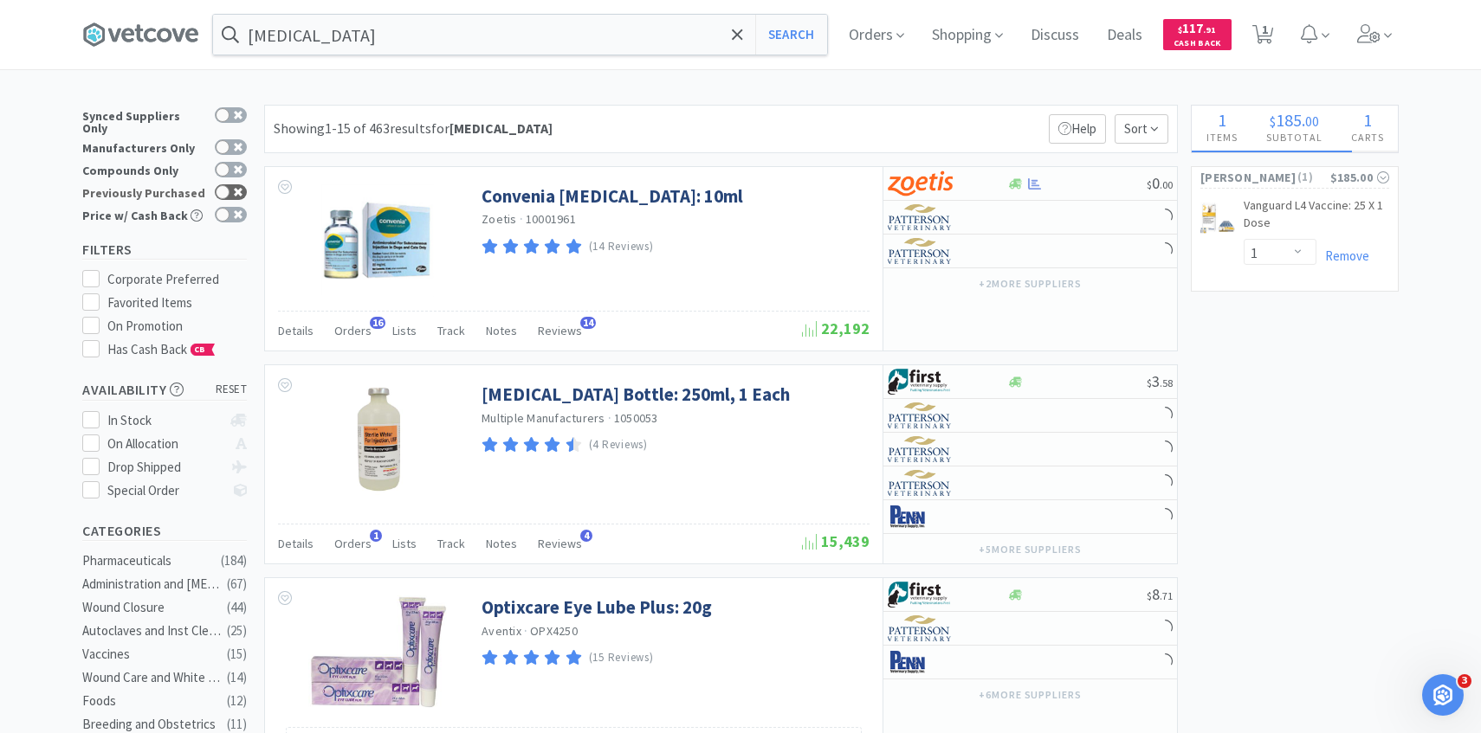
click at [235, 188] on icon at bounding box center [238, 192] width 9 height 9
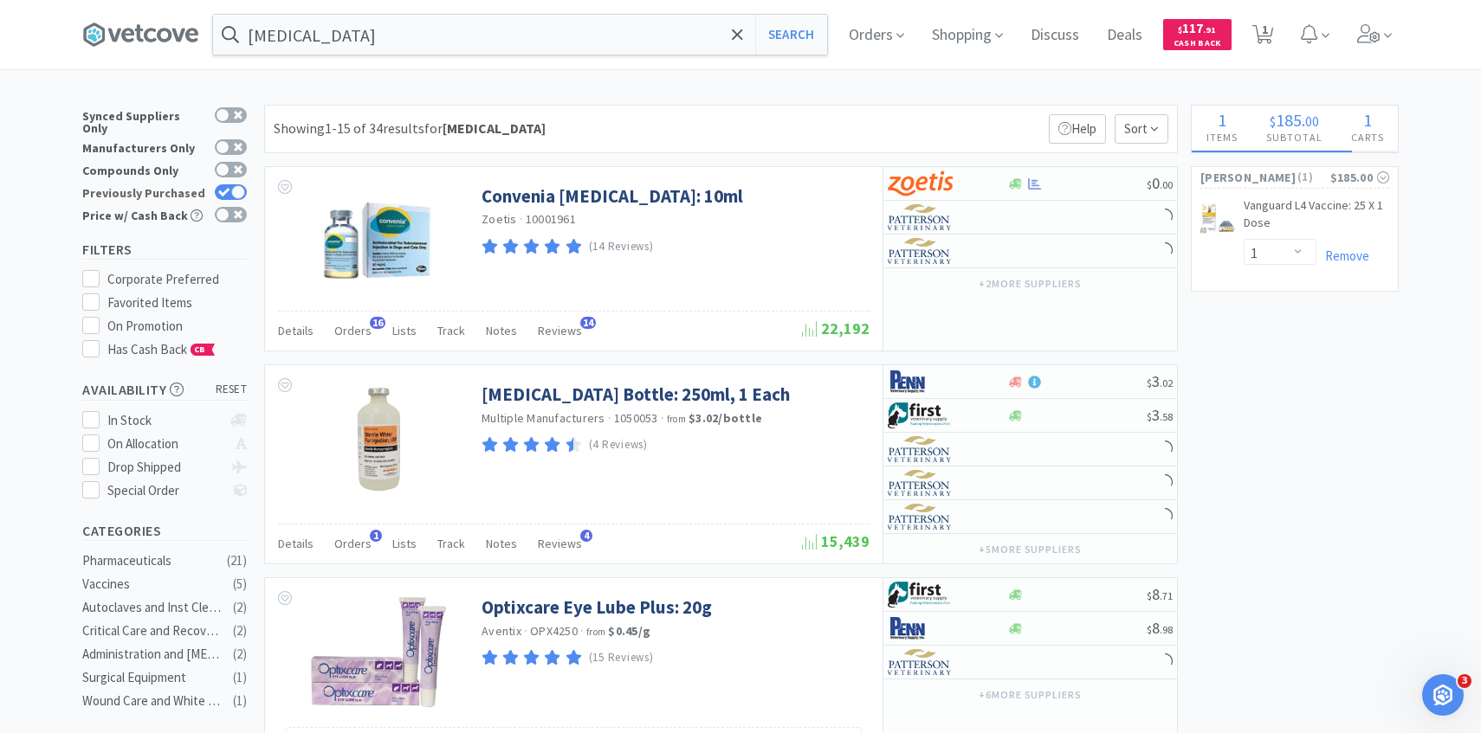
click at [221, 188] on icon at bounding box center [224, 193] width 12 height 10
checkbox input "false"
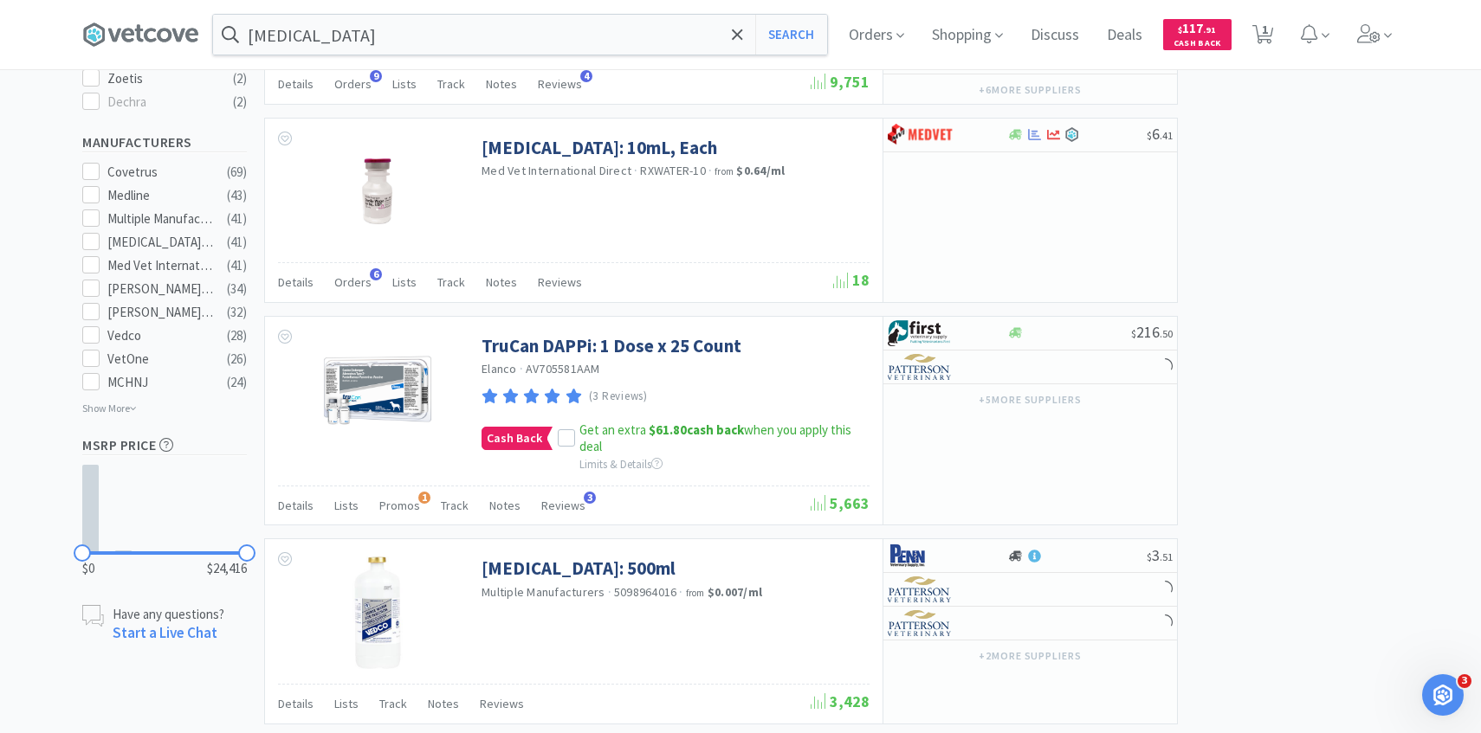
scroll to position [1066, 0]
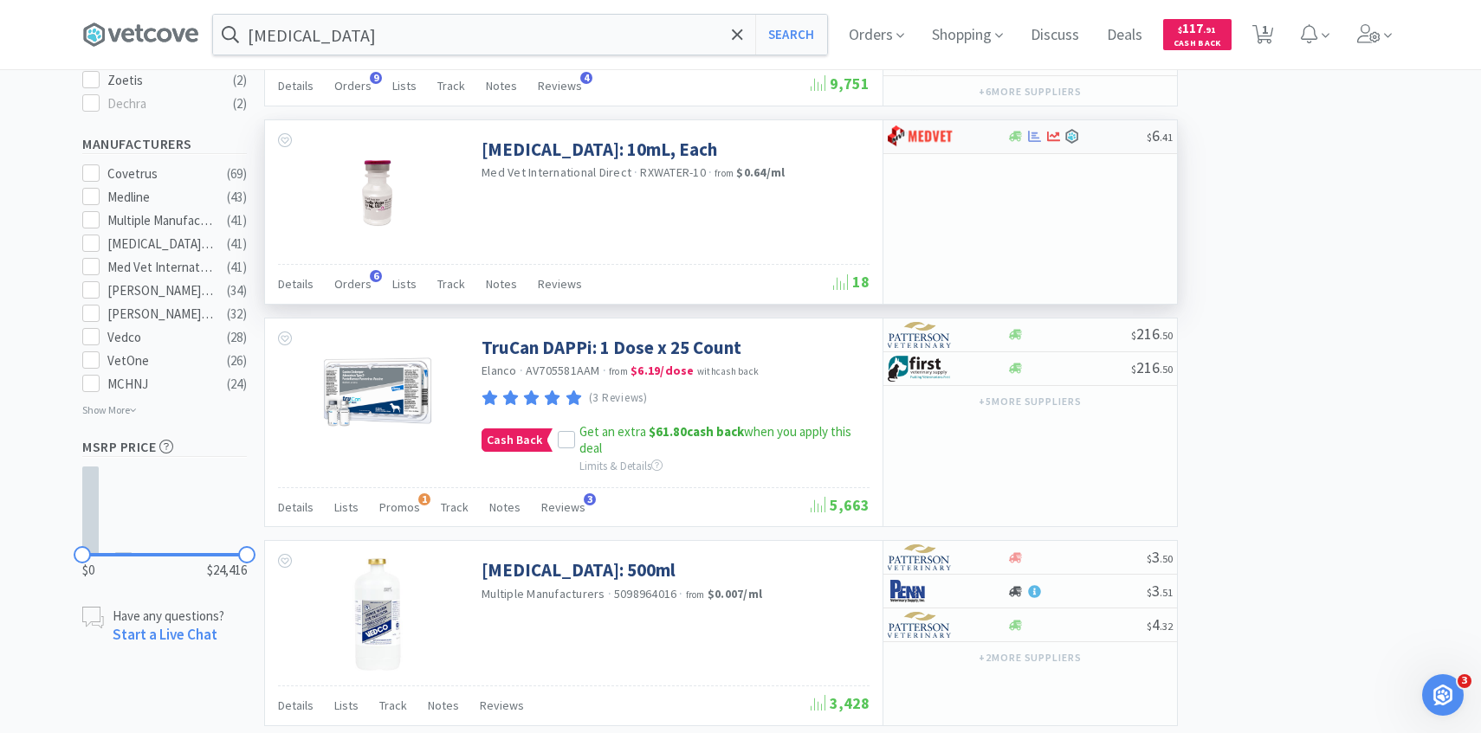
click at [921, 143] on img at bounding box center [920, 137] width 65 height 26
select select "1"
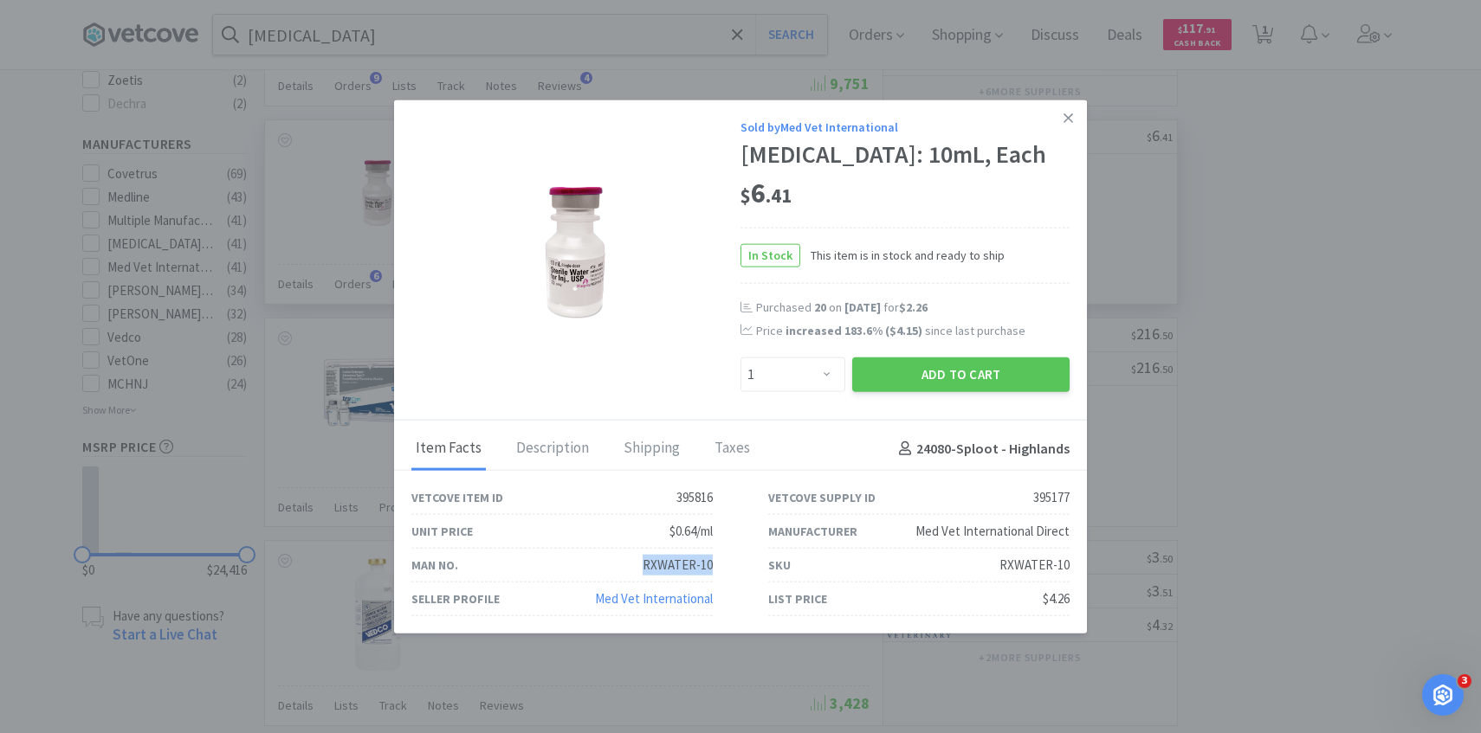
drag, startPoint x: 720, startPoint y: 584, endPoint x: 629, endPoint y: 583, distance: 91.8
click at [629, 583] on div "Man No. RXWATER-10" at bounding box center [562, 566] width 357 height 34
copy div "RXWATER-10"
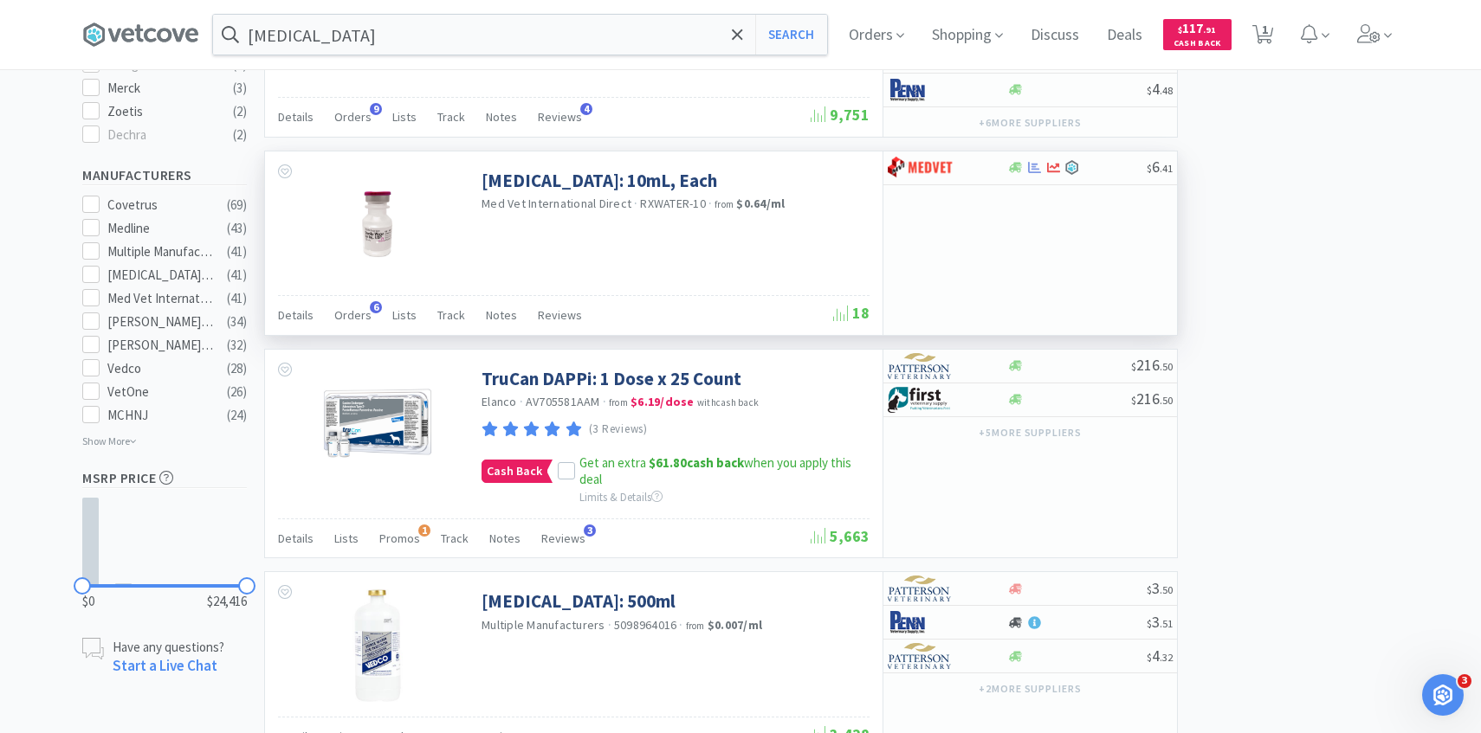
scroll to position [1031, 0]
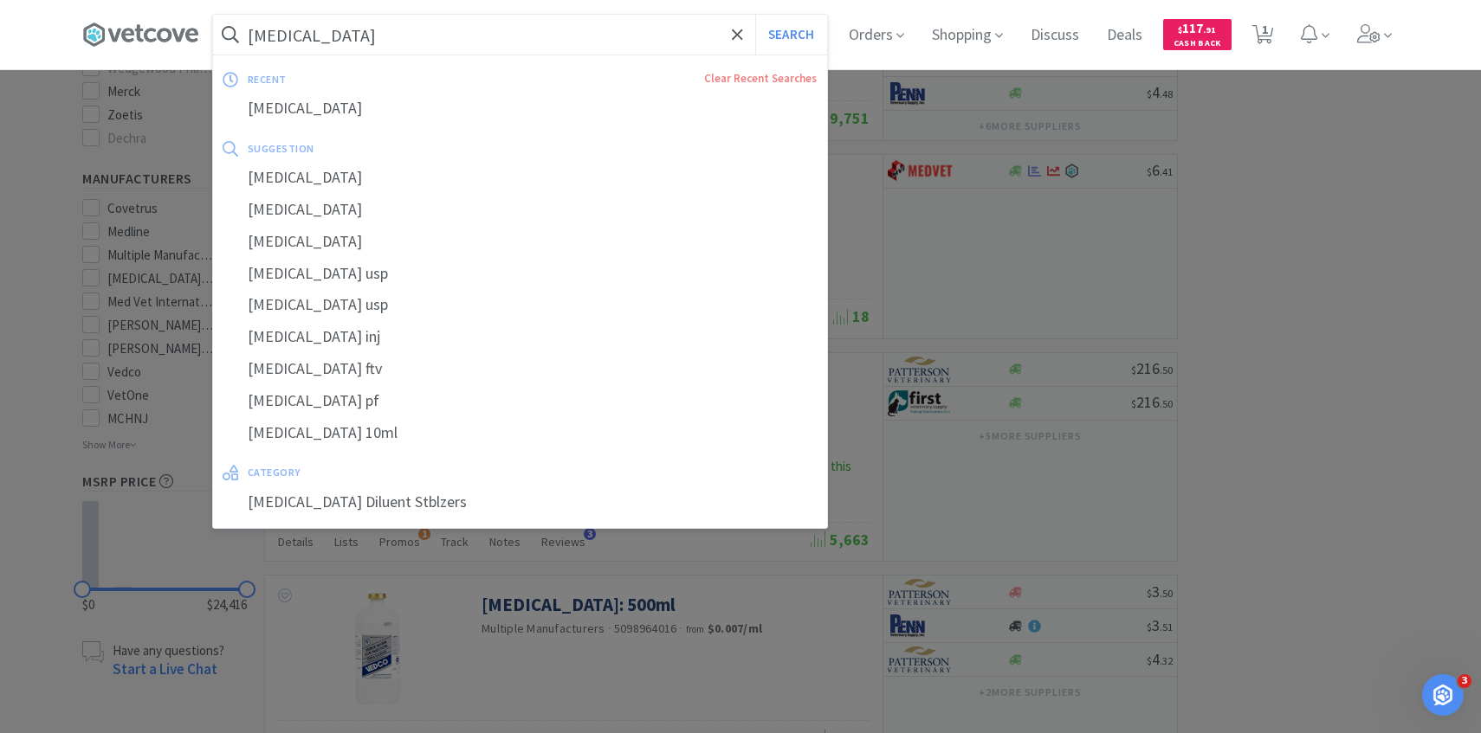
click at [454, 42] on input "sterile water" at bounding box center [520, 35] width 614 height 40
paste input "RXWATER-10"
type input "RXWATER-10"
click at [755, 15] on button "Search" at bounding box center [791, 35] width 72 height 40
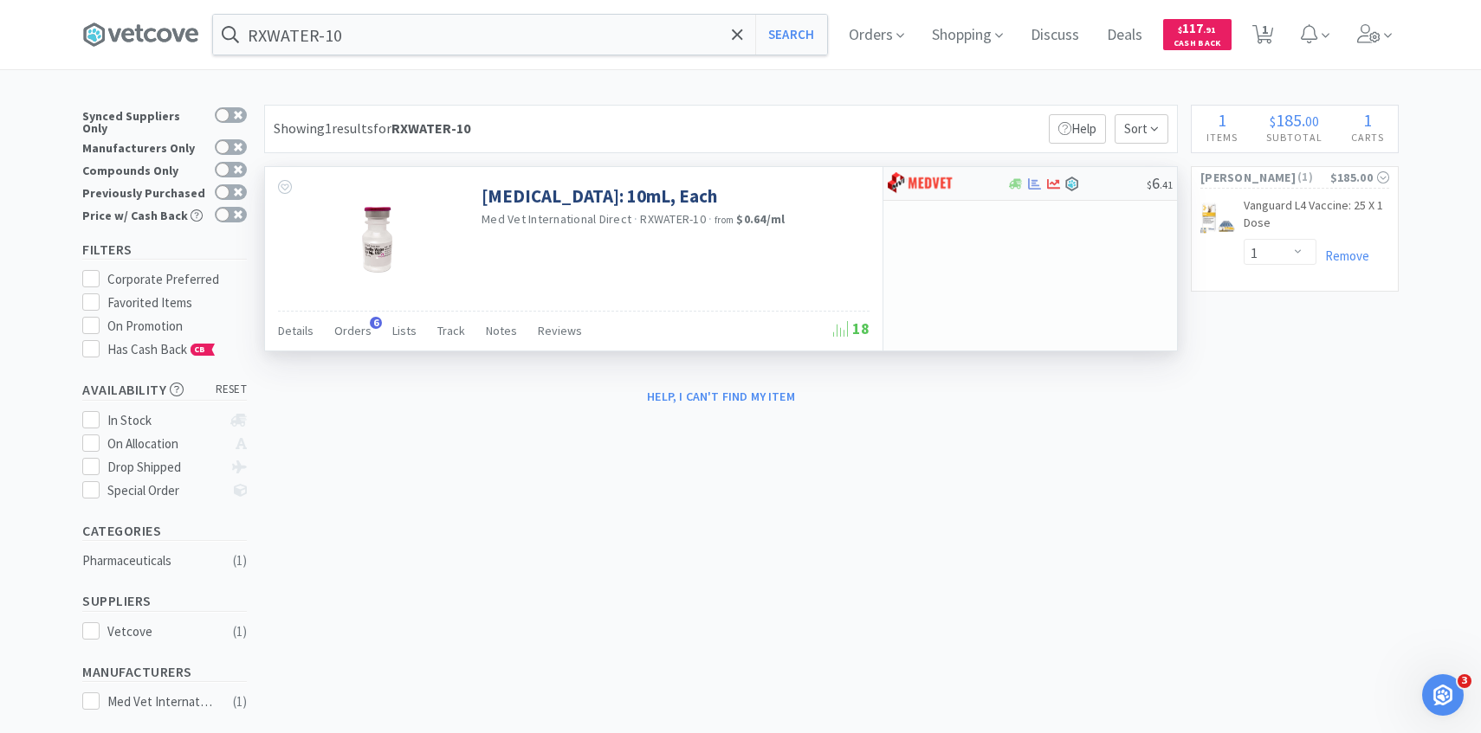
click at [957, 190] on div at bounding box center [935, 183] width 95 height 29
select select "1"
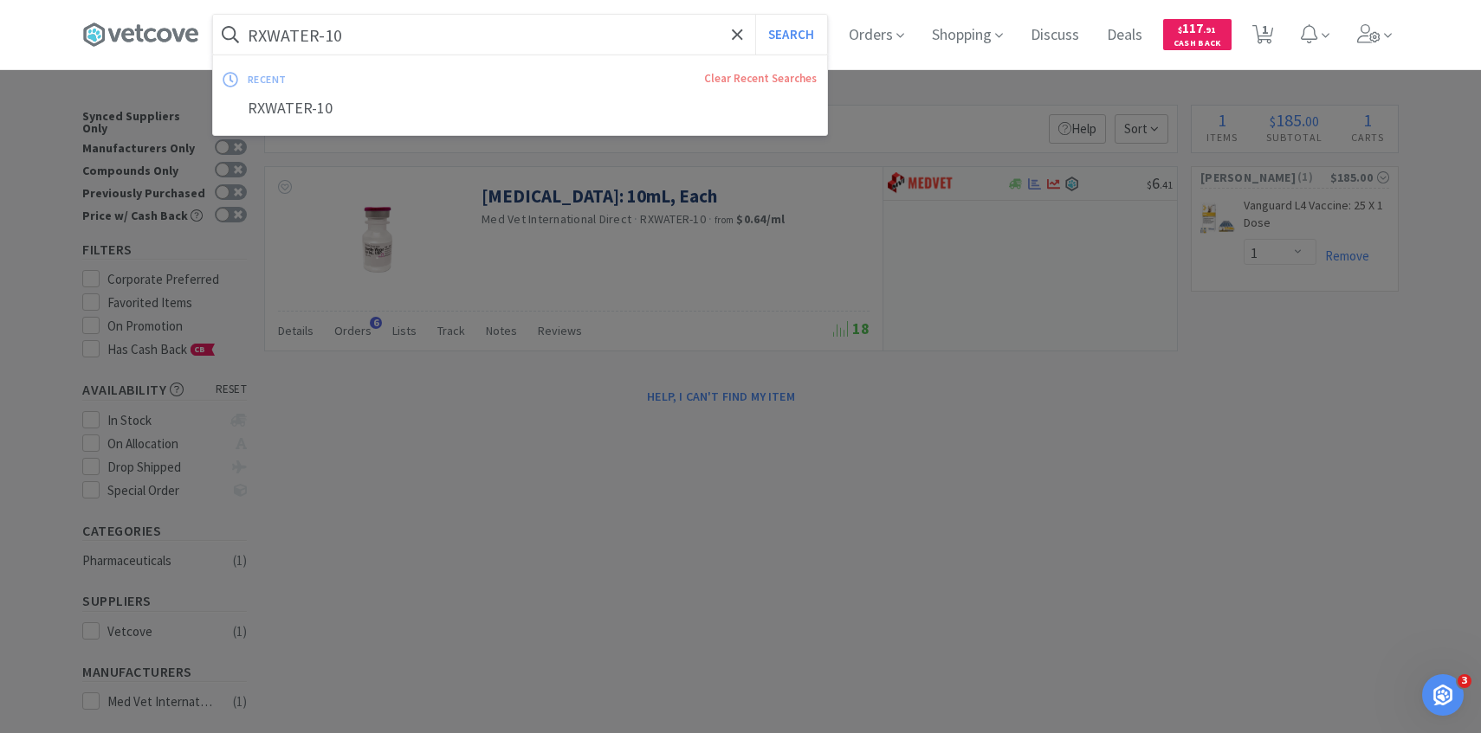
click at [557, 39] on input "RXWATER-10" at bounding box center [520, 35] width 614 height 40
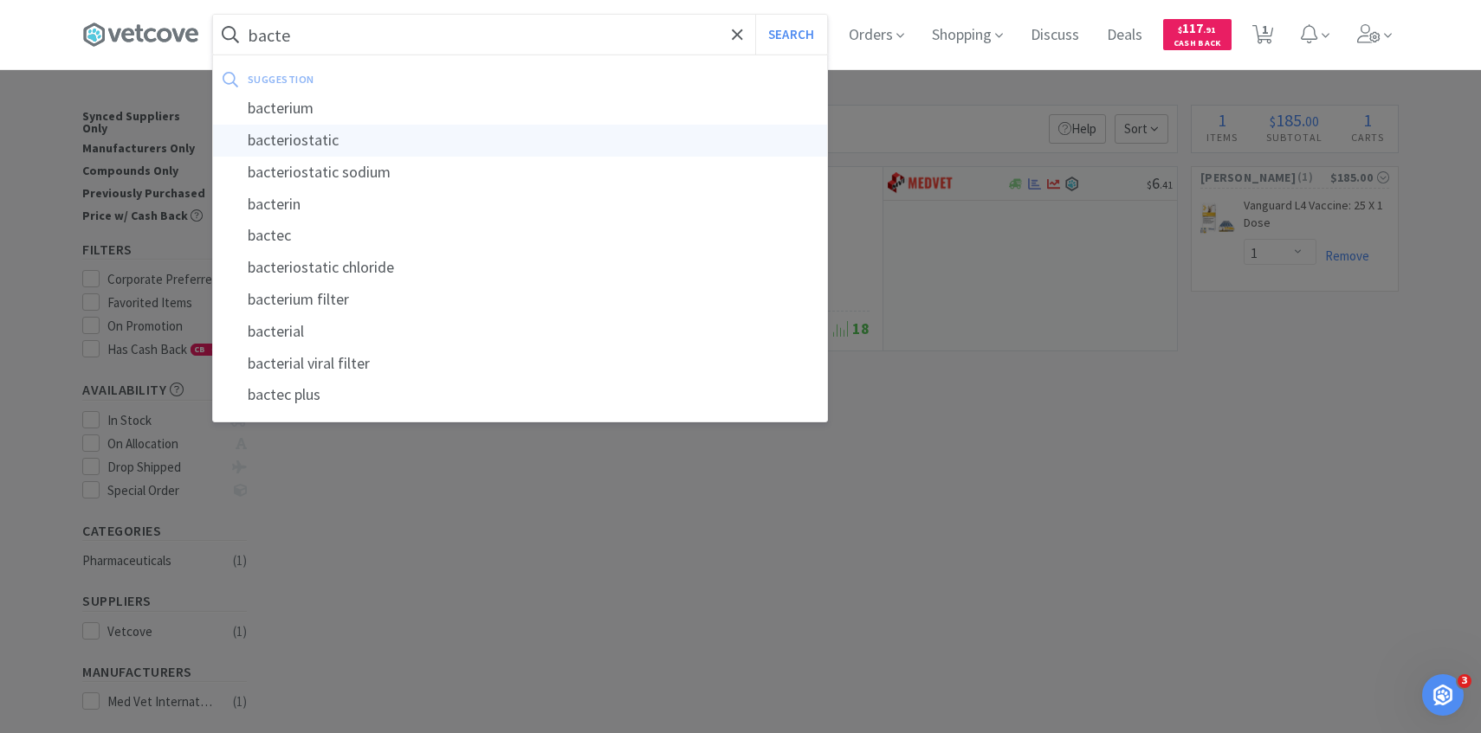
click at [513, 136] on div "bacteriostatic" at bounding box center [520, 141] width 614 height 32
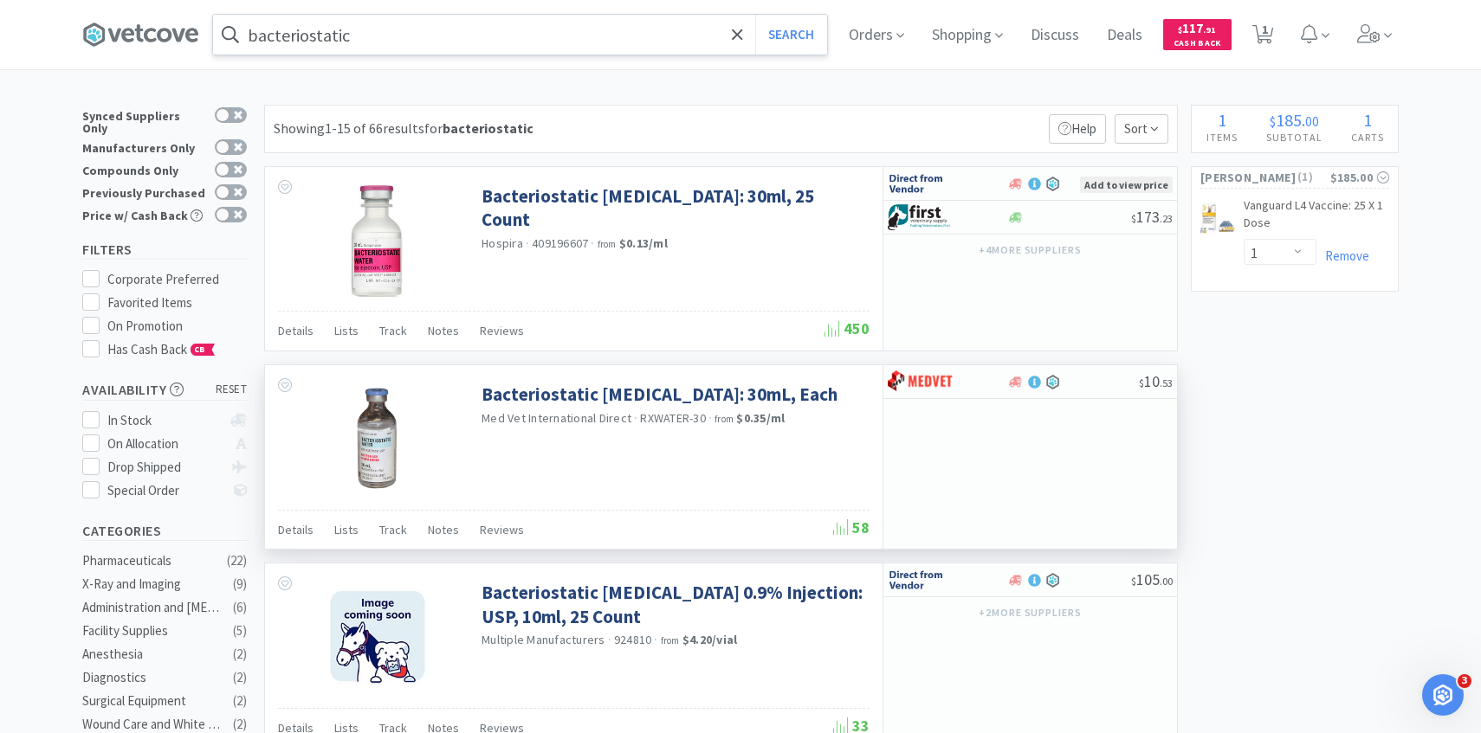
scroll to position [32, 0]
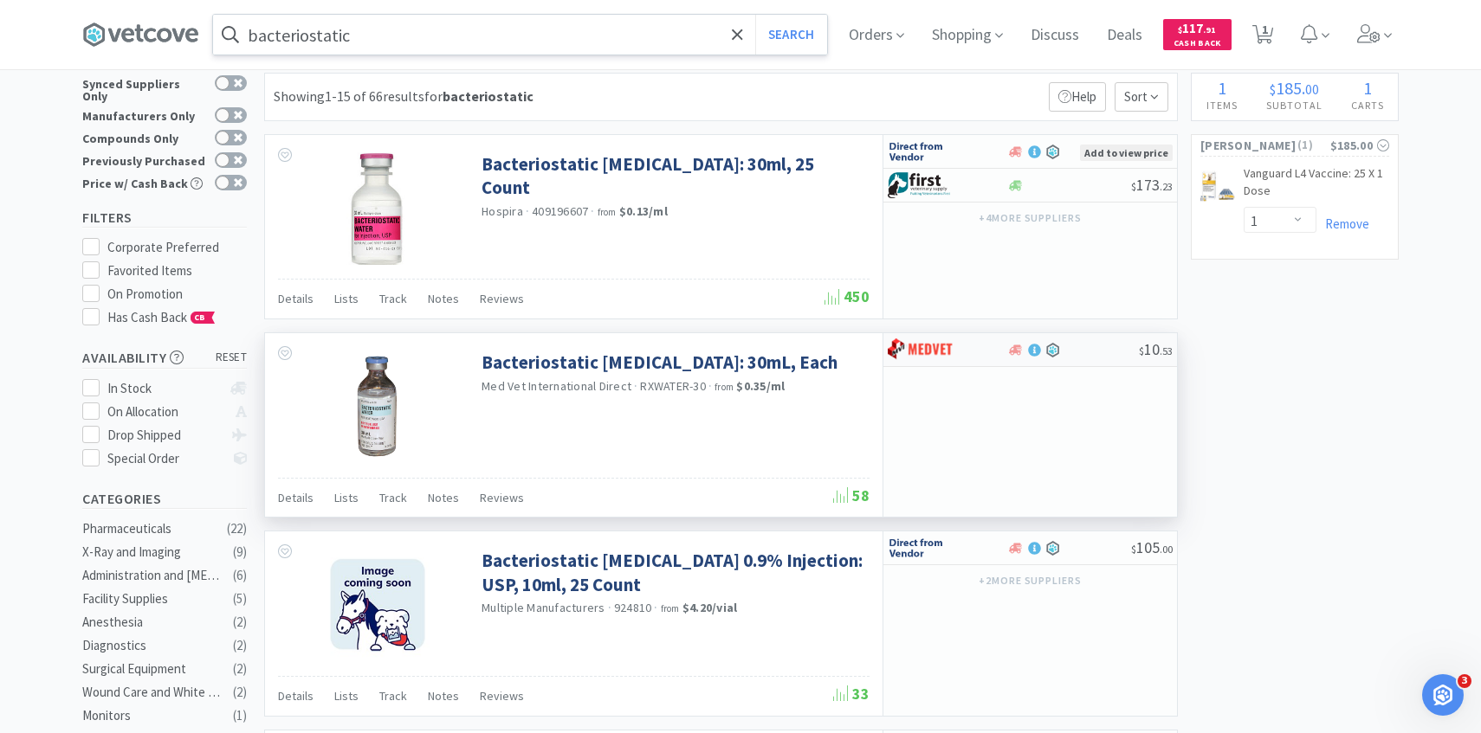
click at [969, 351] on div at bounding box center [935, 349] width 95 height 29
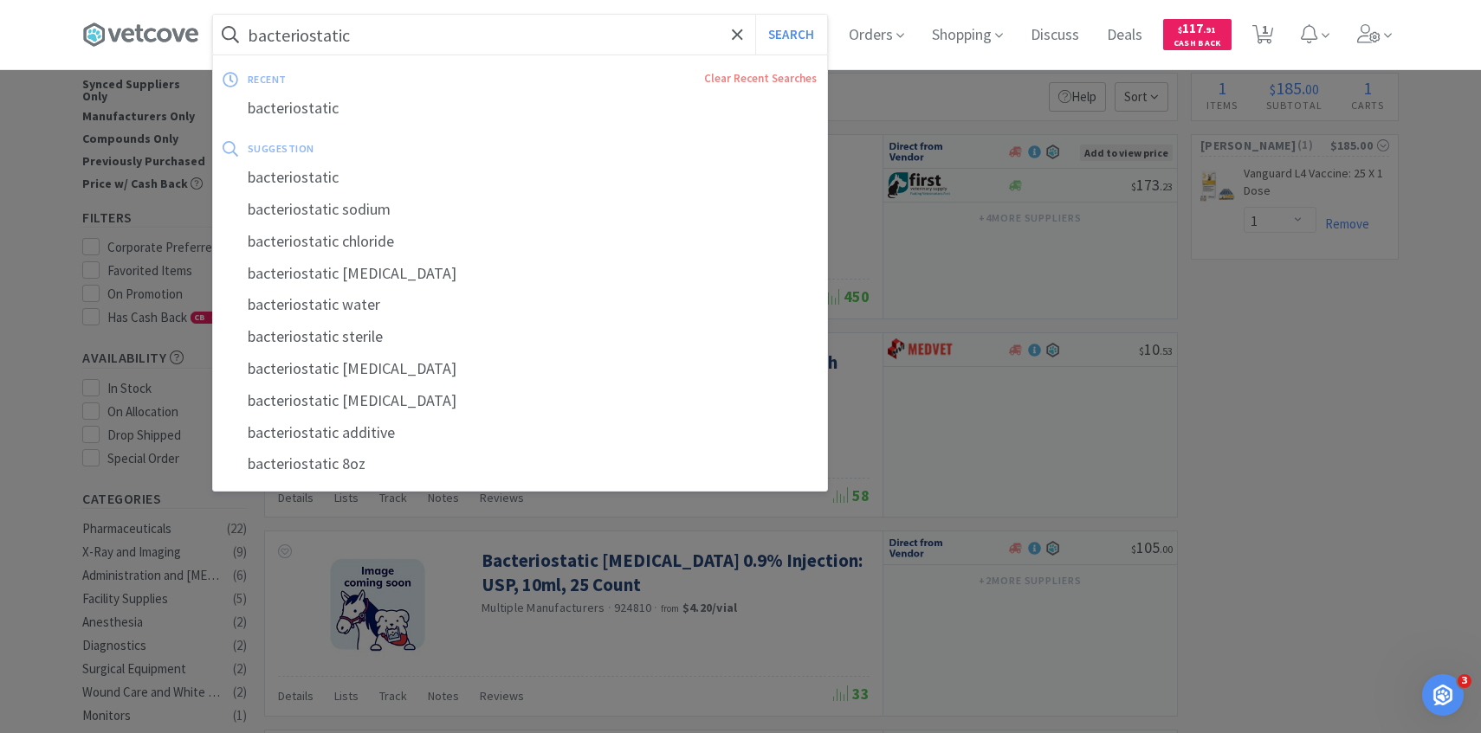
click at [501, 53] on input "bacteriostatic" at bounding box center [520, 35] width 614 height 40
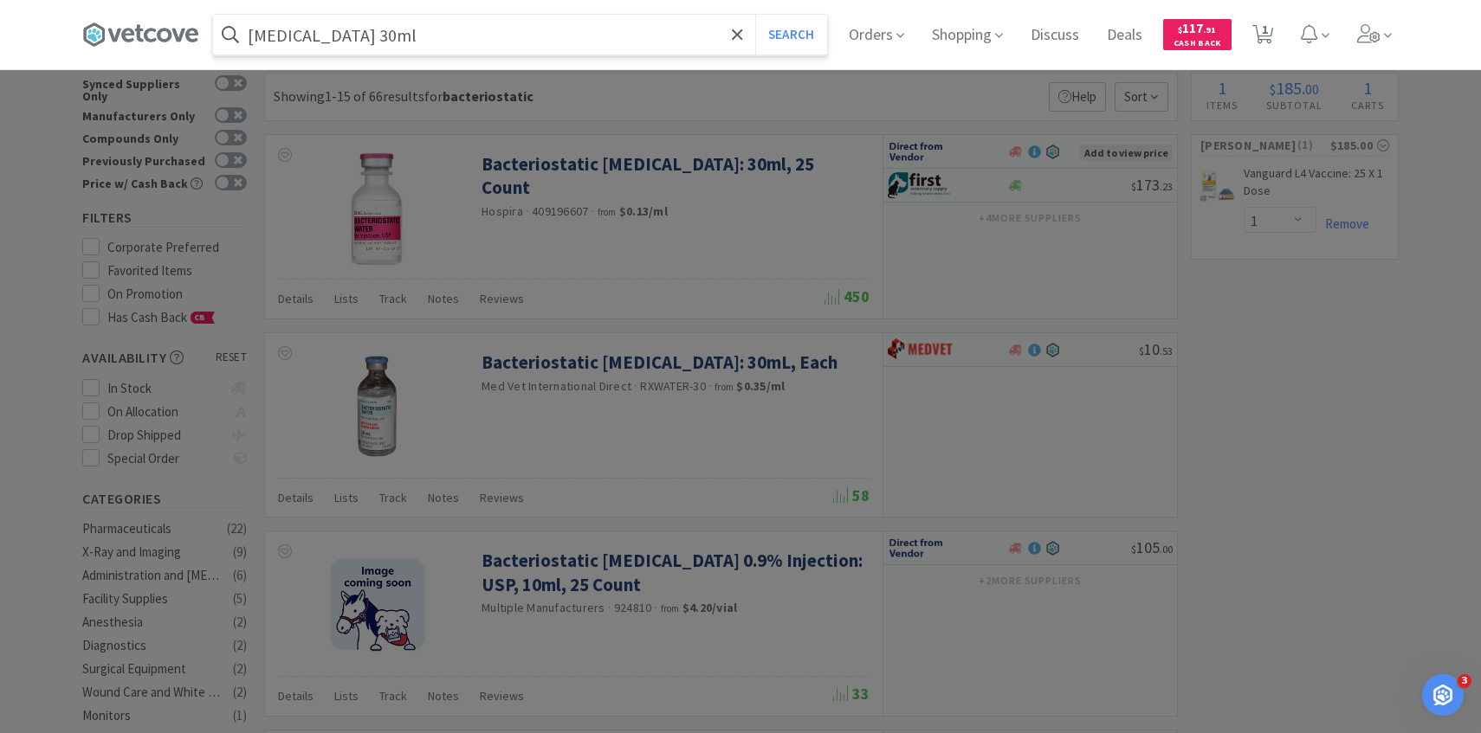
type input "sterile water 30ml"
click at [755, 15] on button "Search" at bounding box center [791, 35] width 72 height 40
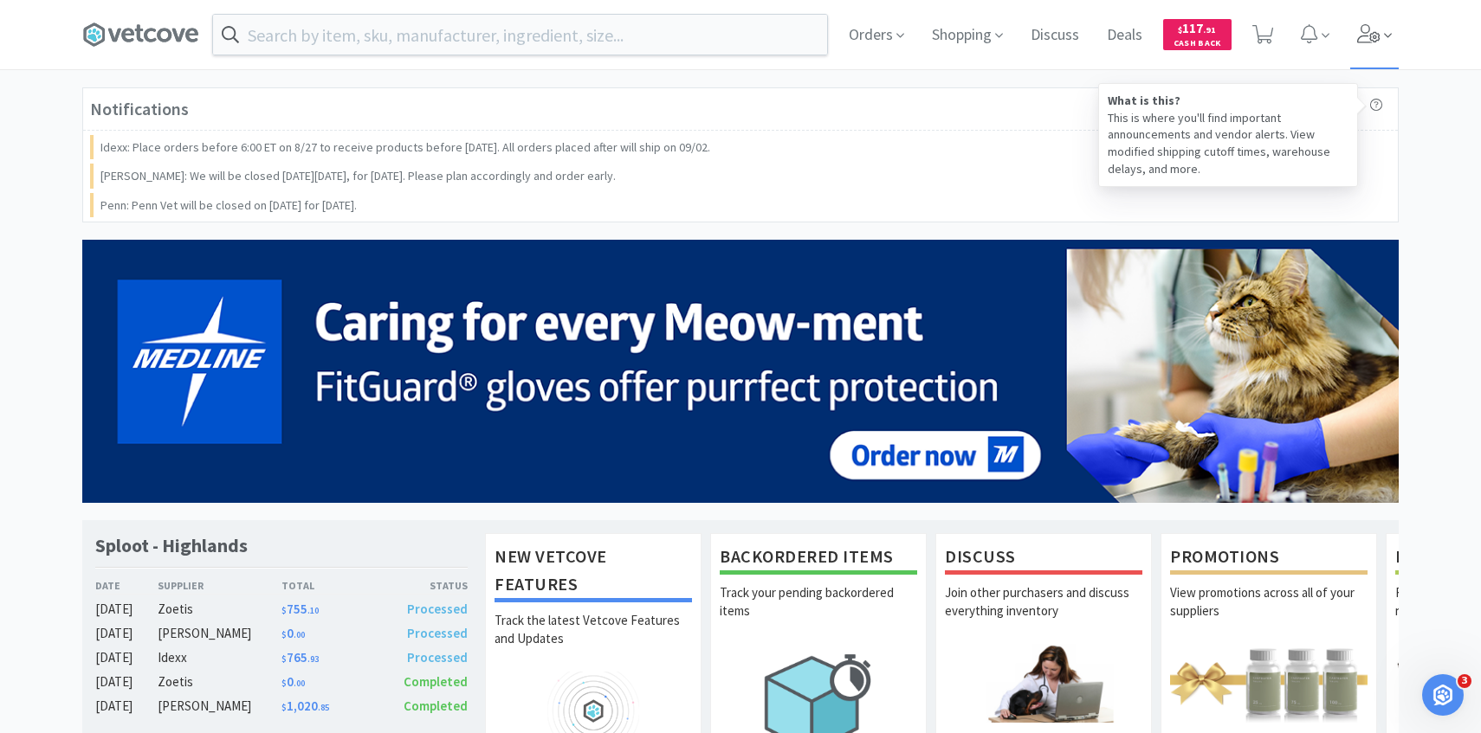
click at [1372, 52] on span at bounding box center [1374, 34] width 49 height 69
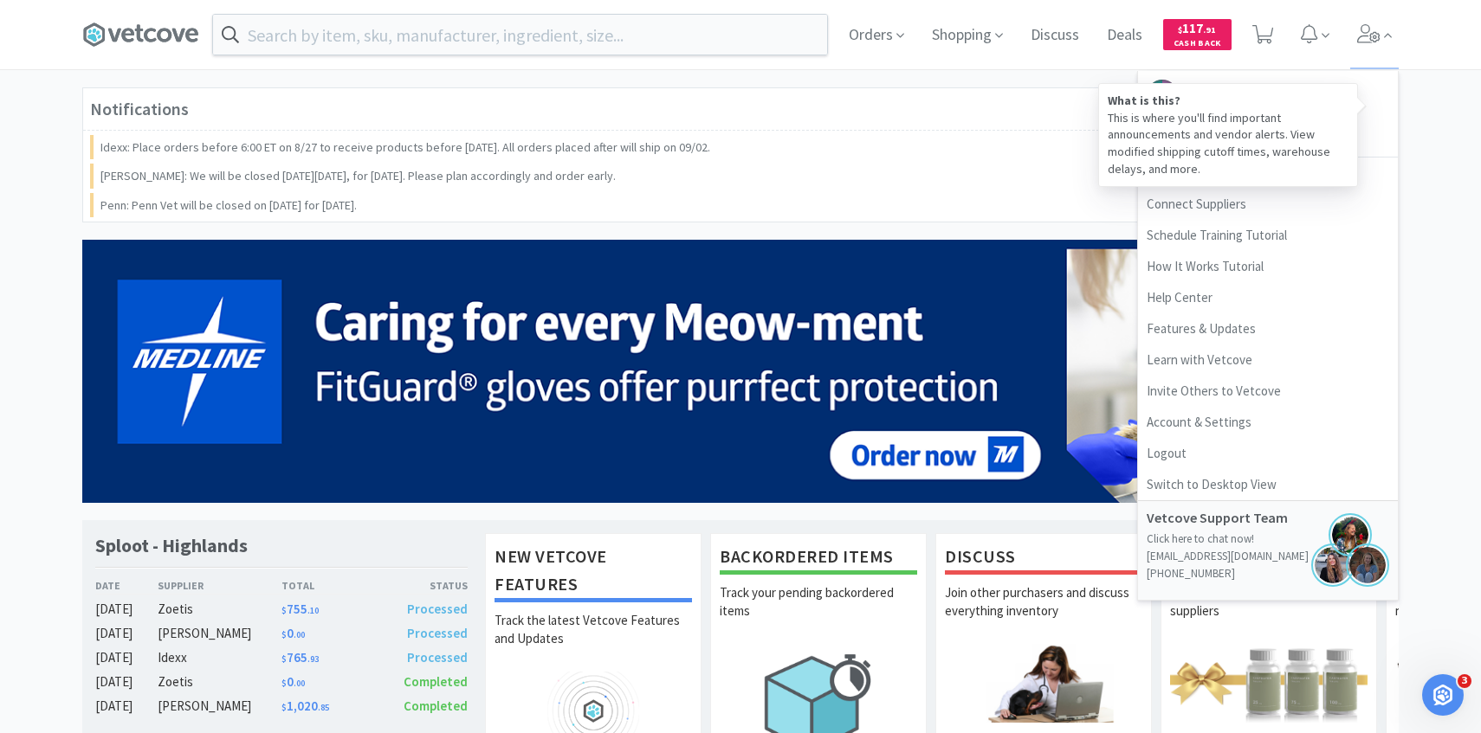
click at [1275, 152] on p "This is where you'll find important announcements and vendor alerts. View modif…" at bounding box center [1227, 144] width 241 height 68
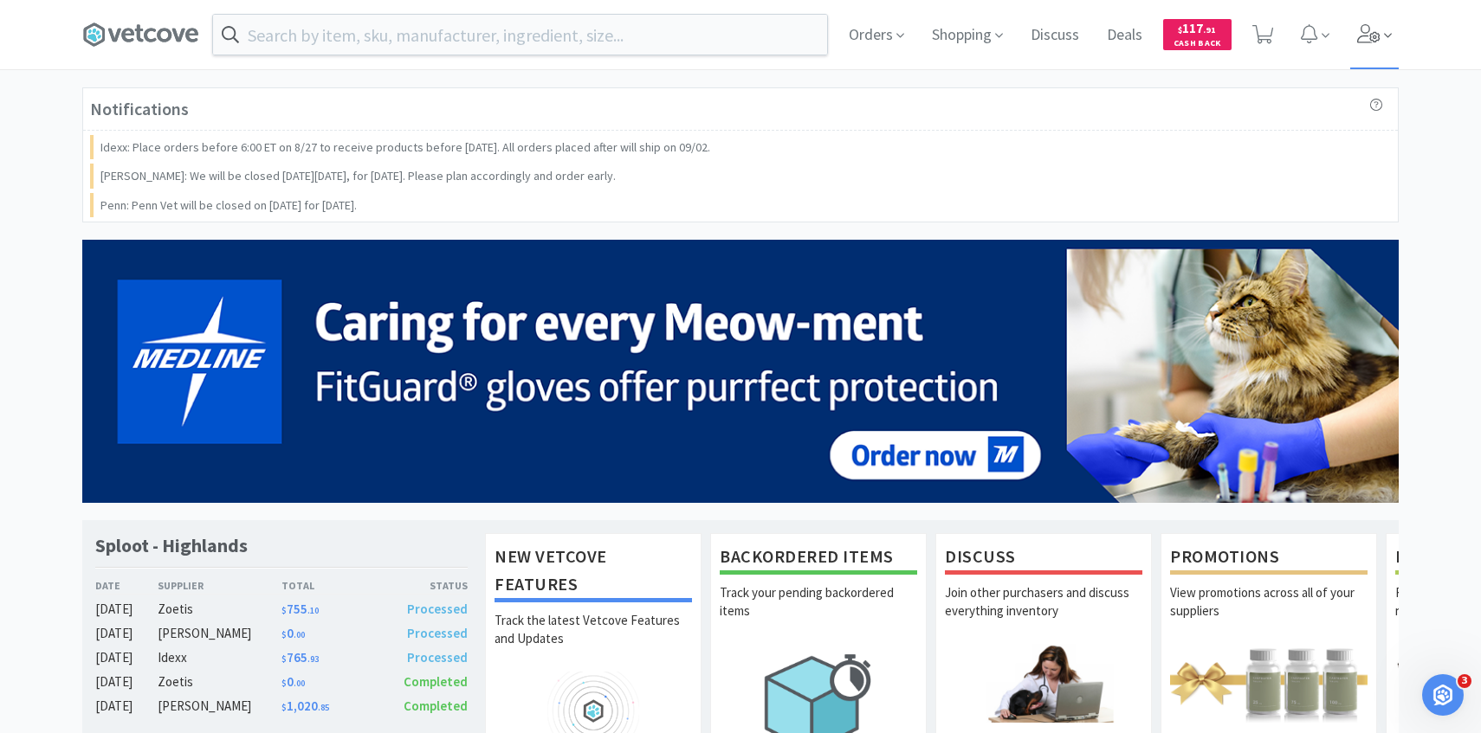
click at [1364, 53] on span at bounding box center [1374, 34] width 49 height 69
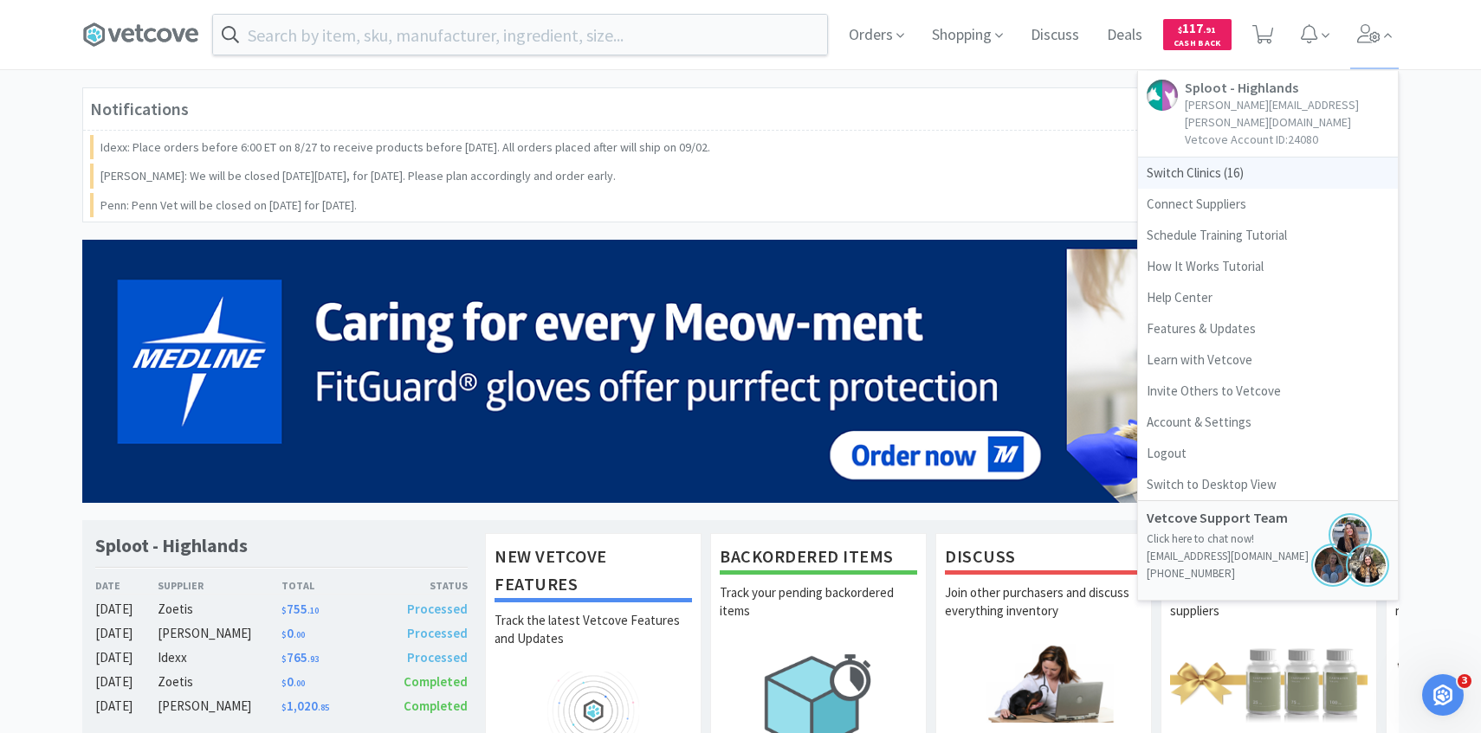
click at [1261, 158] on span "Switch Clinics ( 16 )" at bounding box center [1268, 173] width 260 height 31
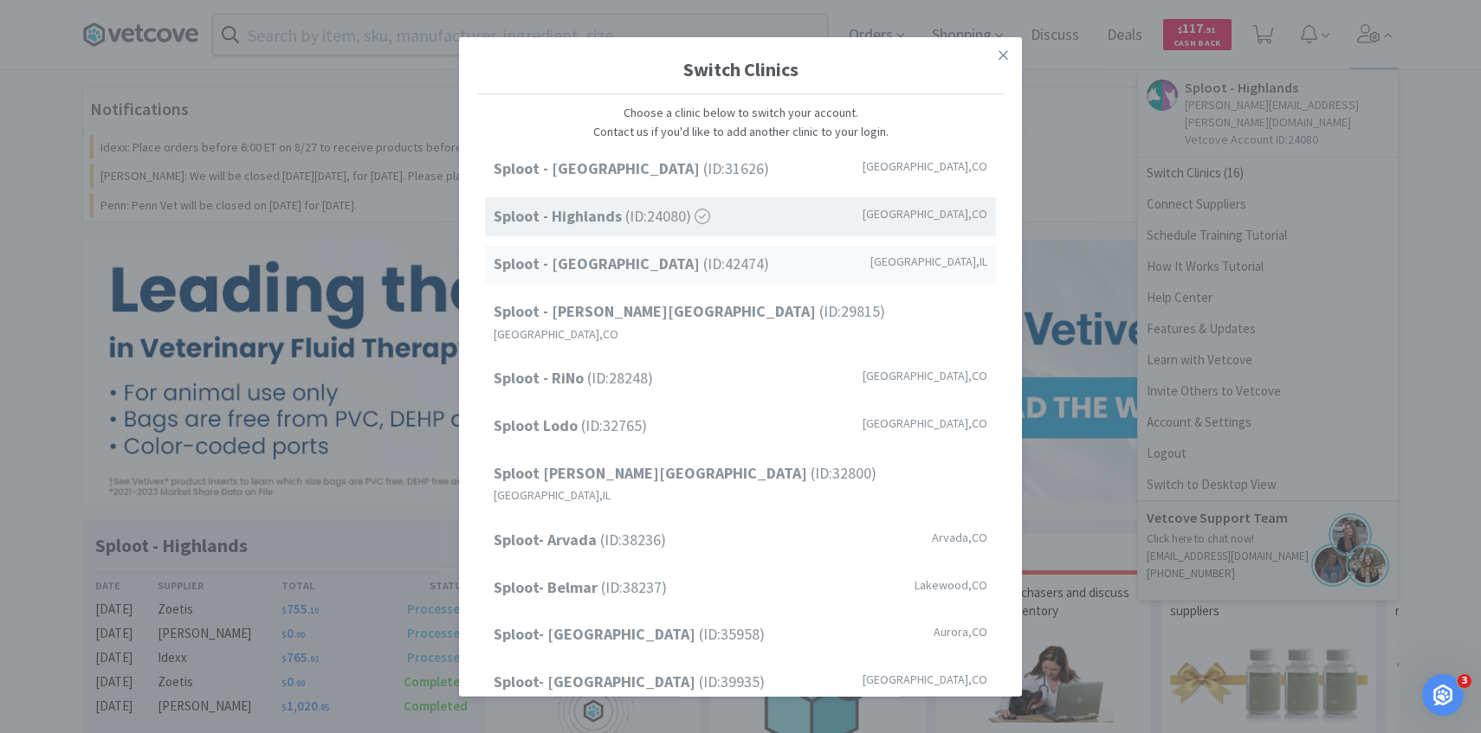
click at [678, 280] on div "Sploot - [GEOGRAPHIC_DATA] (ID: 42474 ) [GEOGRAPHIC_DATA] , [GEOGRAPHIC_DATA]" at bounding box center [740, 264] width 511 height 39
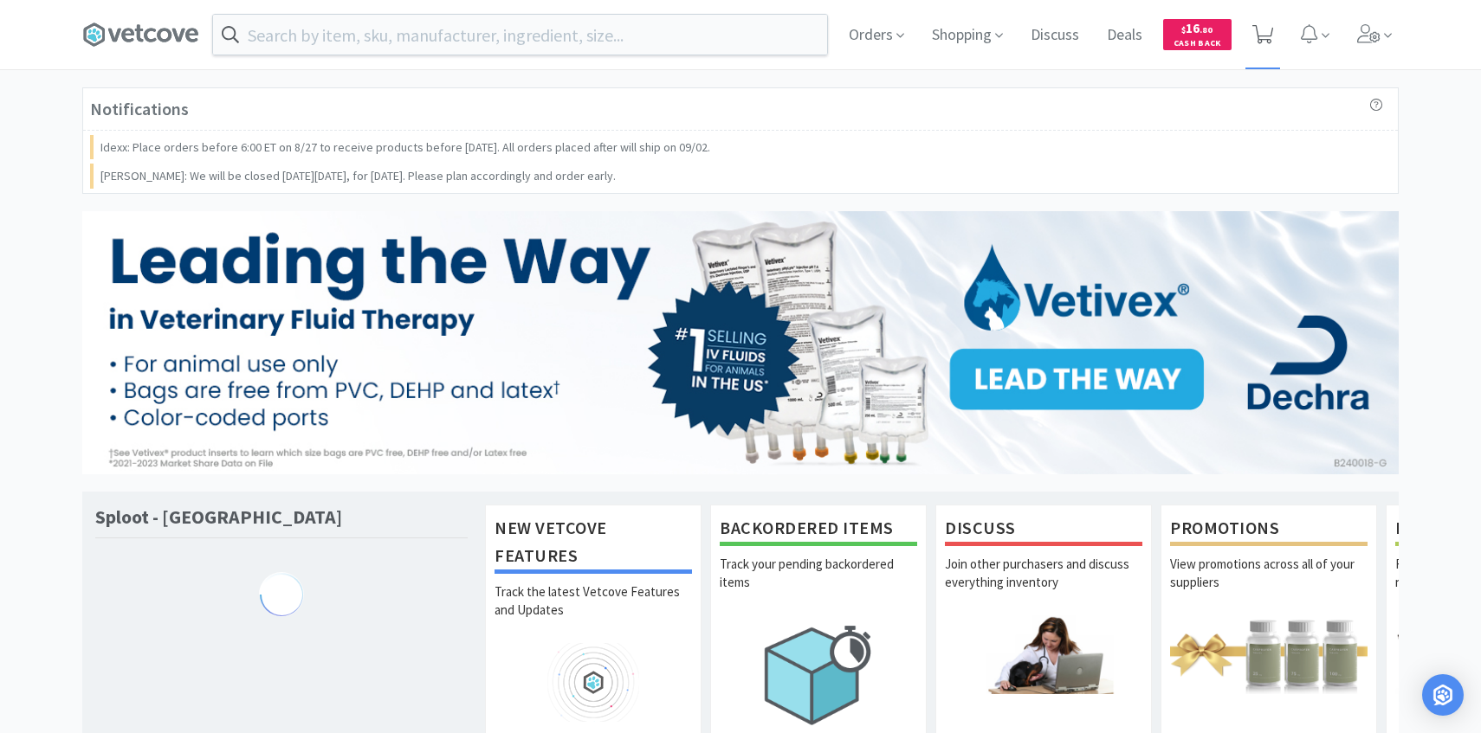
click at [1260, 48] on span at bounding box center [1263, 34] width 36 height 69
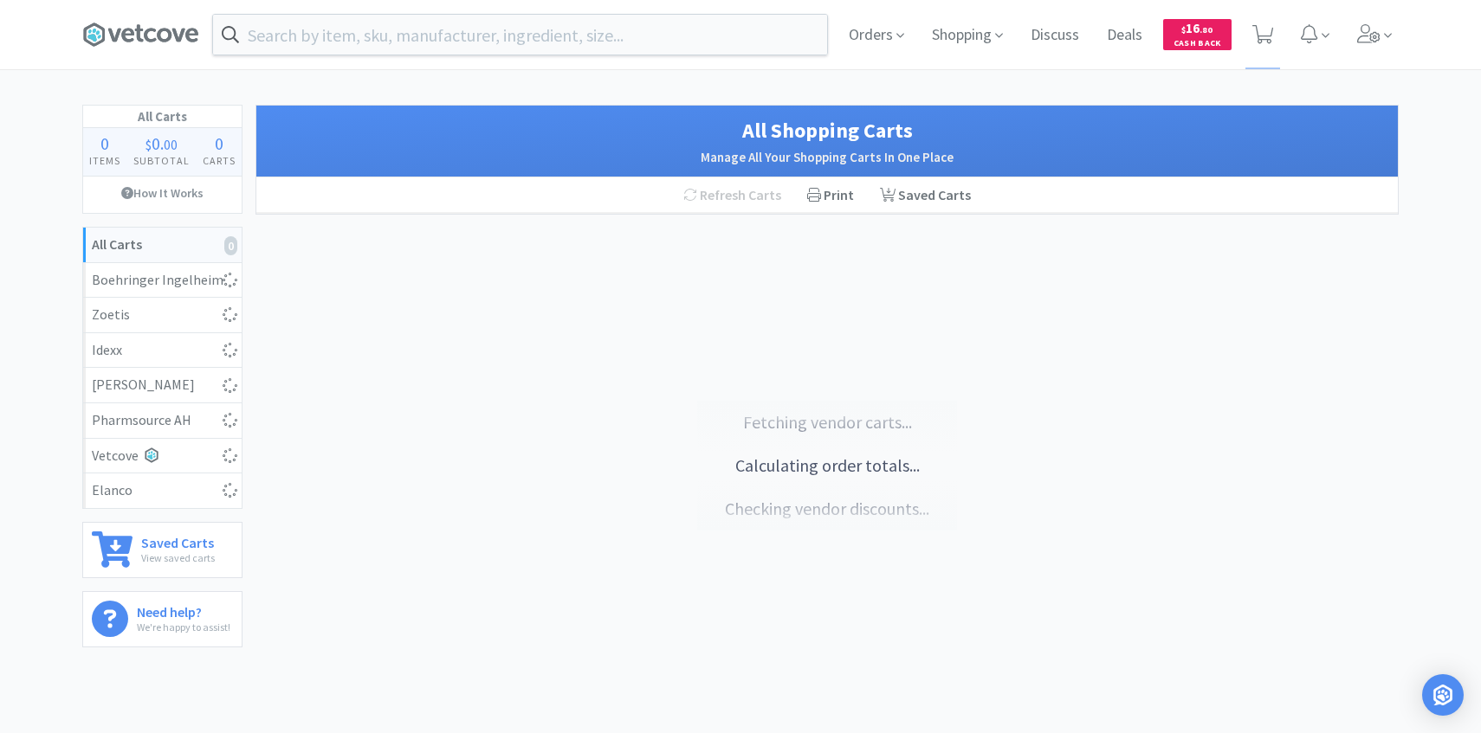
select select "1"
select select "50"
select select "1"
select select "8"
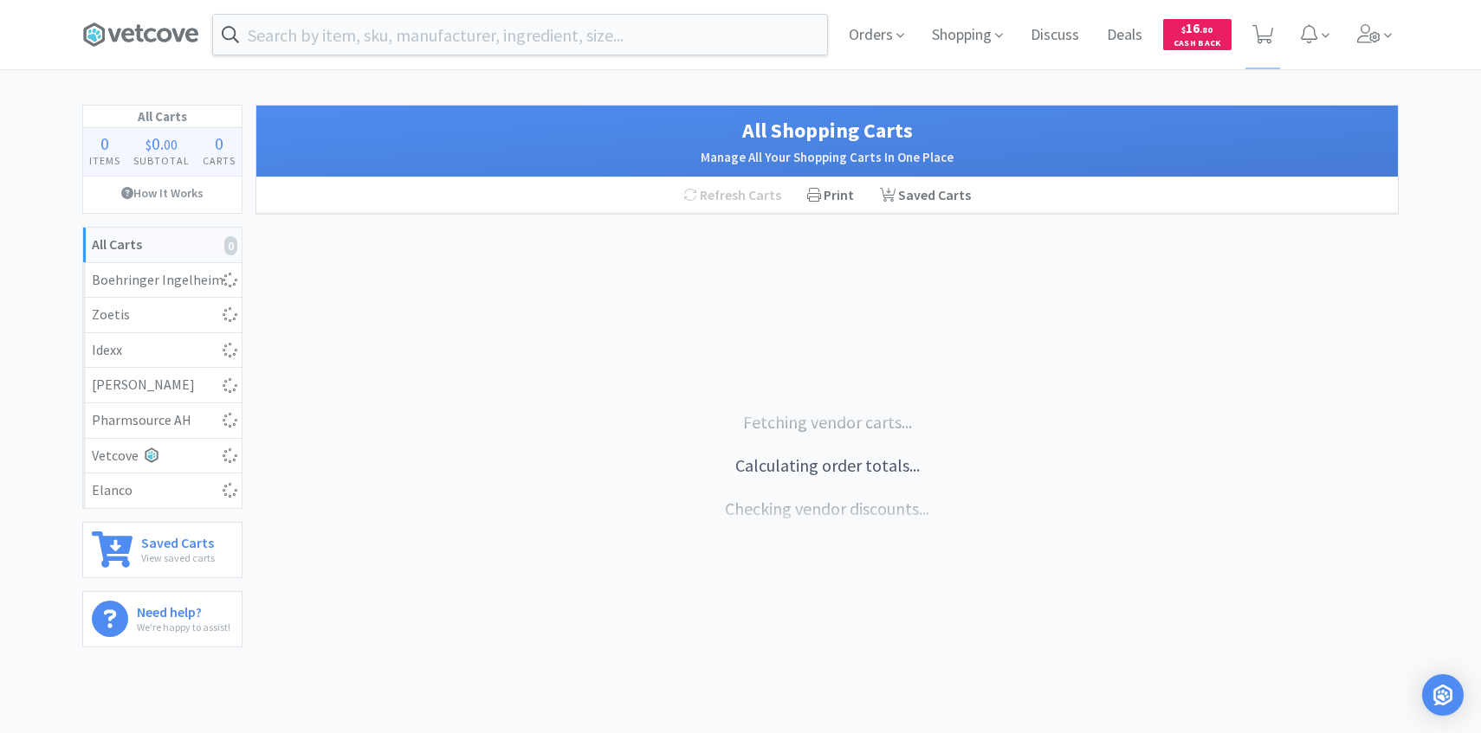
select select "4"
select select "1"
select select "2"
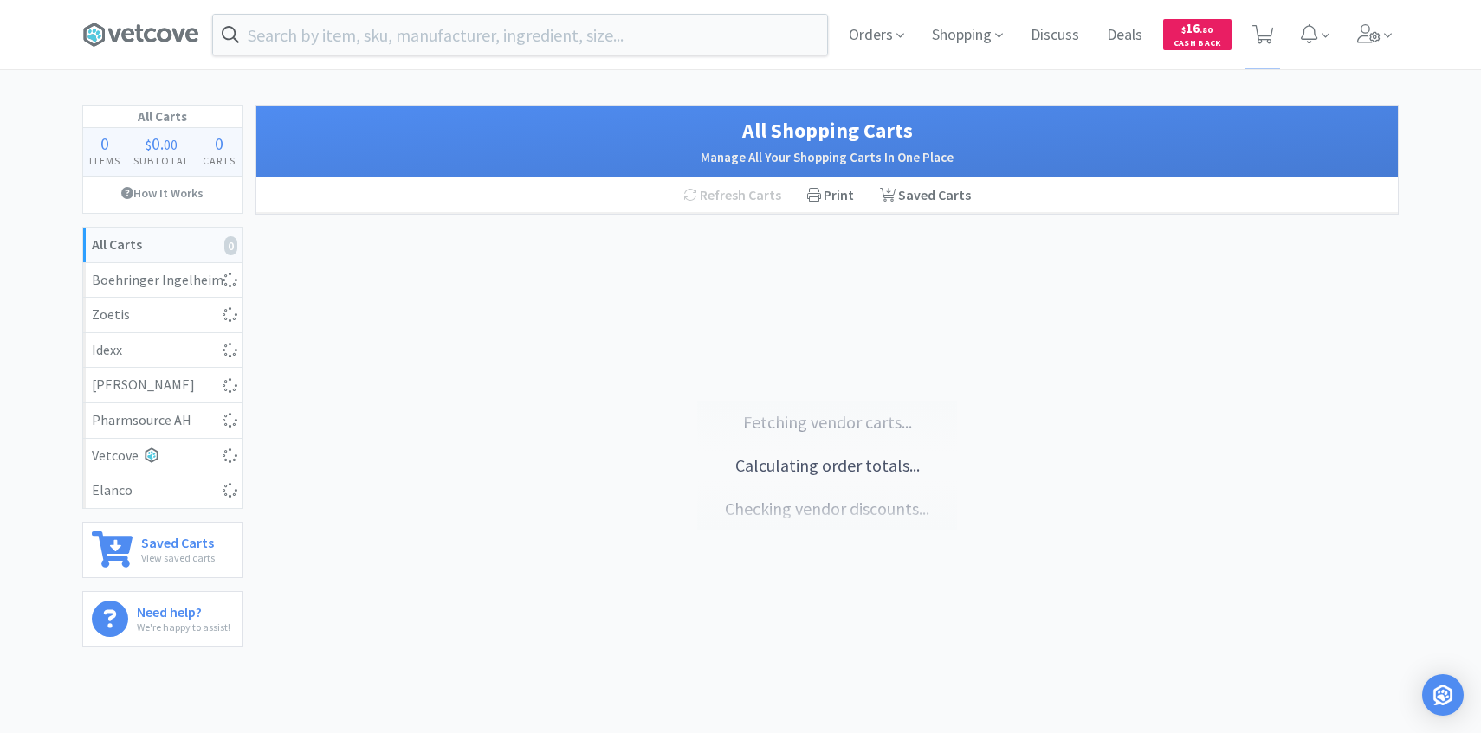
select select "4"
select select "6"
select select "3"
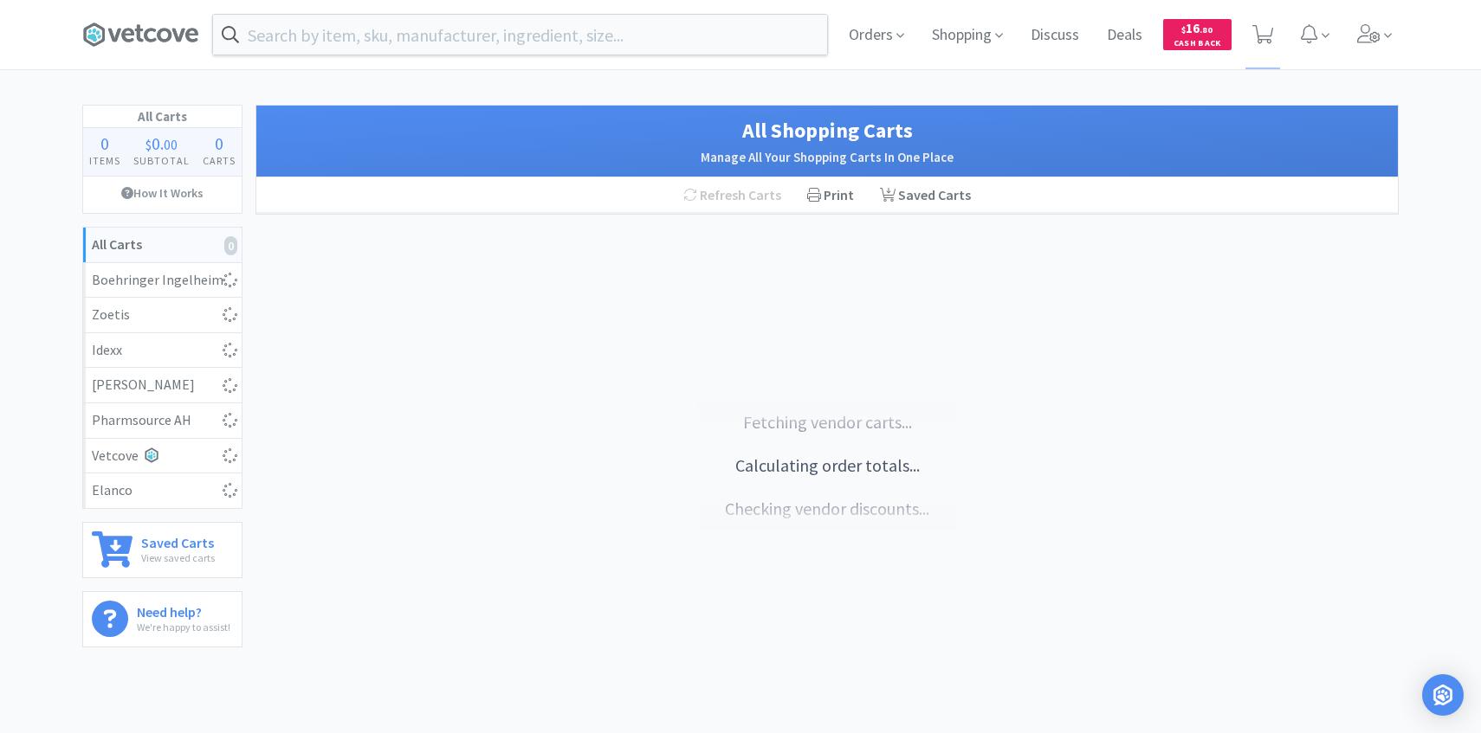
select select "1"
select select "2"
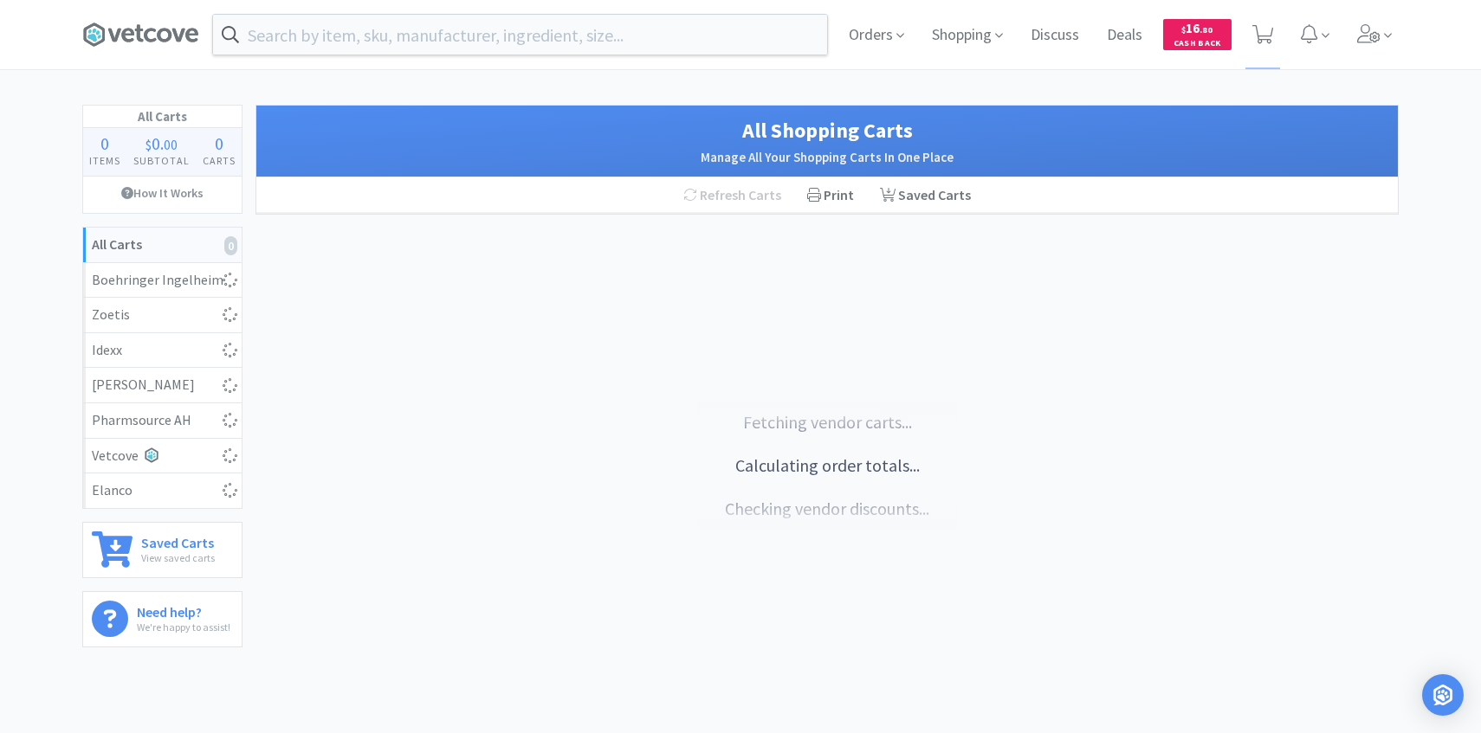
select select "1"
select select "5"
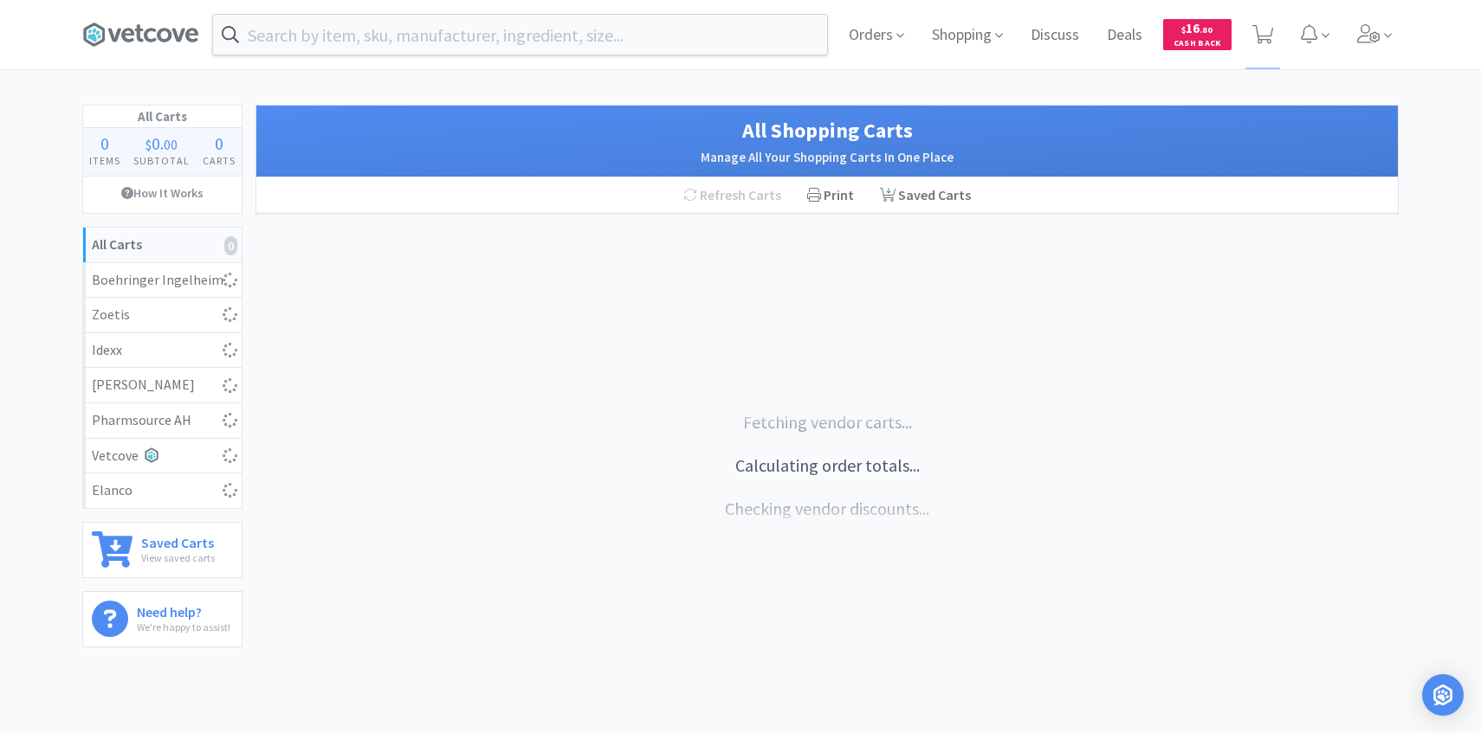
select select "2"
select select "3"
select select "1"
select select "2"
select select "7"
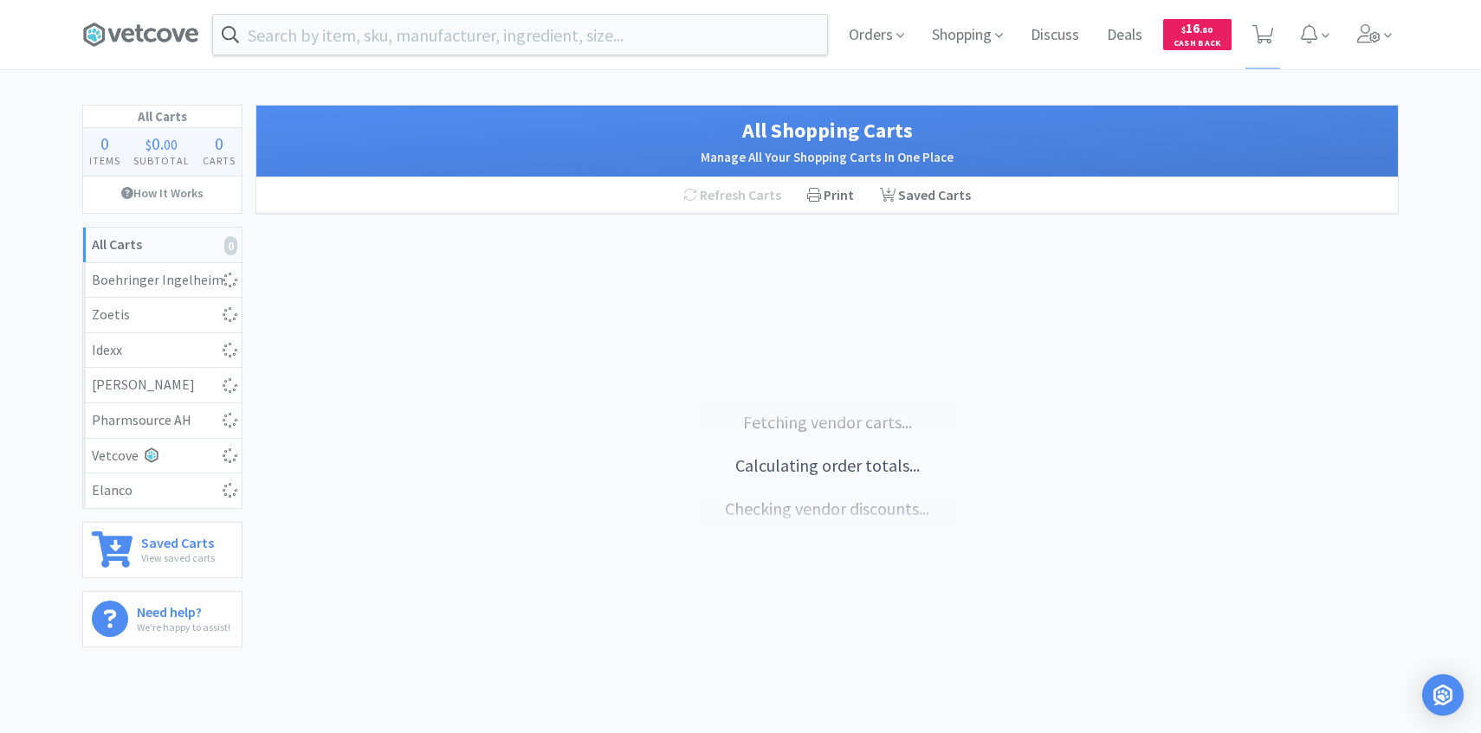
select select "1"
select select "2"
select select "50"
select select "2"
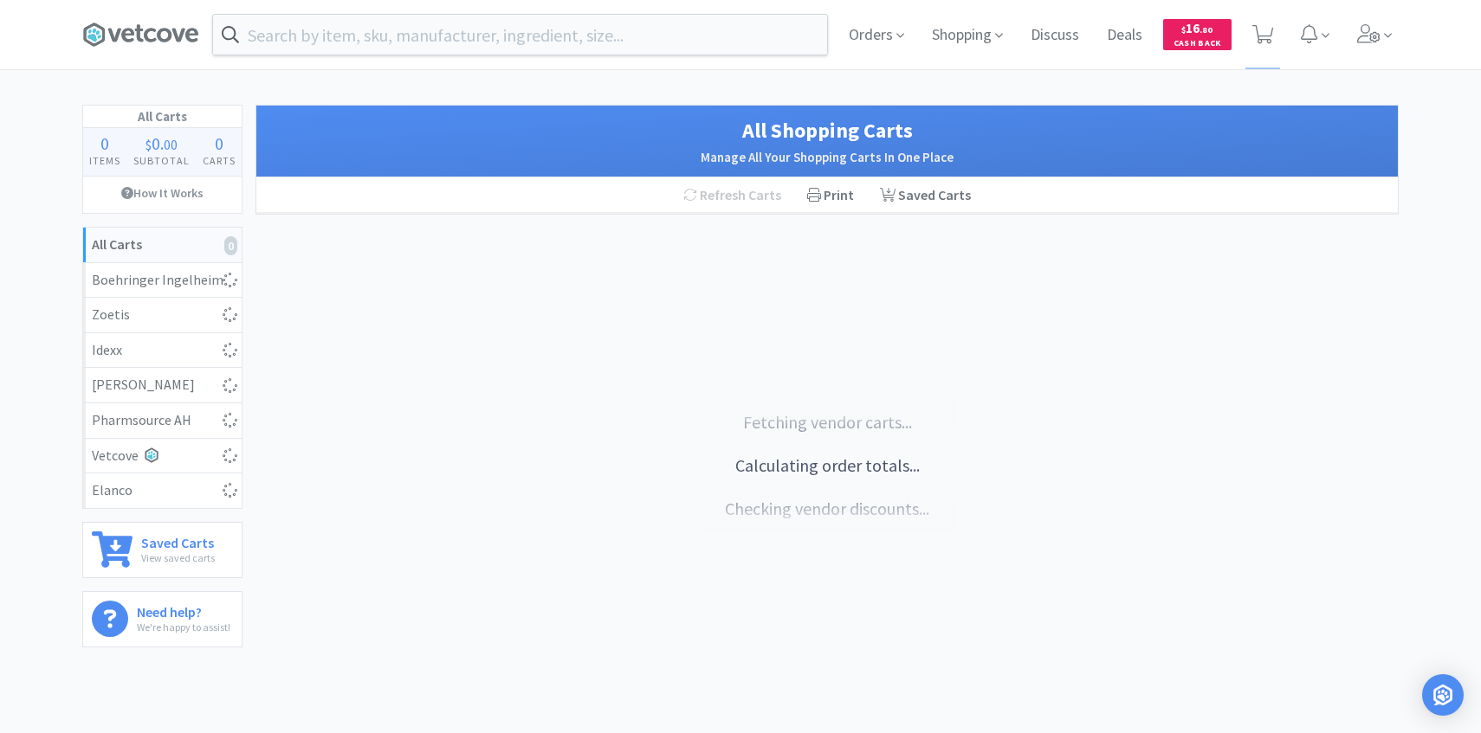
select select "50"
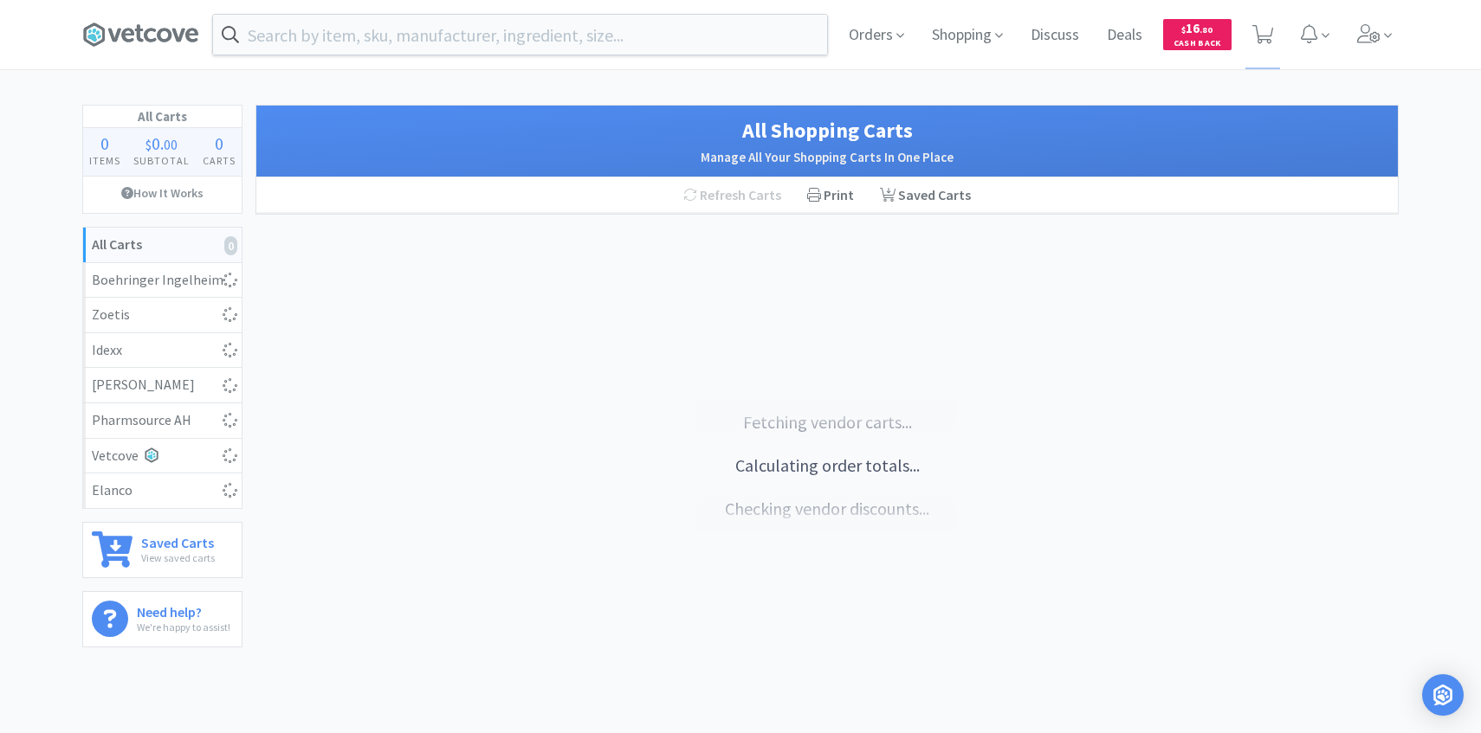
select select "50"
select select "3"
select select "8"
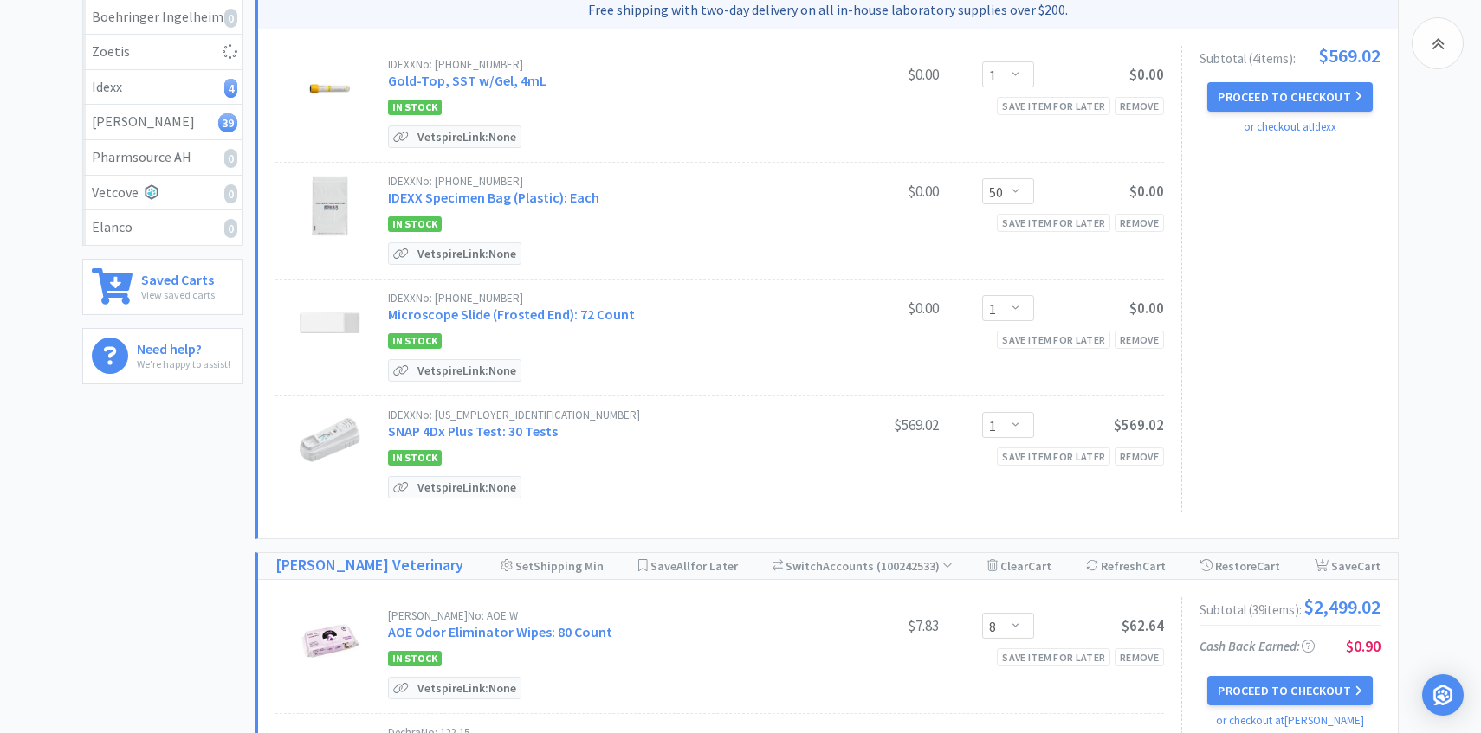
select select "10"
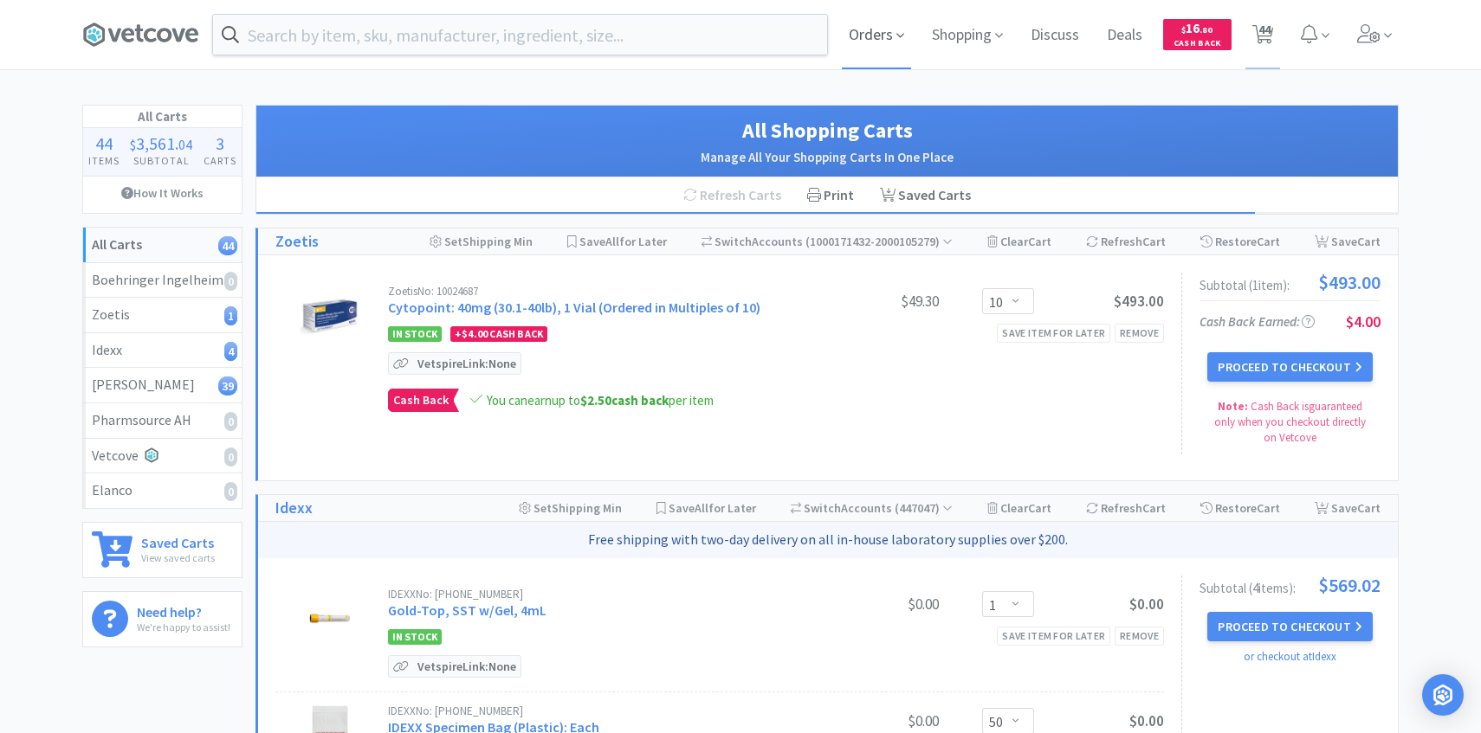
click at [876, 28] on span "Orders" at bounding box center [876, 34] width 69 height 69
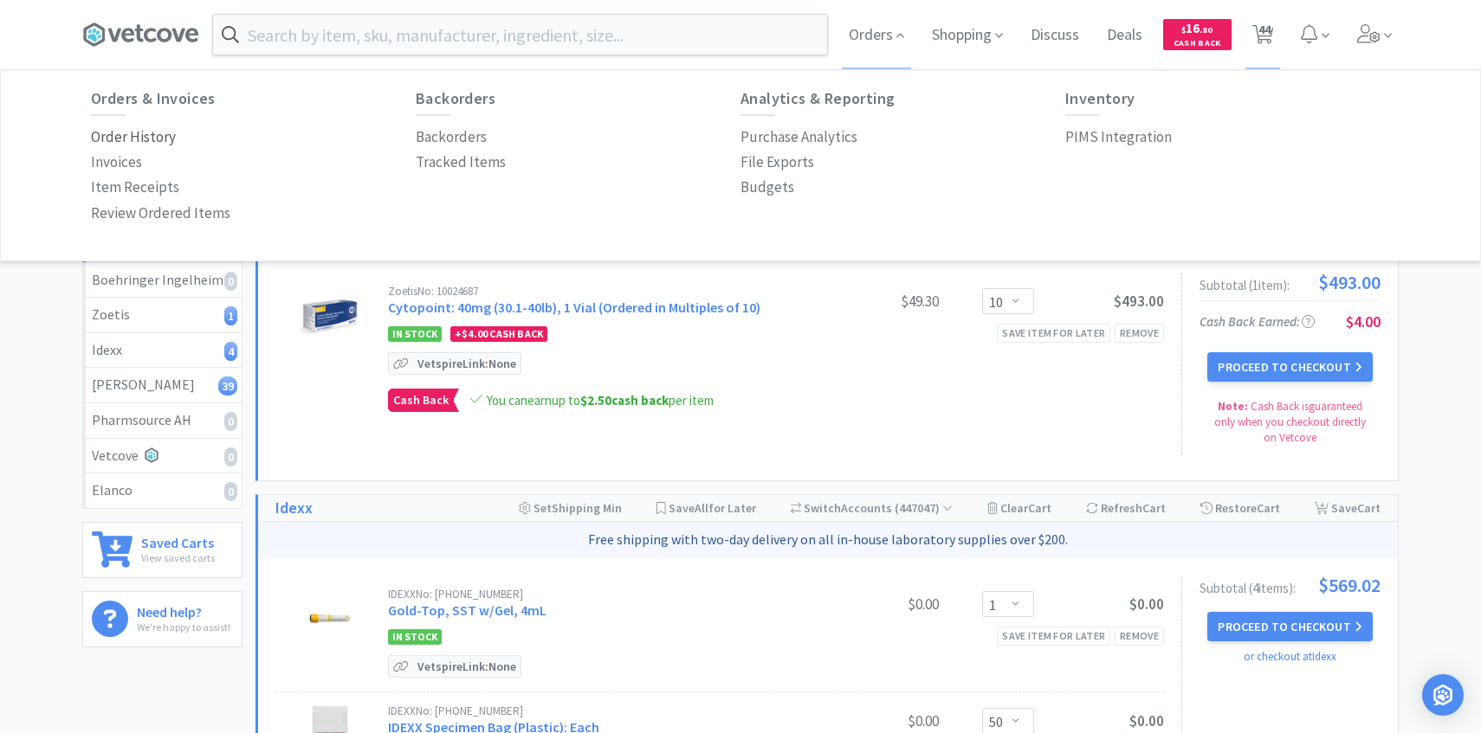
click at [165, 135] on p "Order History" at bounding box center [133, 137] width 85 height 23
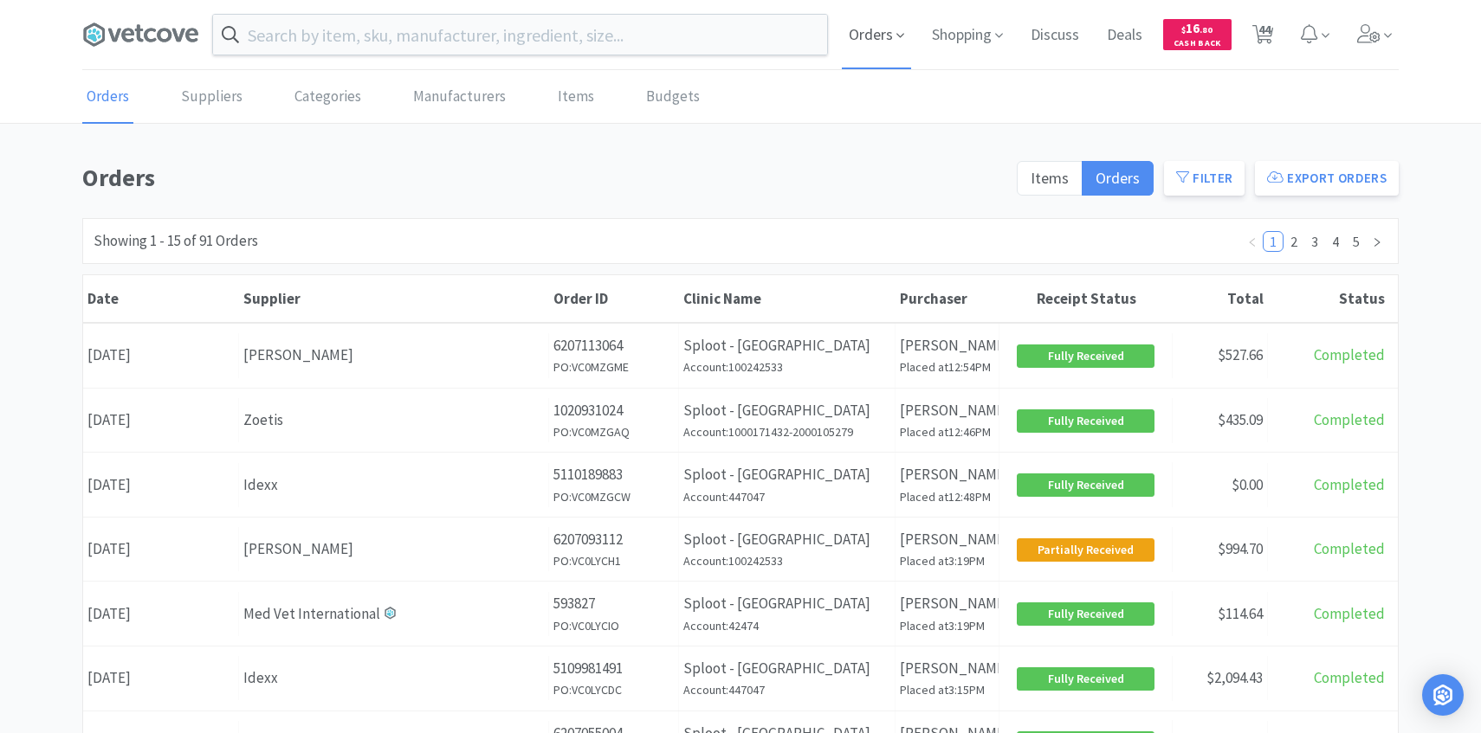
click at [864, 48] on span "Orders" at bounding box center [876, 34] width 69 height 69
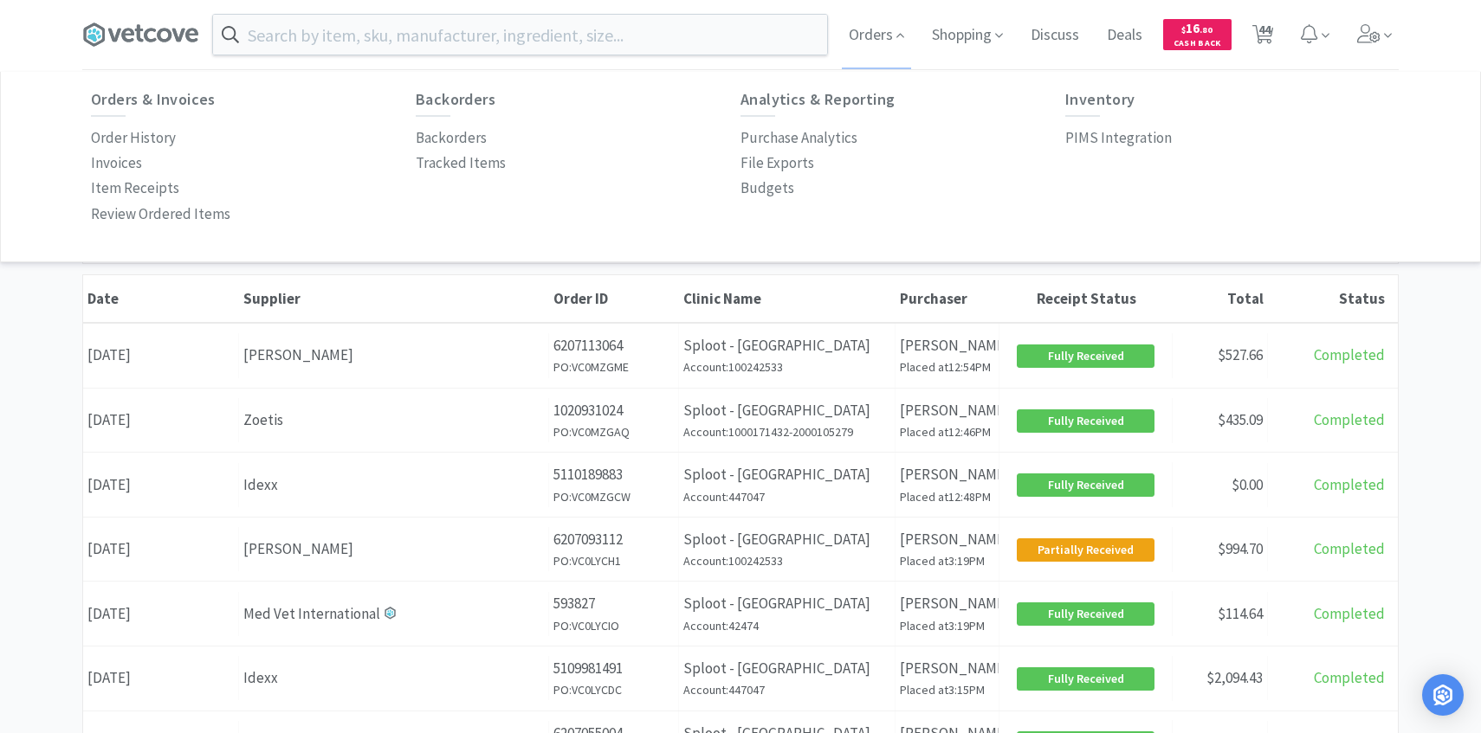
click at [1265, 36] on span "44" at bounding box center [1264, 29] width 12 height 69
select select "10"
select select "1"
select select "50"
select select "1"
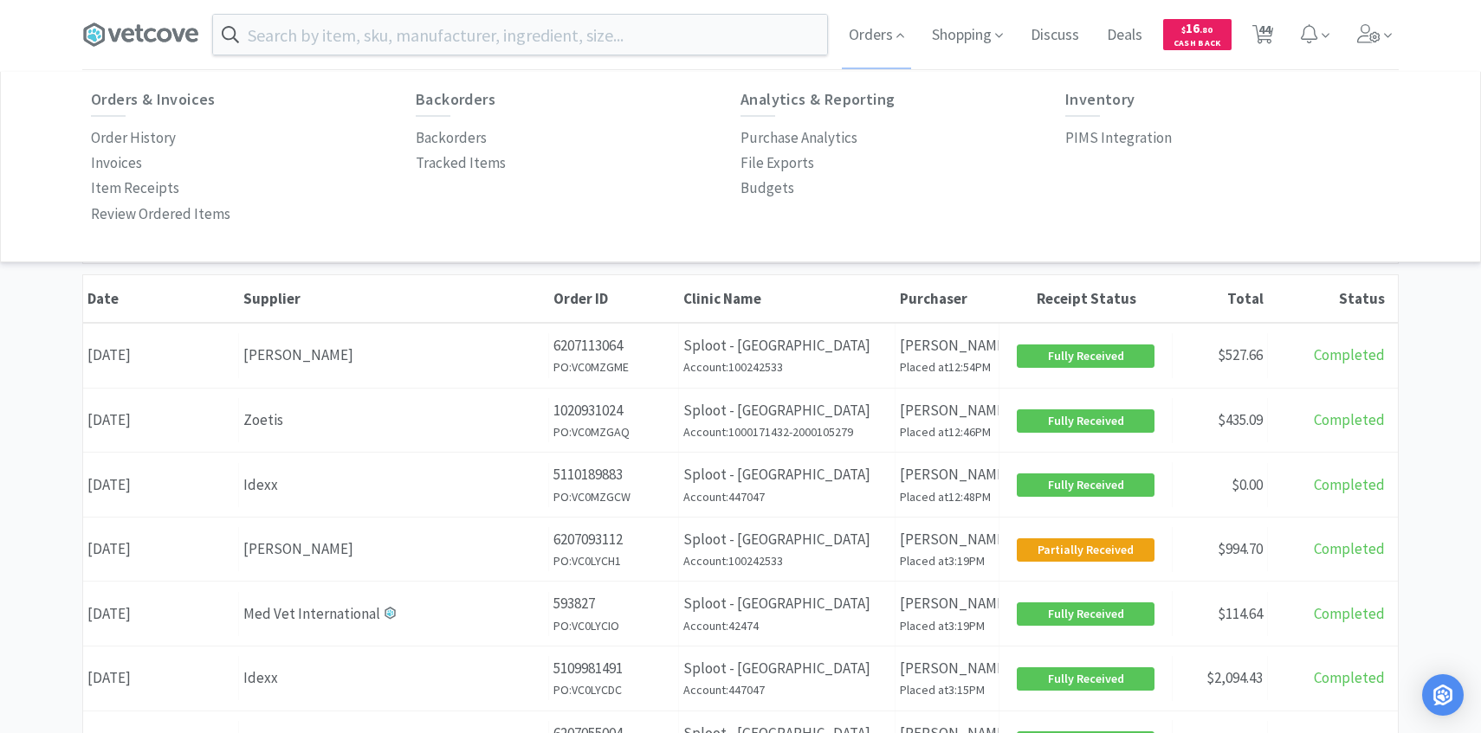
select select "1"
select select "8"
select select "4"
select select "1"
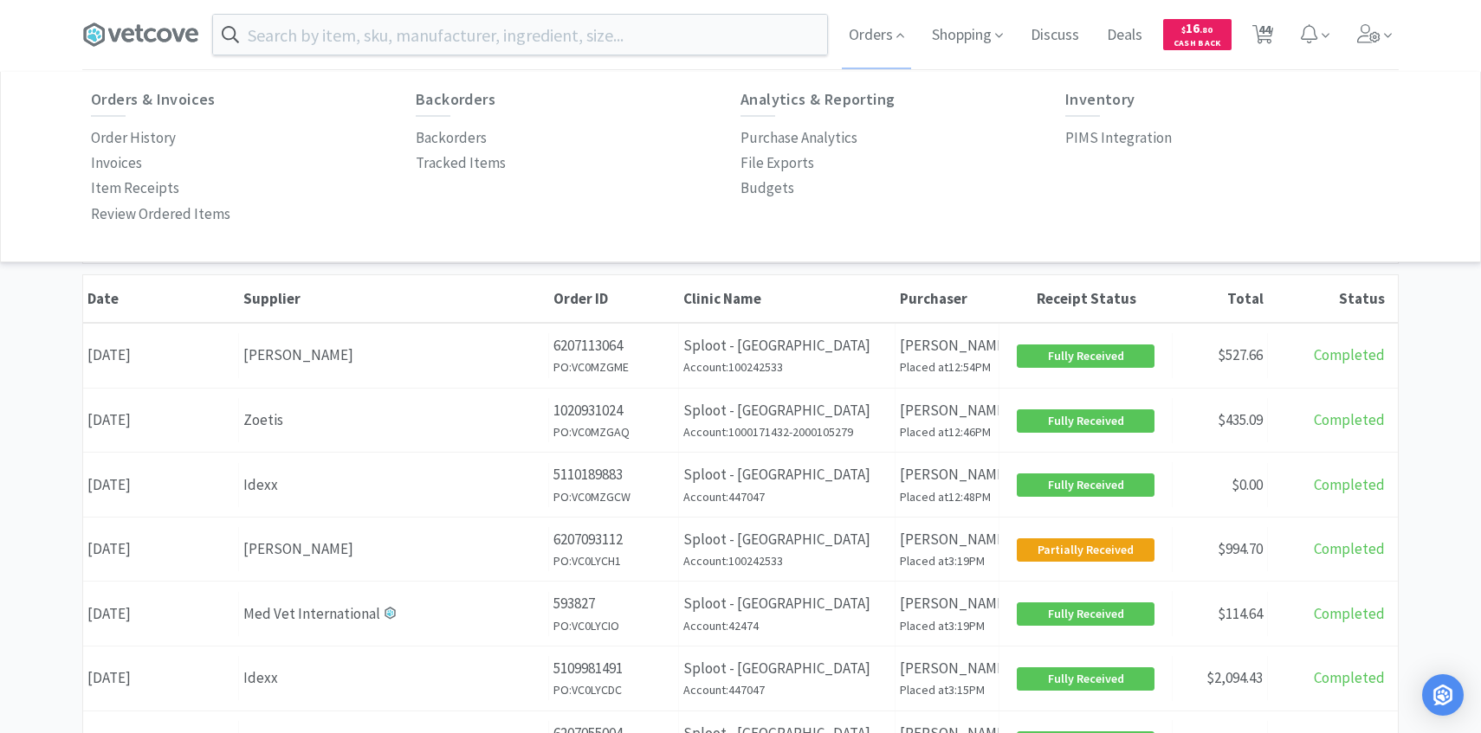
select select "1"
select select "2"
select select "4"
select select "6"
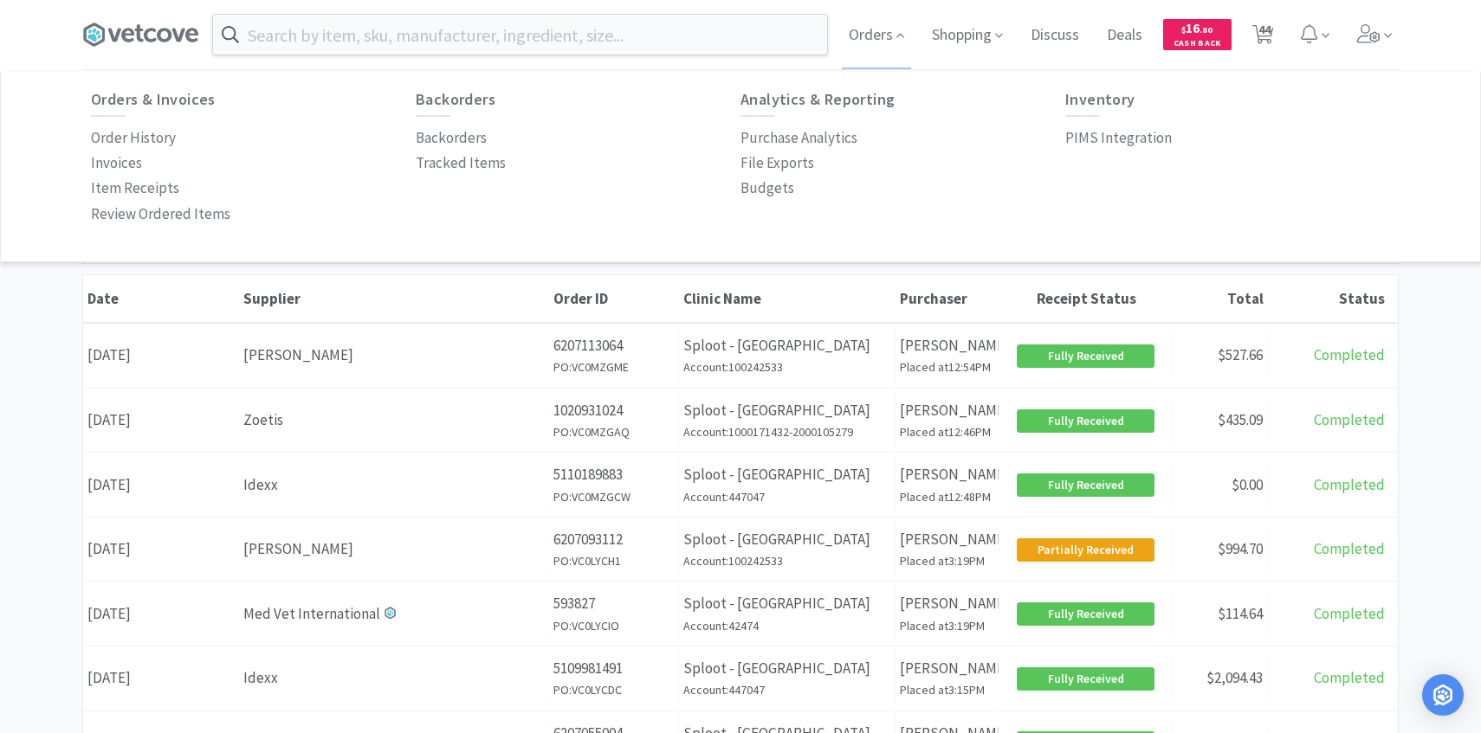
select select "3"
select select "1"
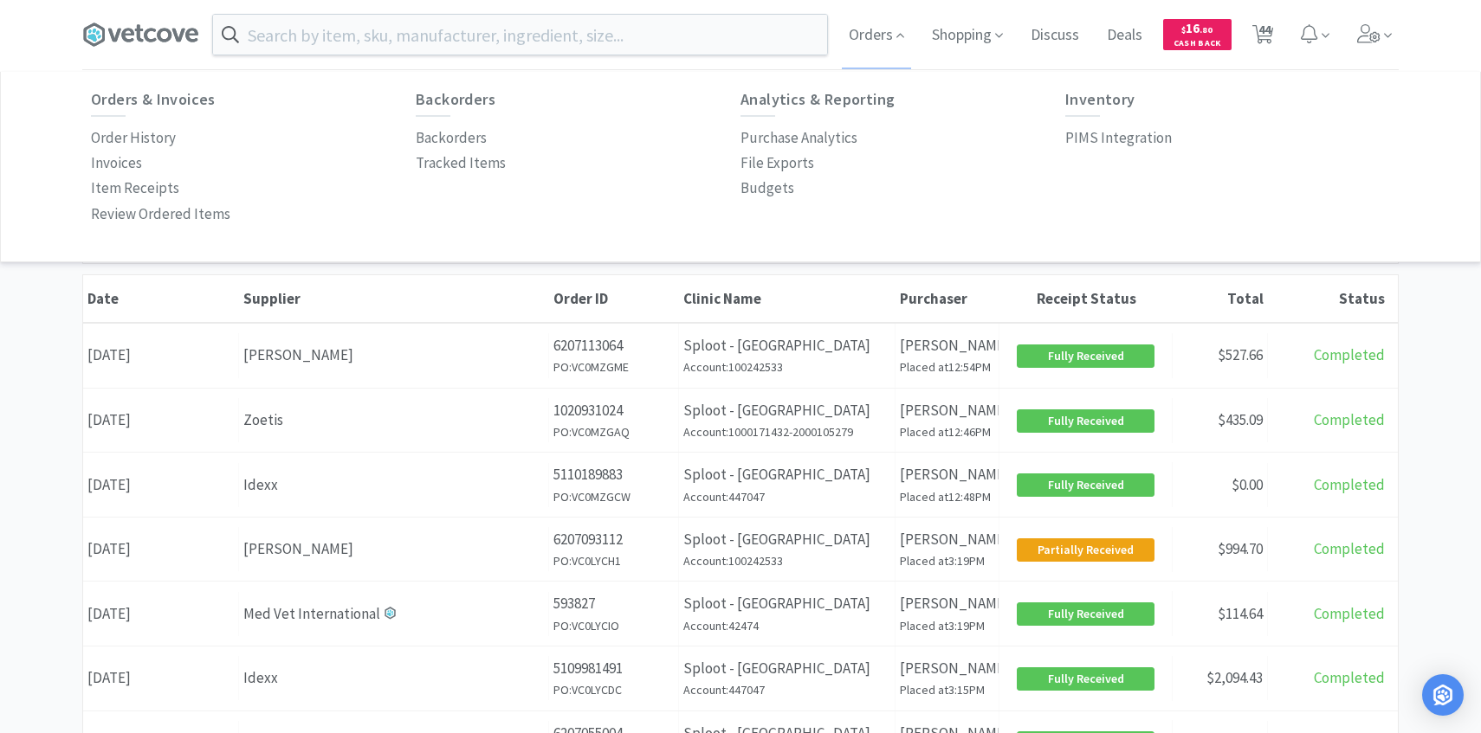
select select "1"
select select "2"
select select "1"
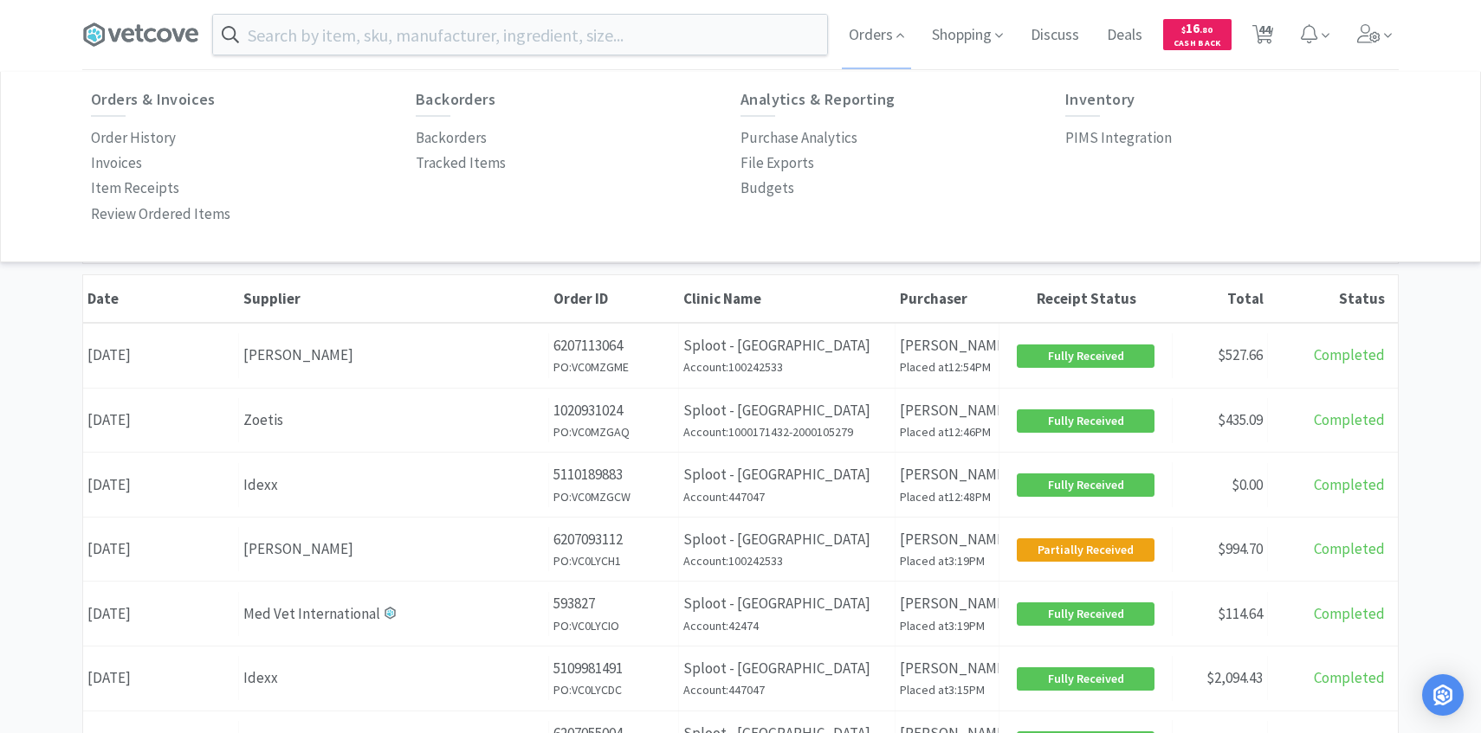
select select "1"
select select "5"
select select "2"
select select "3"
select select "1"
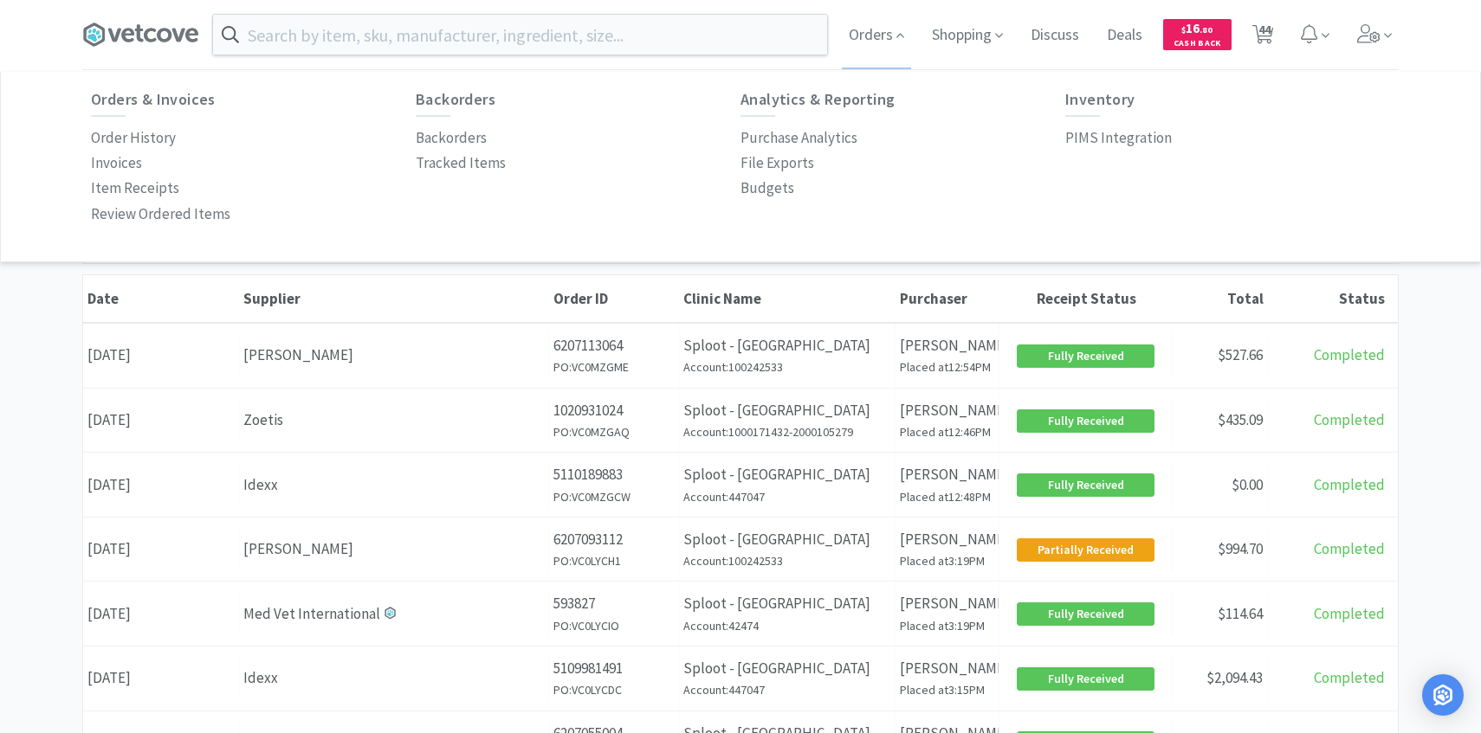
select select "2"
select select "7"
select select "1"
select select "2"
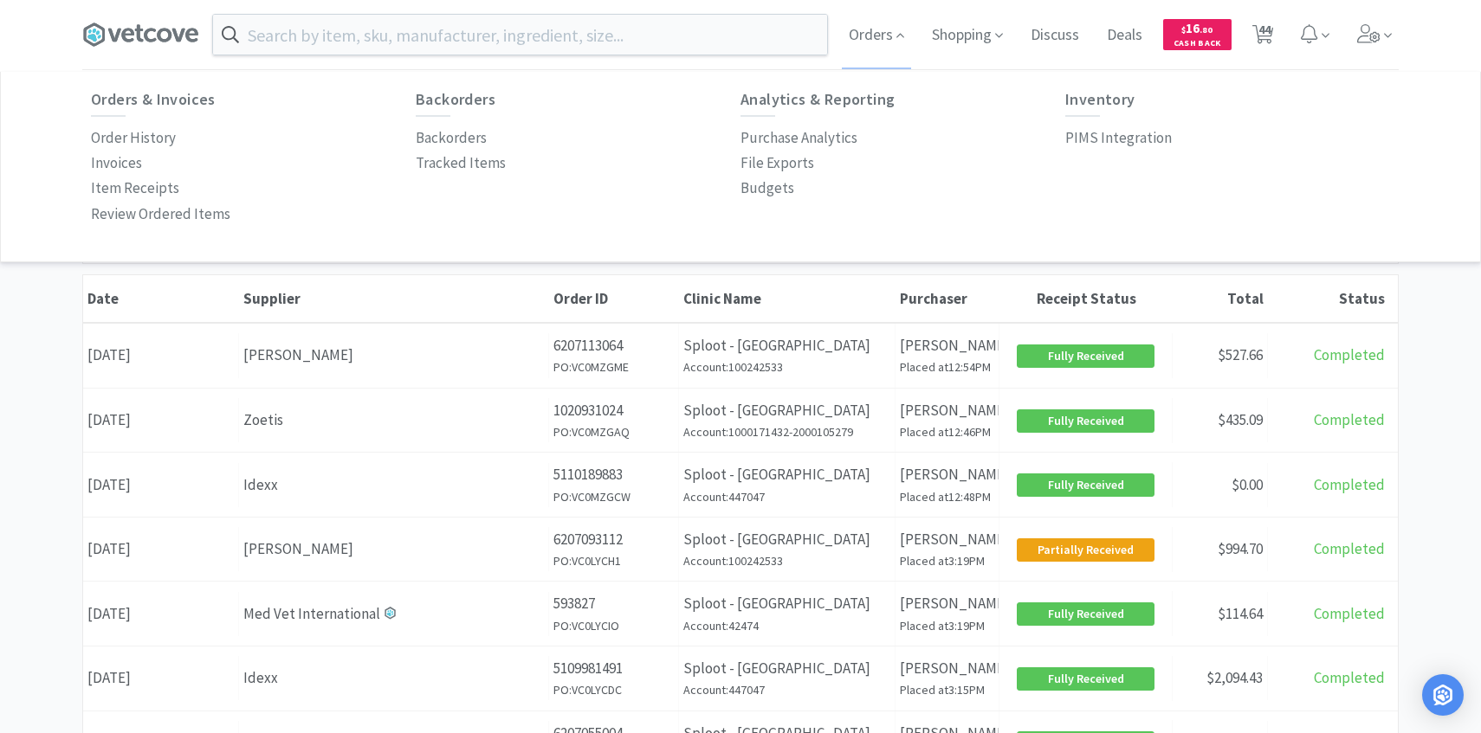
select select "50"
select select "2"
select select "50"
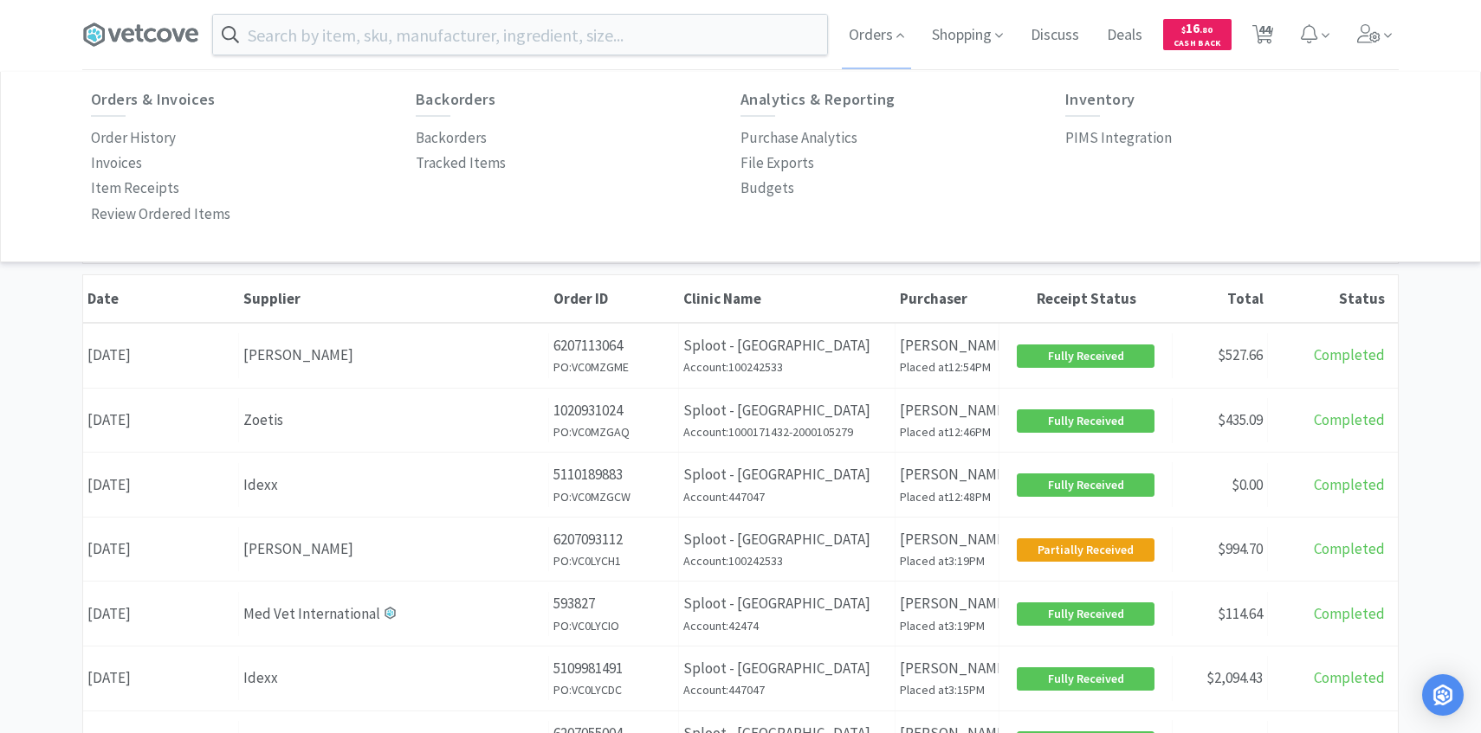
select select "50"
select select "3"
select select "8"
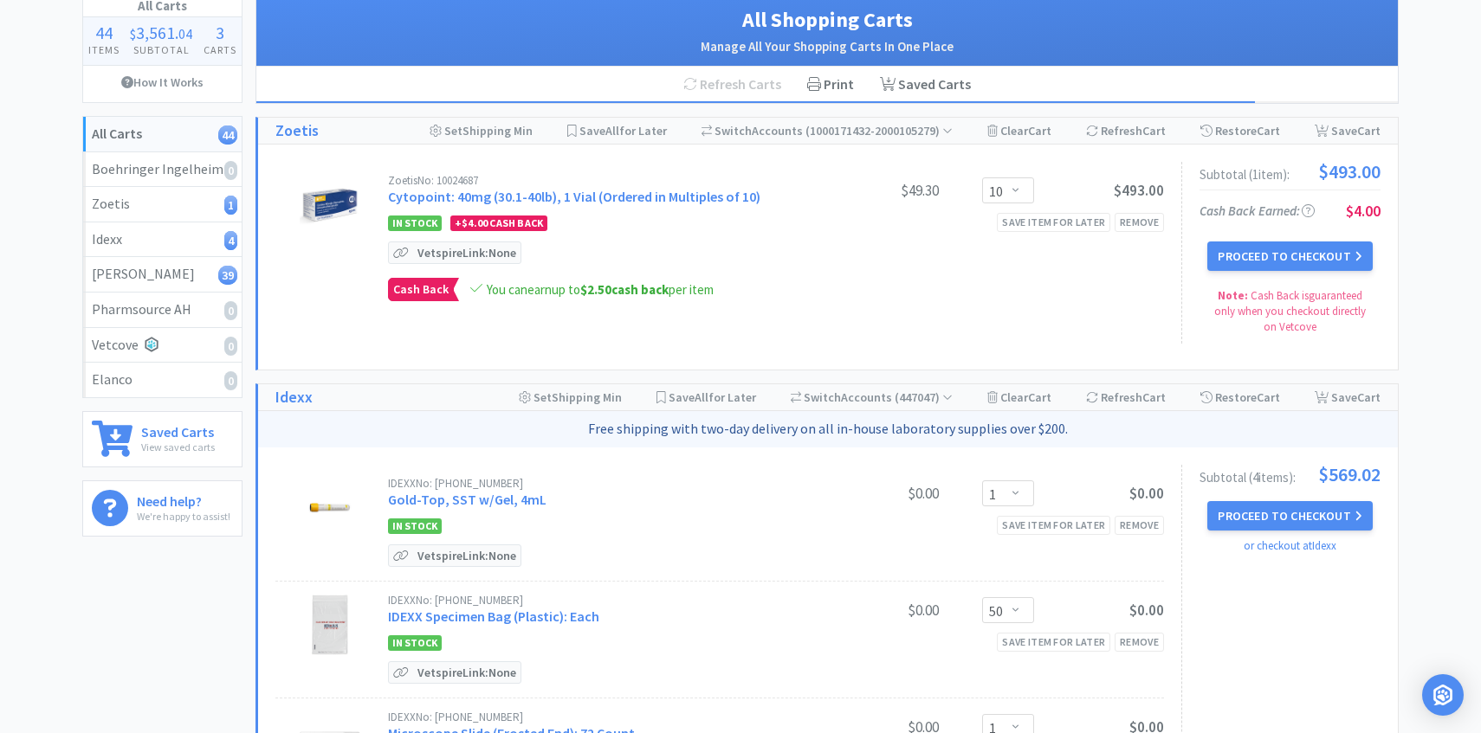
scroll to position [95, 0]
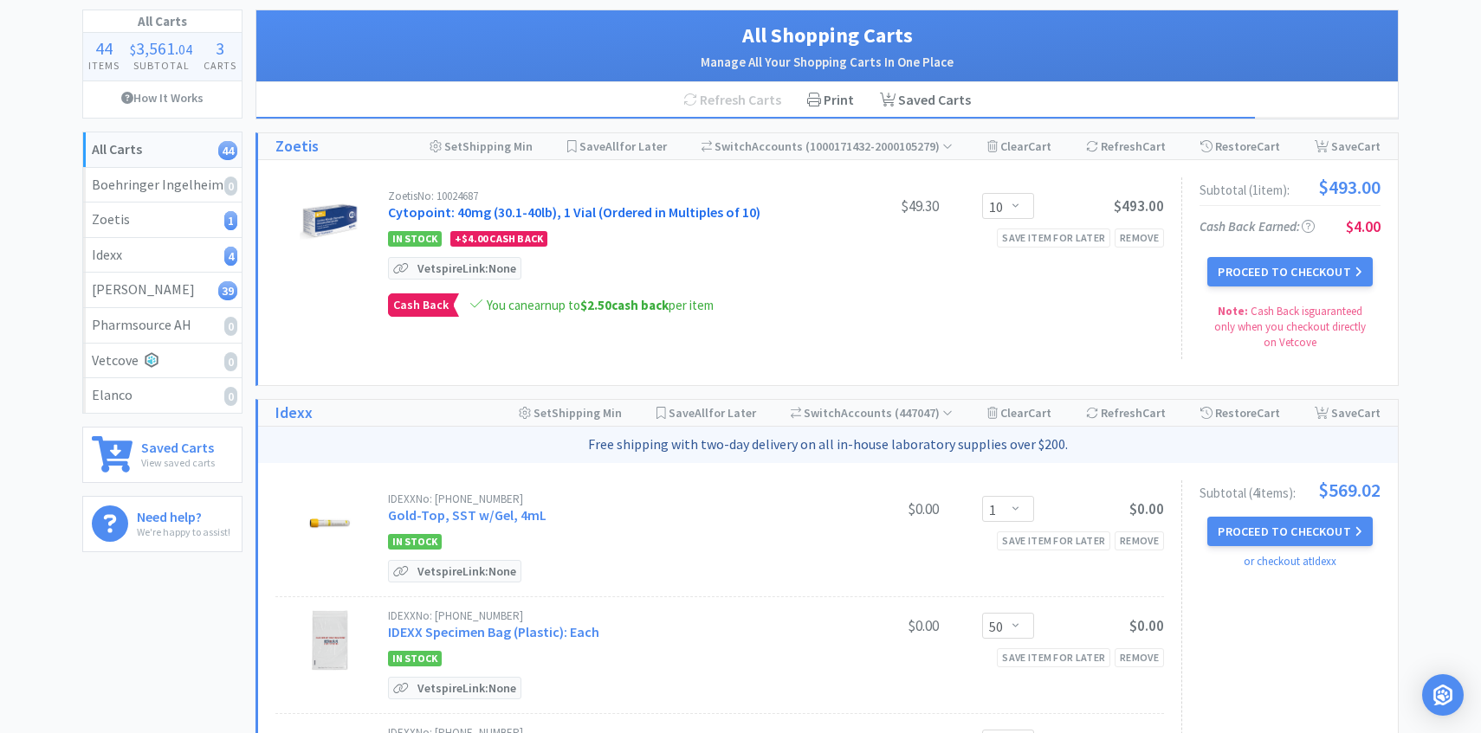
click at [624, 214] on link "Cytopoint: 40mg (30.1-40lb), 1 Vial (Ordered in Multiples of 10)" at bounding box center [574, 211] width 372 height 17
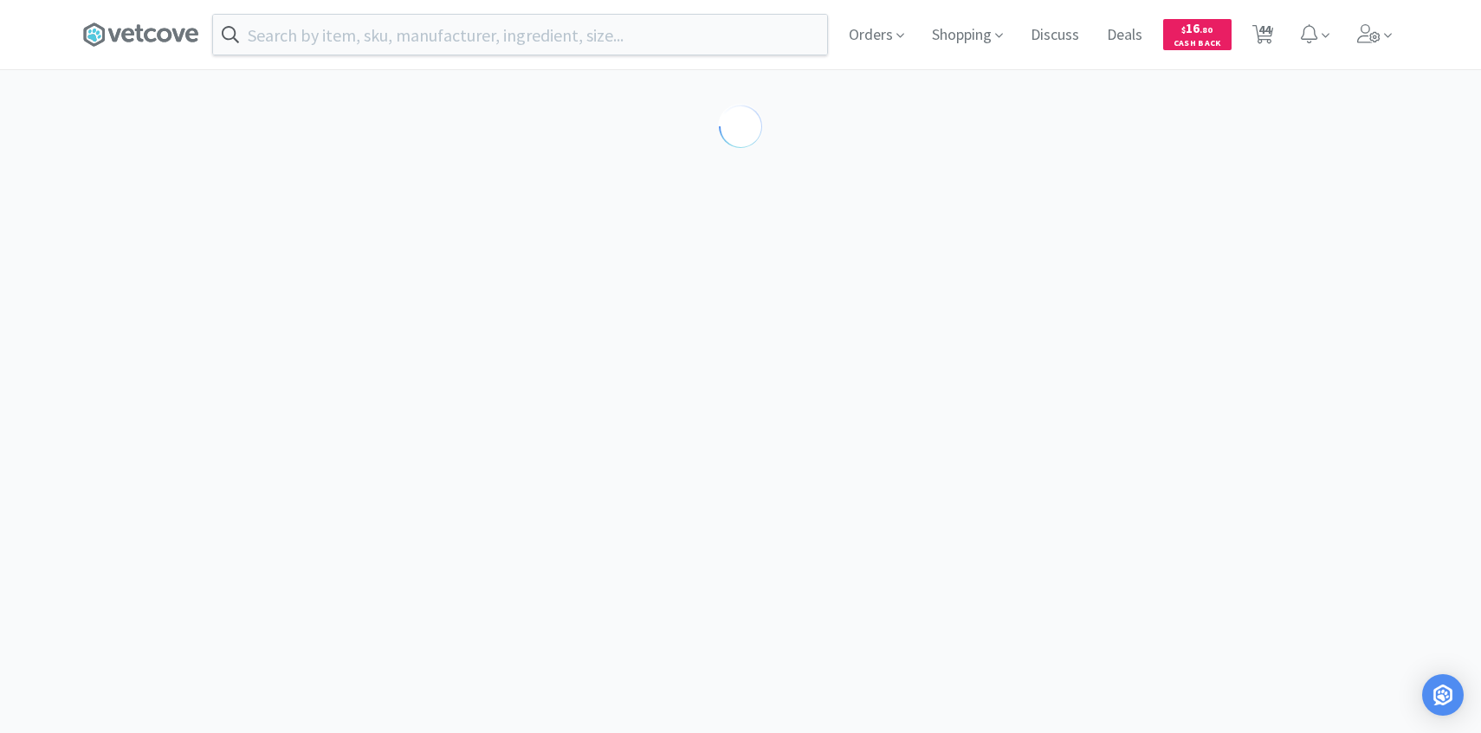
select select "298817"
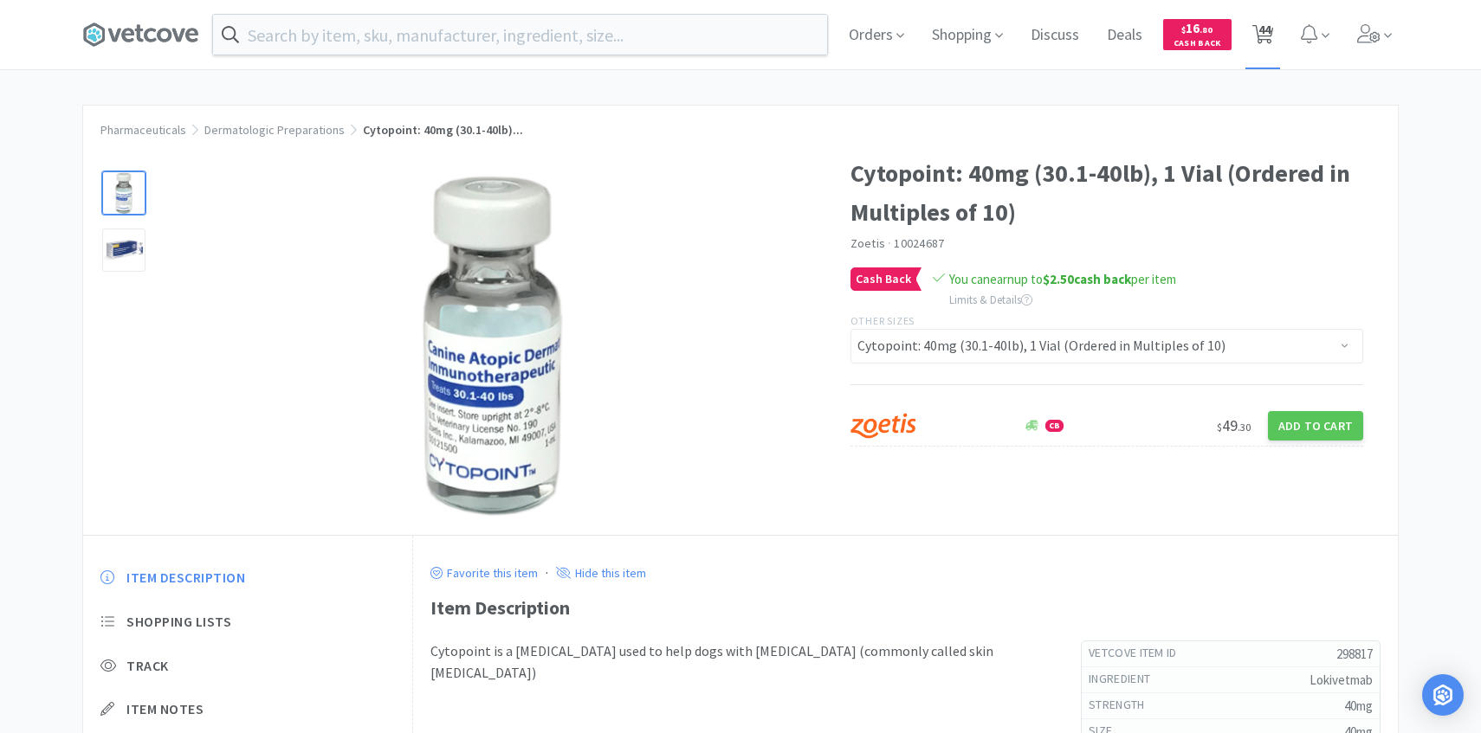
click at [1256, 27] on icon at bounding box center [1263, 34] width 22 height 19
select select "10"
select select "1"
select select "50"
select select "1"
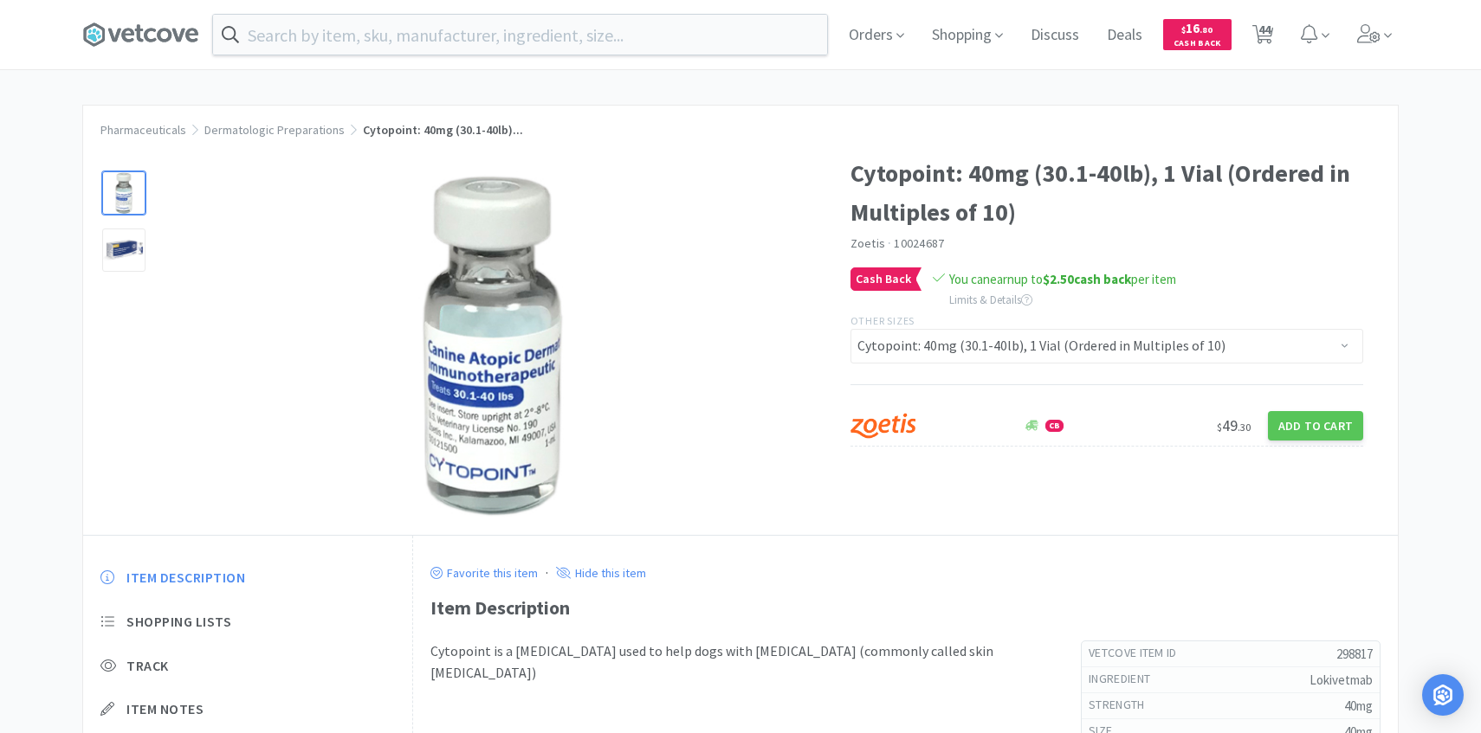
select select "1"
select select "8"
select select "4"
select select "1"
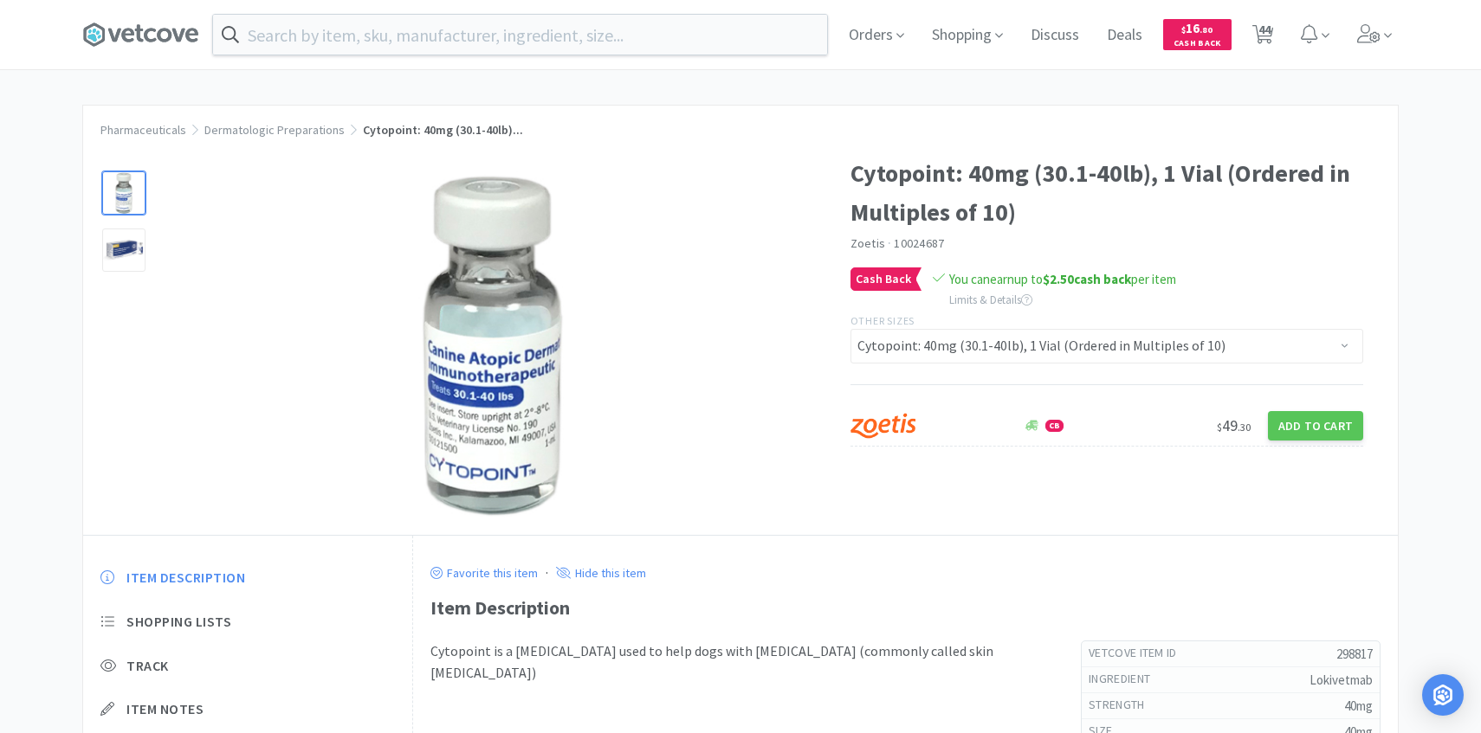
select select "1"
select select "2"
select select "4"
select select "6"
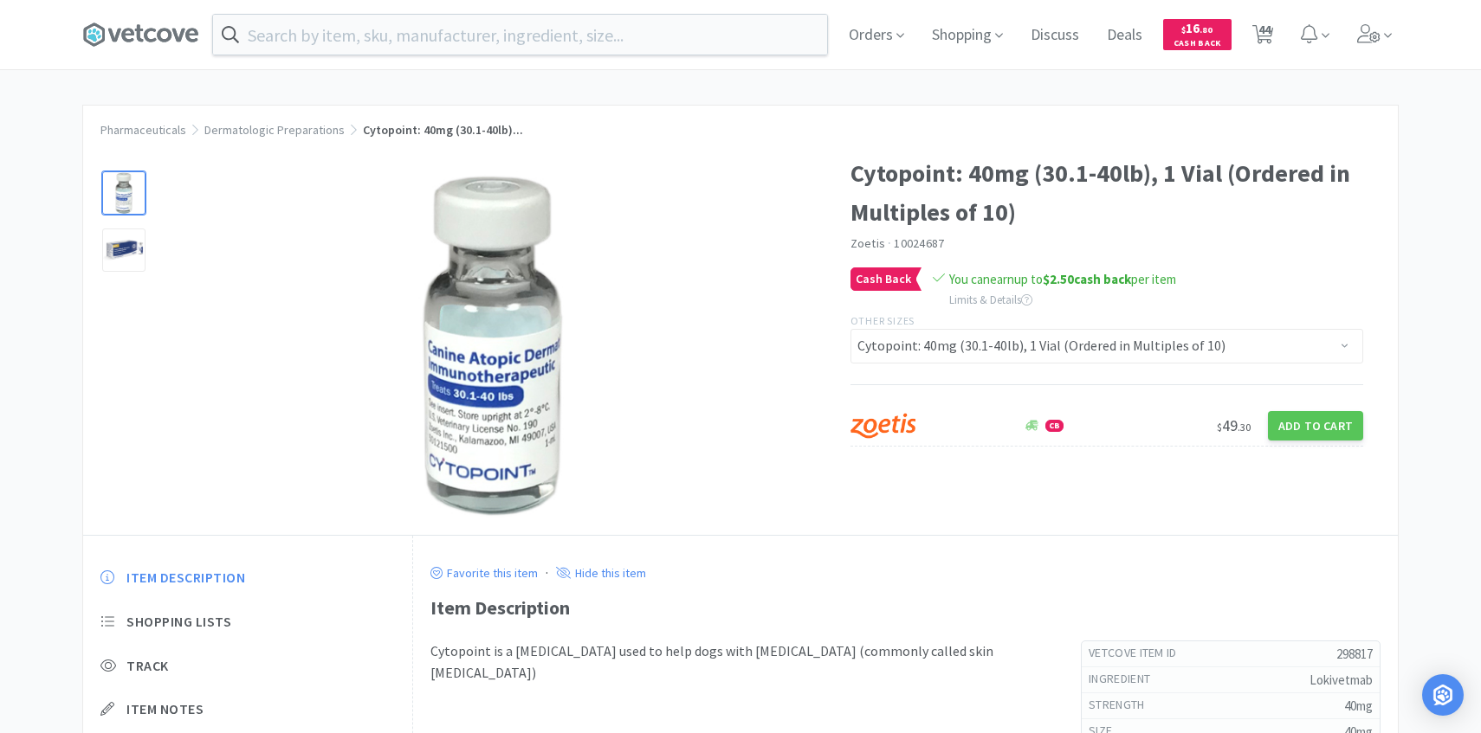
select select "3"
select select "1"
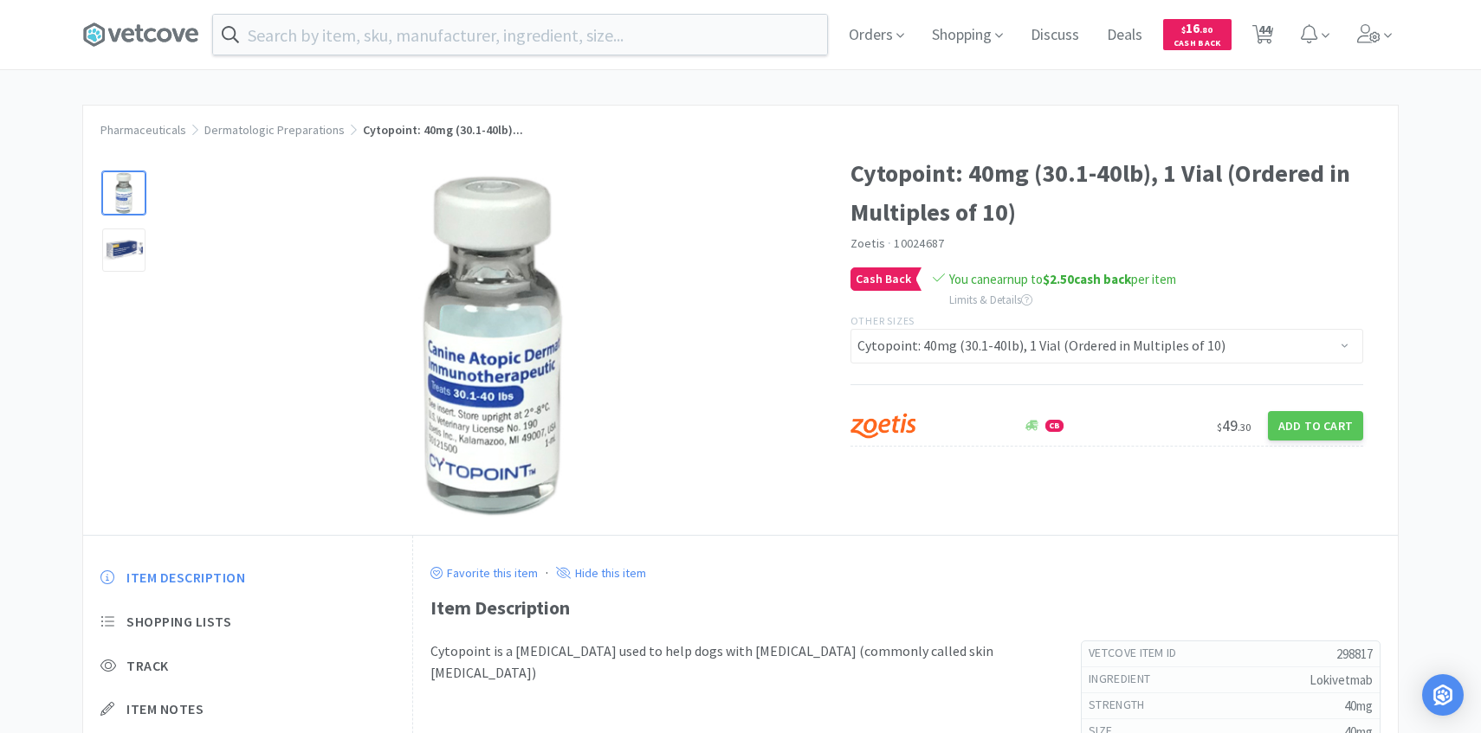
select select "1"
select select "2"
select select "1"
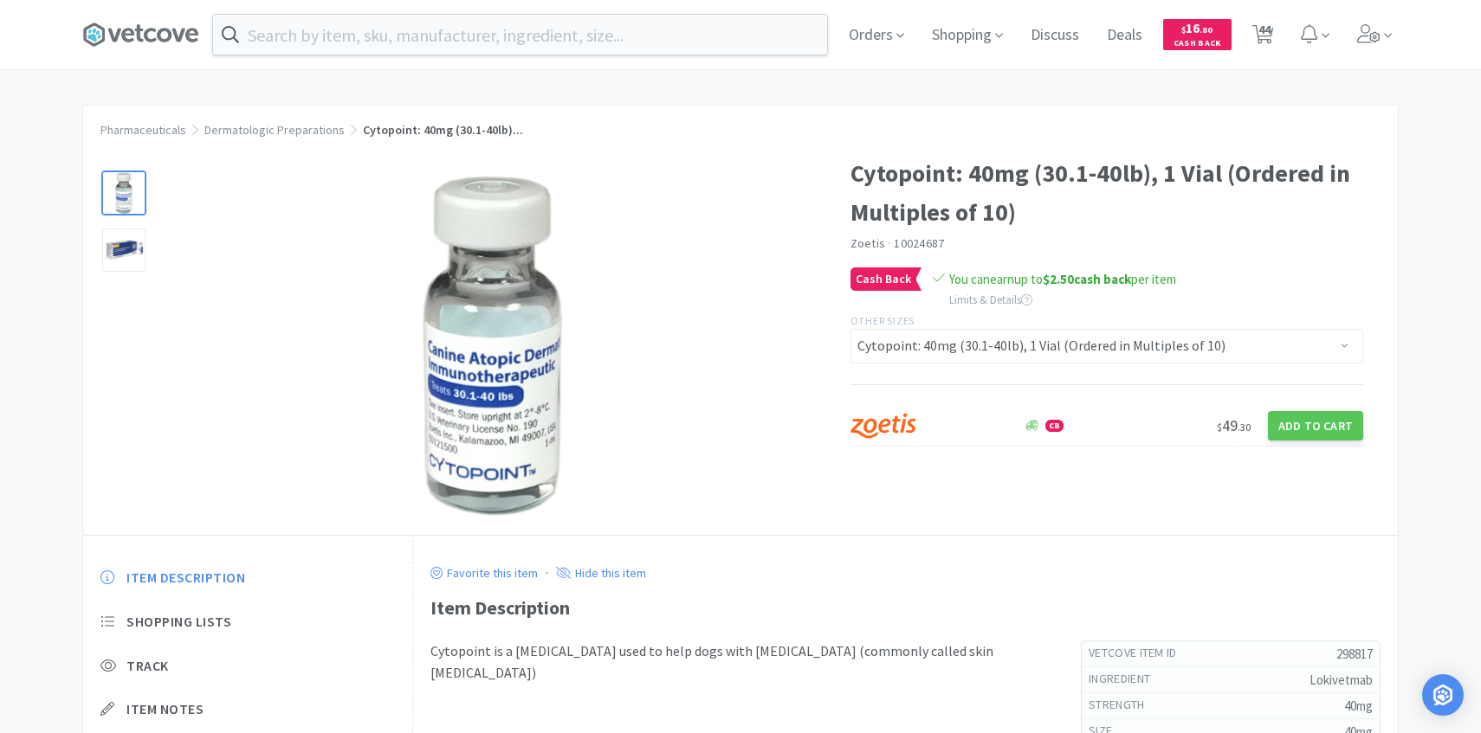
select select "1"
select select "5"
select select "2"
select select "3"
select select "1"
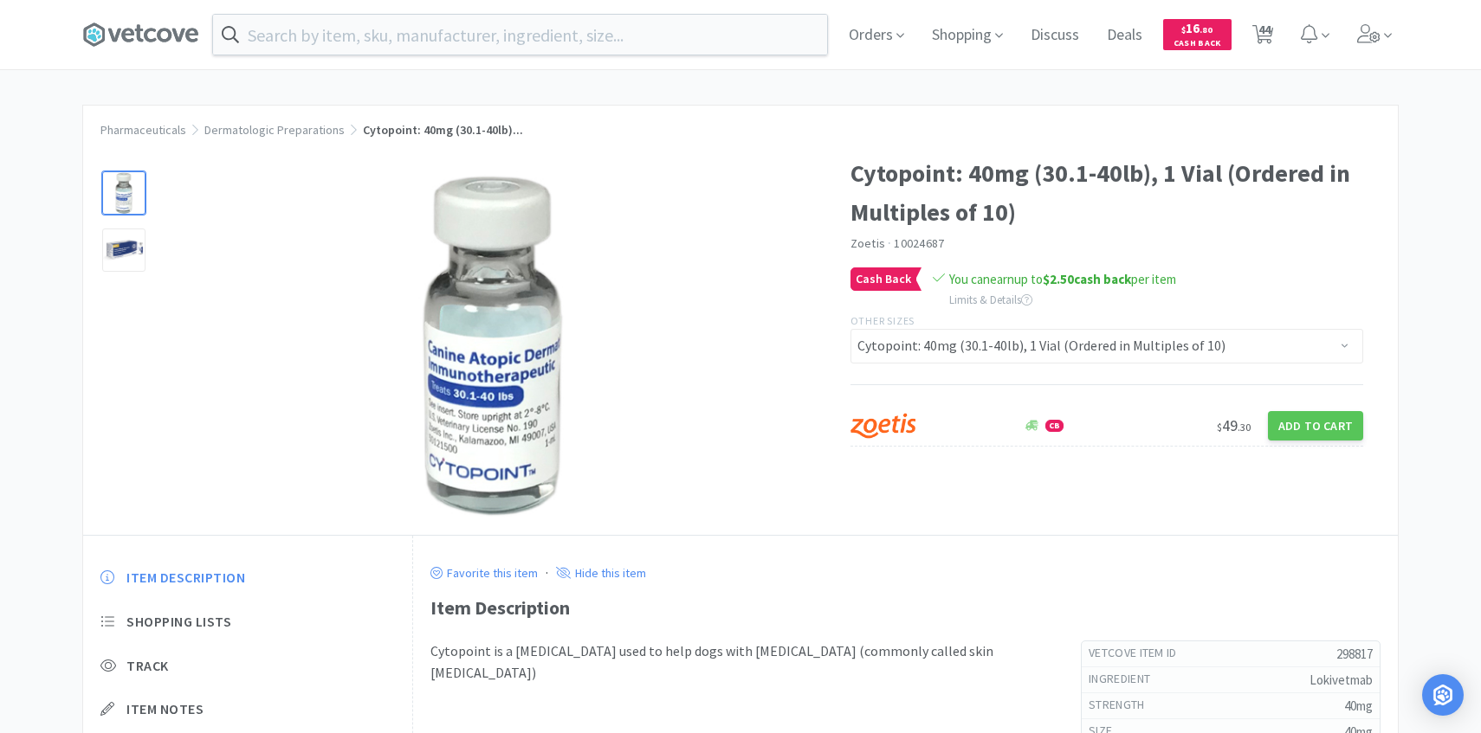
select select "2"
select select "7"
select select "1"
select select "2"
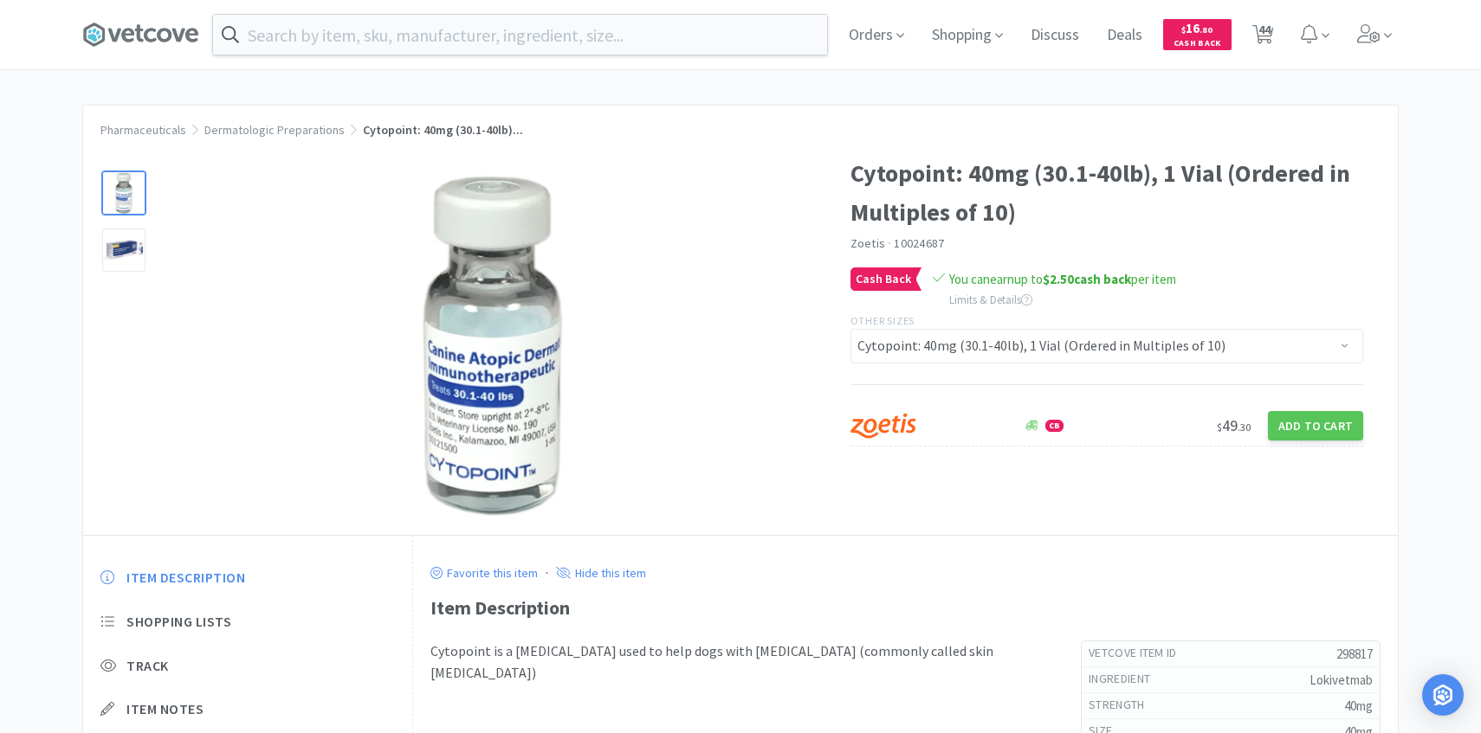
select select "50"
select select "2"
select select "50"
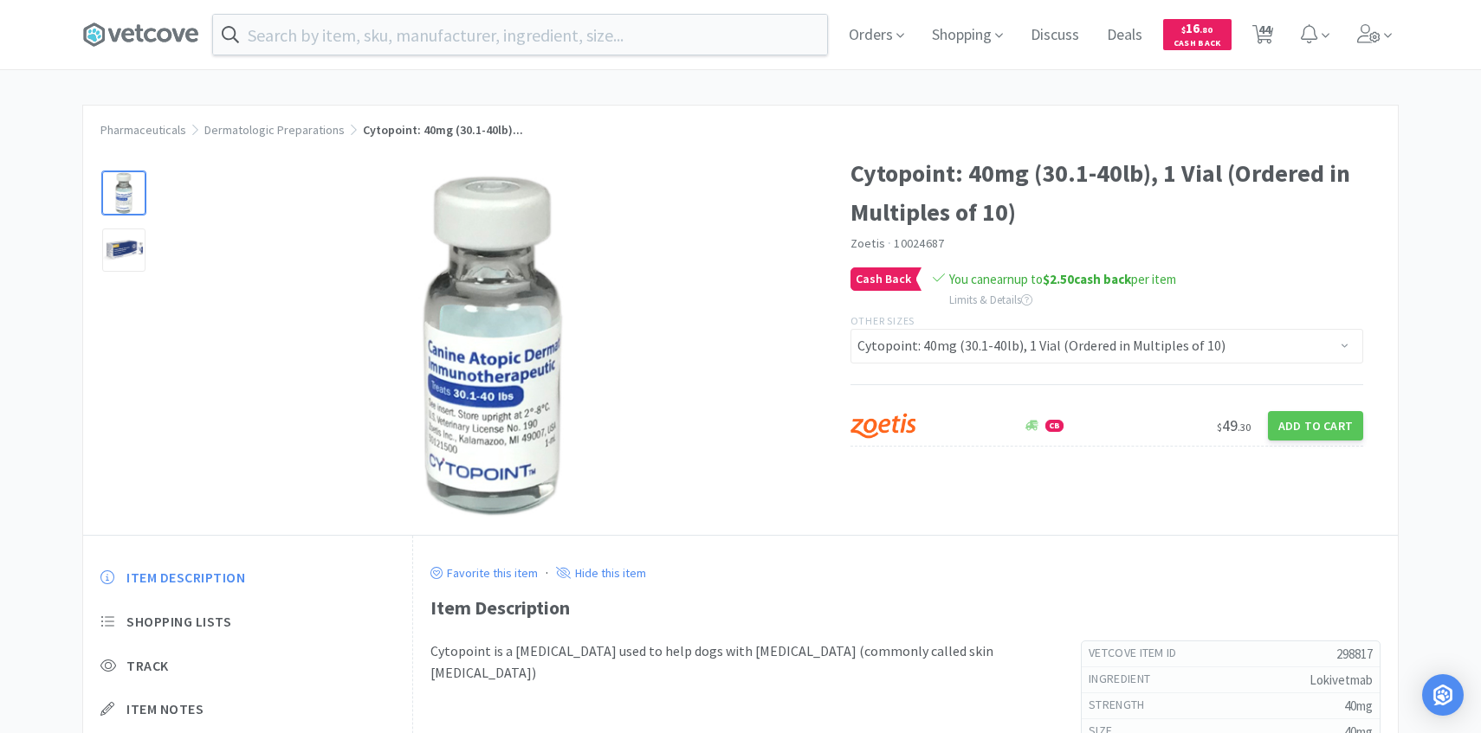
select select "50"
select select "3"
select select "8"
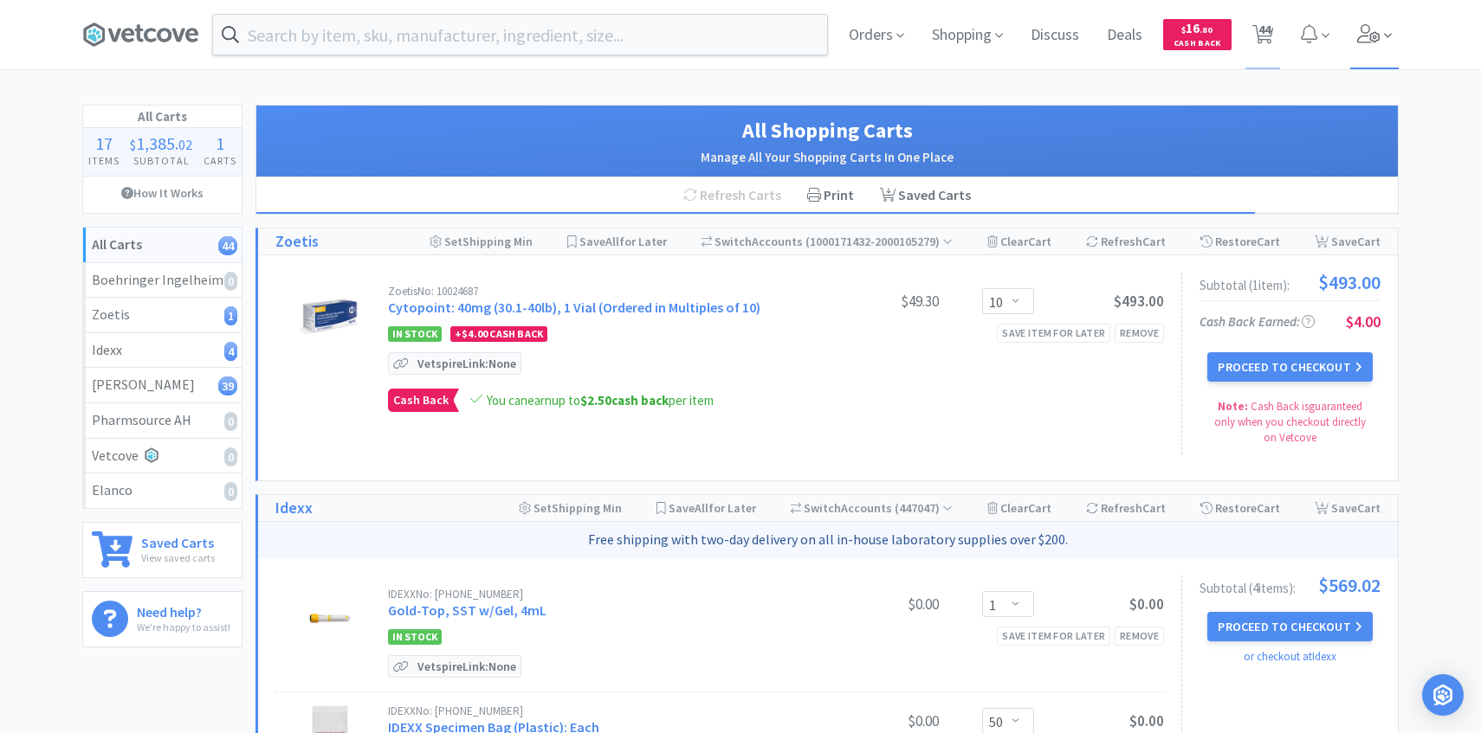
click at [1370, 32] on icon at bounding box center [1369, 33] width 24 height 19
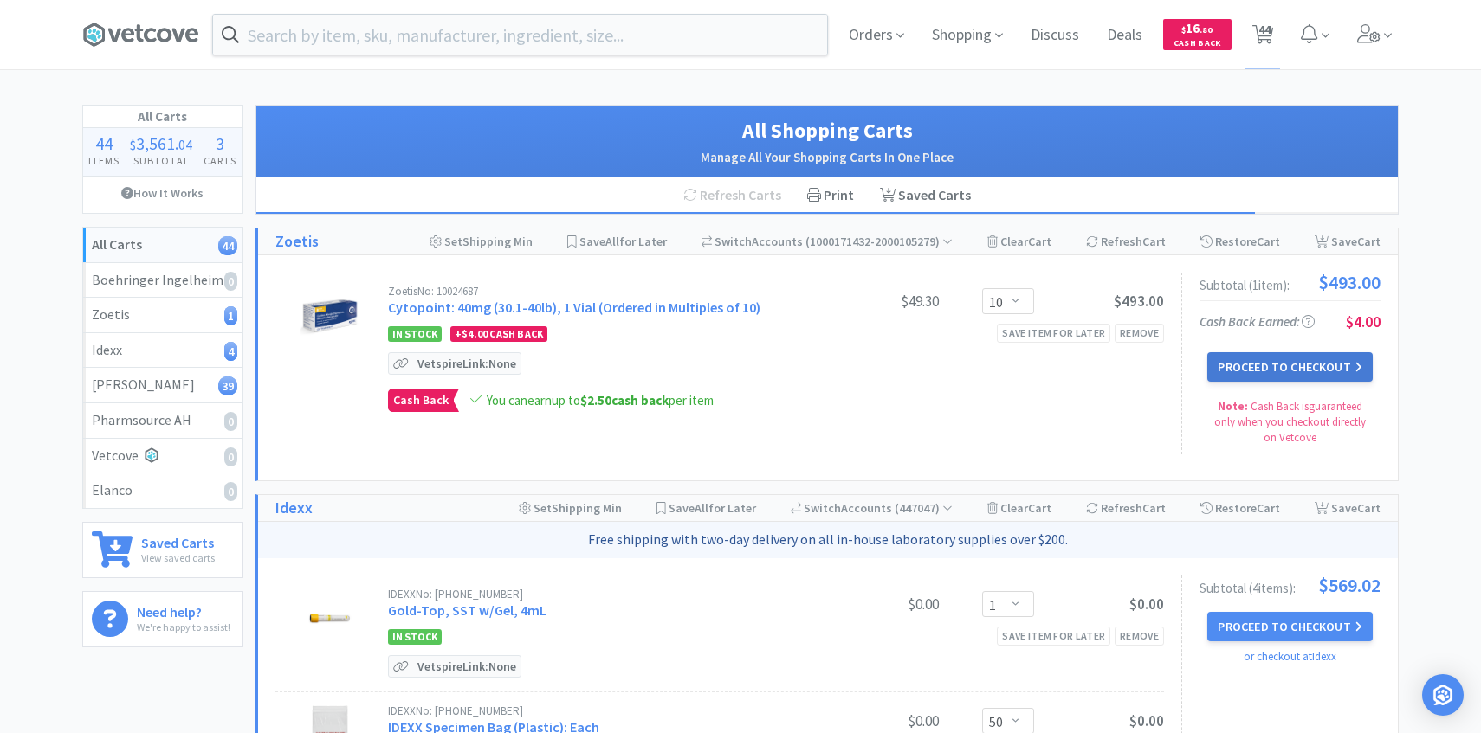
click at [1254, 352] on button "Proceed to Checkout" at bounding box center [1289, 366] width 165 height 29
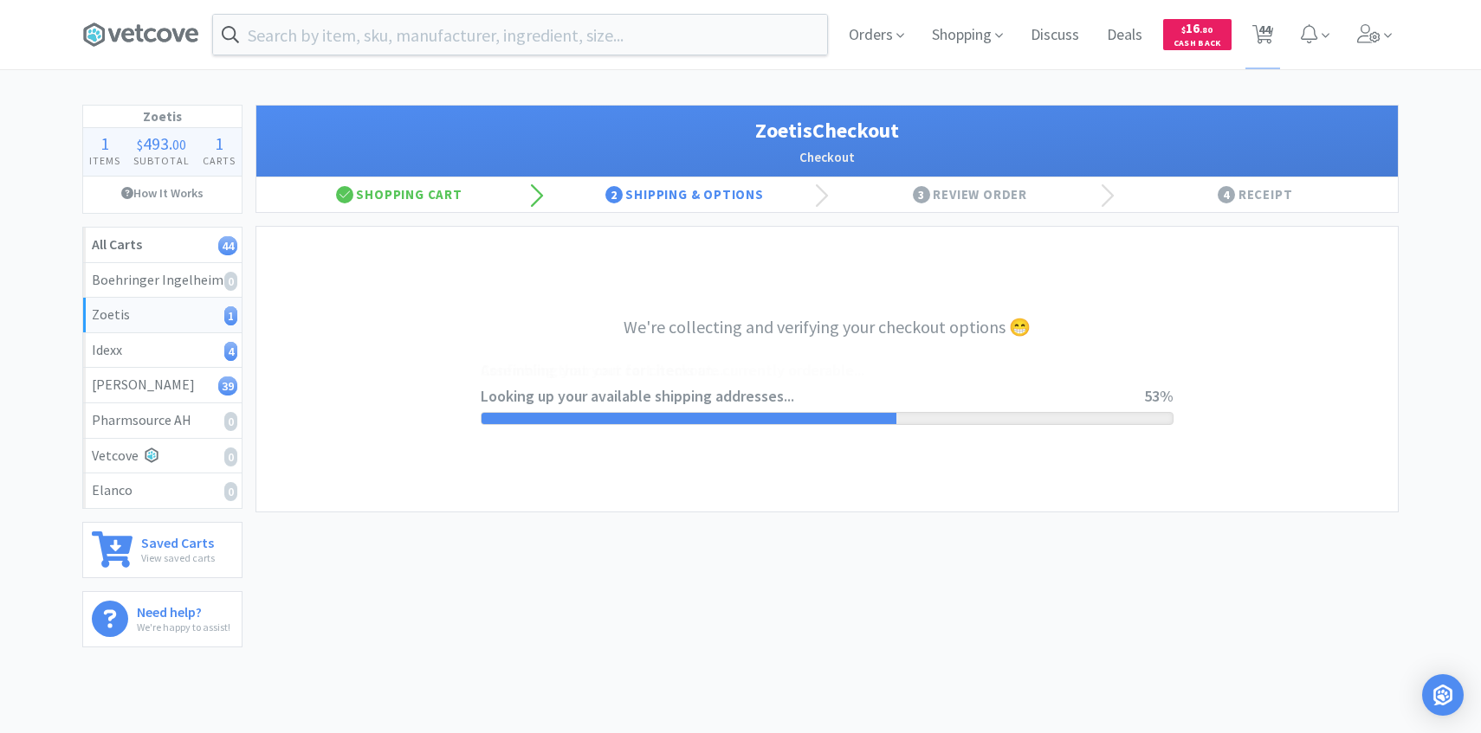
select select "invoice"
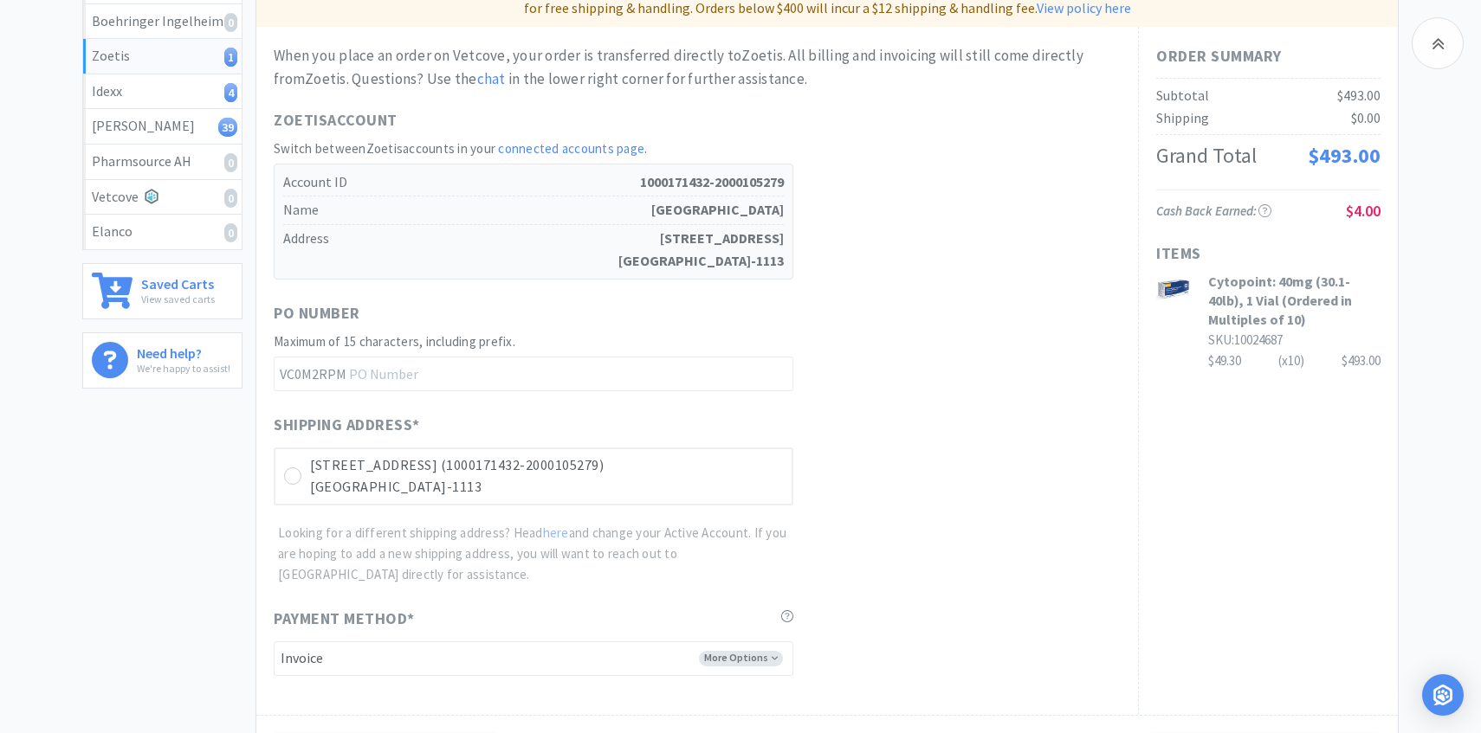
scroll to position [488, 0]
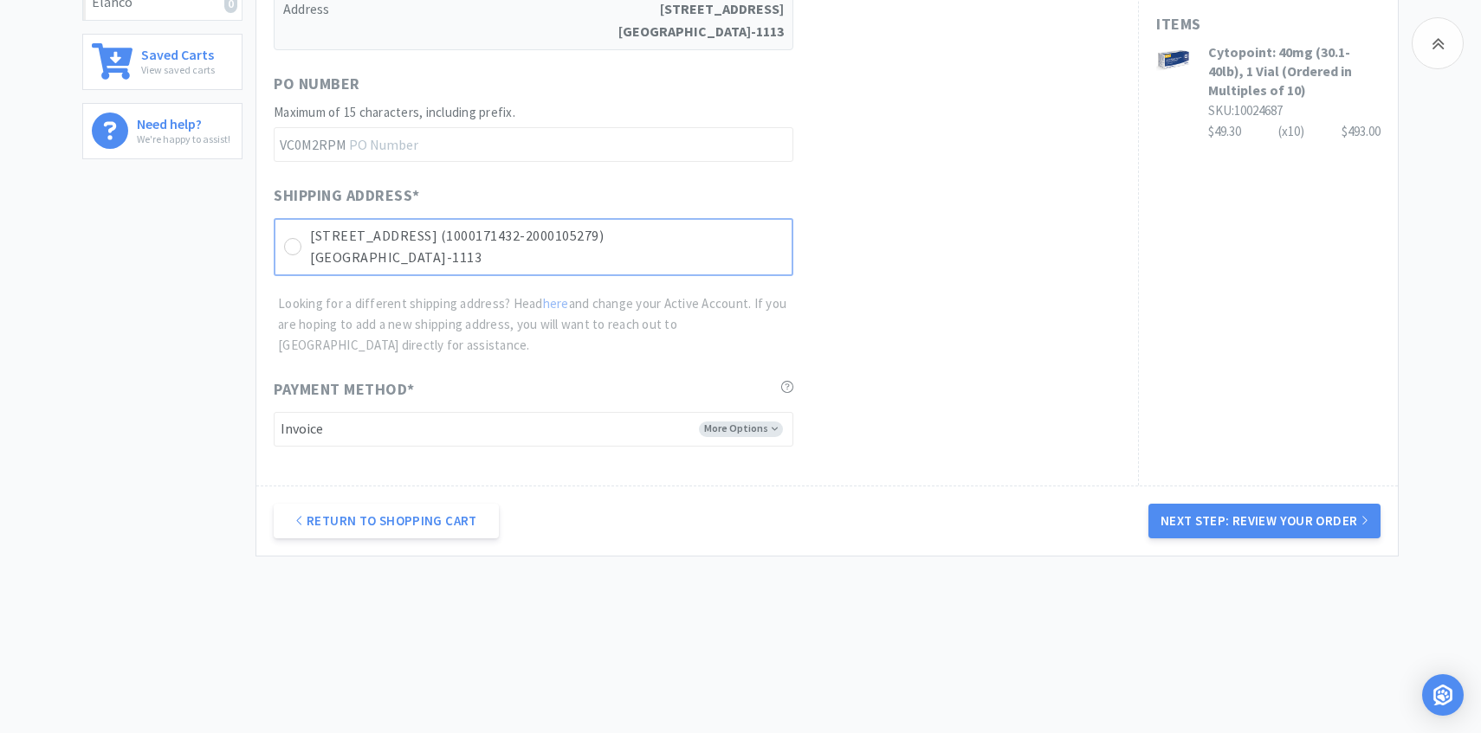
click at [760, 248] on p "[GEOGRAPHIC_DATA]-1113" at bounding box center [546, 258] width 473 height 23
click at [1212, 533] on button "Next Step: Review Your Order" at bounding box center [1264, 521] width 232 height 35
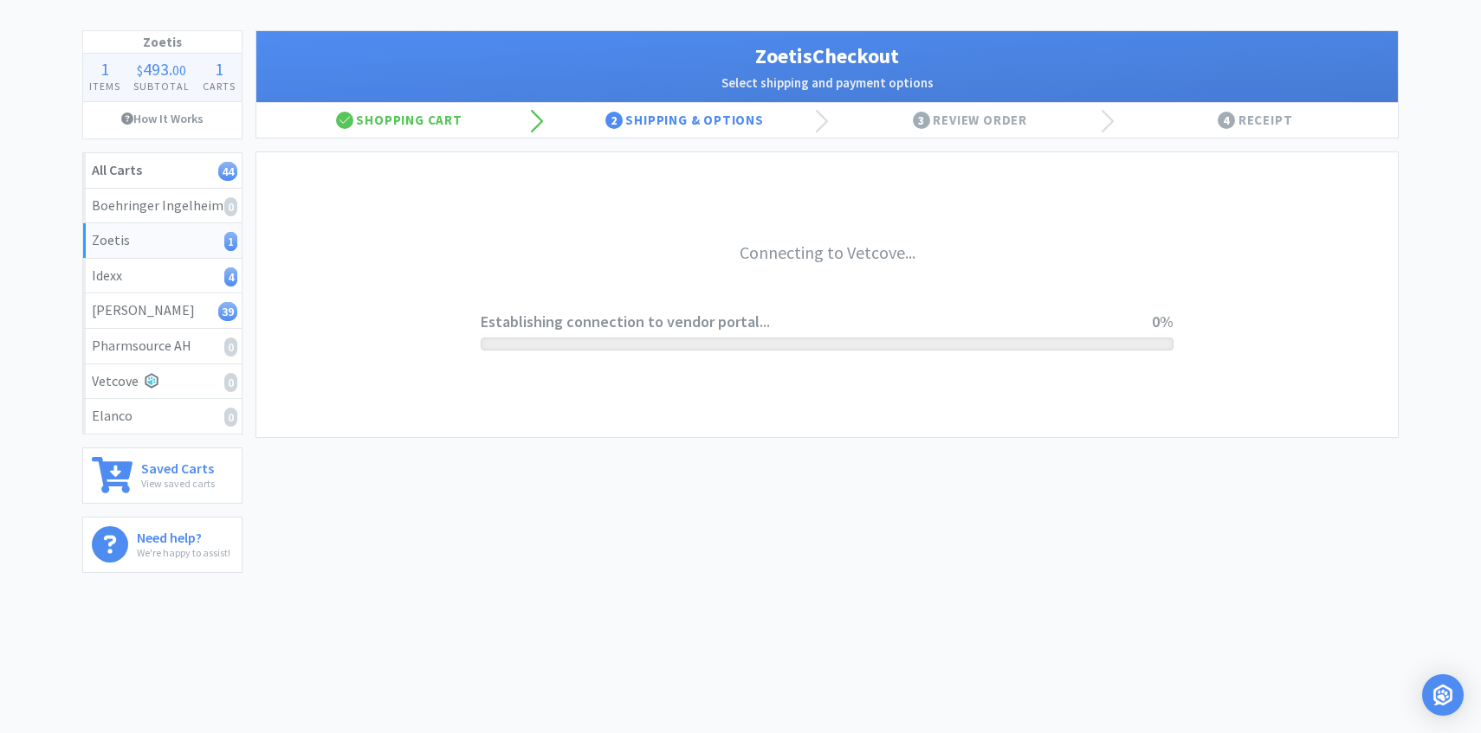
scroll to position [0, 0]
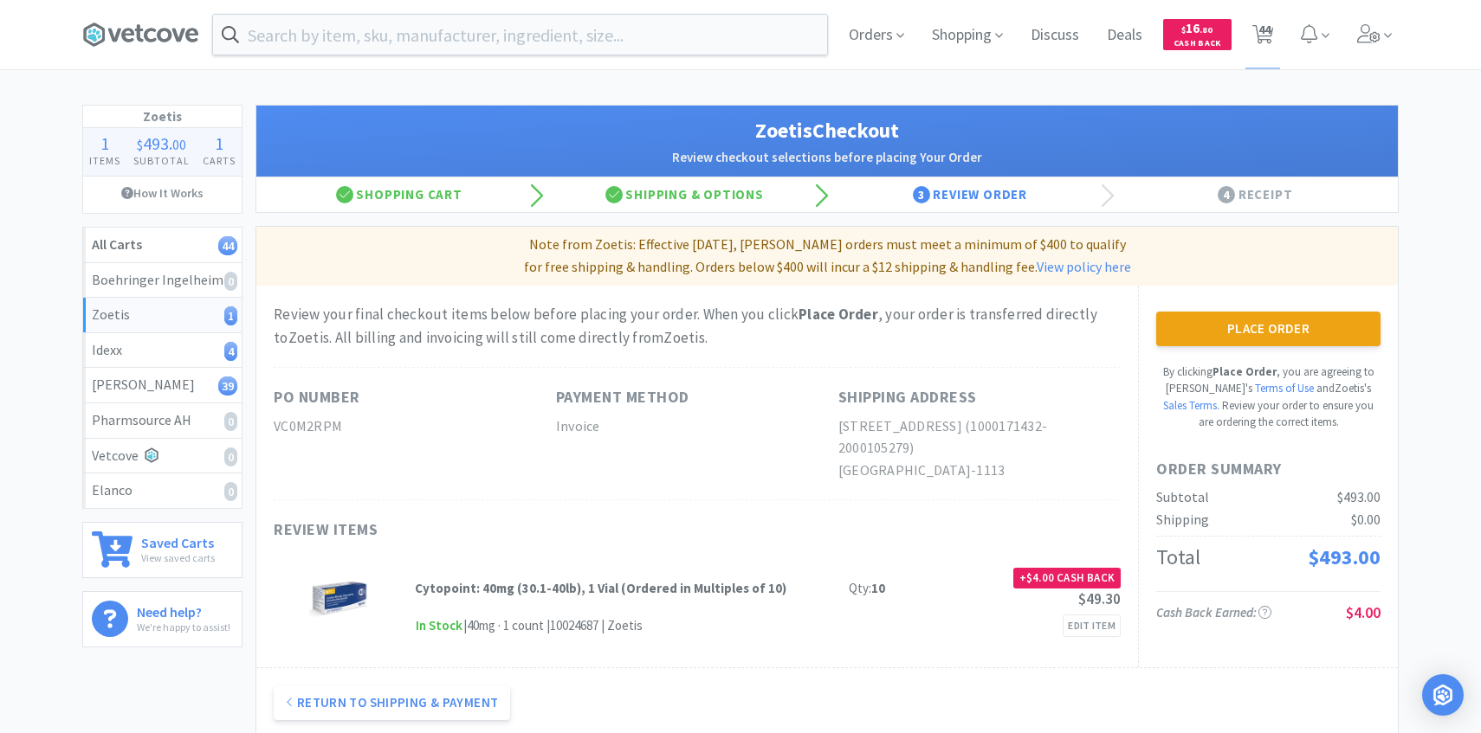
click at [1251, 353] on div "Place Order By clicking Place Order , you are agreeing to Vetcove's Terms of Us…" at bounding box center [1268, 371] width 224 height 119
click at [1243, 329] on button "Place Order" at bounding box center [1268, 329] width 224 height 35
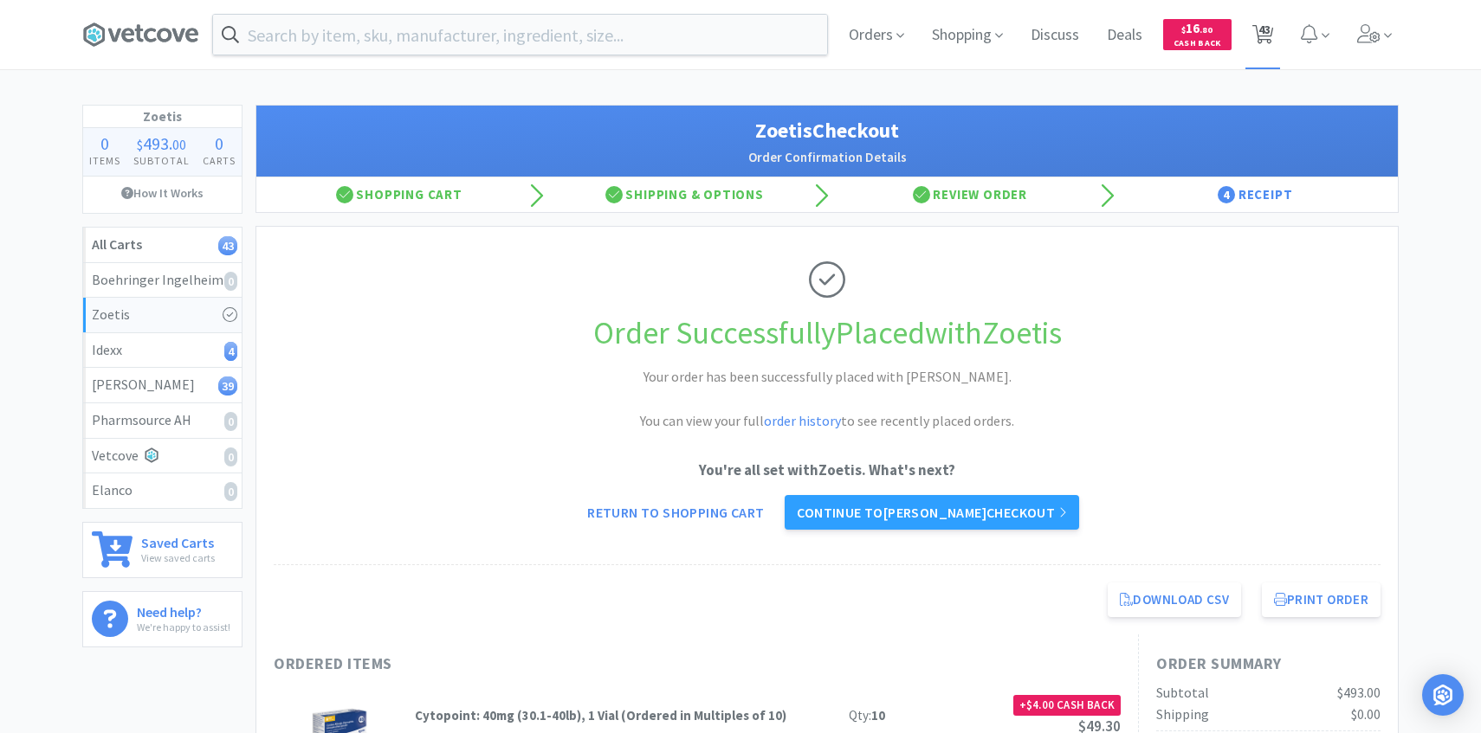
click at [1261, 40] on span "43" at bounding box center [1264, 29] width 12 height 69
select select "1"
select select "50"
select select "1"
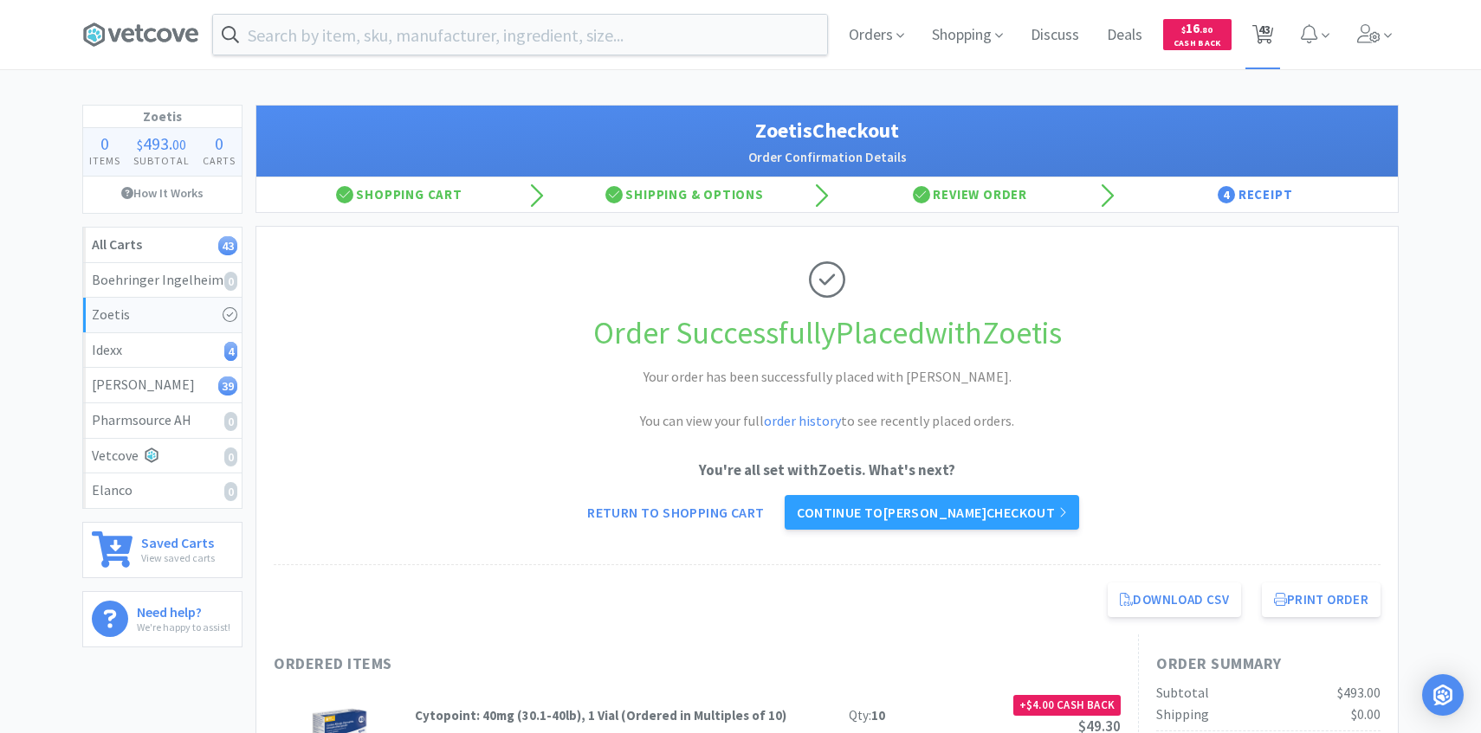
select select "8"
select select "4"
select select "1"
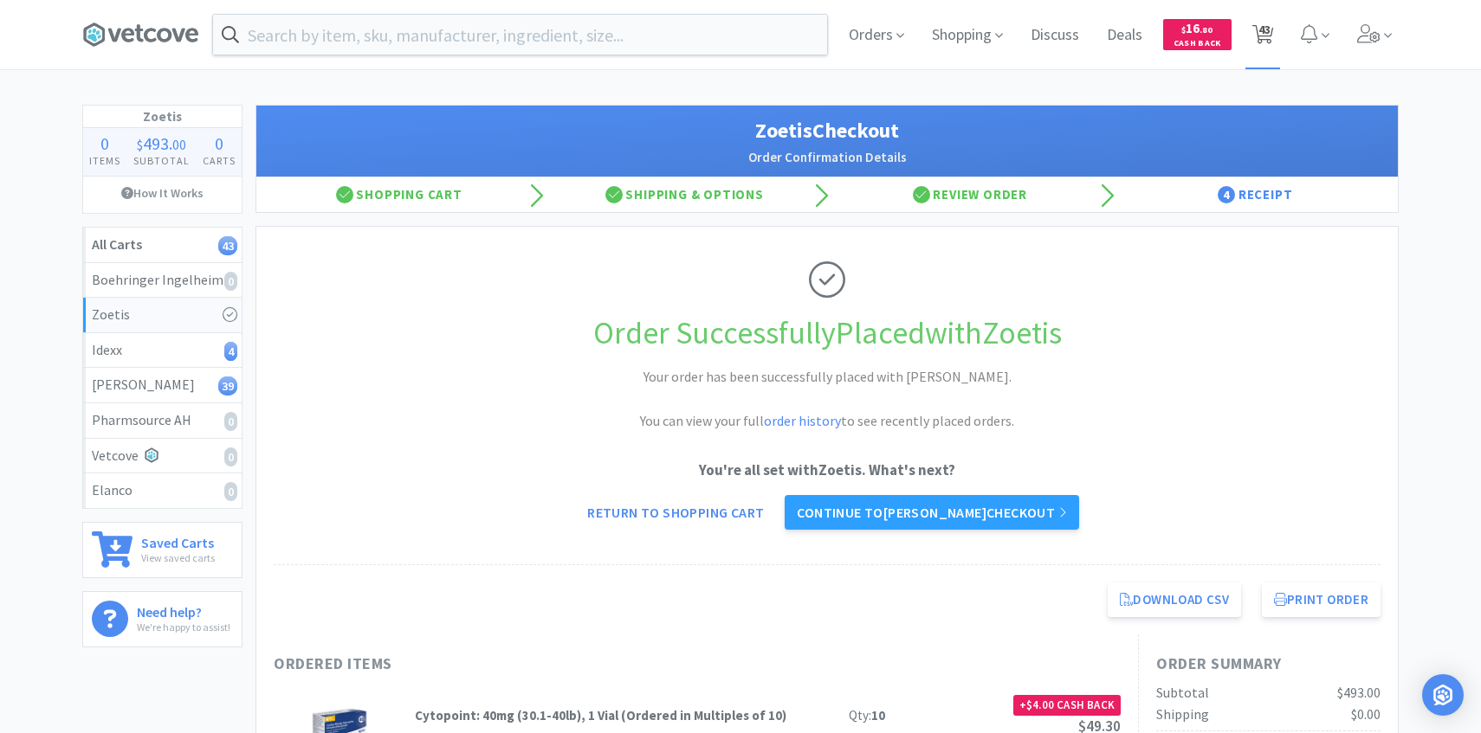
select select "2"
select select "4"
select select "6"
select select "3"
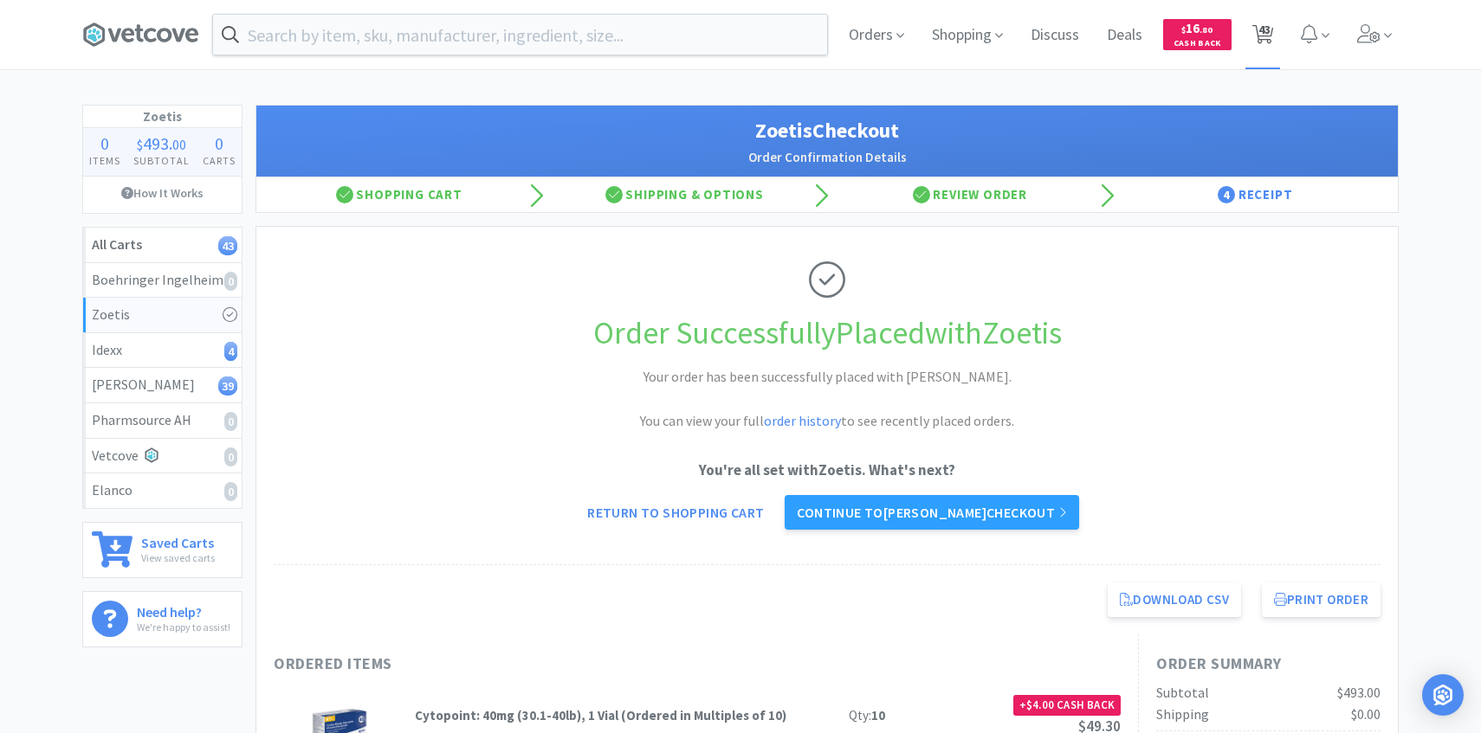
select select "3"
select select "1"
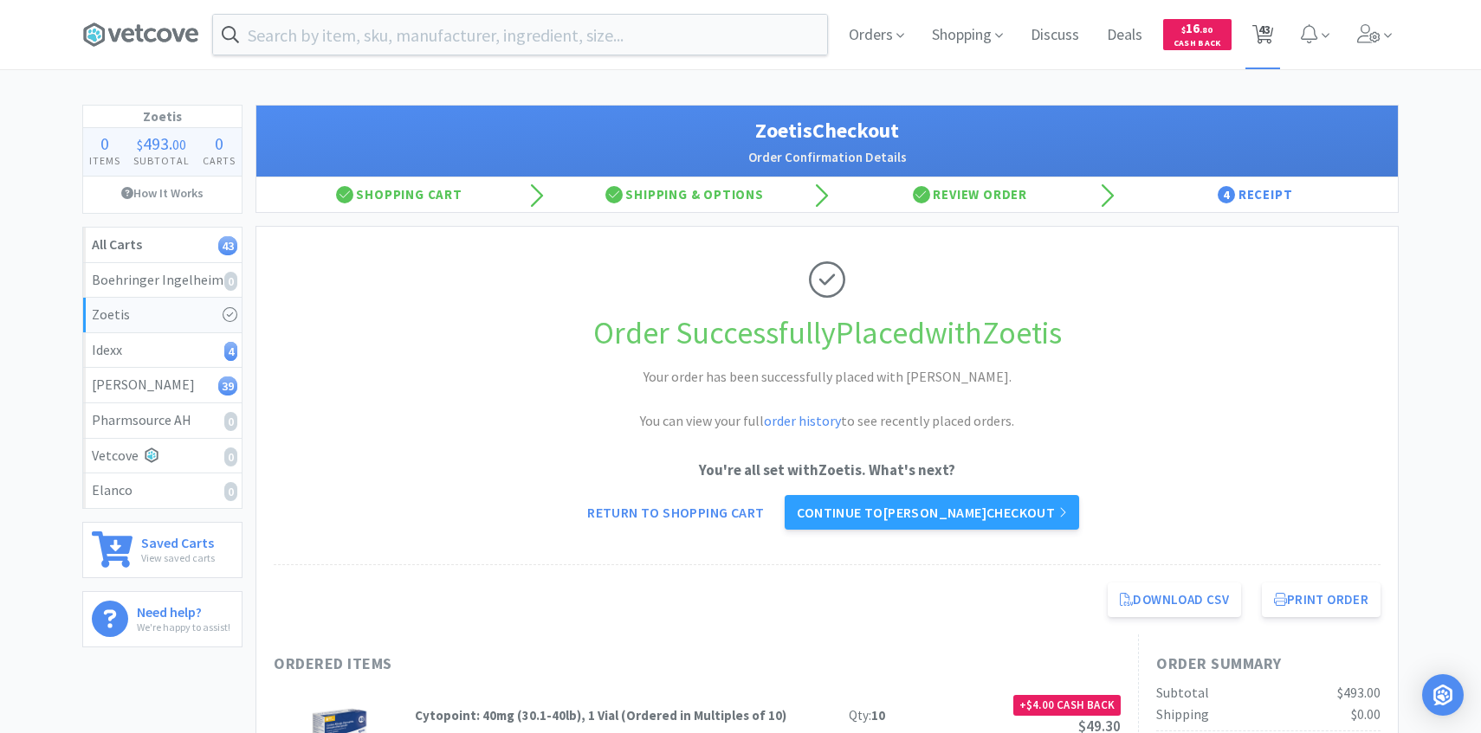
select select "2"
select select "1"
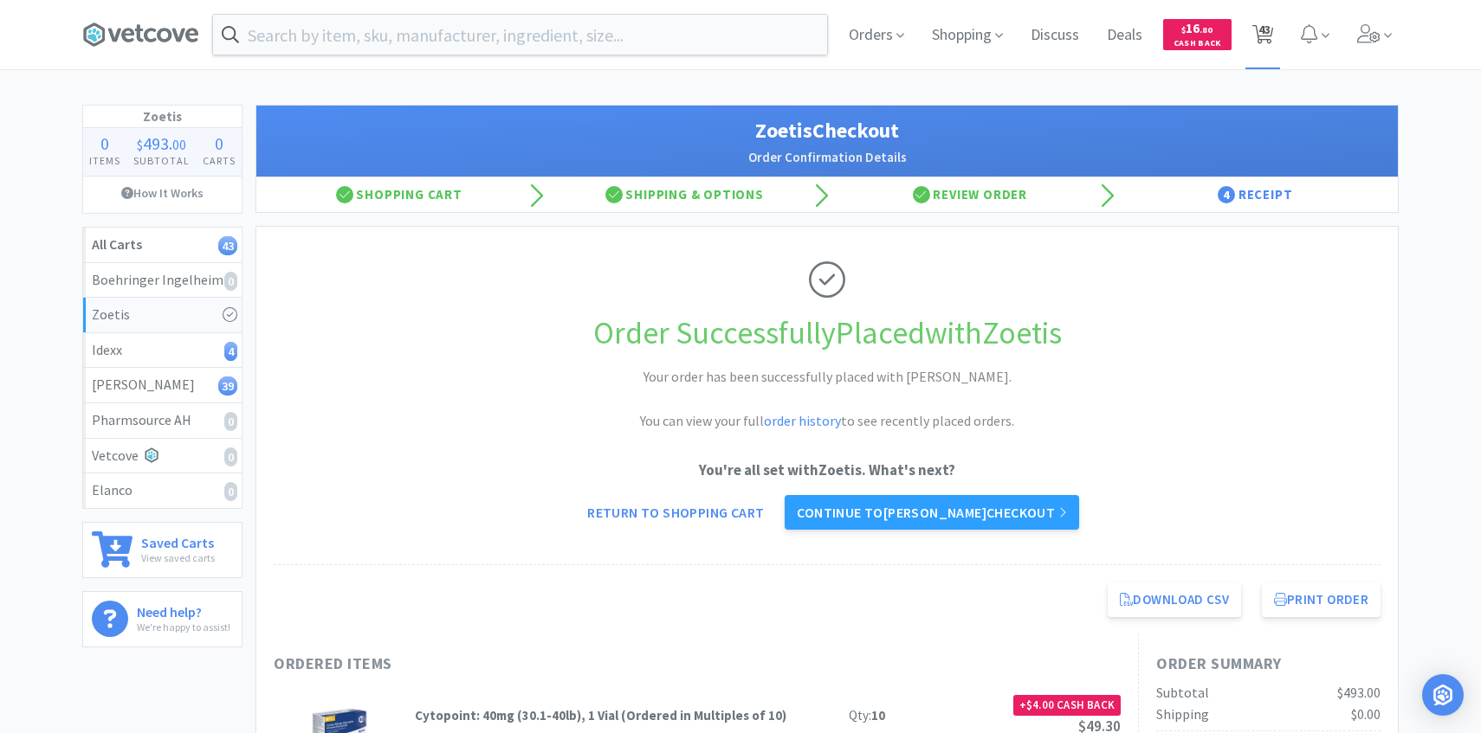
select select "5"
select select "2"
select select "3"
select select "1"
select select "2"
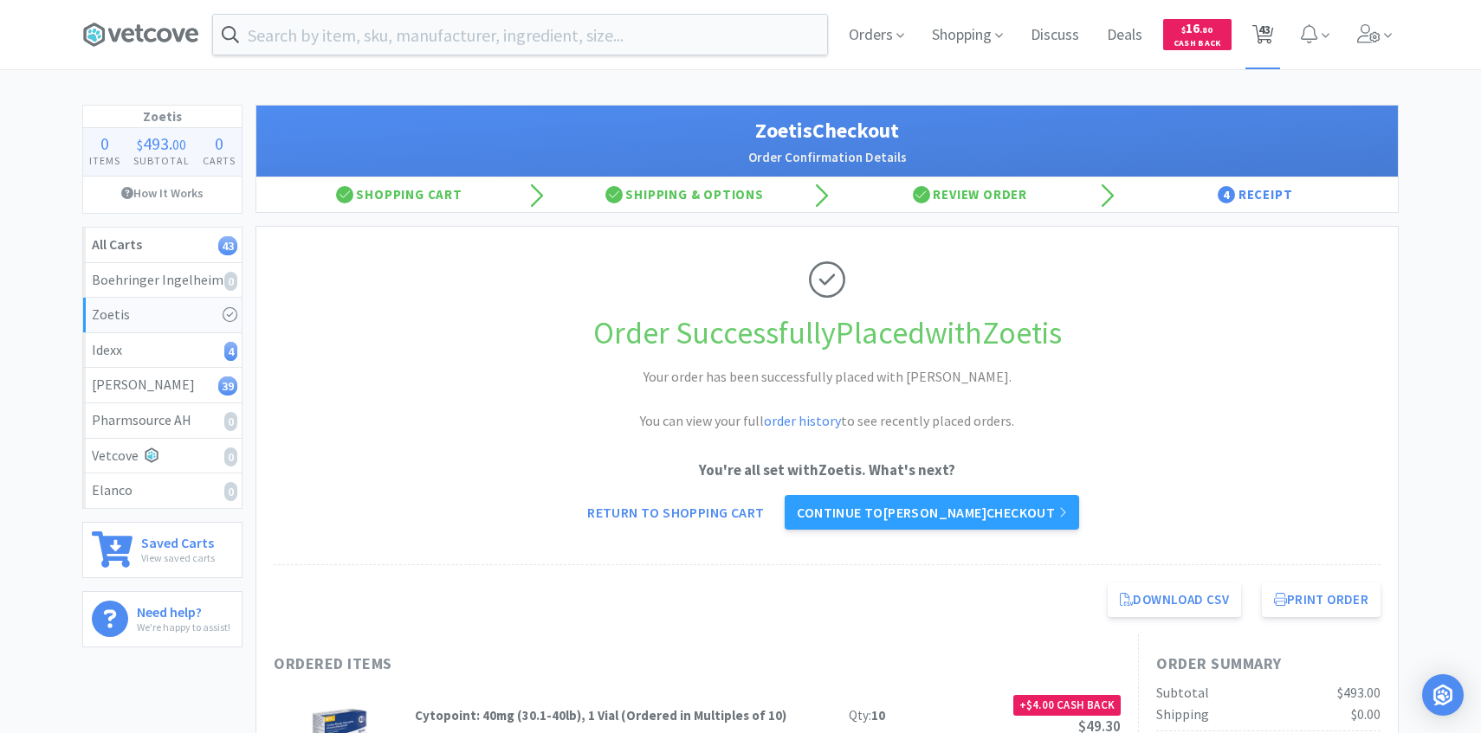
select select "7"
select select "1"
select select "2"
select select "50"
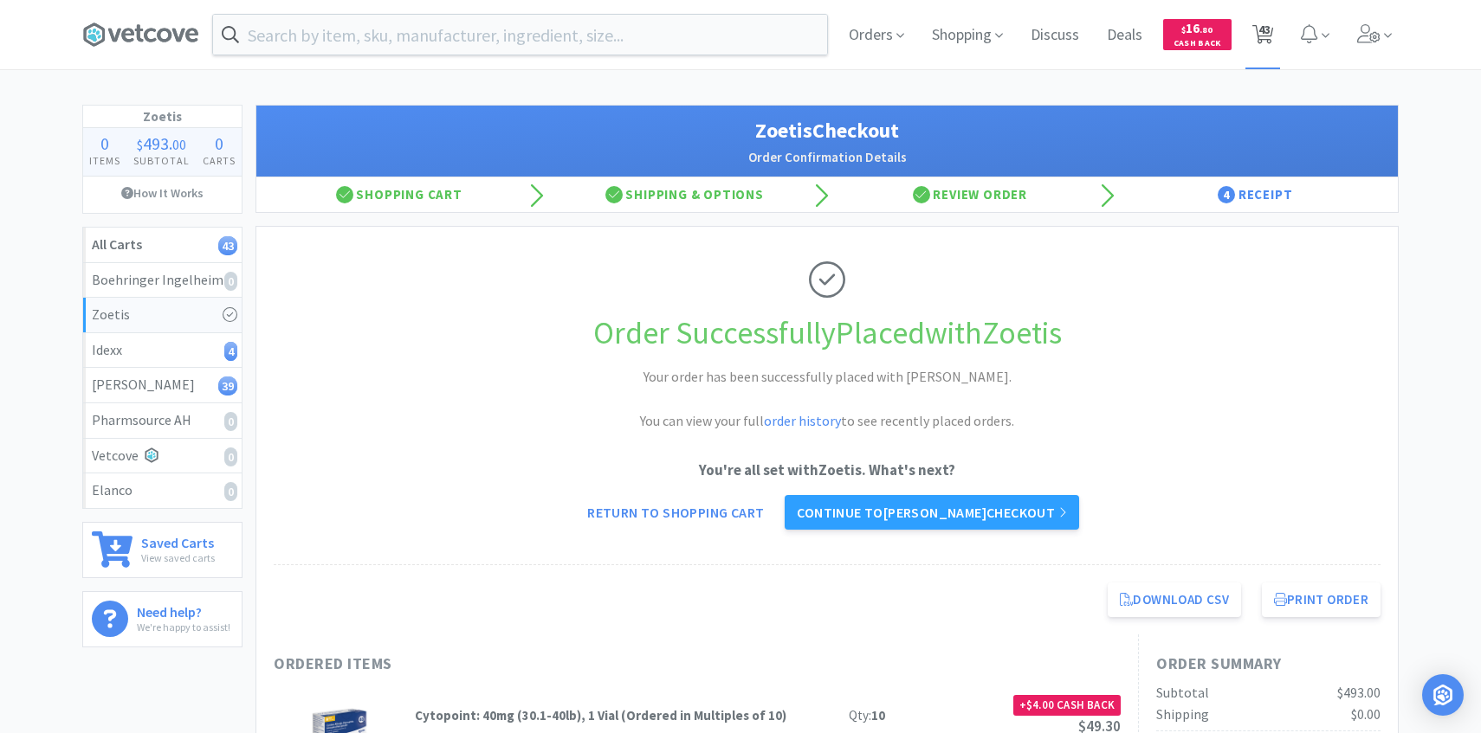
select select "2"
select select "50"
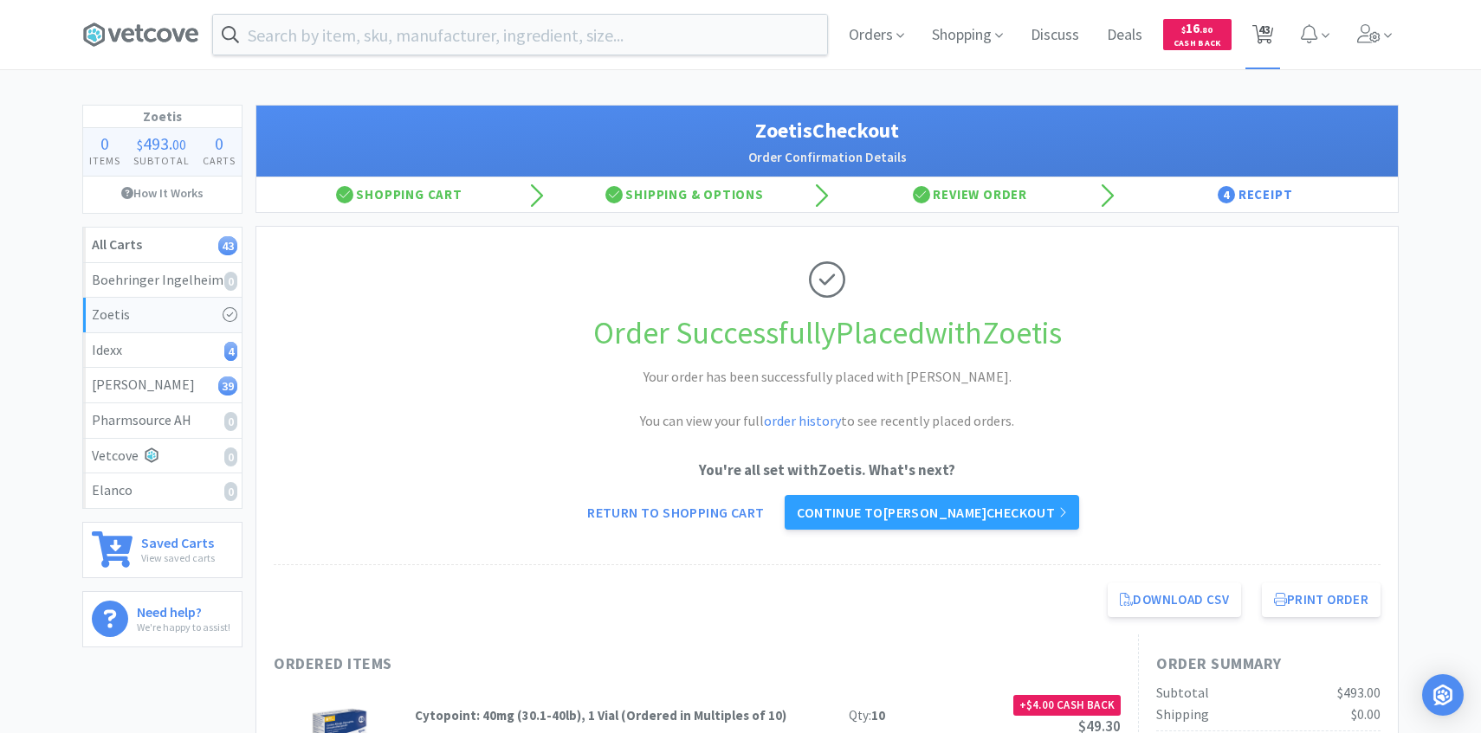
select select "50"
select select "3"
select select "8"
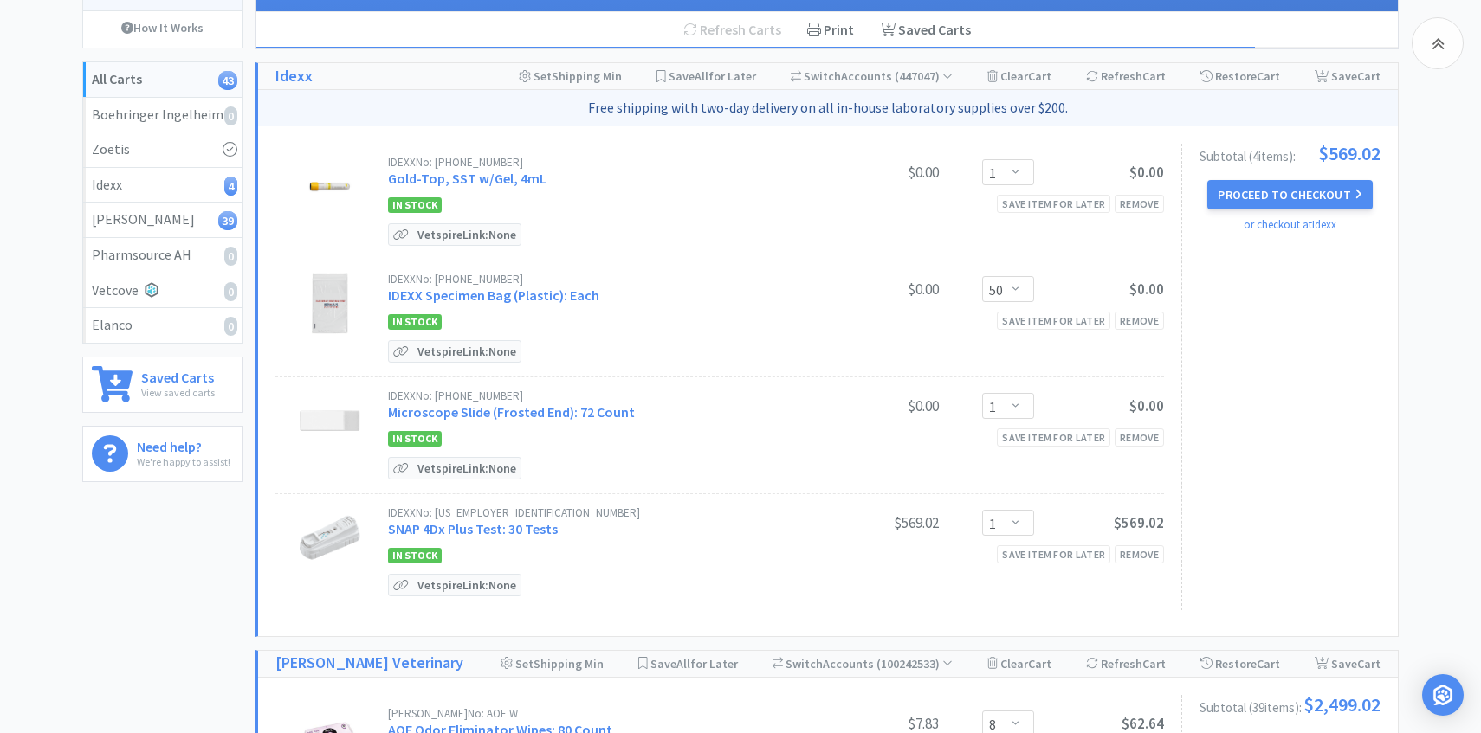
scroll to position [203, 0]
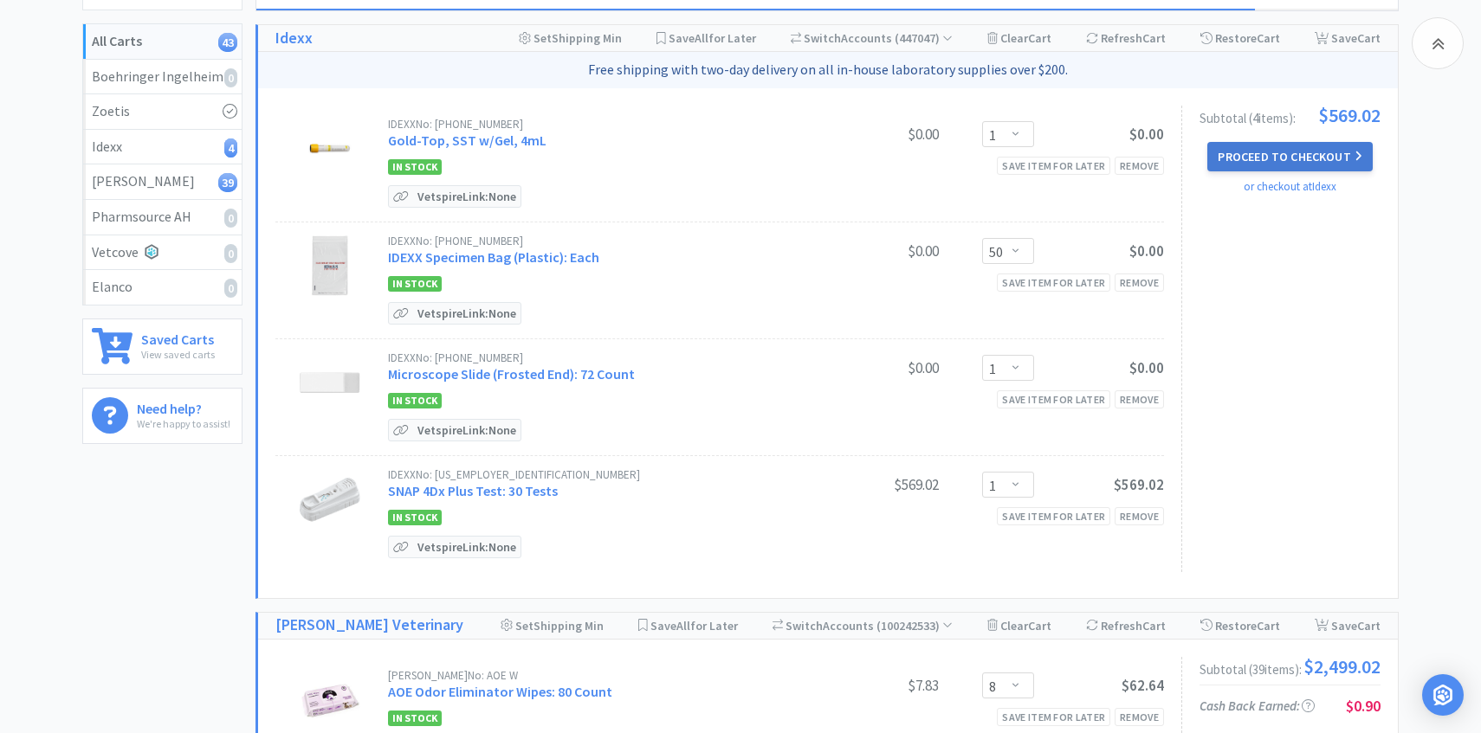
click at [1245, 161] on button "Proceed to Checkout" at bounding box center [1289, 156] width 165 height 29
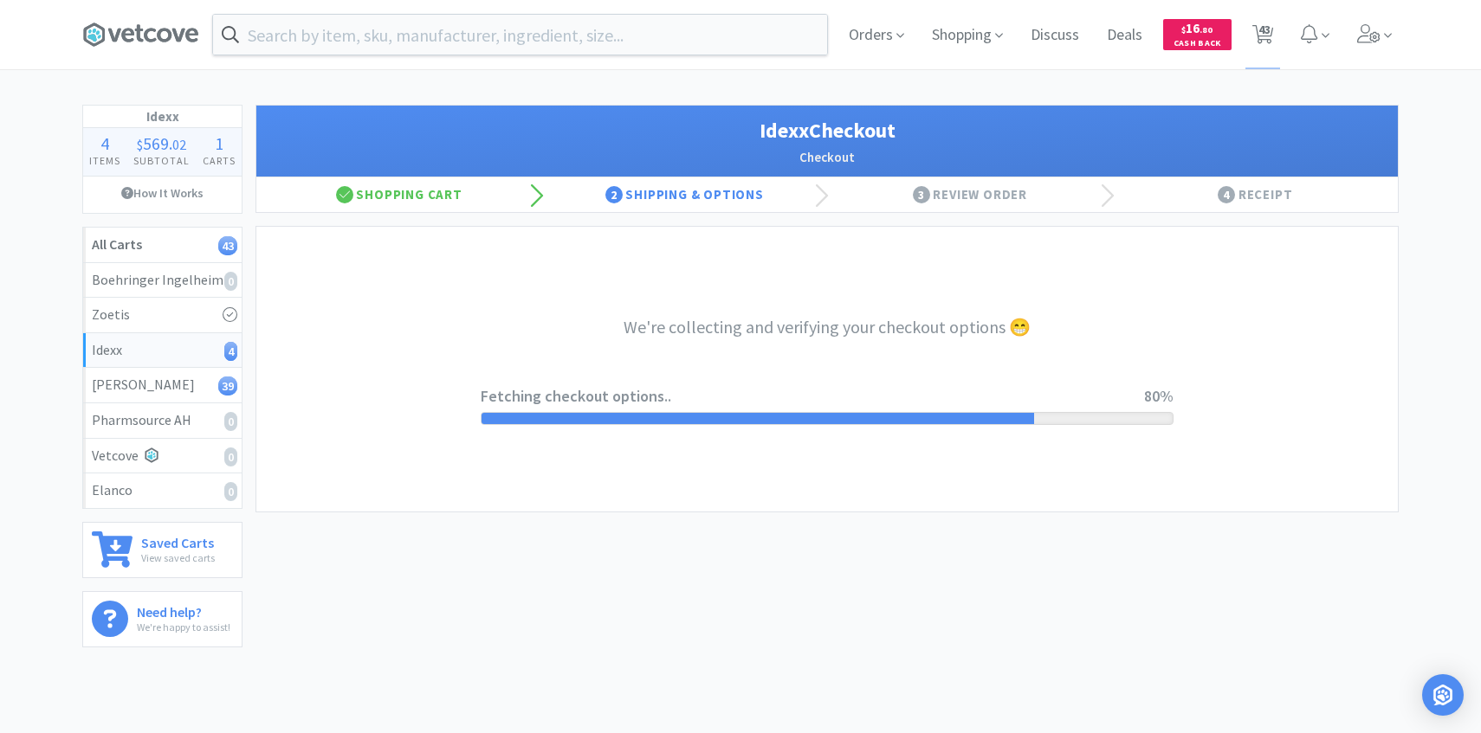
select select "904"
select select "003"
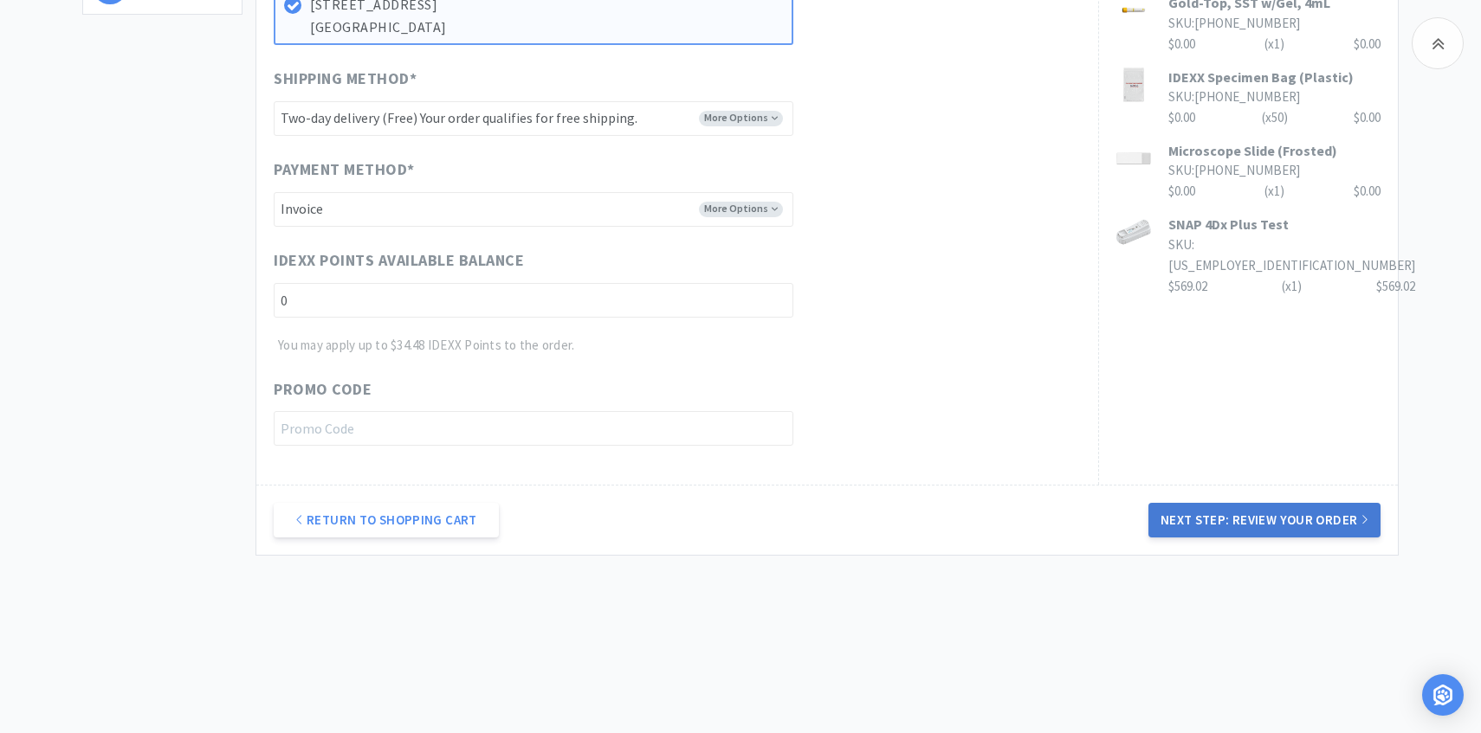
click at [1178, 516] on button "Next Step: Review Your Order" at bounding box center [1264, 520] width 232 height 35
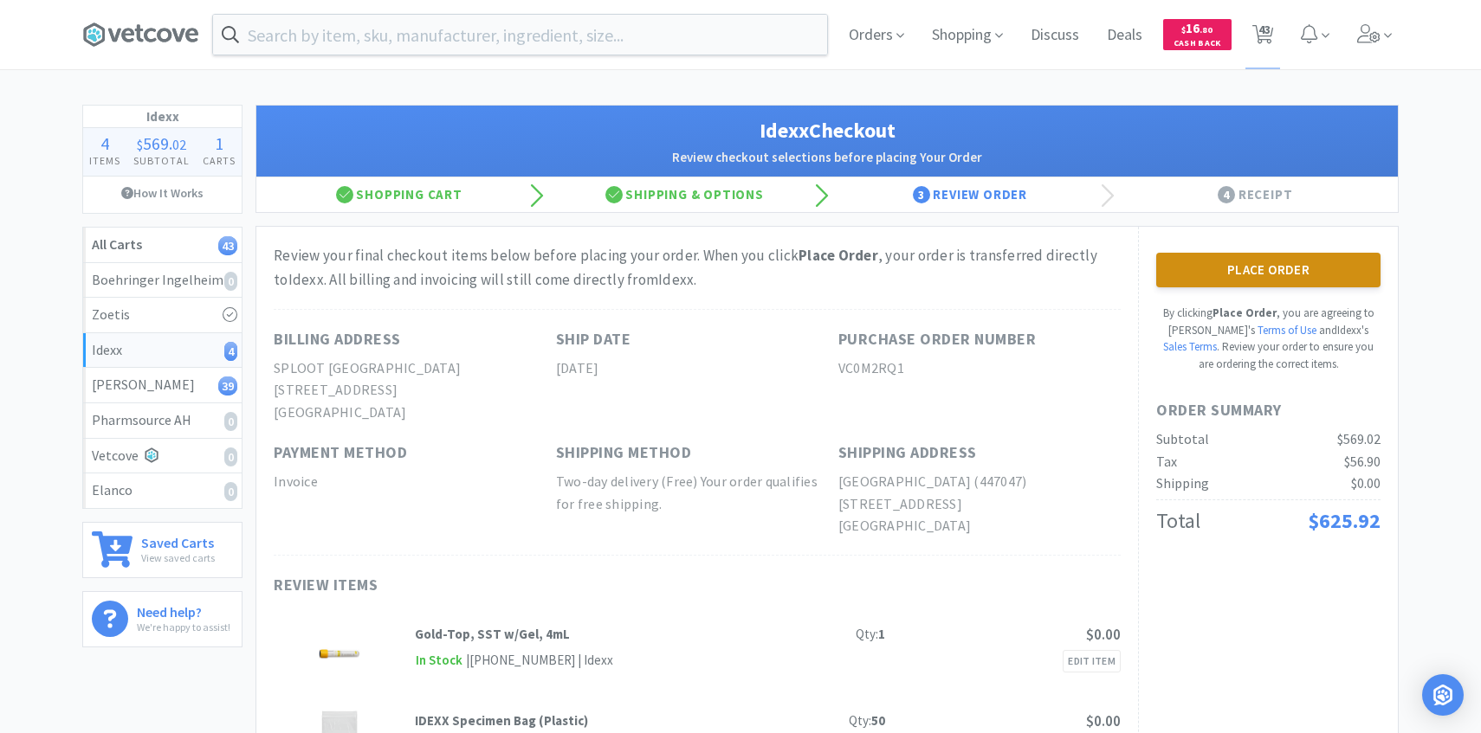
click at [1248, 281] on button "Place Order" at bounding box center [1268, 270] width 224 height 35
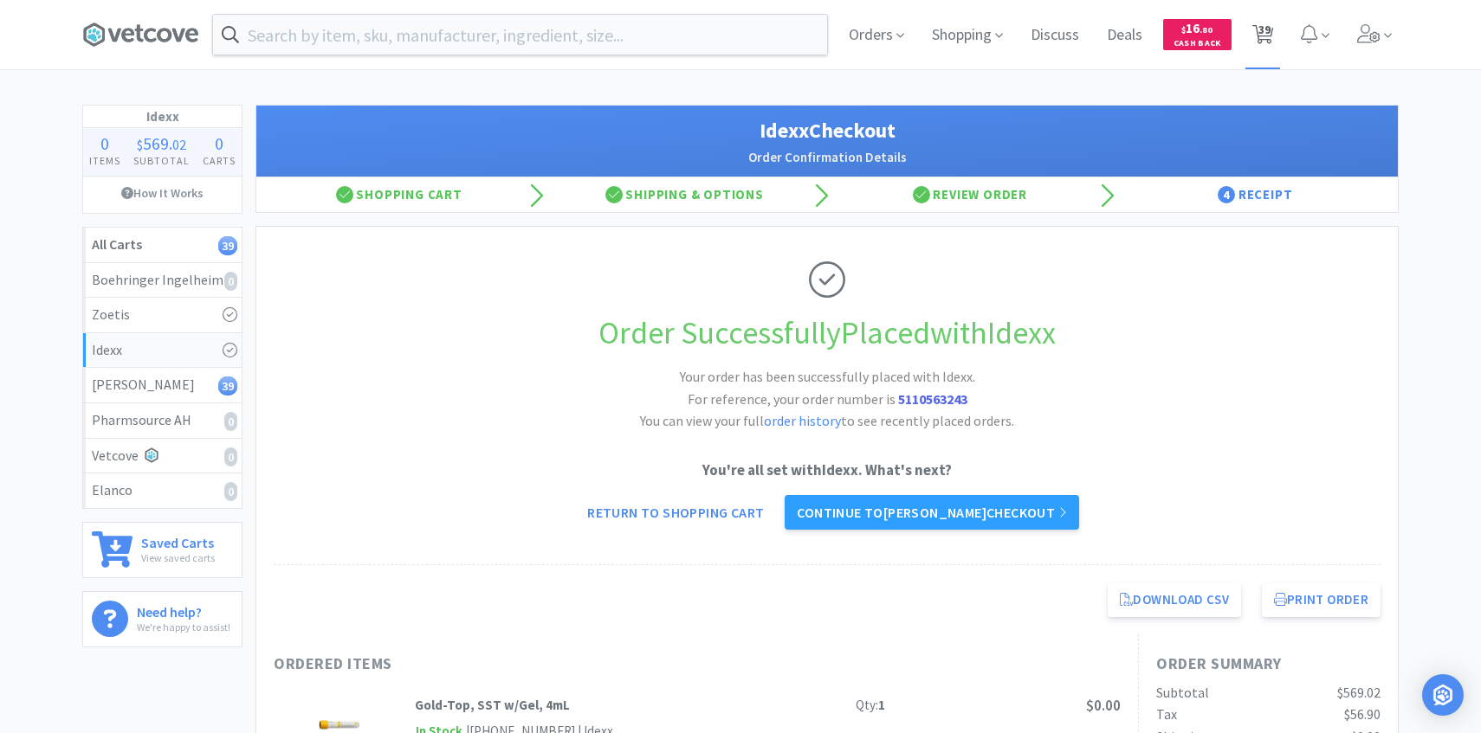
click at [1256, 42] on icon at bounding box center [1263, 34] width 22 height 19
select select "8"
select select "4"
select select "1"
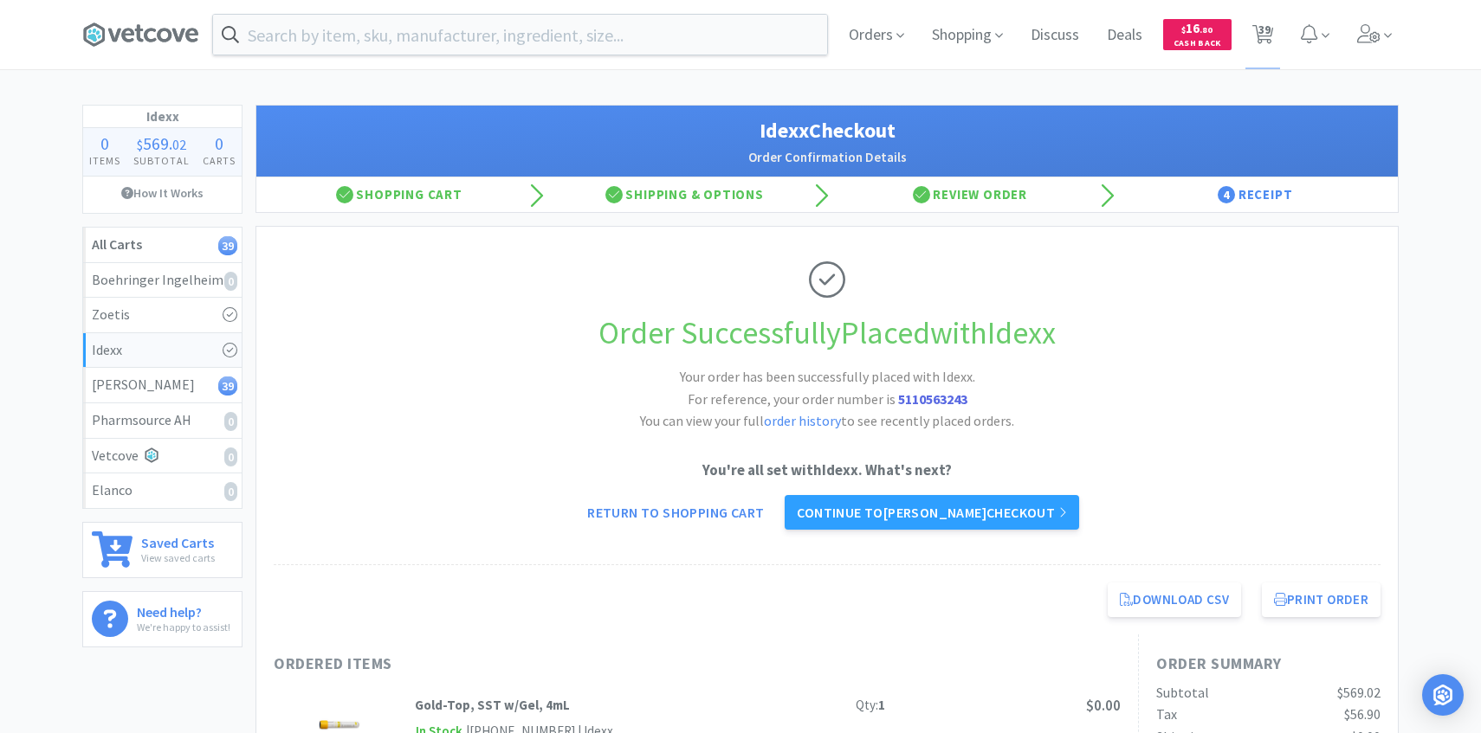
select select "1"
select select "2"
select select "4"
select select "6"
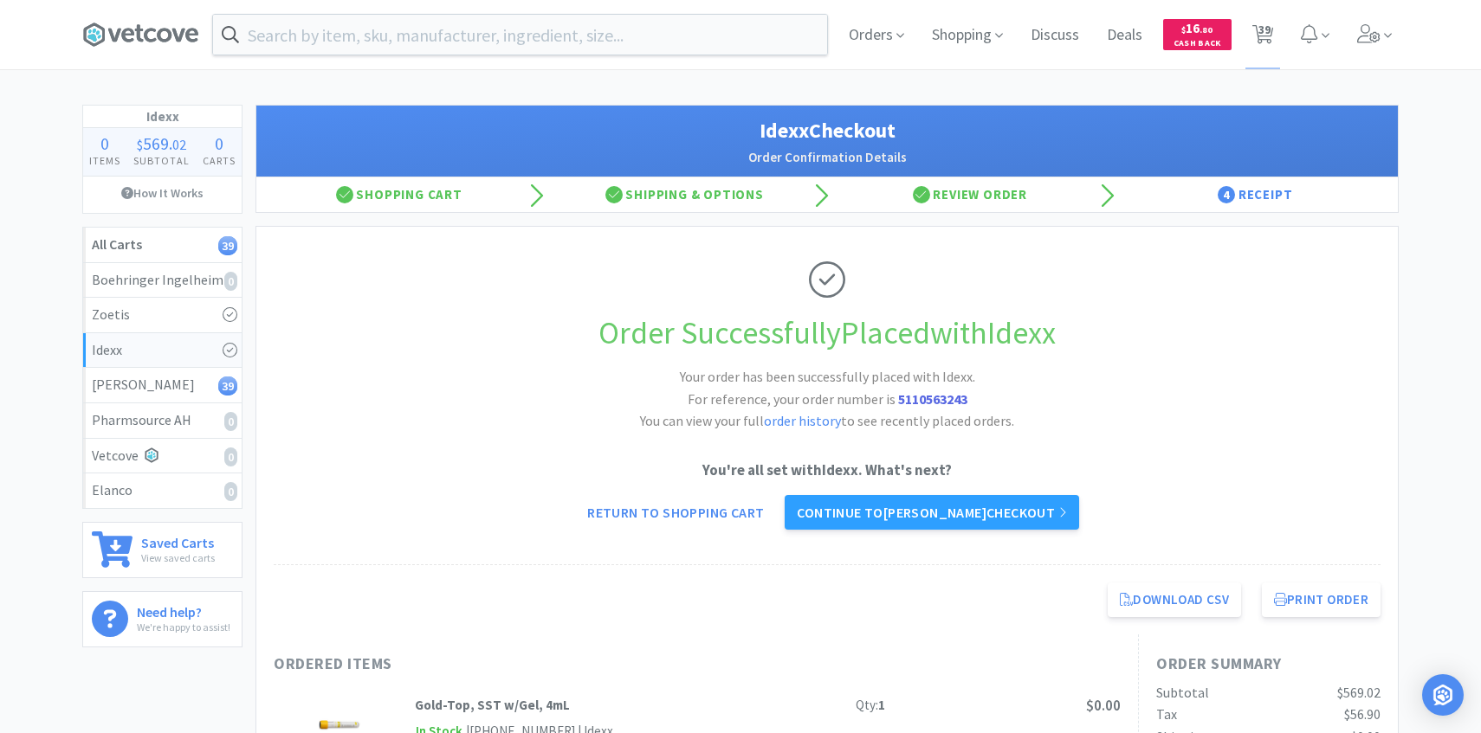
select select "3"
select select "1"
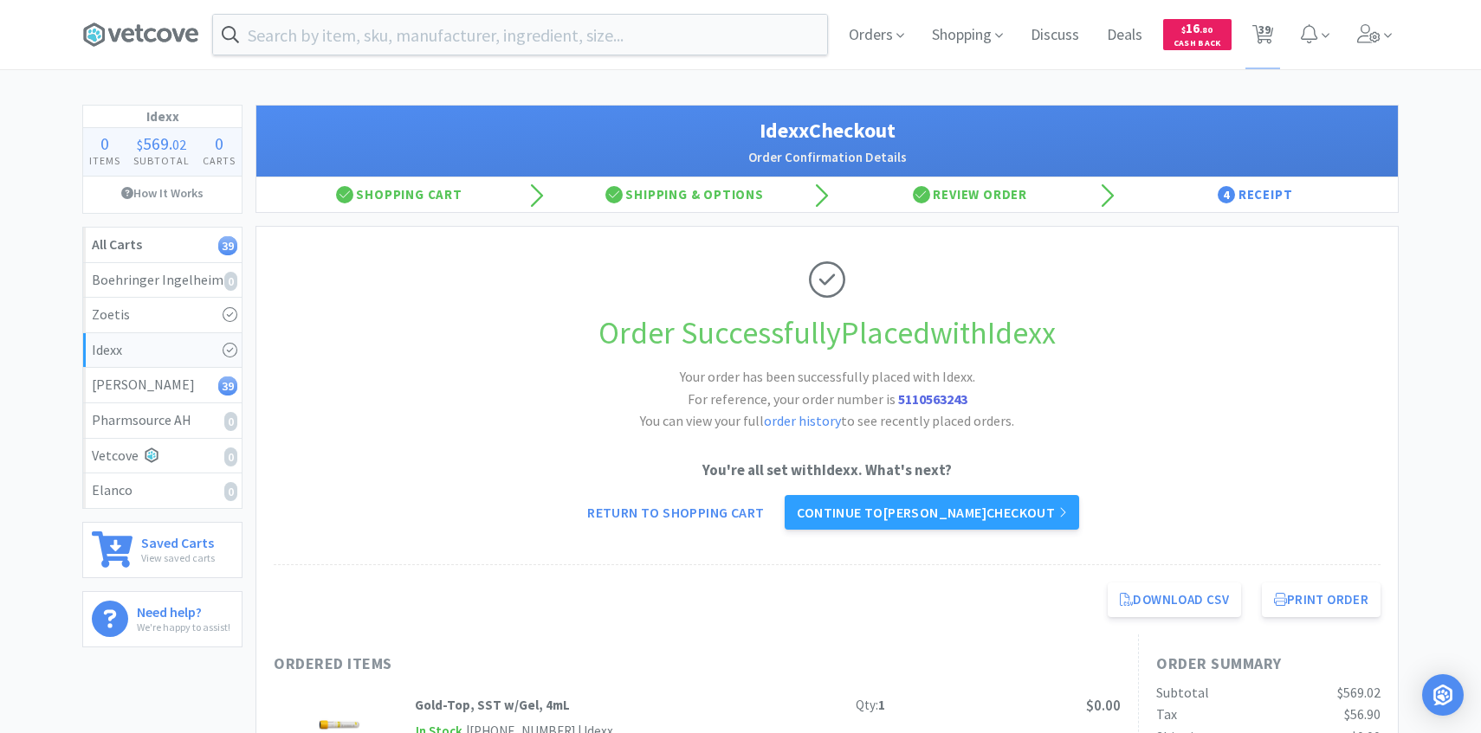
select select "1"
select select "2"
select select "1"
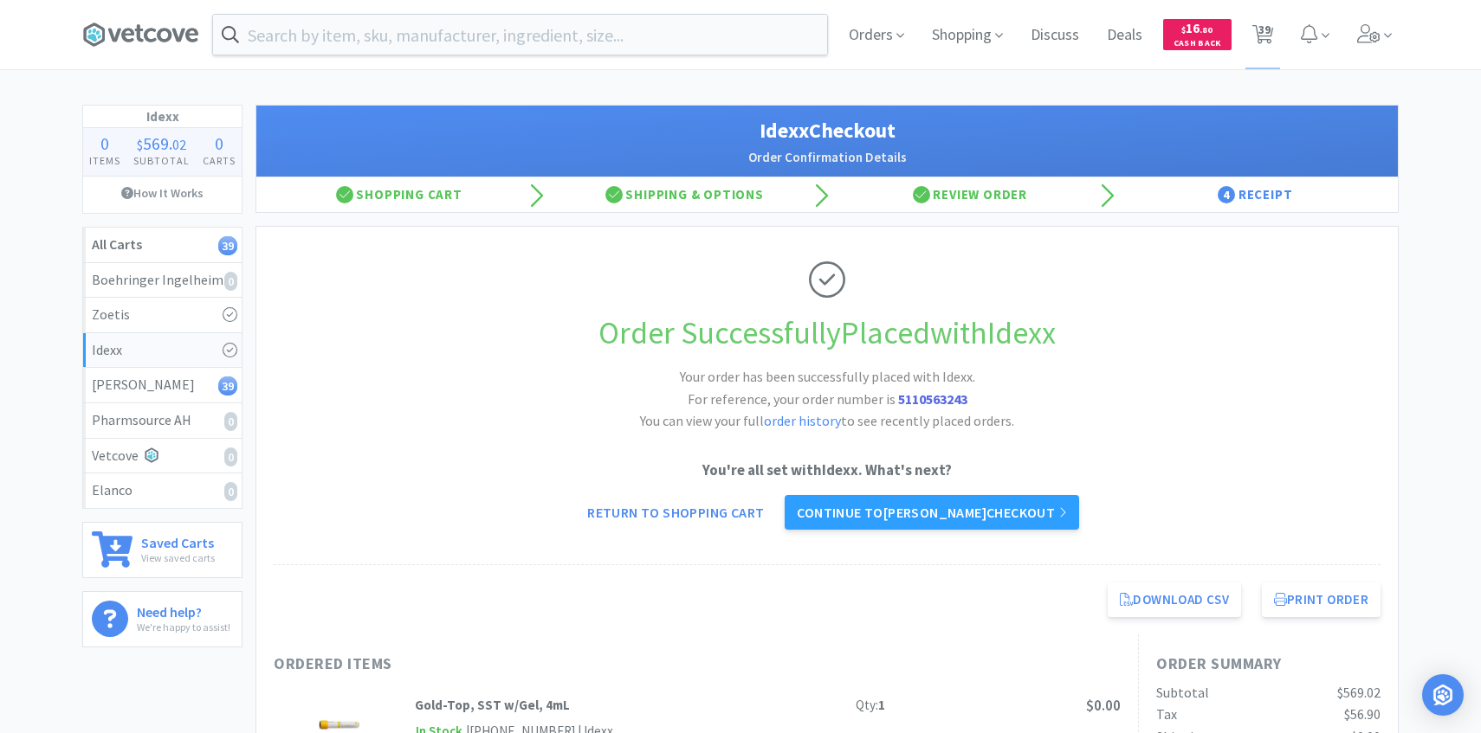
select select "1"
select select "5"
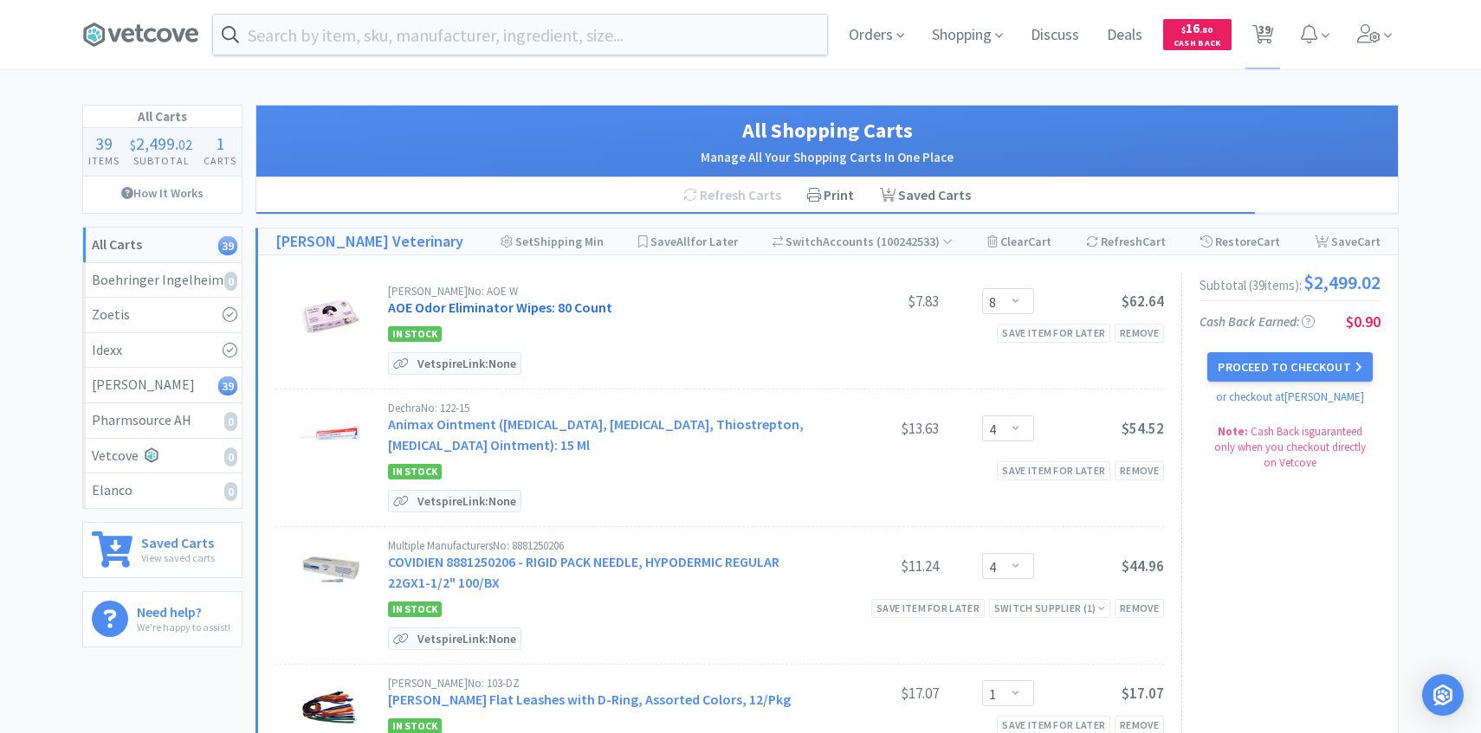
click at [583, 306] on link "AOE Odor Eliminator Wipes: 80 Count" at bounding box center [500, 307] width 224 height 17
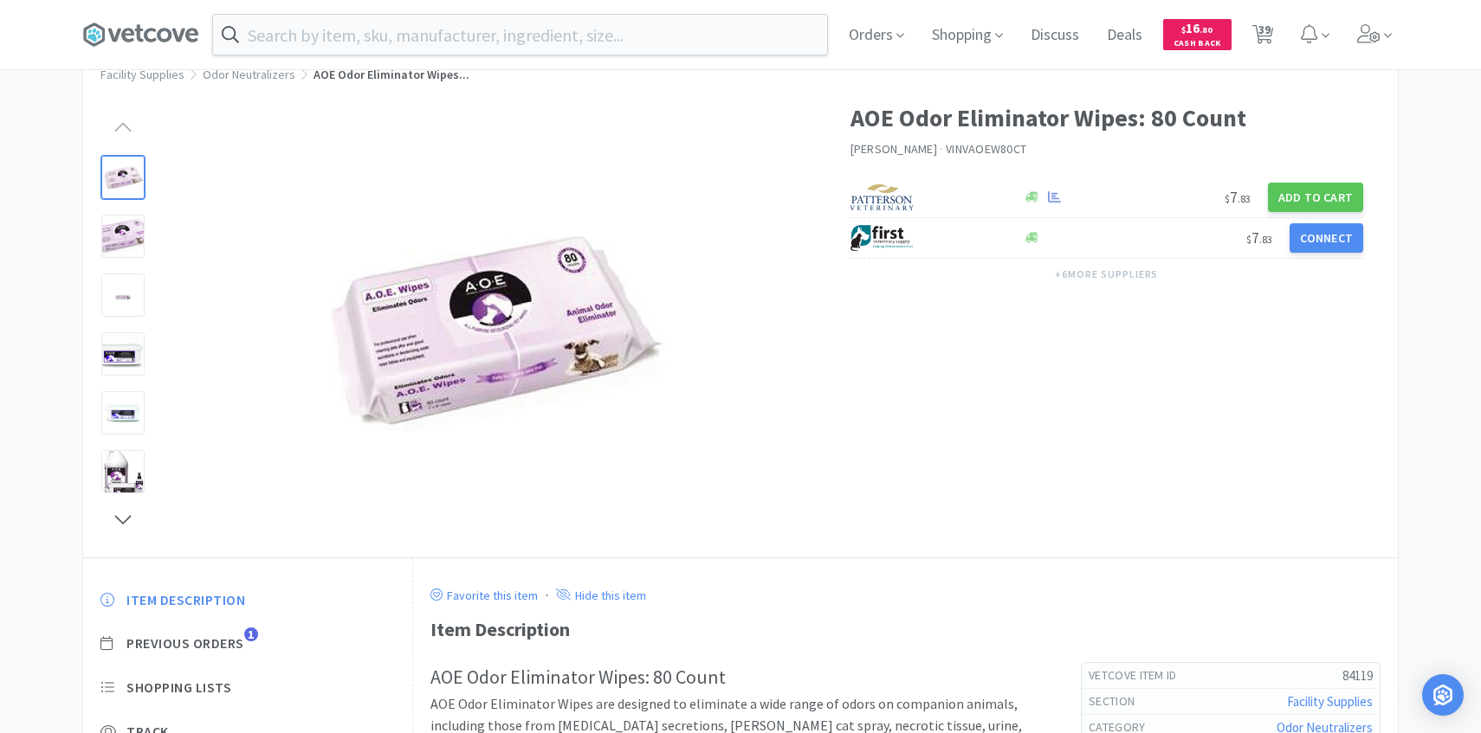
scroll to position [122, 0]
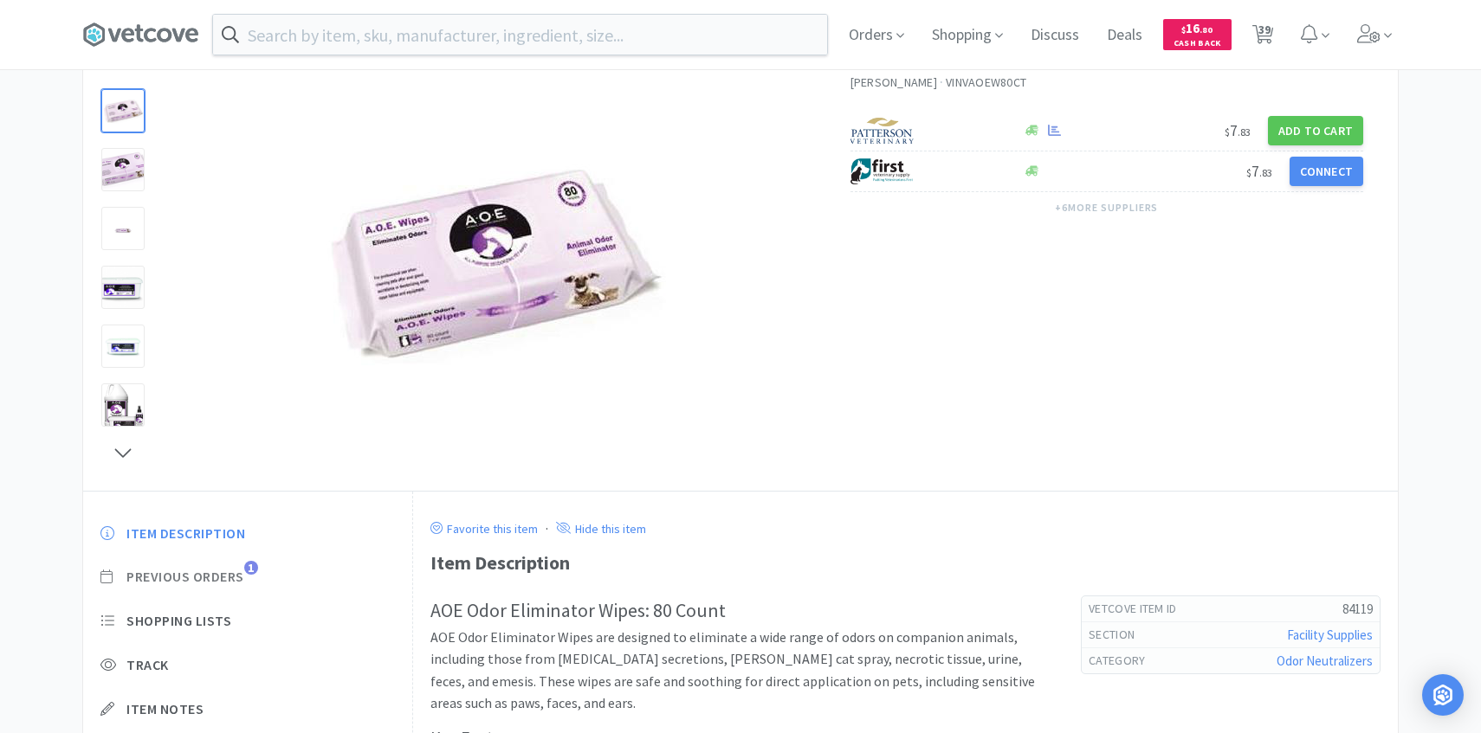
click at [242, 575] on span "Previous Orders" at bounding box center [185, 577] width 118 height 18
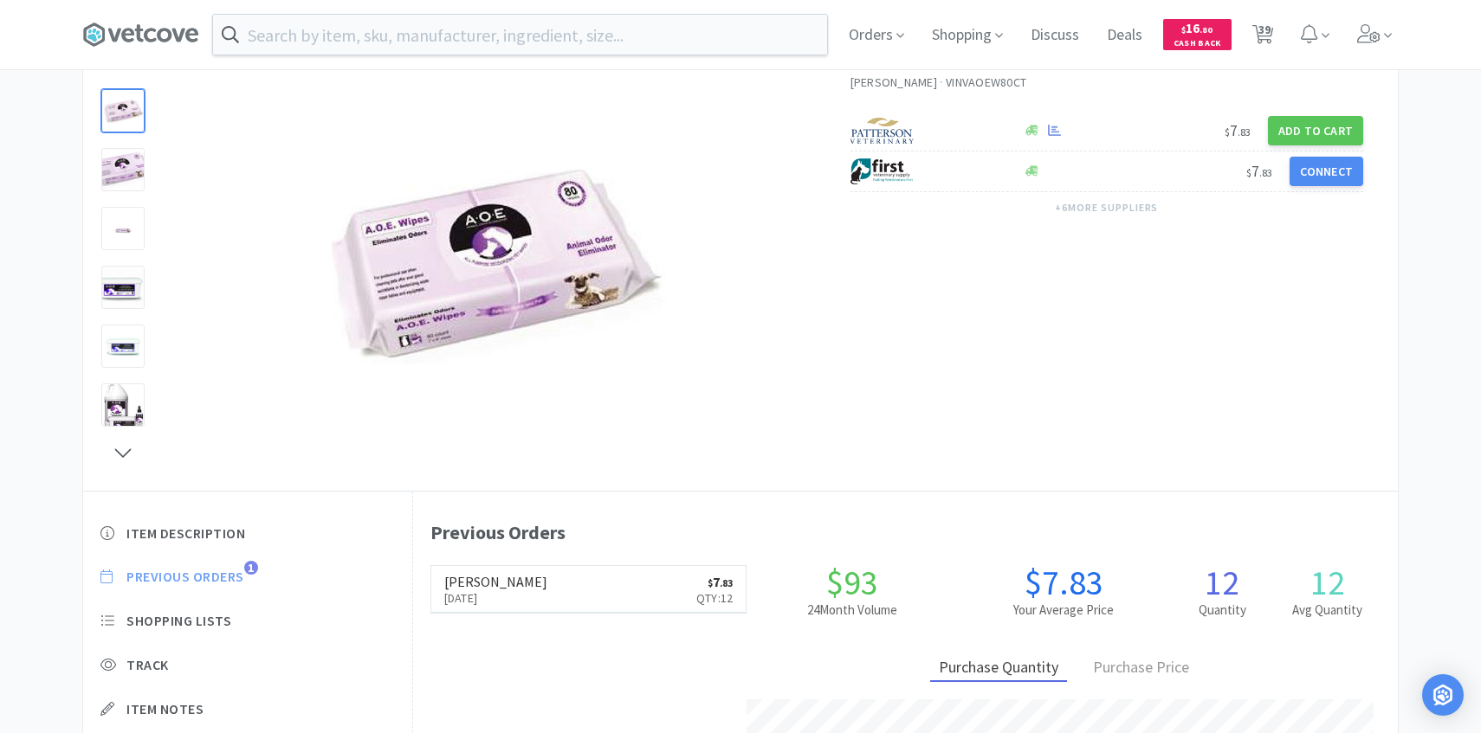
scroll to position [475, 985]
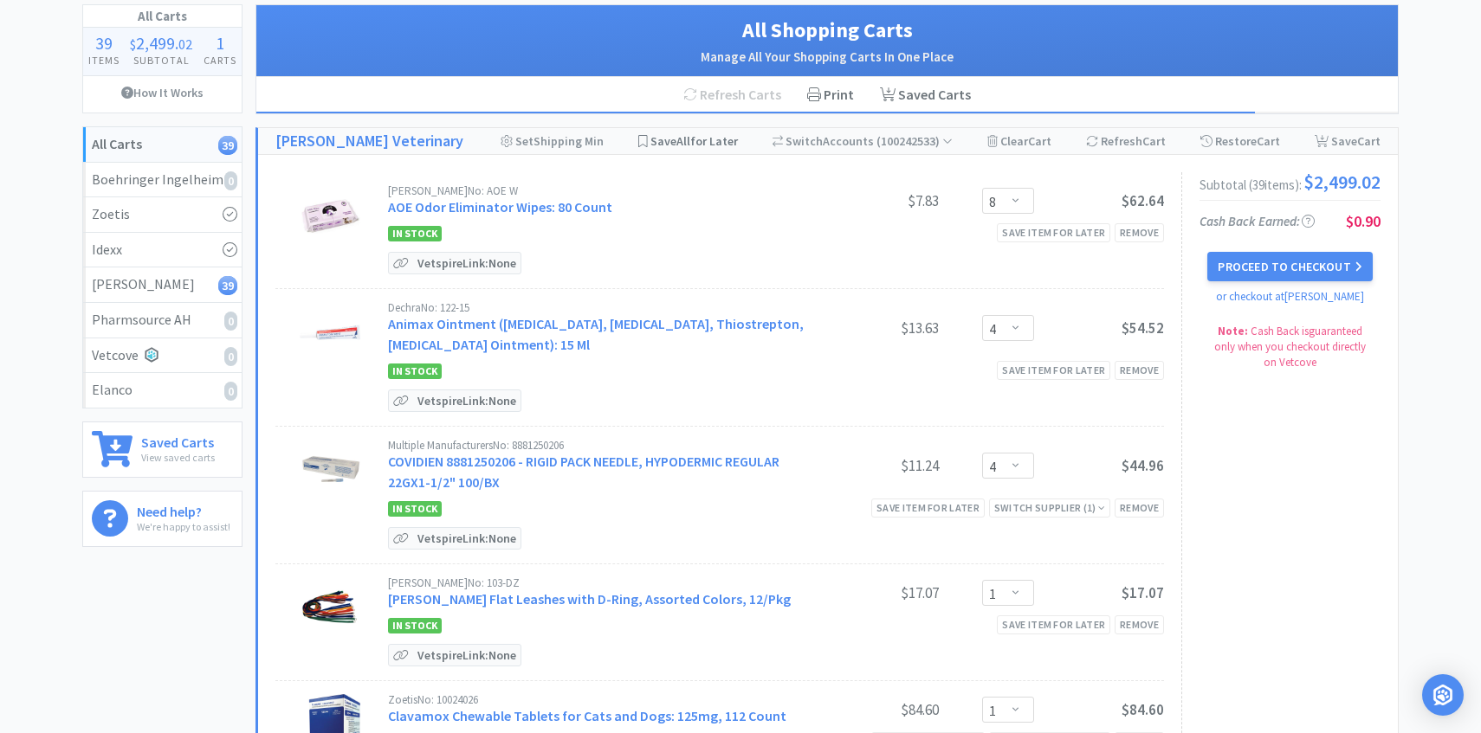
scroll to position [115, 0]
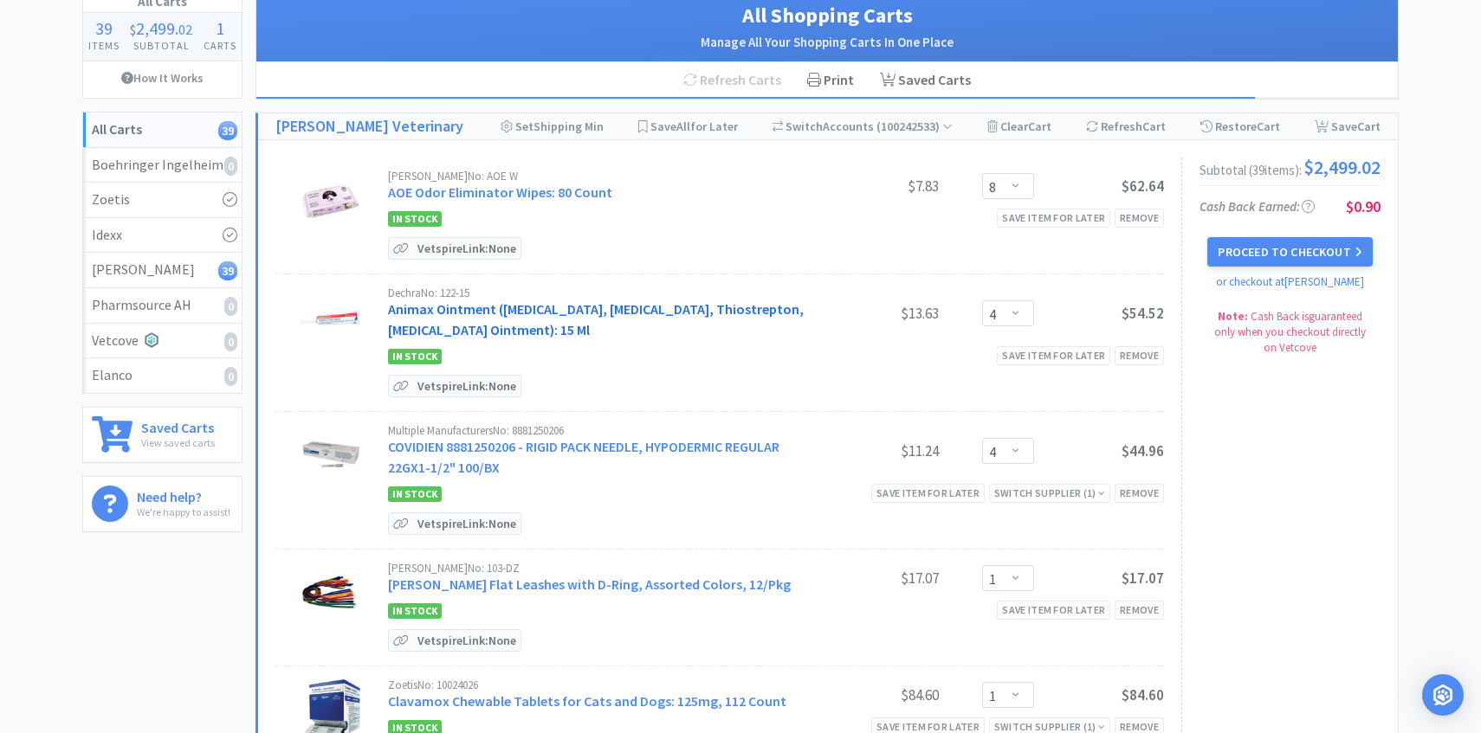
click at [558, 317] on link "Animax Ointment ([MEDICAL_DATA], [MEDICAL_DATA], Thiostrepton, [MEDICAL_DATA] O…" at bounding box center [596, 319] width 416 height 38
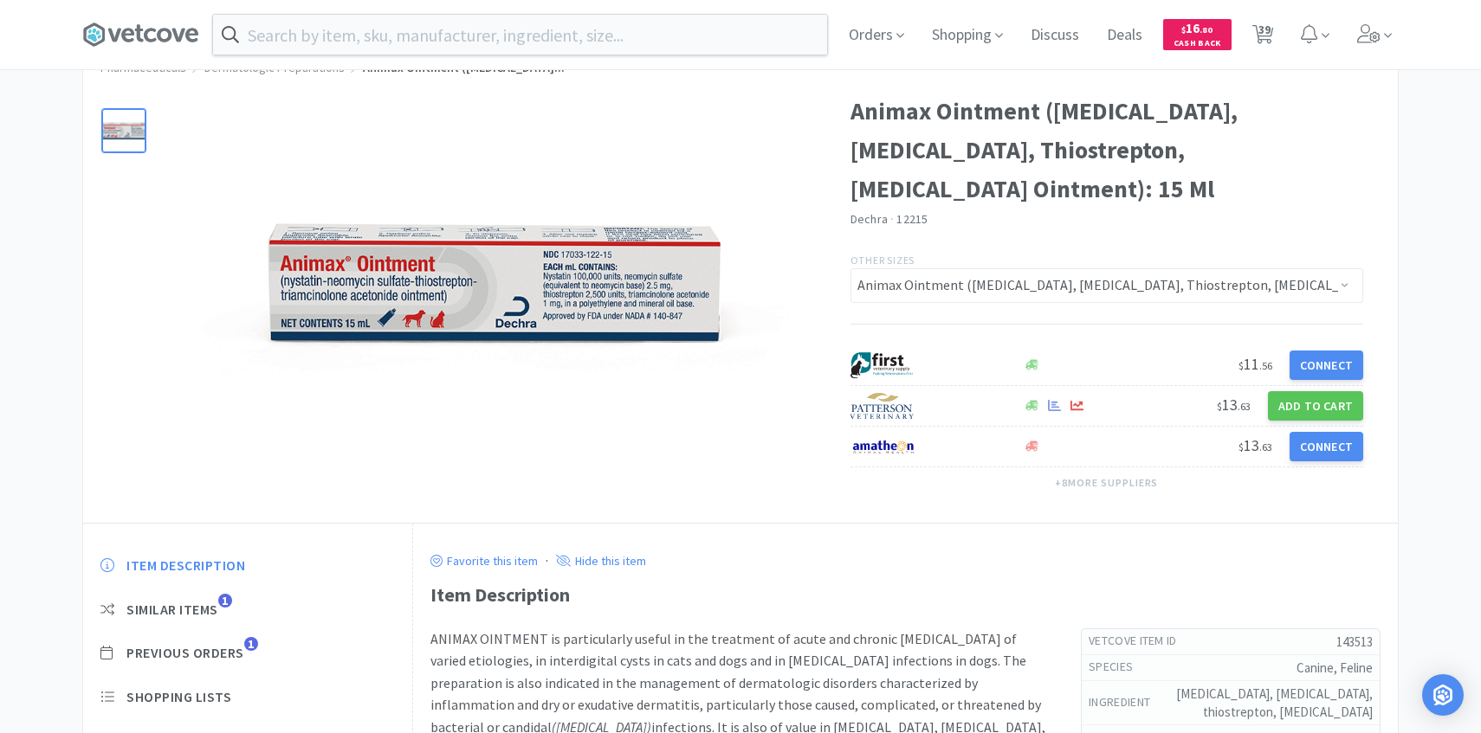
scroll to position [145, 0]
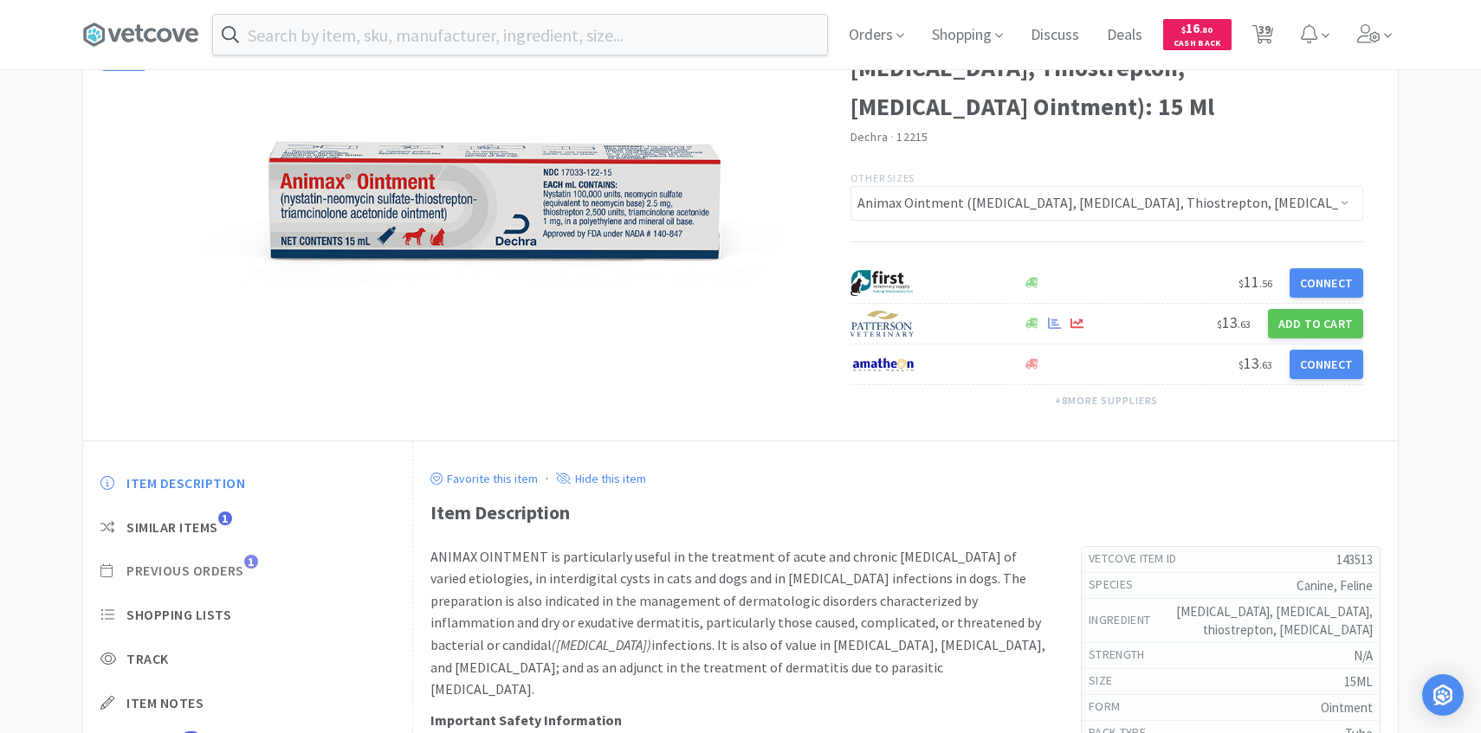
click at [242, 571] on span "Previous Orders" at bounding box center [185, 571] width 118 height 18
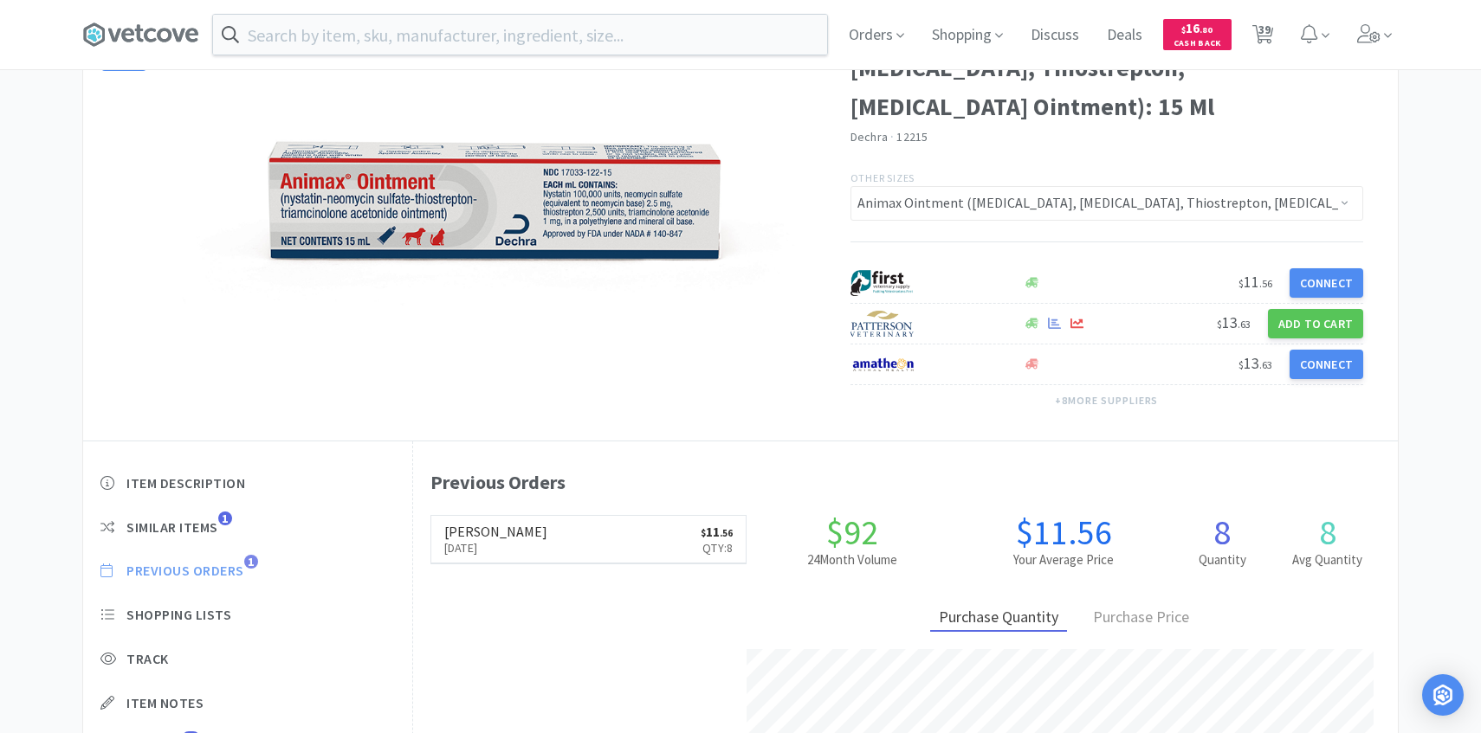
scroll to position [475, 985]
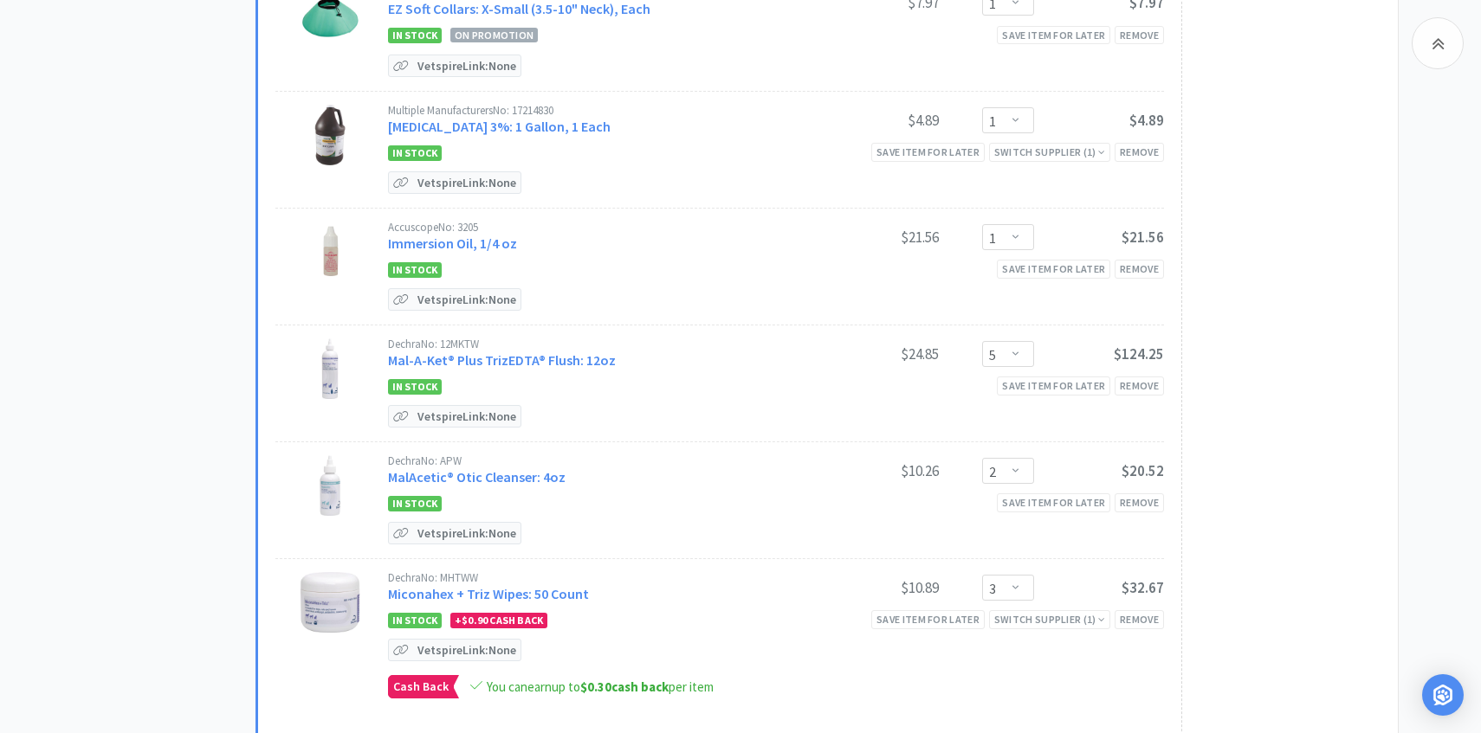
scroll to position [2339, 0]
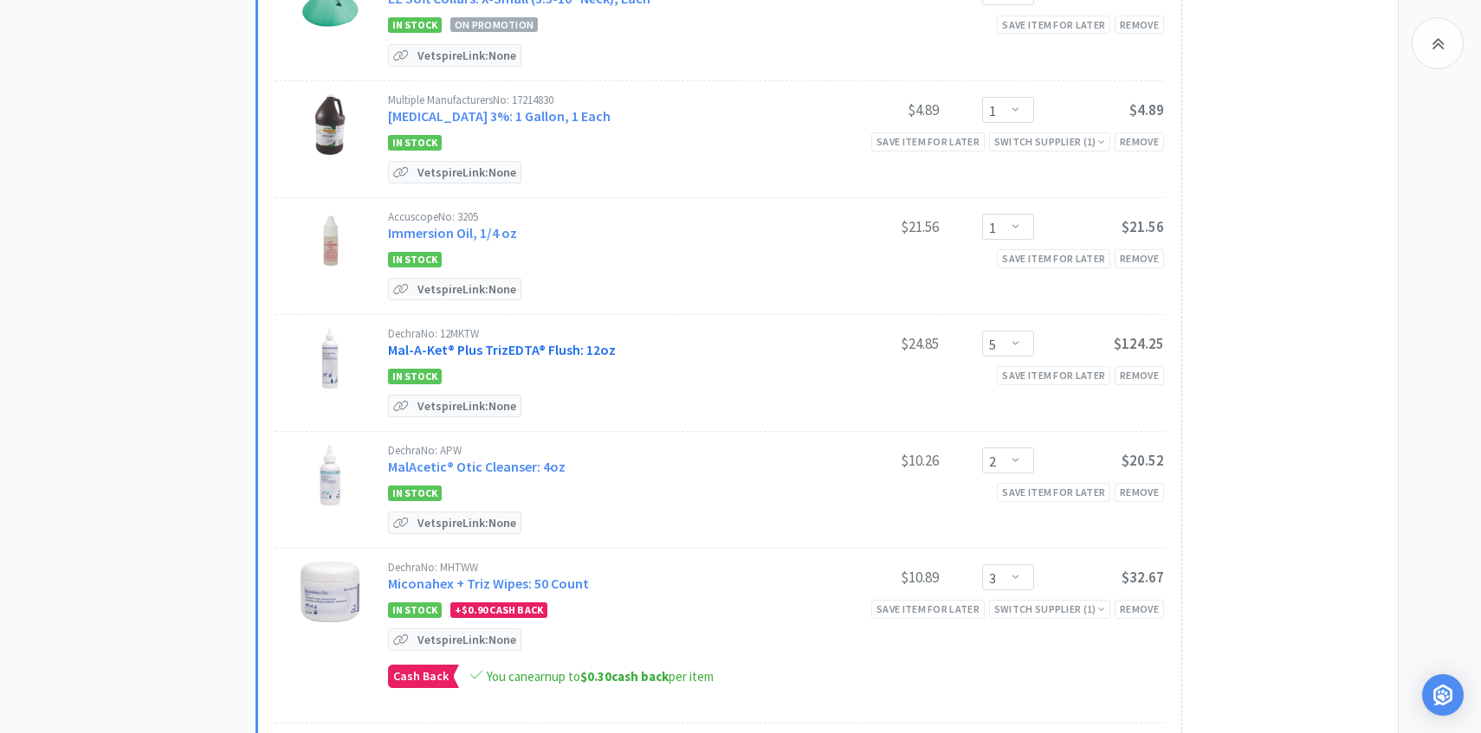
click at [571, 341] on link "Mal-A-Ket® Plus TrizEDTA® Flush: 12oz" at bounding box center [502, 349] width 228 height 17
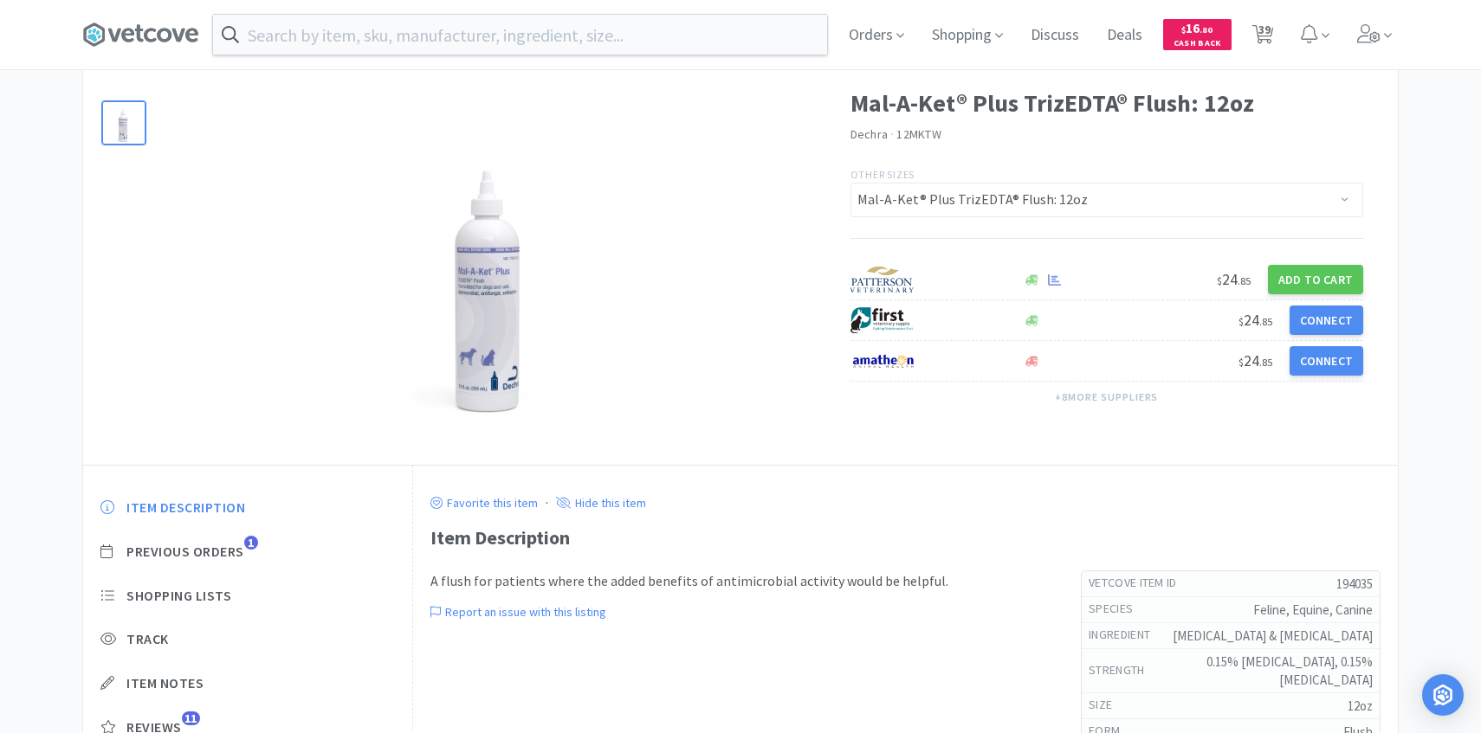
scroll to position [142, 0]
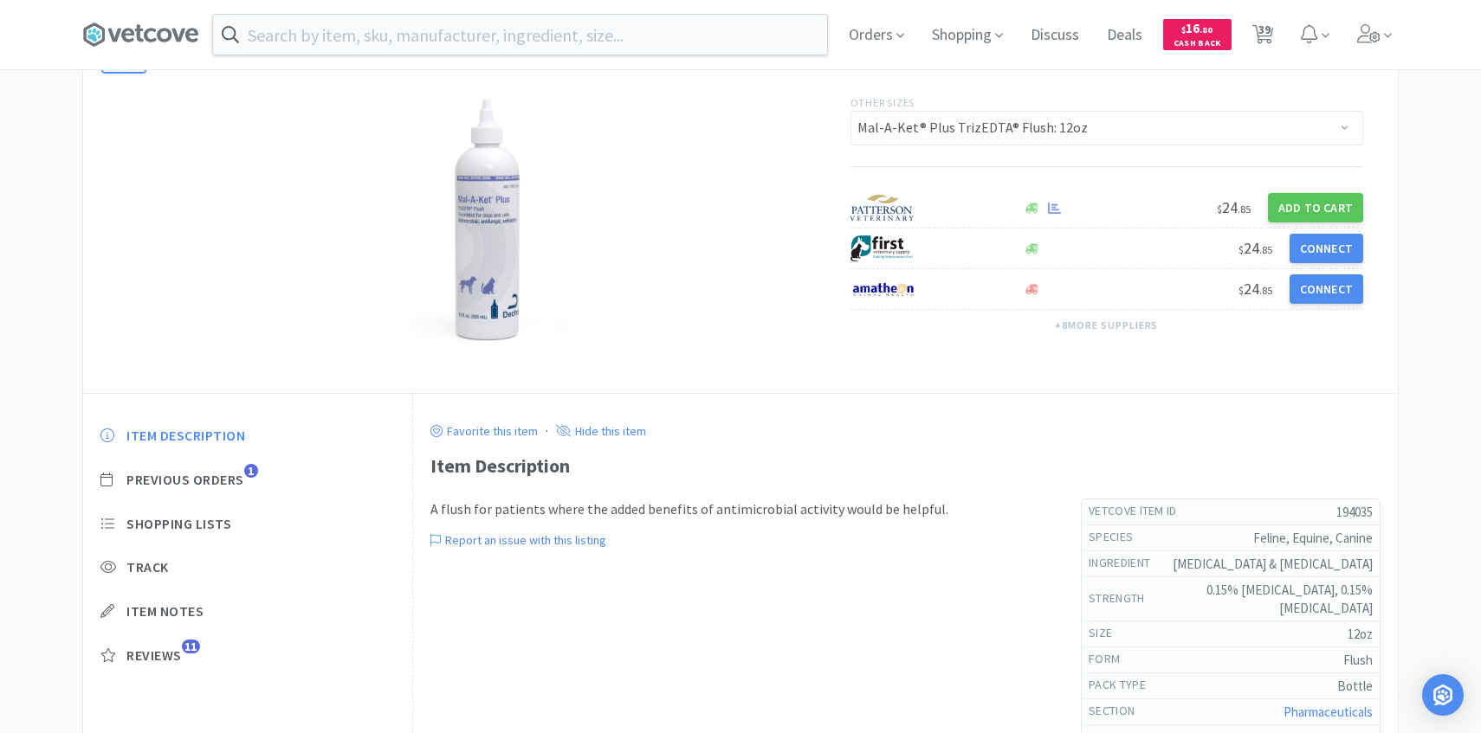
click at [223, 489] on div "Item Description Previous Orders 1 Shopping Lists Track Item Notes Reviews 11" at bounding box center [247, 559] width 329 height 299
click at [226, 475] on span "Previous Orders" at bounding box center [185, 480] width 118 height 18
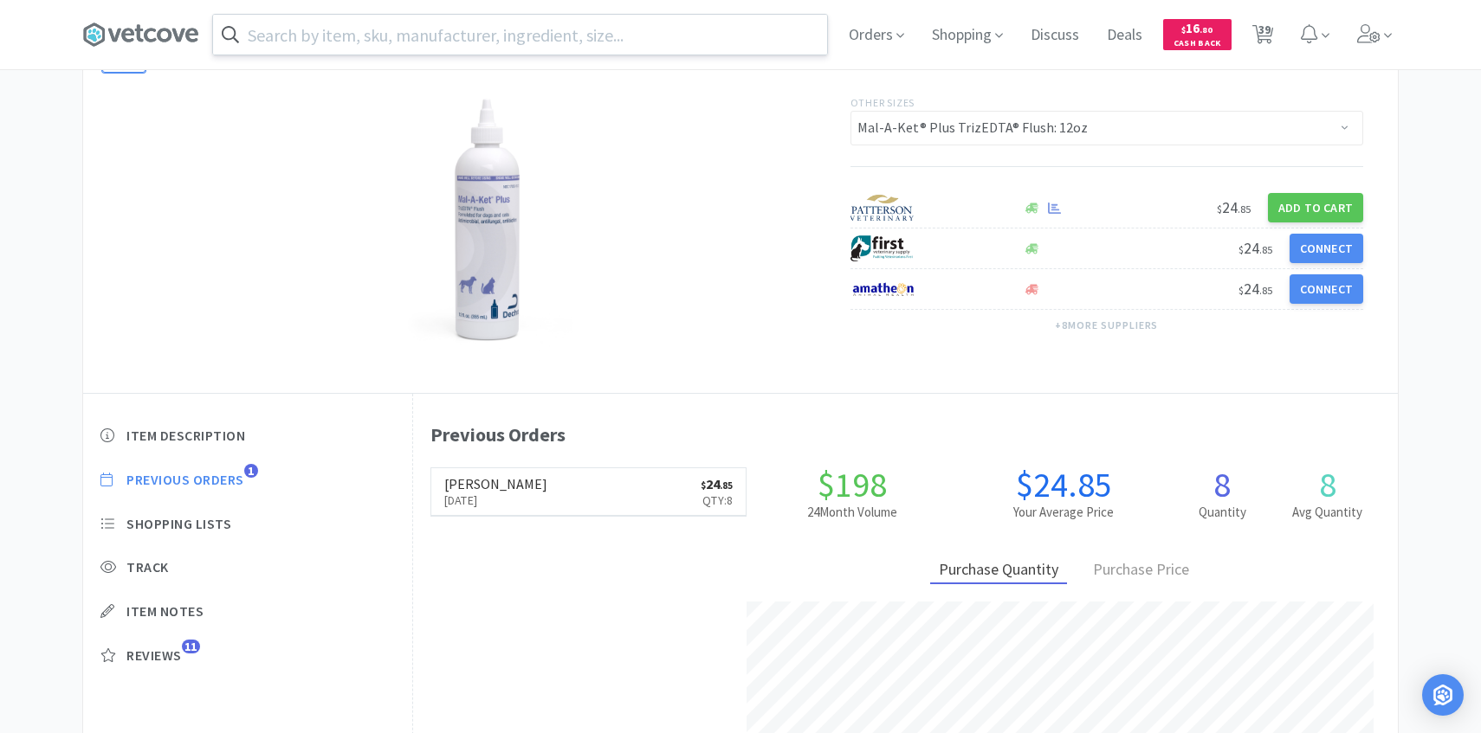
scroll to position [475, 985]
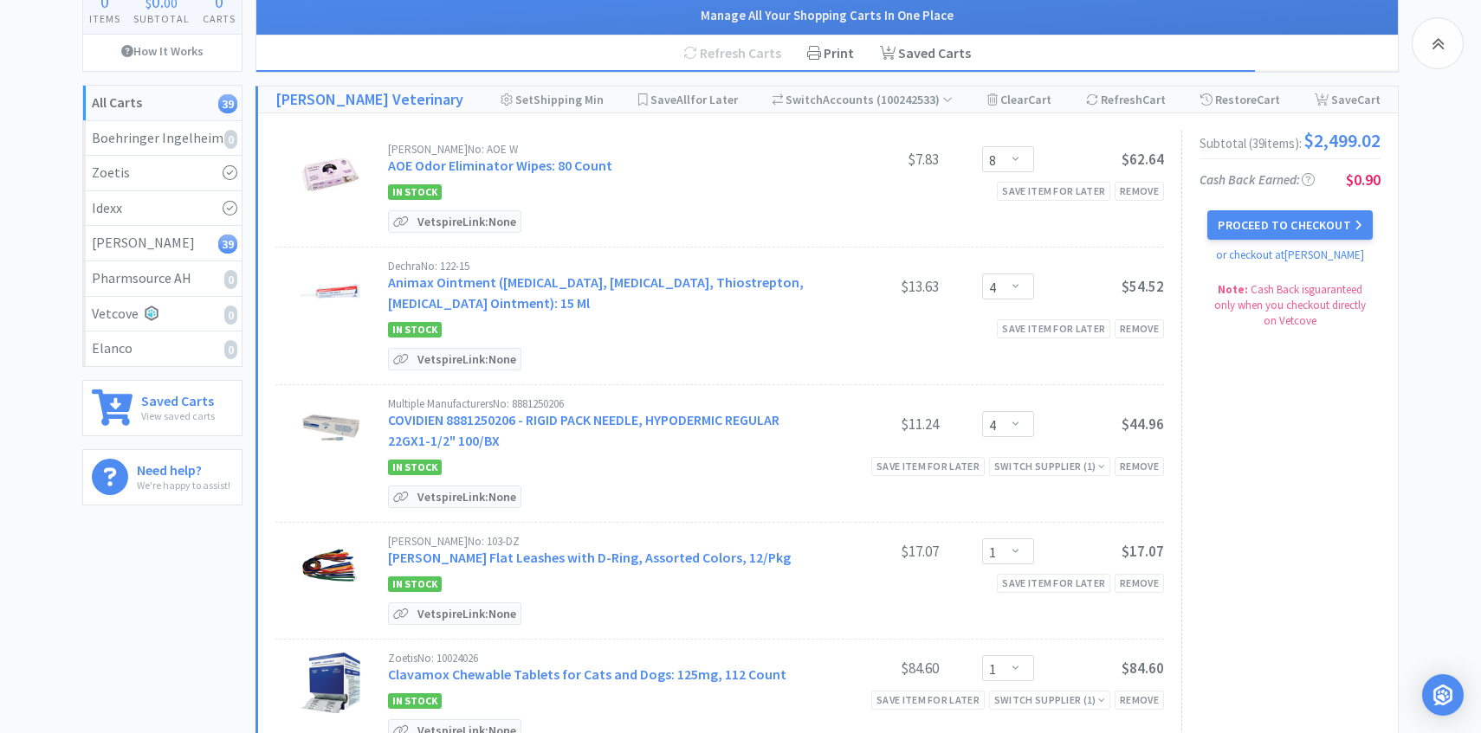
scroll to position [2339, 0]
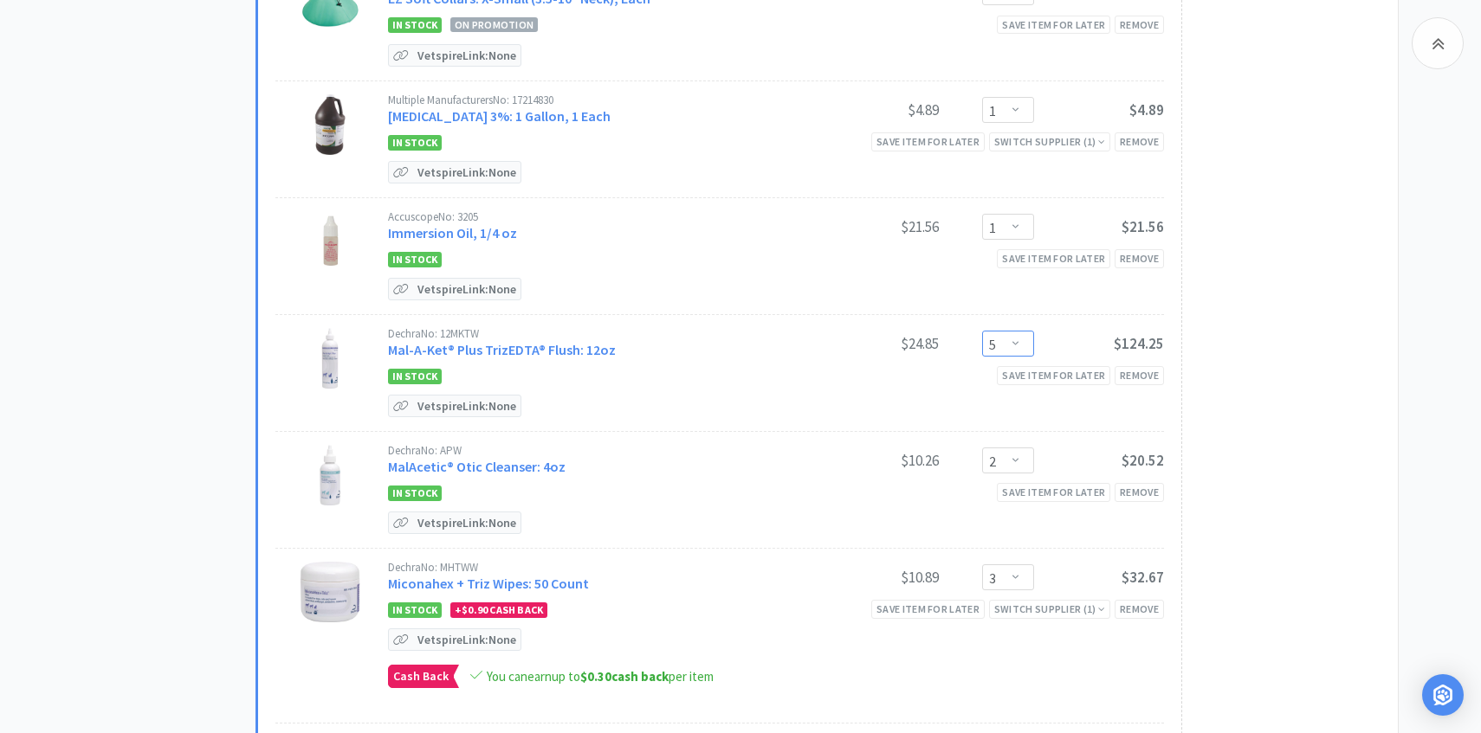
click at [1029, 331] on select "Enter Quantity 1 2 3 4 5 6 7 8 9 10 11 12 13 14 15 16 17 18 19 20 Enter Quantity" at bounding box center [1008, 344] width 52 height 26
click at [982, 331] on select "Enter Quantity 1 2 3 4 5 6 7 8 9 10 11 12 13 14 15 16 17 18 19 20 Enter Quantity" at bounding box center [1008, 344] width 52 height 26
click at [518, 464] on link "MalAcetic® Otic Cleanser: 4oz" at bounding box center [477, 466] width 178 height 17
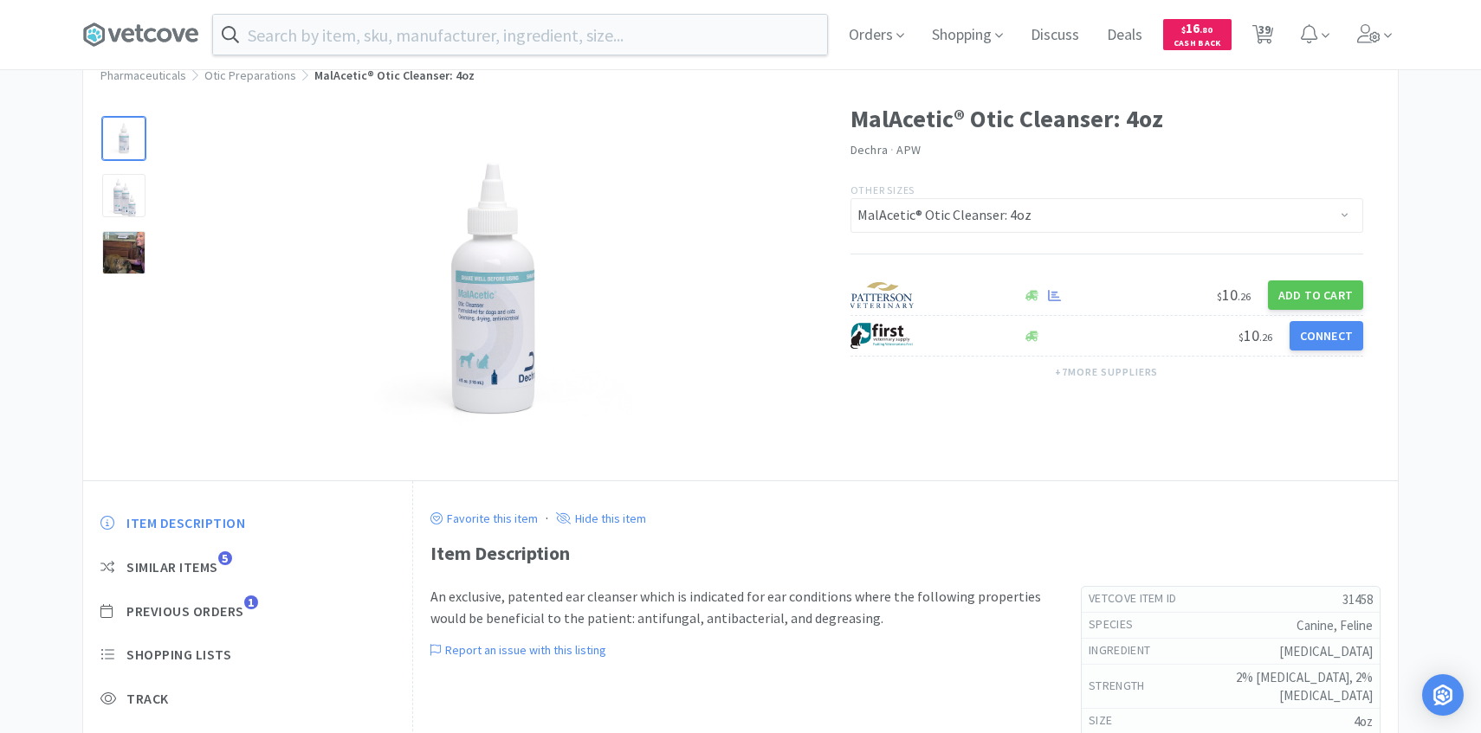
scroll to position [102, 0]
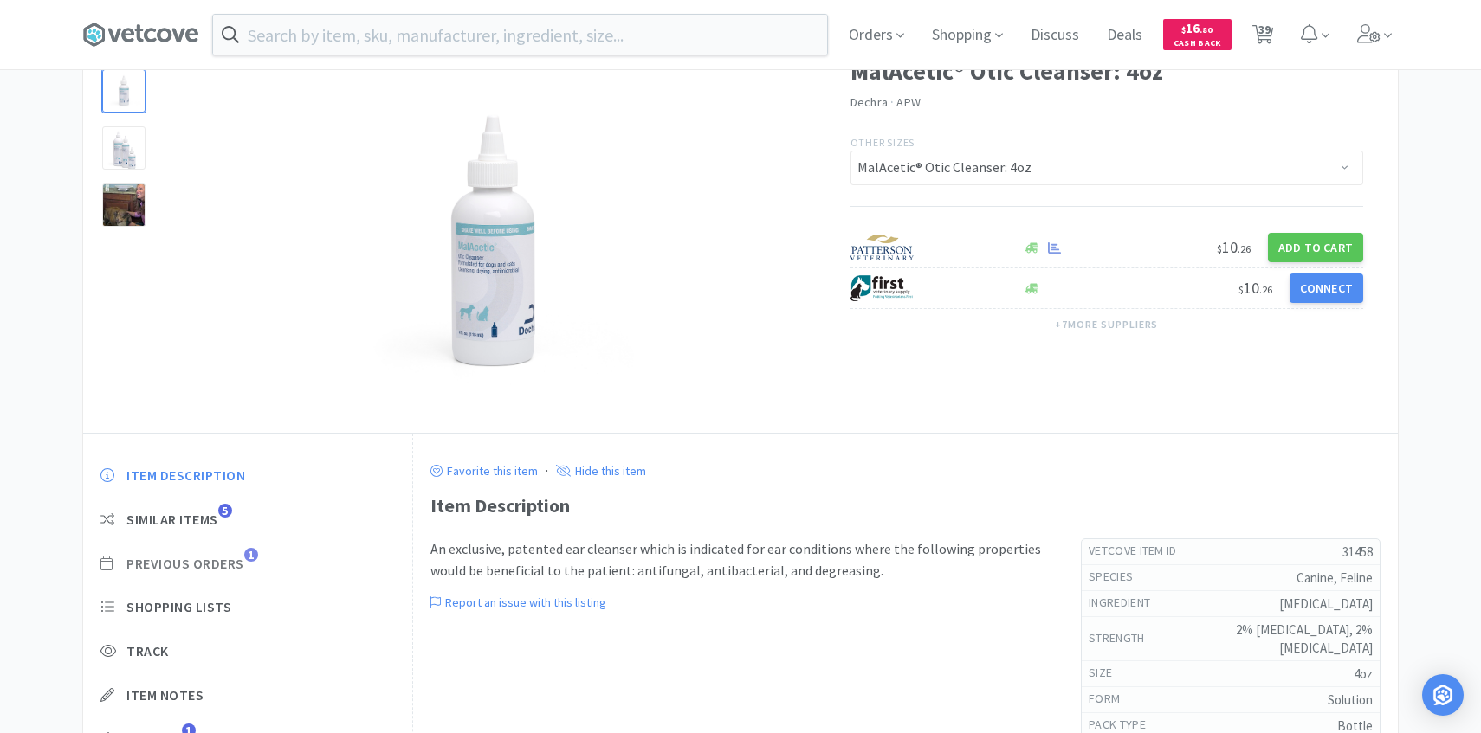
click at [236, 567] on span "Previous Orders" at bounding box center [185, 564] width 118 height 18
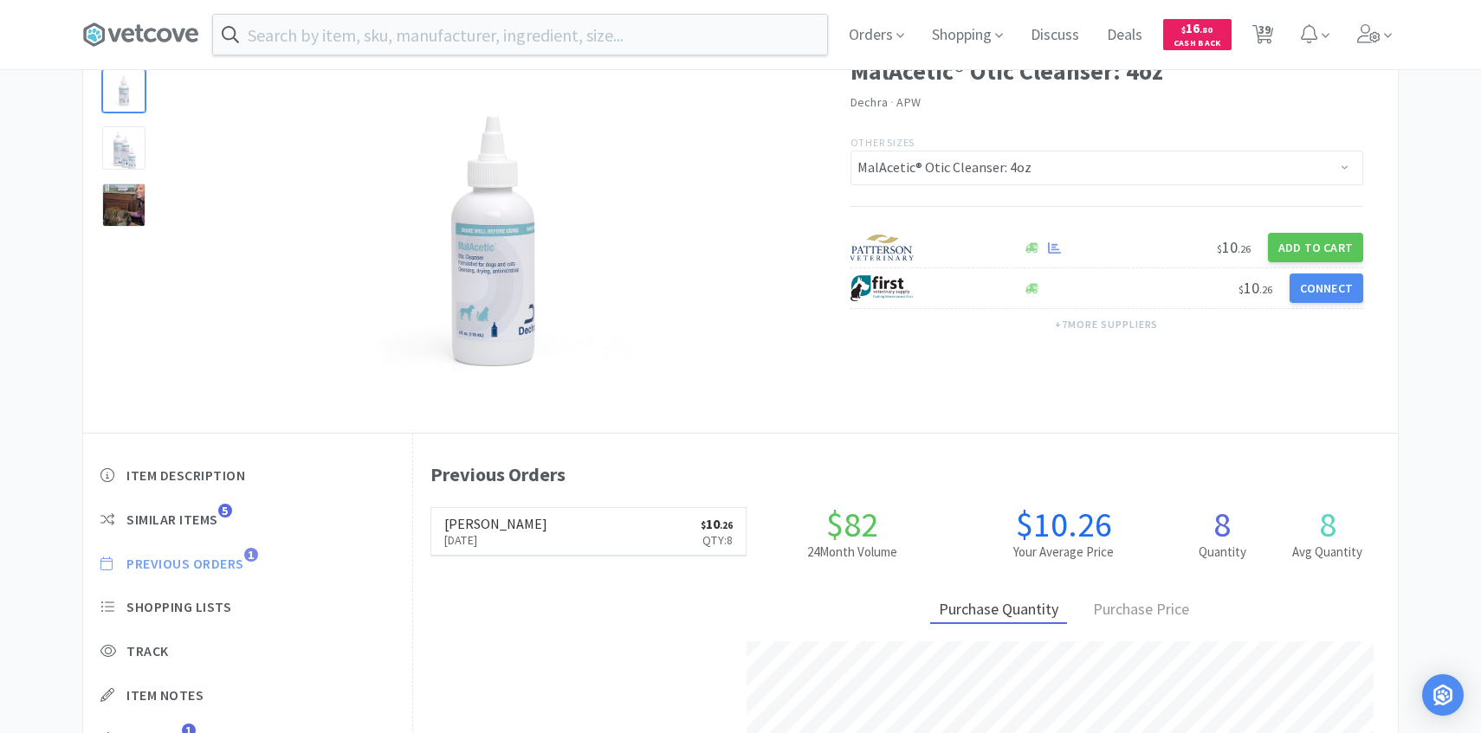
scroll to position [475, 985]
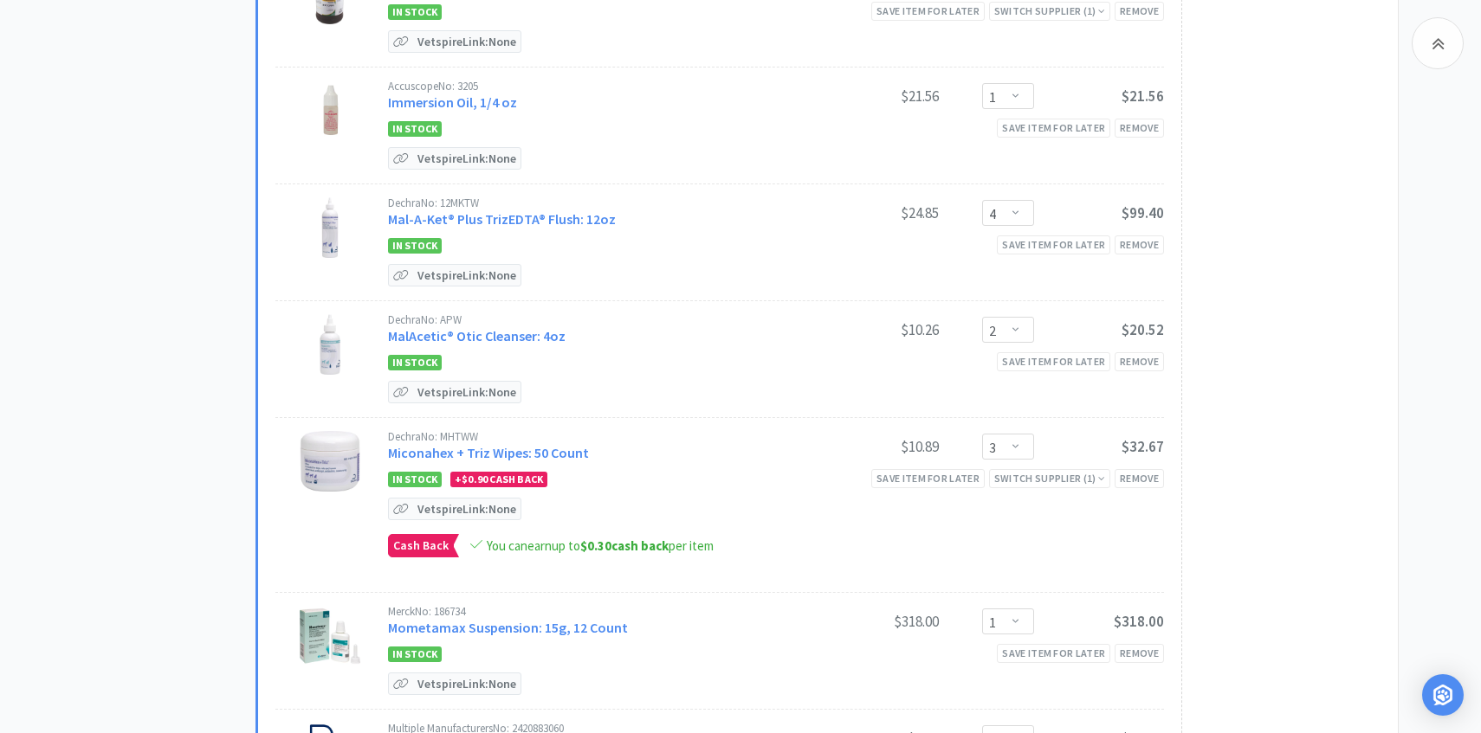
scroll to position [2479, 0]
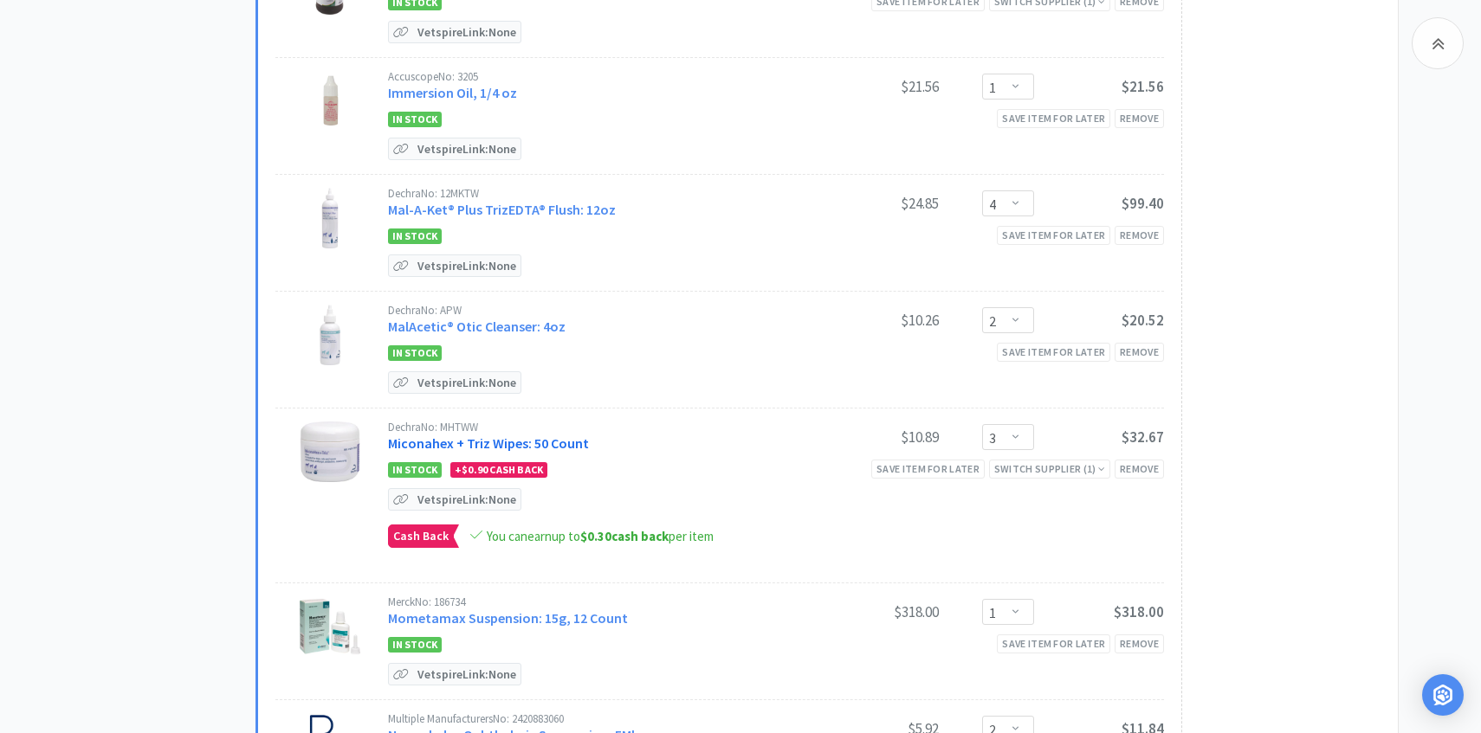
click at [513, 436] on link "Miconahex + Triz Wipes: 50 Count" at bounding box center [488, 443] width 201 height 17
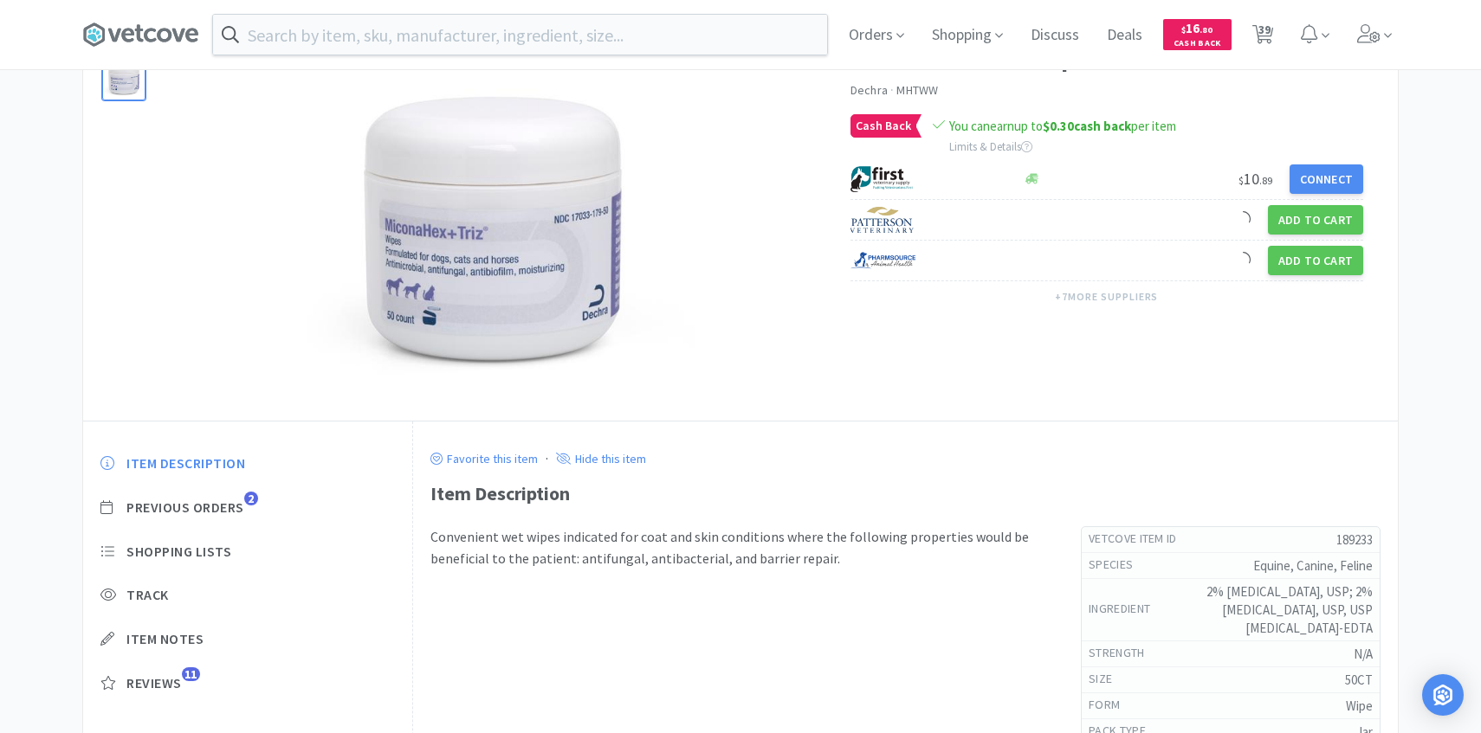
scroll to position [131, 0]
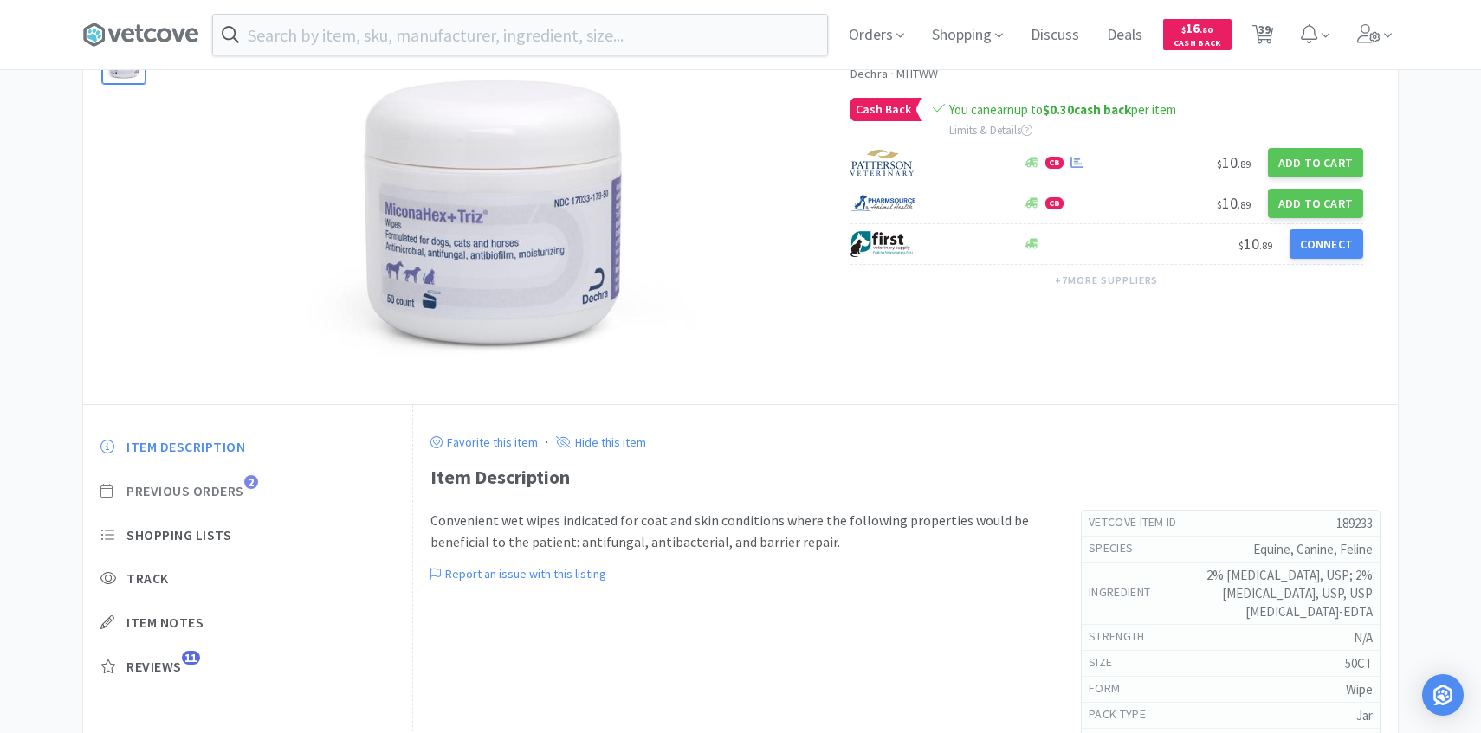
click at [233, 493] on span "Previous Orders" at bounding box center [185, 491] width 118 height 18
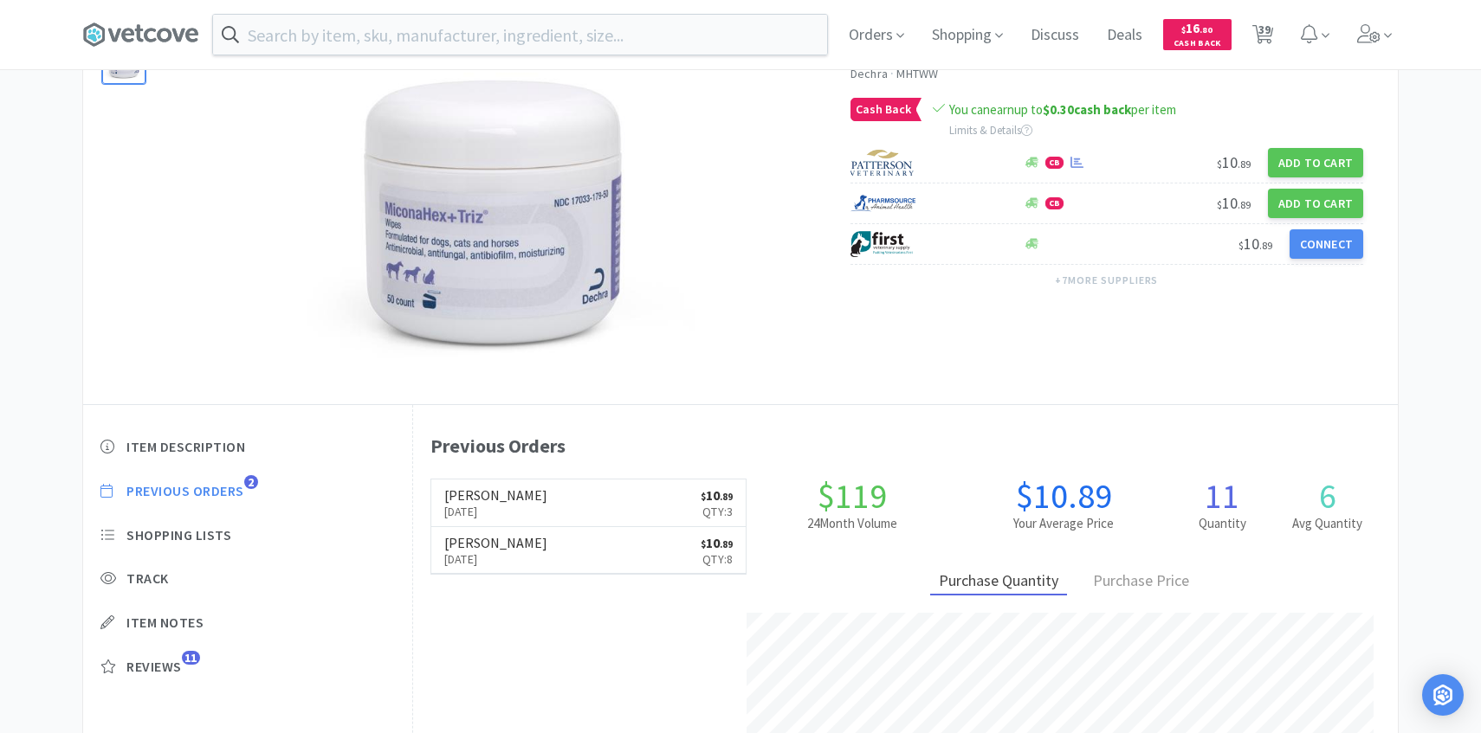
scroll to position [475, 985]
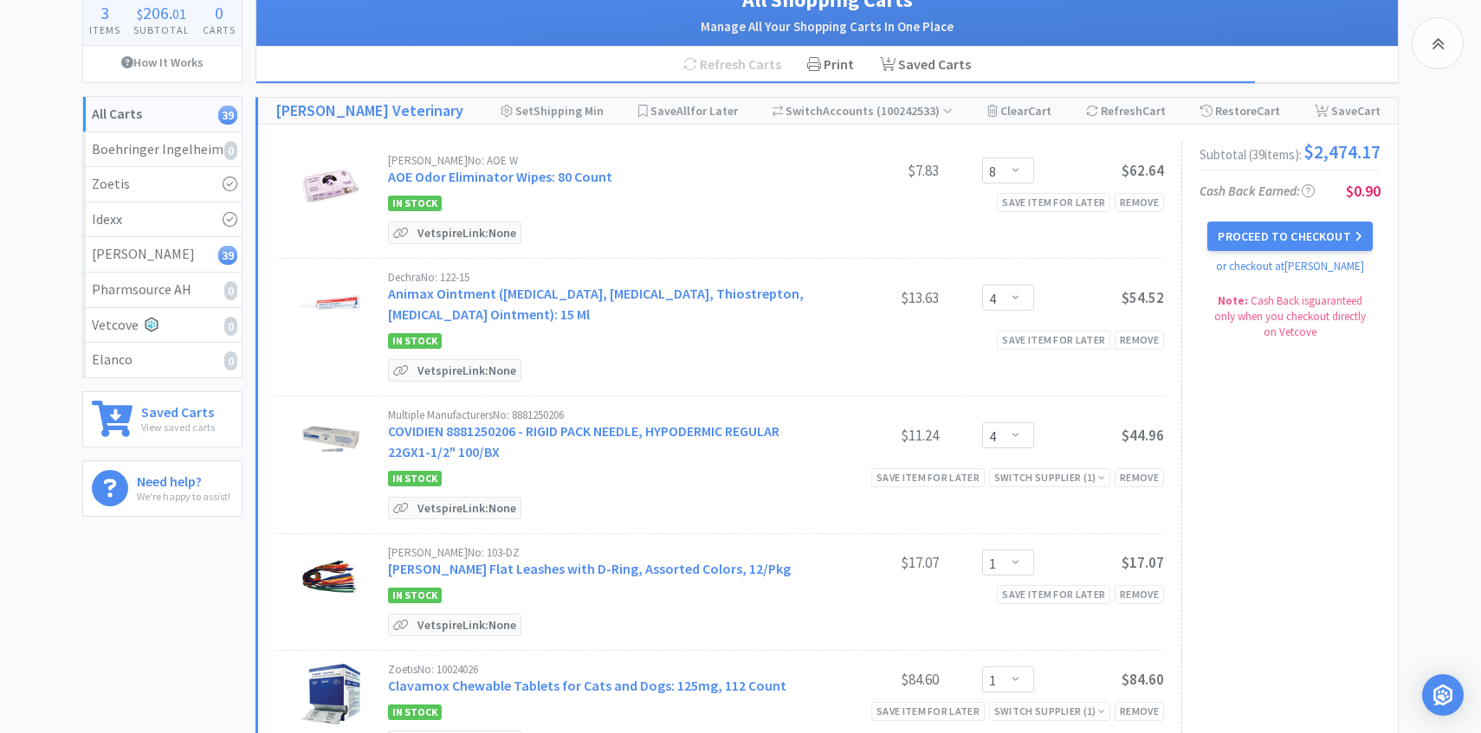
scroll to position [2479, 0]
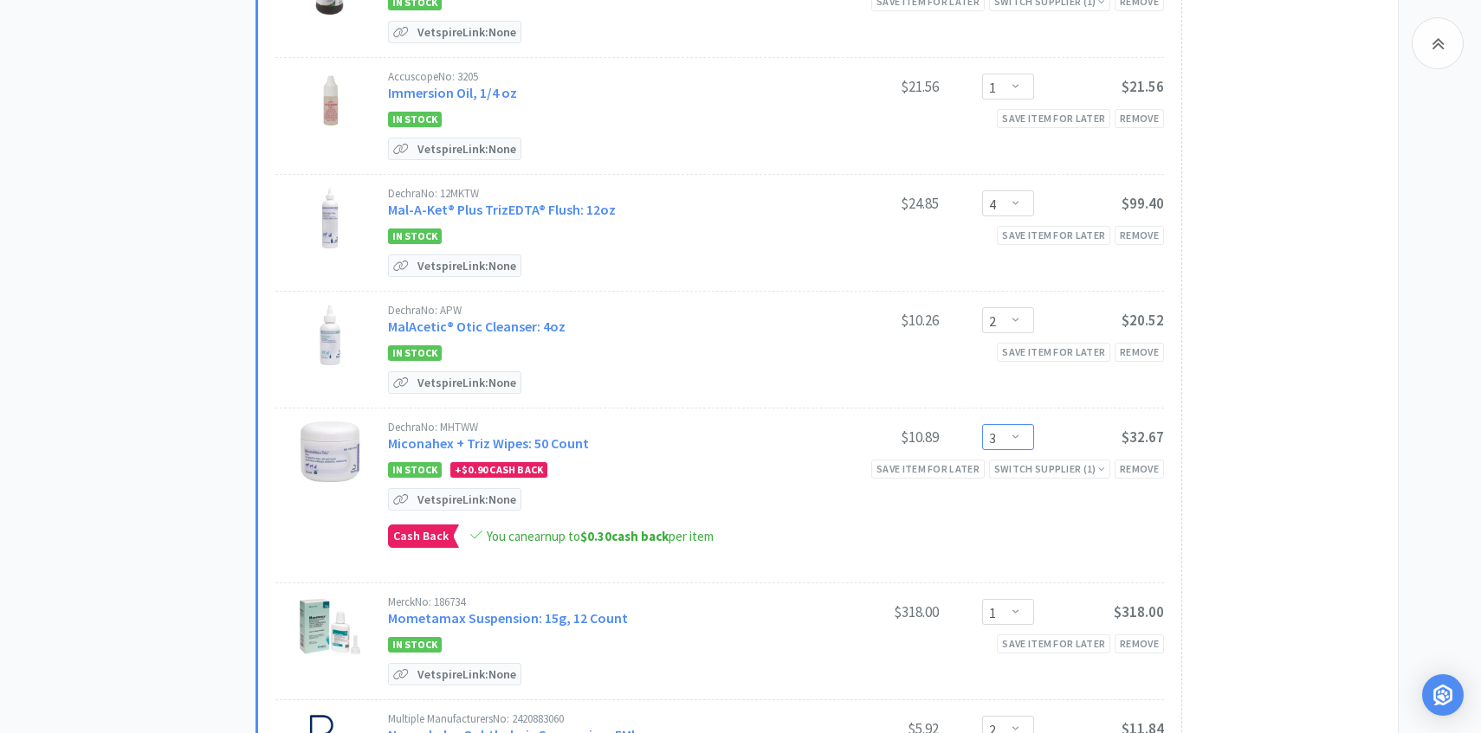
click at [1004, 433] on select "Enter Quantity 1 2 3 4 5 6 7 8 9 10 11 12 13 14 15 16 17 18 19 20 Enter Quantity" at bounding box center [1008, 437] width 52 height 26
click at [982, 424] on select "Enter Quantity 1 2 3 4 5 6 7 8 9 10 11 12 13 14 15 16 17 18 19 20 Enter Quantity" at bounding box center [1008, 437] width 52 height 26
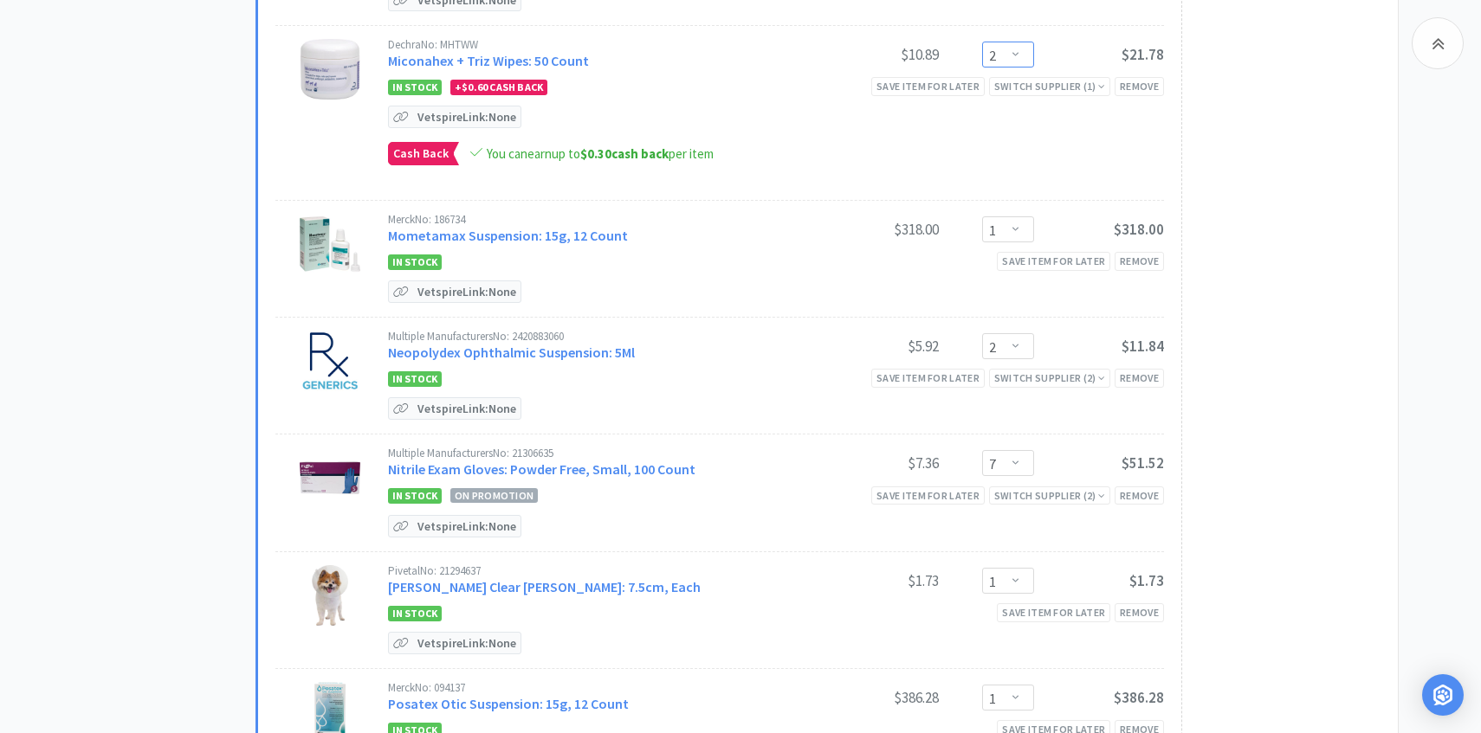
scroll to position [2959, 0]
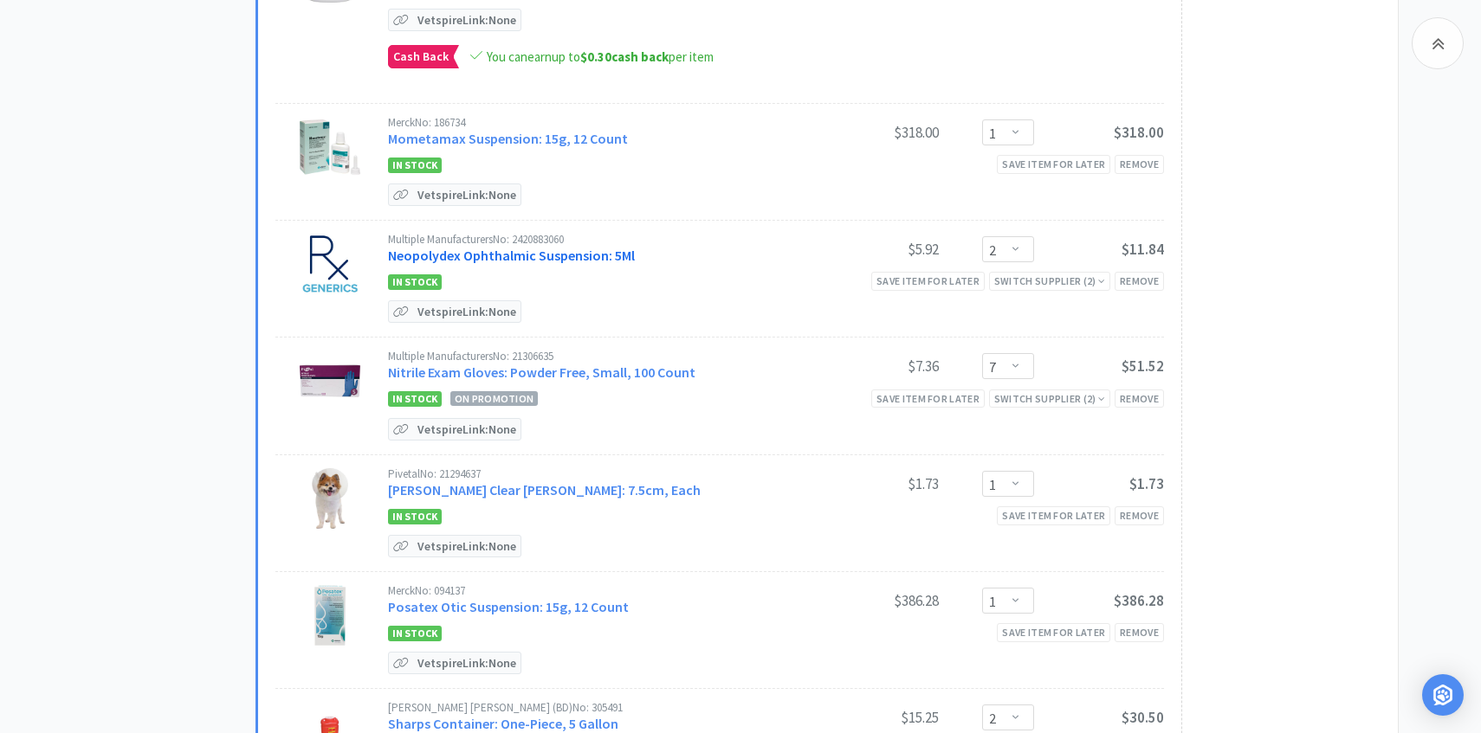
click at [578, 247] on link "Neopolydex Ophthalmic Suspension: 5Ml" at bounding box center [511, 255] width 247 height 17
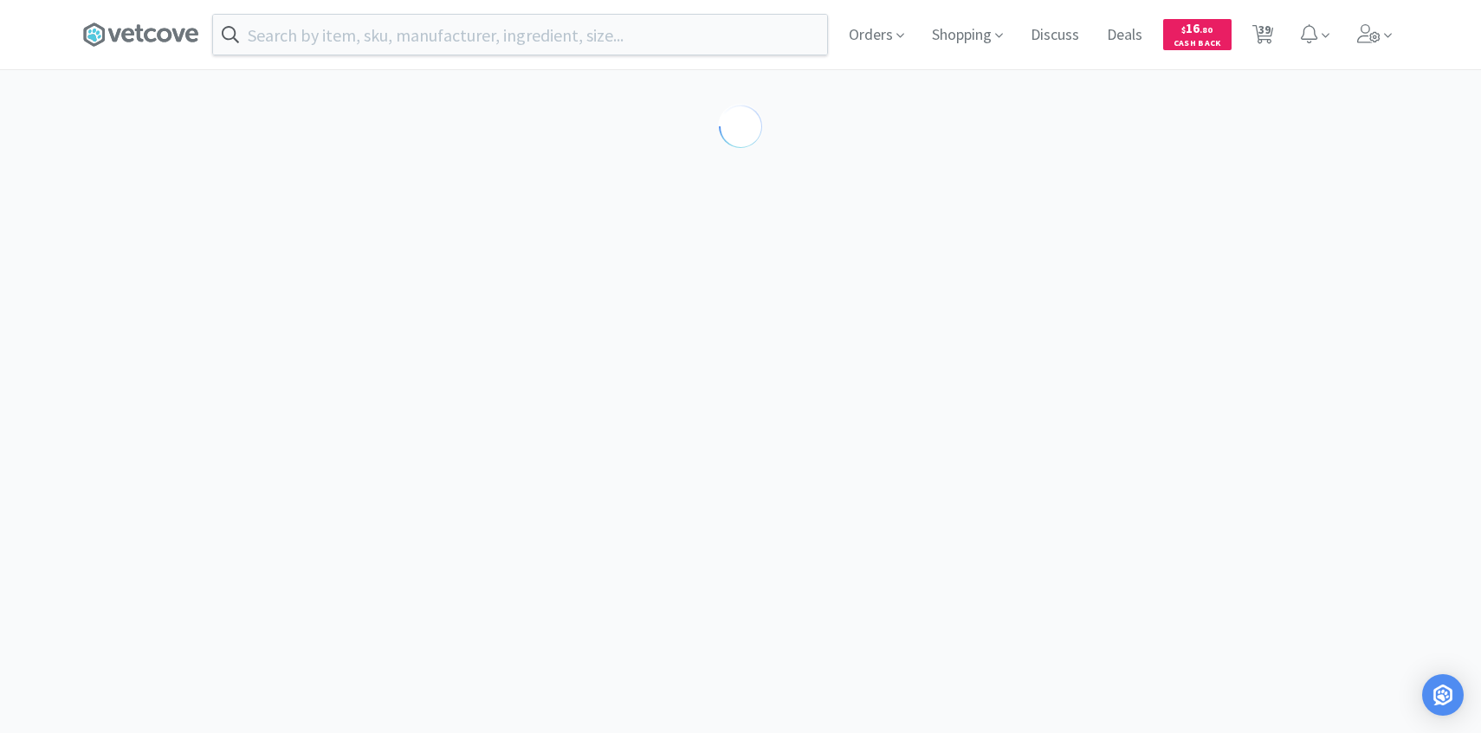
scroll to position [117, 0]
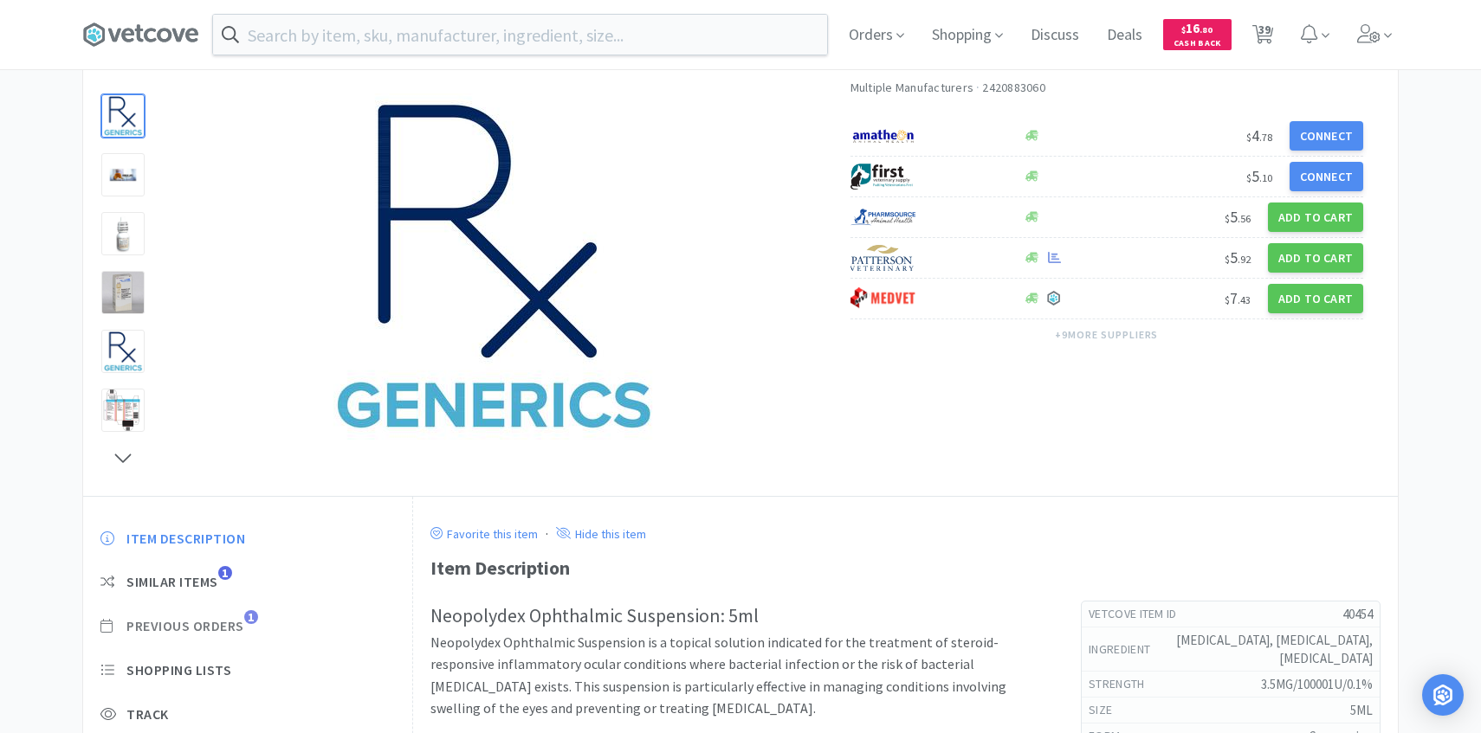
click at [239, 620] on span "Previous Orders" at bounding box center [185, 626] width 118 height 18
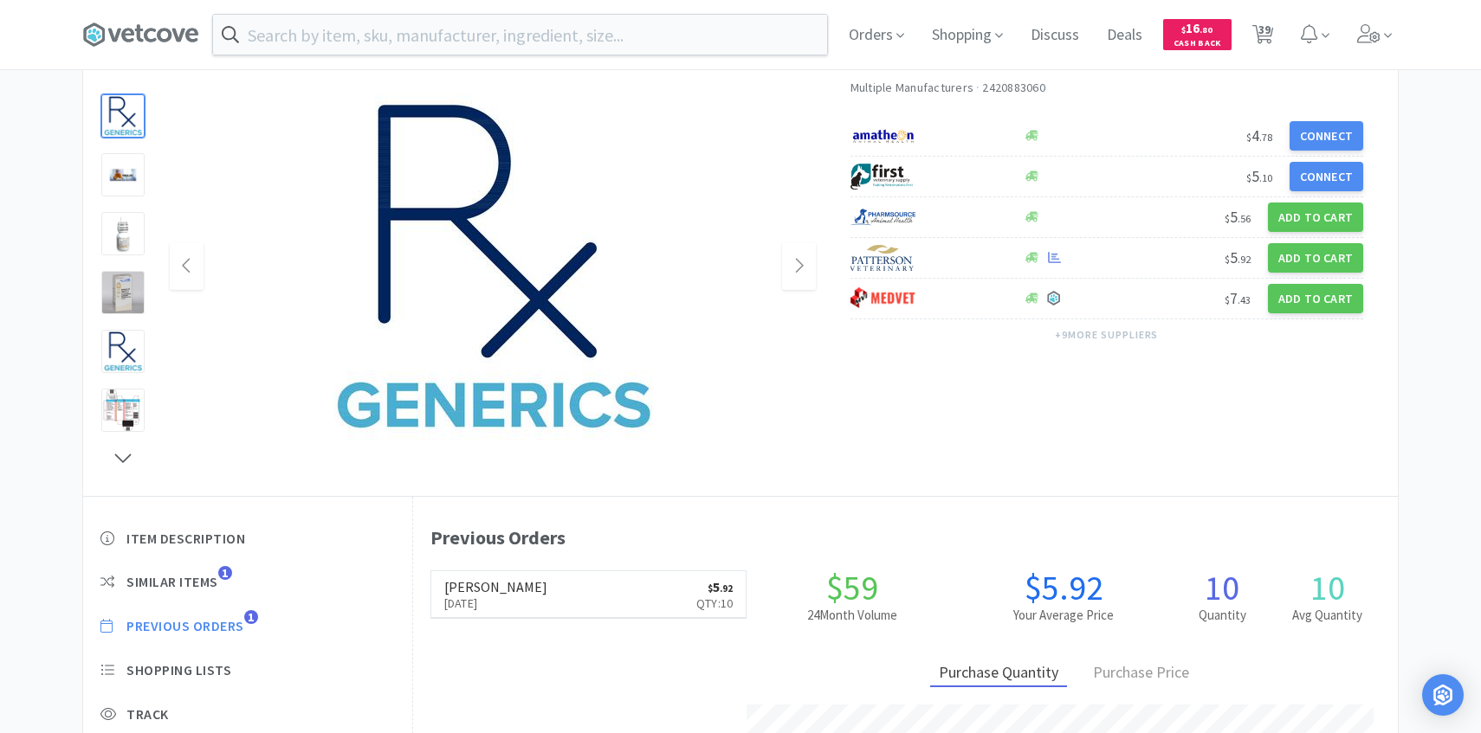
scroll to position [475, 985]
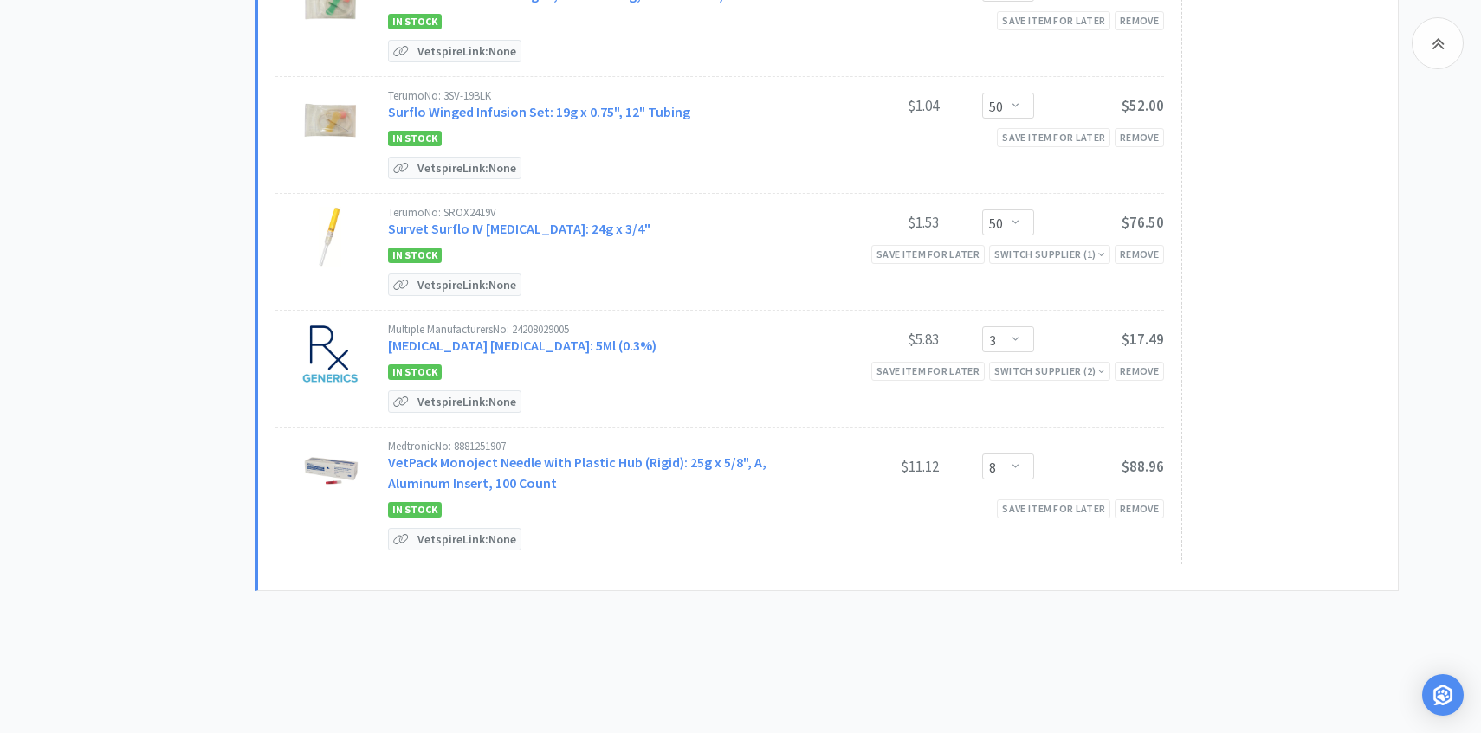
scroll to position [4430, 0]
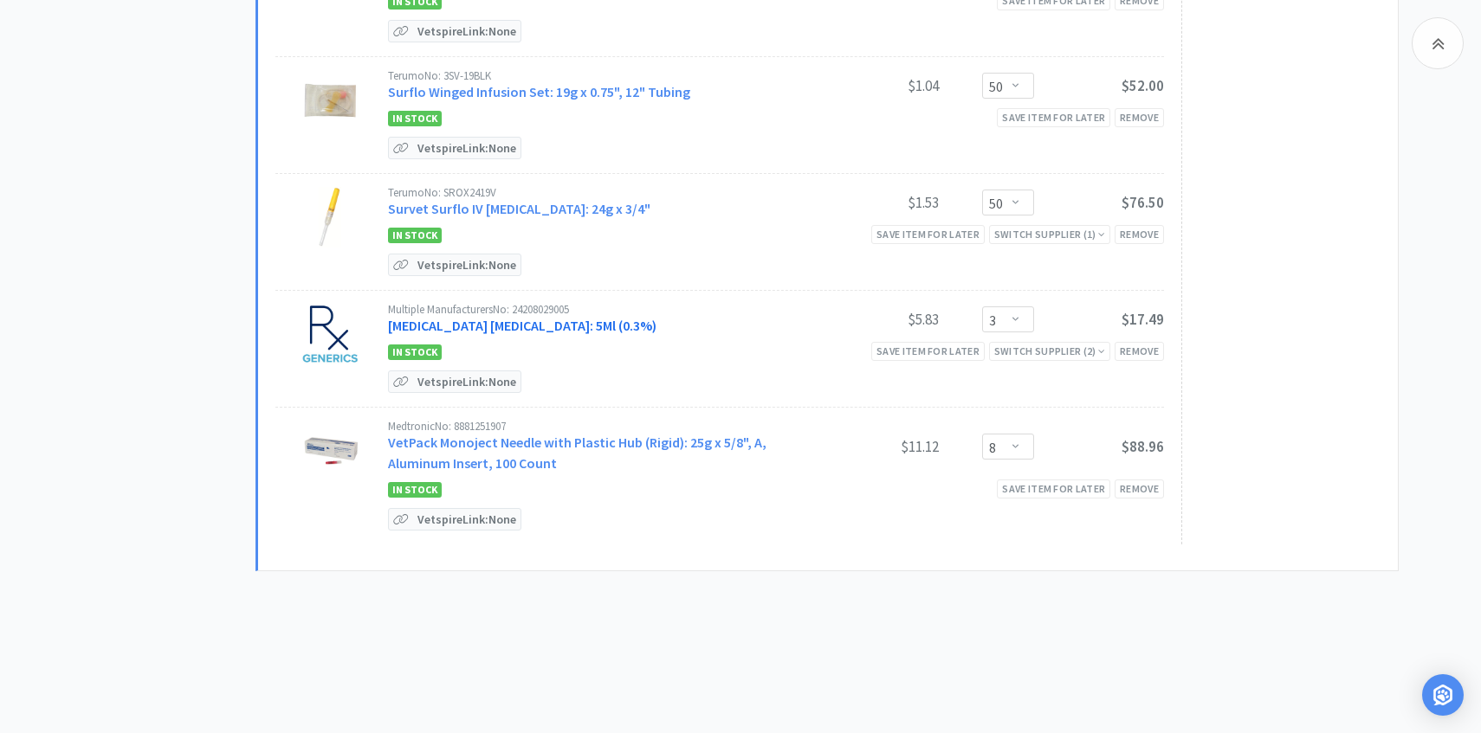
click at [540, 317] on link "[MEDICAL_DATA] [MEDICAL_DATA]: 5Ml (0.3%)" at bounding box center [522, 325] width 268 height 17
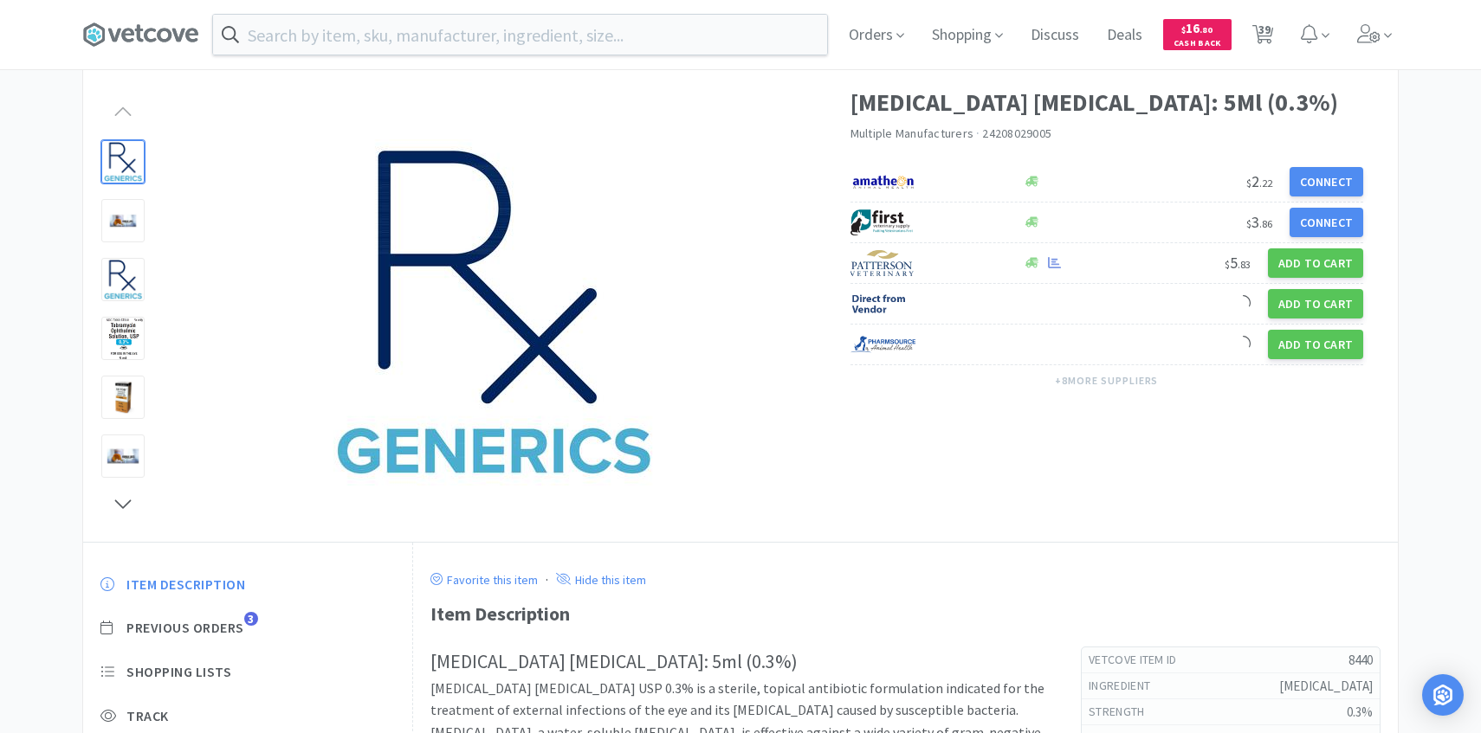
scroll to position [93, 0]
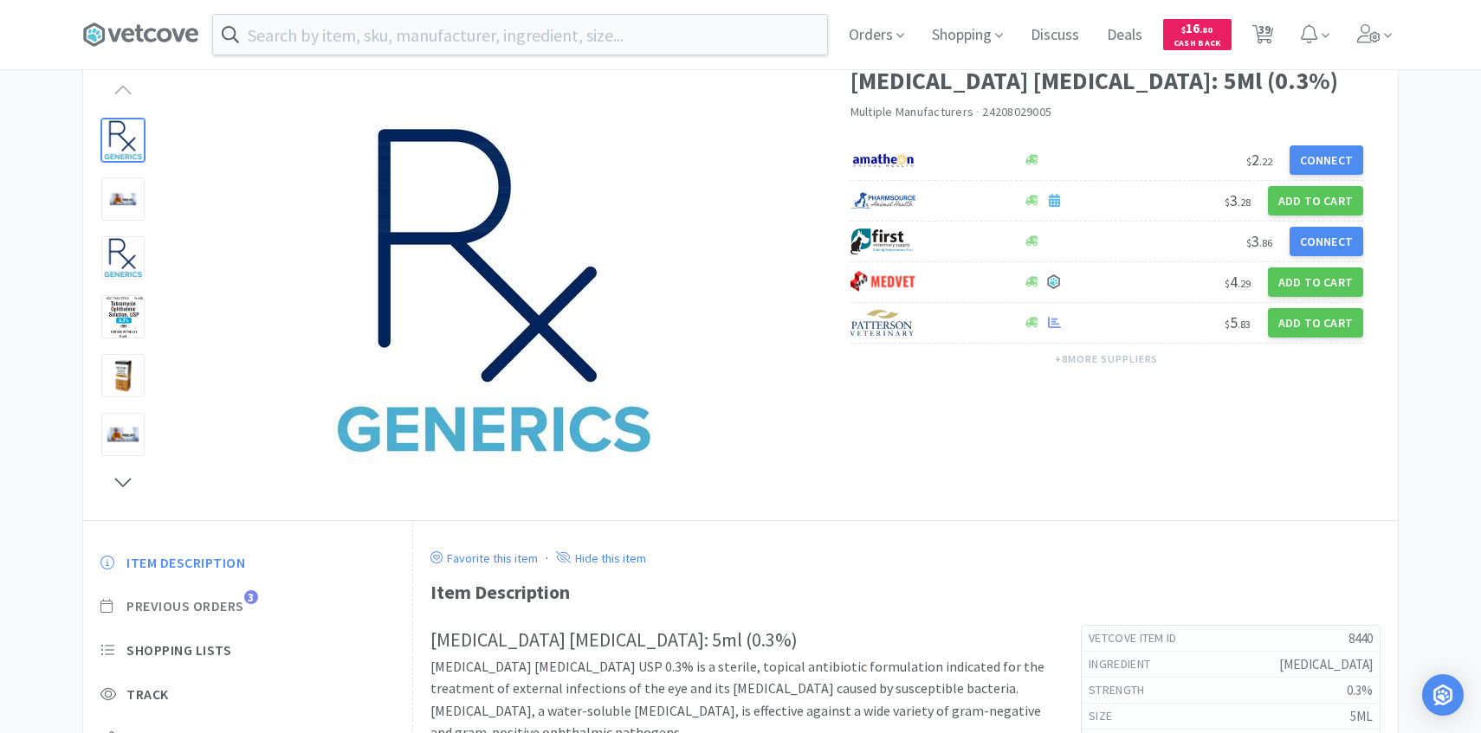
click at [229, 608] on span "Previous Orders" at bounding box center [185, 606] width 118 height 18
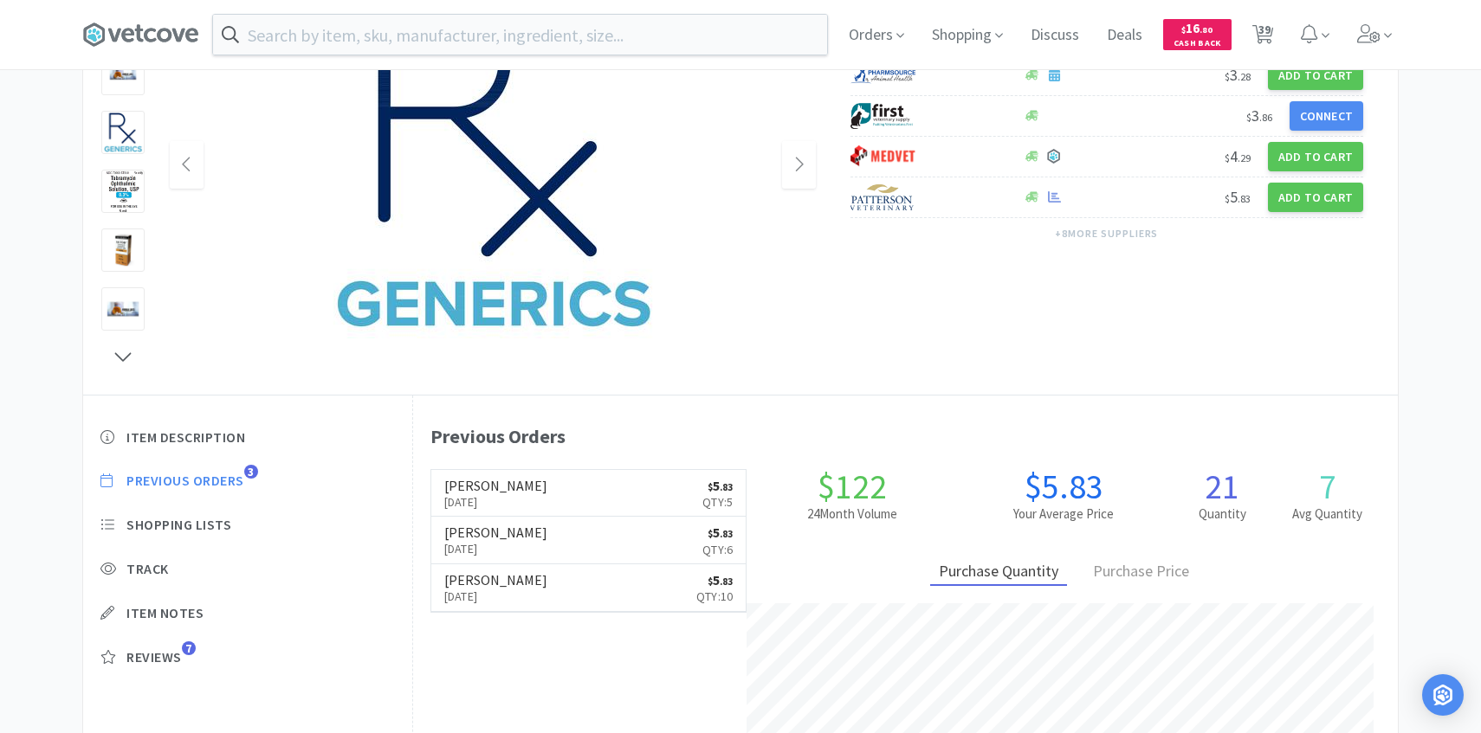
scroll to position [220, 0]
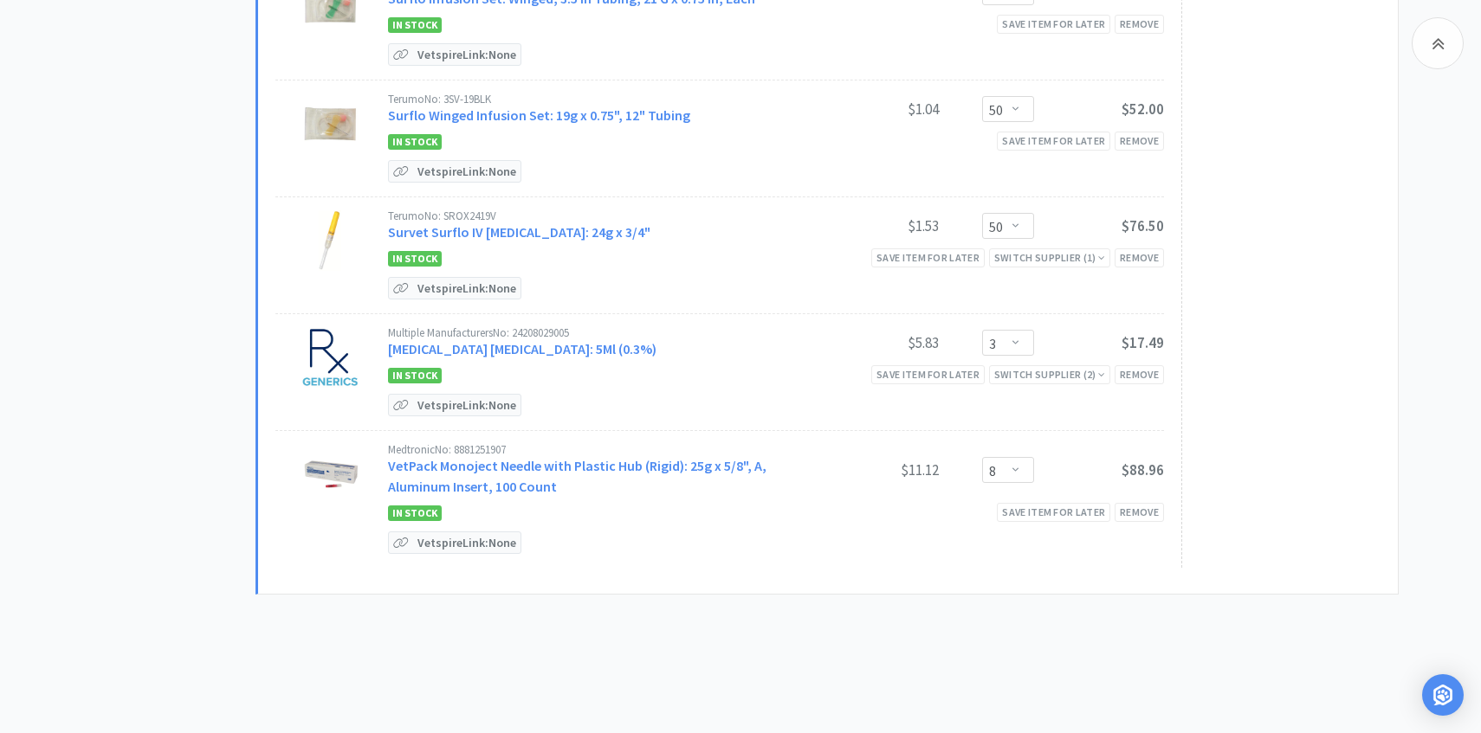
scroll to position [4406, 0]
click at [1023, 332] on select "Enter Quantity 1 2 3 4 5 6 7 8 9 10 11 12 13 14 15 16 17 18 19 20 Enter Quantity" at bounding box center [1008, 344] width 52 height 26
click at [982, 331] on select "Enter Quantity 1 2 3 4 5 6 7 8 9 10 11 12 13 14 15 16 17 18 19 20 Enter Quantity" at bounding box center [1008, 344] width 52 height 26
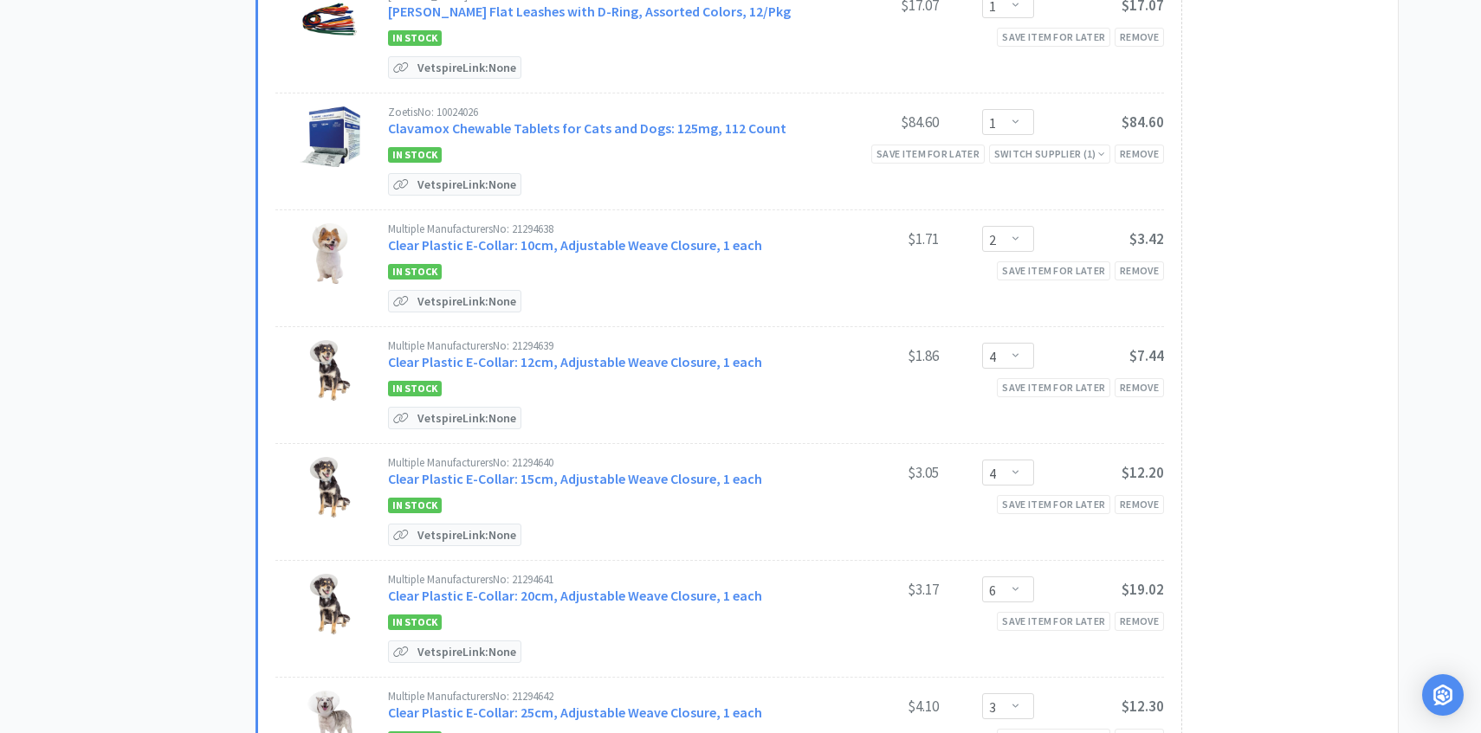
scroll to position [0, 0]
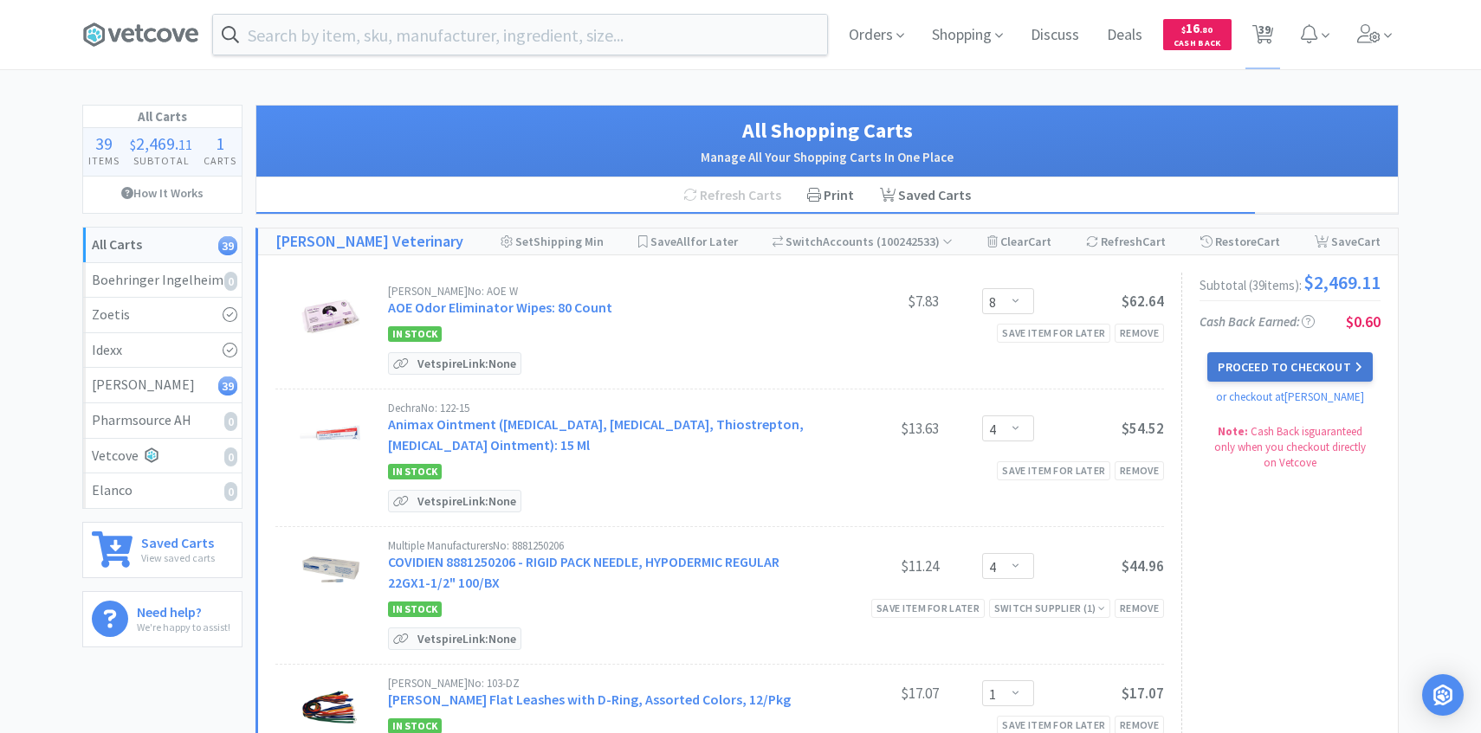
click at [1282, 382] on button "Proceed to Checkout" at bounding box center [1289, 366] width 165 height 29
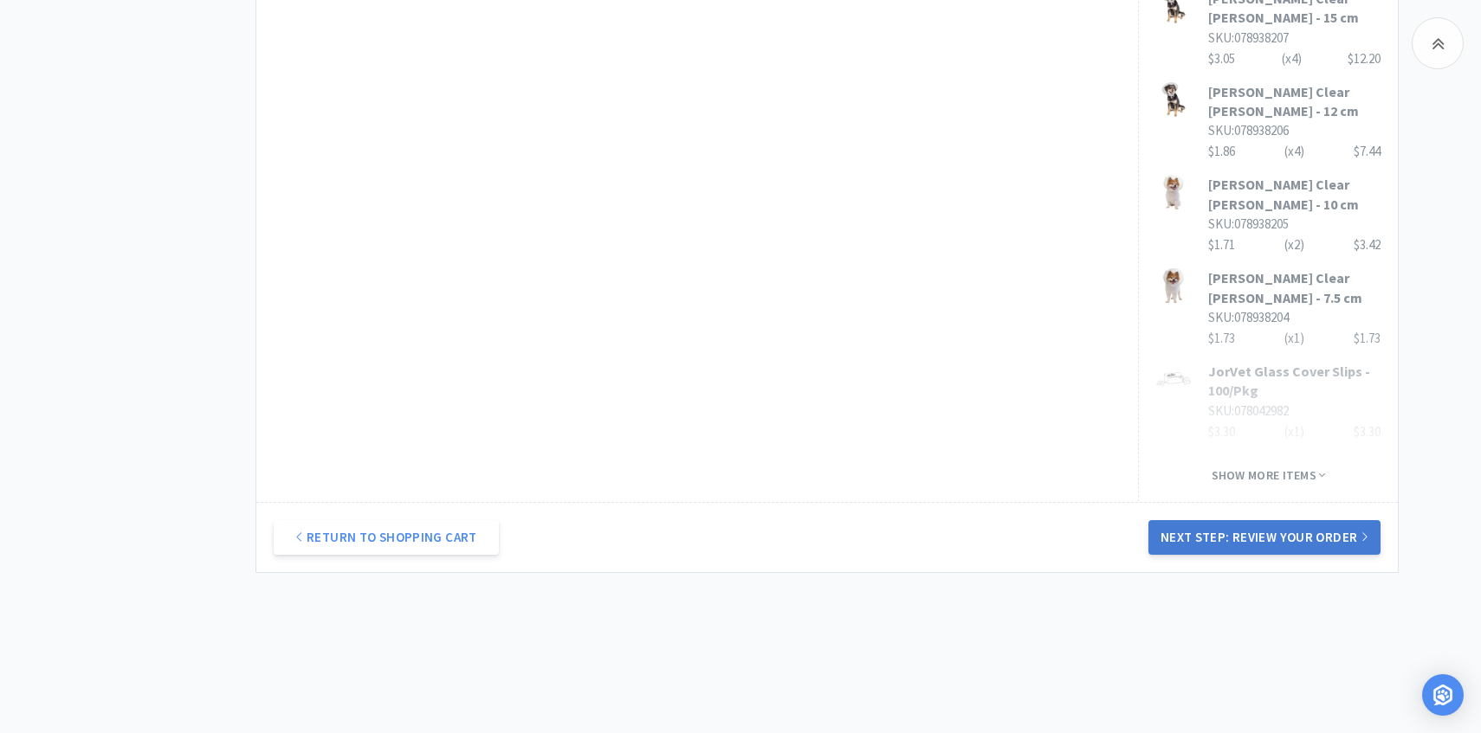
click at [1229, 542] on button "Next Step: Review Your Order" at bounding box center [1264, 537] width 232 height 35
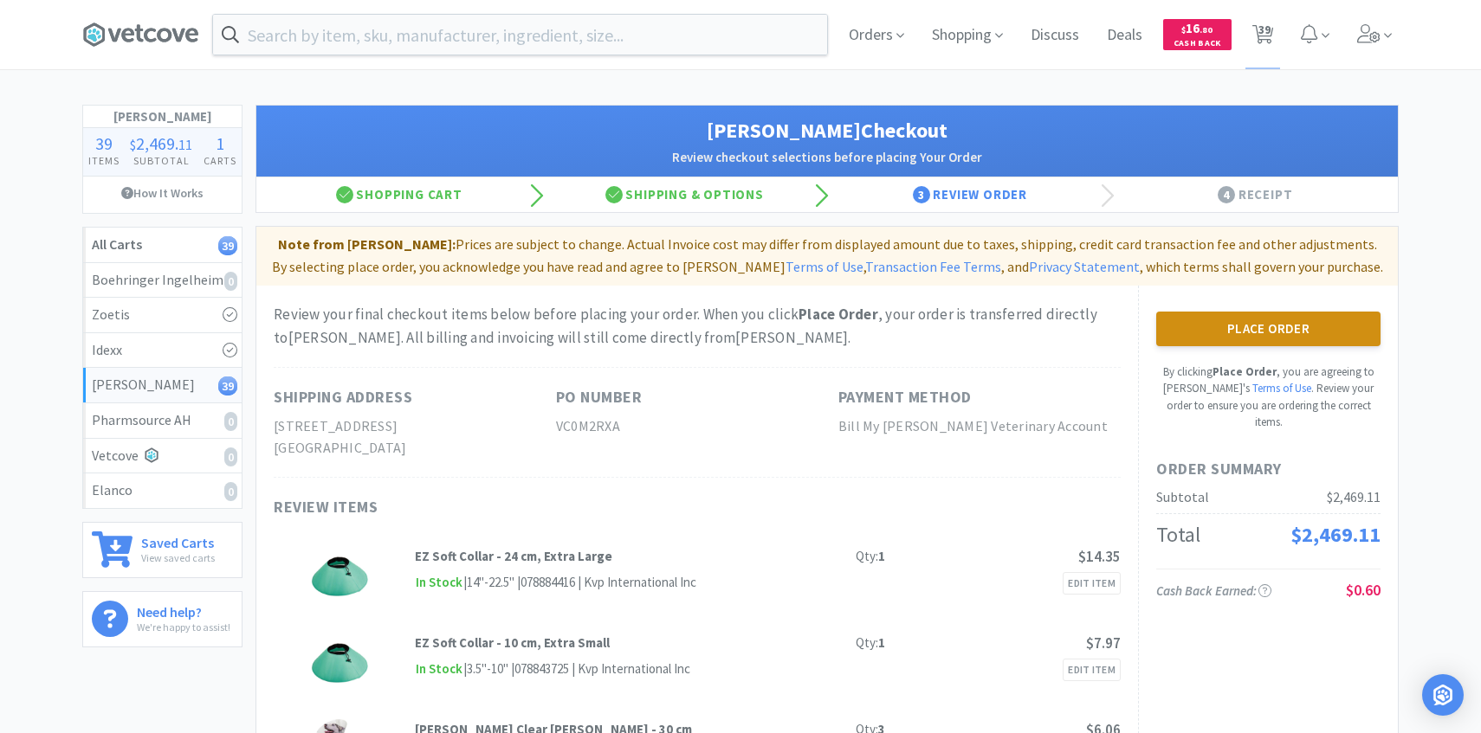
click at [1262, 320] on button "Place Order" at bounding box center [1268, 329] width 224 height 35
